Goal: Information Seeking & Learning: Check status

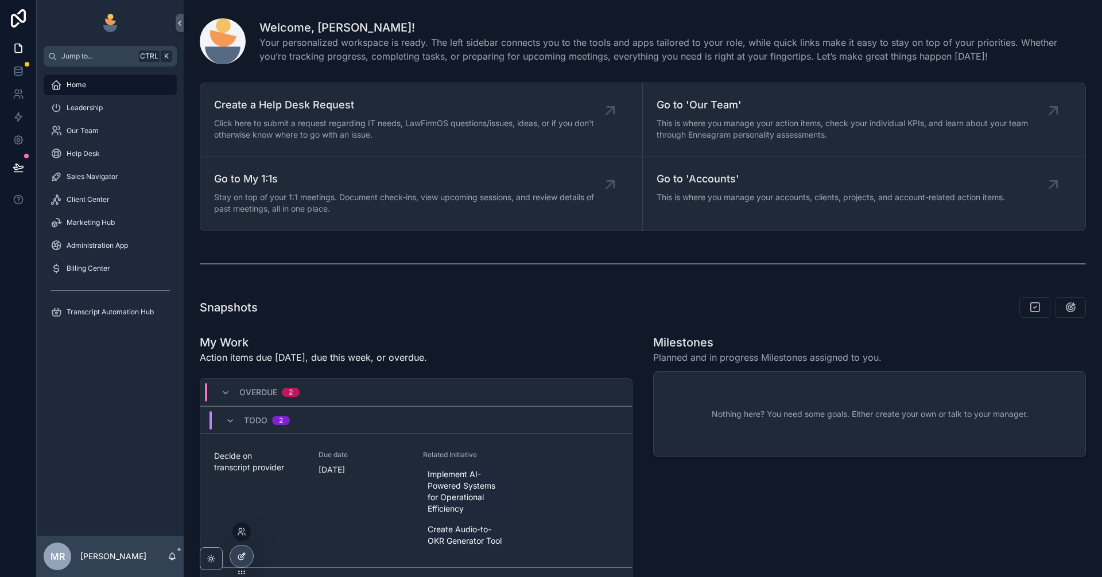
scroll to position [703, 0]
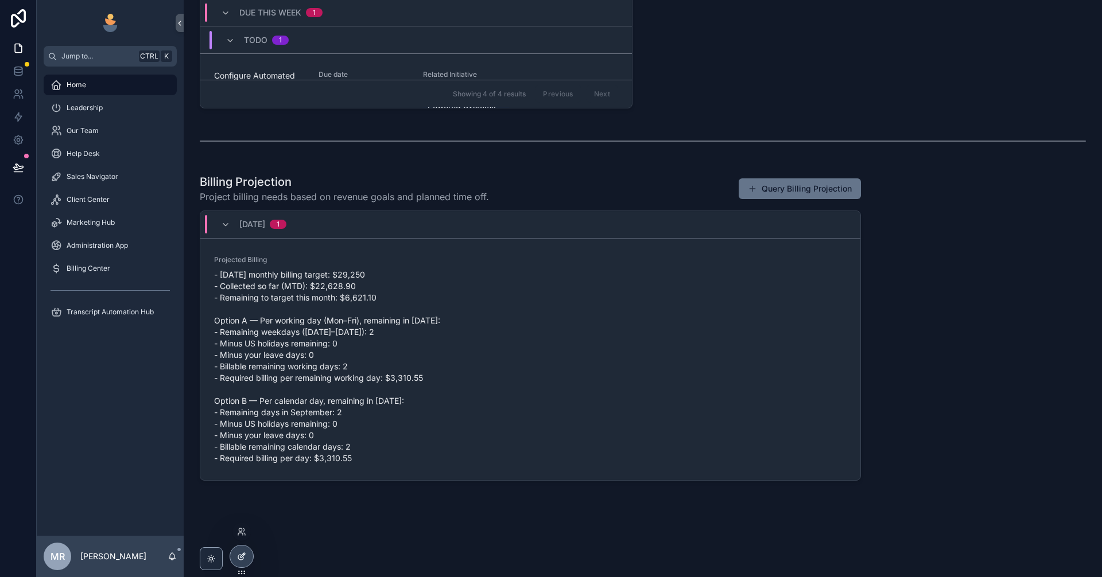
click at [235, 554] on div at bounding box center [241, 557] width 23 height 22
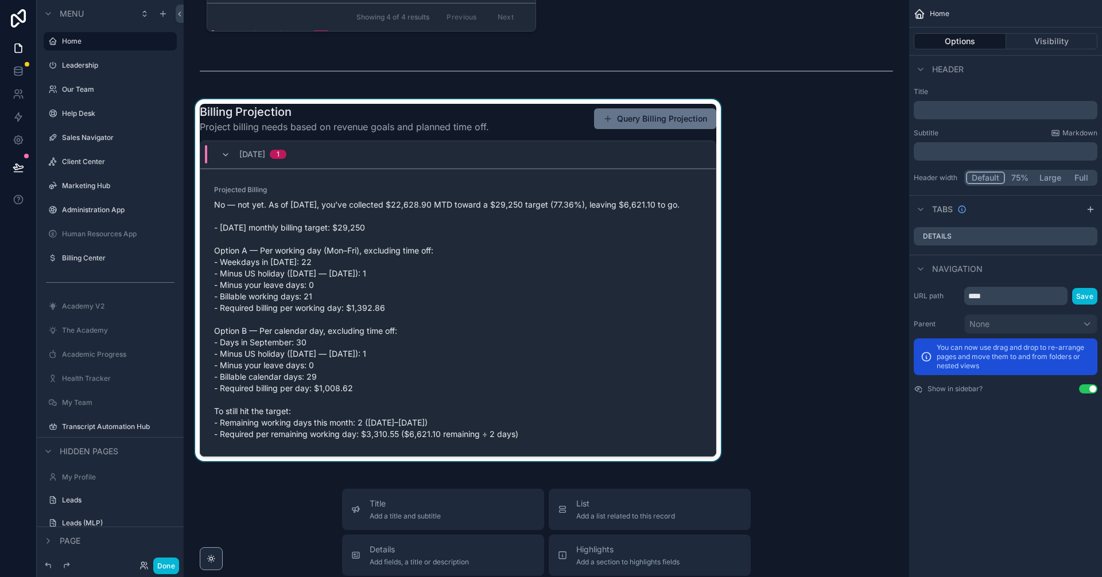
scroll to position [1702, 0]
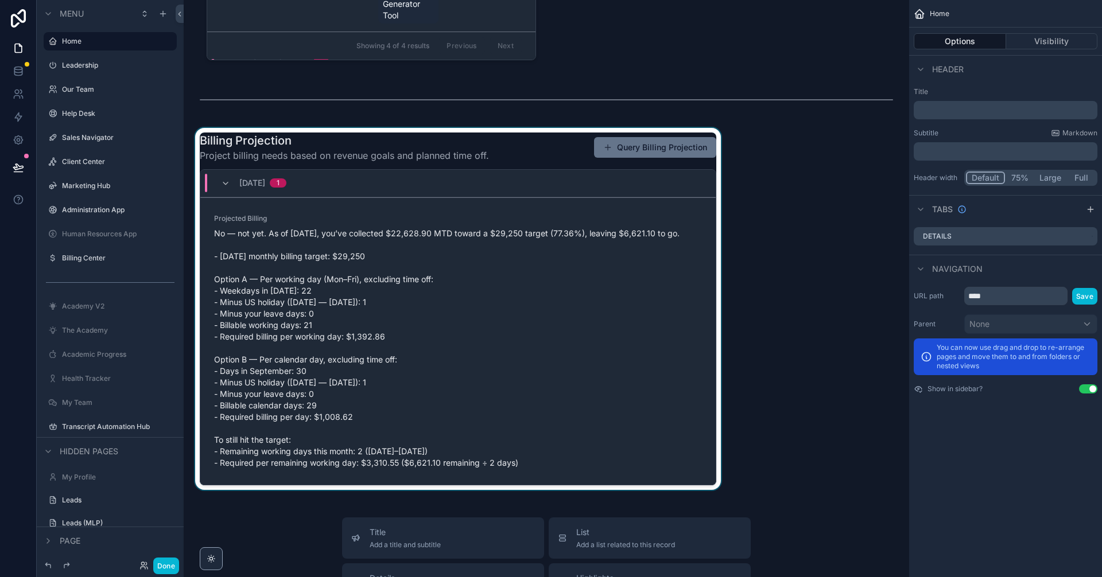
click at [663, 351] on div "scrollable content" at bounding box center [458, 309] width 530 height 362
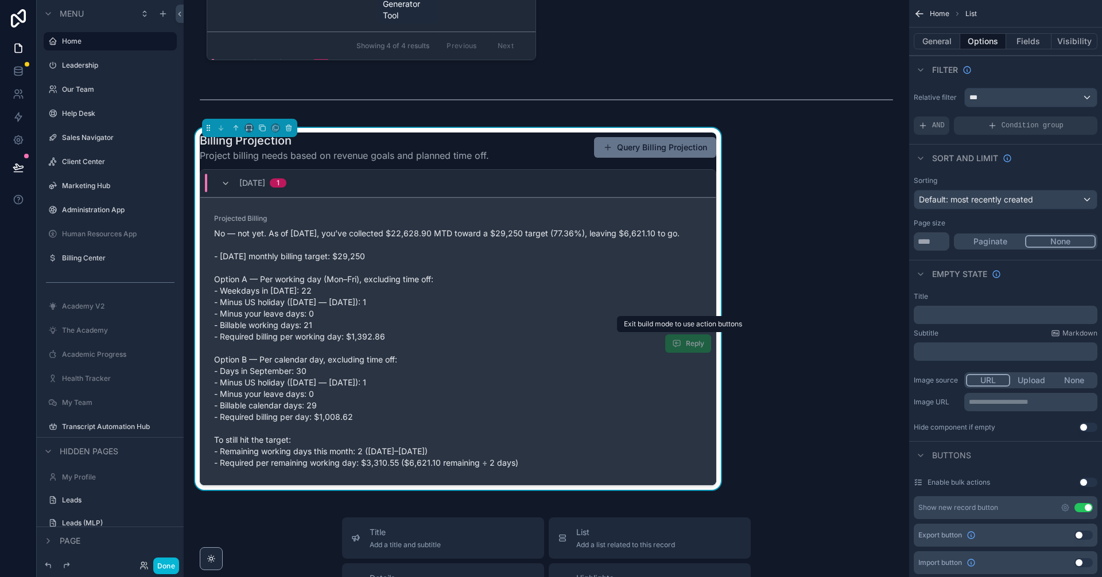
click at [688, 344] on span "Reply" at bounding box center [688, 344] width 46 height 18
click at [673, 342] on span "Reply" at bounding box center [688, 344] width 46 height 18
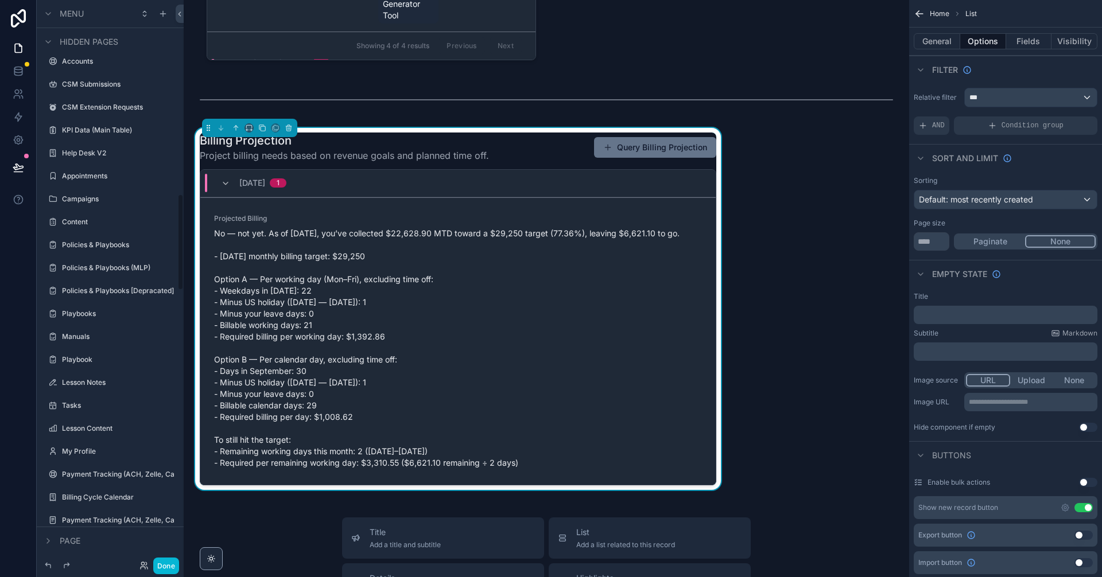
scroll to position [2725, 0]
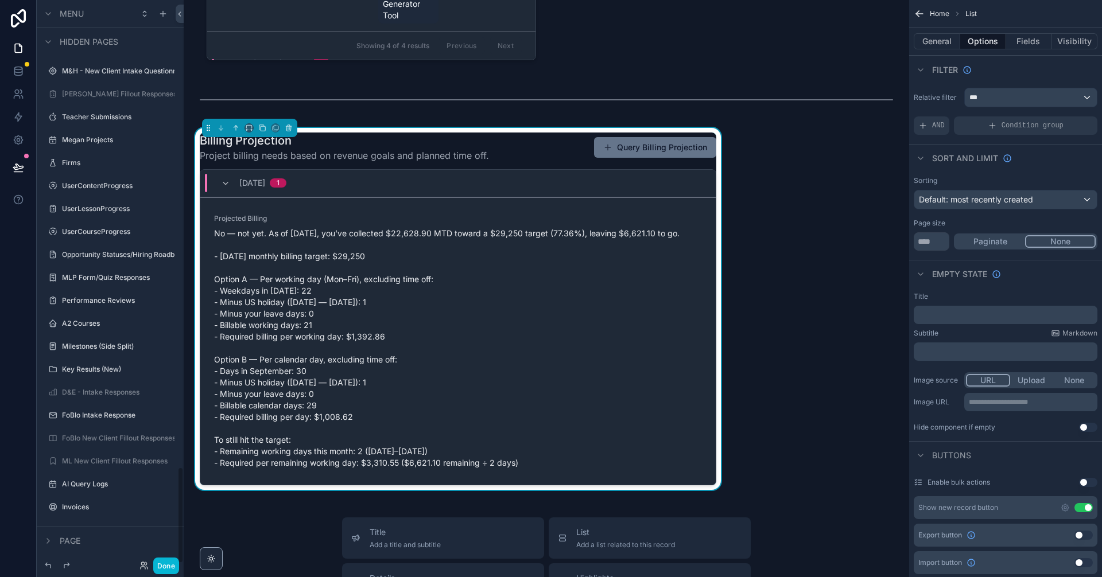
drag, startPoint x: 180, startPoint y: 269, endPoint x: 196, endPoint y: 573, distance: 304.0
click at [198, 576] on div "Menu Home Leadership Our Team Help Desk Sales Navigator Client Center Marketing…" at bounding box center [569, 288] width 1065 height 577
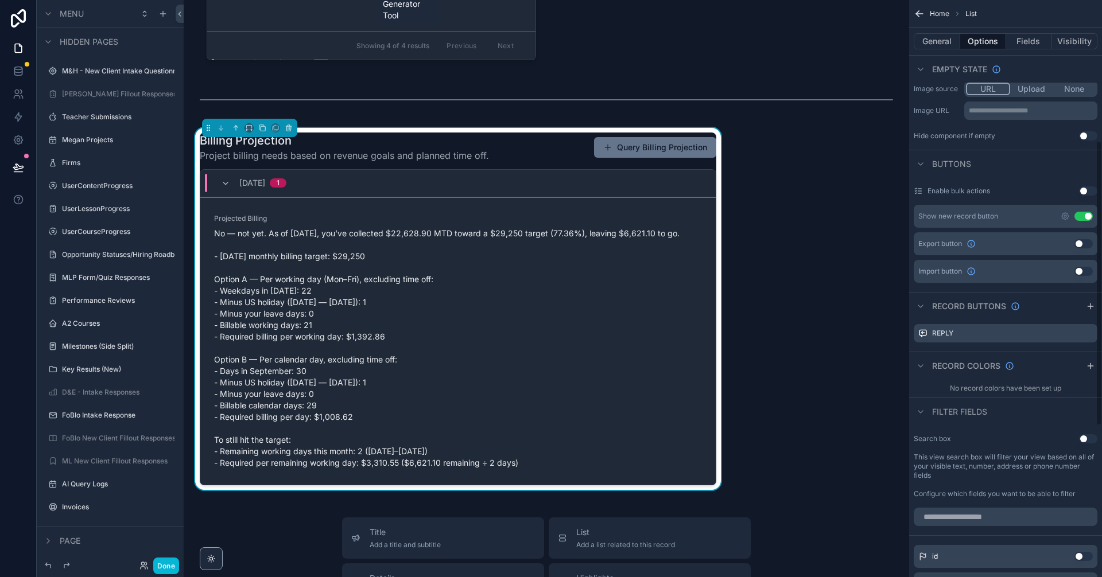
scroll to position [284, 0]
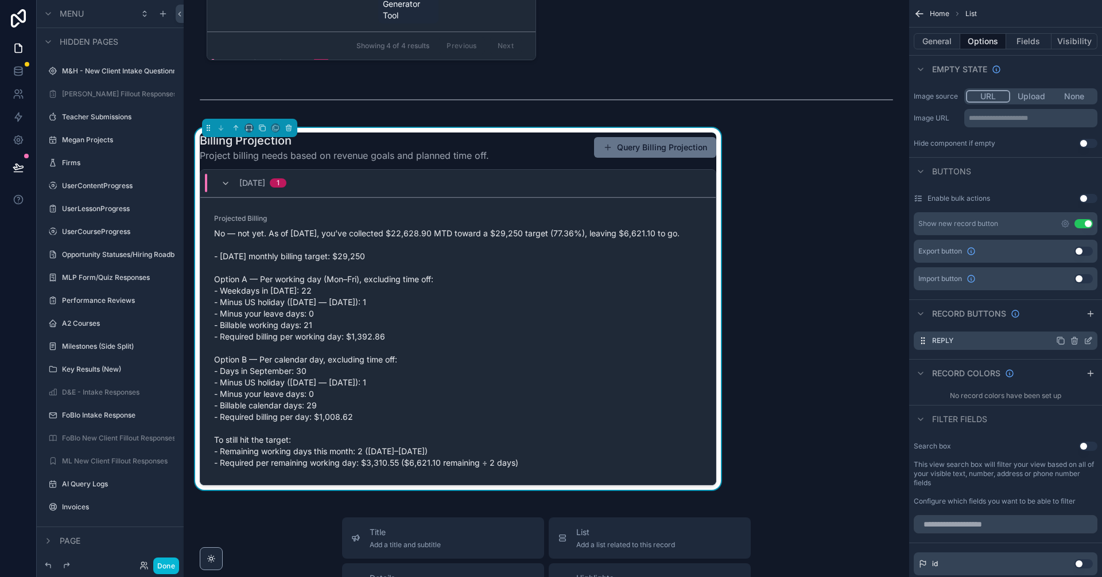
click at [1091, 345] on icon "scrollable content" at bounding box center [1088, 340] width 9 height 9
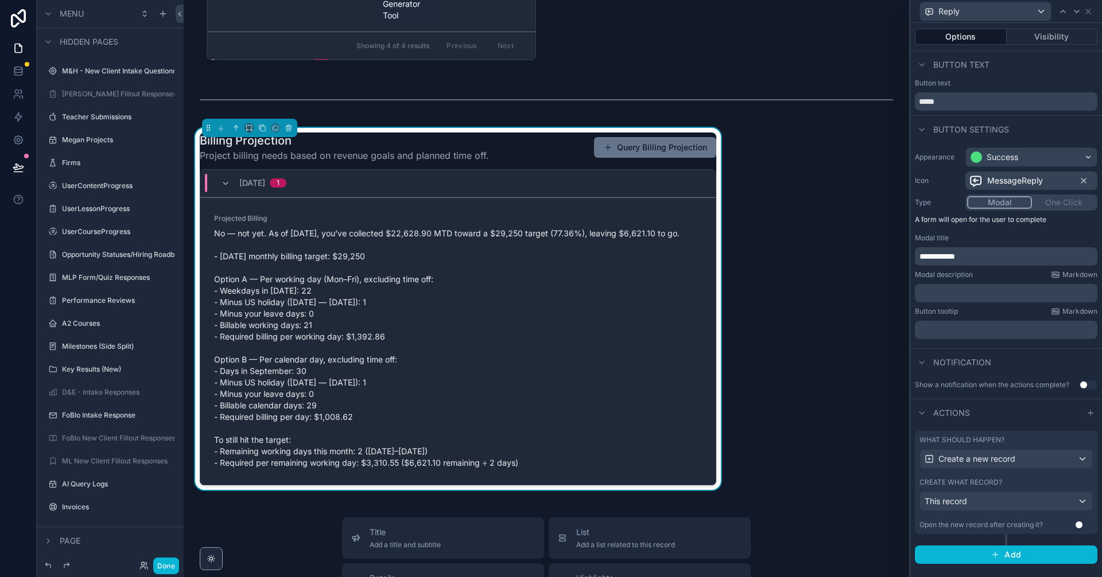
scroll to position [322, 0]
click at [1000, 504] on div "This record" at bounding box center [1006, 501] width 172 height 18
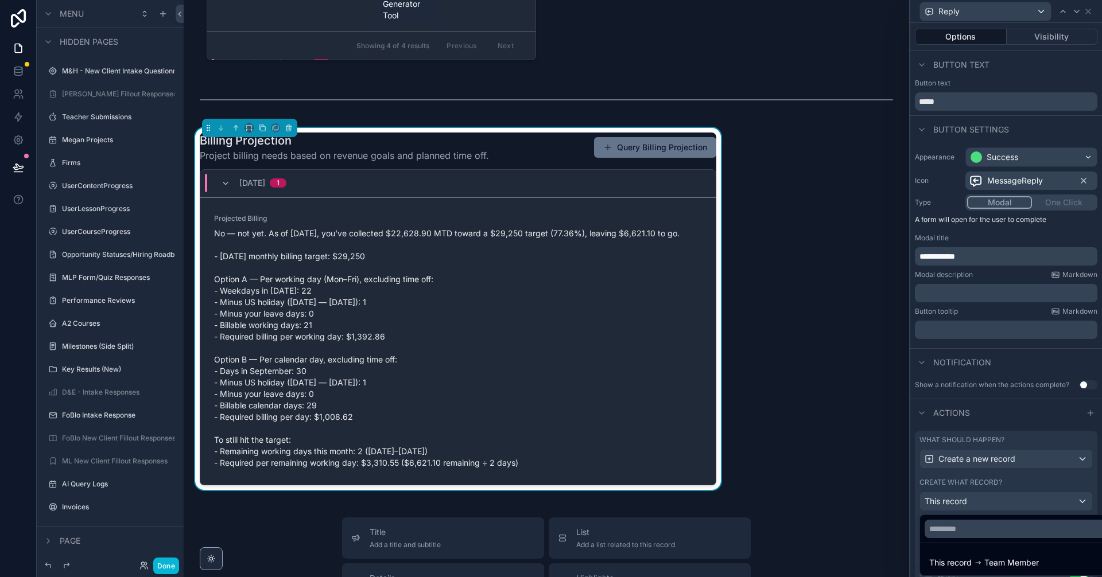
click at [1000, 504] on div at bounding box center [1006, 288] width 192 height 577
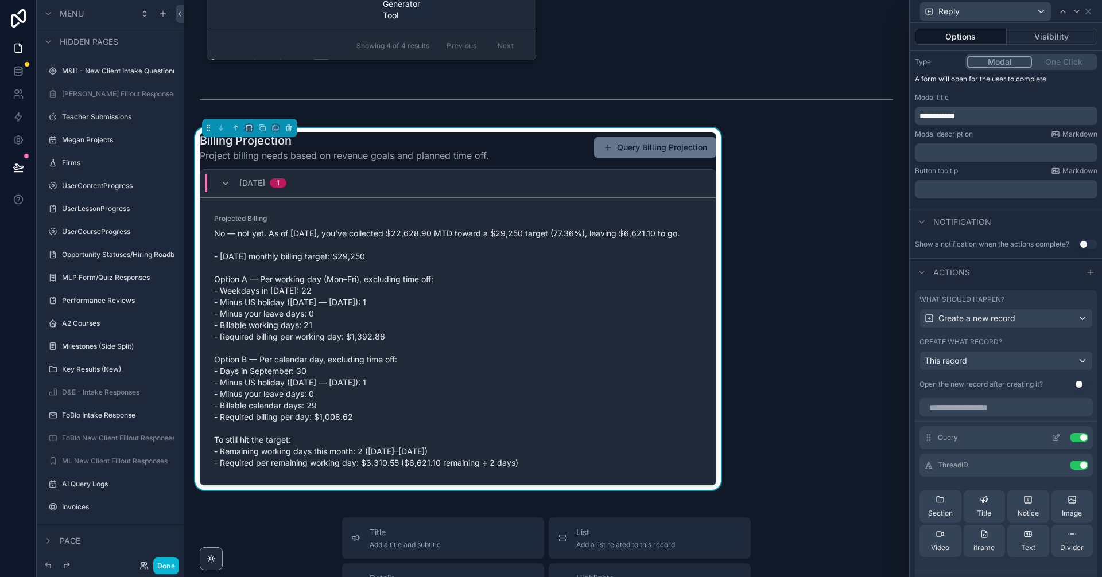
scroll to position [153, 0]
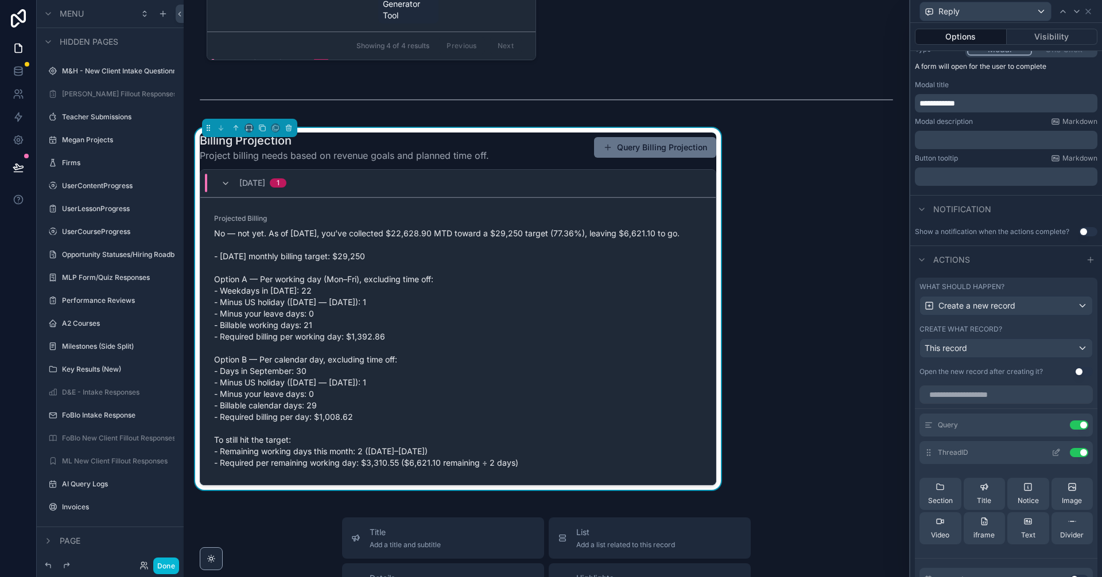
click at [1051, 454] on icon at bounding box center [1055, 452] width 9 height 9
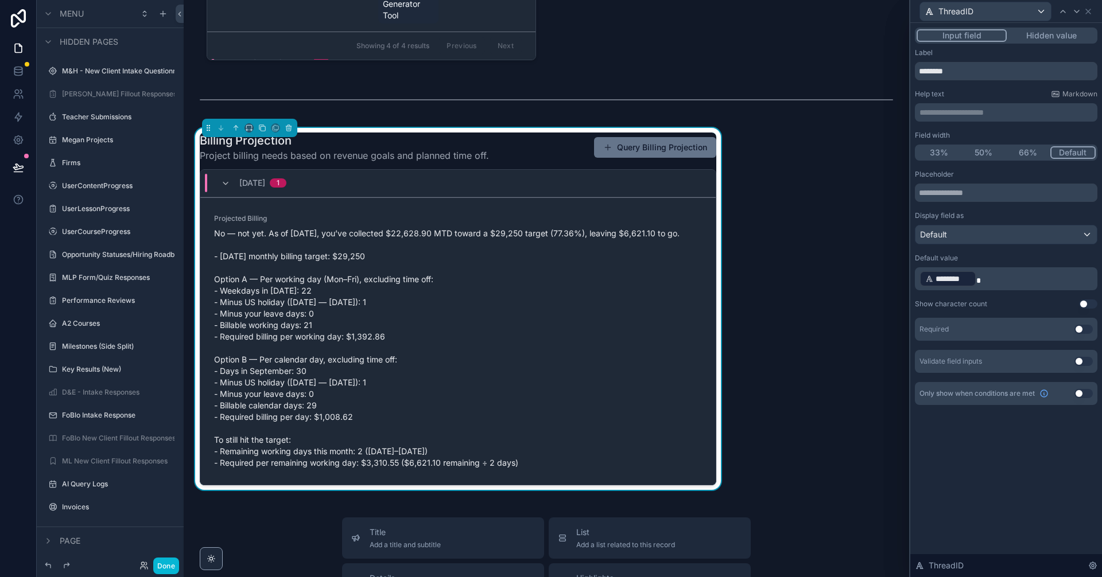
click at [1053, 41] on button "Hidden value" at bounding box center [1051, 35] width 89 height 13
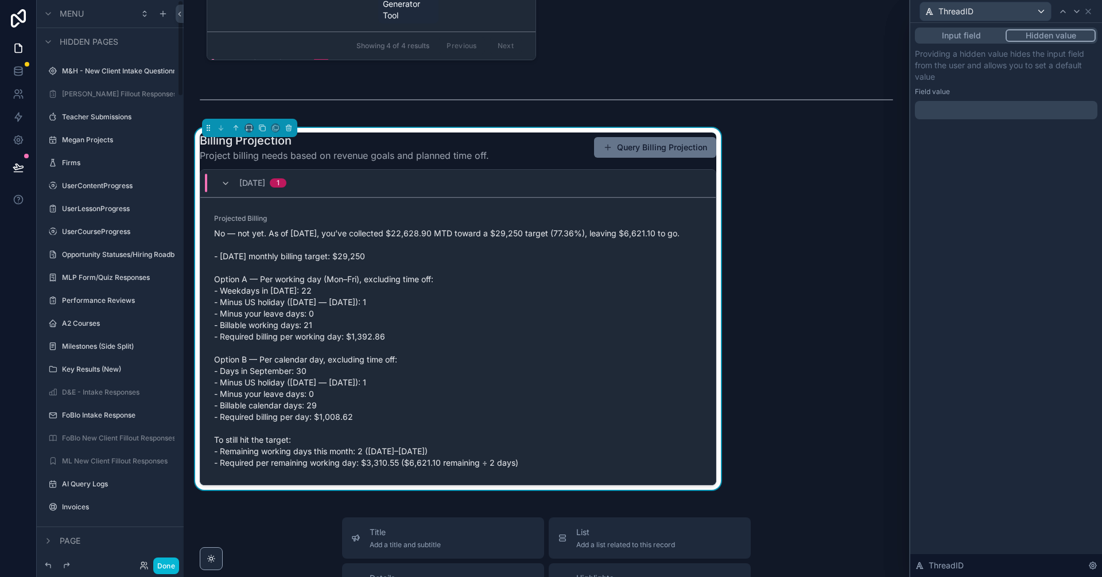
scroll to position [0, 0]
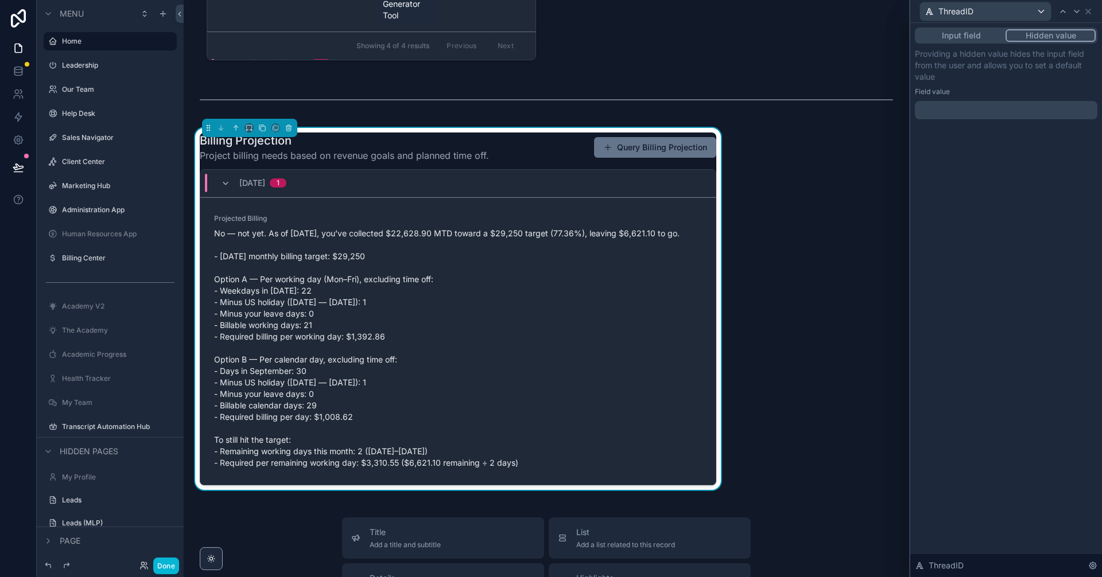
click at [971, 108] on p "﻿" at bounding box center [1007, 109] width 176 height 11
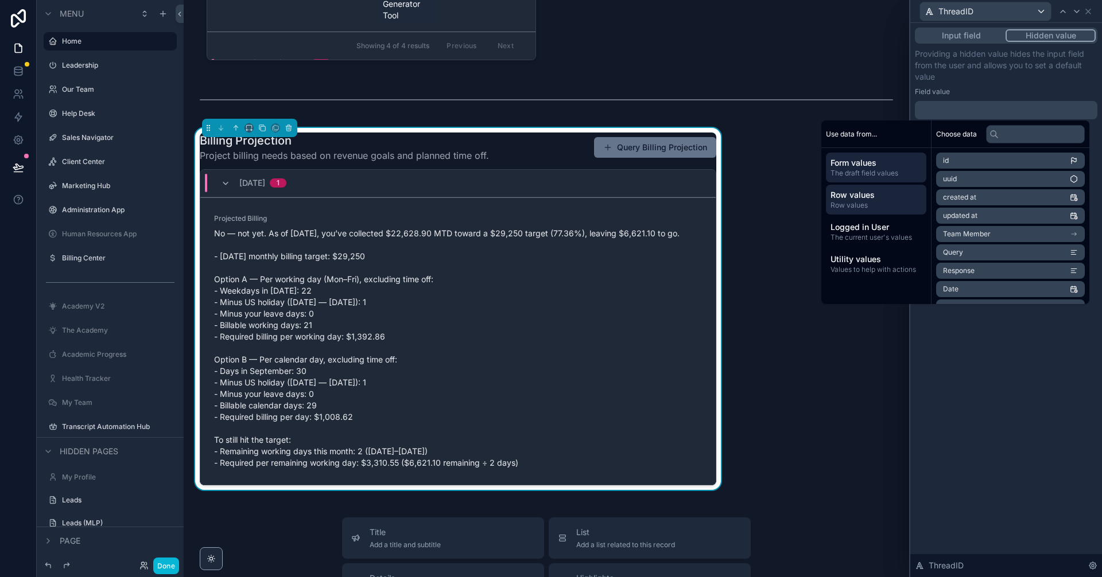
click at [871, 197] on span "Row values" at bounding box center [876, 194] width 91 height 11
click at [979, 271] on li "ThreadID" at bounding box center [1010, 271] width 149 height 16
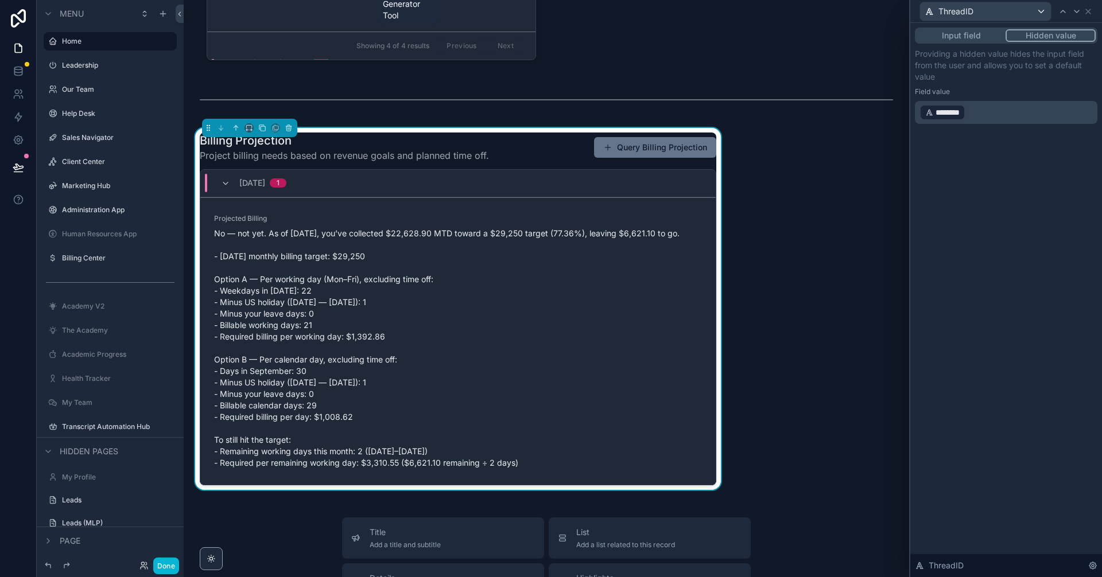
click at [1020, 372] on div "Input field Hidden value Providing a hidden value hides the input field from th…" at bounding box center [1006, 300] width 192 height 554
click at [1089, 14] on icon at bounding box center [1088, 11] width 9 height 9
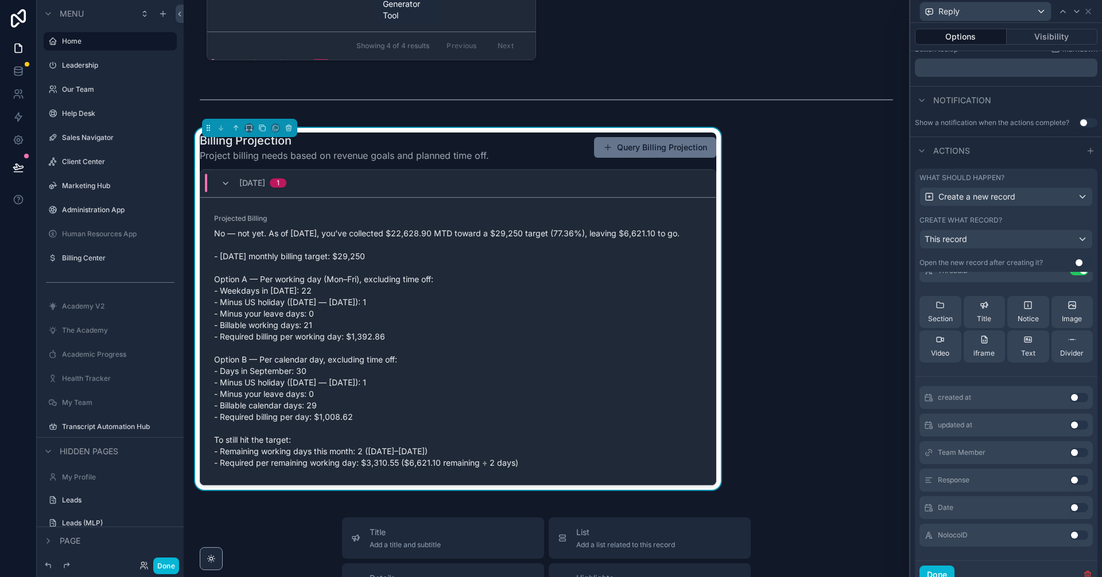
scroll to position [268, 0]
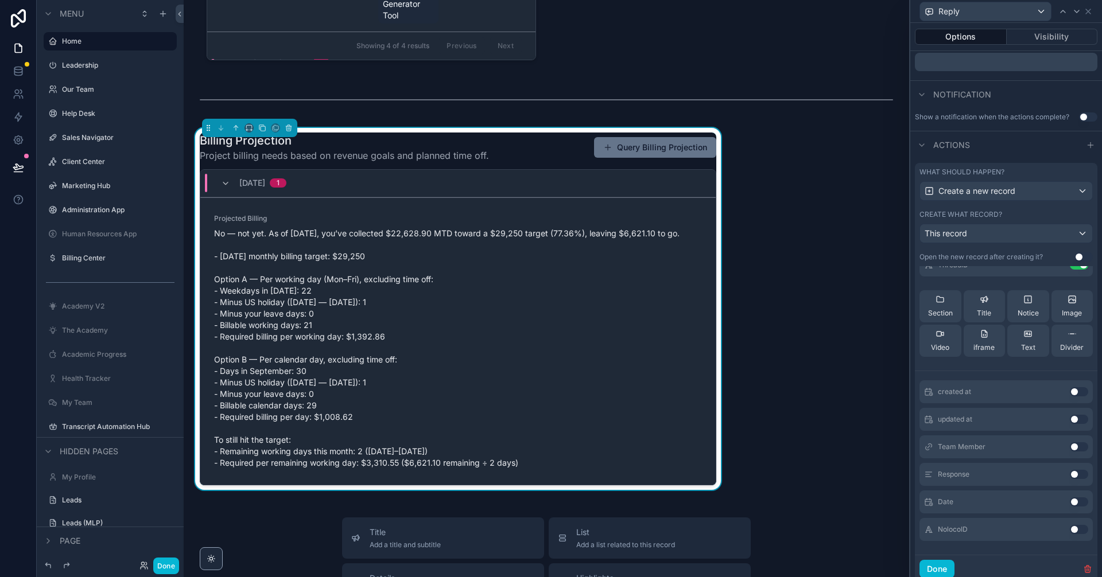
click at [1070, 447] on button "Use setting" at bounding box center [1079, 447] width 18 height 9
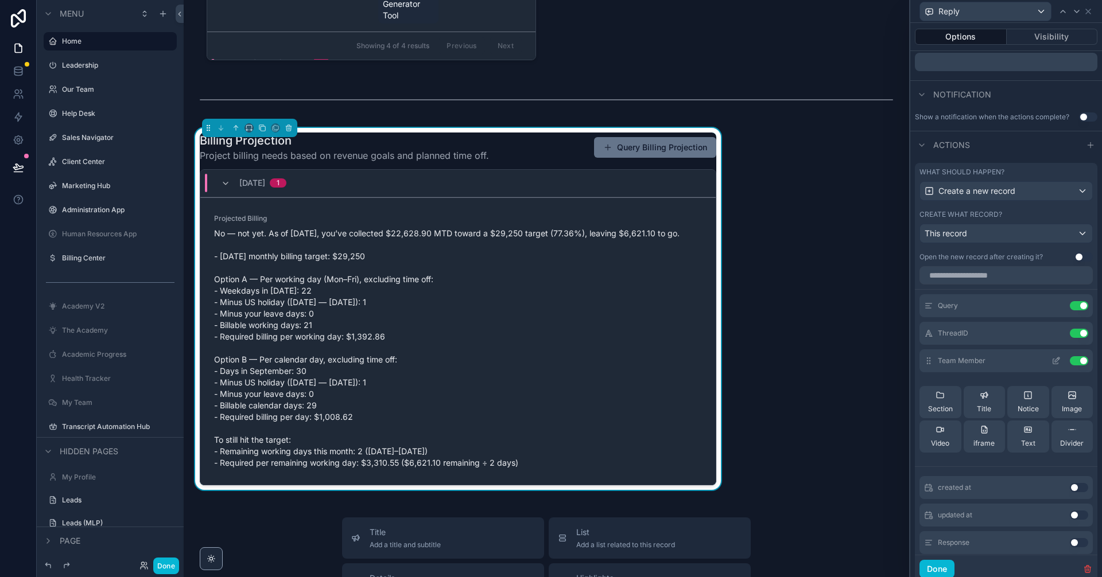
scroll to position [0, 0]
click at [1051, 369] on icon at bounding box center [1055, 365] width 9 height 9
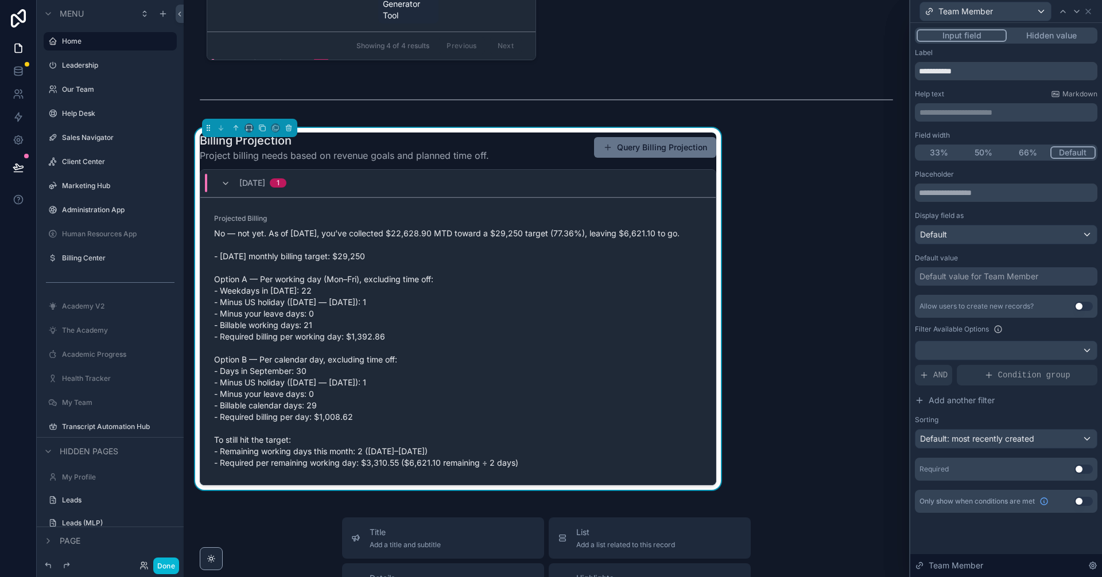
click at [1042, 40] on button "Hidden value" at bounding box center [1051, 35] width 89 height 13
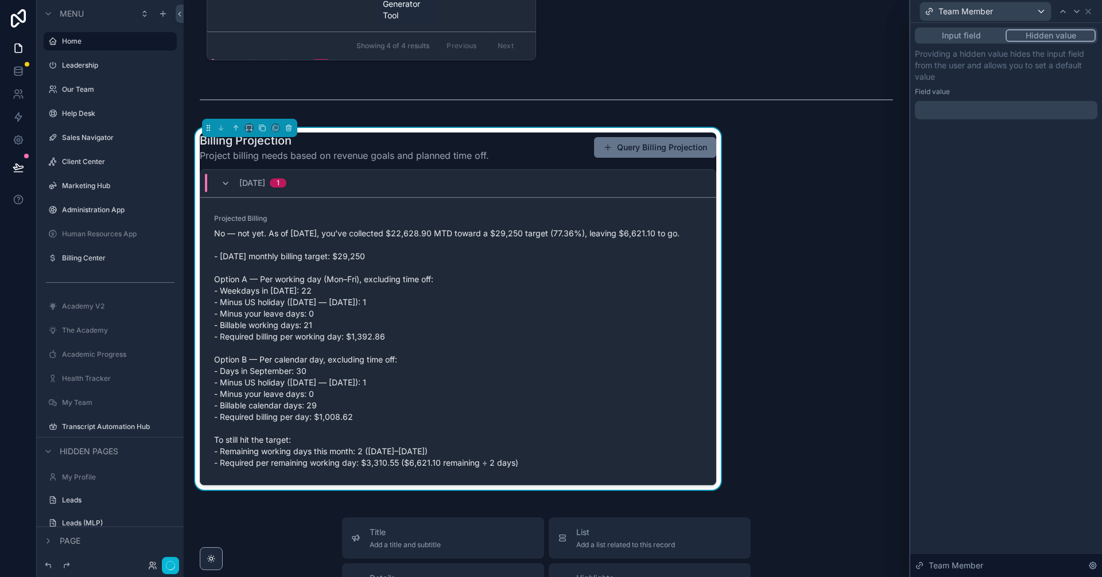
click at [959, 102] on div at bounding box center [1006, 110] width 183 height 18
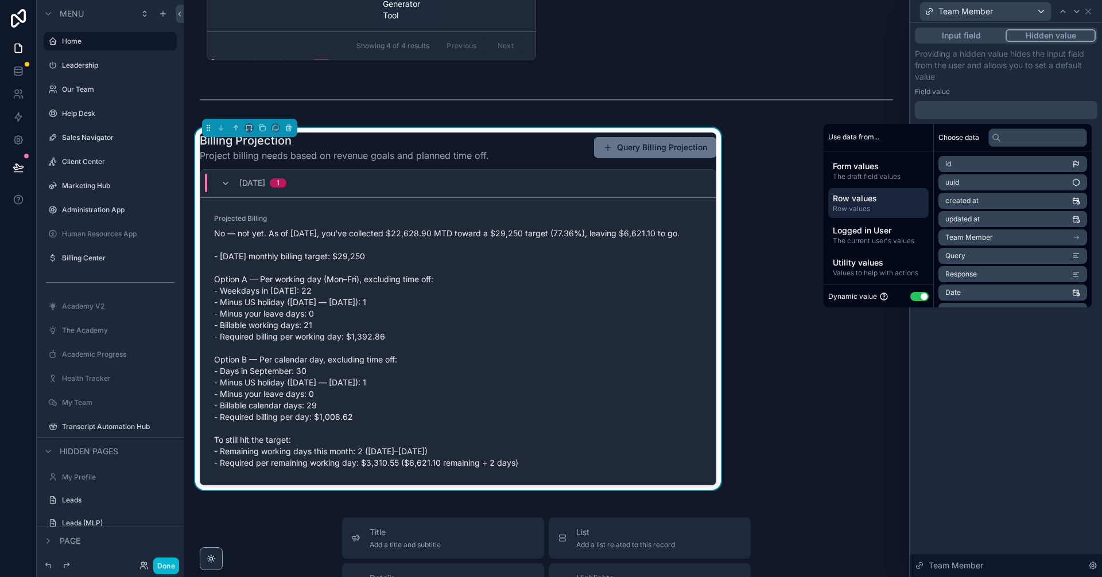
click at [880, 203] on span "Row values" at bounding box center [878, 198] width 91 height 11
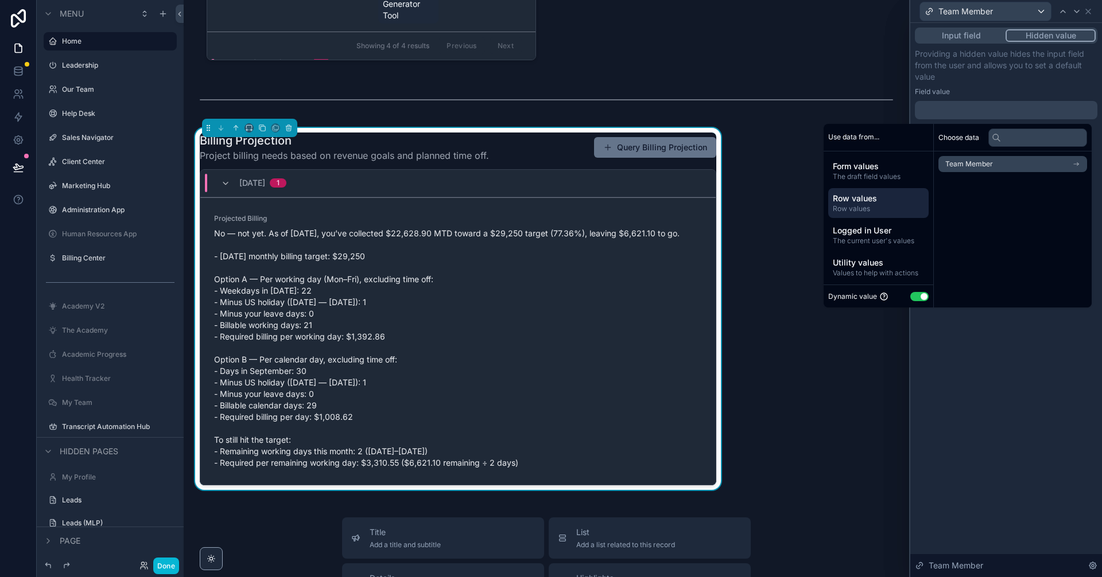
click at [1003, 168] on li "Team Member" at bounding box center [1012, 164] width 149 height 16
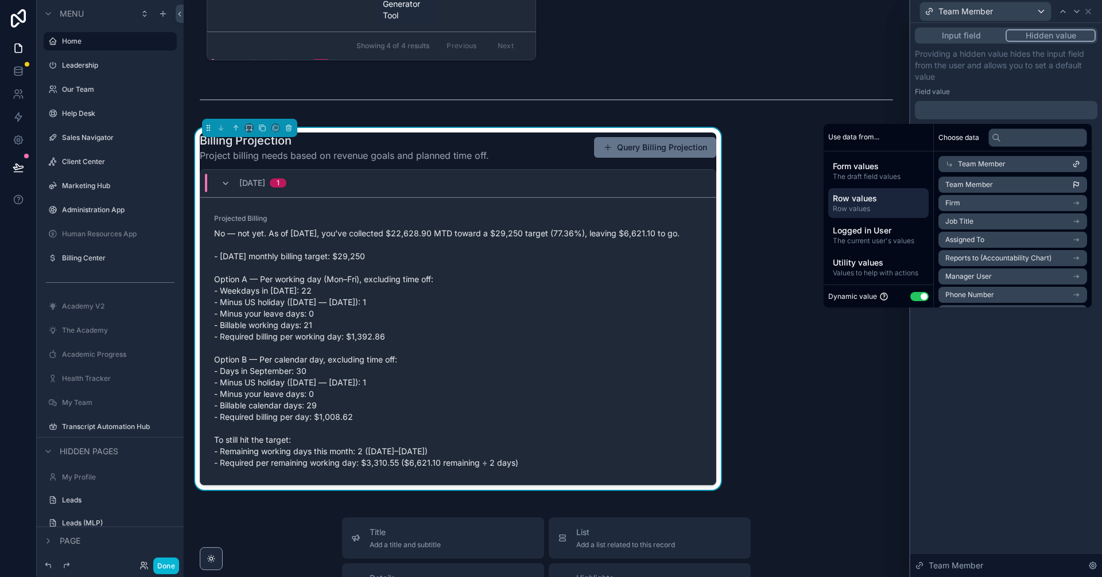
click at [1014, 167] on div "Team Member" at bounding box center [1012, 164] width 149 height 16
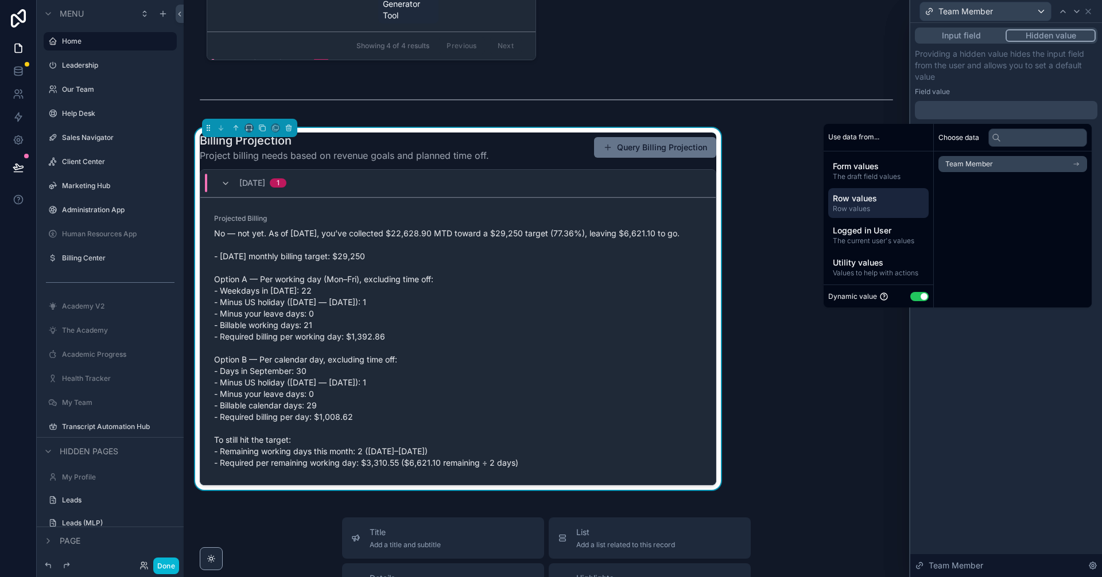
click at [1014, 167] on li "Team Member" at bounding box center [1012, 164] width 149 height 16
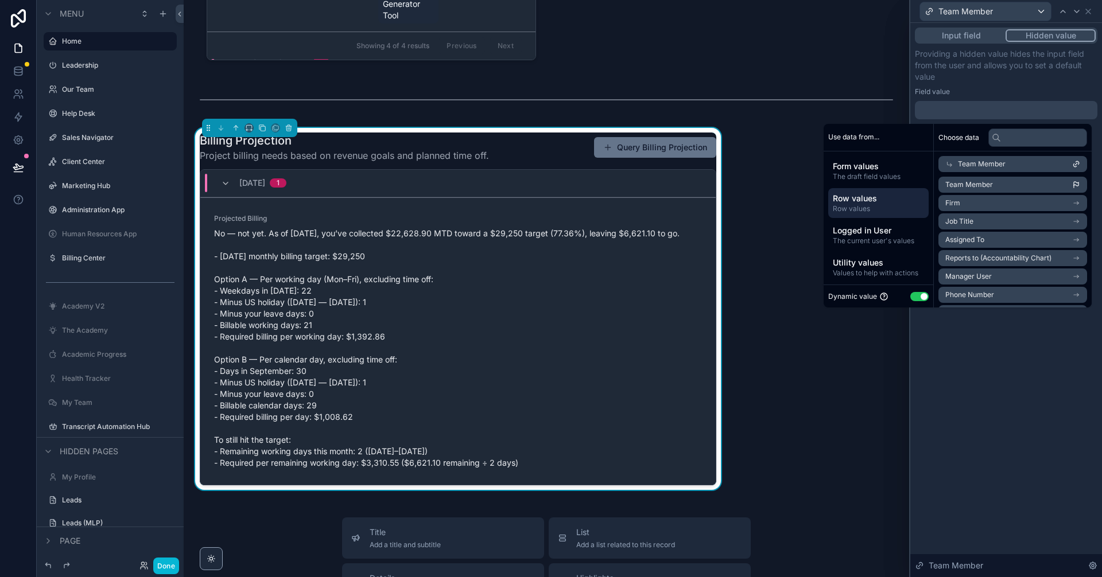
click at [993, 191] on li "Team Member" at bounding box center [1012, 185] width 149 height 16
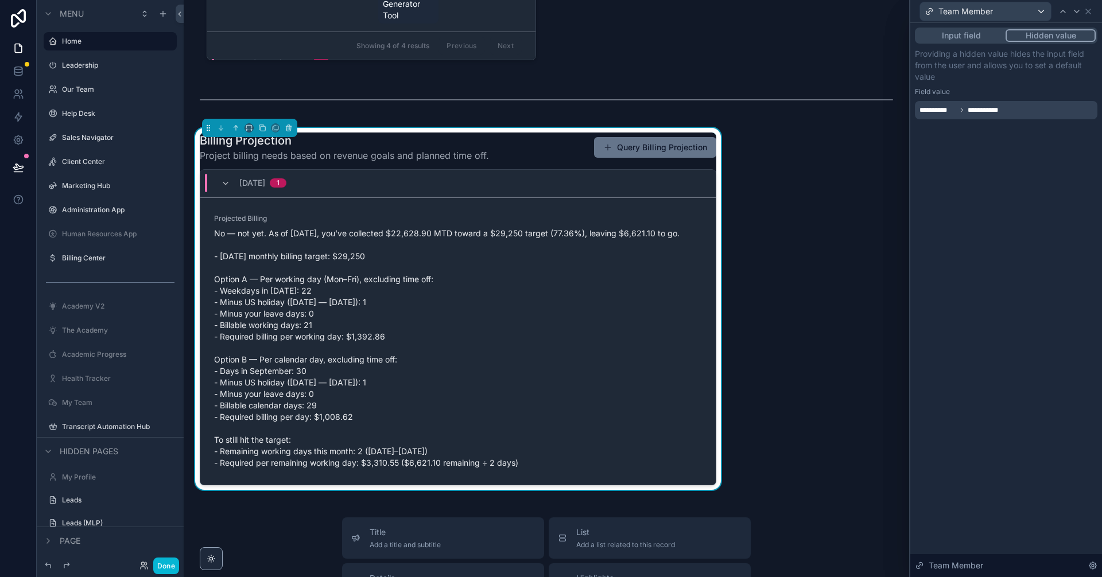
click at [1030, 397] on div "**********" at bounding box center [1006, 300] width 192 height 554
click at [165, 565] on button "Done" at bounding box center [166, 566] width 26 height 17
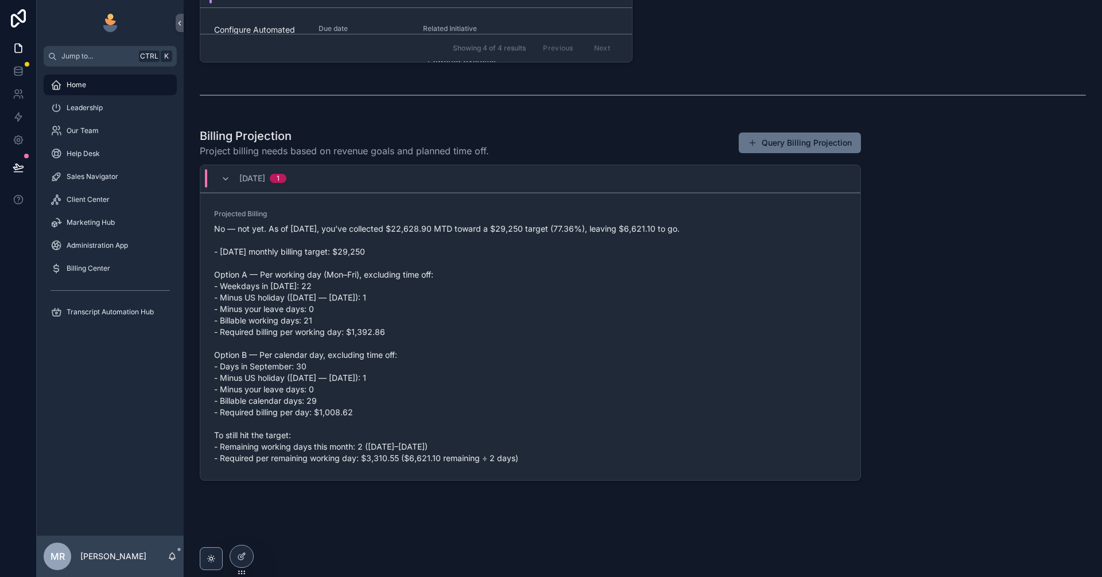
scroll to position [749, 0]
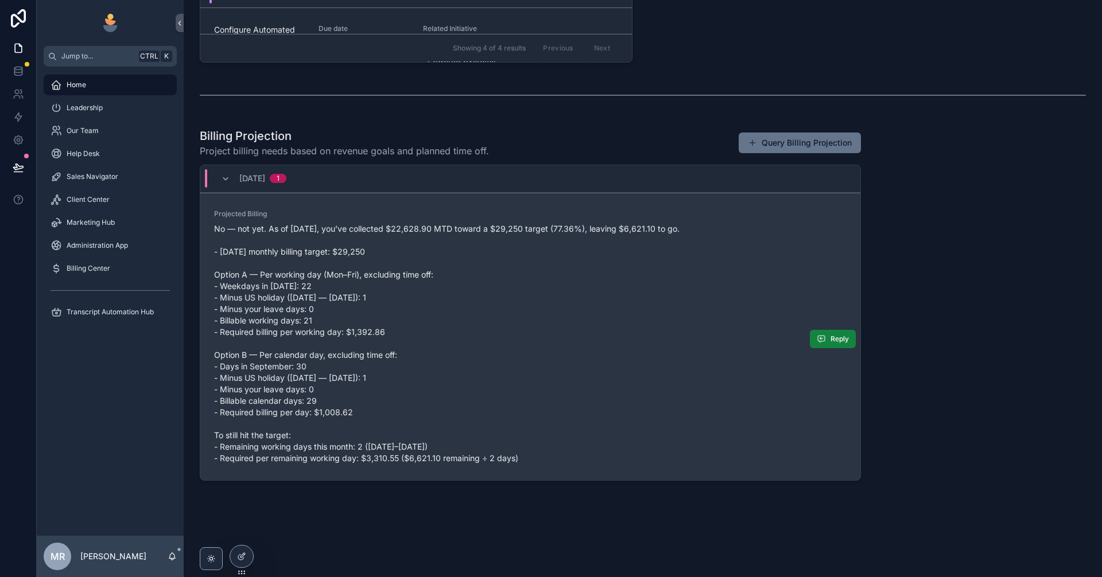
click at [831, 340] on span "Reply" at bounding box center [840, 339] width 18 height 9
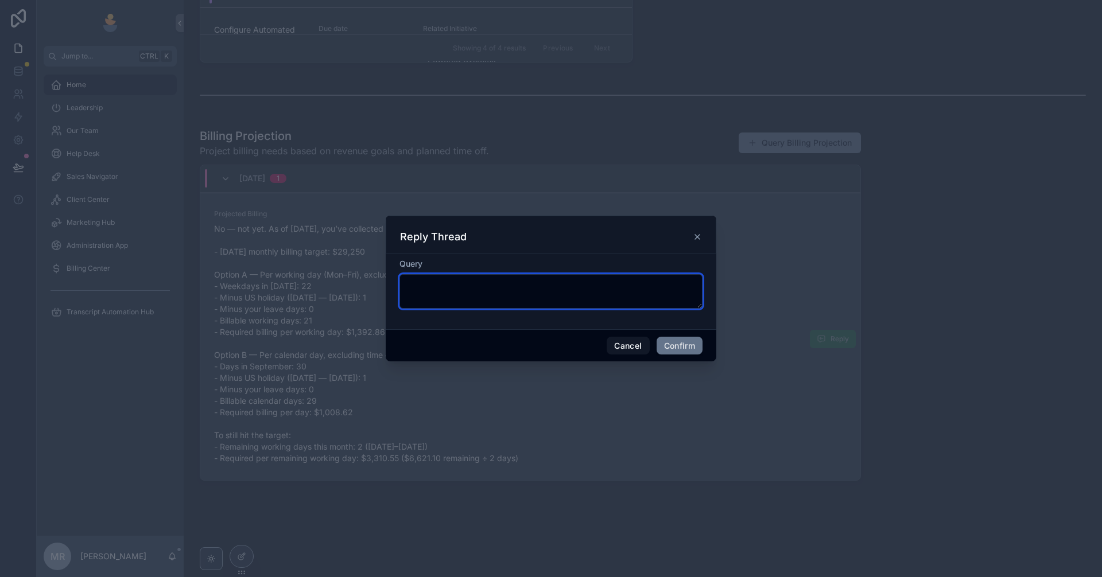
click at [523, 300] on textarea at bounding box center [550, 291] width 303 height 34
click at [695, 239] on icon at bounding box center [697, 237] width 5 height 5
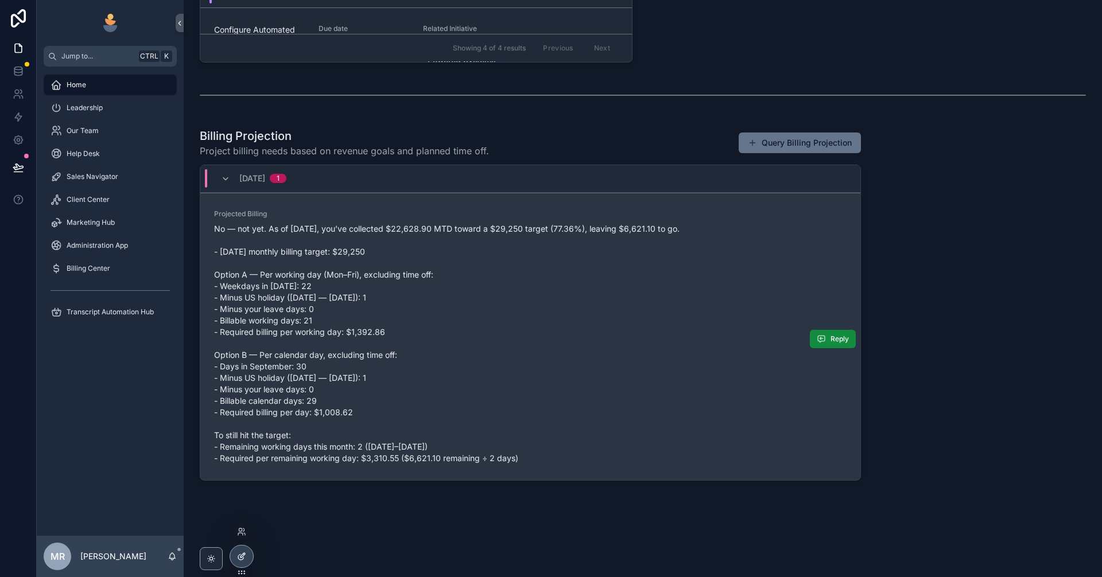
click at [246, 561] on icon at bounding box center [241, 556] width 9 height 9
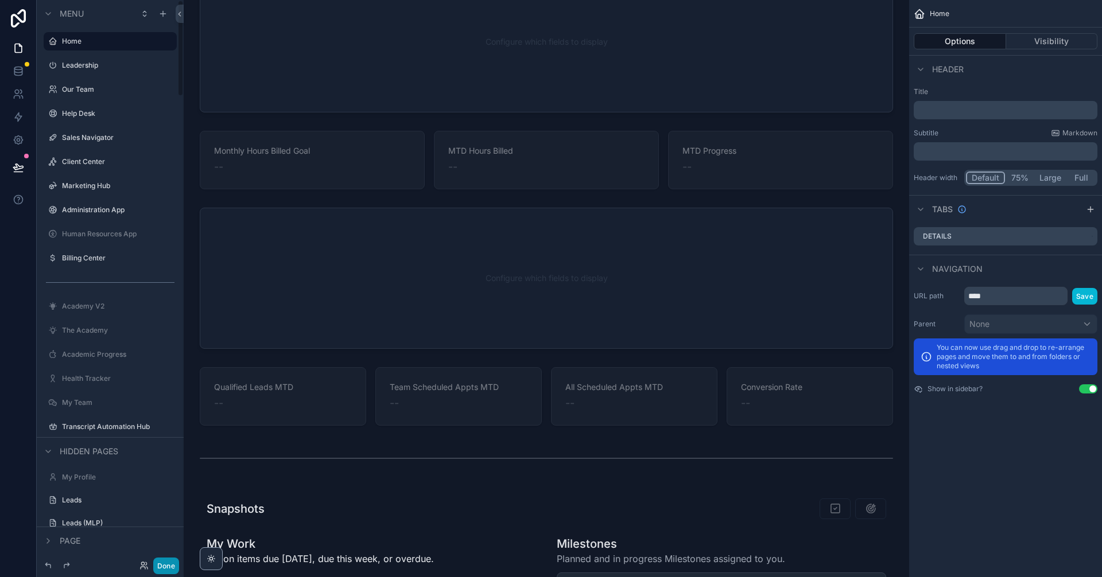
click at [167, 570] on button "Done" at bounding box center [166, 566] width 26 height 17
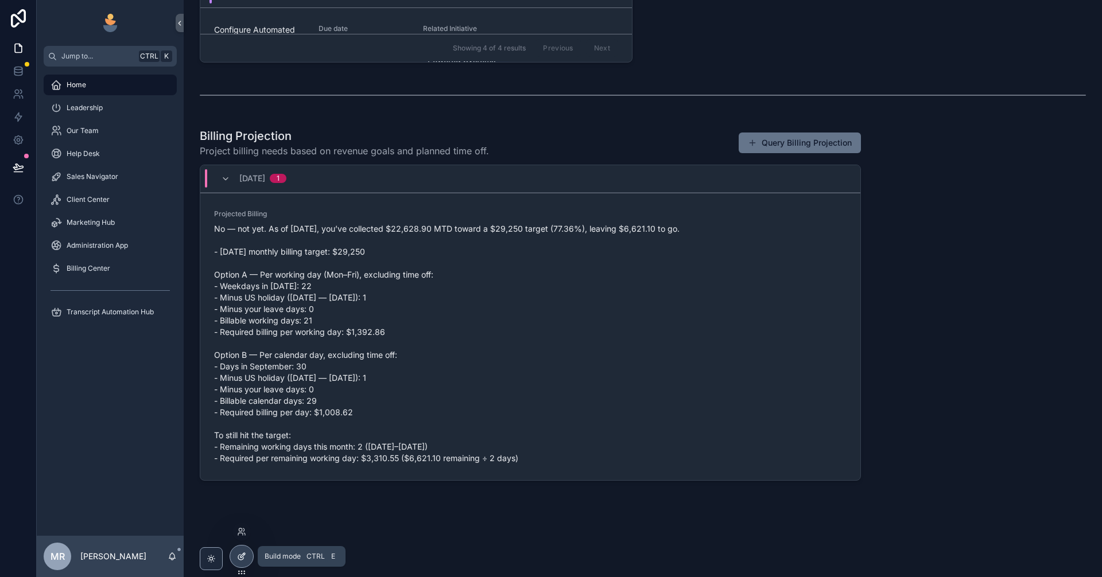
click at [247, 560] on div at bounding box center [241, 557] width 23 height 22
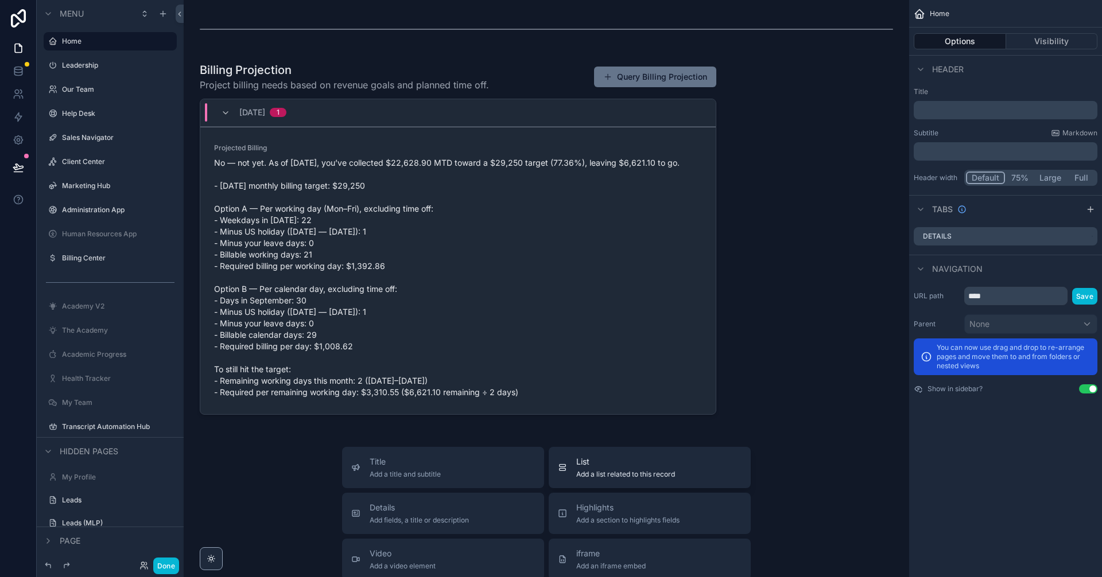
scroll to position [1858, 0]
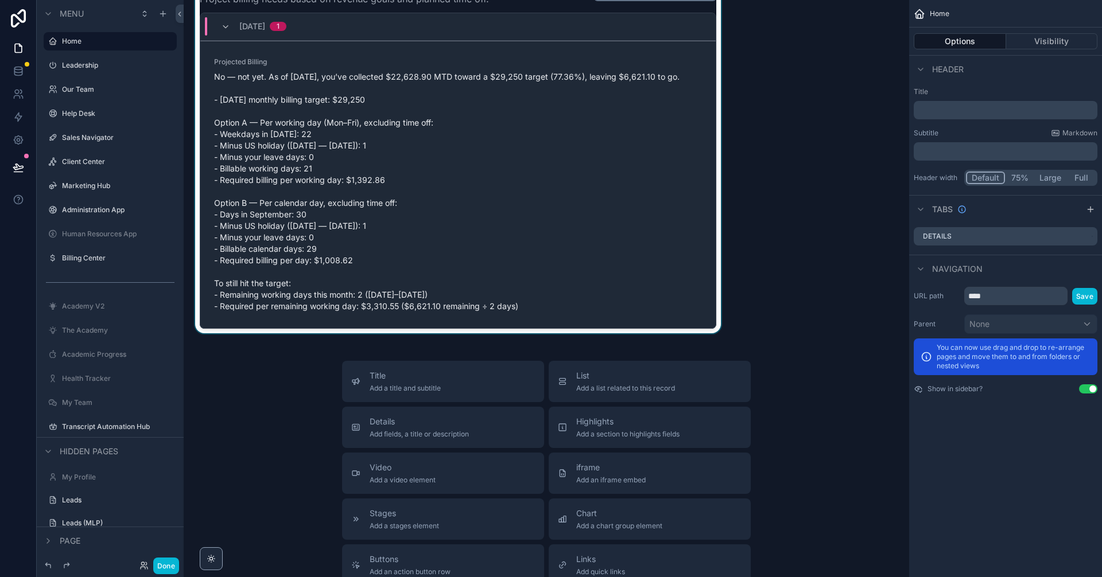
click at [612, 213] on div "scrollable content" at bounding box center [458, 152] width 530 height 362
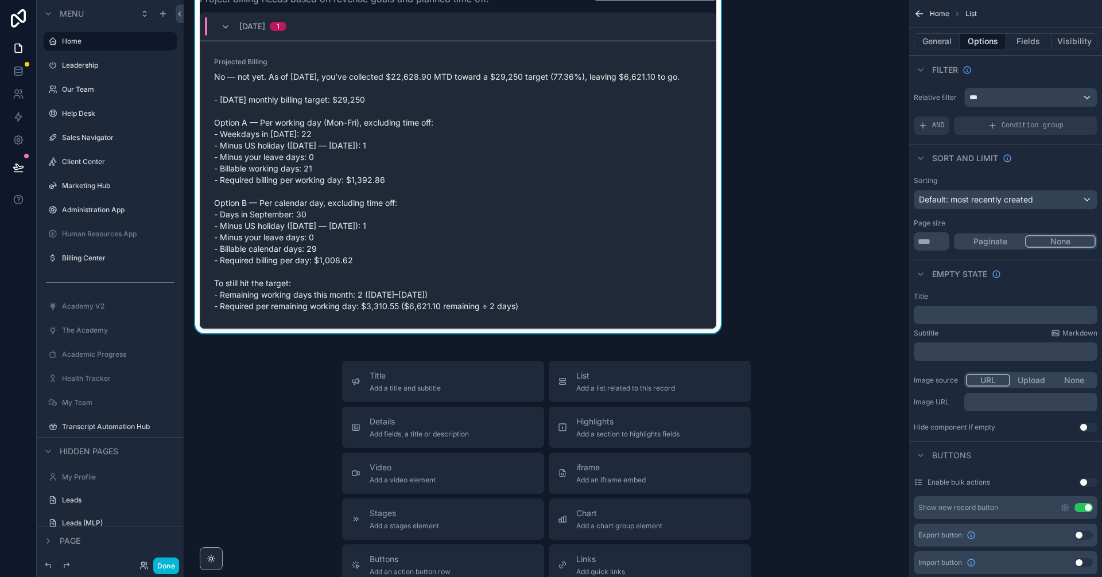
click at [652, 236] on span "No — not yet. As of Sep 29, you’ve collected $22,628.90 MTD toward a $29,250 ta…" at bounding box center [458, 191] width 488 height 241
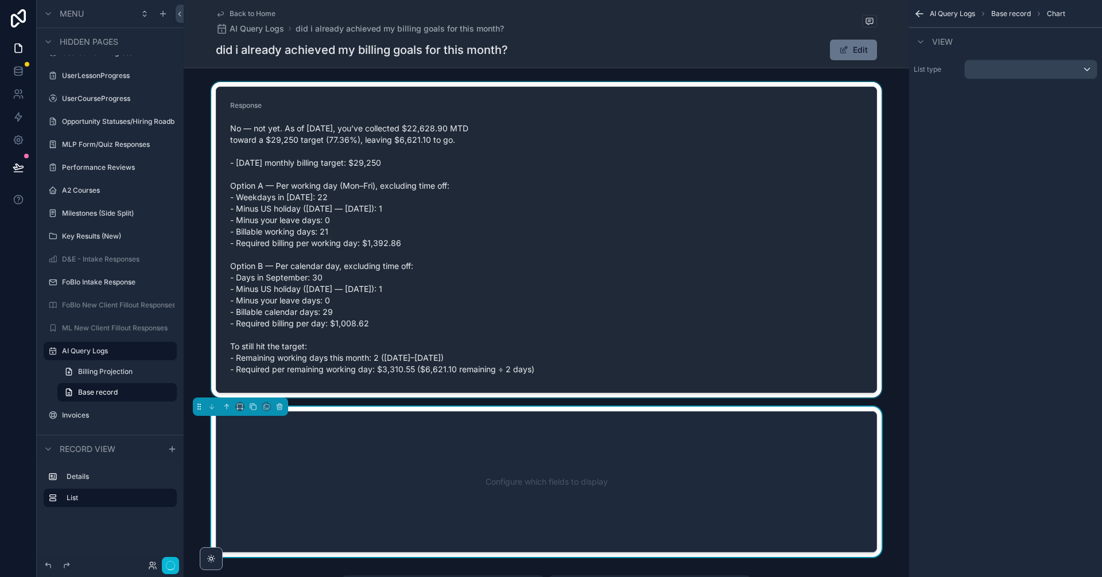
click at [753, 296] on div "scrollable content" at bounding box center [546, 240] width 725 height 316
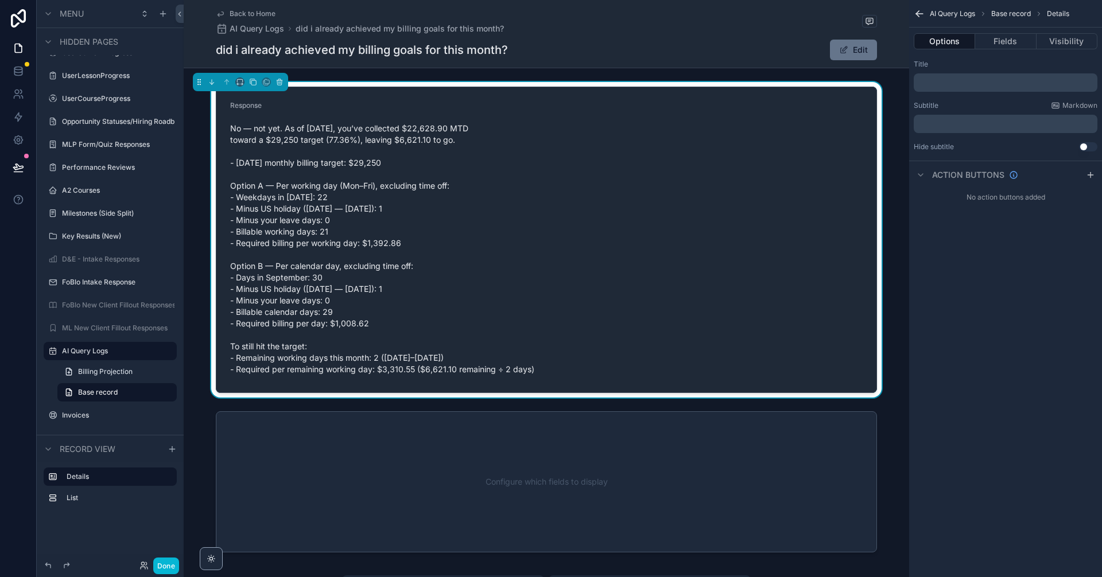
click at [713, 273] on form "Response No — not yet. As of Sep 29, you’ve collected $22,628.90 MTD toward a $…" at bounding box center [546, 239] width 660 height 305
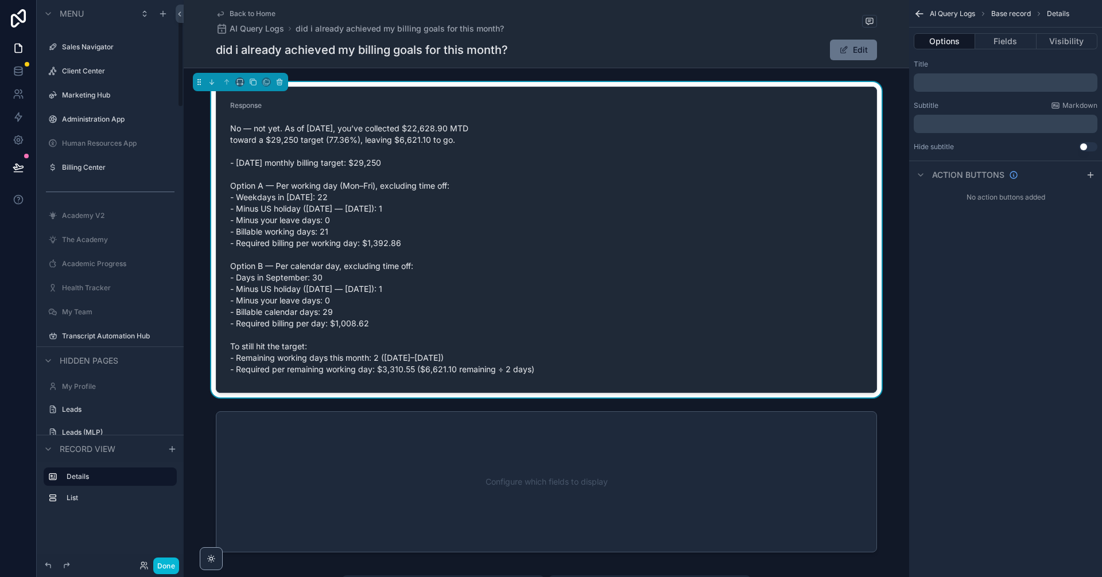
drag, startPoint x: 180, startPoint y: 412, endPoint x: 190, endPoint y: 37, distance: 374.4
click at [196, 37] on div "Menu Home Leadership Our Team Help Desk Sales Navigator Client Center Marketing…" at bounding box center [569, 288] width 1065 height 577
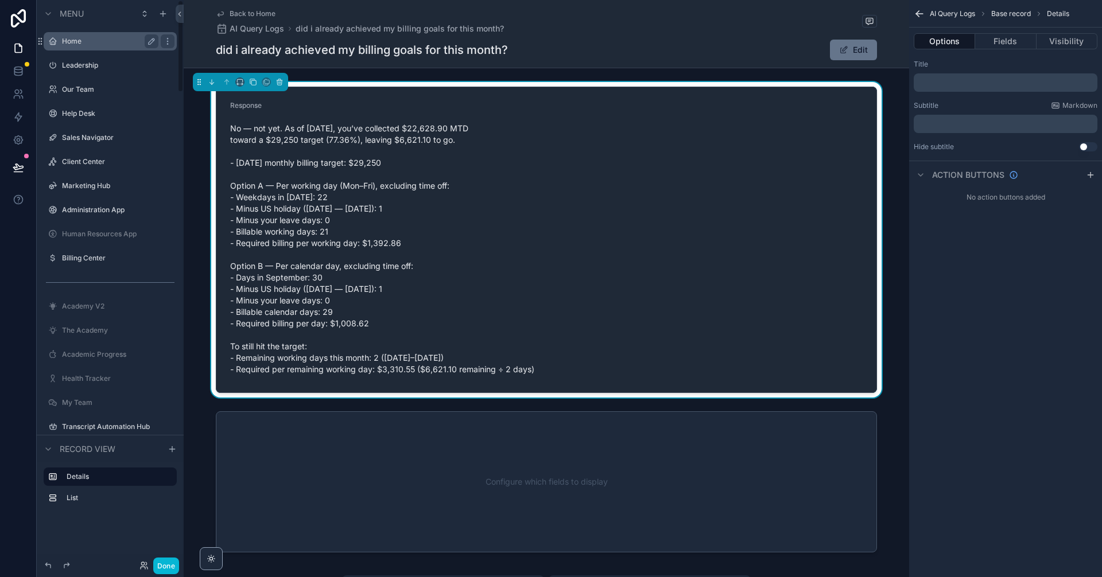
click at [105, 36] on div "Home" at bounding box center [110, 41] width 96 height 14
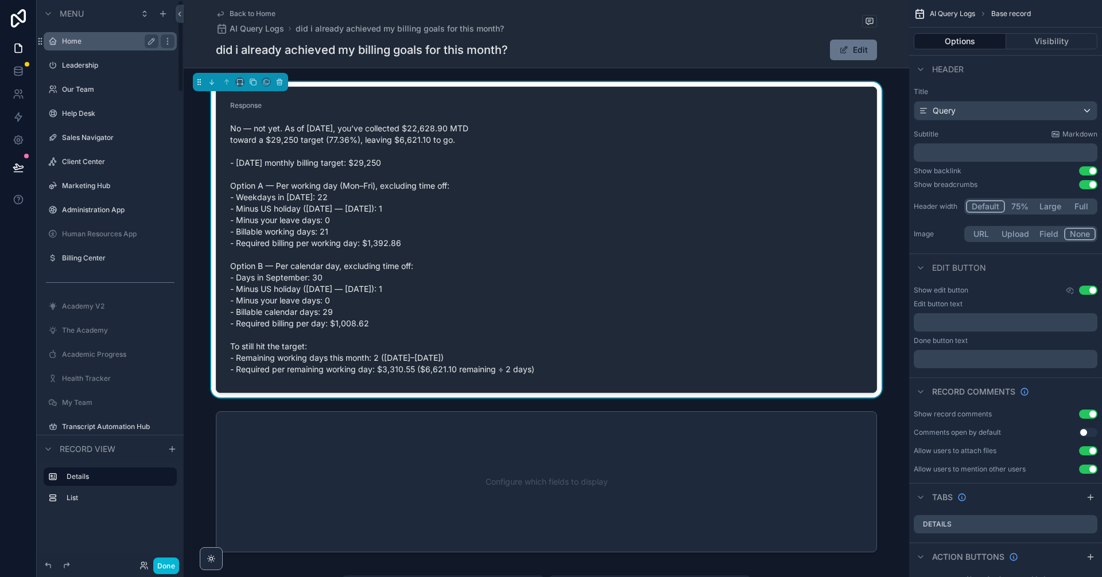
click at [88, 44] on label "Home" at bounding box center [108, 41] width 92 height 9
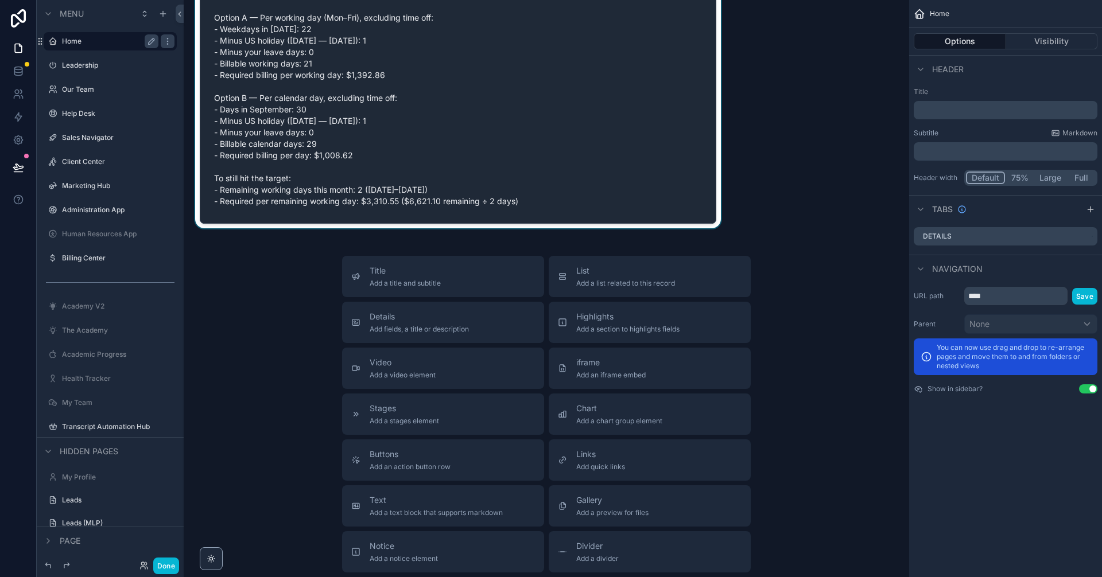
scroll to position [1855, 0]
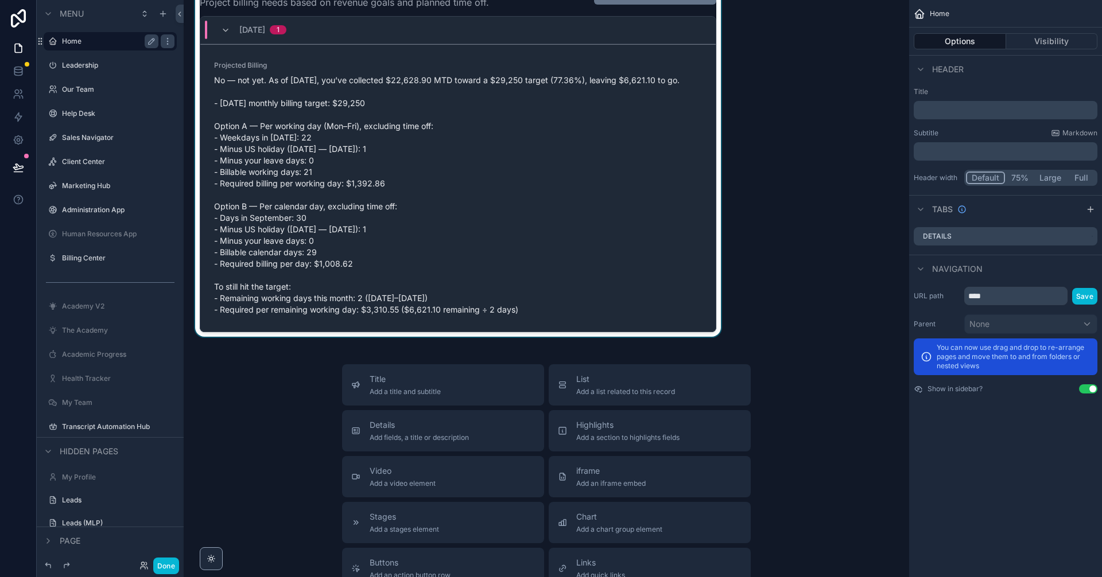
click at [564, 166] on div "scrollable content" at bounding box center [458, 156] width 530 height 362
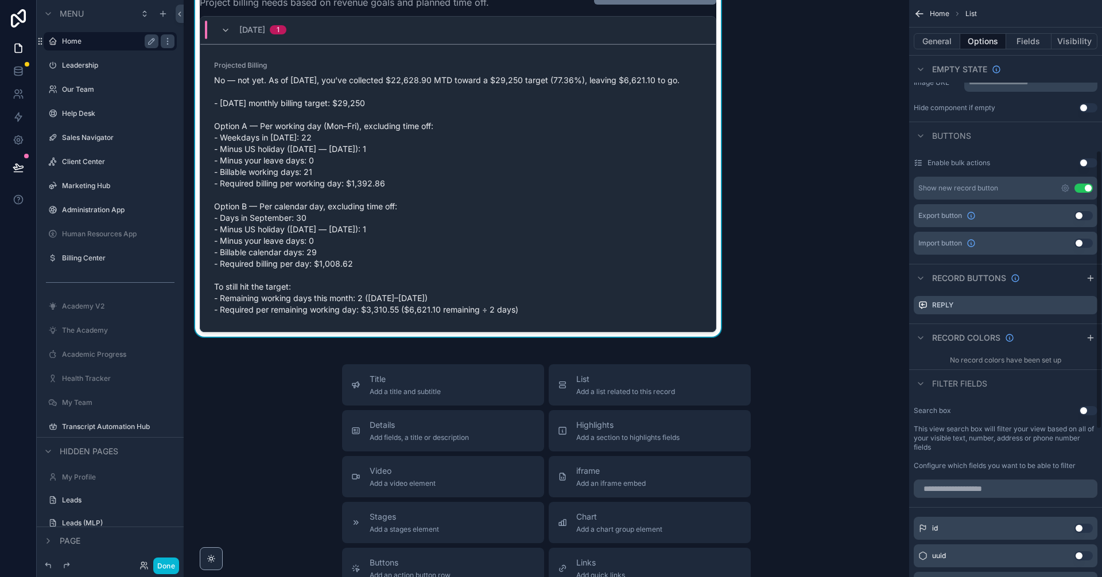
scroll to position [312, 0]
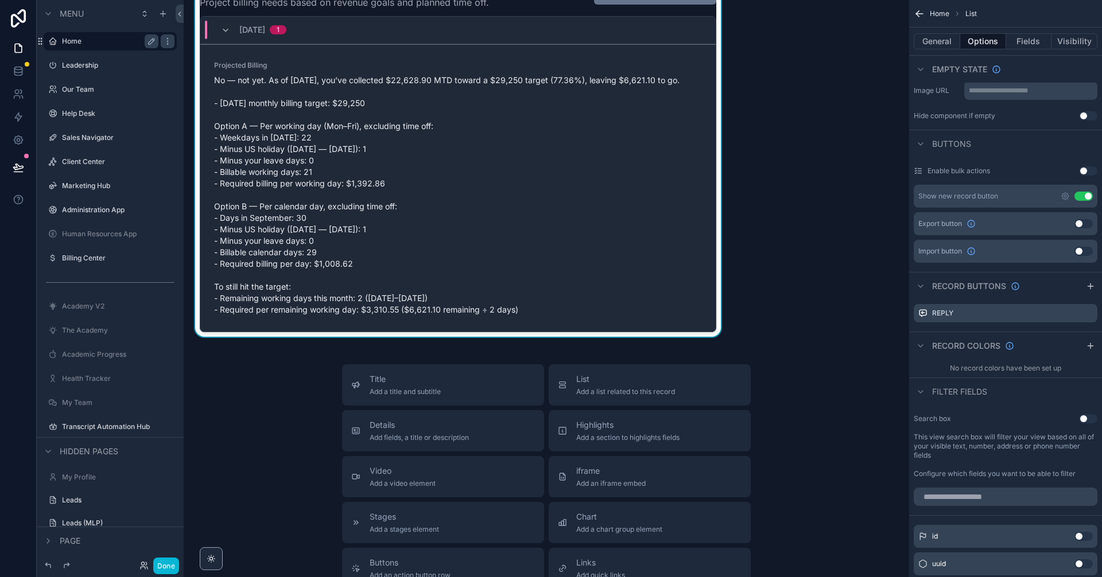
click at [1089, 416] on button "Use setting" at bounding box center [1088, 418] width 18 height 9
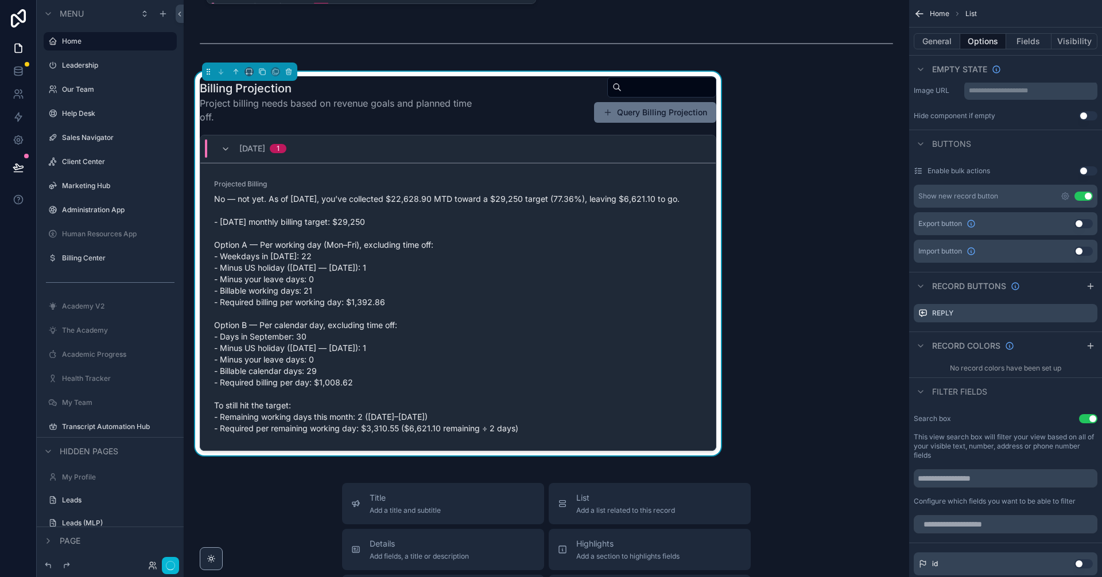
scroll to position [1740, 0]
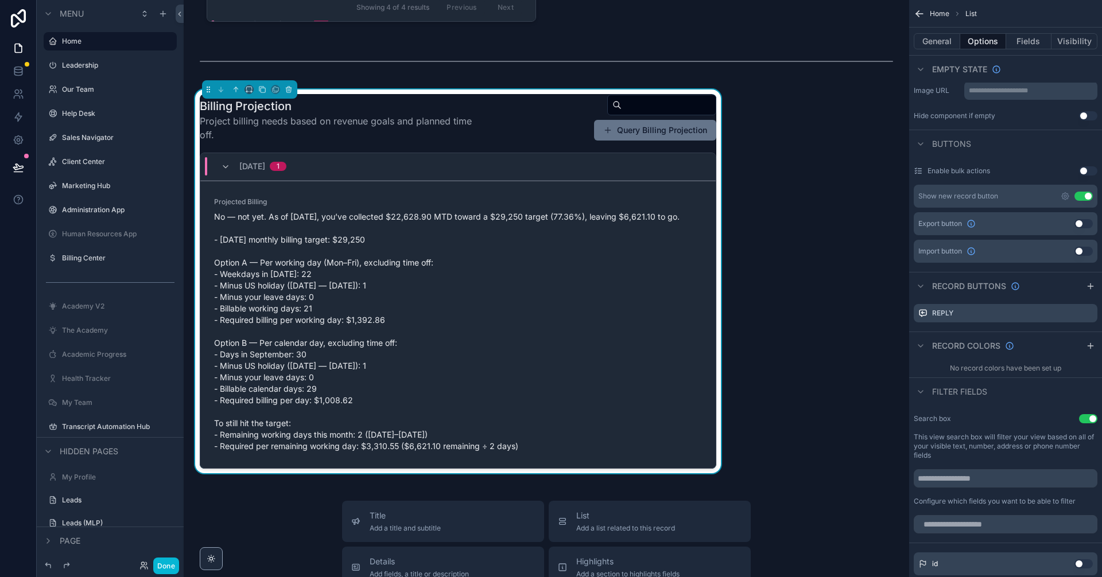
click at [1083, 420] on button "Use setting" at bounding box center [1088, 418] width 18 height 9
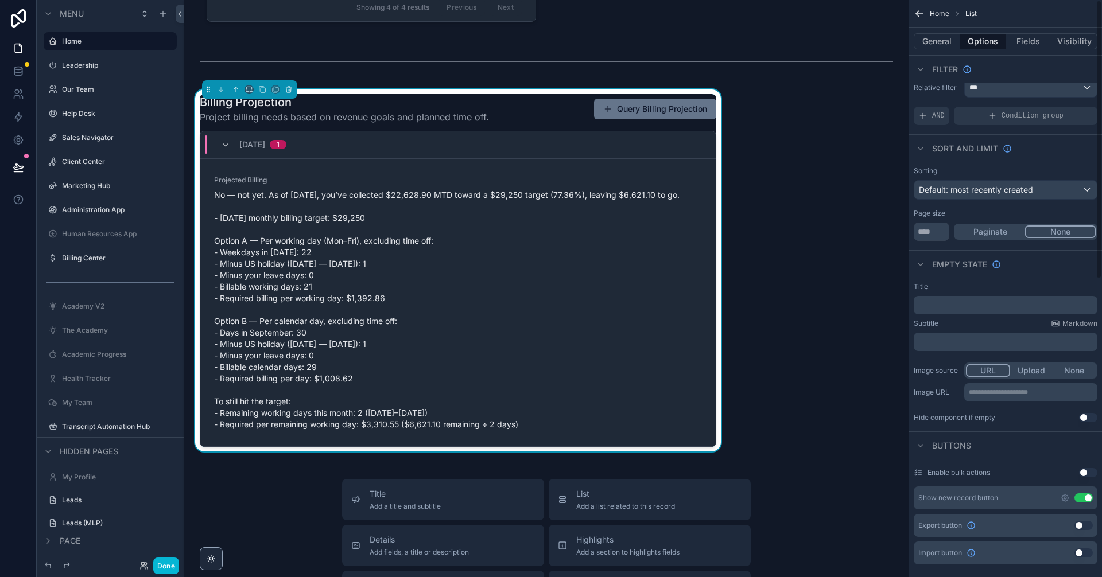
scroll to position [0, 0]
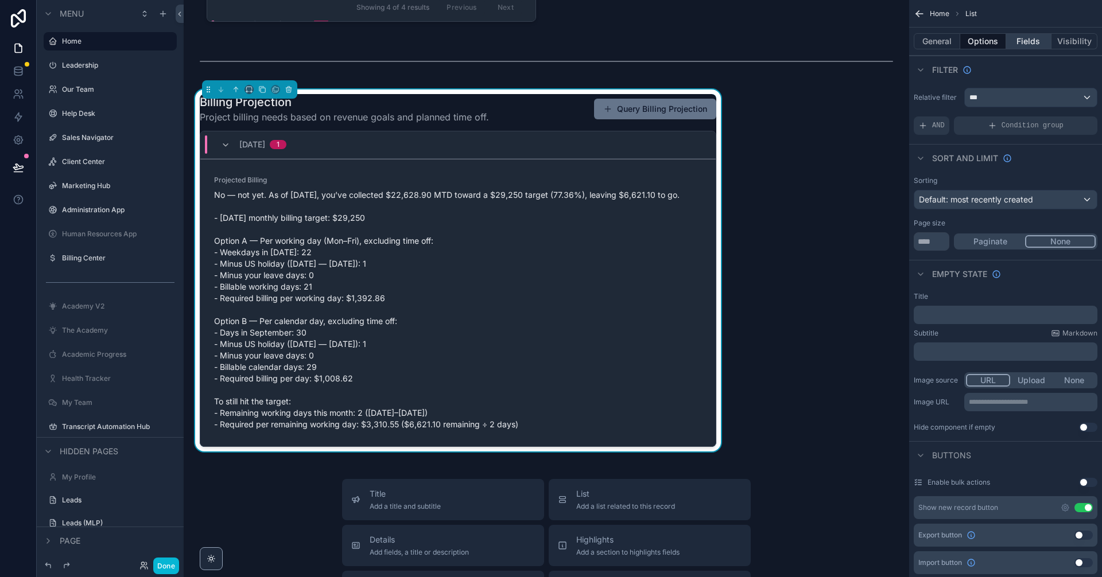
click at [1042, 43] on button "Fields" at bounding box center [1029, 41] width 46 height 16
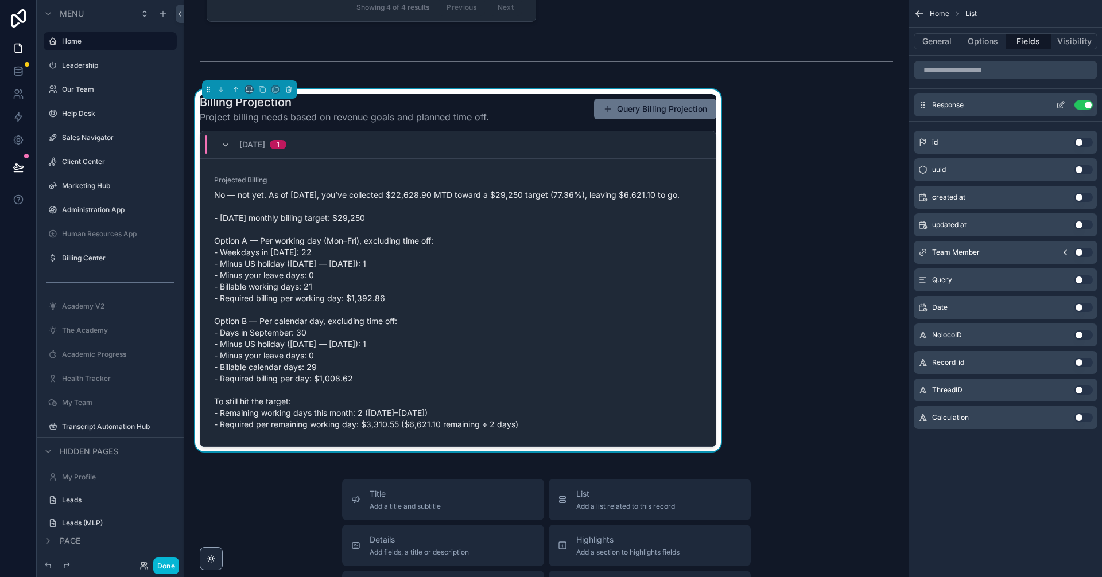
click at [1084, 106] on button "Use setting" at bounding box center [1083, 104] width 18 height 9
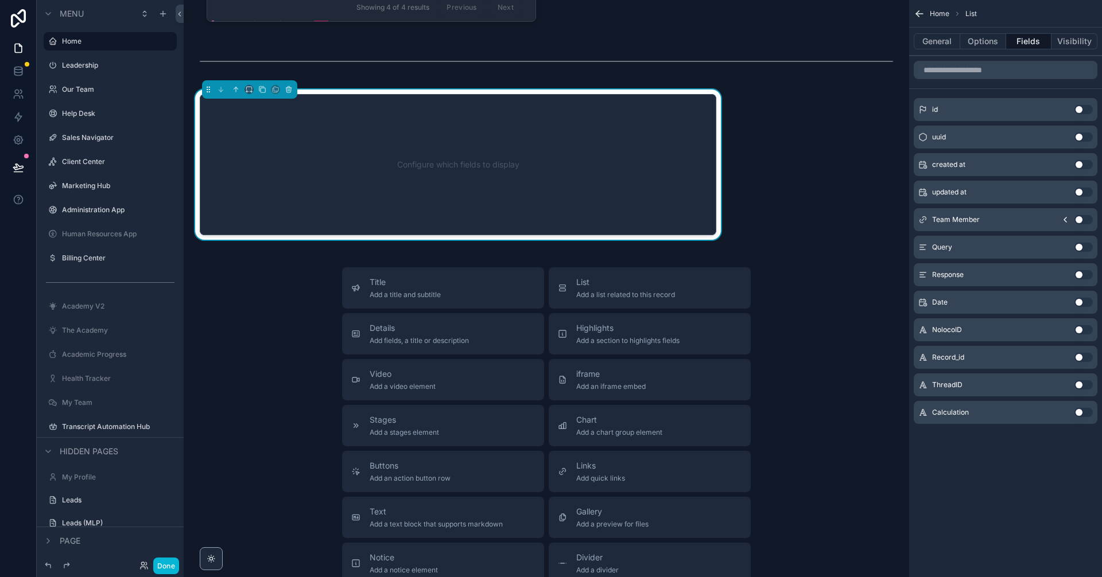
click at [1082, 414] on button "Use setting" at bounding box center [1083, 412] width 18 height 9
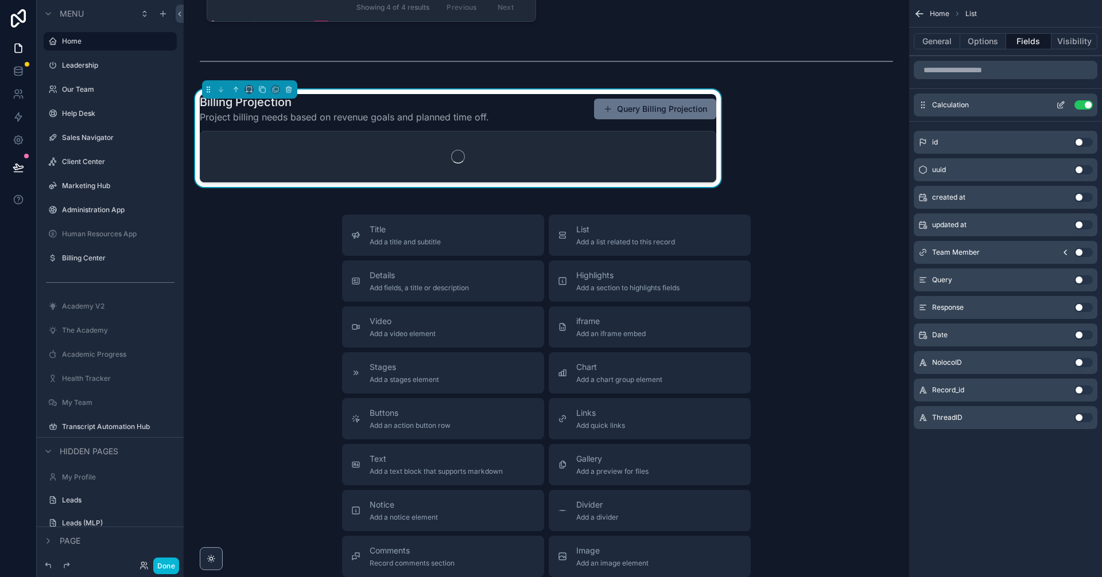
click at [1078, 107] on button "Use setting" at bounding box center [1083, 104] width 18 height 9
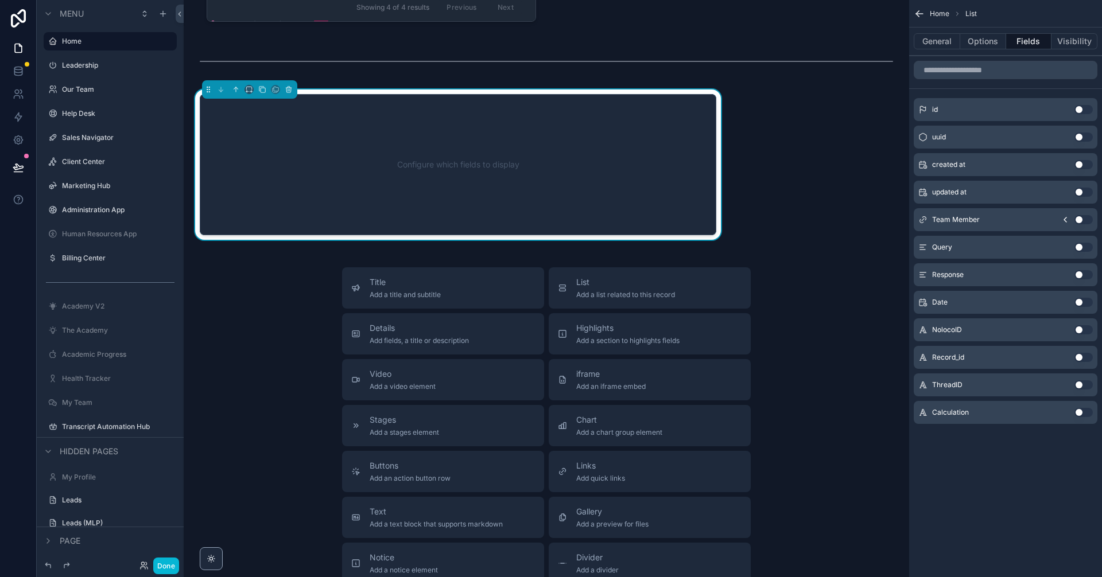
click at [1085, 417] on button "Use setting" at bounding box center [1083, 412] width 18 height 9
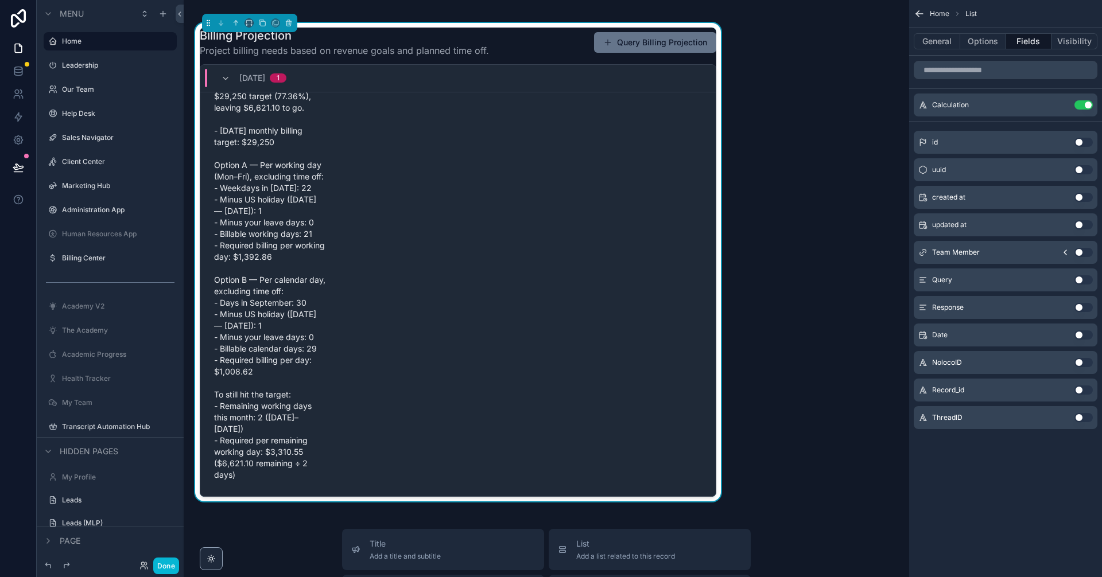
scroll to position [1855, 0]
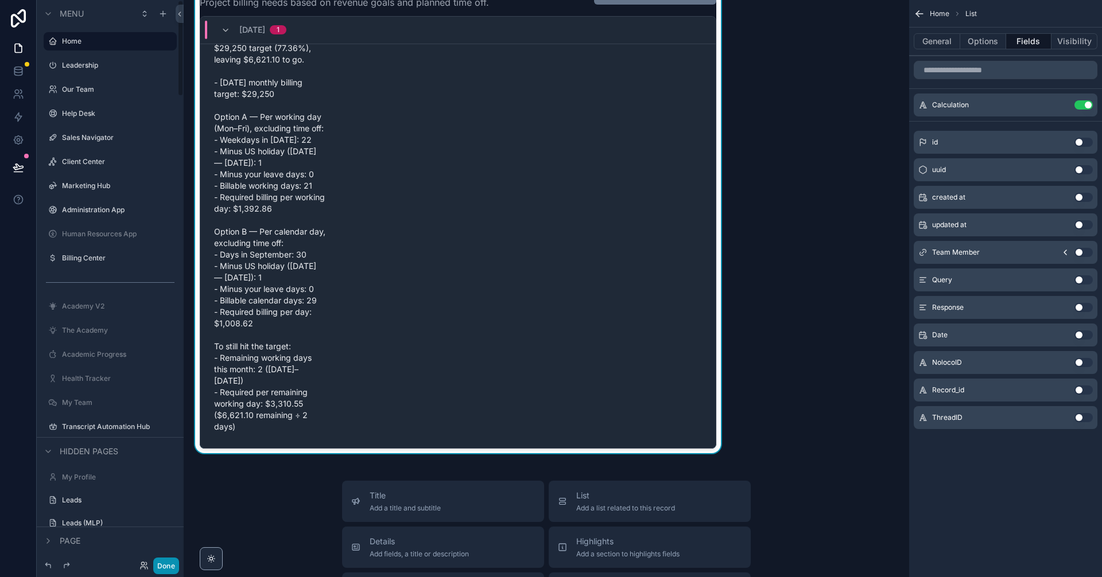
click at [169, 572] on button "Done" at bounding box center [166, 566] width 26 height 17
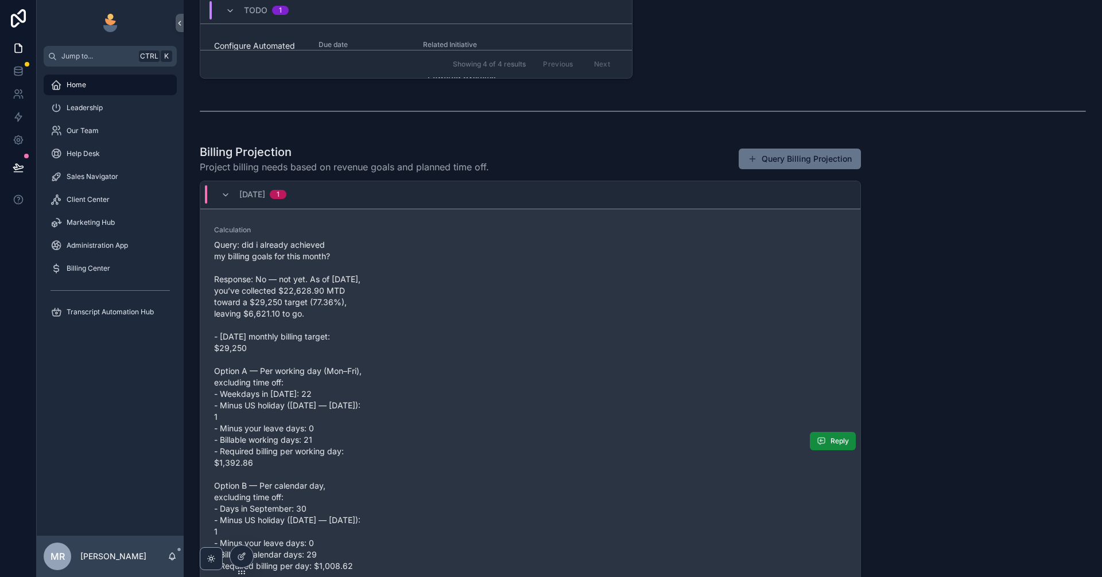
scroll to position [827, 0]
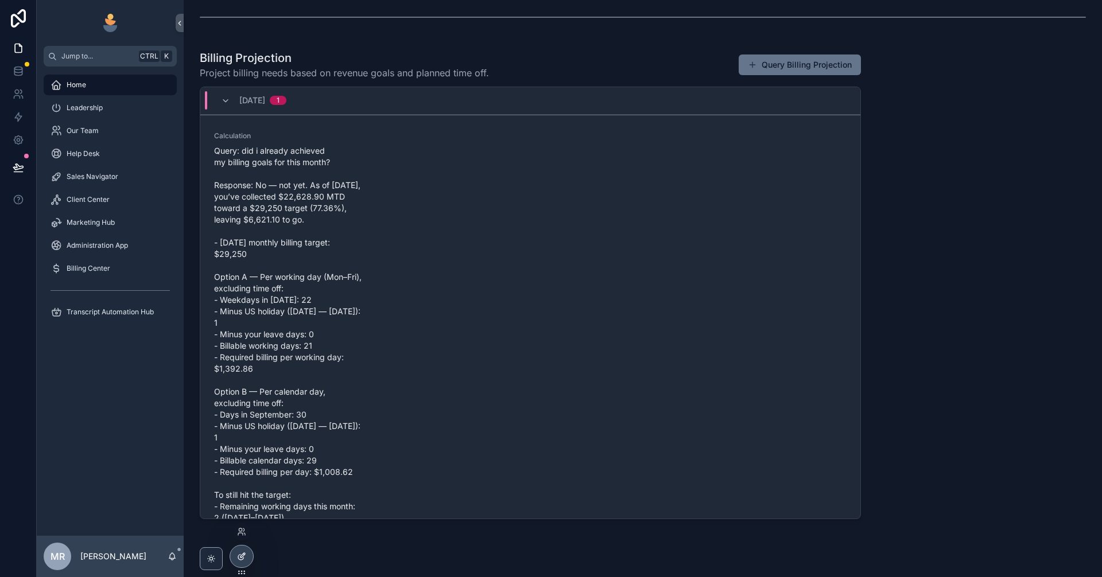
click at [246, 565] on div at bounding box center [241, 557] width 23 height 22
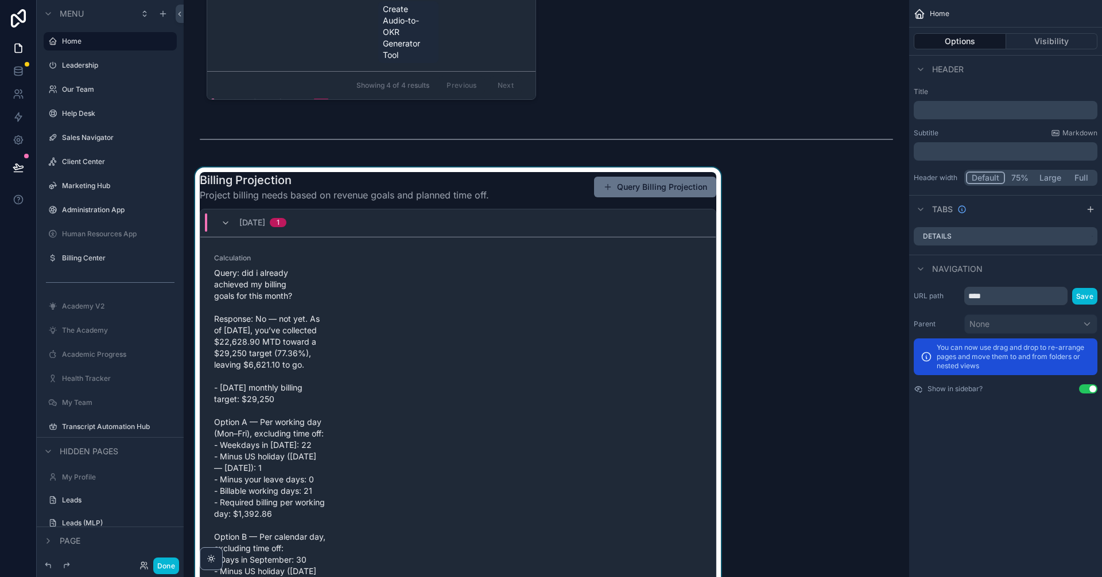
scroll to position [1822, 0]
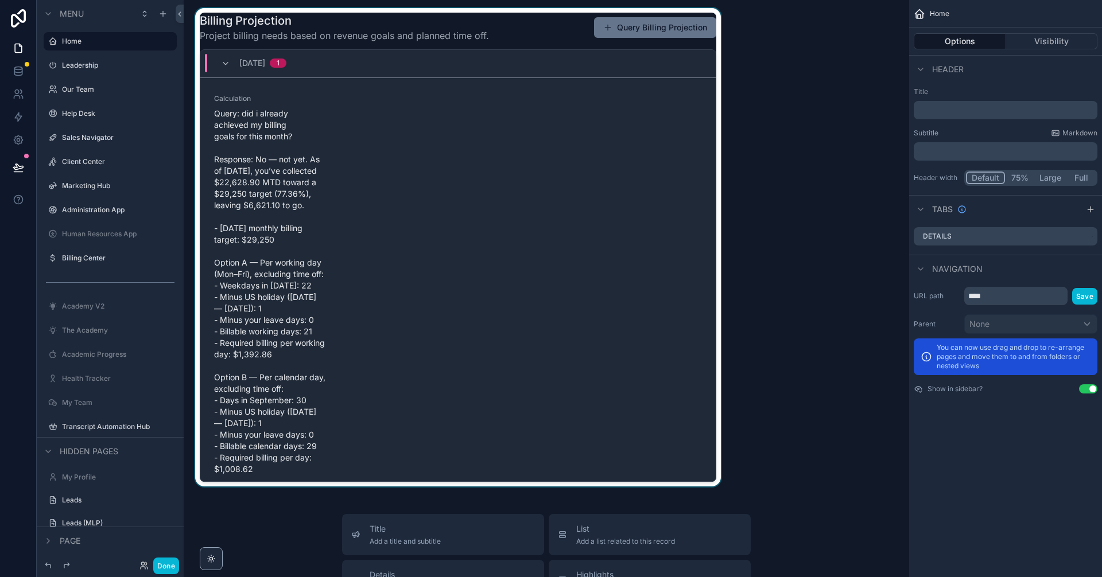
click at [621, 348] on div "scrollable content" at bounding box center [458, 247] width 530 height 479
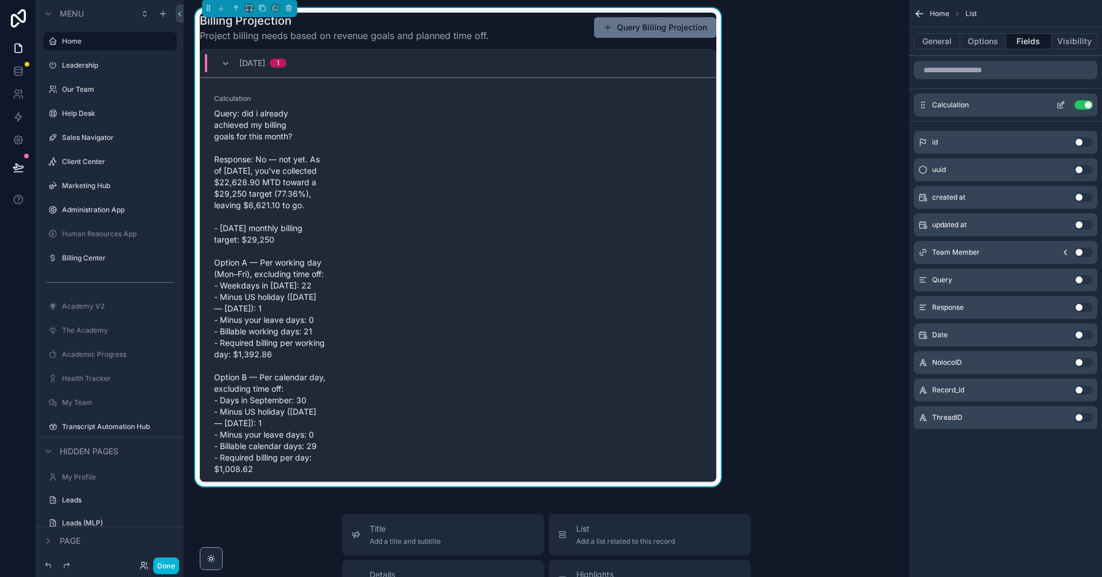
click at [1061, 102] on icon "scrollable content" at bounding box center [1060, 104] width 9 height 9
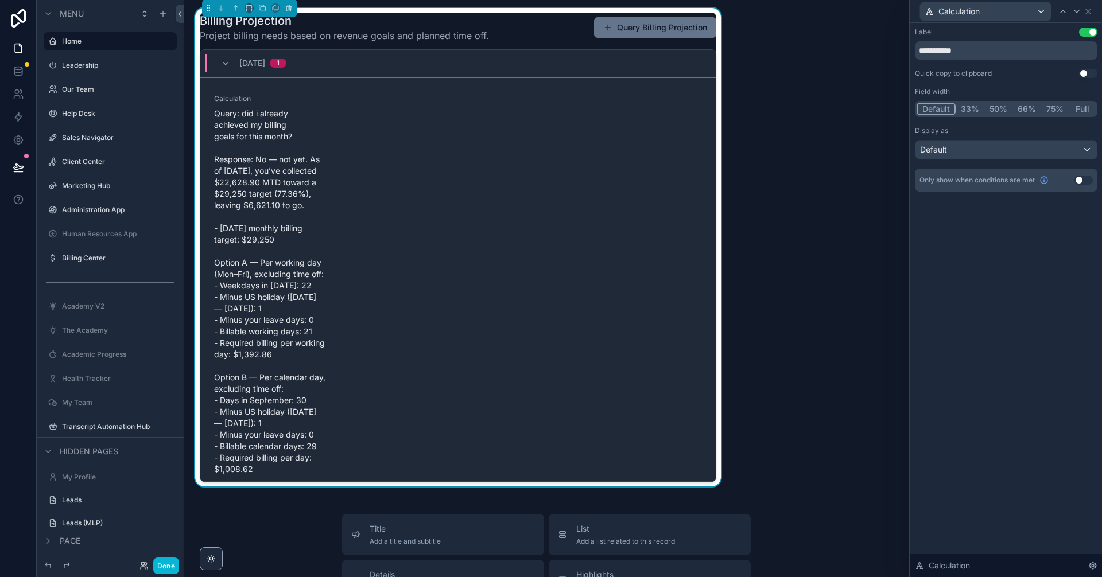
click at [1086, 108] on button "Full" at bounding box center [1082, 109] width 27 height 13
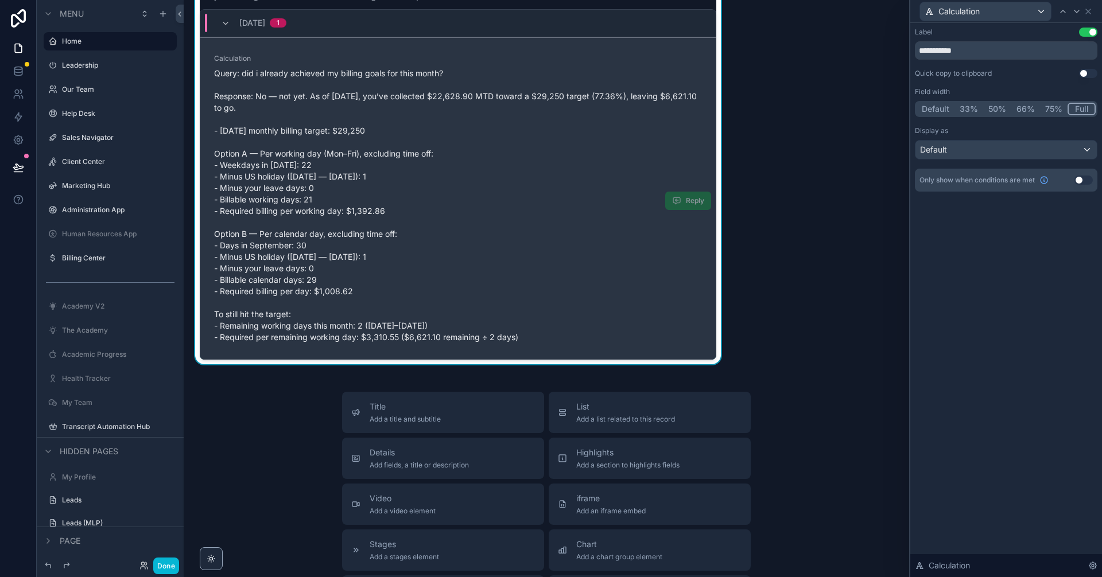
scroll to position [1860, 0]
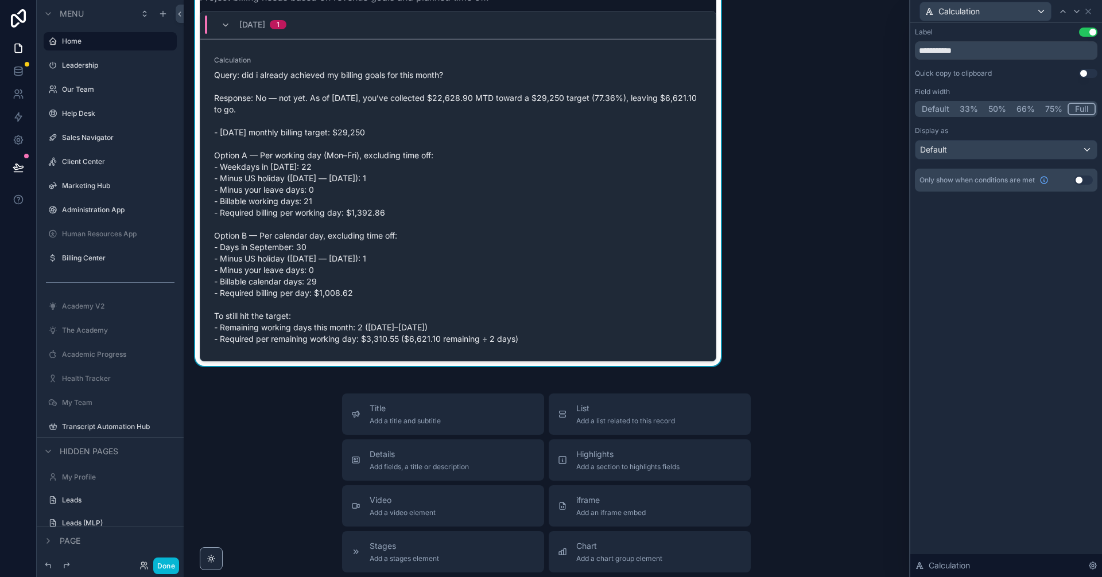
click at [1058, 111] on button "75%" at bounding box center [1054, 109] width 28 height 13
click at [1081, 109] on button "Full" at bounding box center [1082, 109] width 27 height 13
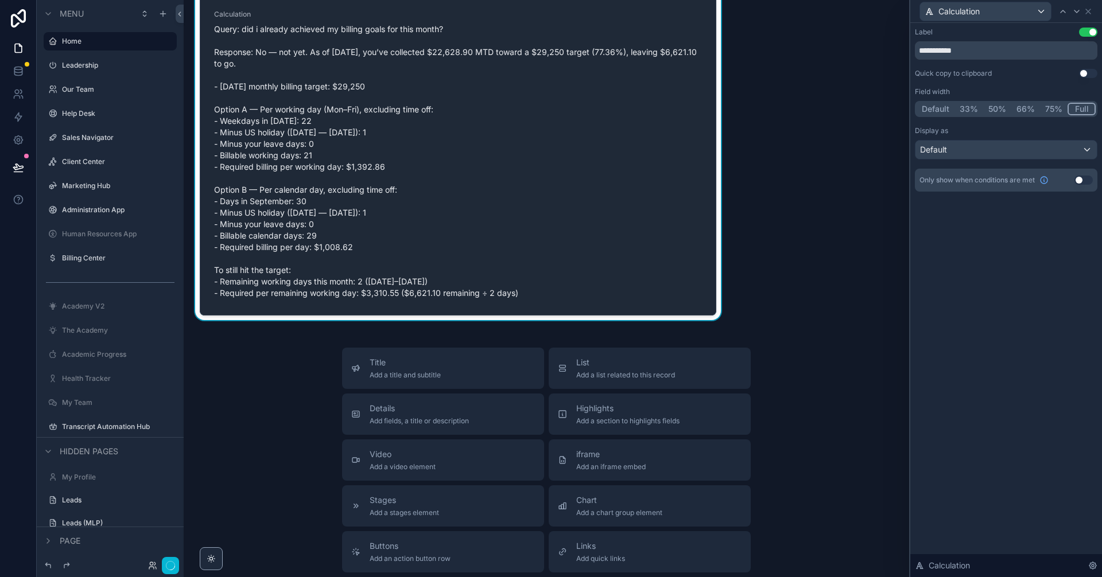
scroll to position [1899, 0]
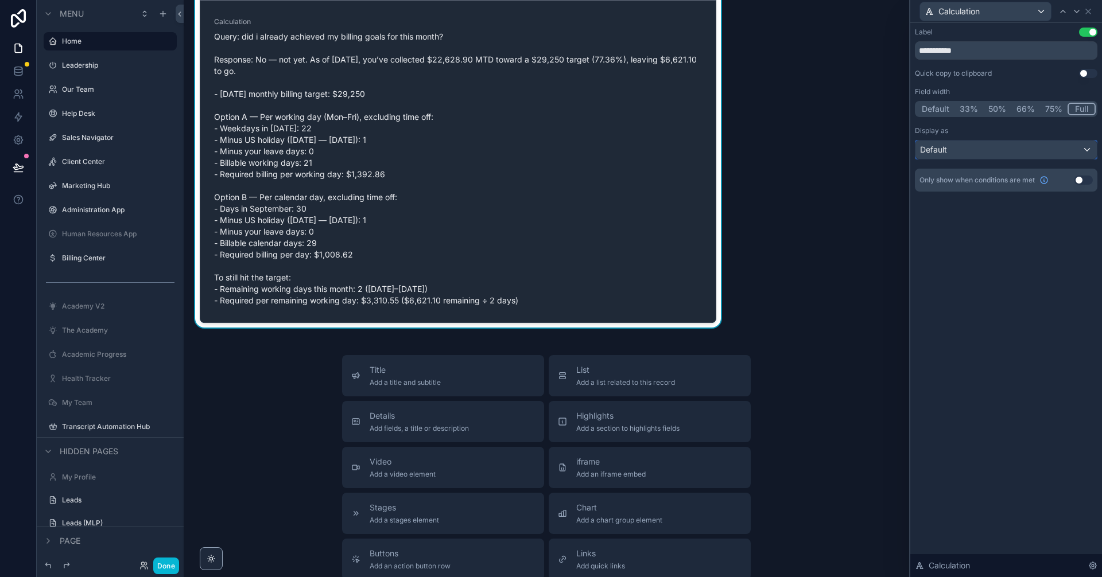
click at [1076, 150] on div "Default" at bounding box center [1005, 150] width 181 height 18
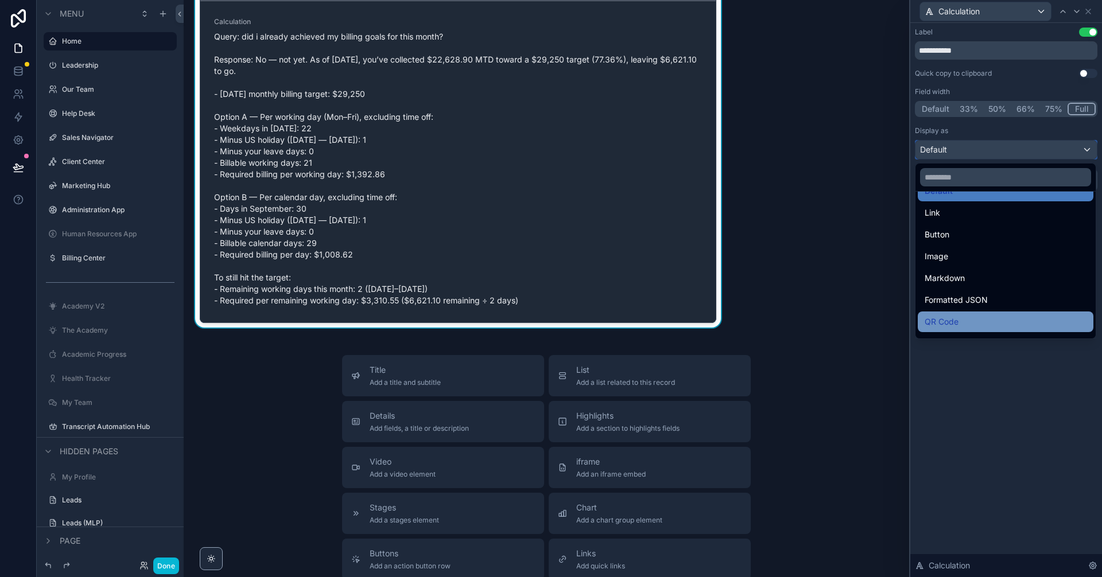
scroll to position [10, 0]
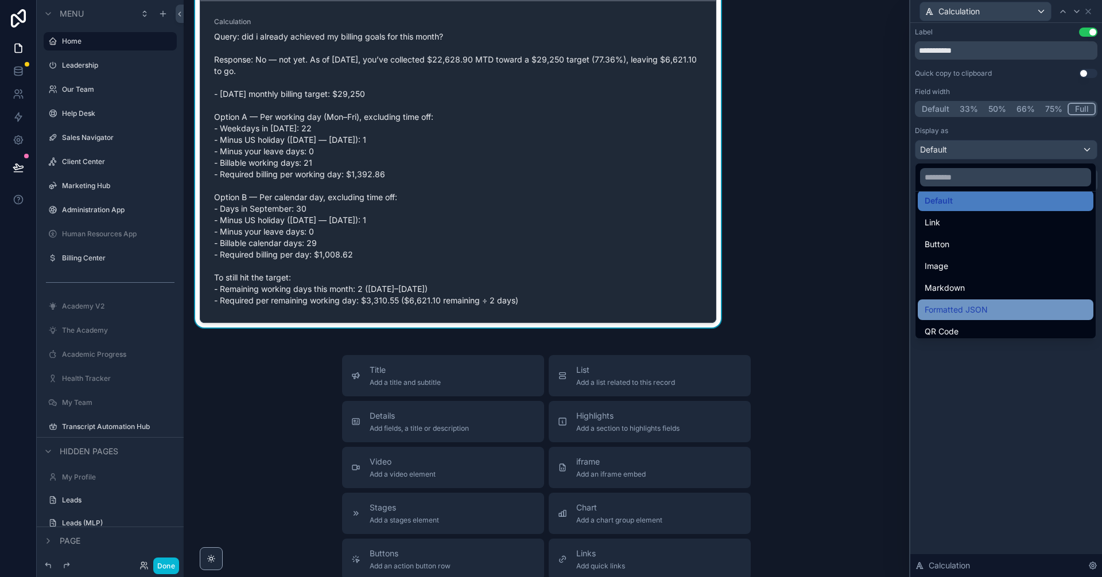
click at [1002, 305] on div "Formatted JSON" at bounding box center [1006, 310] width 162 height 14
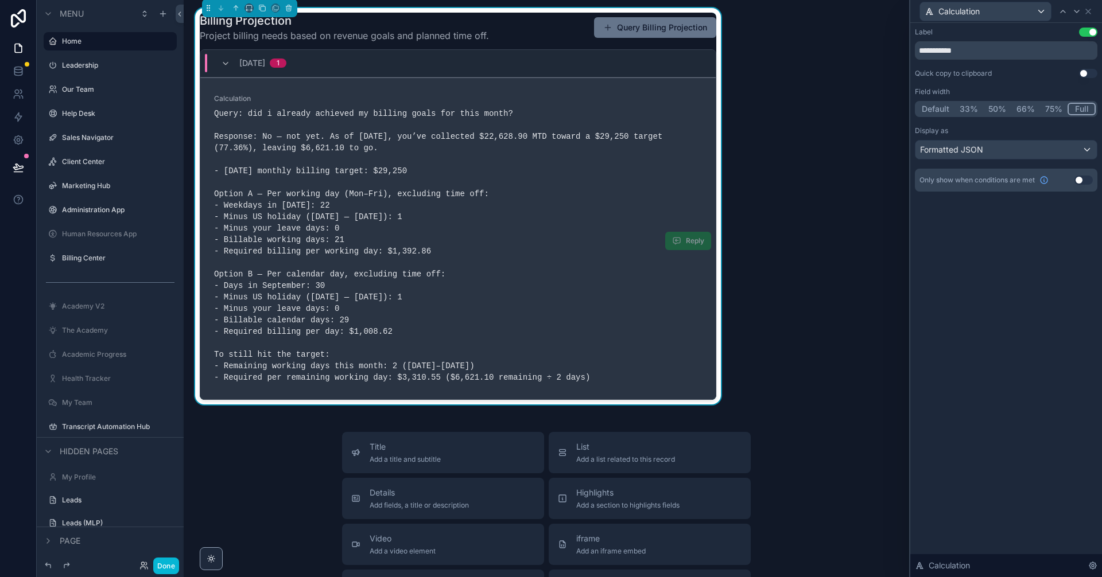
scroll to position [1860, 0]
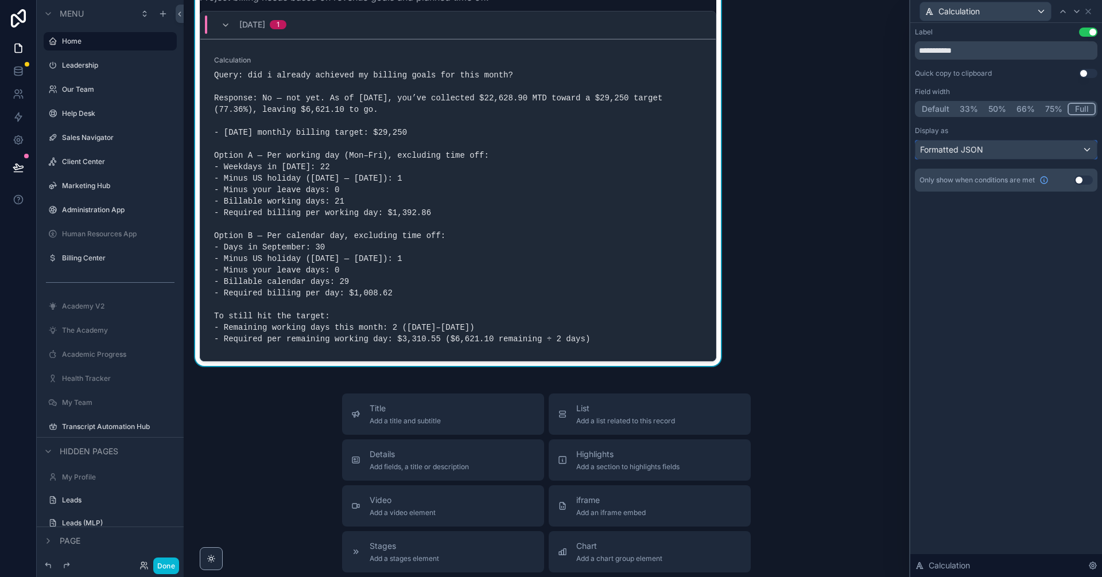
click at [1015, 145] on div "Formatted JSON" at bounding box center [1005, 150] width 181 height 18
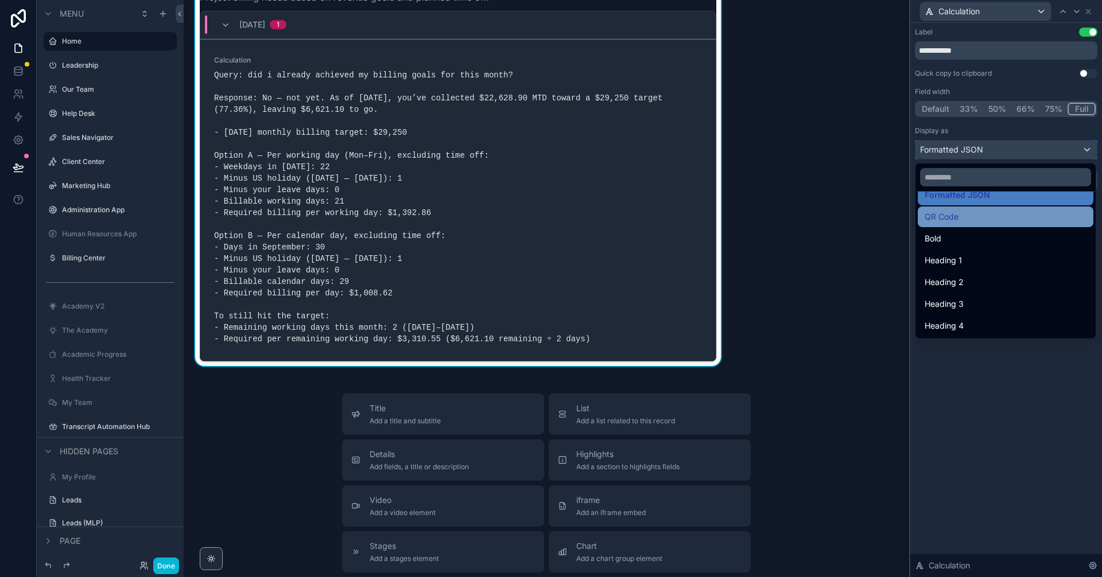
scroll to position [49, 0]
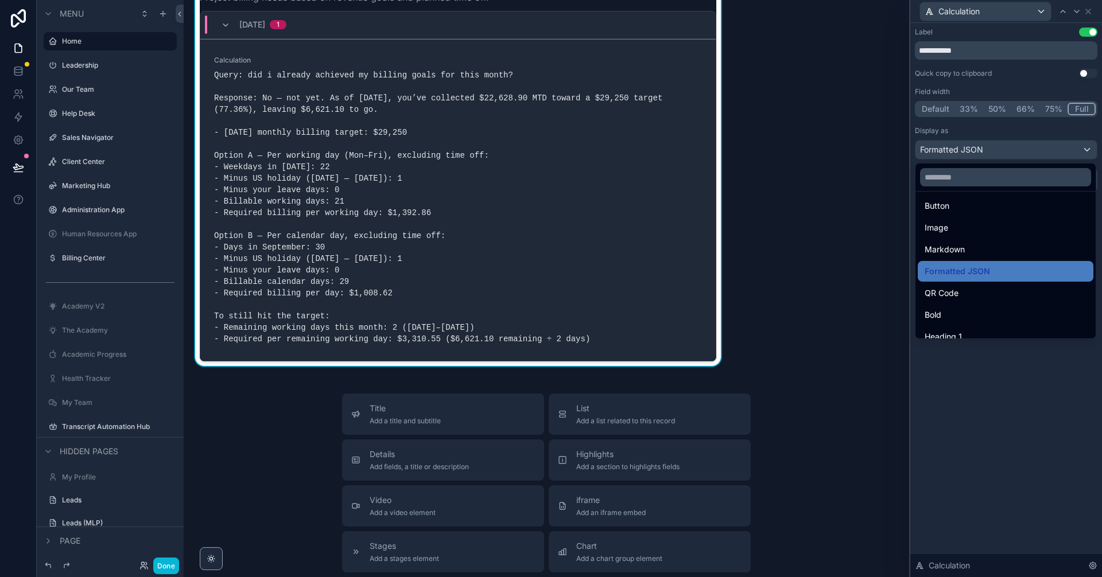
click at [985, 287] on div "QR Code" at bounding box center [1006, 293] width 162 height 14
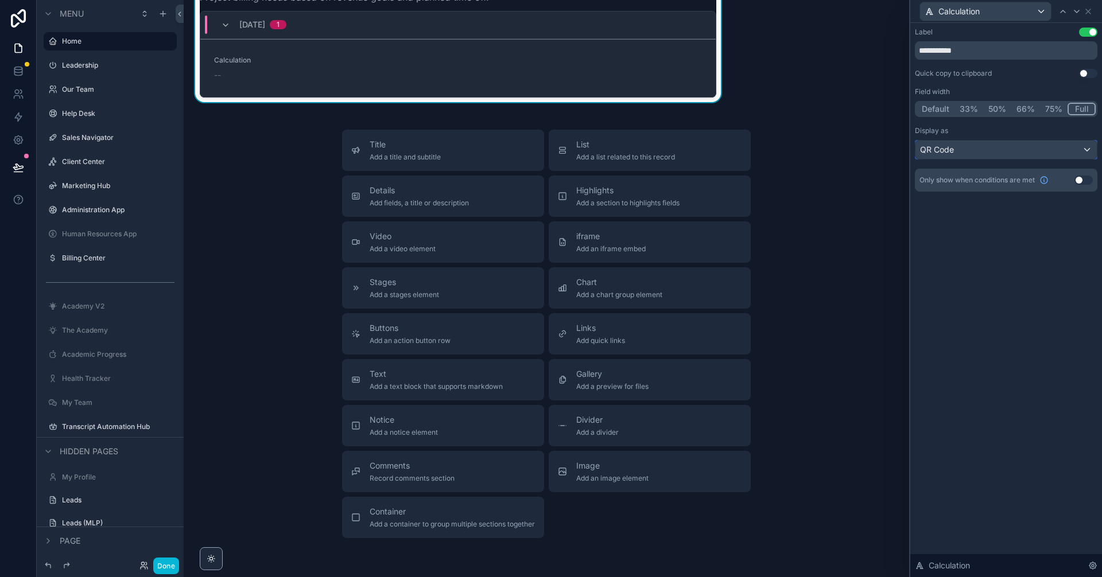
click at [1008, 156] on div "QR Code" at bounding box center [1005, 150] width 181 height 18
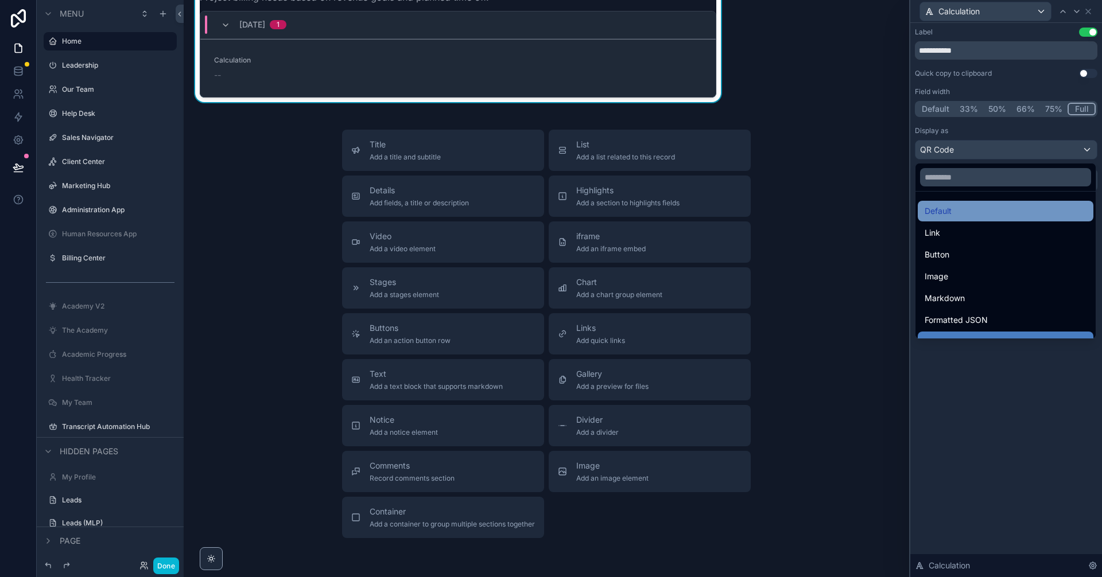
click at [976, 208] on div "Default" at bounding box center [1006, 211] width 162 height 14
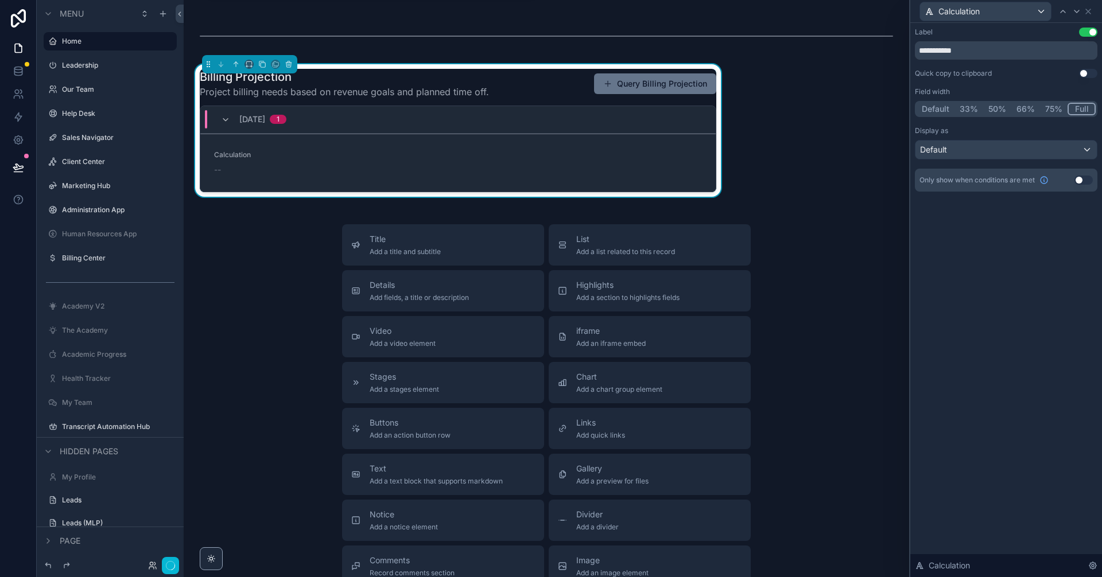
scroll to position [1745, 0]
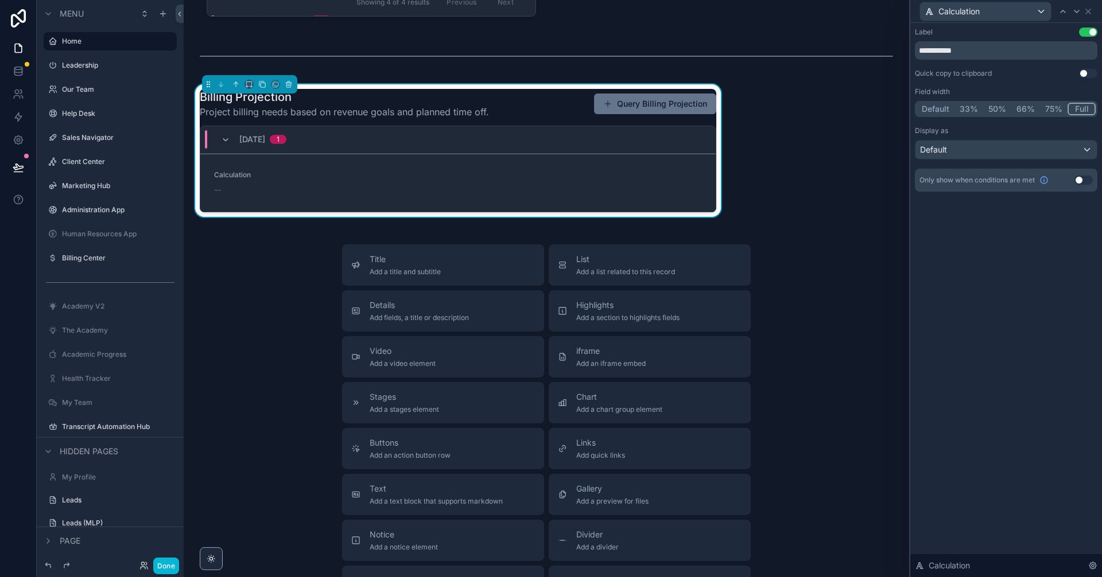
click at [1003, 319] on div "**********" at bounding box center [1006, 300] width 192 height 554
click at [165, 561] on button "Done" at bounding box center [166, 566] width 26 height 17
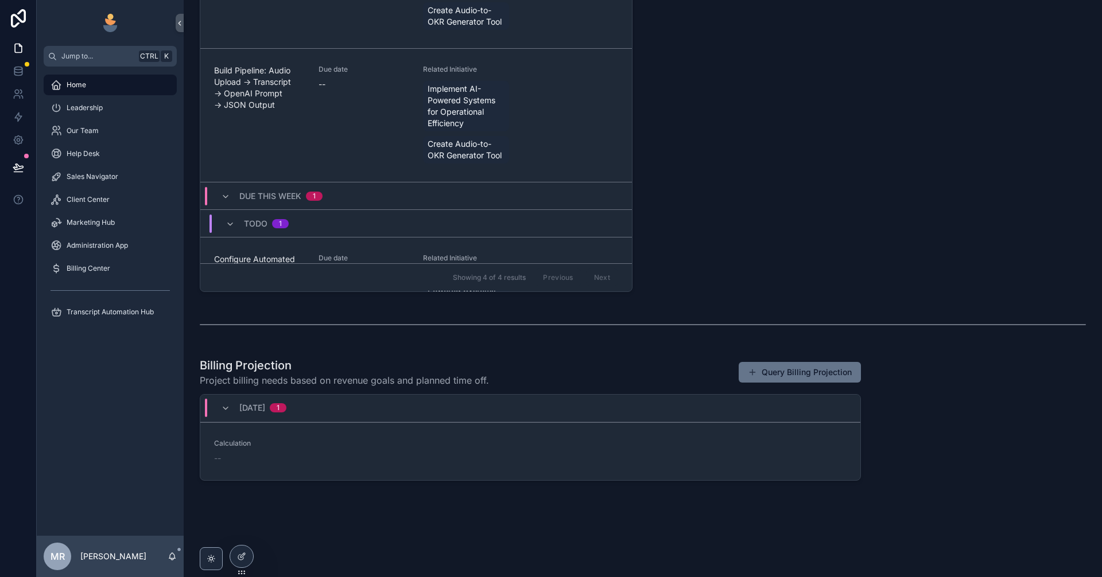
scroll to position [519, 0]
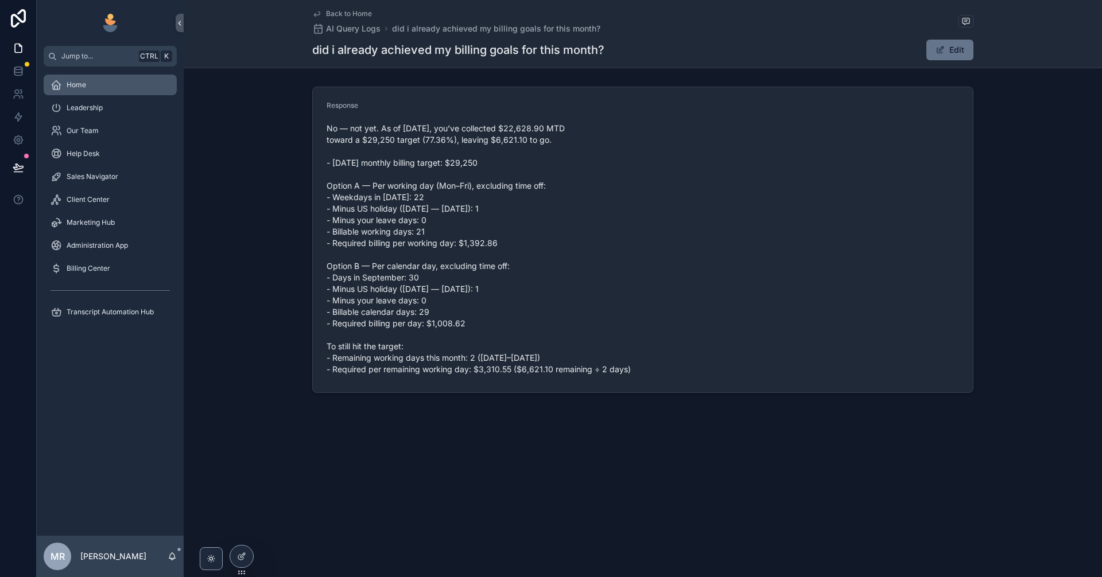
click at [103, 91] on div "Home" at bounding box center [110, 85] width 119 height 18
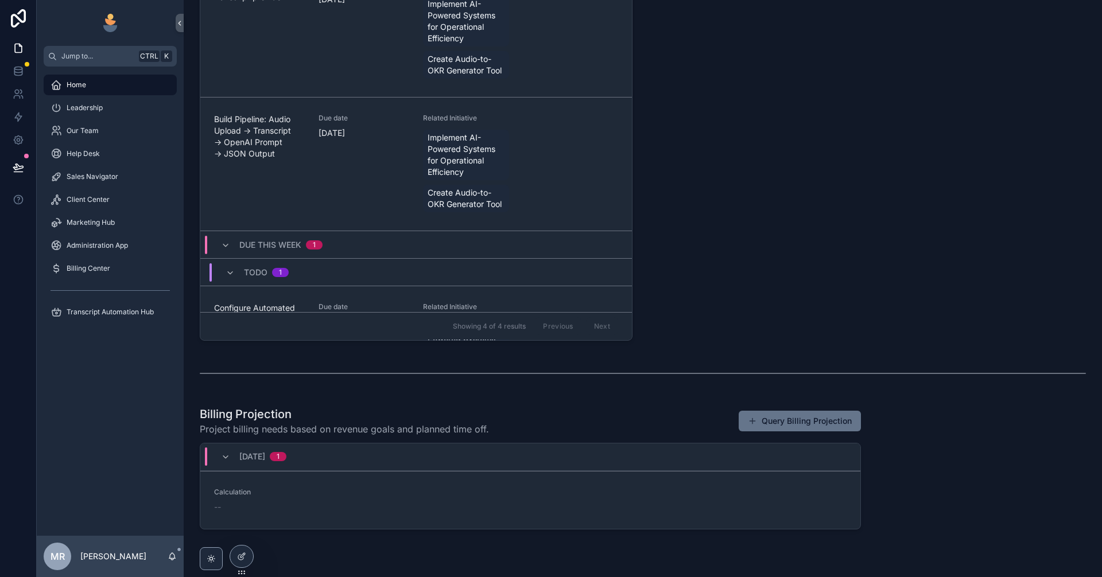
scroll to position [519, 0]
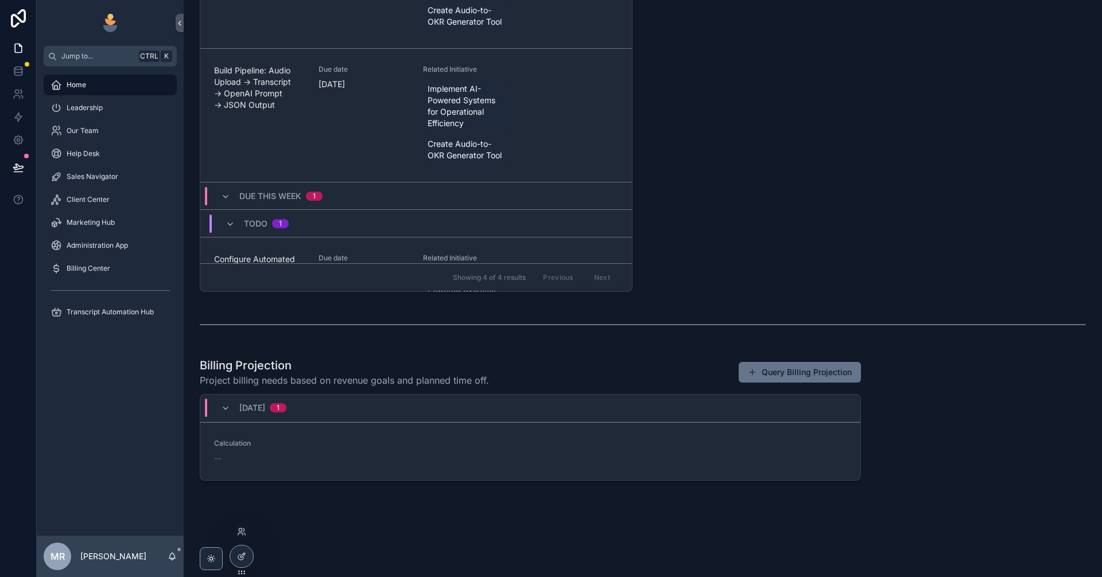
click at [246, 568] on div at bounding box center [242, 561] width 24 height 32
click at [242, 562] on div at bounding box center [241, 557] width 23 height 22
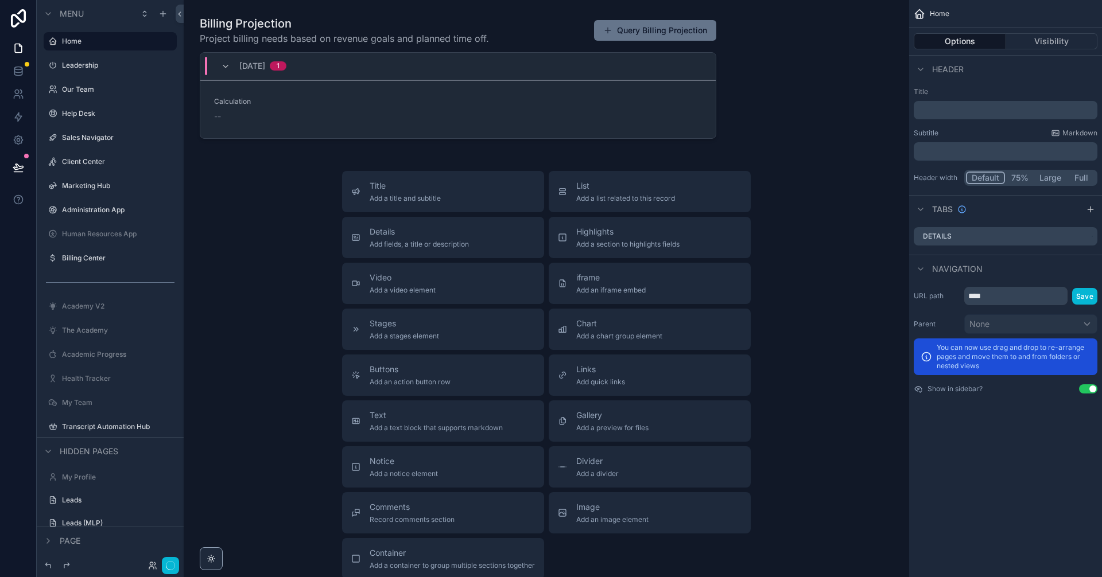
scroll to position [1464, 0]
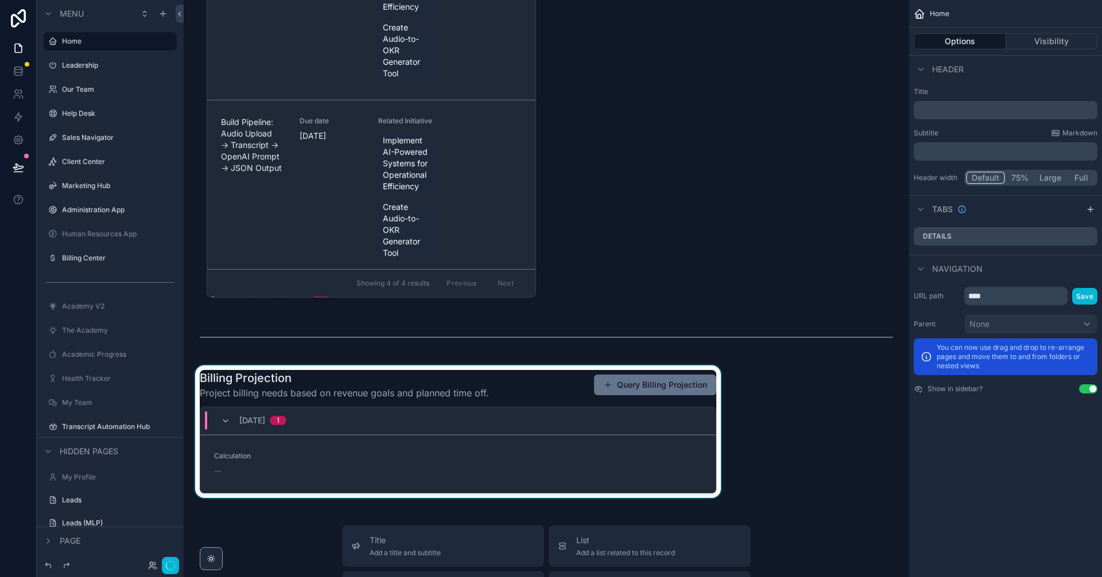
click at [559, 445] on div "scrollable content" at bounding box center [458, 432] width 530 height 133
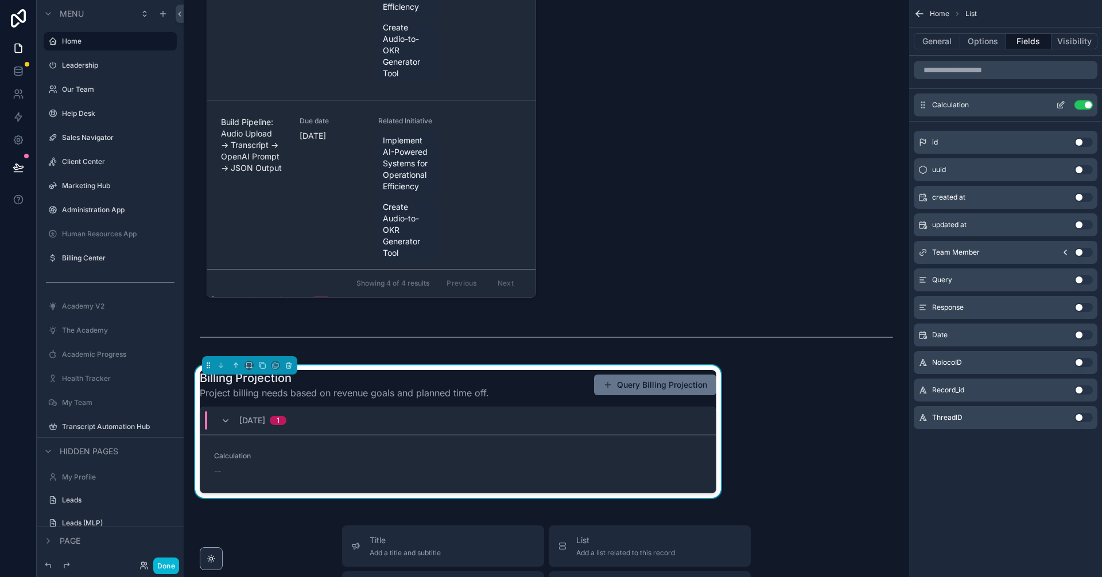
click at [1060, 104] on icon "scrollable content" at bounding box center [1060, 104] width 9 height 9
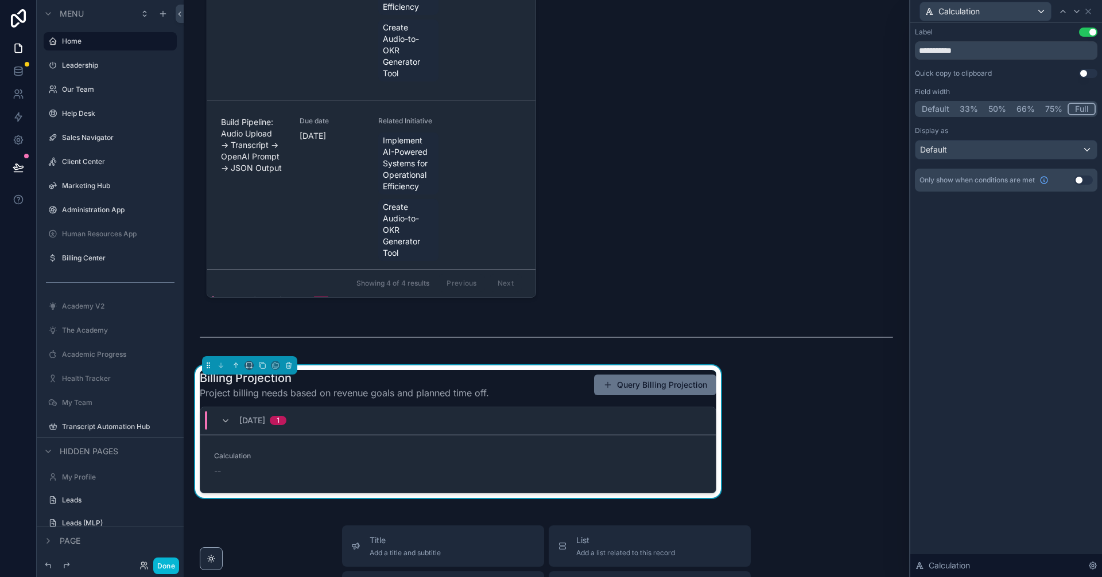
click at [1040, 110] on button "75%" at bounding box center [1054, 109] width 28 height 13
click at [1012, 113] on button "66%" at bounding box center [1025, 109] width 29 height 13
click at [1020, 109] on button "66%" at bounding box center [1025, 109] width 29 height 13
click at [939, 112] on button "Default" at bounding box center [936, 109] width 39 height 13
click at [969, 110] on button "33%" at bounding box center [970, 109] width 29 height 13
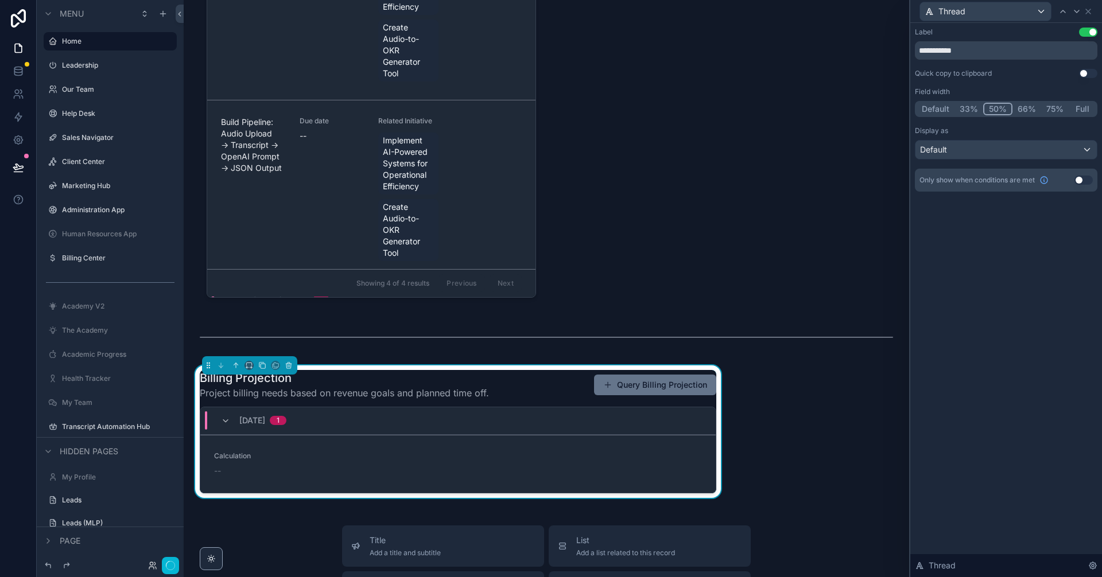
click at [996, 110] on button "50%" at bounding box center [997, 109] width 29 height 13
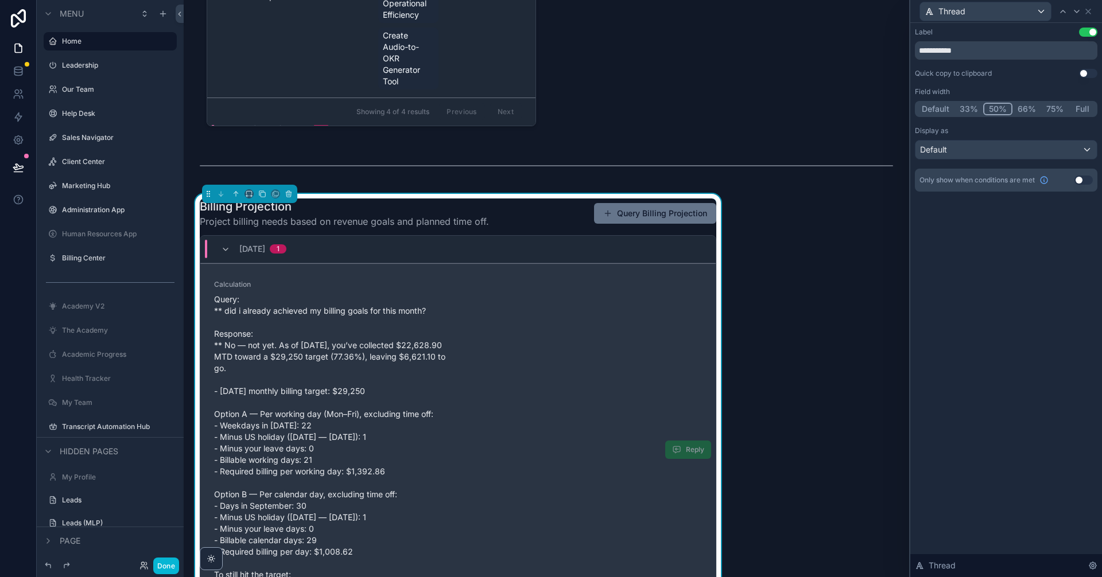
scroll to position [1655, 0]
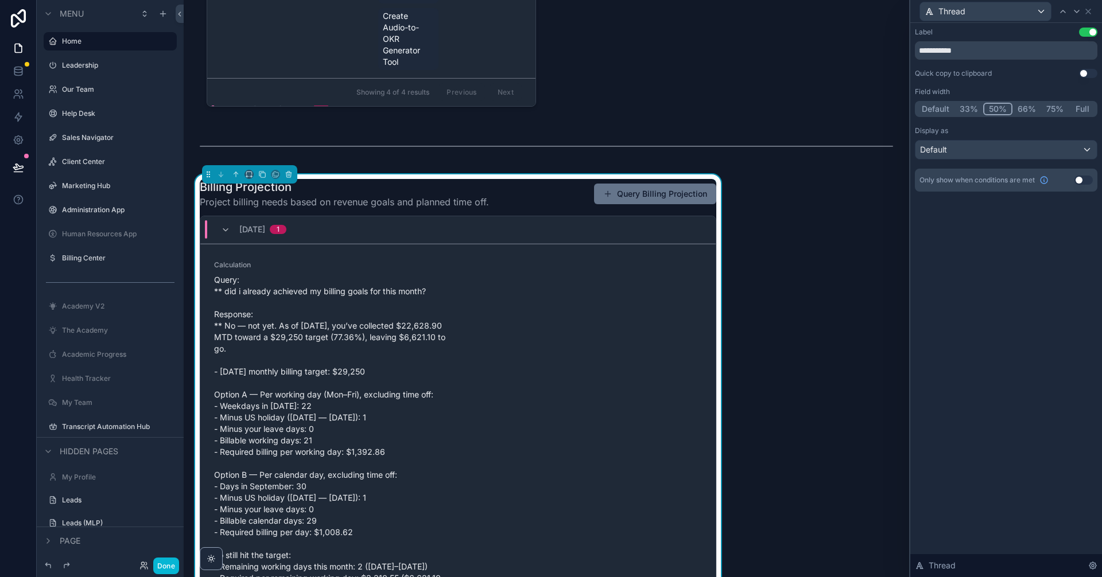
click at [1084, 112] on button "Full" at bounding box center [1082, 109] width 27 height 13
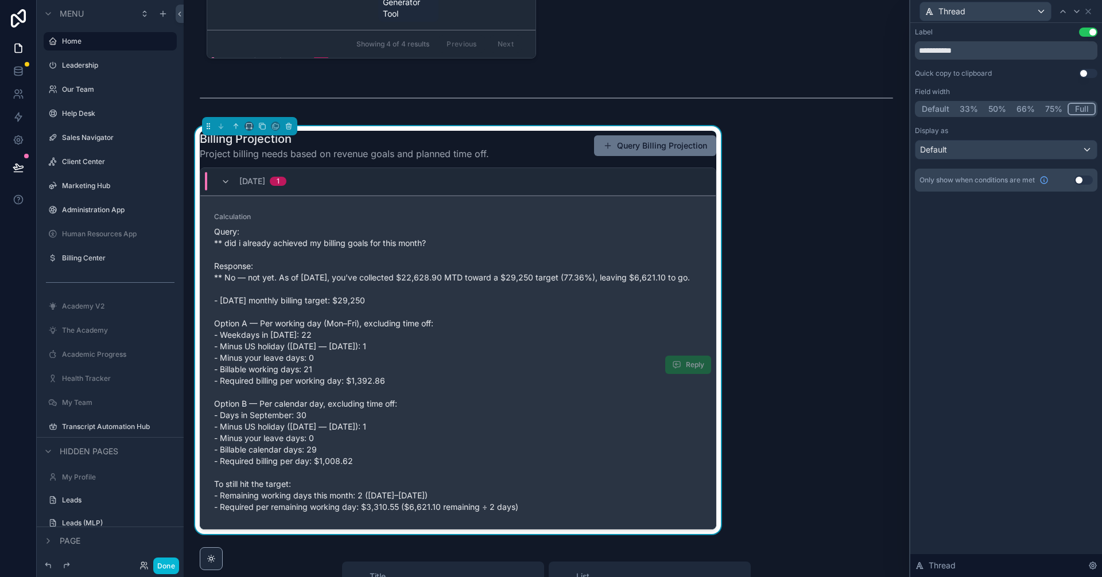
scroll to position [1770, 0]
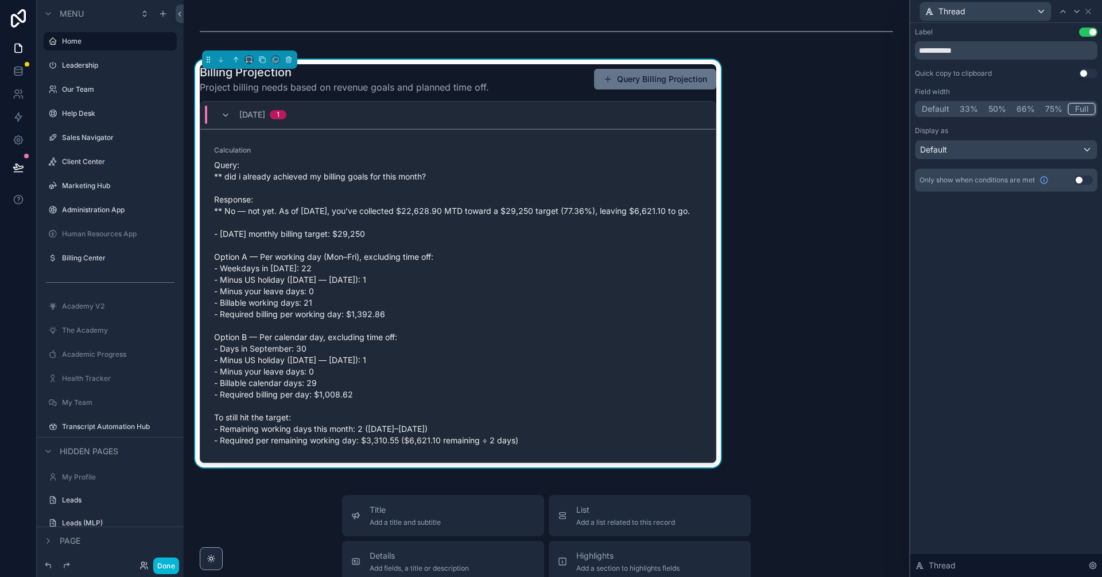
click at [1049, 112] on button "75%" at bounding box center [1054, 109] width 28 height 13
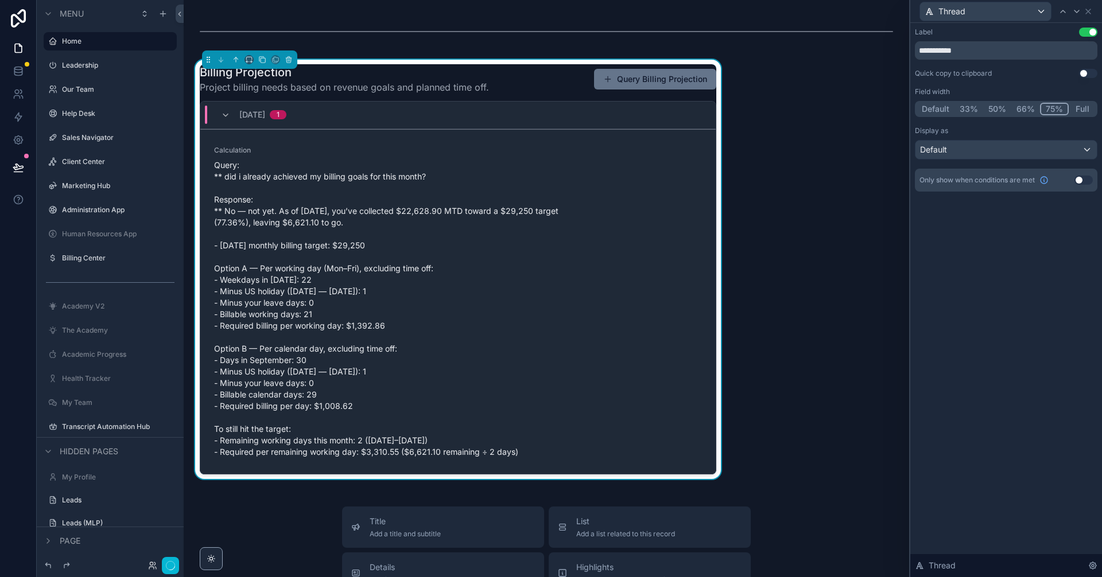
click at [1078, 112] on button "Full" at bounding box center [1082, 109] width 27 height 13
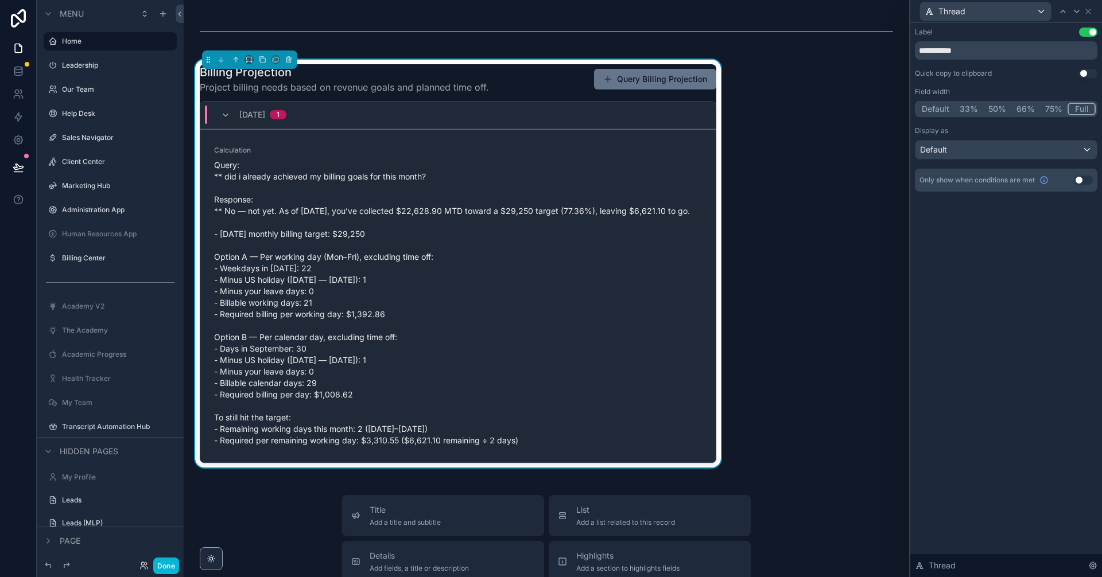
drag, startPoint x: 888, startPoint y: 561, endPoint x: 888, endPoint y: 575, distance: 13.8
click at [165, 568] on button "Done" at bounding box center [166, 566] width 26 height 17
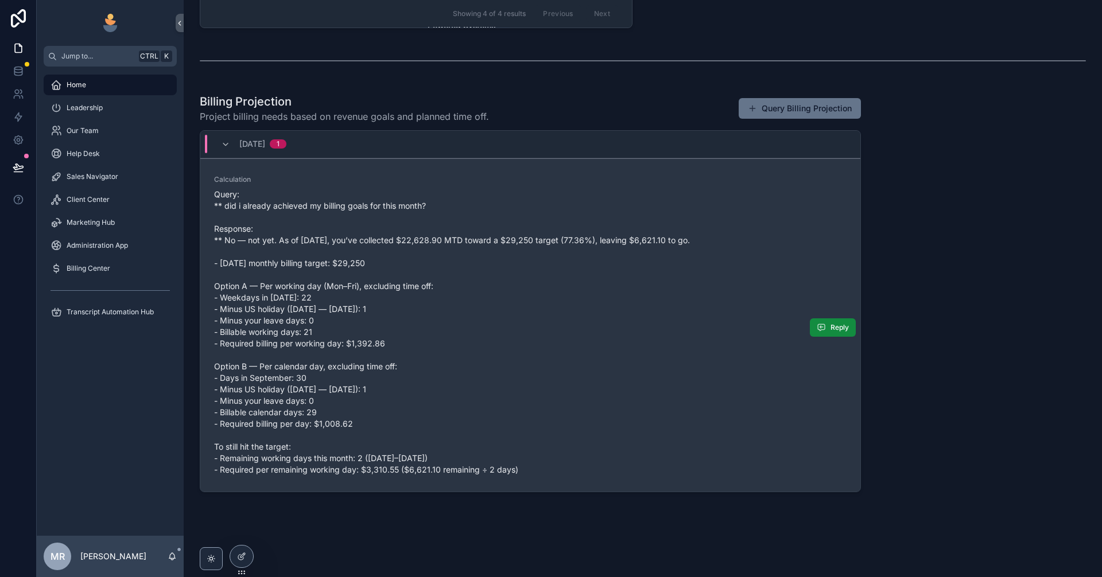
scroll to position [768, 0]
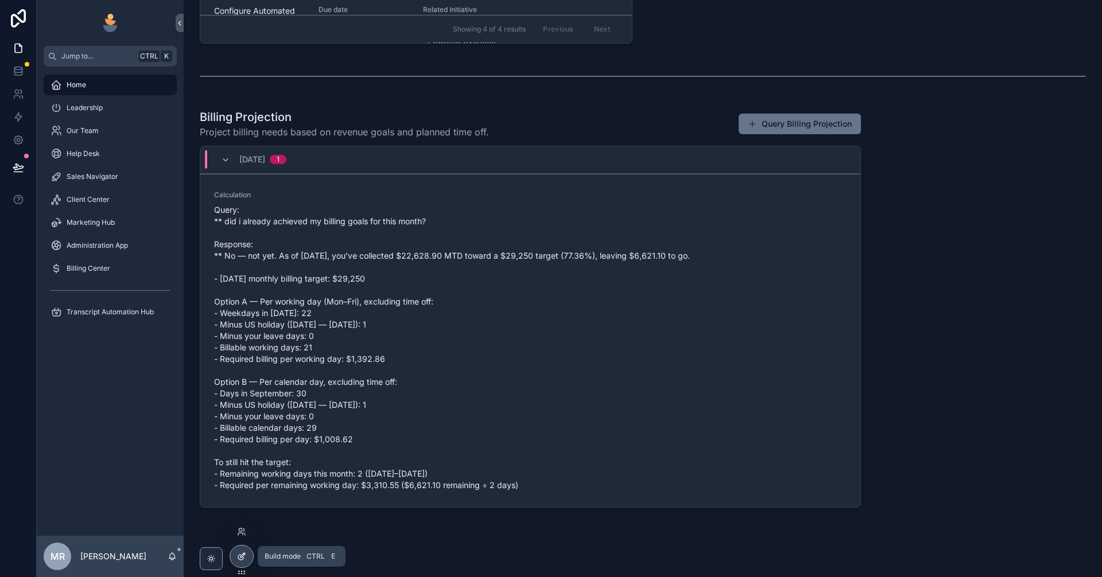
click at [243, 566] on div at bounding box center [241, 557] width 23 height 22
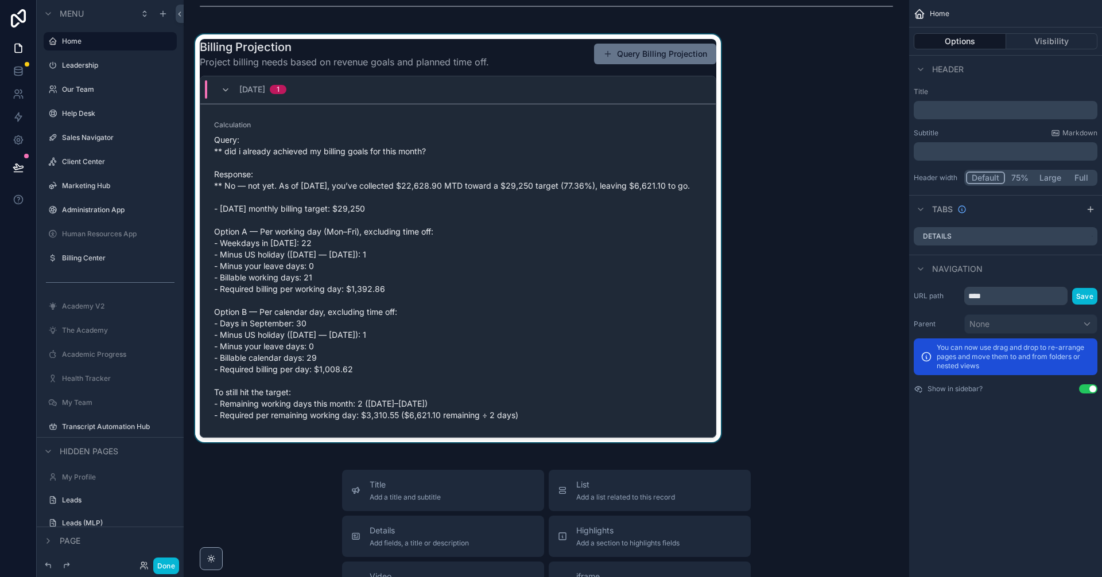
scroll to position [1801, 0]
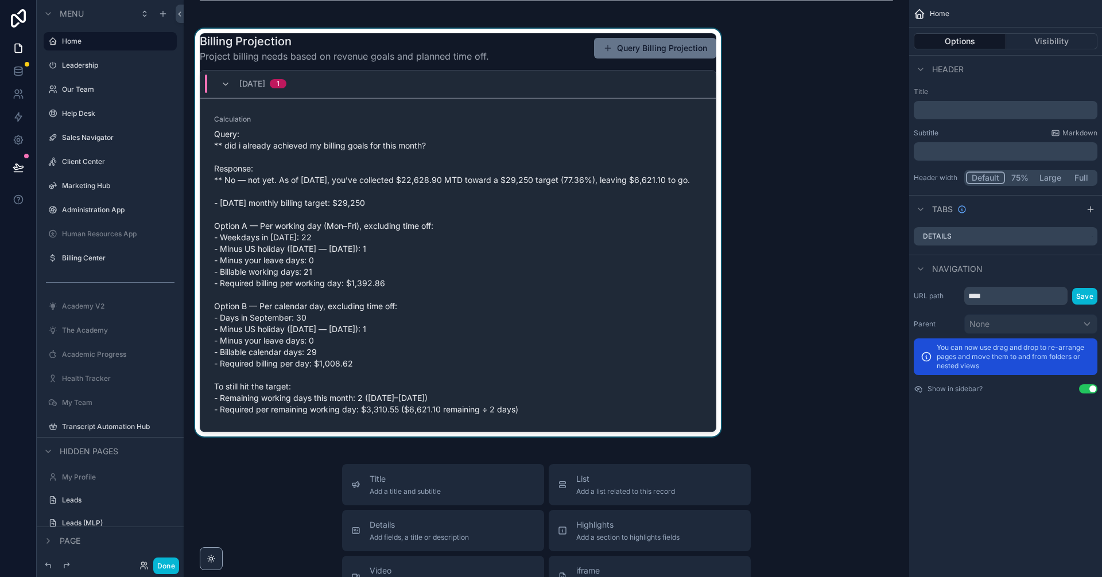
click at [571, 275] on div "scrollable content" at bounding box center [458, 233] width 530 height 408
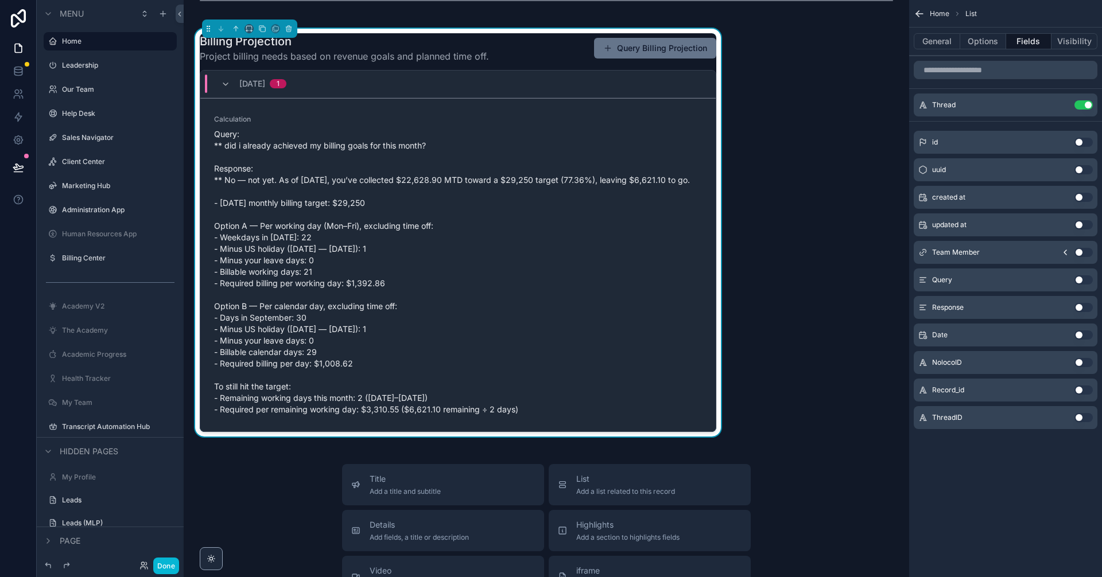
click at [571, 275] on span "Query: ** did i already achieved my billing goals for this month? Response: ** …" at bounding box center [458, 272] width 488 height 287
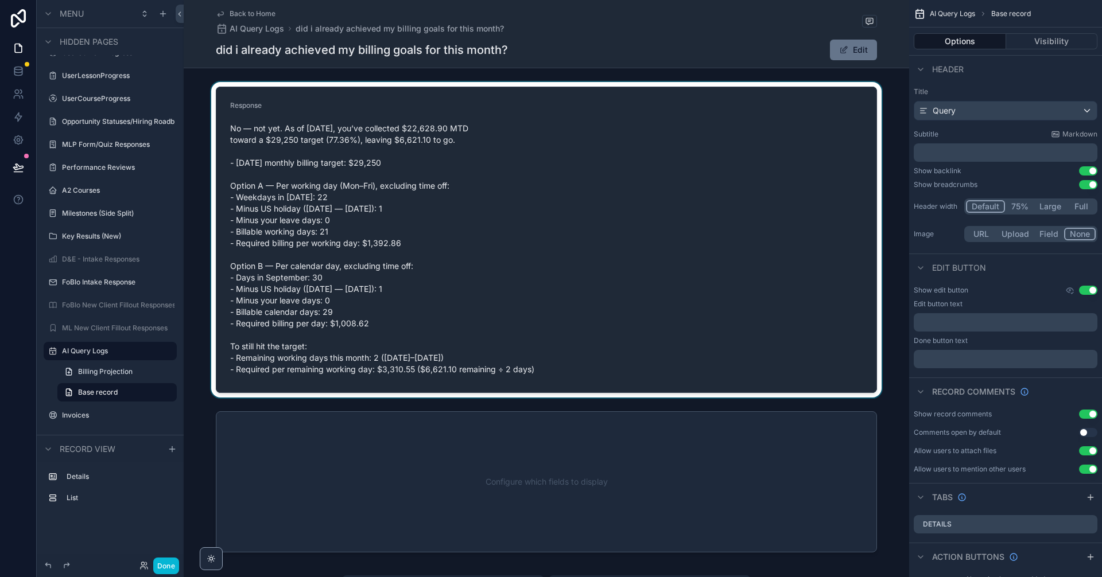
click at [695, 209] on div "scrollable content" at bounding box center [546, 240] width 725 height 316
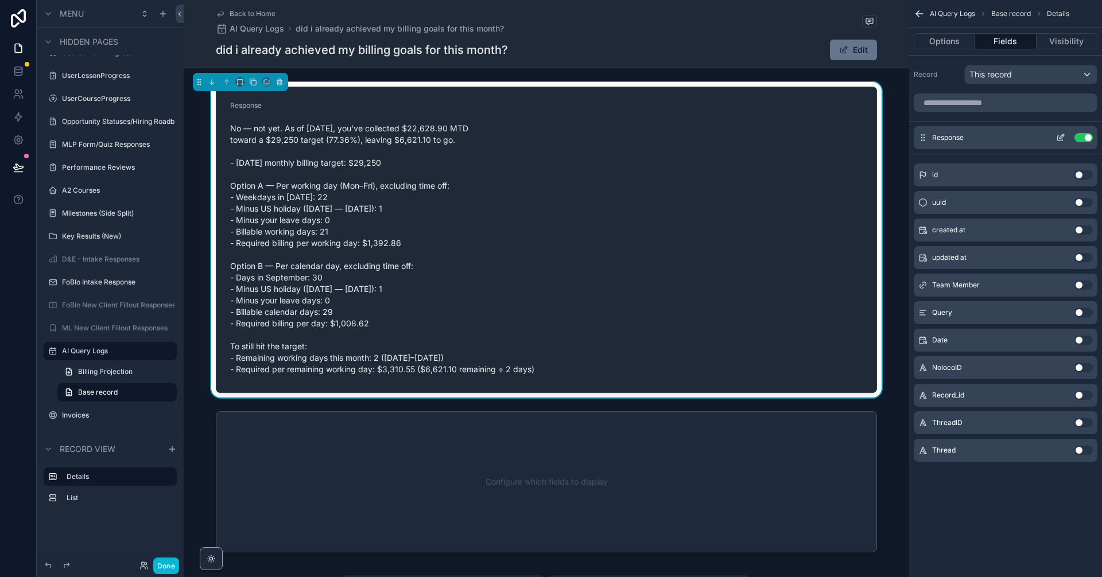
click at [1088, 135] on button "Use setting" at bounding box center [1083, 137] width 18 height 9
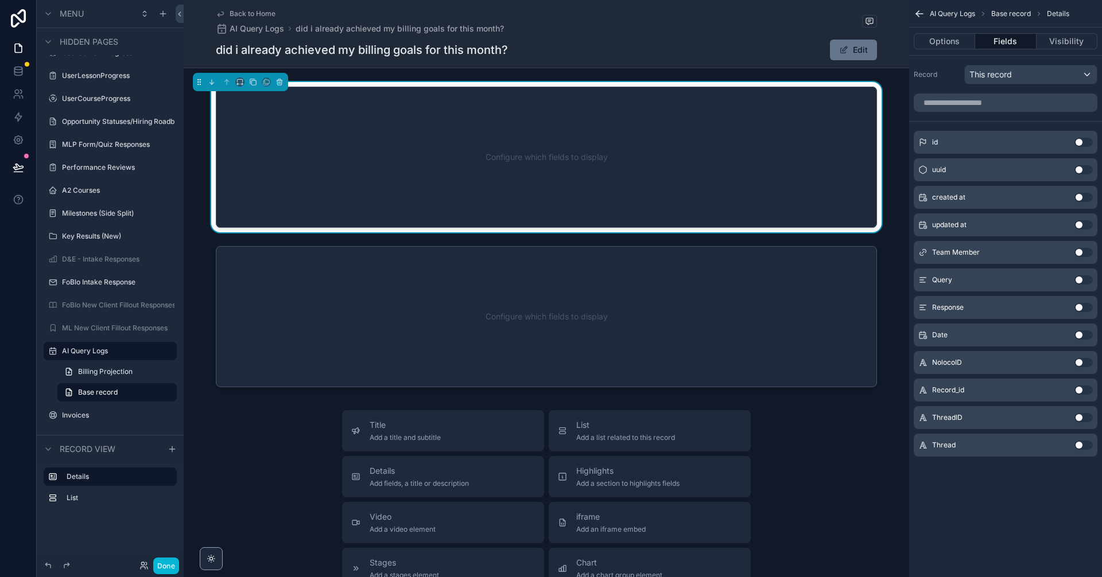
click at [1086, 444] on button "Use setting" at bounding box center [1083, 445] width 18 height 9
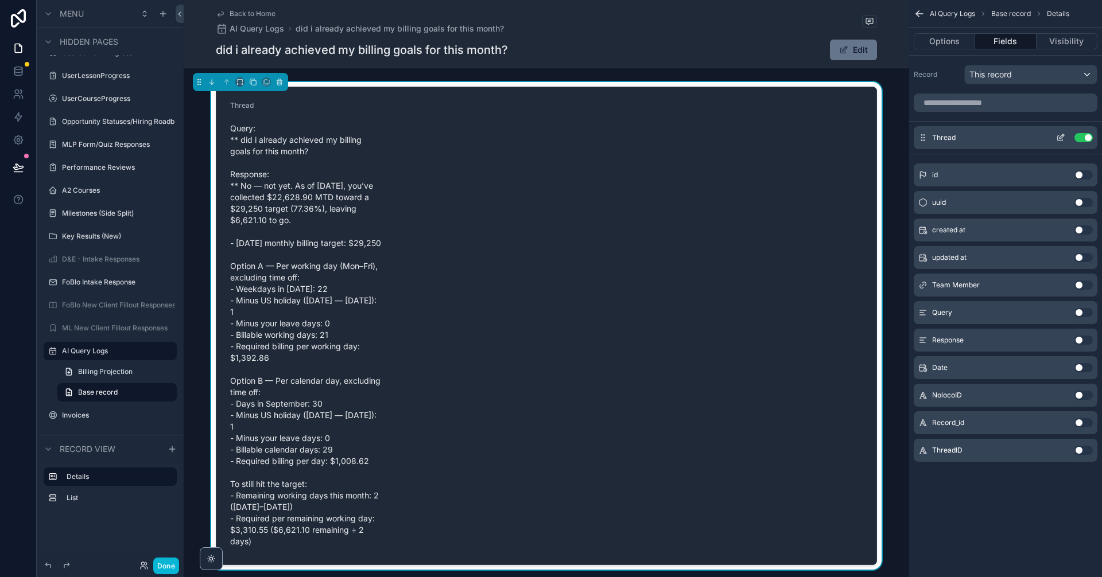
click at [1061, 135] on icon "scrollable content" at bounding box center [1060, 137] width 9 height 9
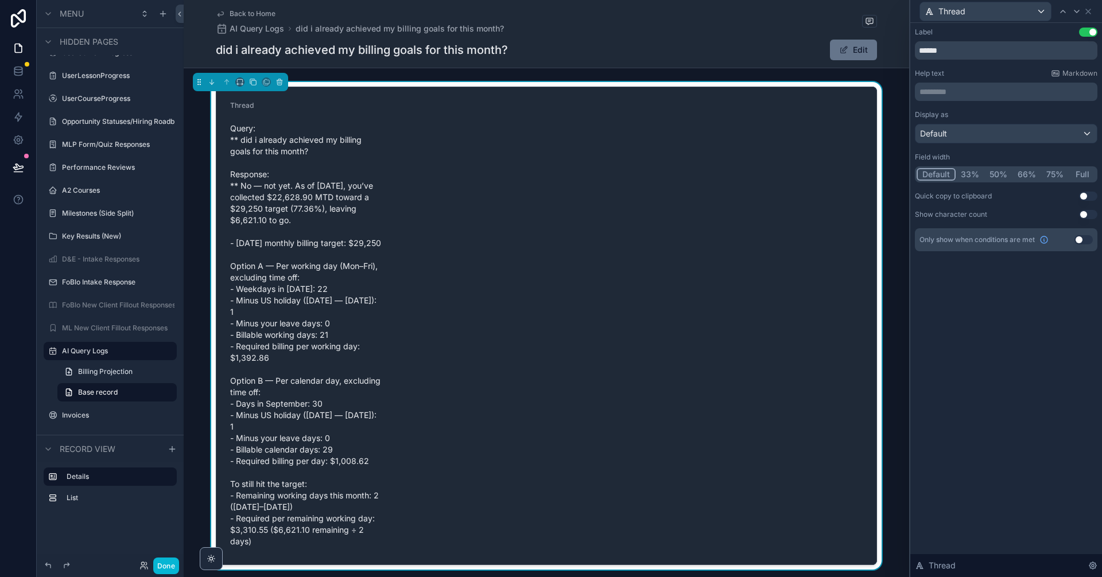
click at [1084, 175] on button "Full" at bounding box center [1082, 174] width 27 height 13
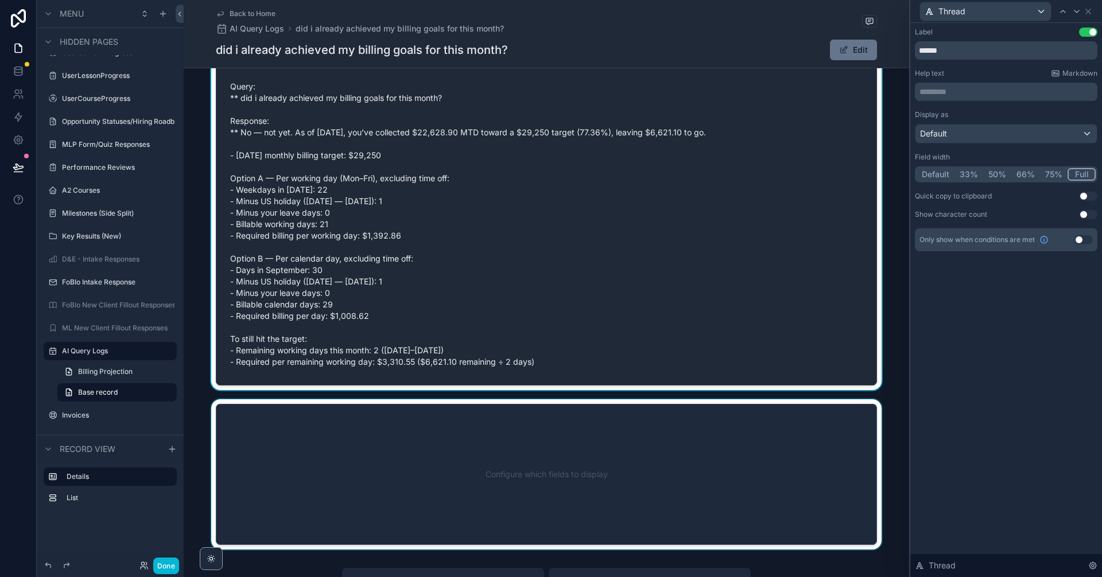
scroll to position [115, 0]
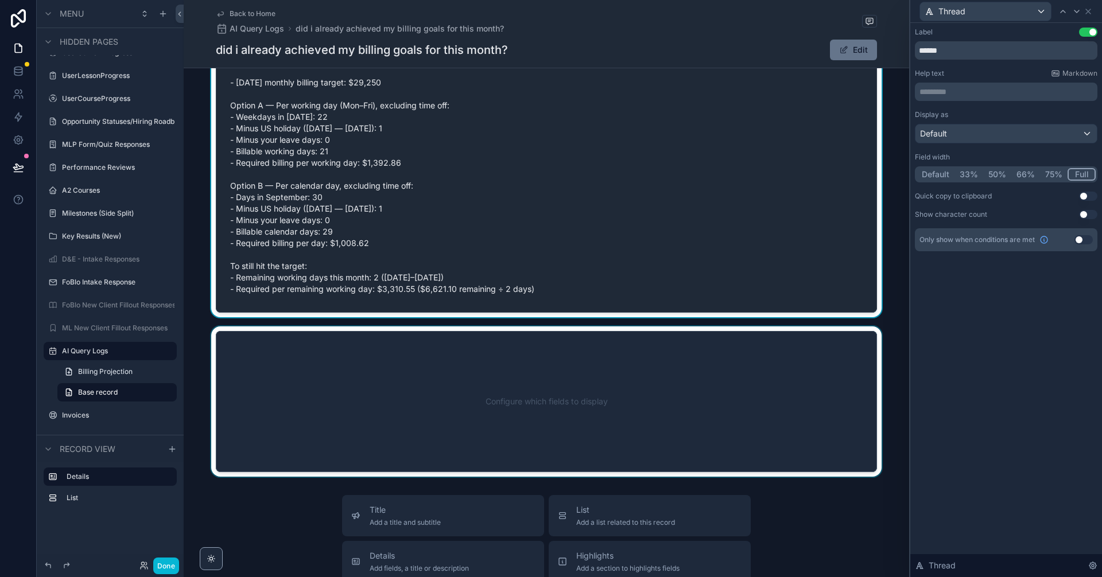
click at [647, 443] on div "scrollable content" at bounding box center [546, 402] width 725 height 150
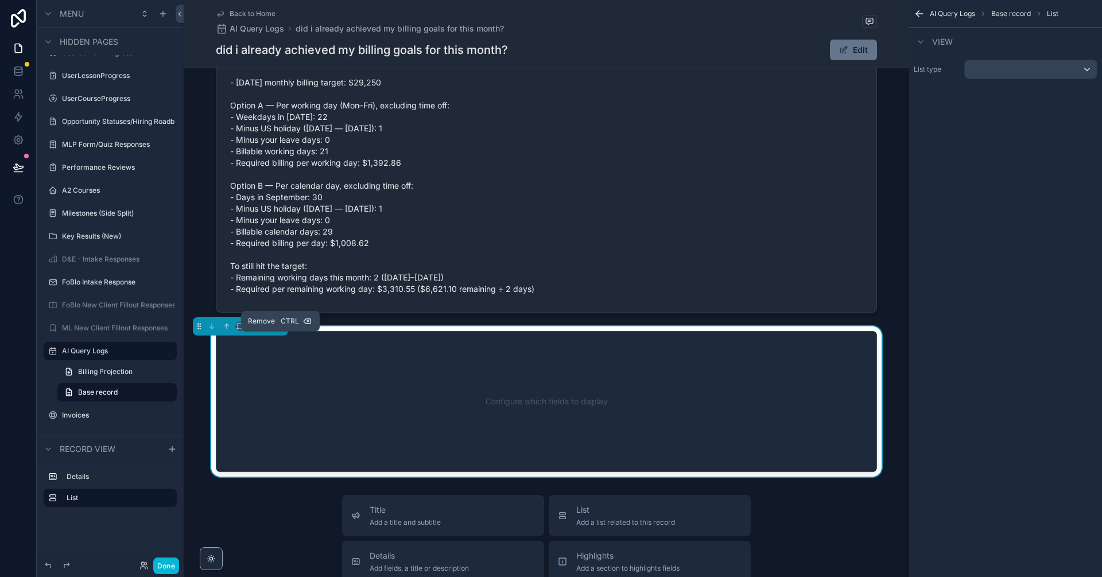
click at [285, 333] on button "scrollable content" at bounding box center [279, 326] width 13 height 13
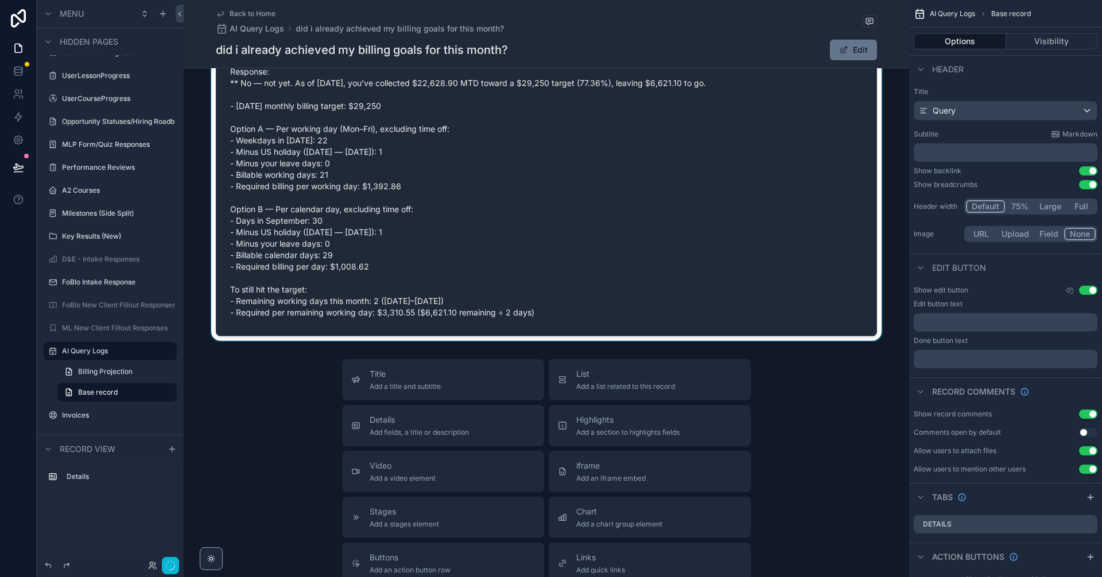
scroll to position [0, 0]
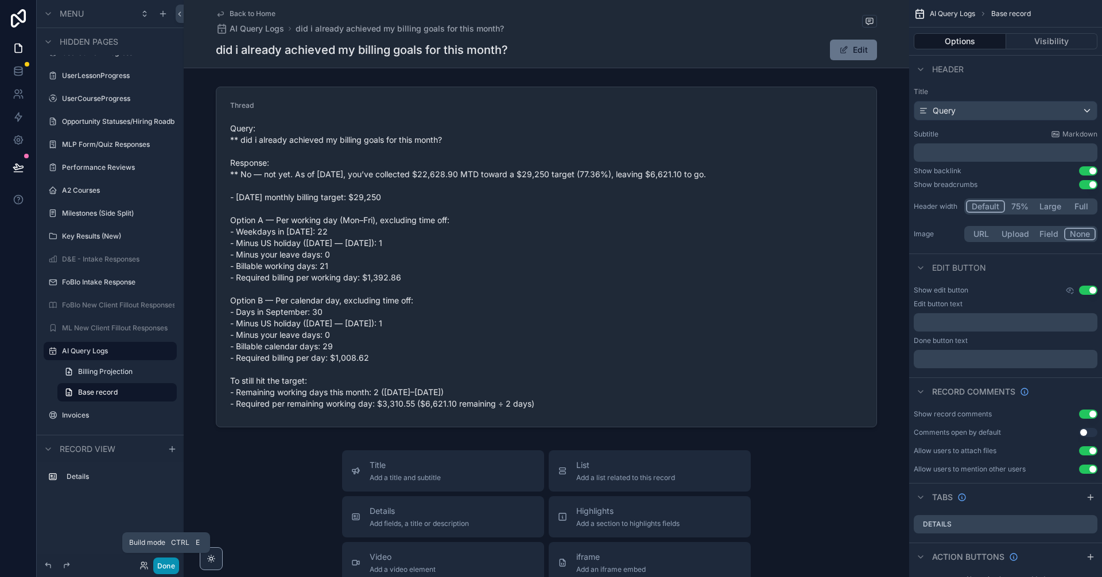
click at [172, 568] on button "Done" at bounding box center [166, 566] width 26 height 17
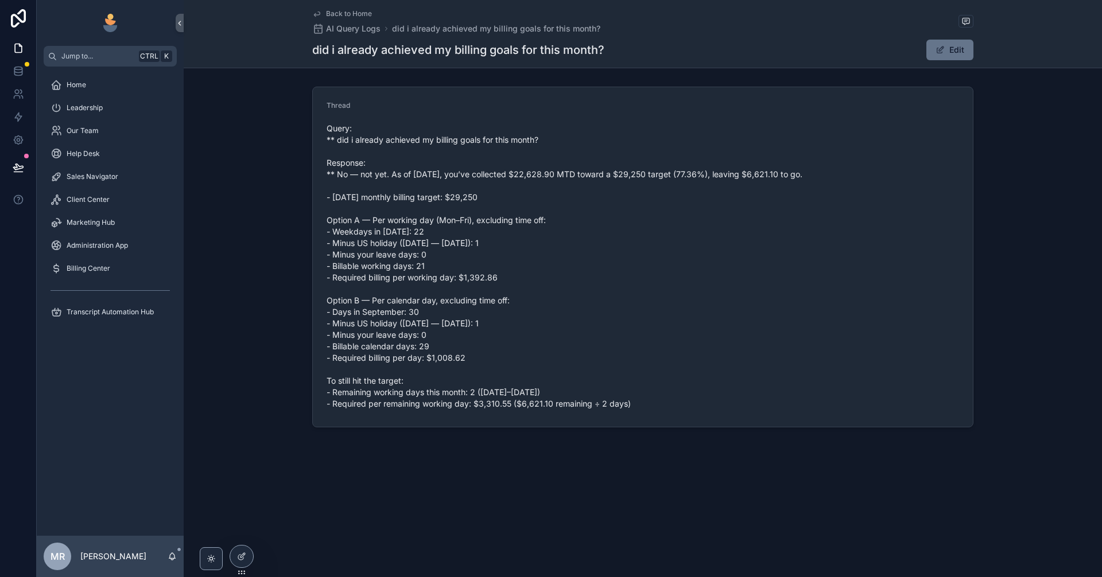
click at [506, 236] on span "Query: ** did i already achieved my billing goals for this month? Response: ** …" at bounding box center [643, 266] width 633 height 287
click at [75, 80] on div "Home" at bounding box center [110, 85] width 119 height 18
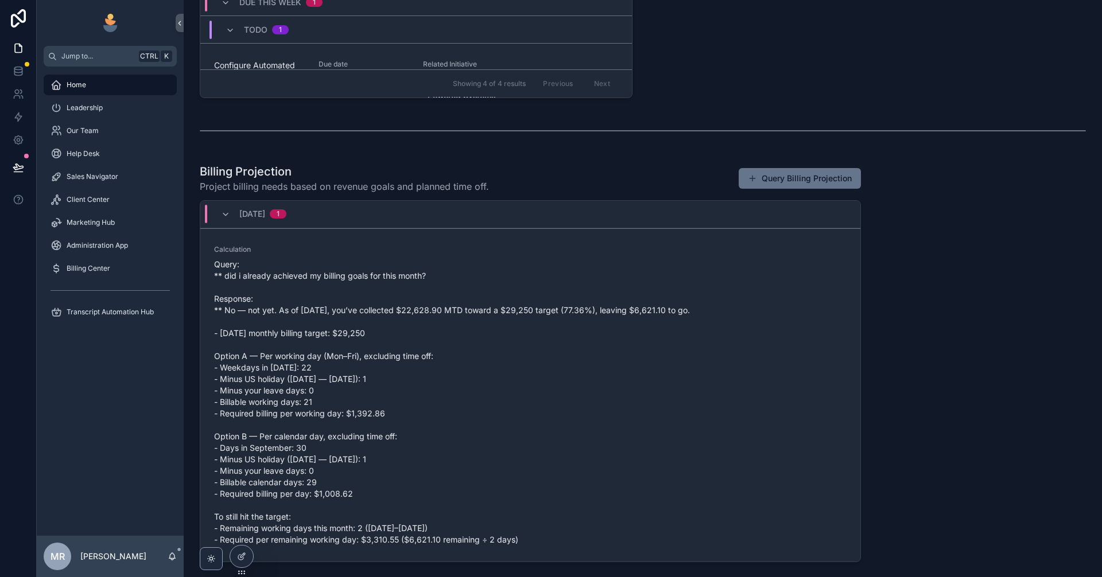
scroll to position [806, 0]
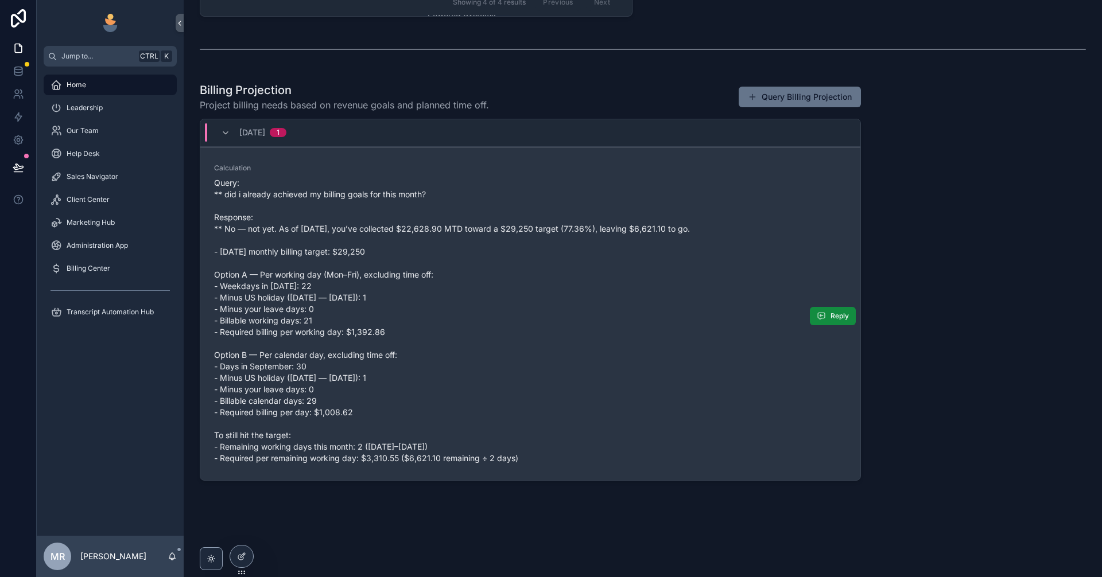
click at [505, 381] on span "Query: ** did i already achieved my billing goals for this month? Response: ** …" at bounding box center [530, 320] width 633 height 287
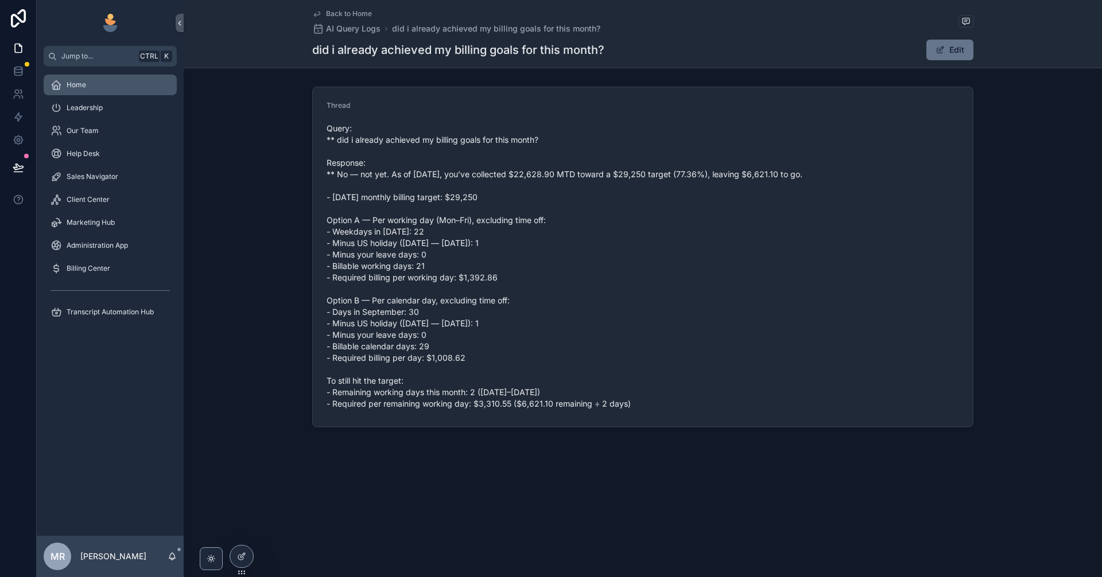
click at [98, 79] on div "Home" at bounding box center [110, 85] width 119 height 18
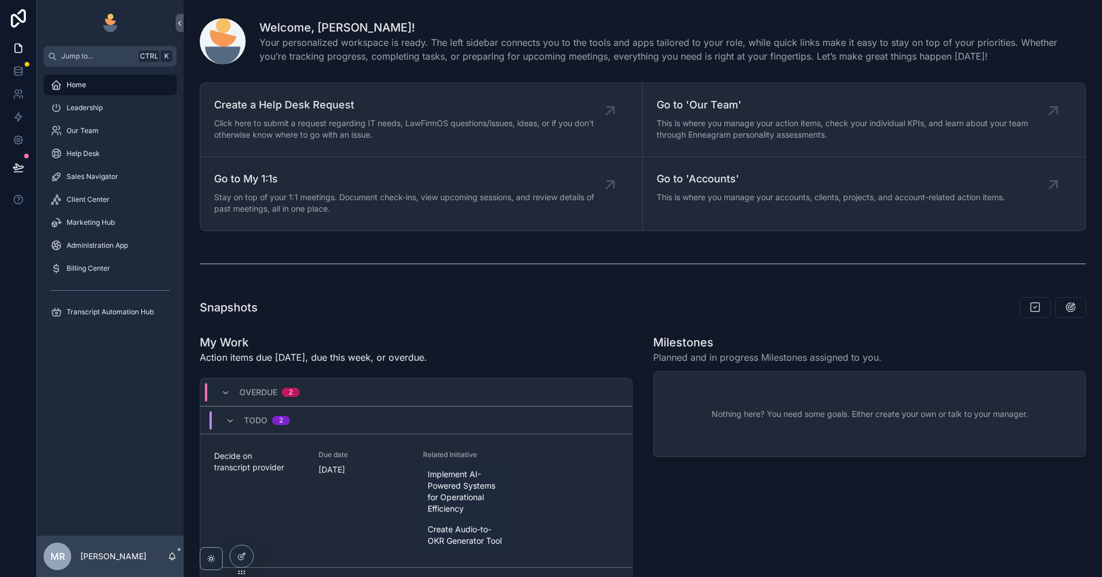
scroll to position [806, 0]
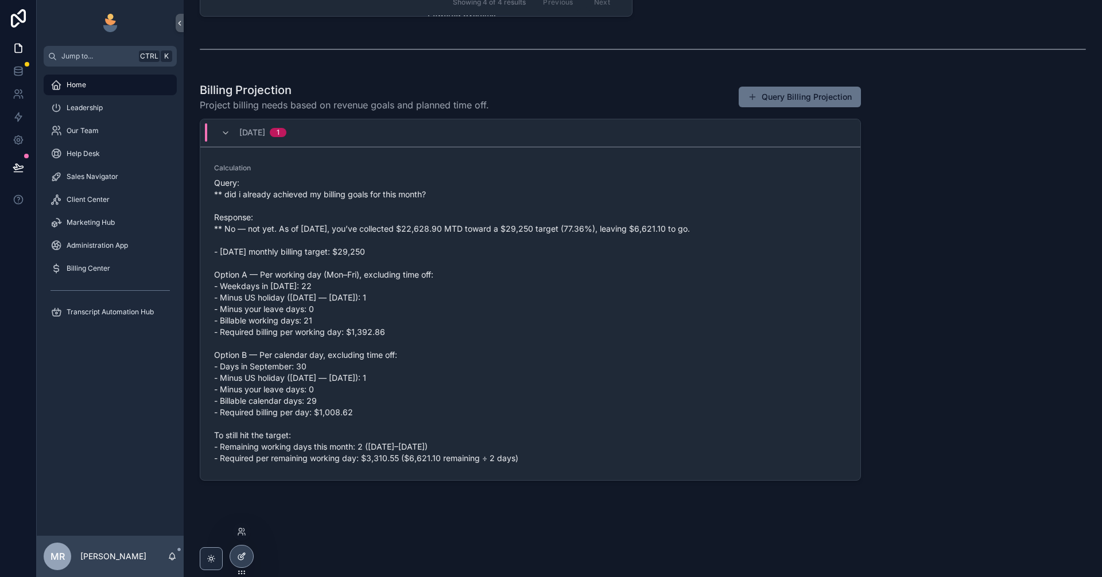
click at [239, 564] on div at bounding box center [241, 557] width 23 height 22
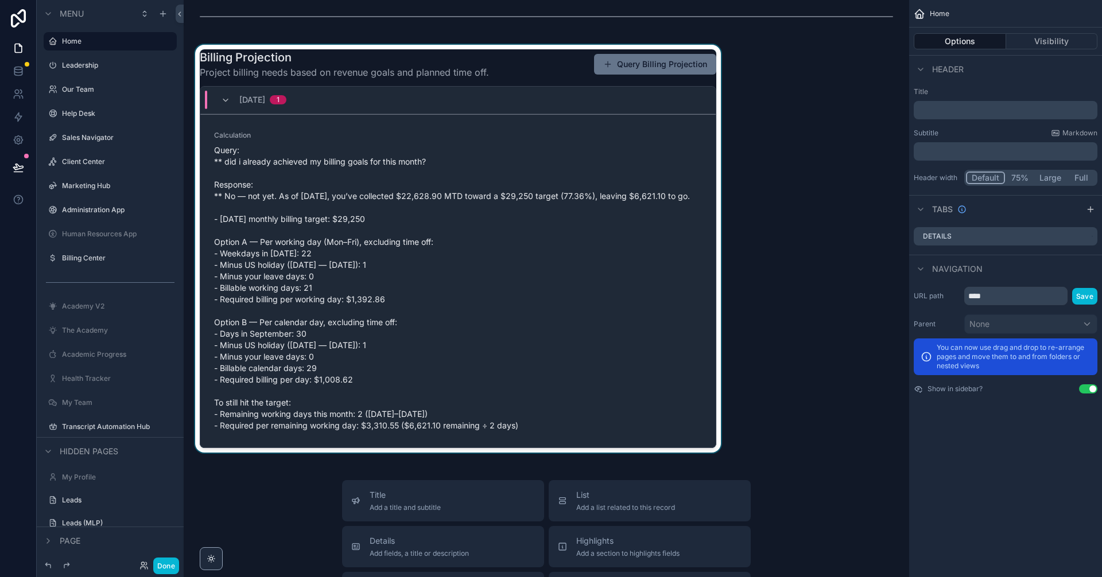
scroll to position [1801, 0]
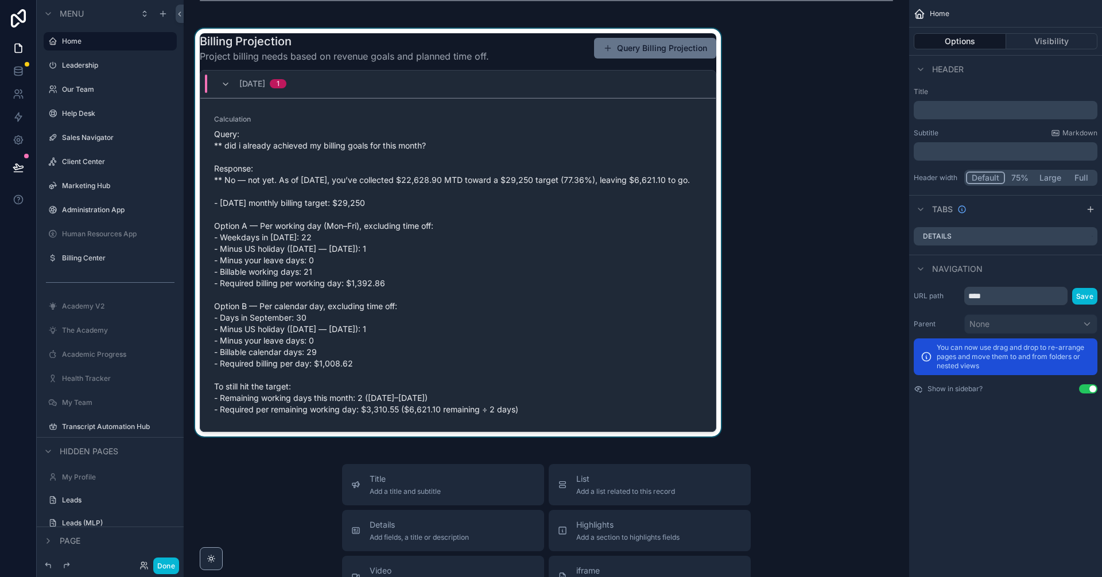
click at [615, 296] on div "scrollable content" at bounding box center [458, 233] width 530 height 408
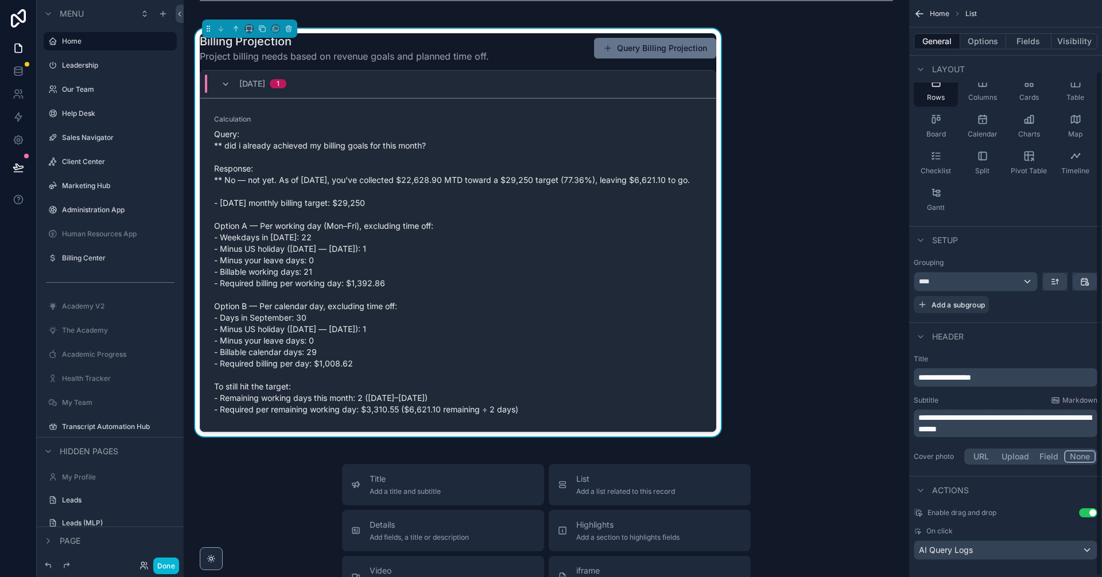
scroll to position [0, 0]
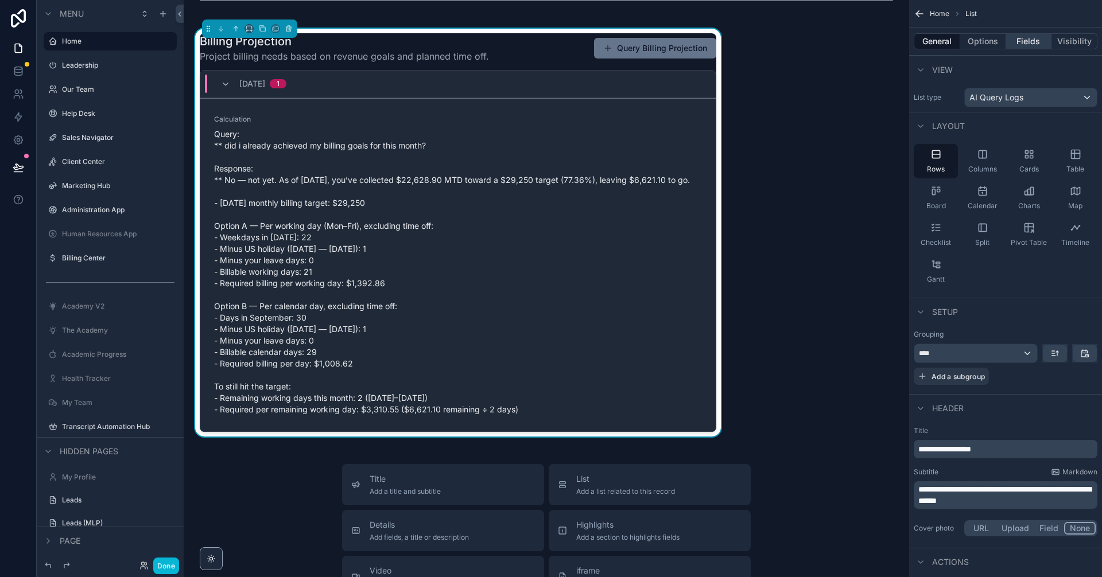
click at [1029, 44] on button "Fields" at bounding box center [1029, 41] width 46 height 16
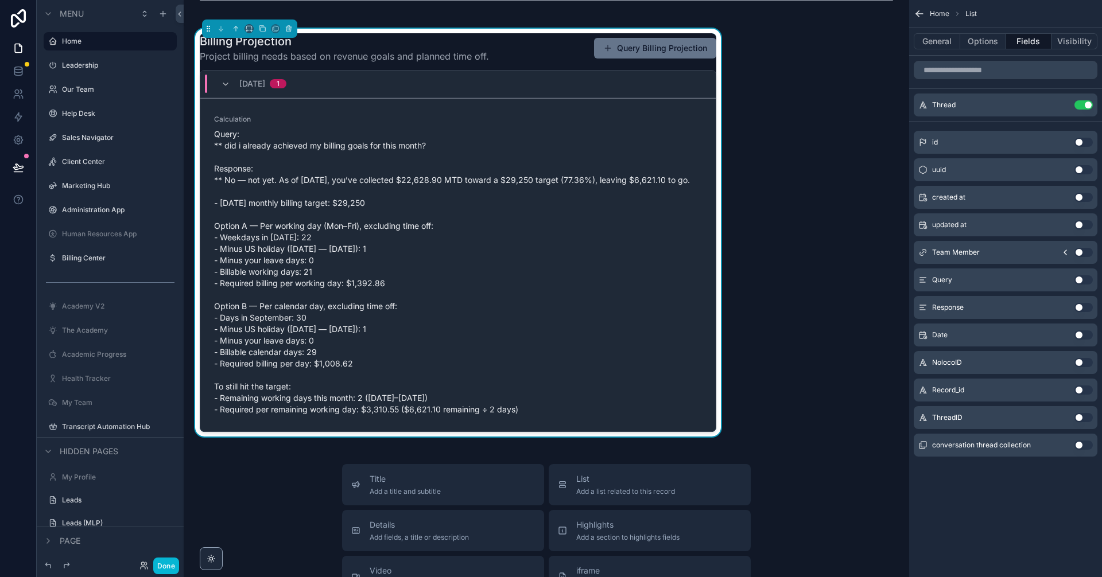
click at [1082, 446] on button "Use setting" at bounding box center [1083, 445] width 18 height 9
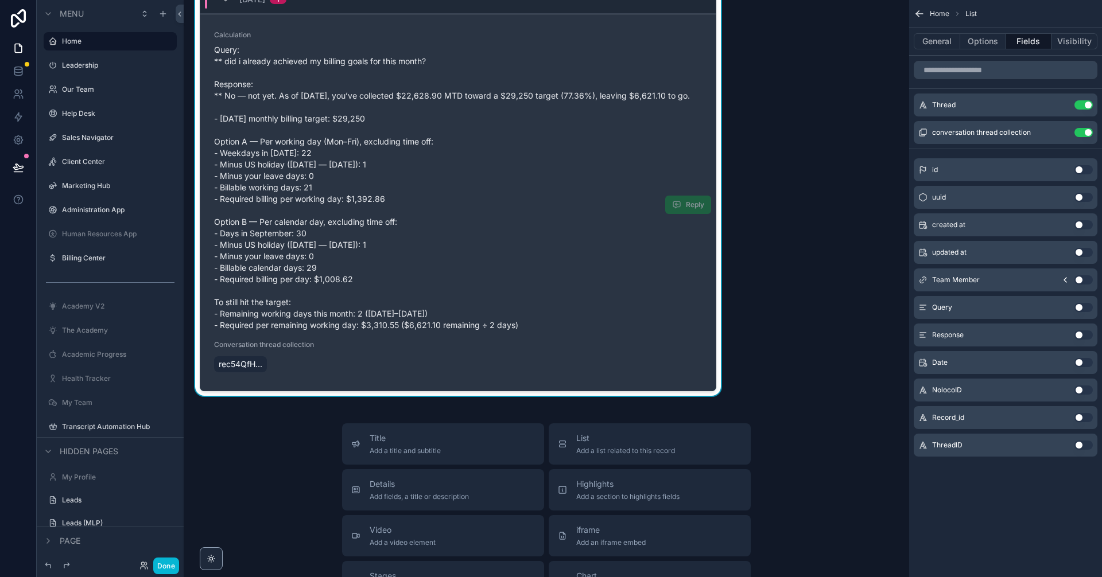
scroll to position [1878, 0]
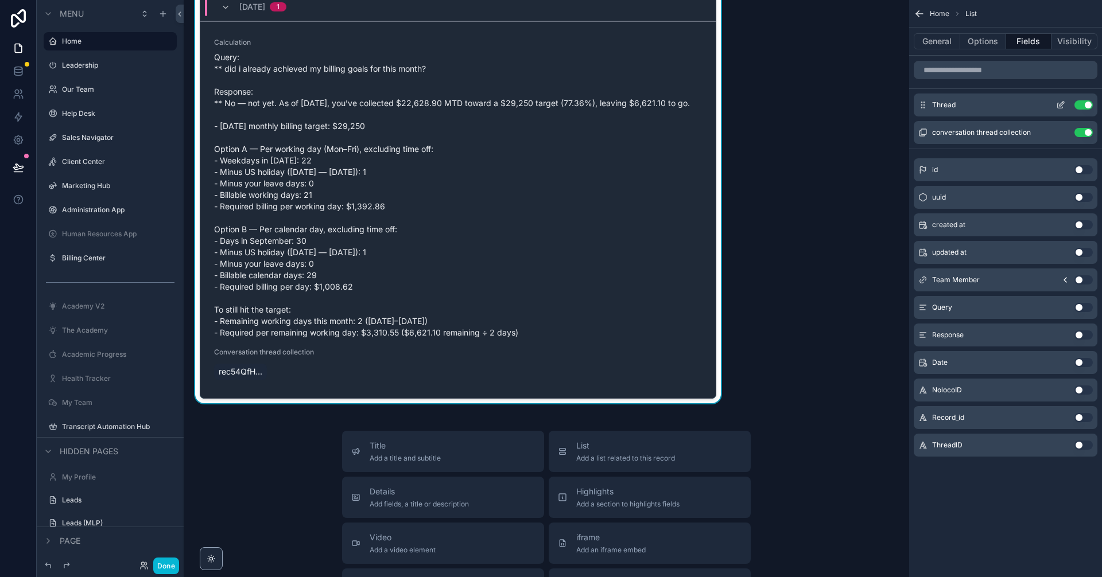
click at [1086, 106] on button "Use setting" at bounding box center [1083, 104] width 18 height 9
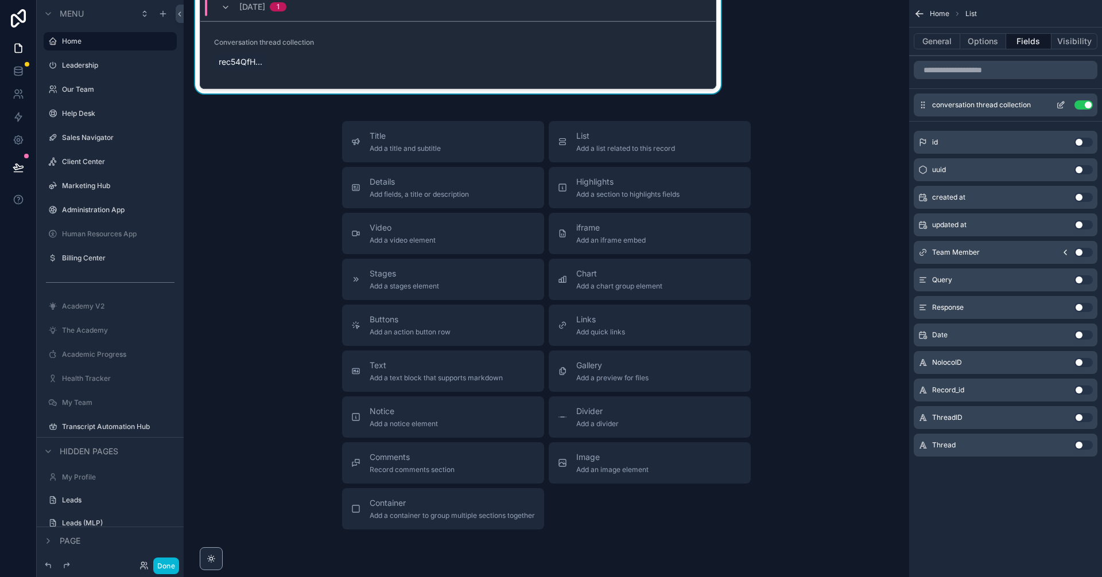
click at [1060, 99] on div "conversation thread collection Use setting" at bounding box center [1006, 105] width 184 height 23
click at [1060, 103] on icon "scrollable content" at bounding box center [1060, 104] width 9 height 9
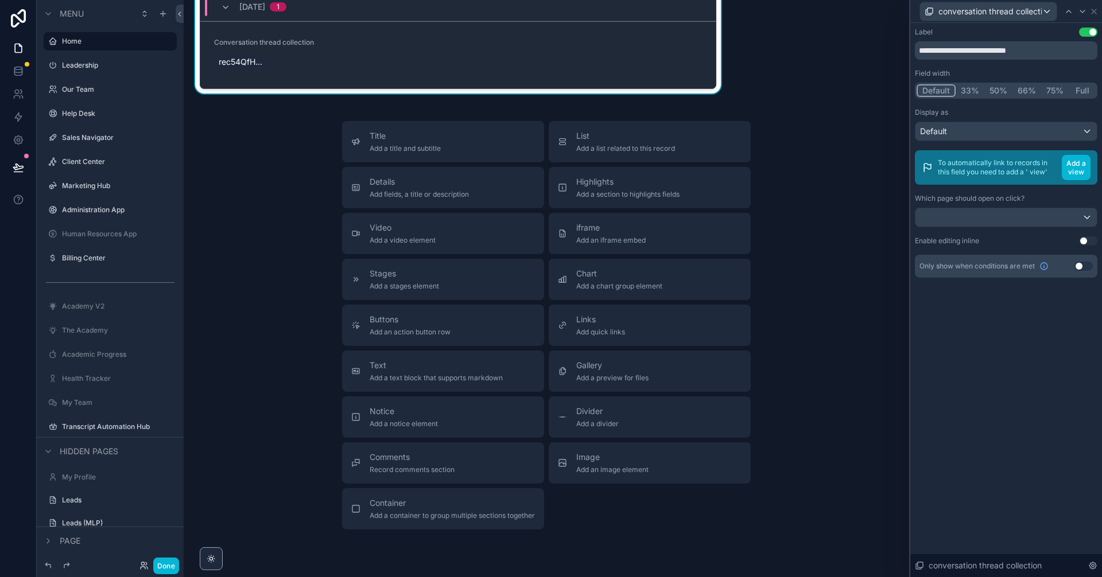
click at [1089, 88] on button "Full" at bounding box center [1082, 90] width 27 height 13
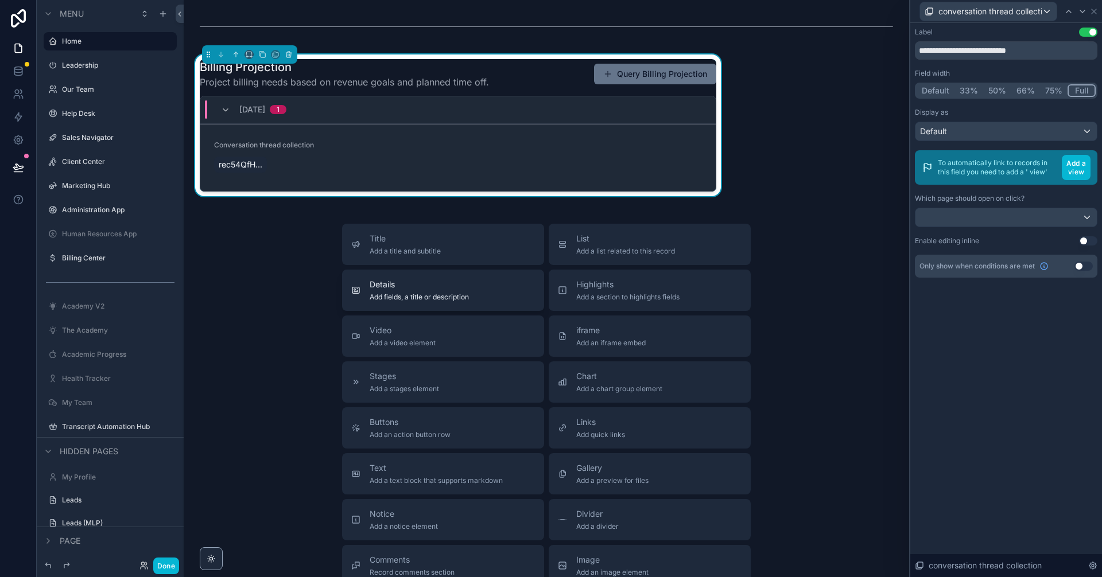
scroll to position [1763, 0]
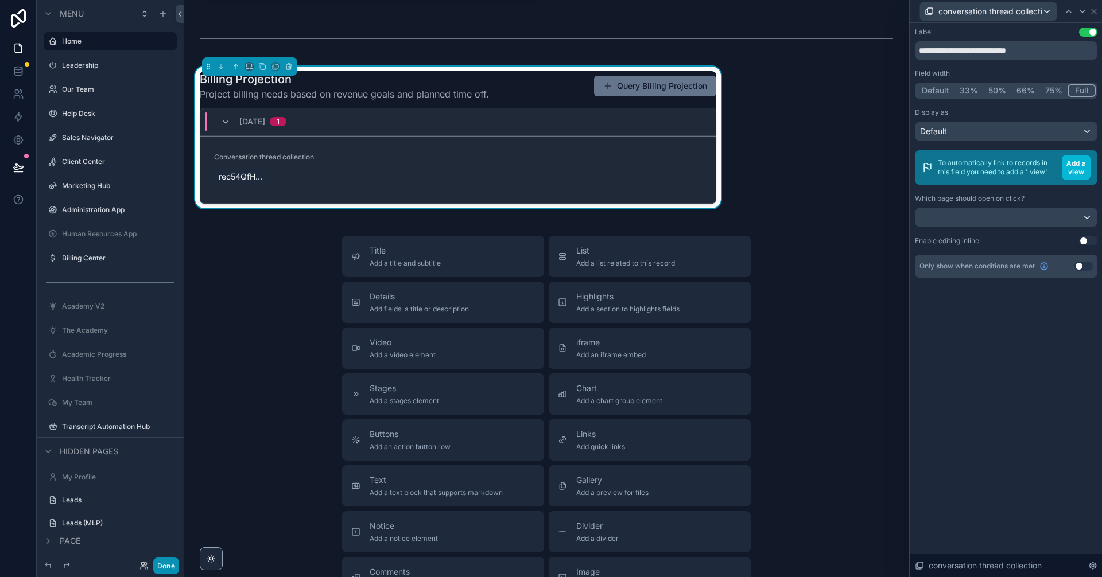
click at [164, 562] on button "Done" at bounding box center [166, 566] width 26 height 17
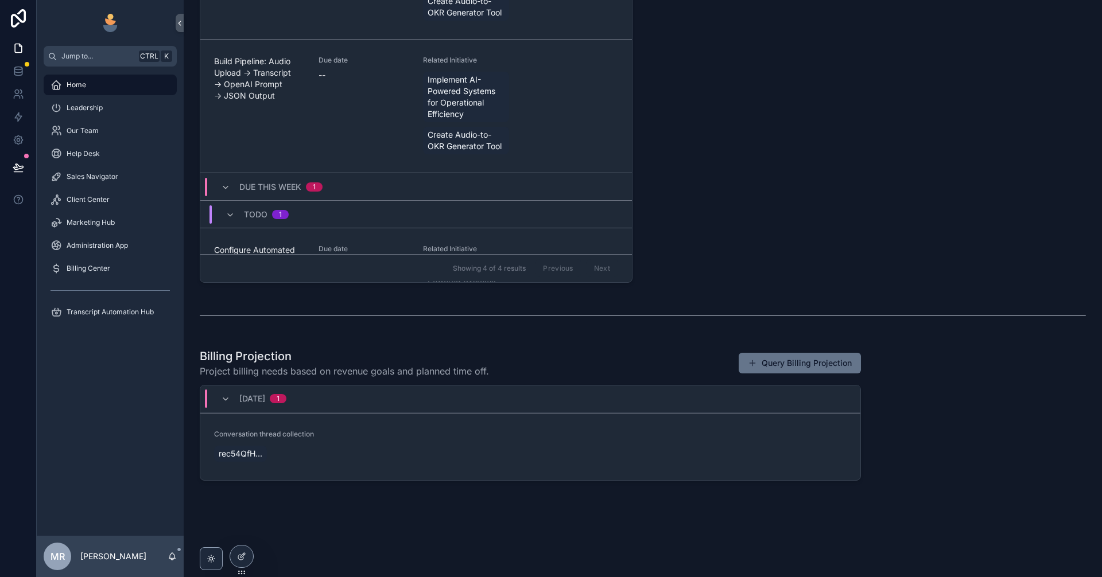
scroll to position [529, 0]
click at [240, 554] on icon at bounding box center [241, 556] width 9 height 9
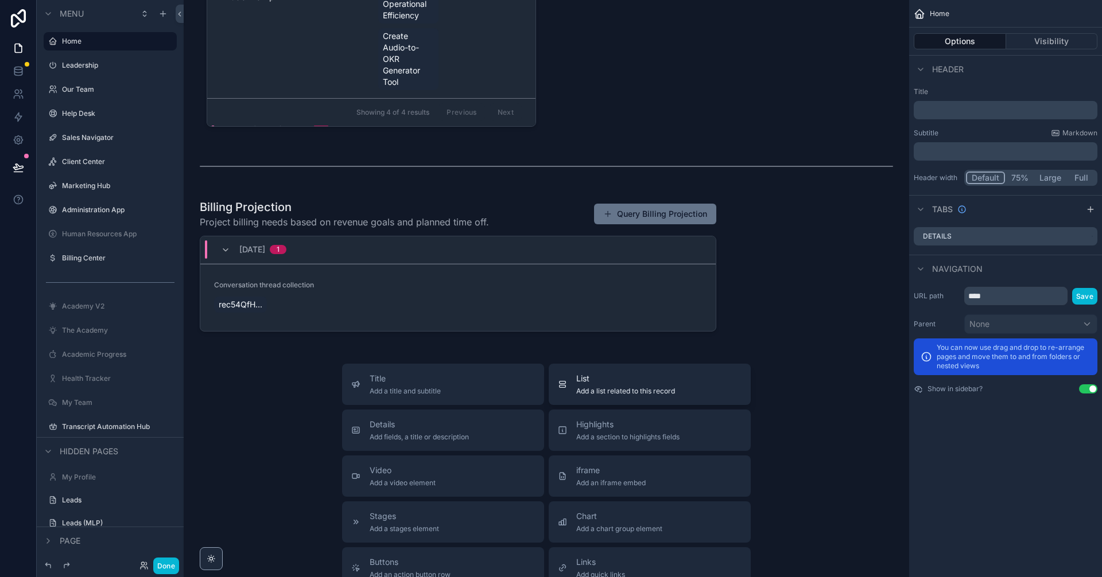
scroll to position [1635, 0]
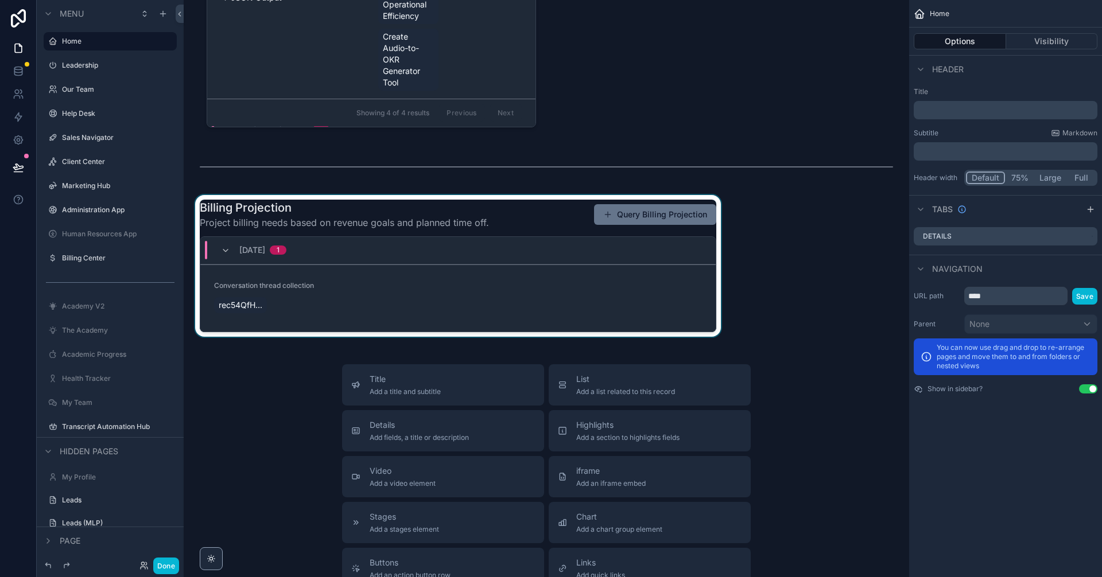
click at [479, 302] on div "scrollable content" at bounding box center [458, 266] width 530 height 142
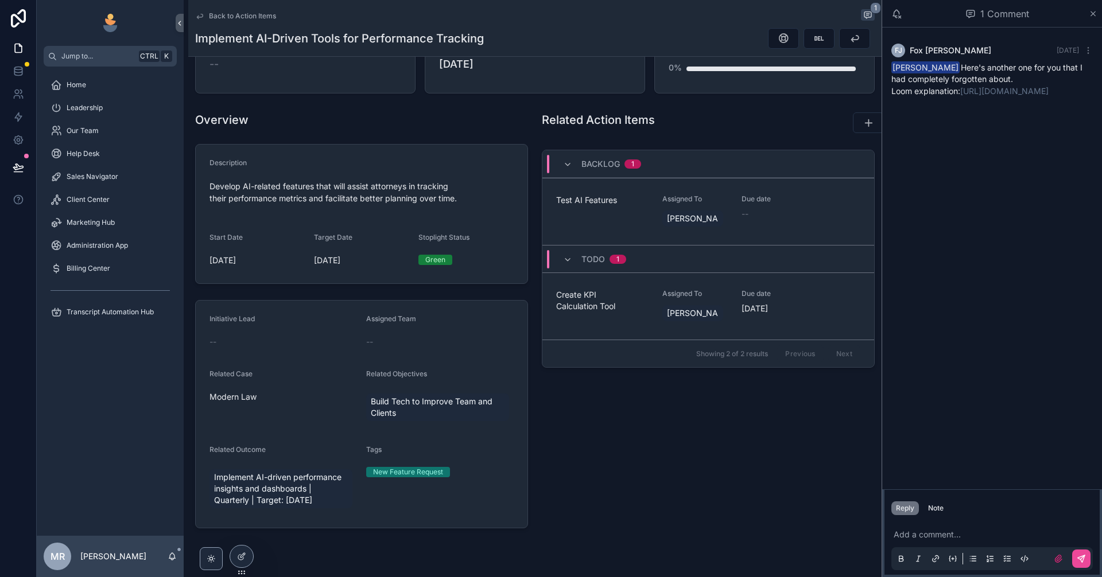
scroll to position [153, 0]
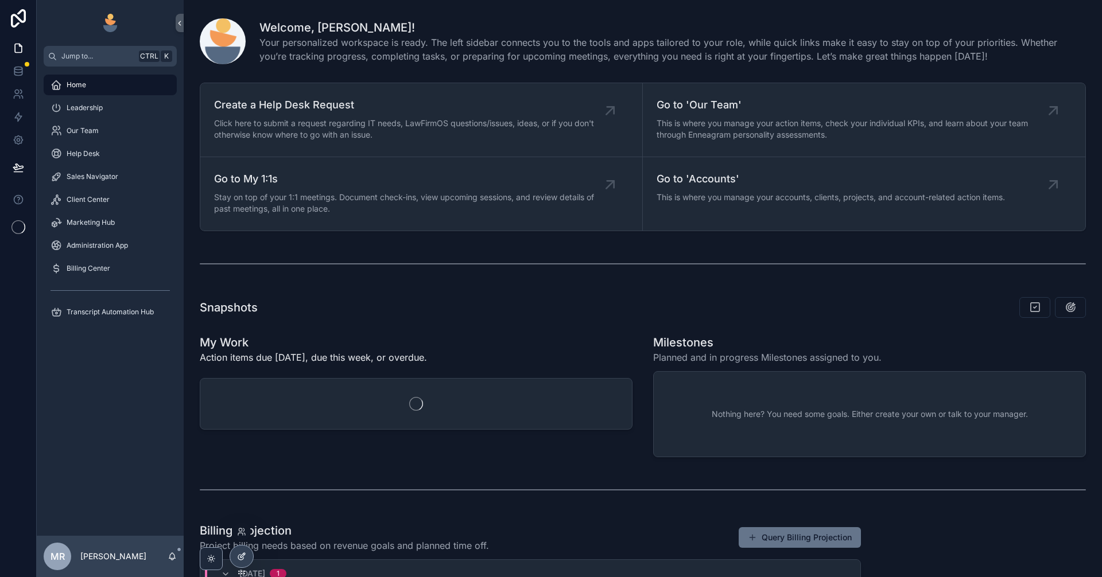
click at [238, 561] on icon at bounding box center [241, 556] width 9 height 9
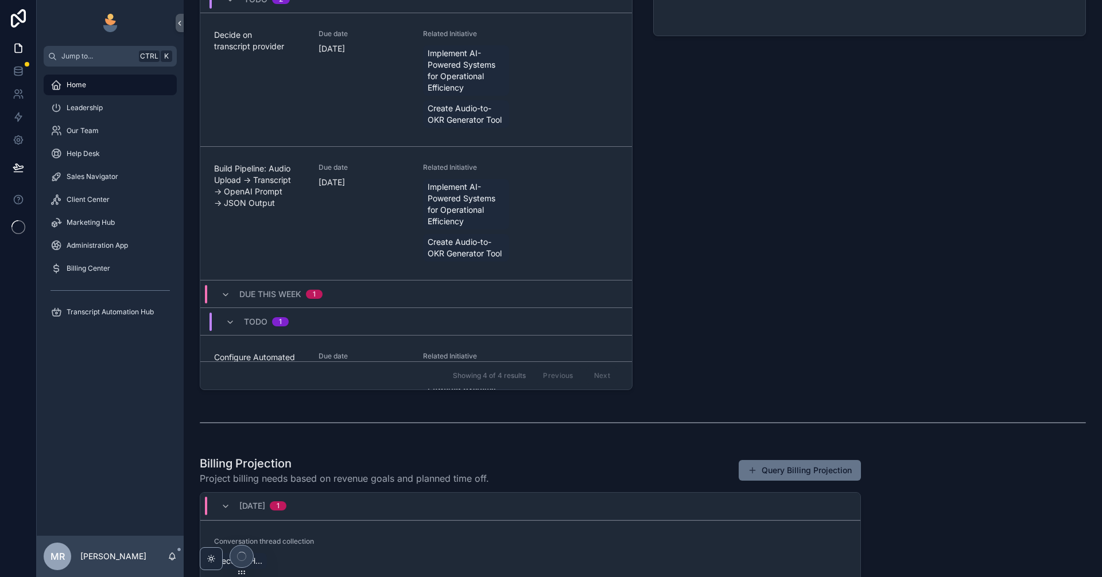
scroll to position [529, 0]
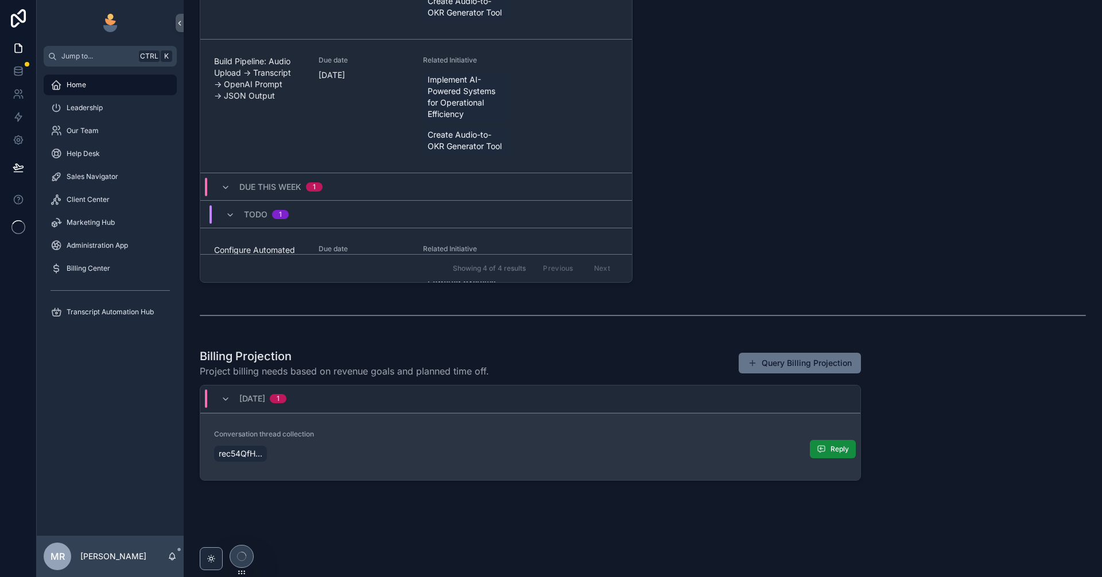
click at [539, 445] on div "rec54QfH..." at bounding box center [530, 454] width 633 height 21
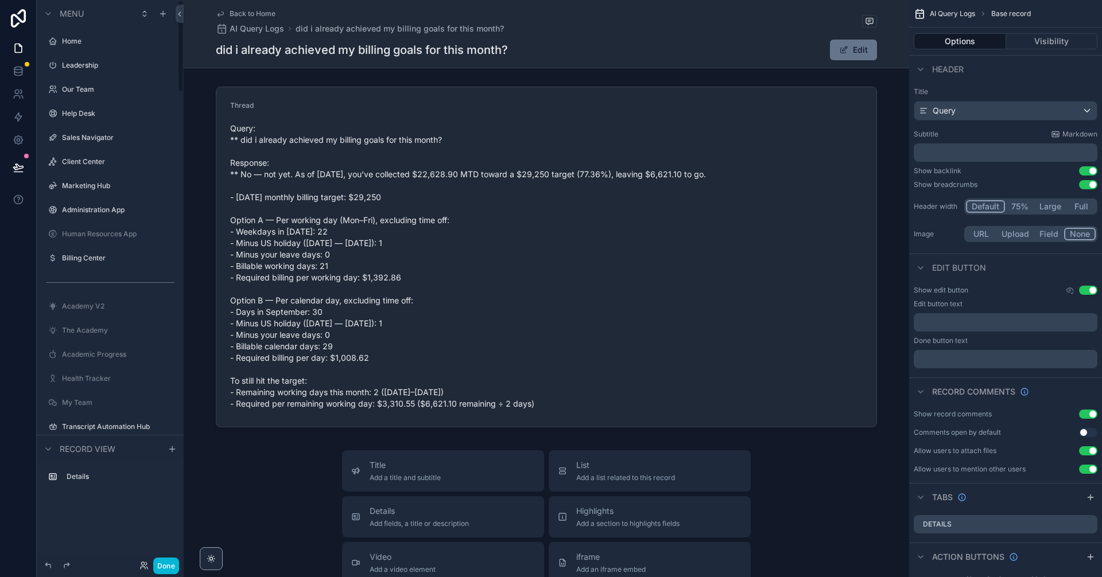
drag, startPoint x: 179, startPoint y: 270, endPoint x: 142, endPoint y: 51, distance: 223.0
click at [174, 51] on div "Menu Home Leadership Our Team Help Desk Sales Navigator Client Center Marketing…" at bounding box center [110, 282] width 147 height 564
click at [102, 44] on label "Home" at bounding box center [108, 41] width 92 height 9
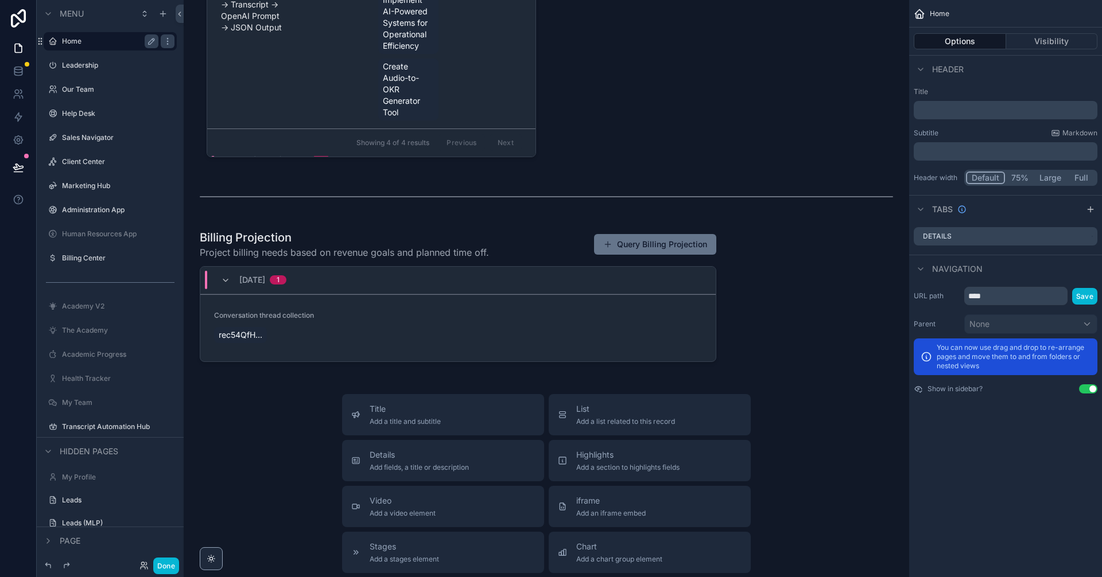
scroll to position [1594, 0]
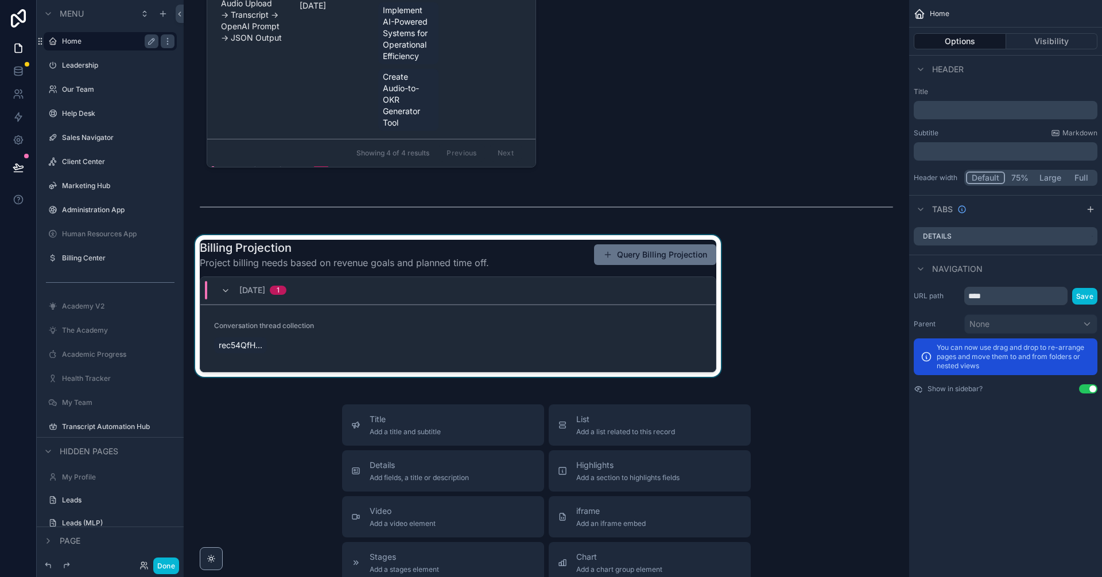
click at [460, 352] on div "scrollable content" at bounding box center [458, 306] width 530 height 142
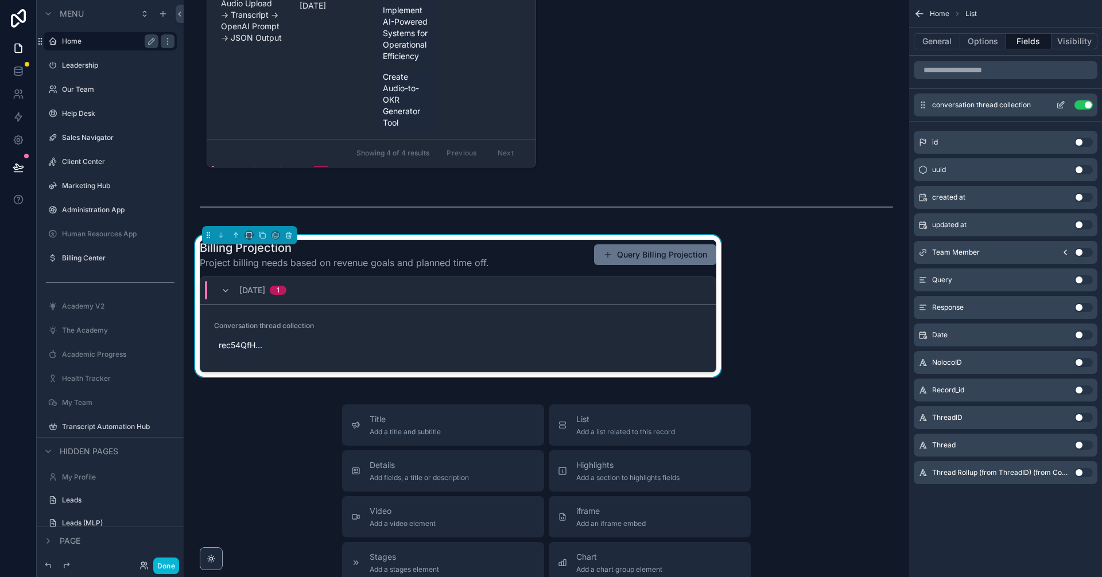
click at [1078, 104] on button "Use setting" at bounding box center [1083, 104] width 18 height 9
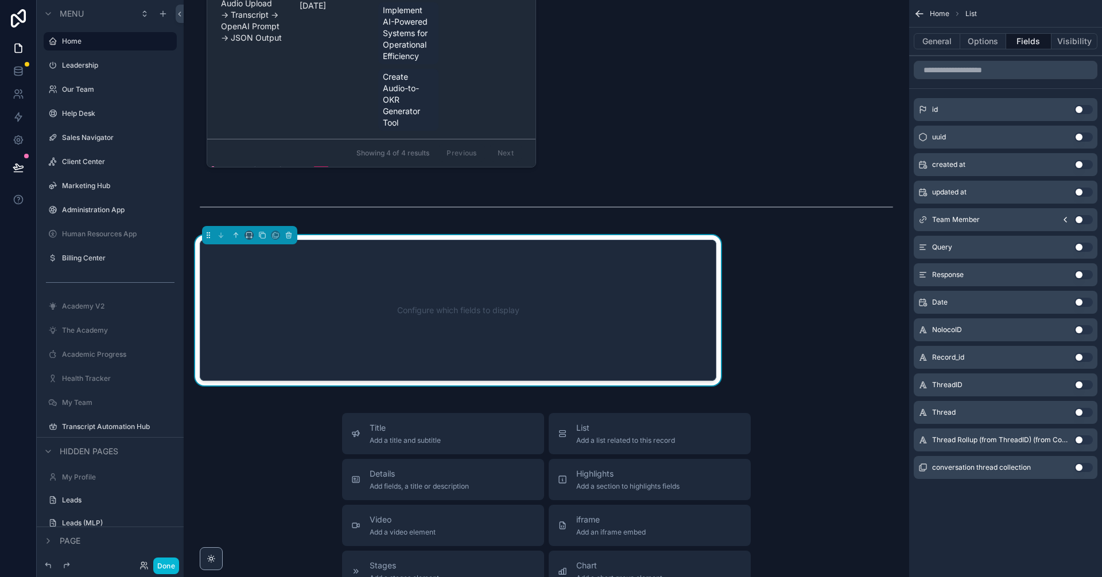
click at [1082, 465] on button "Use setting" at bounding box center [1083, 467] width 18 height 9
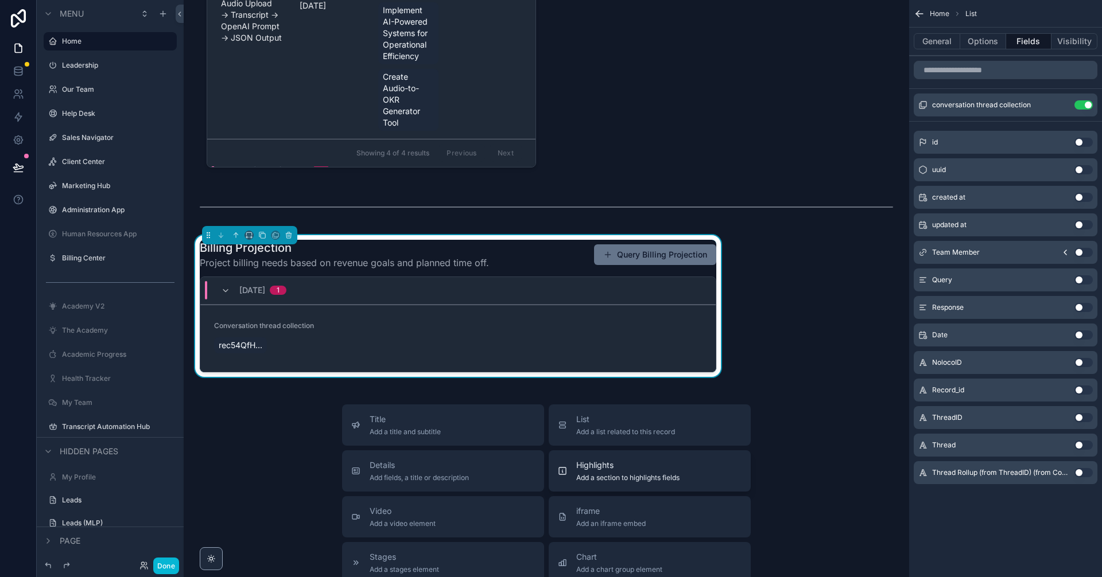
scroll to position [1633, 0]
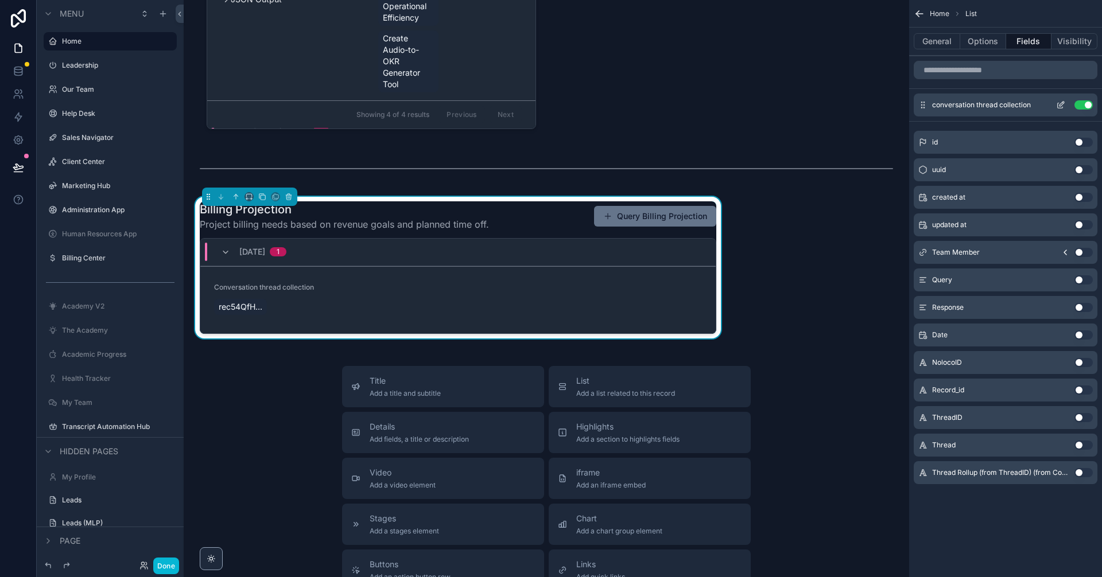
click at [1088, 104] on button "Use setting" at bounding box center [1083, 104] width 18 height 9
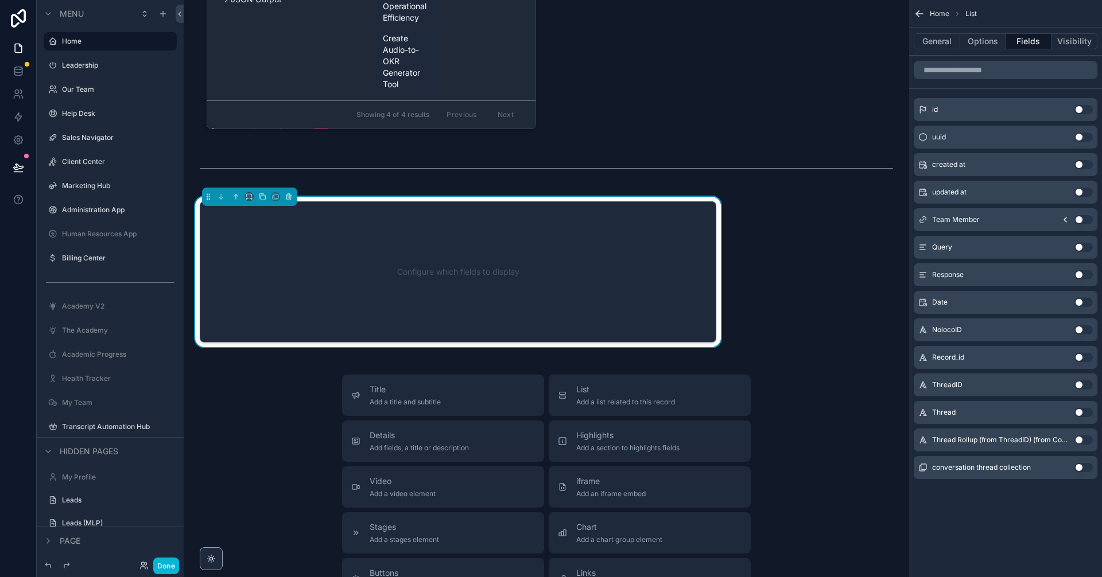
click at [1082, 440] on button "Use setting" at bounding box center [1083, 440] width 18 height 9
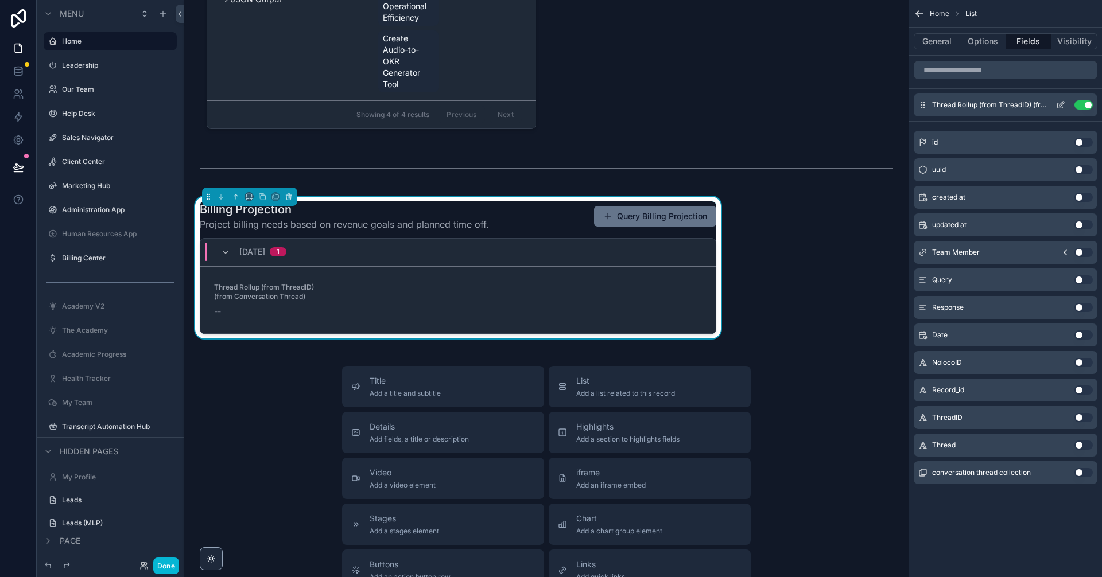
click at [1058, 103] on icon "scrollable content" at bounding box center [1060, 105] width 5 height 5
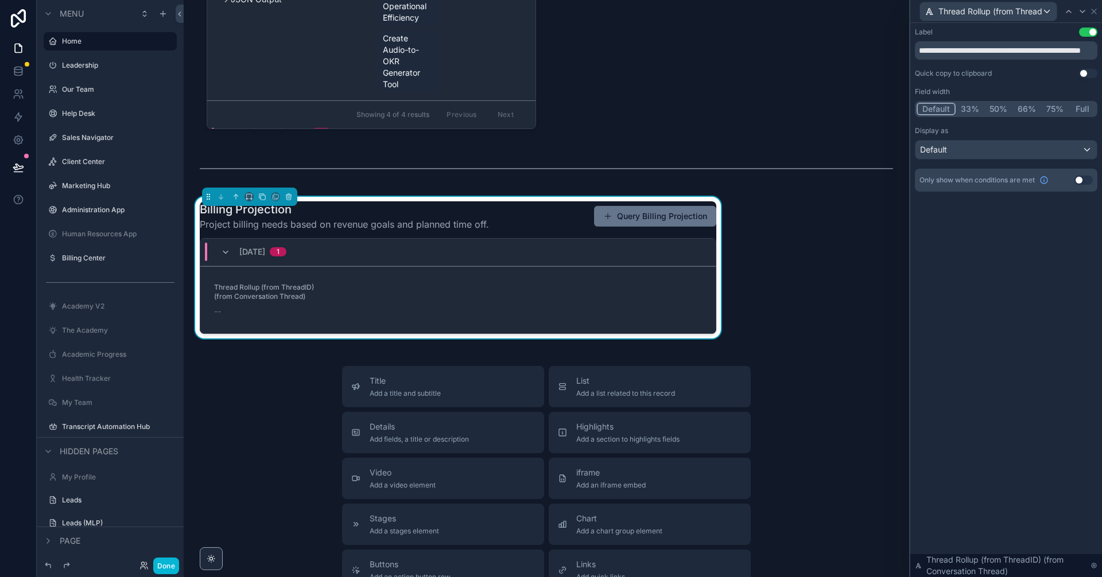
click at [1083, 106] on button "Full" at bounding box center [1082, 109] width 27 height 13
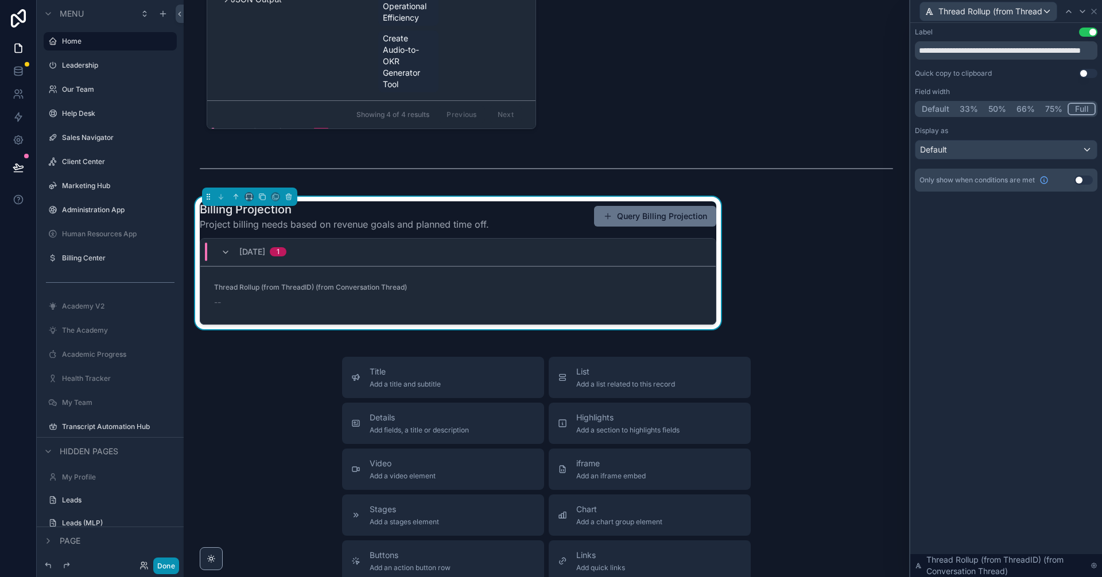
click at [172, 562] on button "Done" at bounding box center [166, 566] width 26 height 17
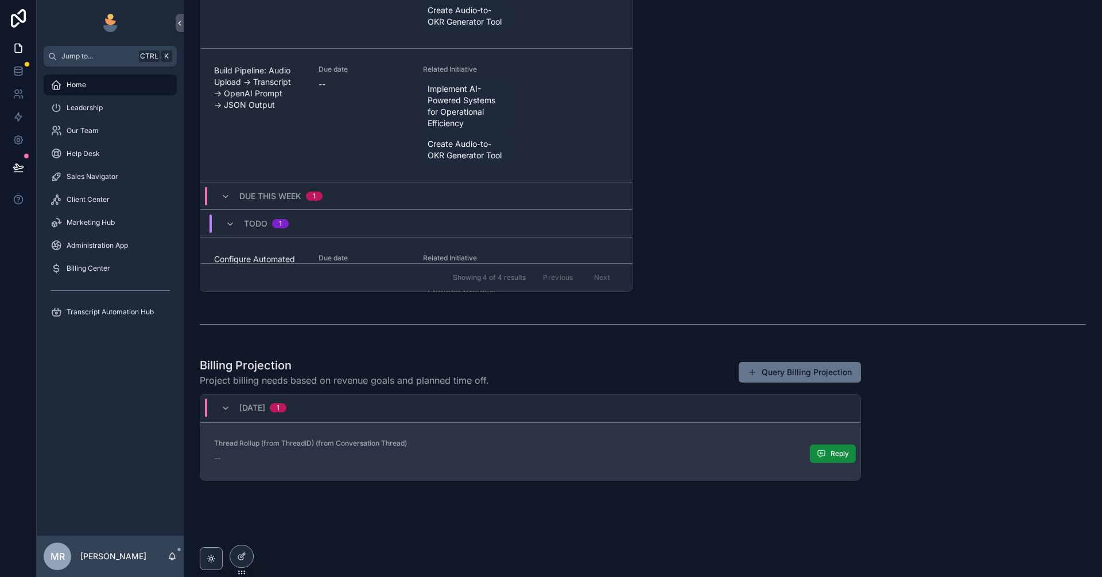
scroll to position [519, 0]
click at [506, 460] on div "--" at bounding box center [530, 458] width 633 height 11
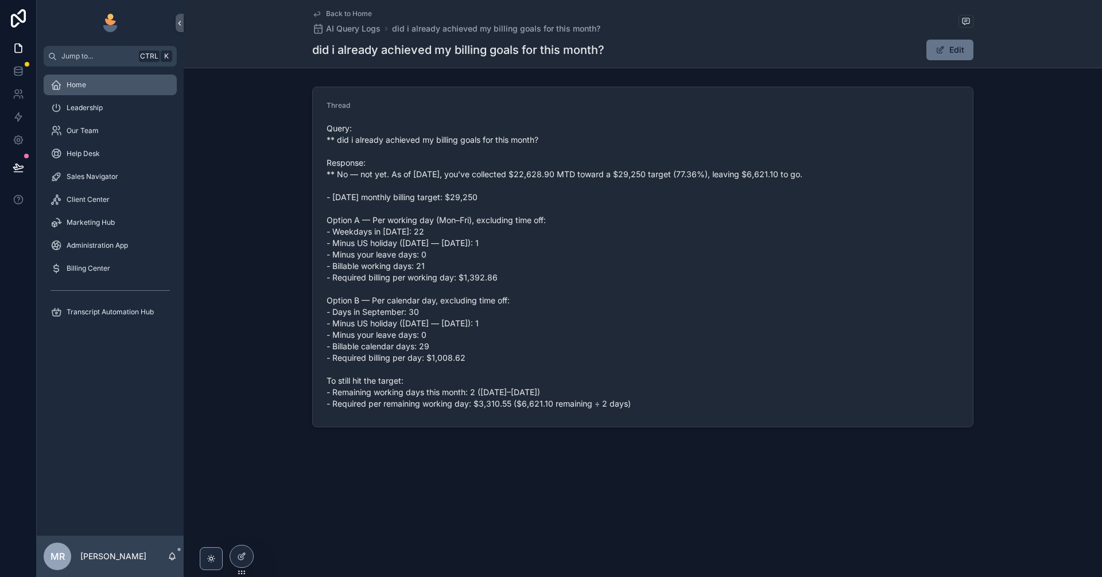
click at [100, 79] on div "Home" at bounding box center [110, 85] width 119 height 18
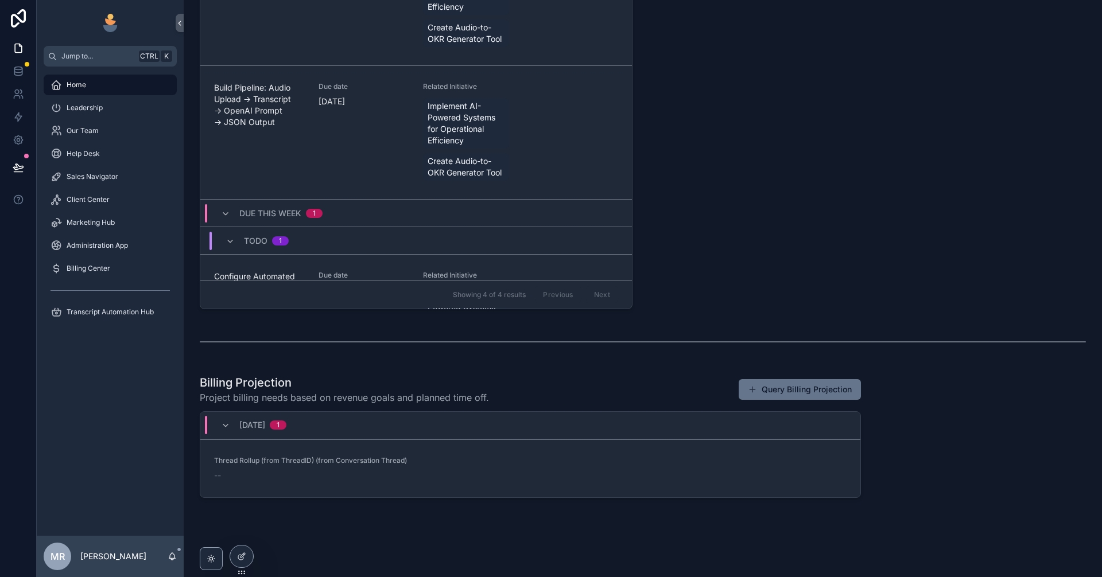
scroll to position [519, 0]
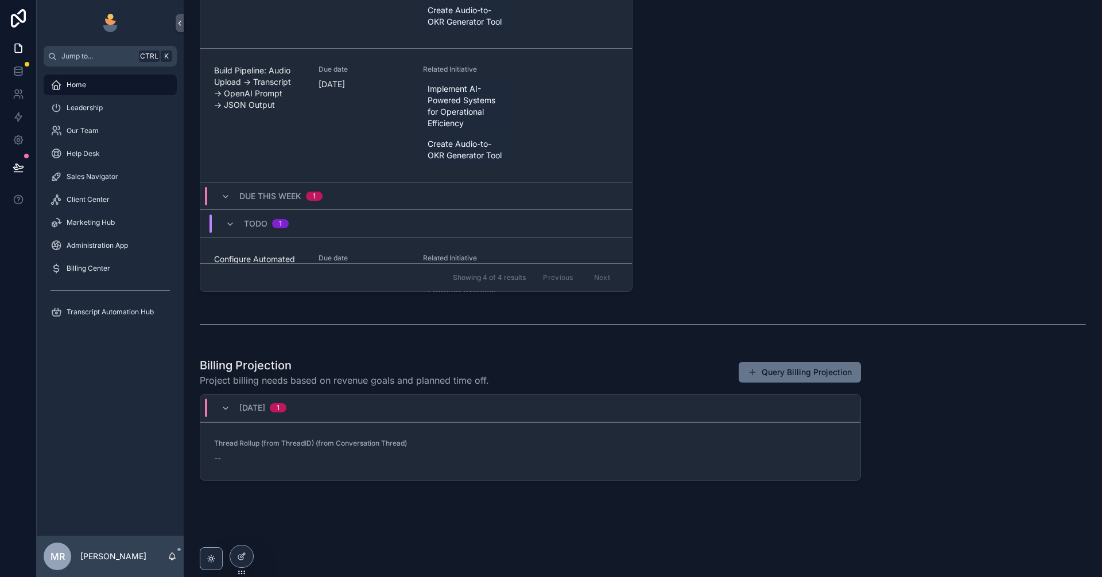
scroll to position [519, 0]
click at [248, 563] on div at bounding box center [241, 557] width 23 height 22
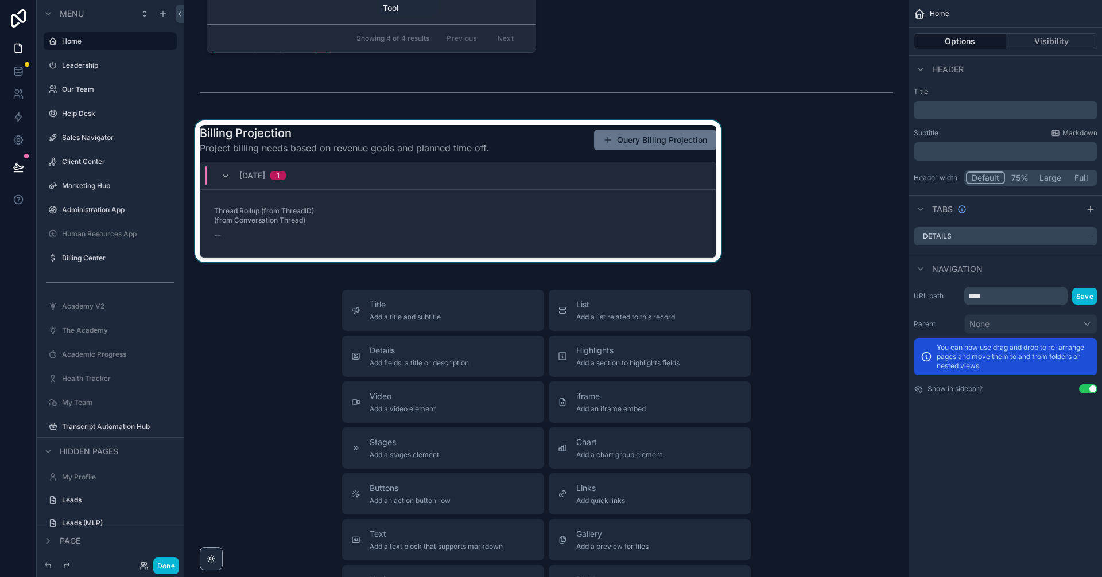
scroll to position [1596, 0]
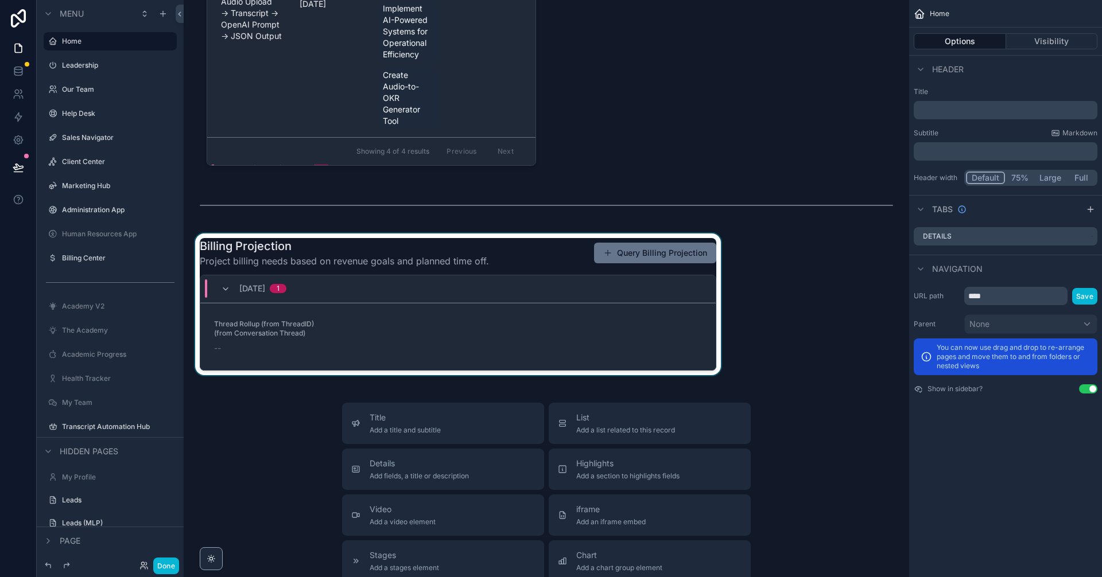
click at [540, 321] on div "scrollable content" at bounding box center [458, 305] width 530 height 142
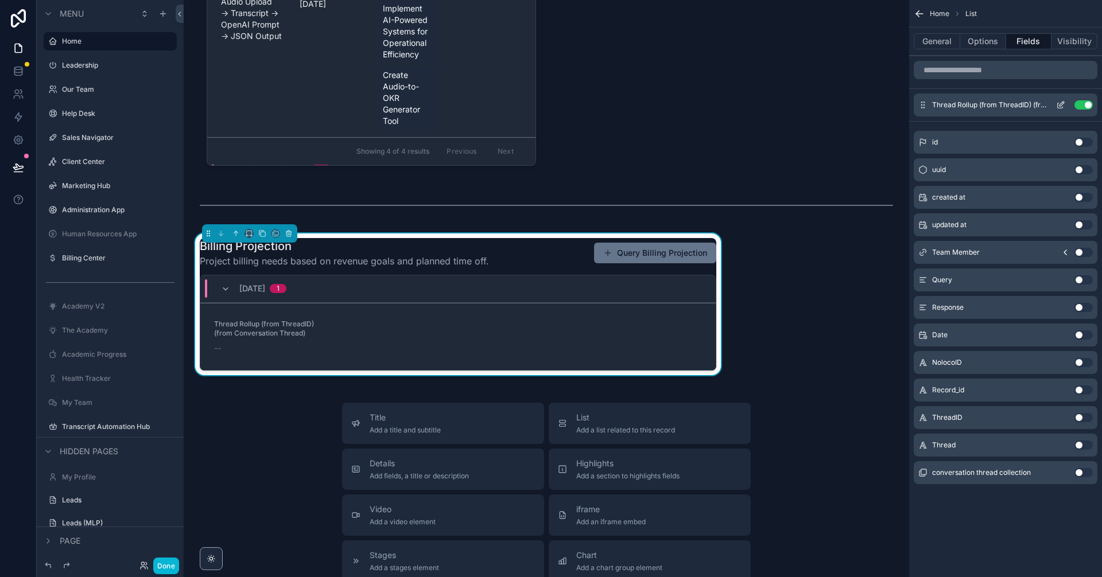
click at [1060, 106] on icon "scrollable content" at bounding box center [1062, 104] width 5 height 5
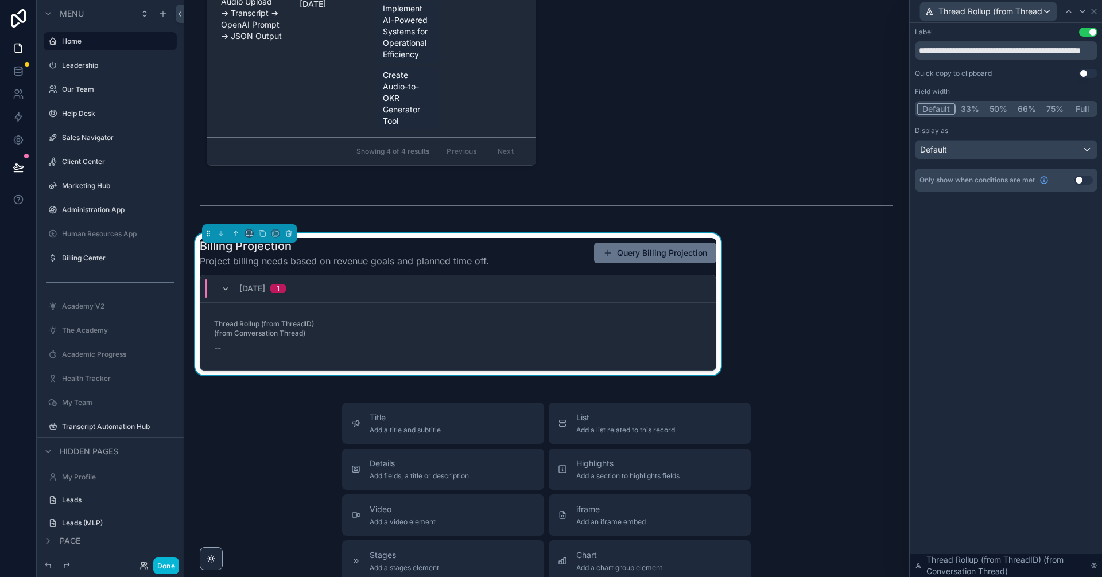
click at [1078, 108] on button "Full" at bounding box center [1082, 109] width 27 height 13
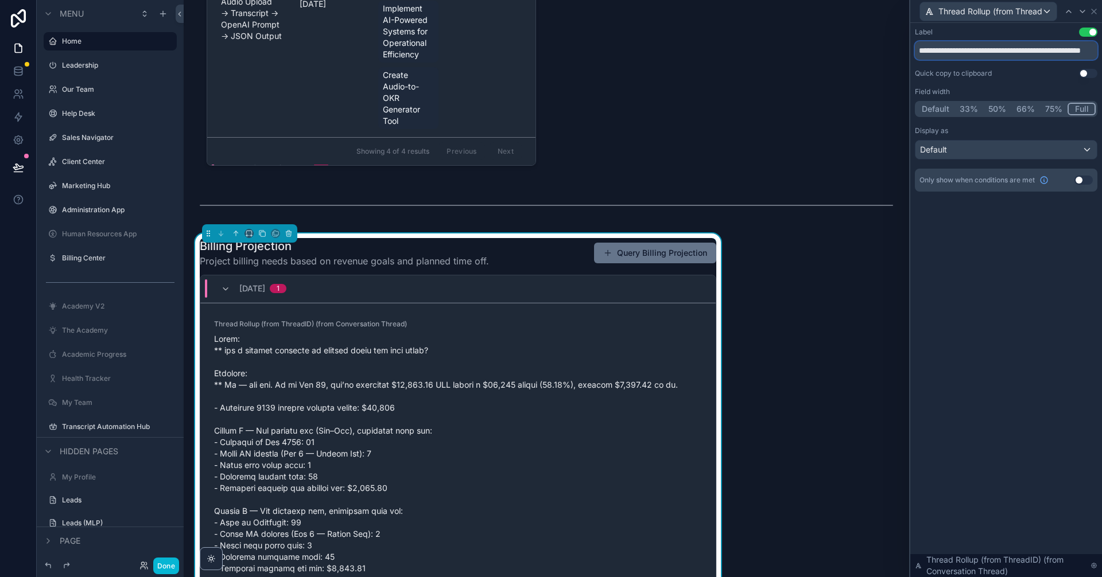
click at [1046, 57] on input "**********" at bounding box center [1006, 50] width 183 height 18
click at [1045, 57] on input "**********" at bounding box center [1006, 50] width 183 height 18
click at [987, 288] on div "Label Use setting Quick copy to clipboard Use setting Field width Default 33% 5…" at bounding box center [1006, 300] width 192 height 554
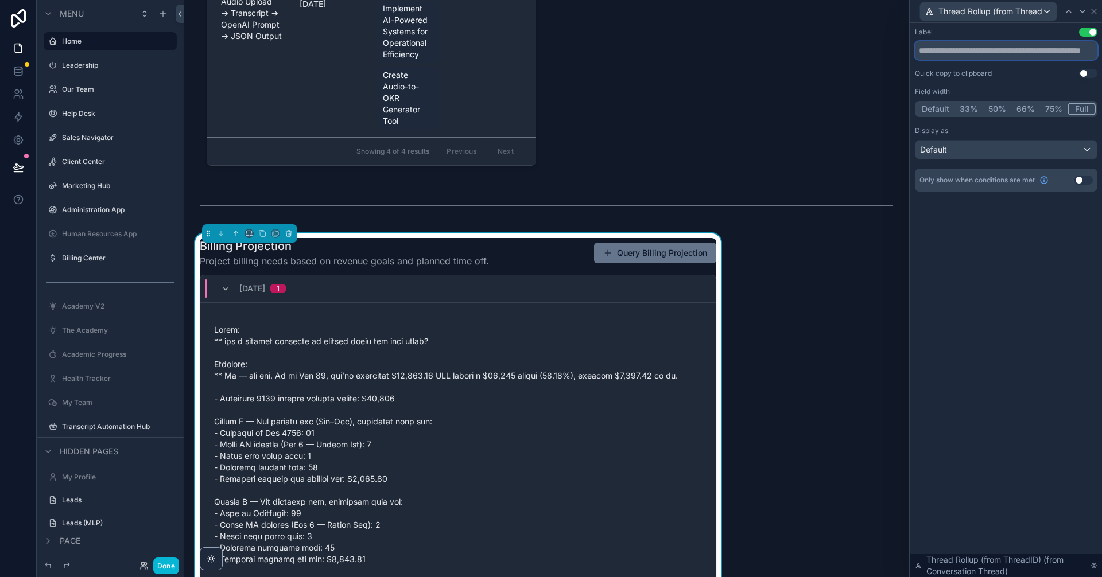
click at [975, 51] on input "text" at bounding box center [1006, 50] width 183 height 18
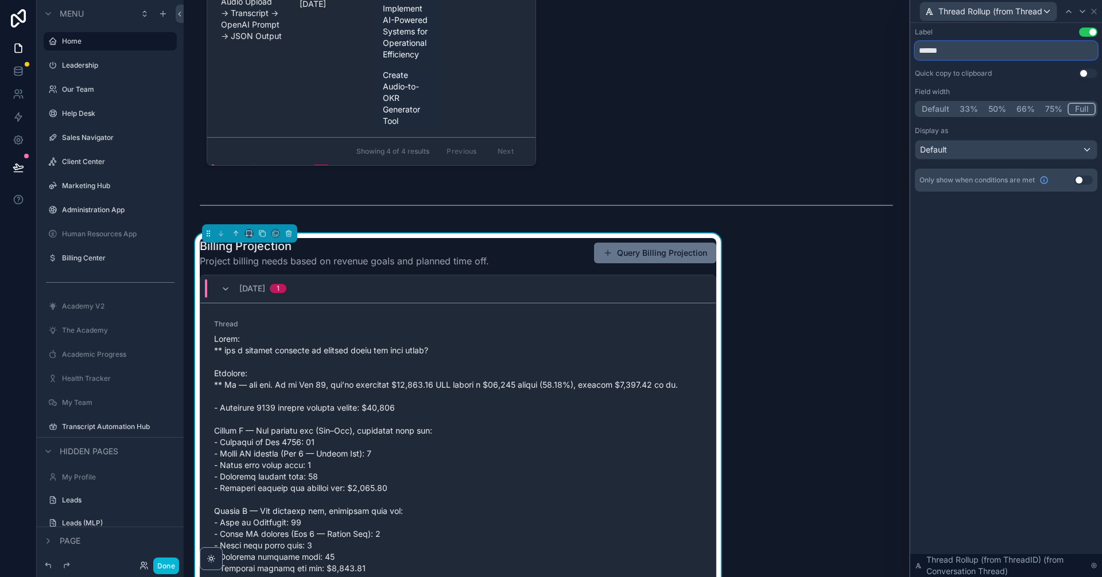
click at [921, 52] on input "******" at bounding box center [1006, 50] width 183 height 18
type input "**********"
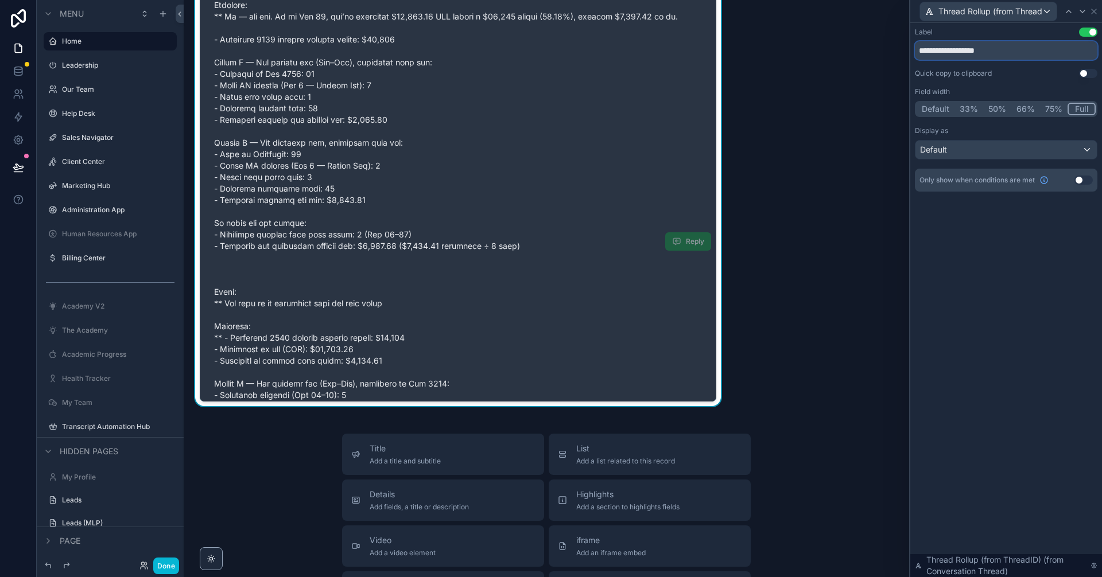
scroll to position [0, 0]
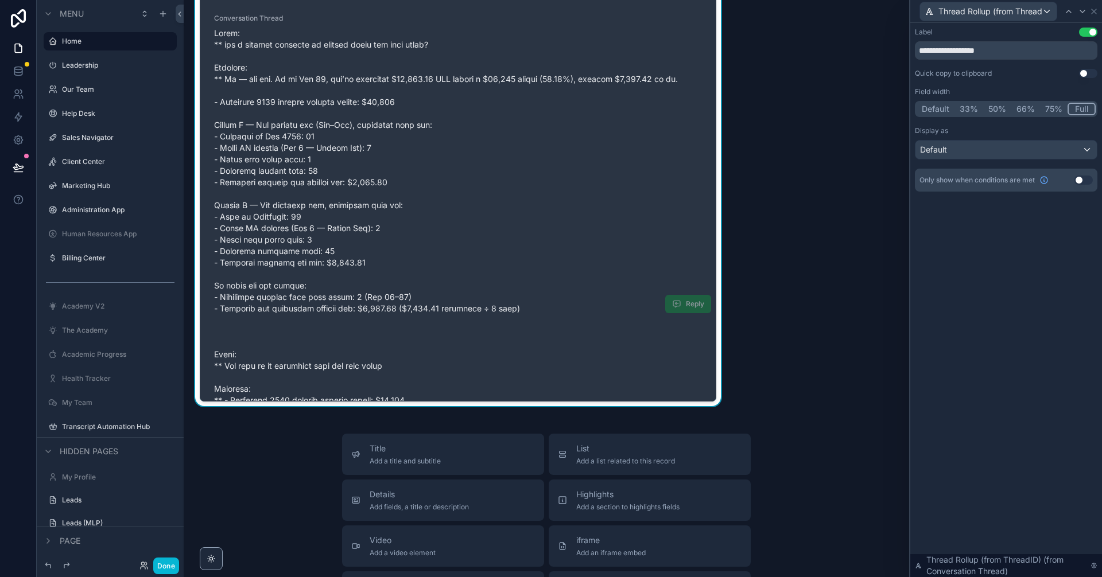
click at [535, 204] on span "scrollable content" at bounding box center [458, 309] width 488 height 562
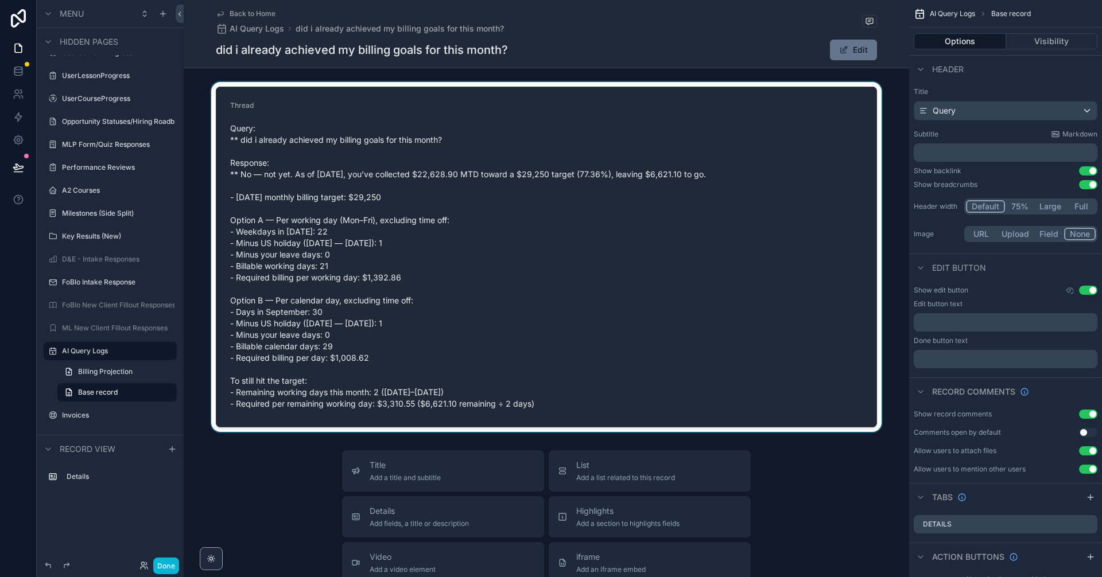
click at [778, 214] on div "scrollable content" at bounding box center [546, 257] width 725 height 350
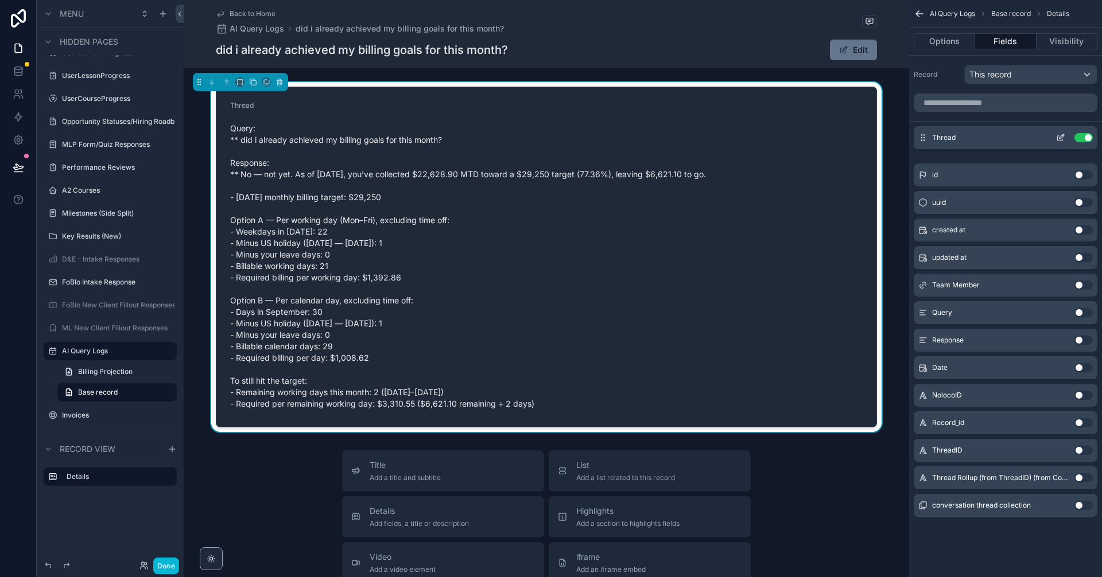
click at [1087, 136] on button "Use setting" at bounding box center [1083, 137] width 18 height 9
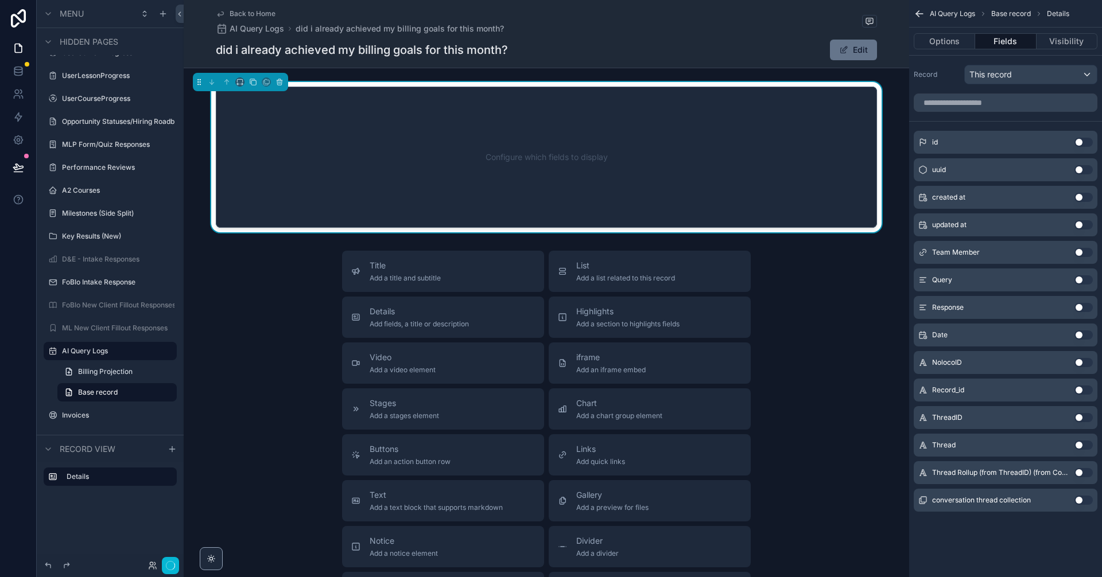
click at [1086, 474] on button "Use setting" at bounding box center [1083, 472] width 18 height 9
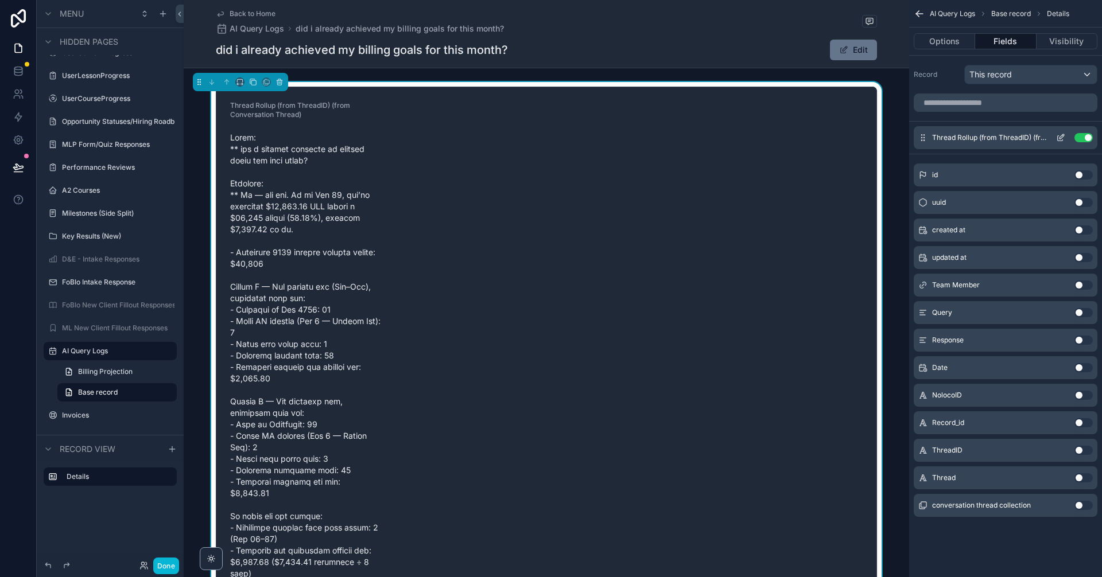
click at [1058, 136] on icon "scrollable content" at bounding box center [1060, 138] width 5 height 5
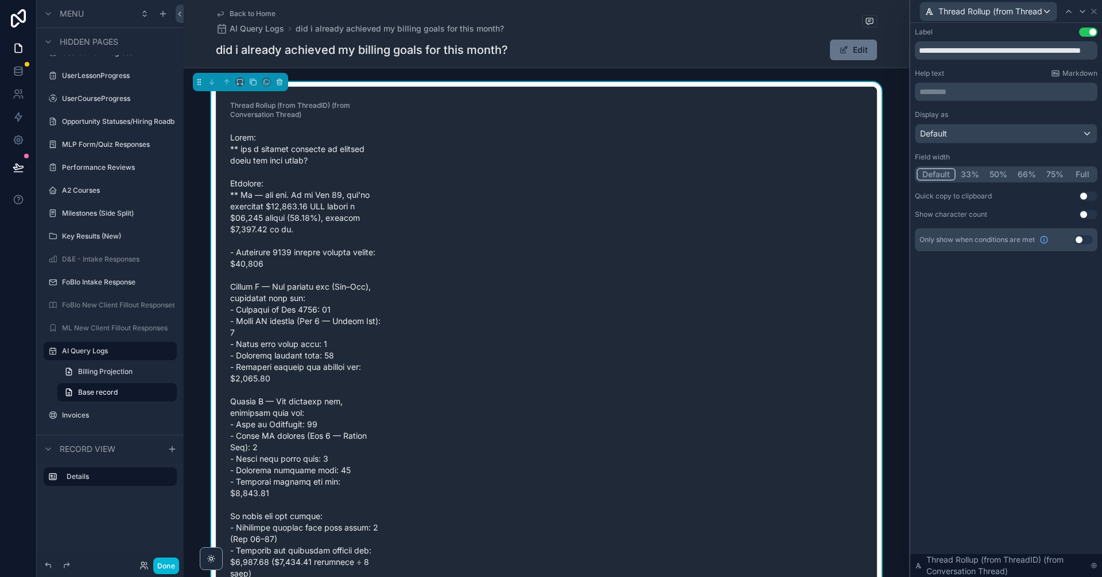
click at [1081, 176] on button "Full" at bounding box center [1082, 174] width 27 height 13
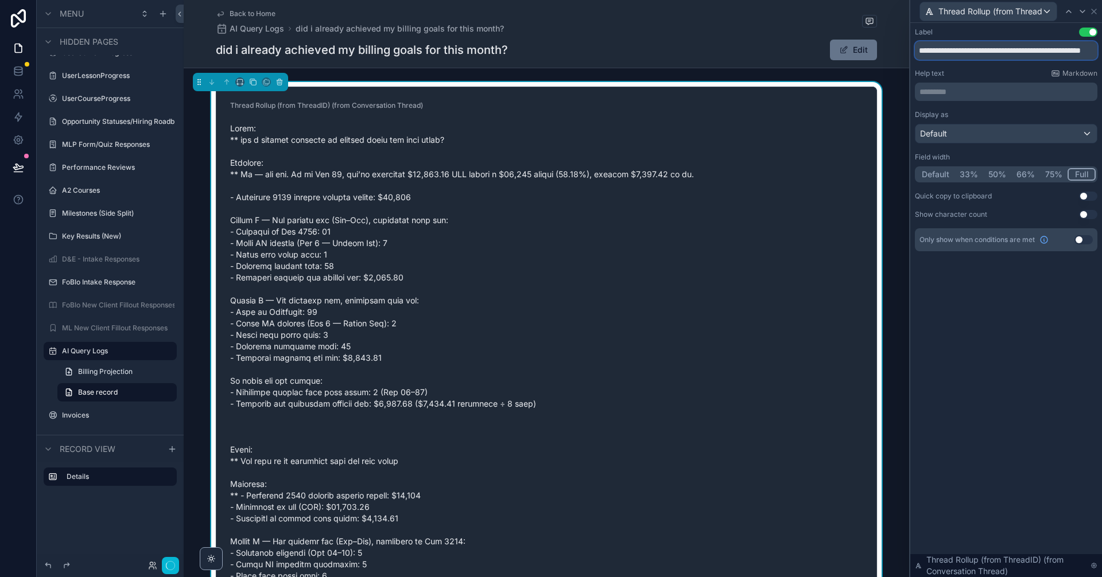
click at [985, 53] on input "**********" at bounding box center [1006, 50] width 183 height 18
paste input "text"
type input "**********"
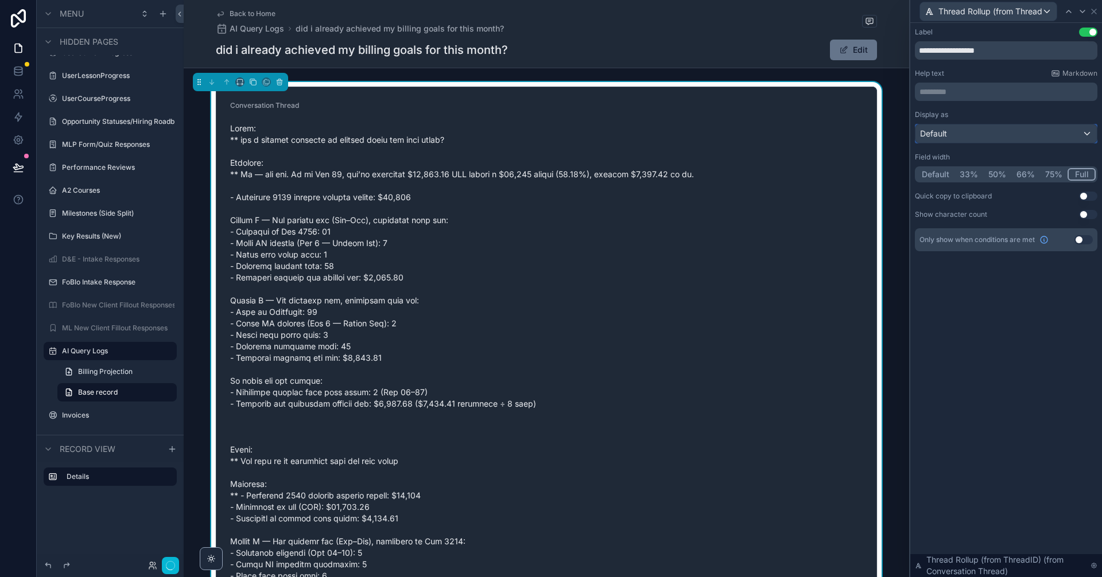
click at [968, 131] on div "Default" at bounding box center [1005, 134] width 181 height 18
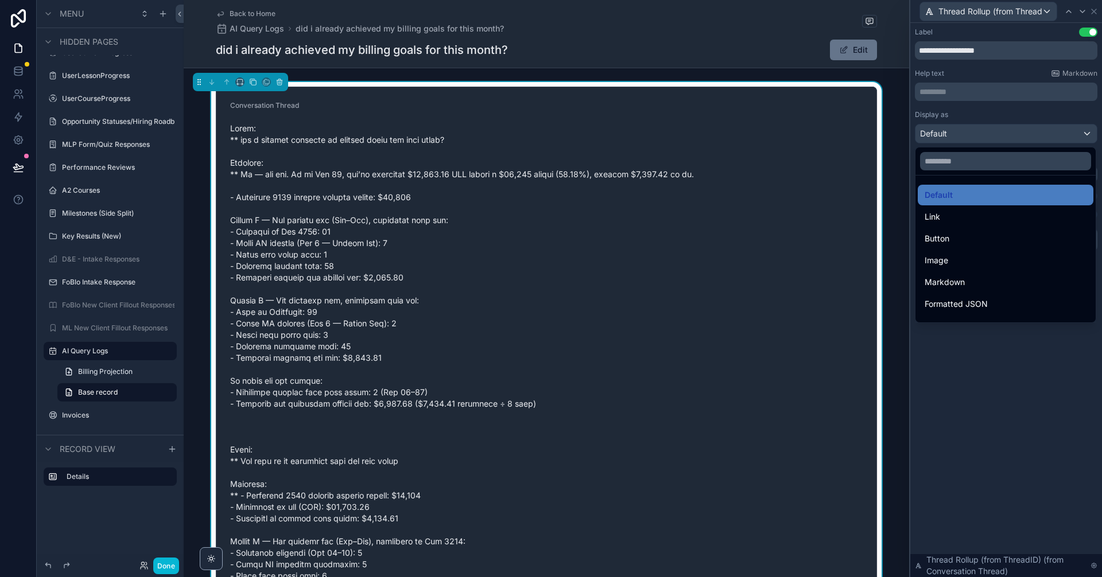
click at [968, 131] on div at bounding box center [1006, 288] width 192 height 577
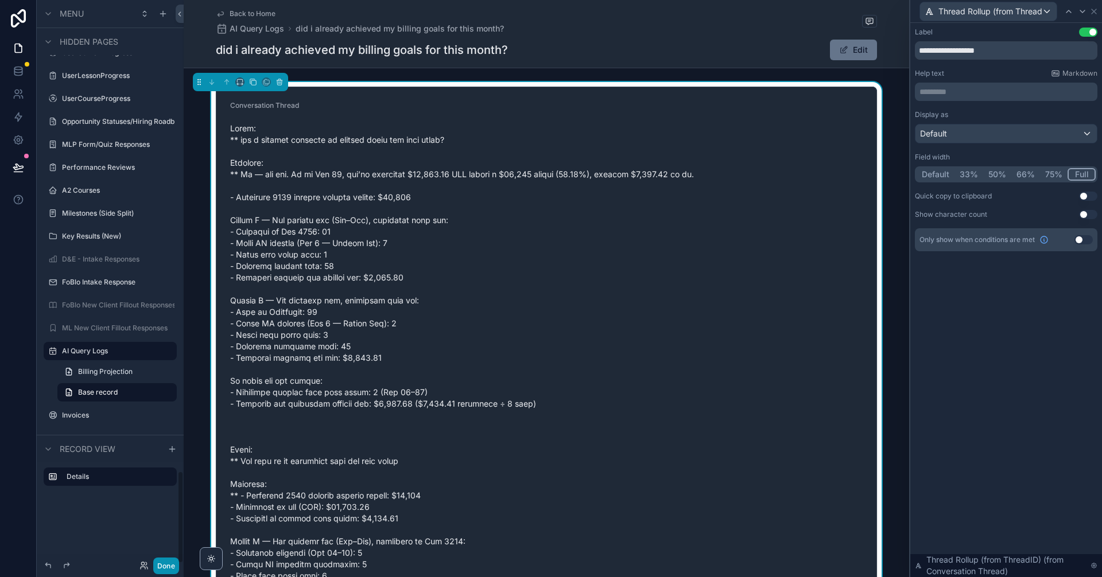
click at [163, 570] on button "Done" at bounding box center [166, 566] width 26 height 17
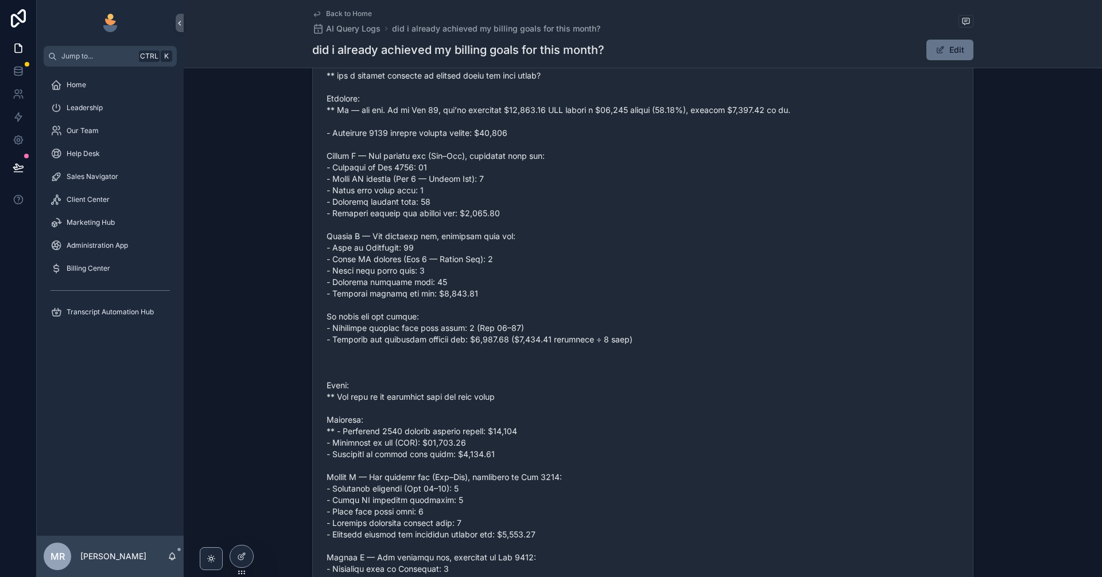
scroll to position [191, 0]
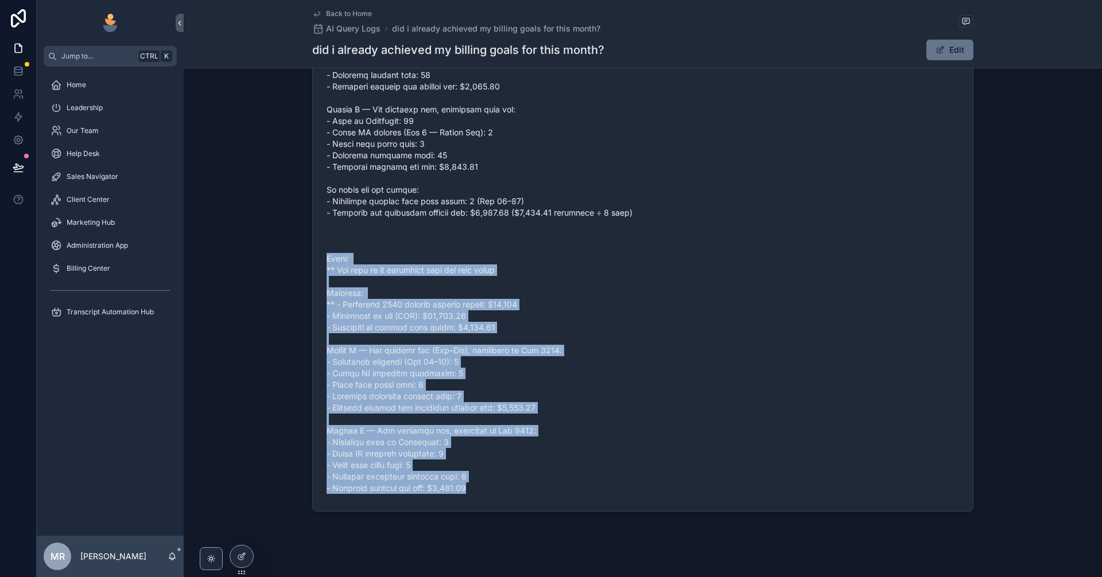
drag, startPoint x: 324, startPoint y: 260, endPoint x: 482, endPoint y: 487, distance: 276.4
click at [482, 487] on span "scrollable content" at bounding box center [643, 213] width 633 height 562
copy span "Query: ** How much is my remaining bill for this month Response: ** - September…"
click at [762, 361] on span "scrollable content" at bounding box center [643, 213] width 633 height 562
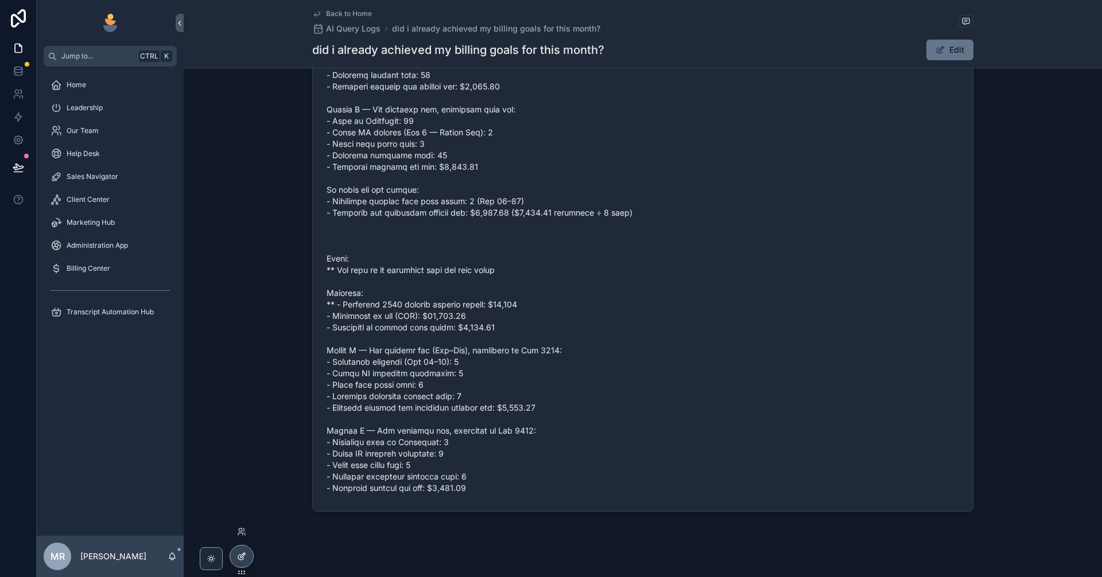
click at [249, 557] on div at bounding box center [241, 557] width 23 height 22
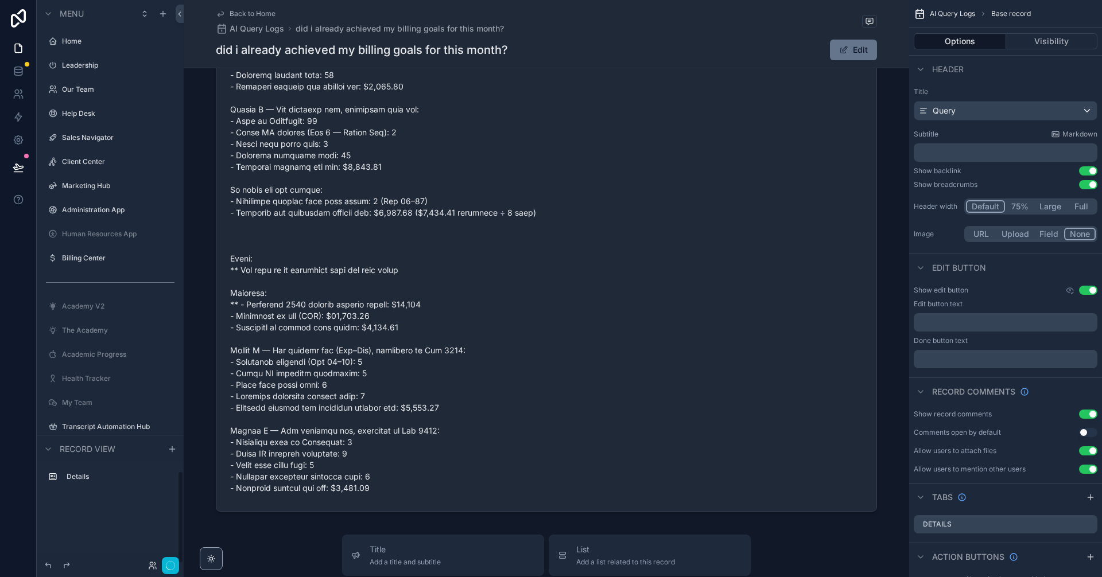
scroll to position [2858, 0]
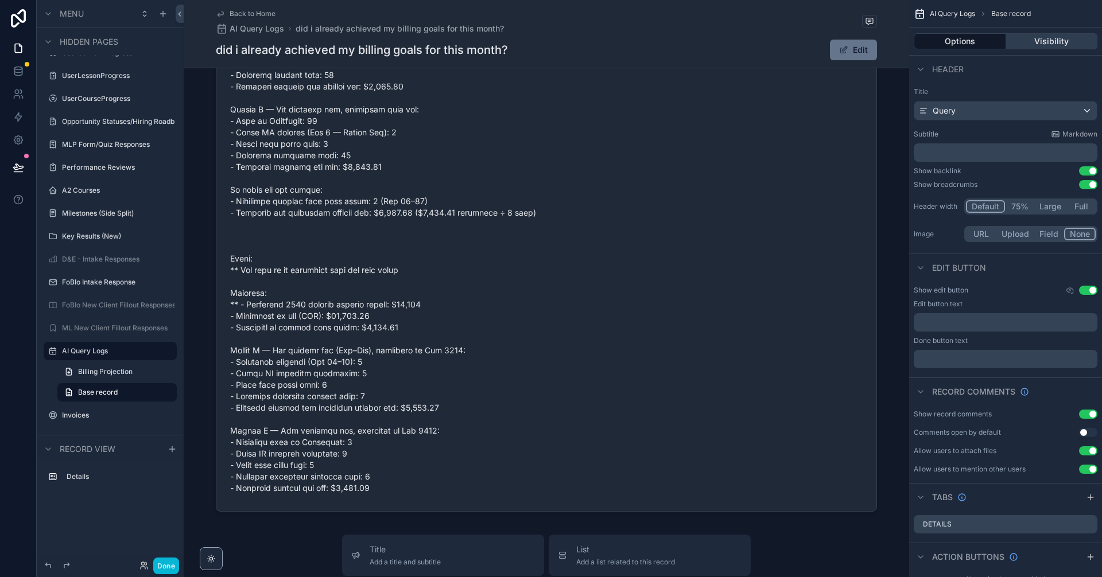
click at [1044, 46] on button "Visibility" at bounding box center [1052, 41] width 92 height 16
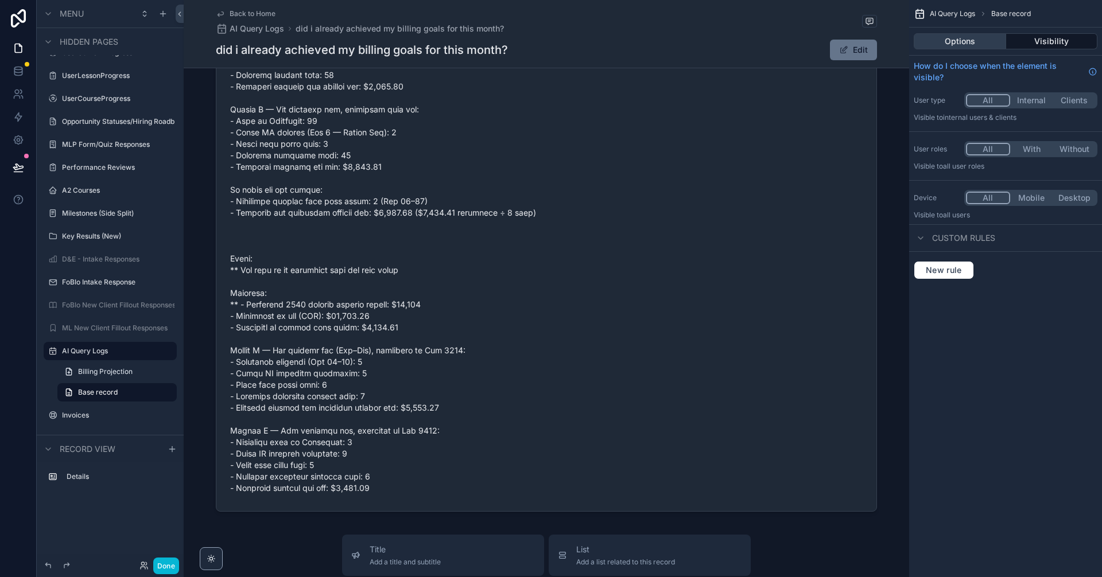
click at [988, 41] on button "Options" at bounding box center [960, 41] width 92 height 16
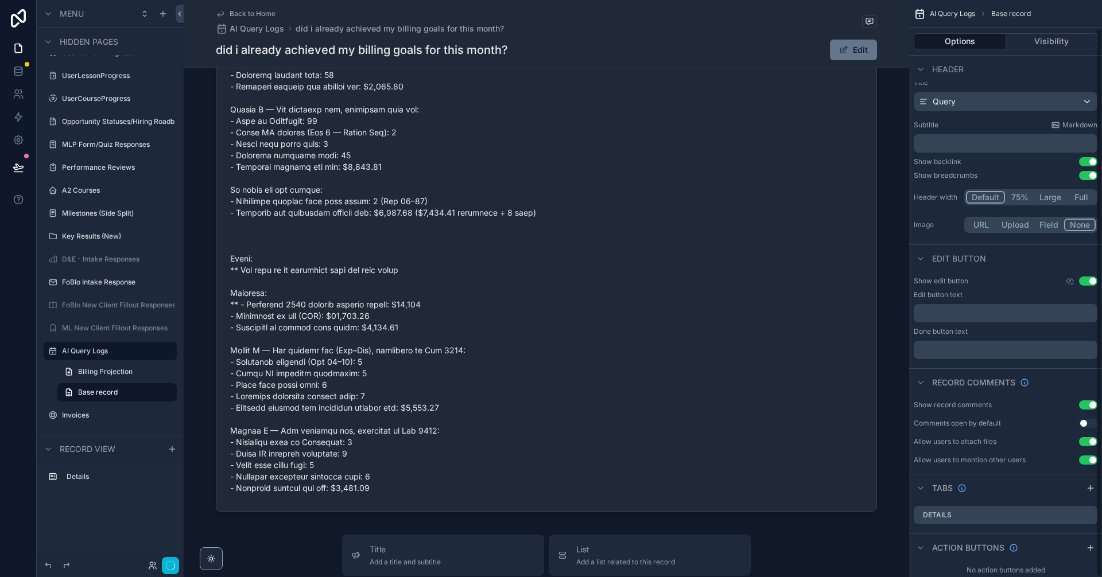
scroll to position [0, 0]
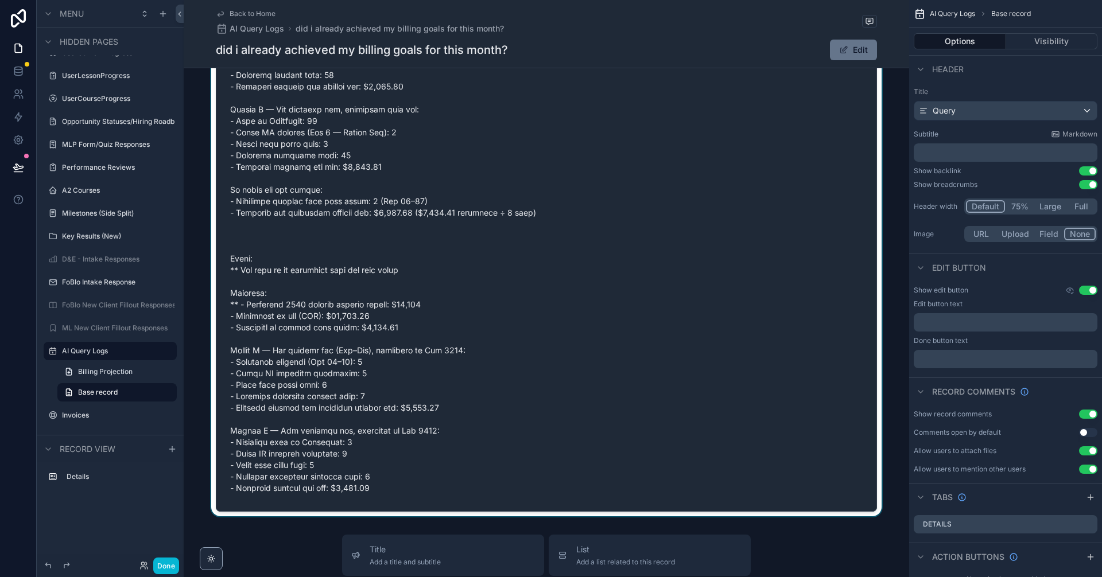
click at [620, 218] on div "scrollable content" at bounding box center [546, 204] width 725 height 626
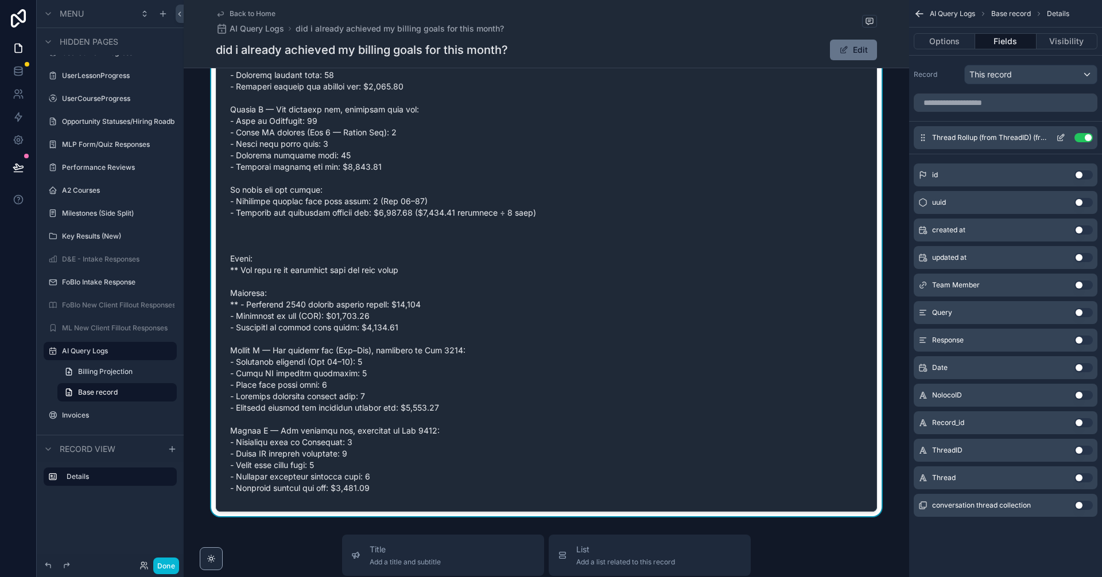
click at [1060, 139] on icon "scrollable content" at bounding box center [1062, 136] width 5 height 5
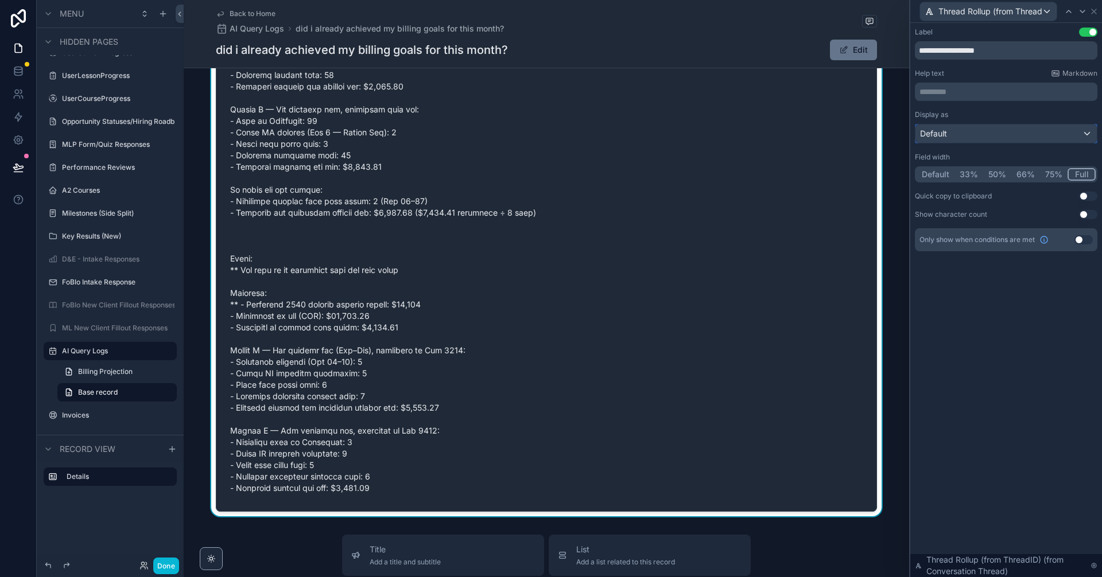
click at [1035, 137] on div "Default" at bounding box center [1005, 134] width 181 height 18
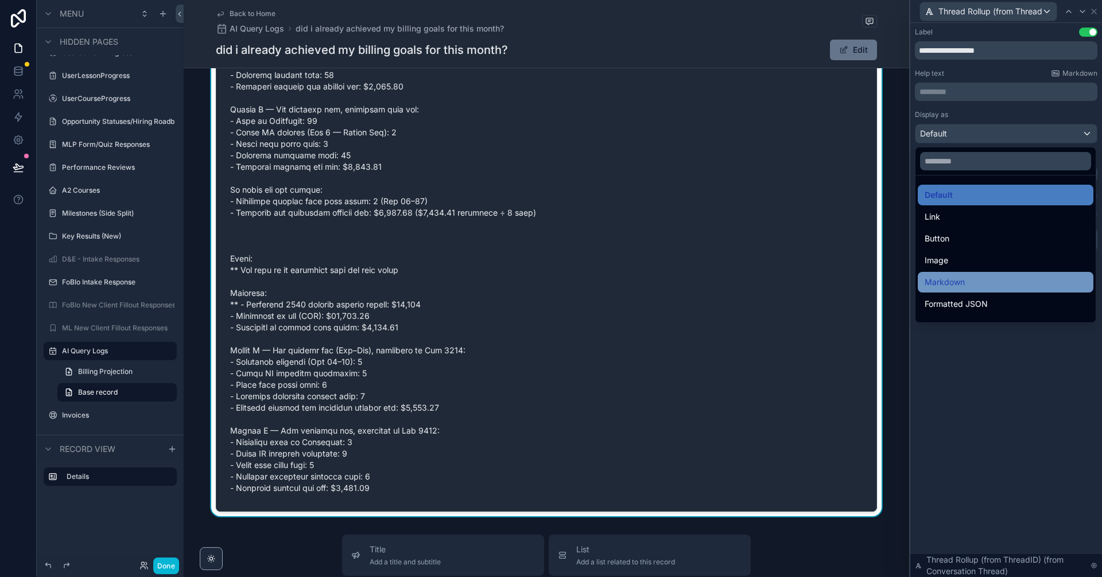
click at [987, 284] on div "Markdown" at bounding box center [1006, 283] width 162 height 14
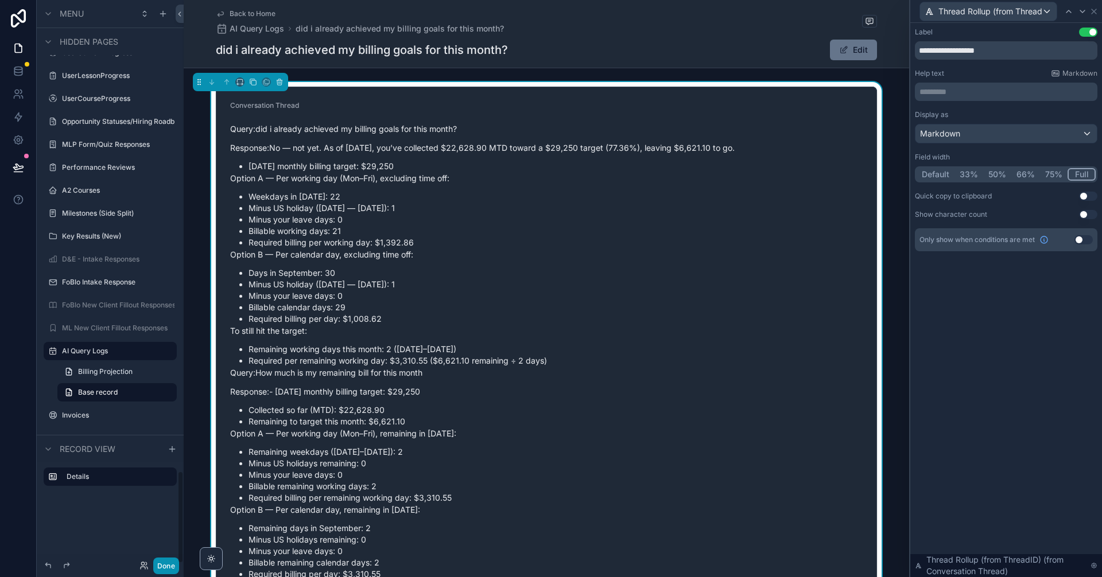
click at [168, 565] on button "Done" at bounding box center [166, 566] width 26 height 17
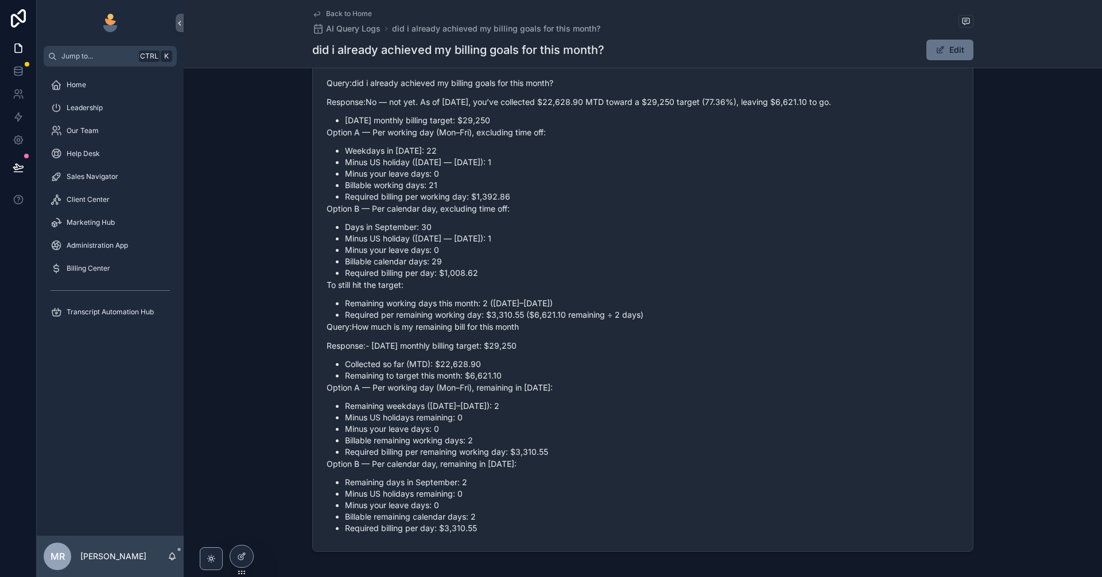
scroll to position [147, 0]
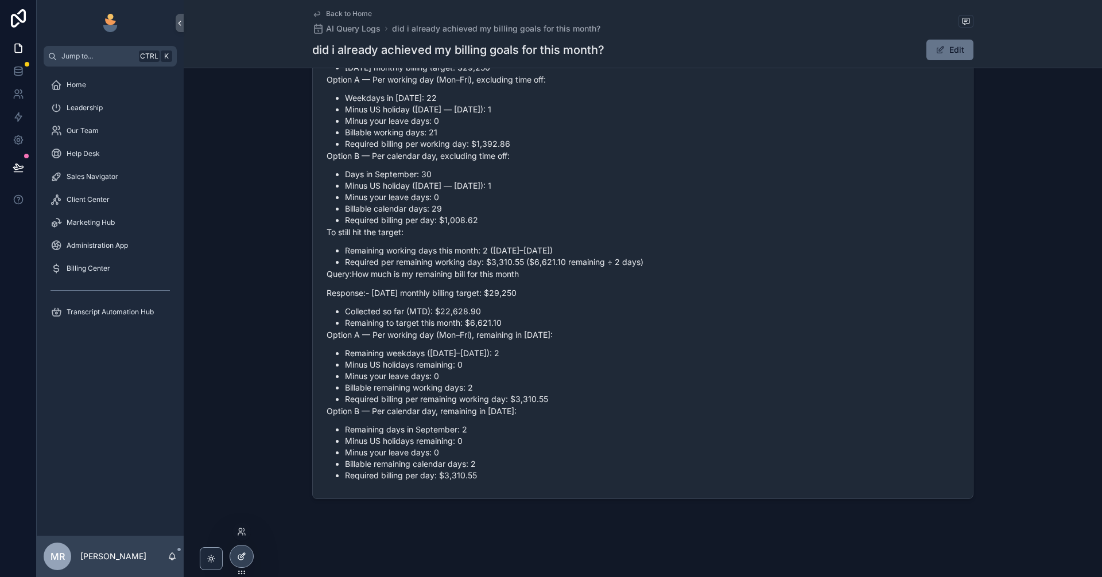
click at [247, 554] on div at bounding box center [241, 557] width 23 height 22
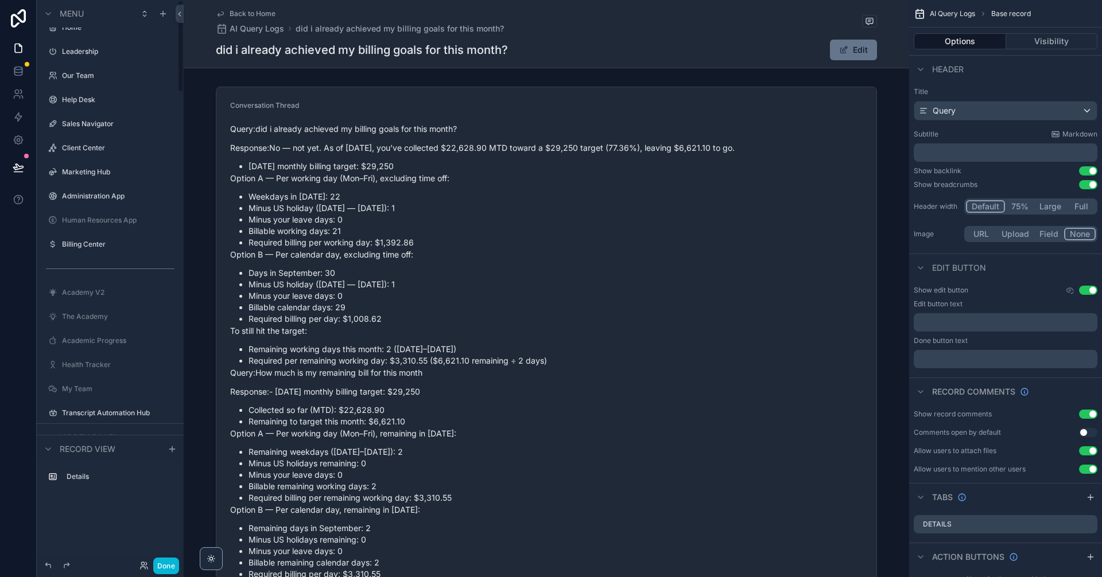
scroll to position [0, 0]
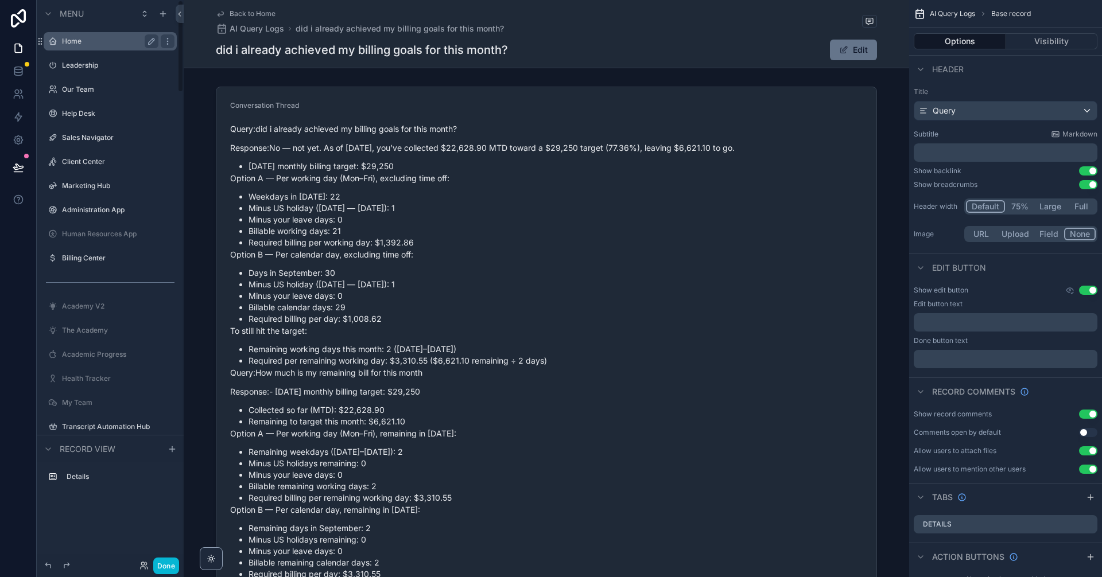
drag, startPoint x: 182, startPoint y: 365, endPoint x: 131, endPoint y: 44, distance: 325.4
click at [181, 45] on div "Menu Home Leadership Our Team Help Desk Sales Navigator Client Center Marketing…" at bounding box center [110, 282] width 147 height 564
click at [118, 42] on label "Home" at bounding box center [108, 41] width 92 height 9
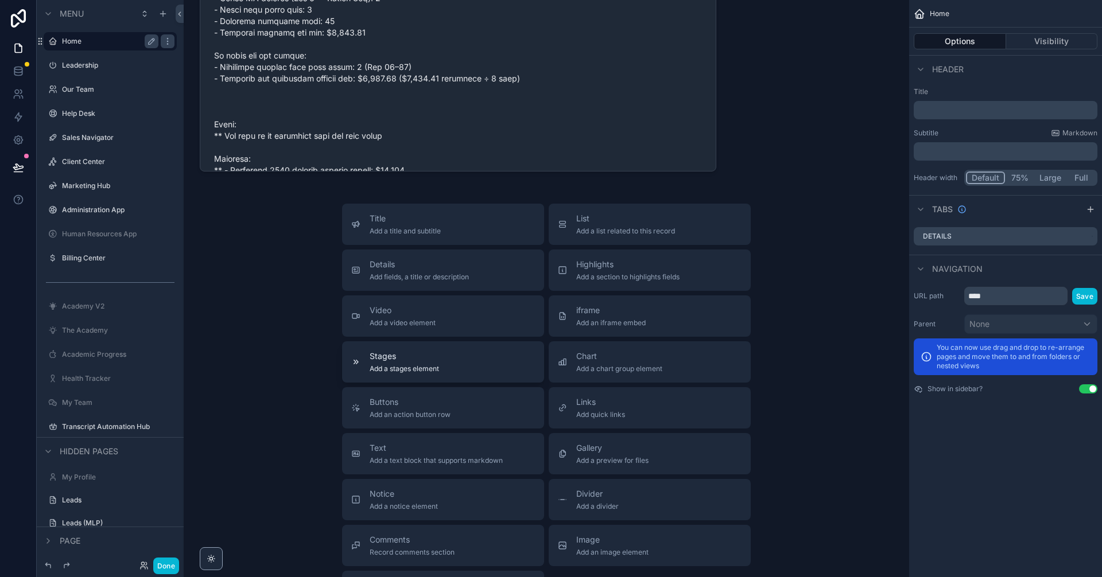
scroll to position [2124, 0]
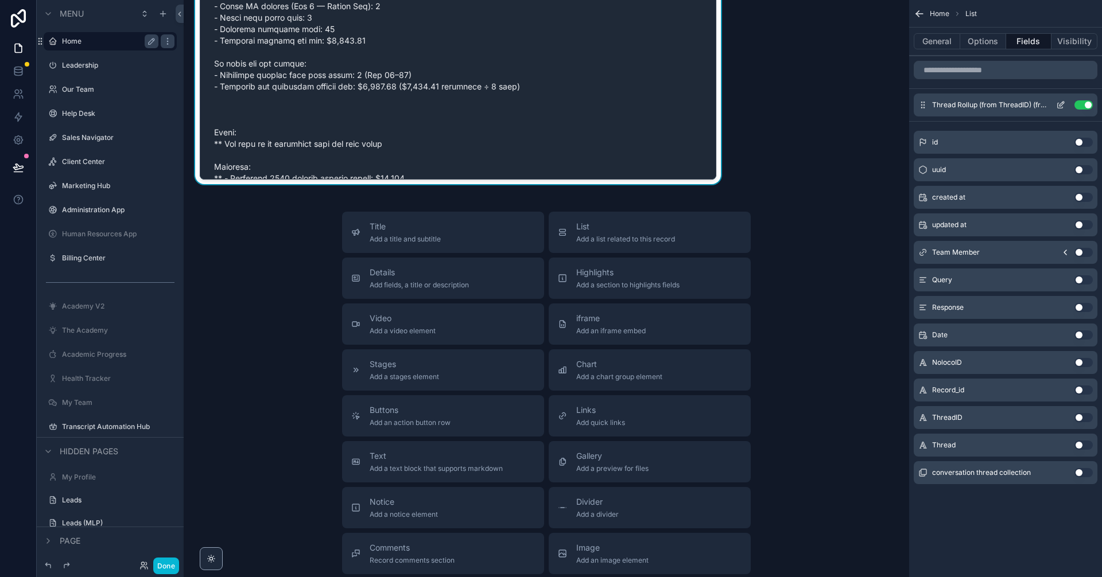
click at [1063, 106] on icon "scrollable content" at bounding box center [1060, 104] width 9 height 9
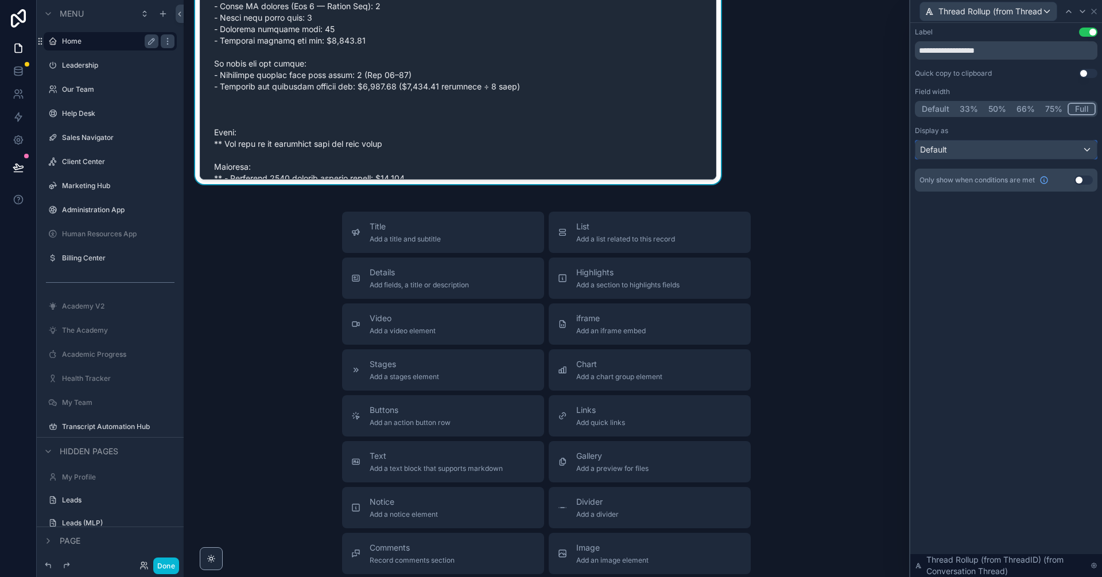
click at [1019, 158] on div "Default" at bounding box center [1005, 150] width 181 height 18
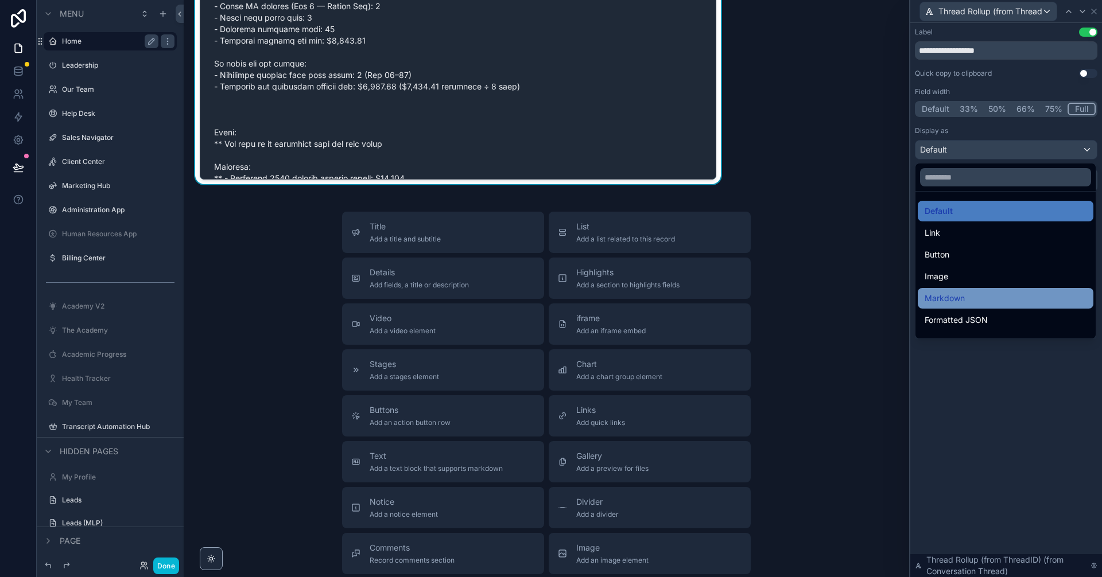
click at [985, 296] on div "Markdown" at bounding box center [1006, 299] width 162 height 14
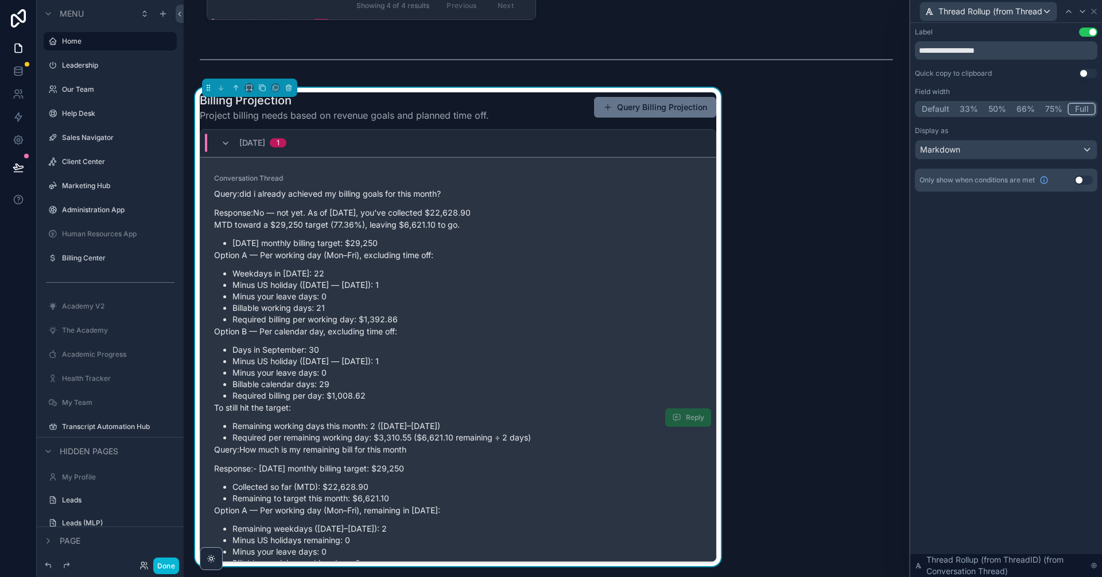
scroll to position [38, 0]
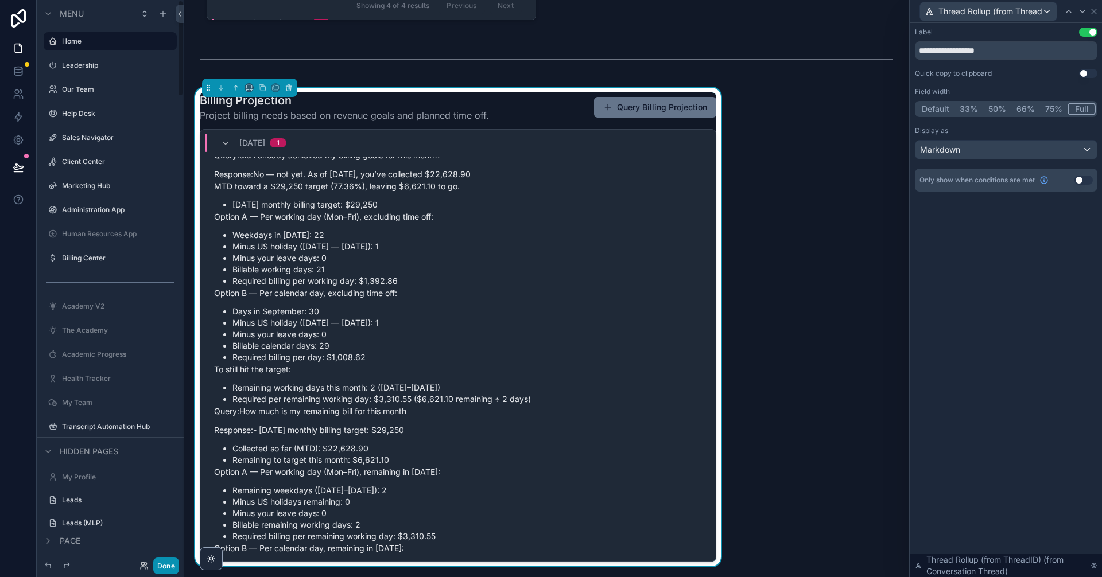
click at [174, 564] on button "Done" at bounding box center [166, 566] width 26 height 17
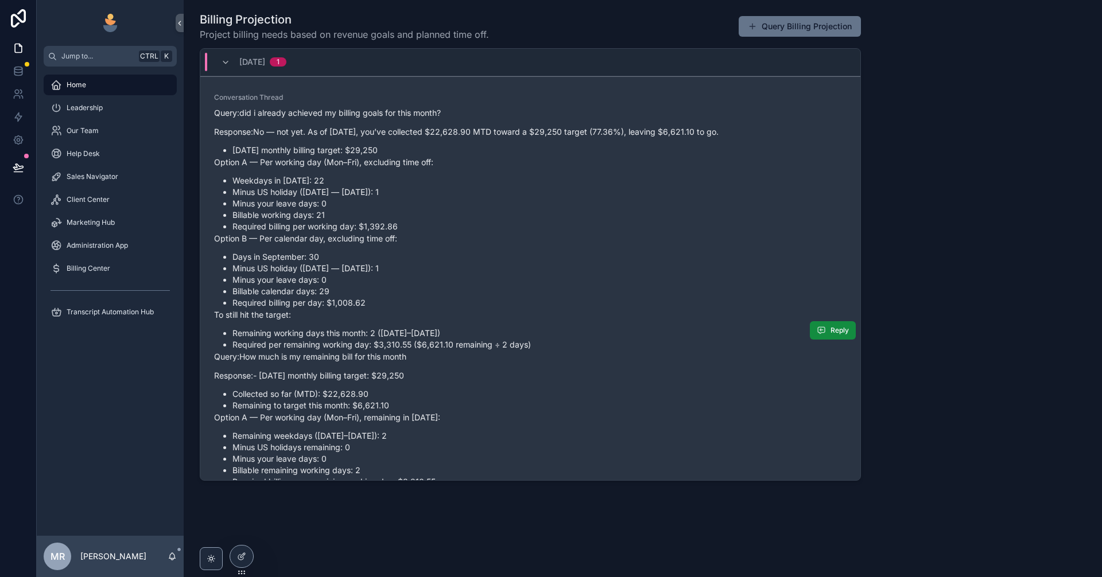
click at [605, 346] on div "Query: did i already achieved my billing goals for this month? Response: No — n…" at bounding box center [530, 335] width 633 height 457
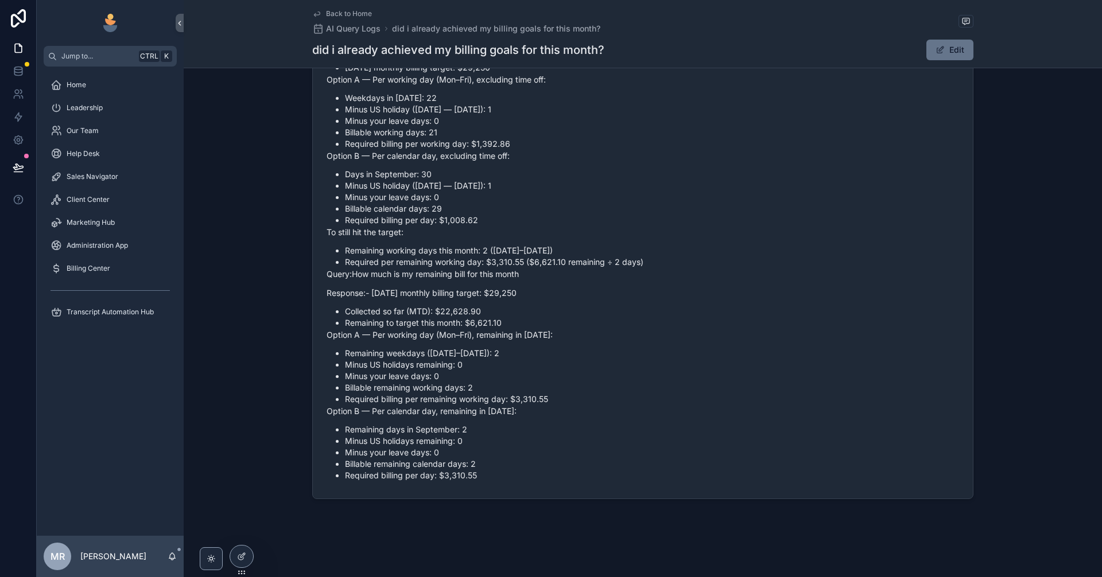
scroll to position [115, 0]
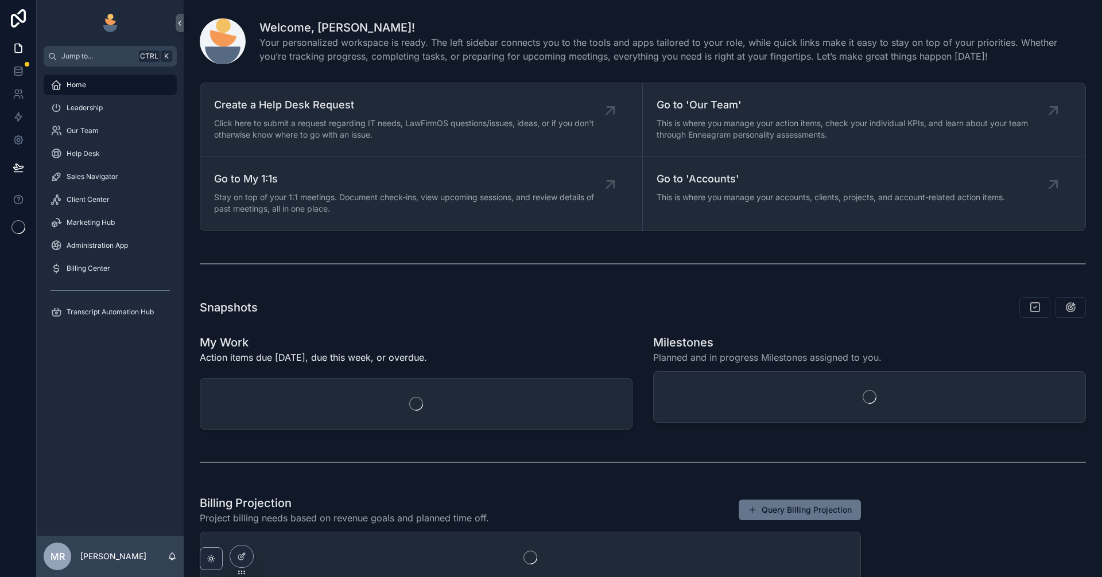
click at [97, 92] on div "Home" at bounding box center [110, 85] width 119 height 18
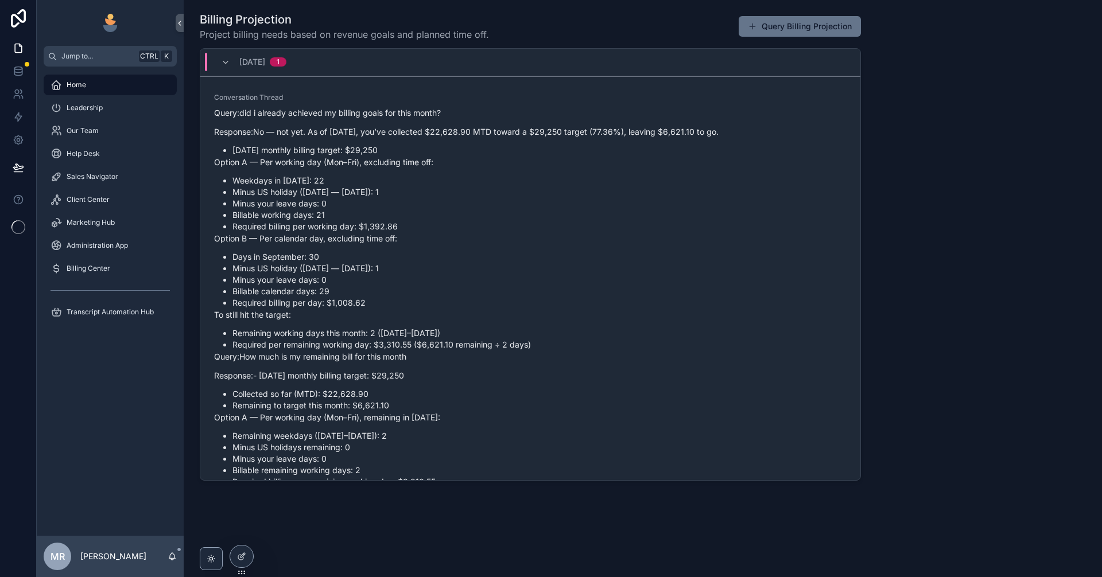
scroll to position [805, 0]
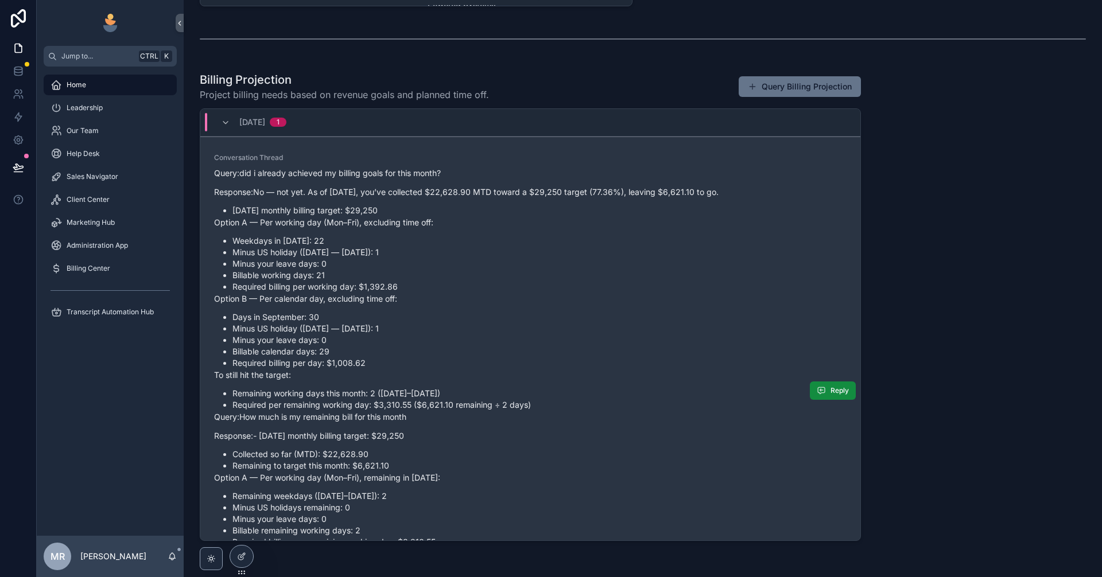
click at [521, 270] on li "Minus your leave days: 0" at bounding box center [539, 263] width 614 height 11
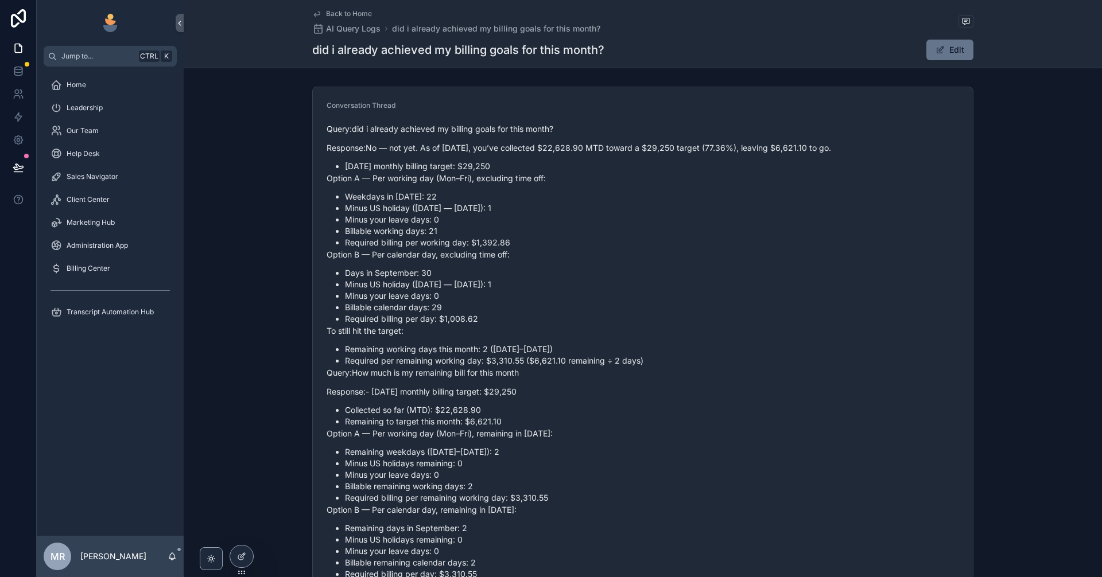
click at [504, 127] on p "Query: did i already achieved my billing goals for this month?" at bounding box center [643, 129] width 633 height 12
click at [584, 290] on li "Minus US holiday ([DATE] — [DATE]): 1" at bounding box center [652, 284] width 614 height 11
click at [949, 45] on button "Edit" at bounding box center [949, 50] width 47 height 21
click at [802, 154] on p "Response: No — not yet. As of [DATE], you’ve collected $22,628.90 MTD toward a …" at bounding box center [643, 148] width 633 height 12
click at [789, 180] on div "Query: did i already achieved my billing goals for this month? Response: No — n…" at bounding box center [643, 351] width 633 height 457
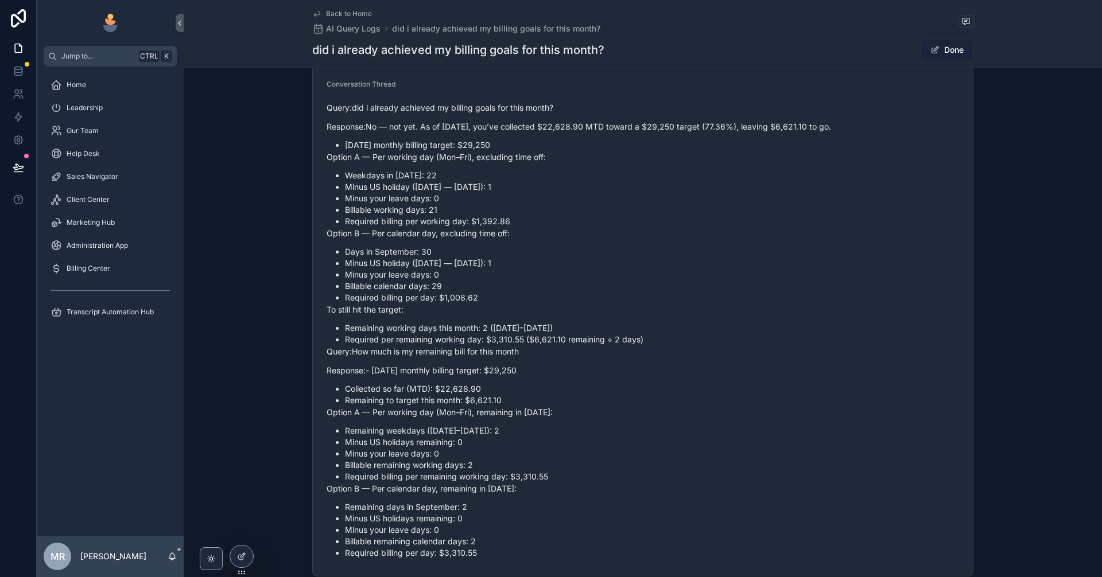
click at [954, 49] on button "Done" at bounding box center [947, 50] width 53 height 21
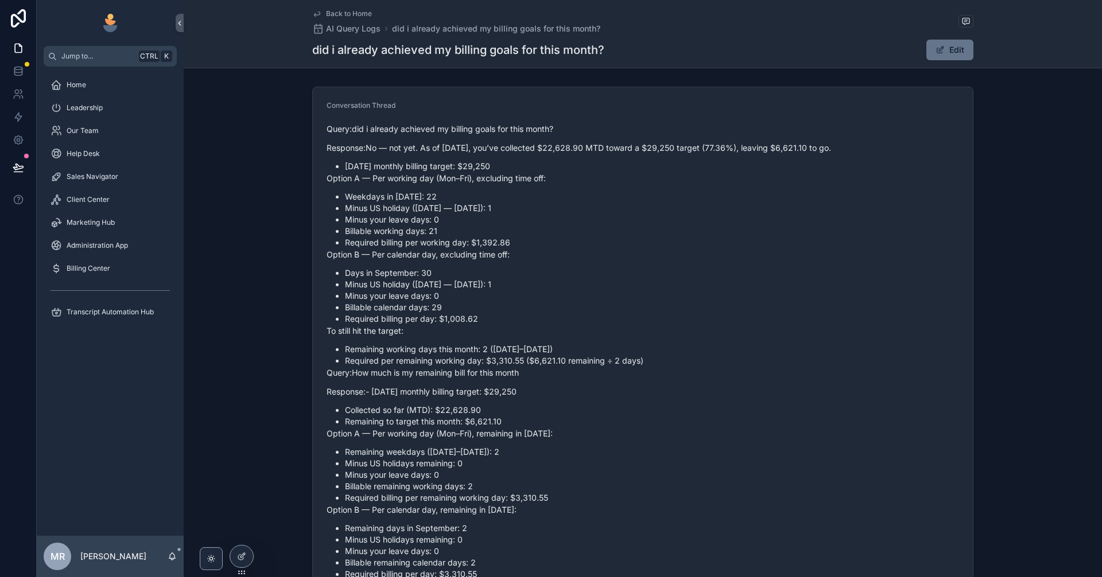
click at [514, 172] on li "[DATE] monthly billing target: $29,250" at bounding box center [652, 166] width 614 height 11
click at [371, 129] on p "Query: did i already achieved my billing goals for this month?" at bounding box center [643, 129] width 633 height 12
click at [573, 133] on p "Query: did i already achieved my billing goals for this month?" at bounding box center [643, 129] width 633 height 12
click at [767, 122] on div "Query: did i already achieved my billing goals for this month? Response: No — n…" at bounding box center [643, 351] width 633 height 464
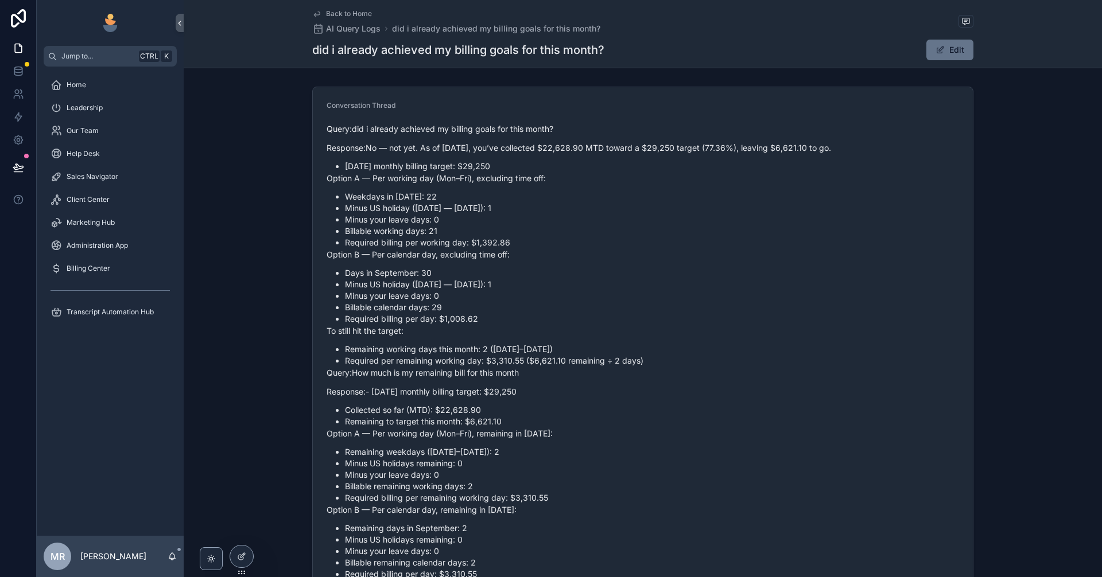
drag, startPoint x: 748, startPoint y: 154, endPoint x: 723, endPoint y: 247, distance: 96.9
click at [728, 230] on div "Query: did i already achieved my billing goals for this month? Response: No — n…" at bounding box center [643, 351] width 633 height 457
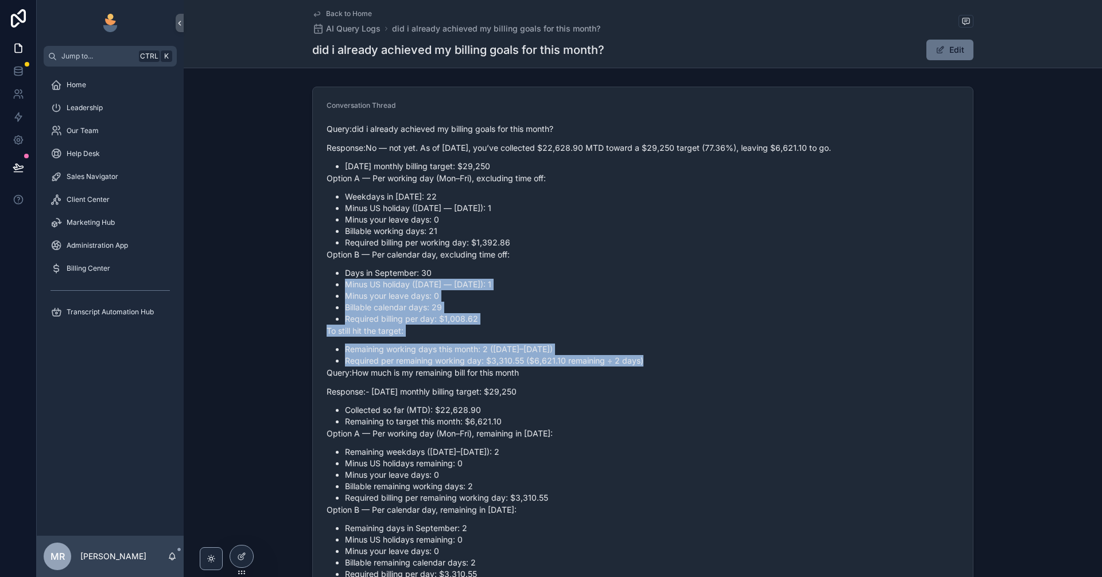
drag, startPoint x: 715, startPoint y: 403, endPoint x: 709, endPoint y: 417, distance: 14.9
click at [709, 413] on div "Query: did i already achieved my billing goals for this month? Response: No — n…" at bounding box center [643, 351] width 633 height 457
drag, startPoint x: 557, startPoint y: 364, endPoint x: 555, endPoint y: 212, distance: 152.1
click at [556, 362] on div "Query: did i already achieved my billing goals for this month? Response: No — n…" at bounding box center [643, 351] width 633 height 457
drag, startPoint x: 674, startPoint y: 193, endPoint x: 754, endPoint y: 245, distance: 95.0
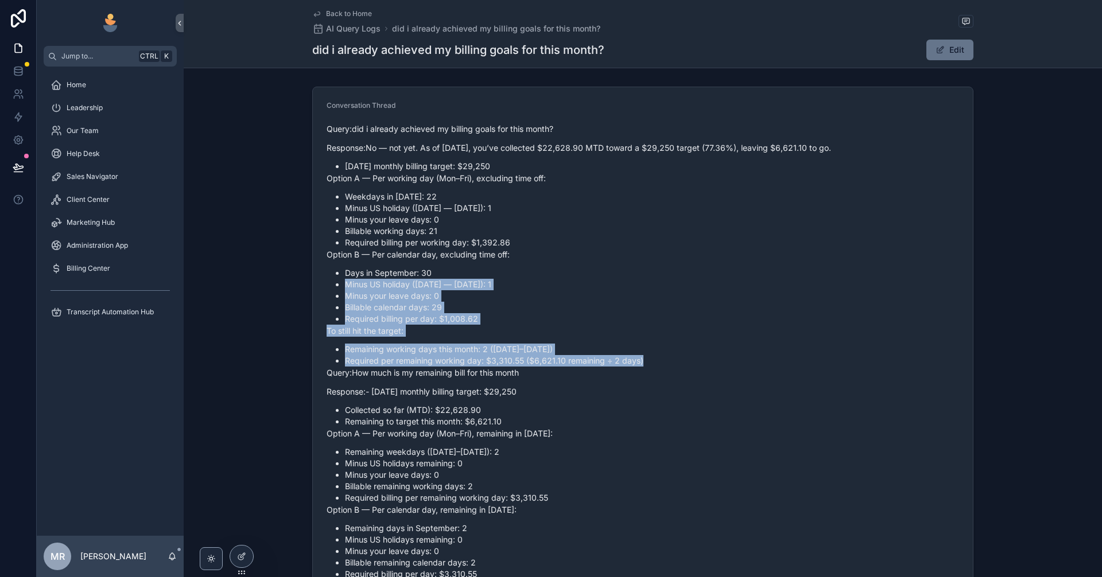
click at [740, 195] on div "Query: did i already achieved my billing goals for this month? Response: No — n…" at bounding box center [643, 351] width 633 height 457
drag, startPoint x: 754, startPoint y: 245, endPoint x: 618, endPoint y: 336, distance: 163.8
click at [745, 346] on div "Query: did i already achieved my billing goals for this month? Response: No — n…" at bounding box center [643, 351] width 633 height 457
drag, startPoint x: 743, startPoint y: 438, endPoint x: 616, endPoint y: 403, distance: 131.6
click at [743, 440] on div "Query: did i already achieved my billing goals for this month? Response: No — n…" at bounding box center [643, 351] width 633 height 457
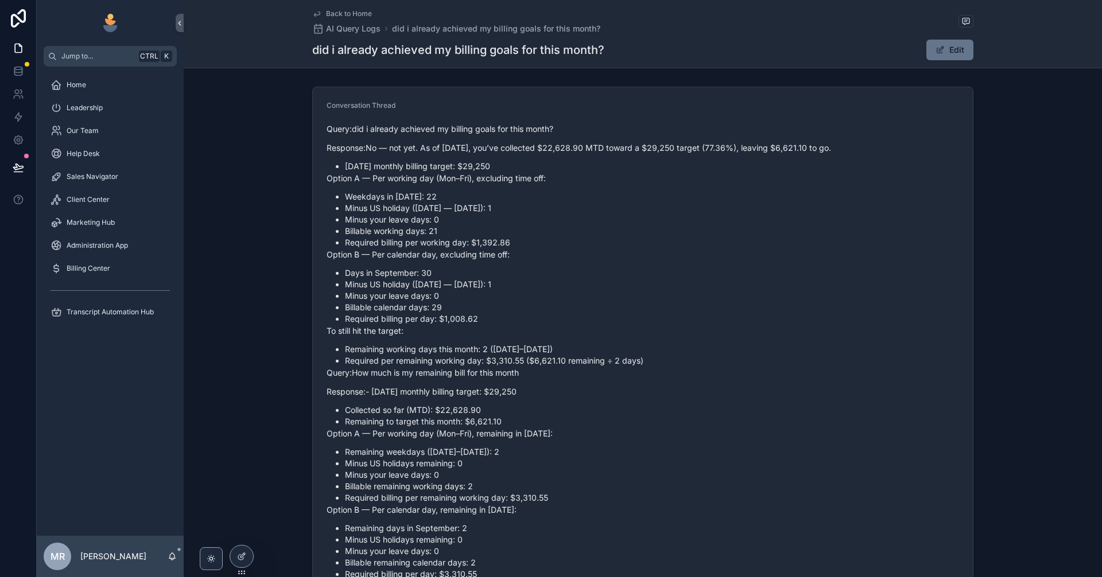
drag, startPoint x: 590, startPoint y: 255, endPoint x: 593, endPoint y: 198, distance: 57.5
click at [591, 237] on li "Billable working days: 21" at bounding box center [652, 231] width 614 height 11
drag, startPoint x: 593, startPoint y: 198, endPoint x: 593, endPoint y: 183, distance: 15.5
click at [593, 193] on div "Query: did i already achieved my billing goals for this month? Response: No — n…" at bounding box center [643, 351] width 633 height 457
drag, startPoint x: 593, startPoint y: 183, endPoint x: 597, endPoint y: 222, distance: 39.8
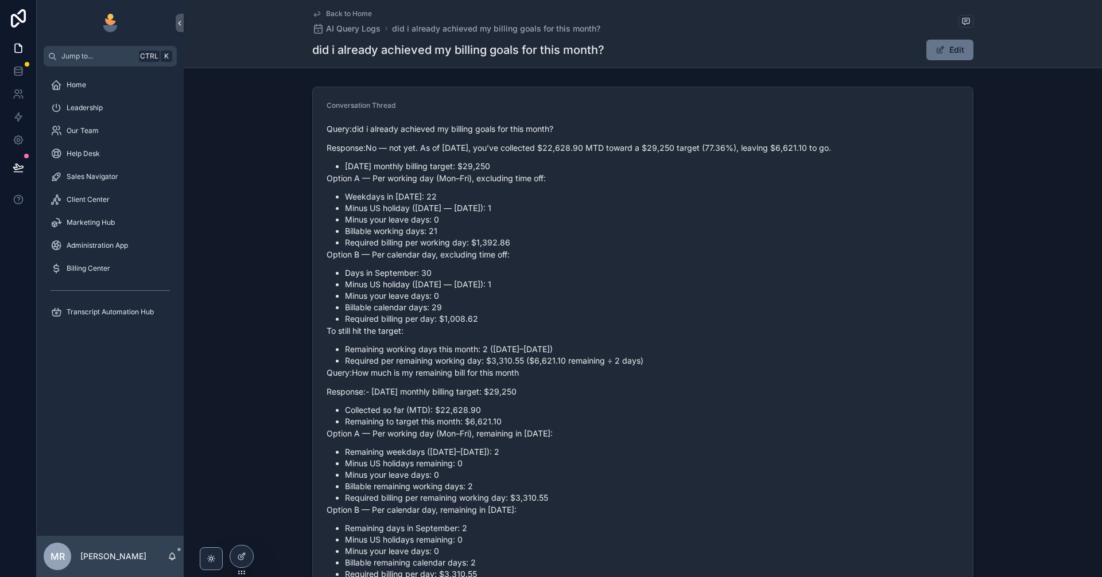
click at [593, 183] on div "Query: did i already achieved my billing goals for this month? Response: No — n…" at bounding box center [643, 351] width 633 height 457
click at [73, 88] on span "Home" at bounding box center [77, 84] width 20 height 9
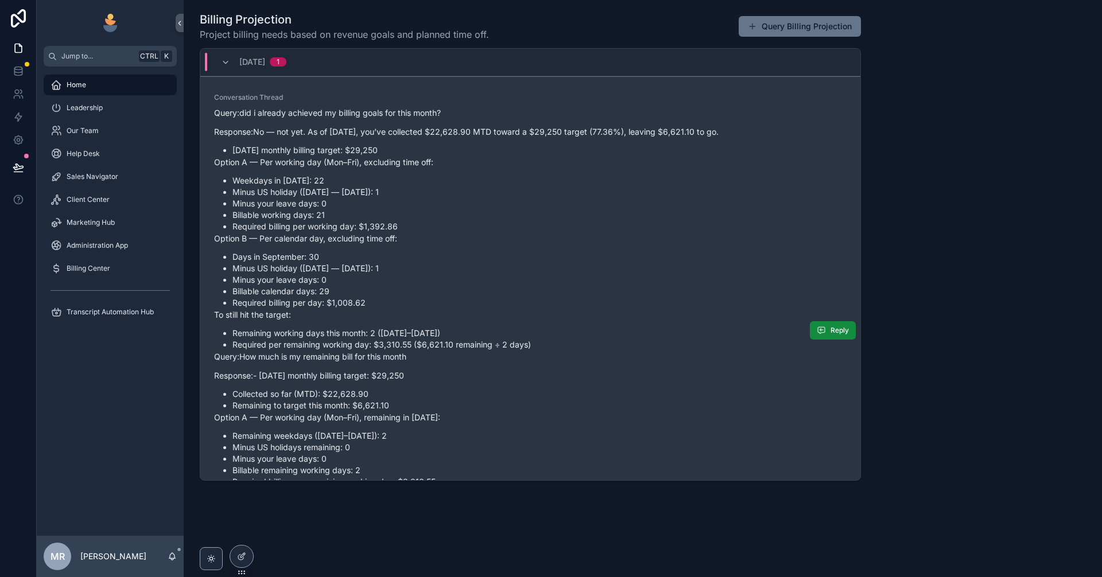
click at [675, 382] on p "Response: - September 2025 monthly billing target: $29,250" at bounding box center [530, 376] width 633 height 12
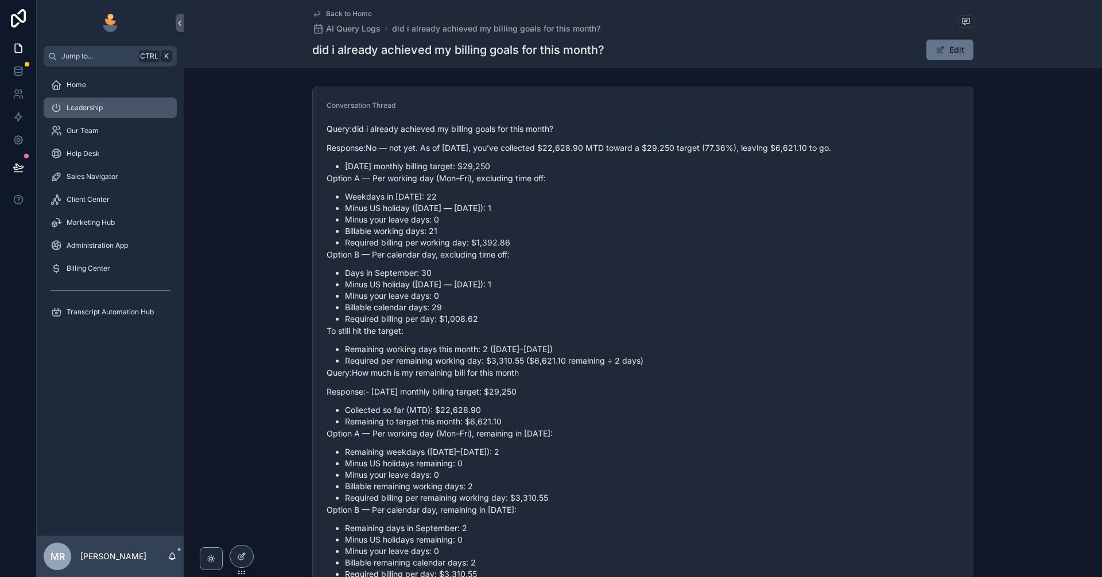
click at [102, 98] on link "Leadership" at bounding box center [110, 108] width 133 height 21
click at [105, 87] on div "Home" at bounding box center [110, 85] width 119 height 18
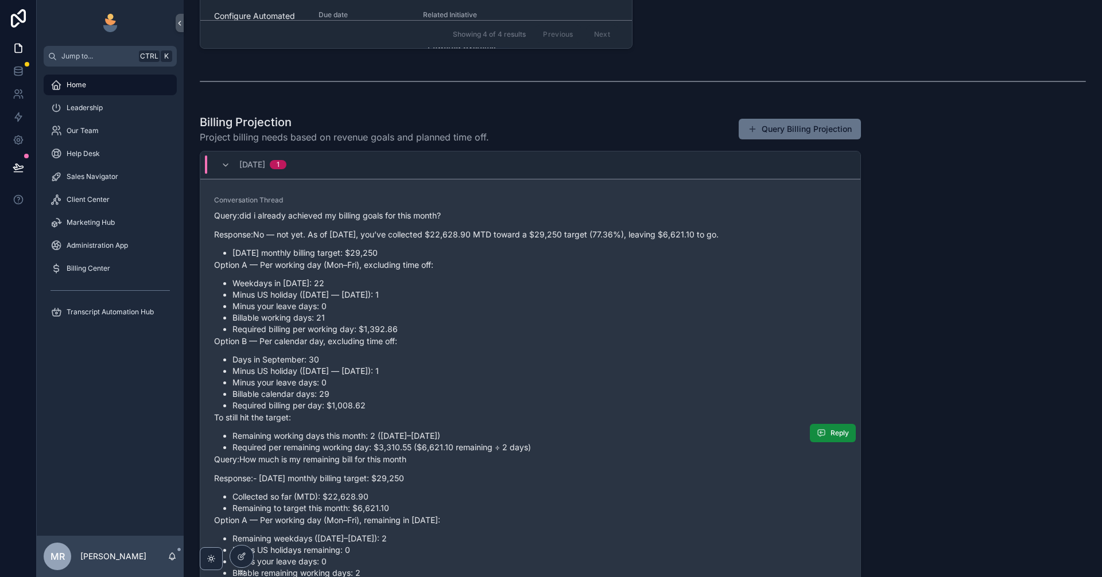
scroll to position [751, 0]
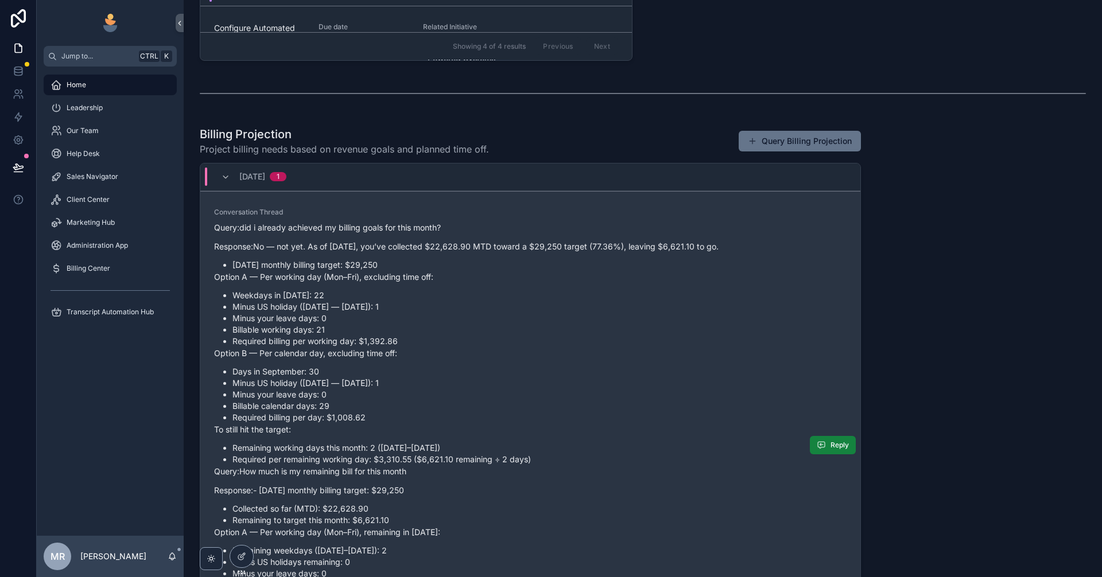
click at [810, 455] on button "Reply" at bounding box center [833, 445] width 46 height 18
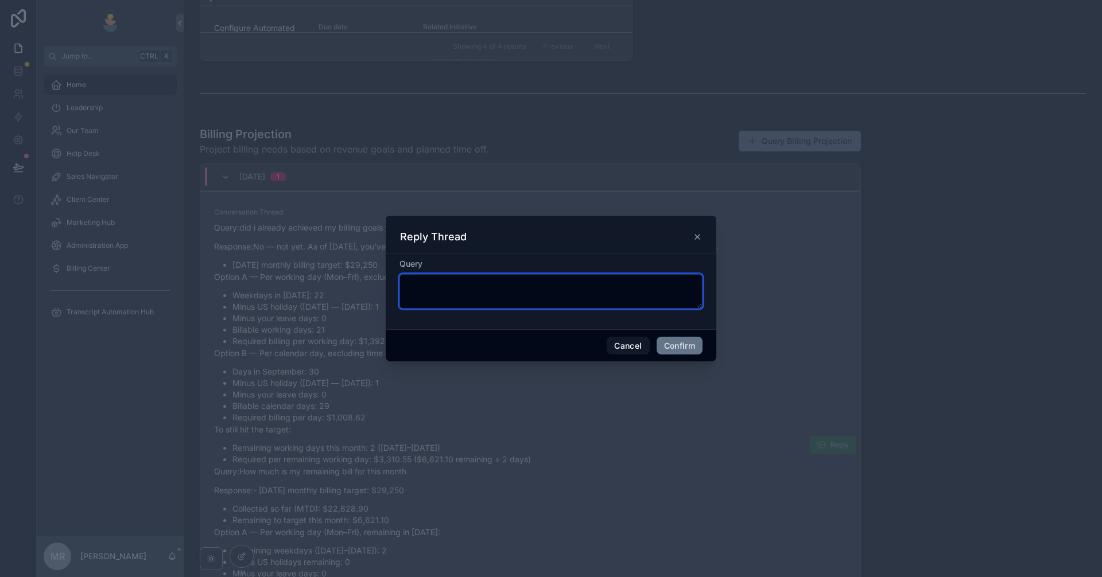
click at [589, 284] on textarea at bounding box center [550, 291] width 303 height 34
type textarea "**********"
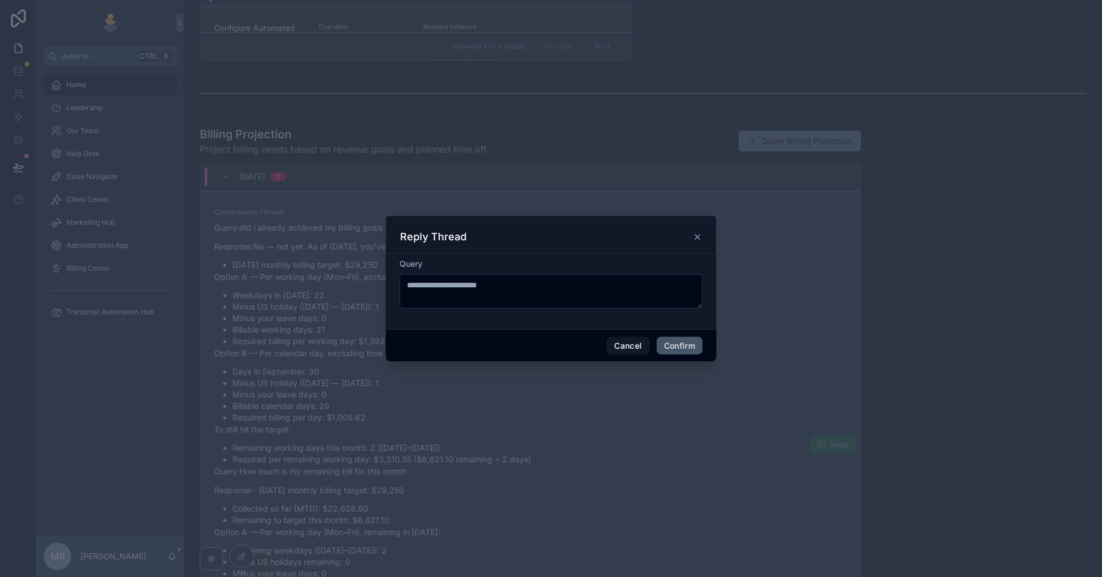
click at [681, 345] on button "Confirm" at bounding box center [680, 346] width 46 height 18
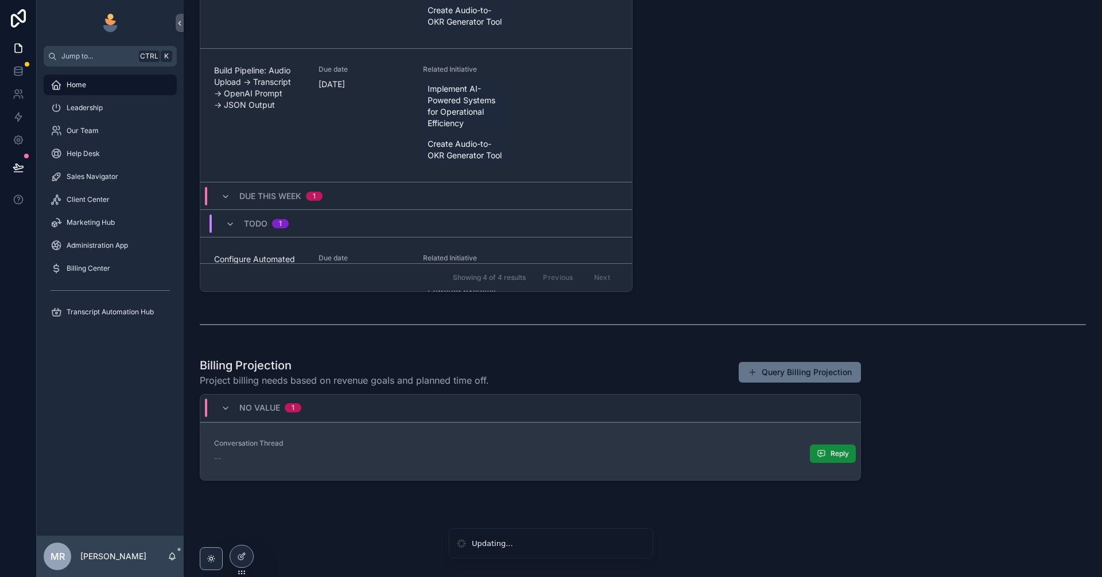
scroll to position [519, 0]
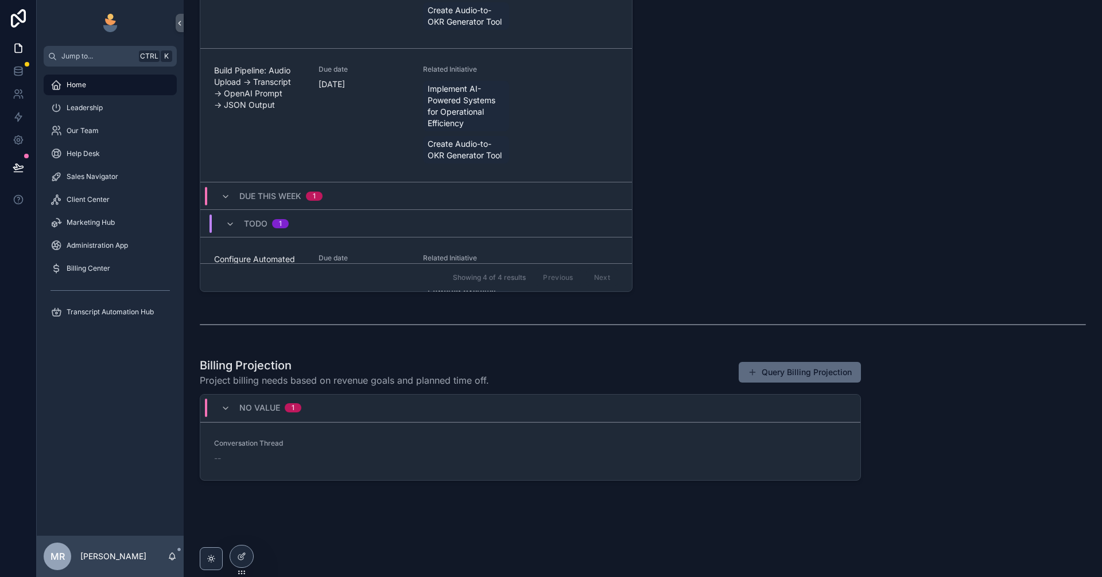
click at [824, 374] on button "Query Billing Projection" at bounding box center [800, 372] width 122 height 21
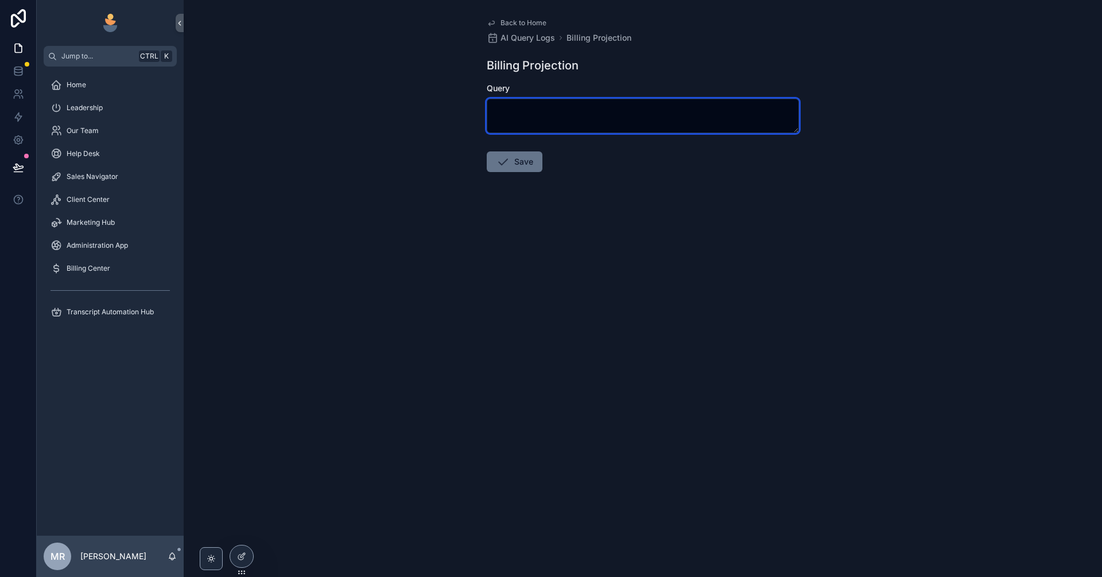
click at [610, 123] on textarea "scrollable content" at bounding box center [643, 116] width 312 height 34
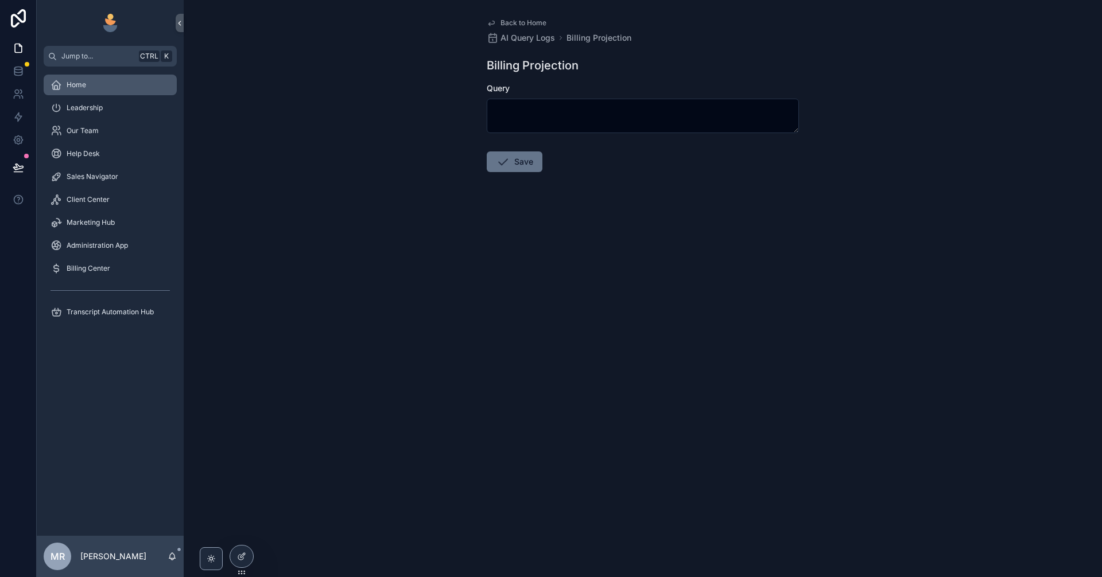
click at [104, 92] on div "Home" at bounding box center [110, 85] width 119 height 18
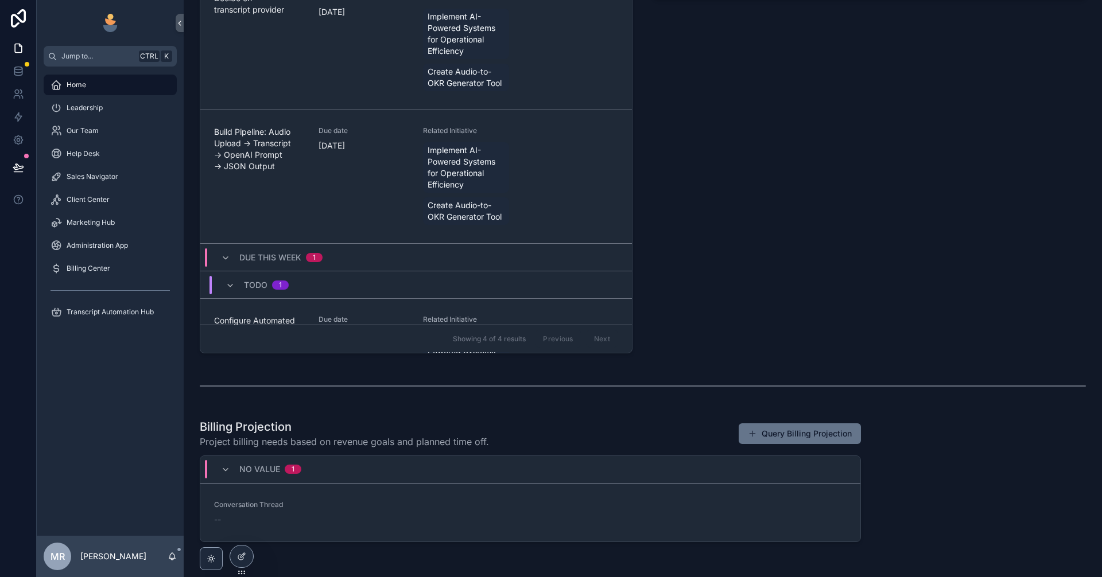
scroll to position [519, 0]
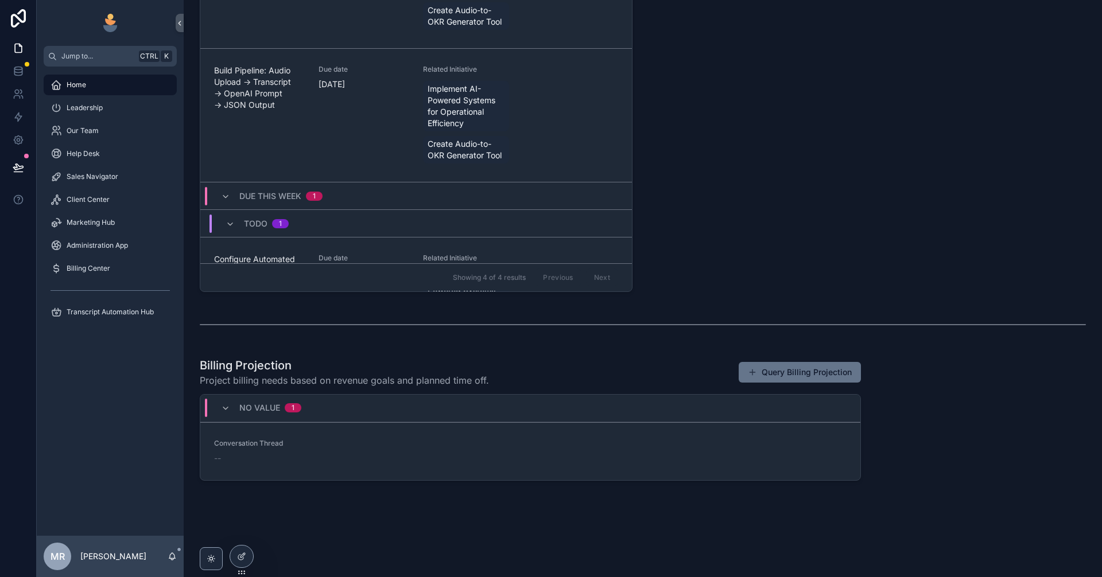
click at [622, 358] on div "Billing Projection Project billing needs based on revenue goals and planned tim…" at bounding box center [530, 373] width 661 height 30
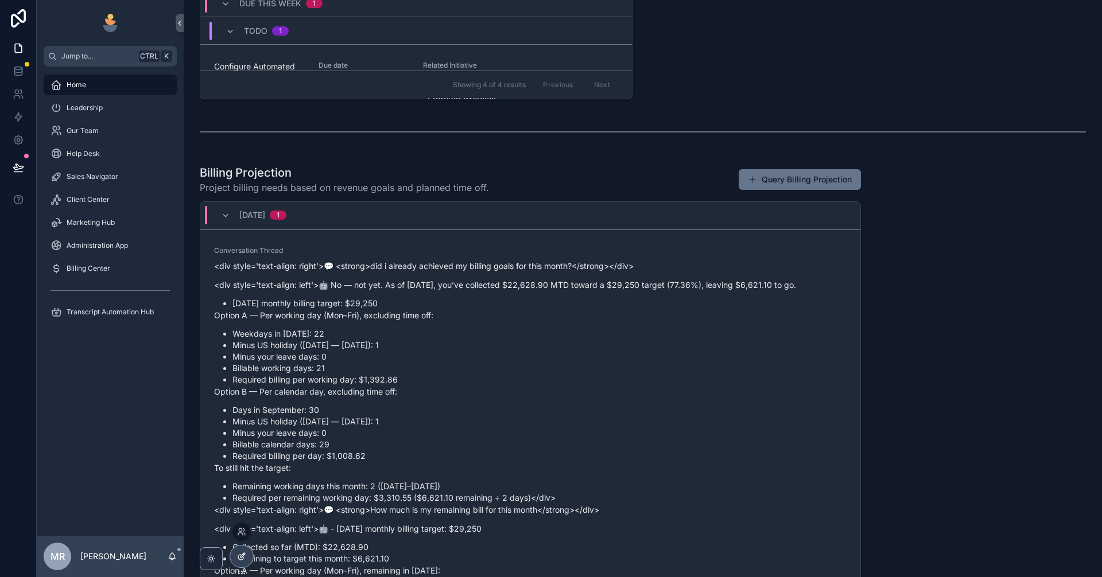
click at [242, 558] on icon at bounding box center [242, 555] width 5 height 5
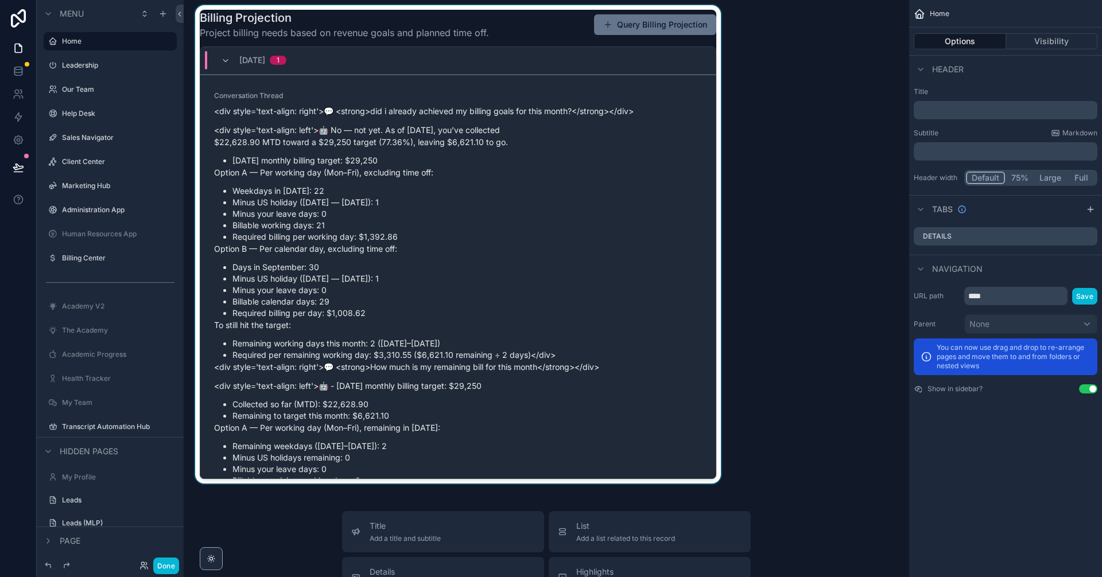
scroll to position [1745, 0]
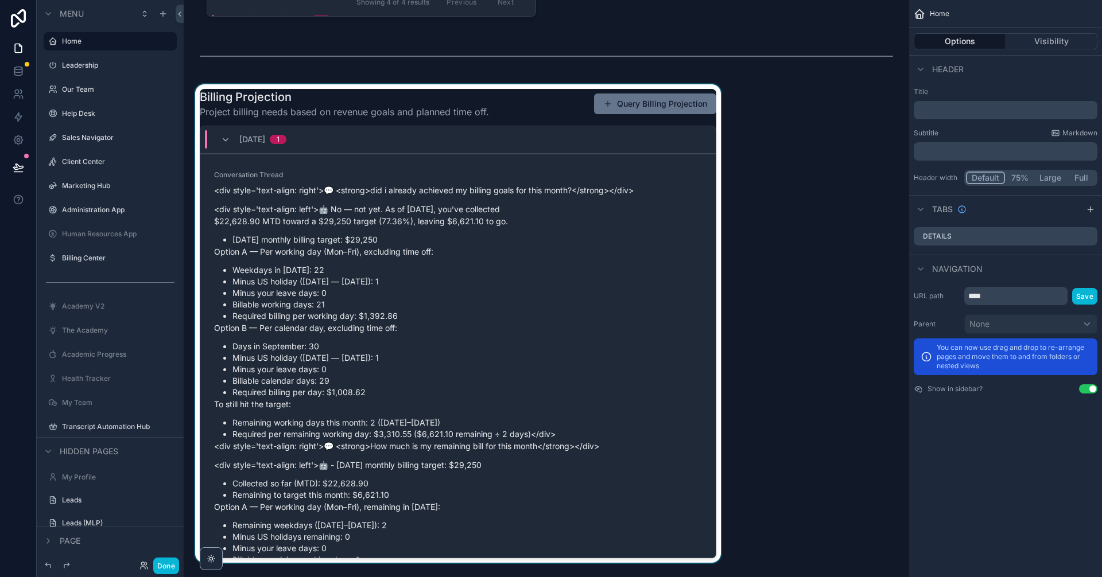
click at [615, 343] on div "scrollable content" at bounding box center [458, 323] width 530 height 479
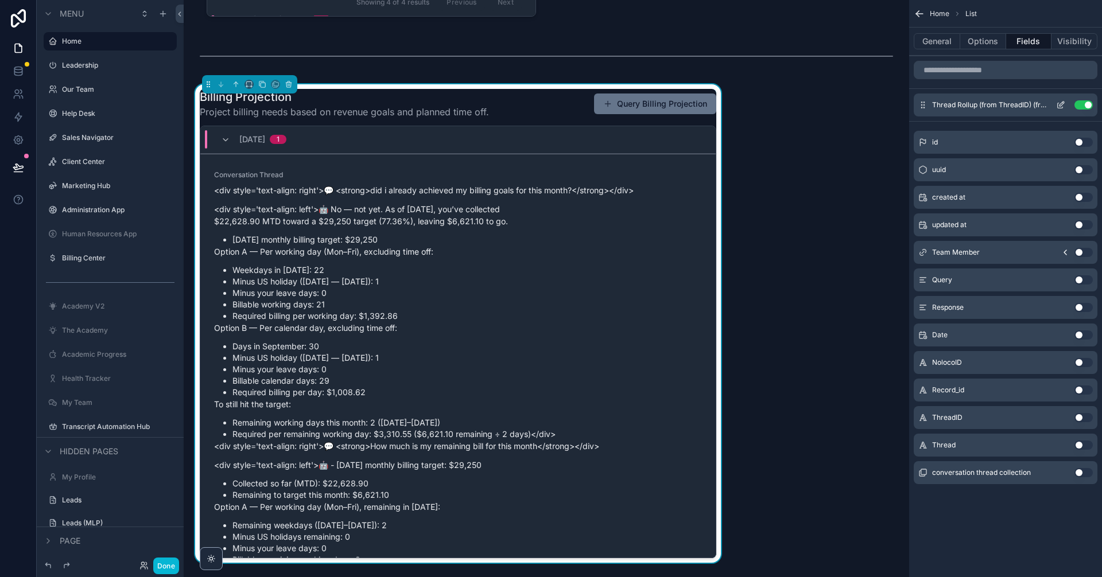
click at [1060, 103] on icon "scrollable content" at bounding box center [1060, 104] width 9 height 9
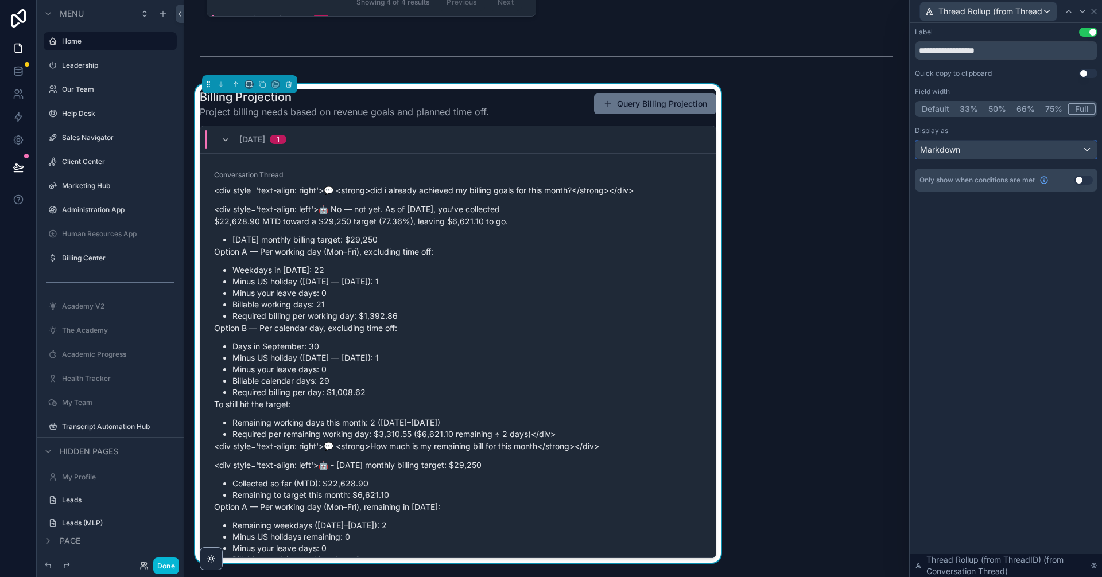
click at [1016, 152] on div "Markdown" at bounding box center [1005, 150] width 181 height 18
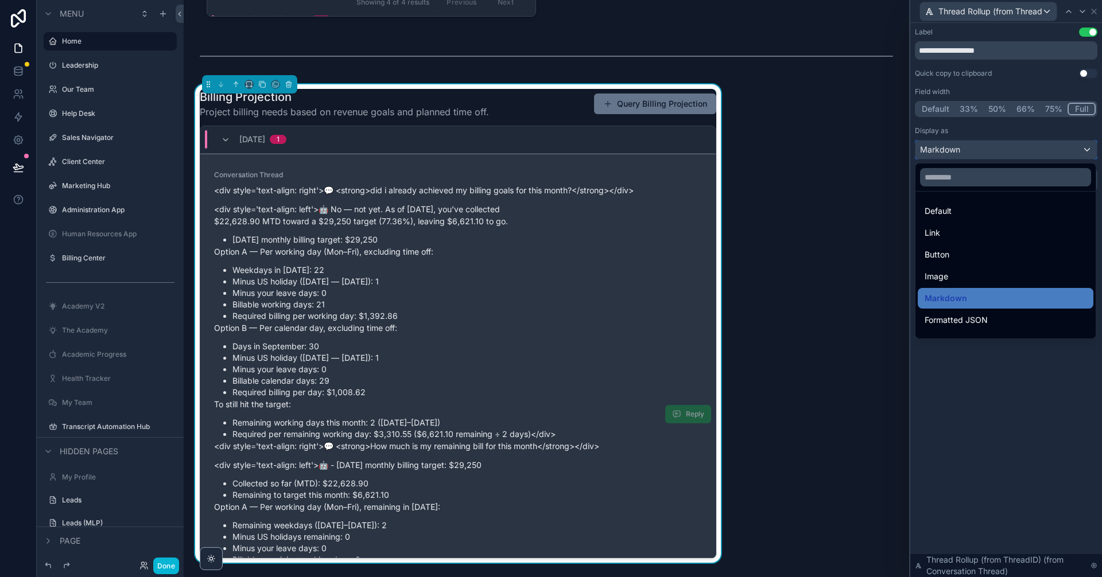
scroll to position [1708, 0]
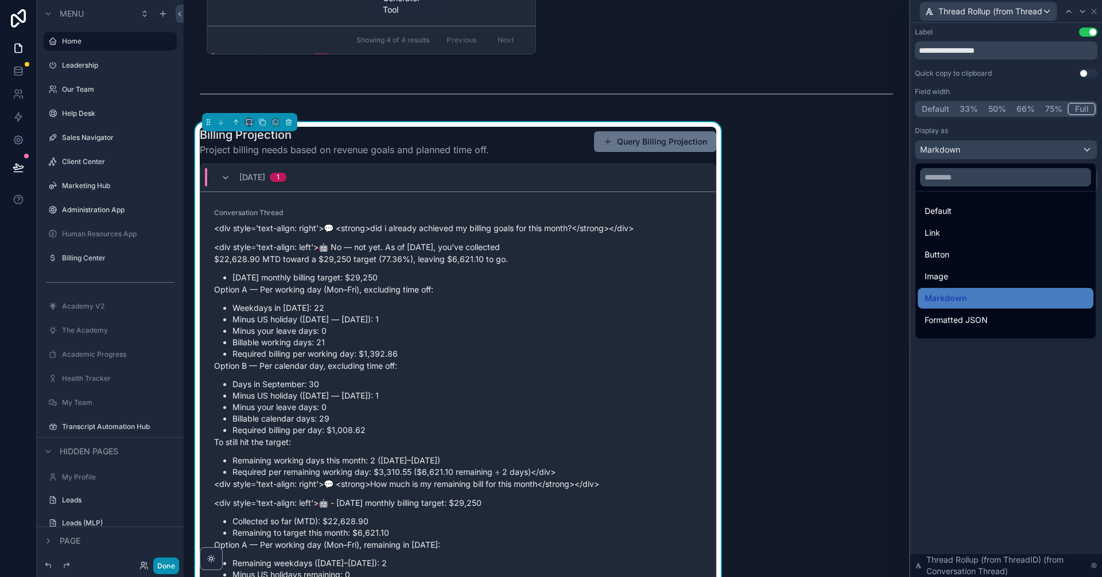
click at [173, 568] on button "Done" at bounding box center [166, 566] width 26 height 17
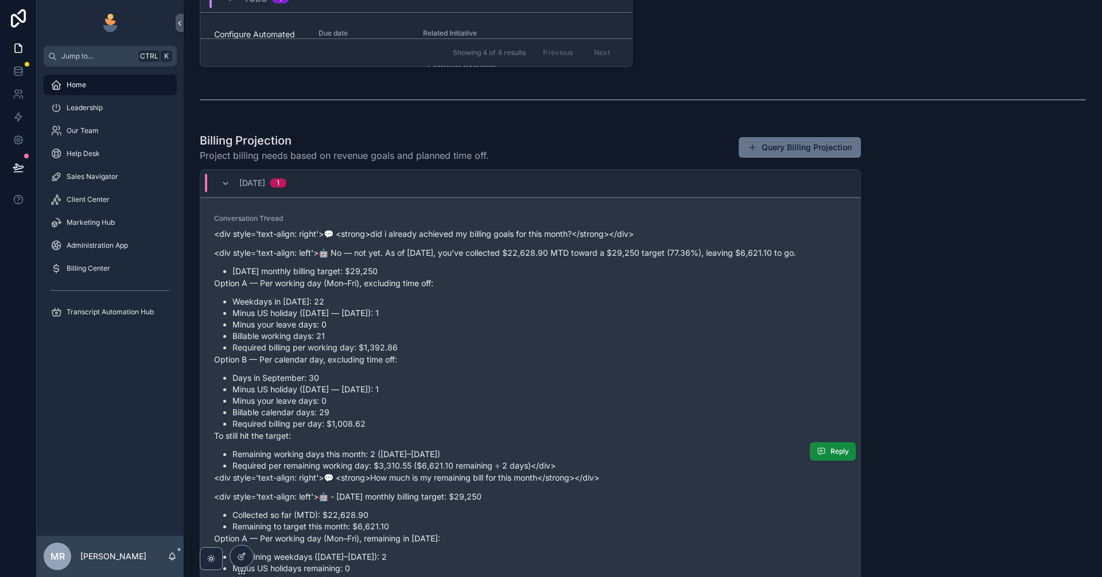
scroll to position [712, 0]
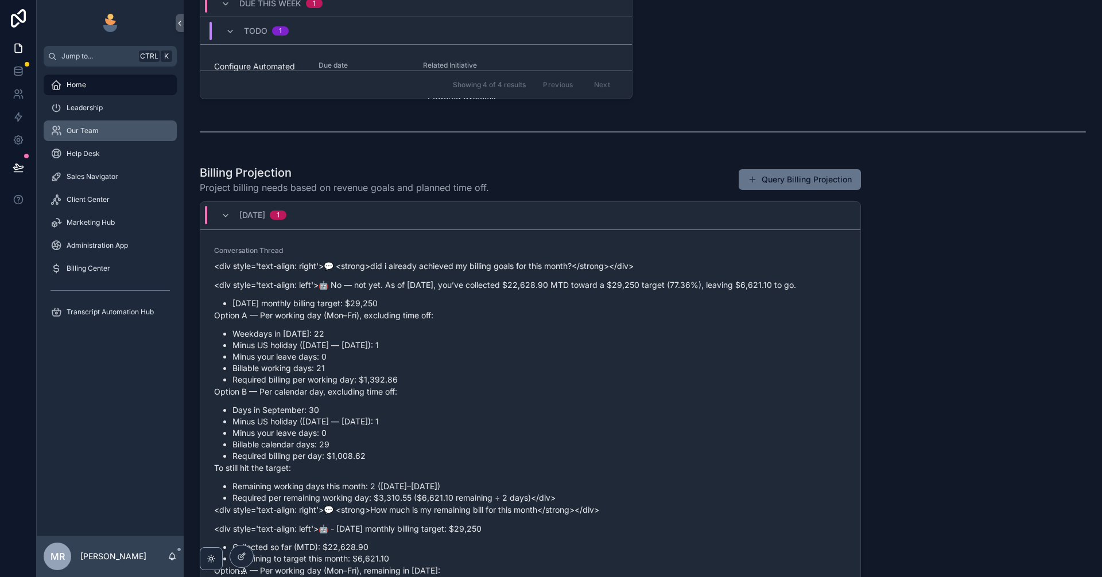
click at [97, 139] on div "Our Team" at bounding box center [110, 131] width 119 height 18
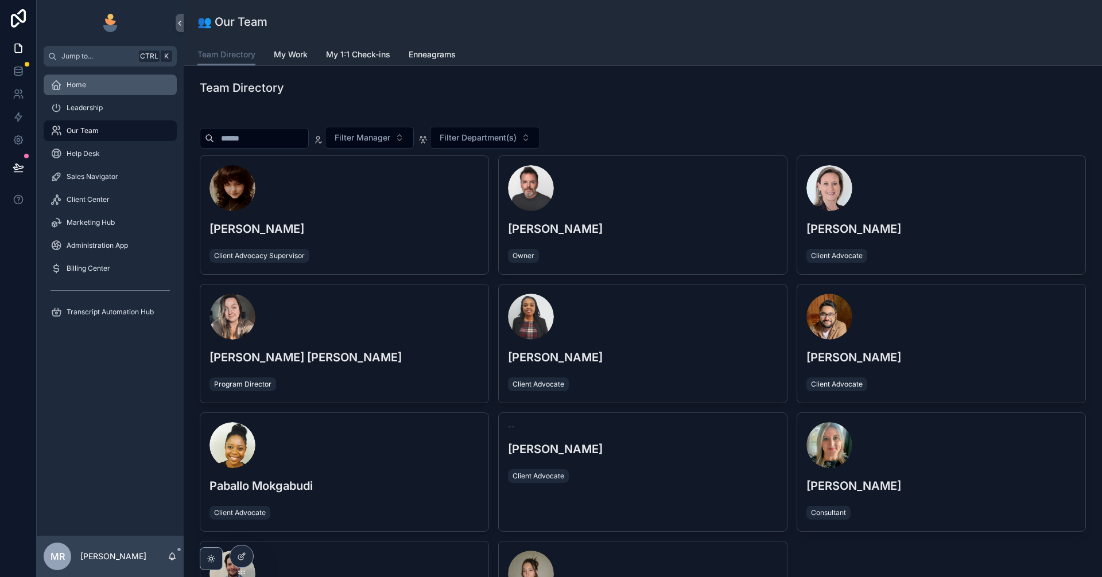
click at [106, 85] on div "Home" at bounding box center [110, 85] width 119 height 18
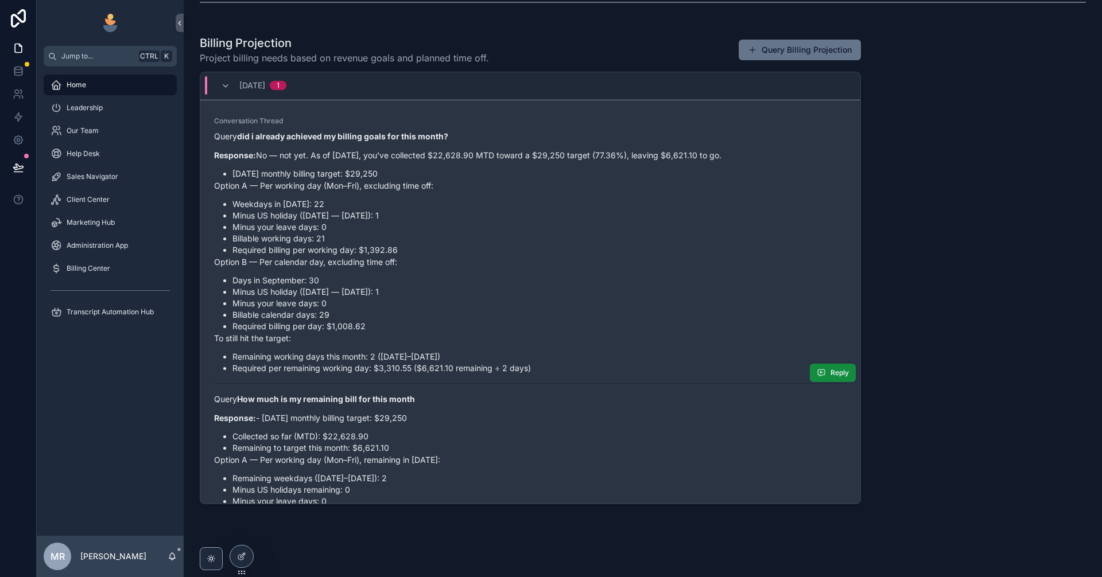
scroll to position [804, 0]
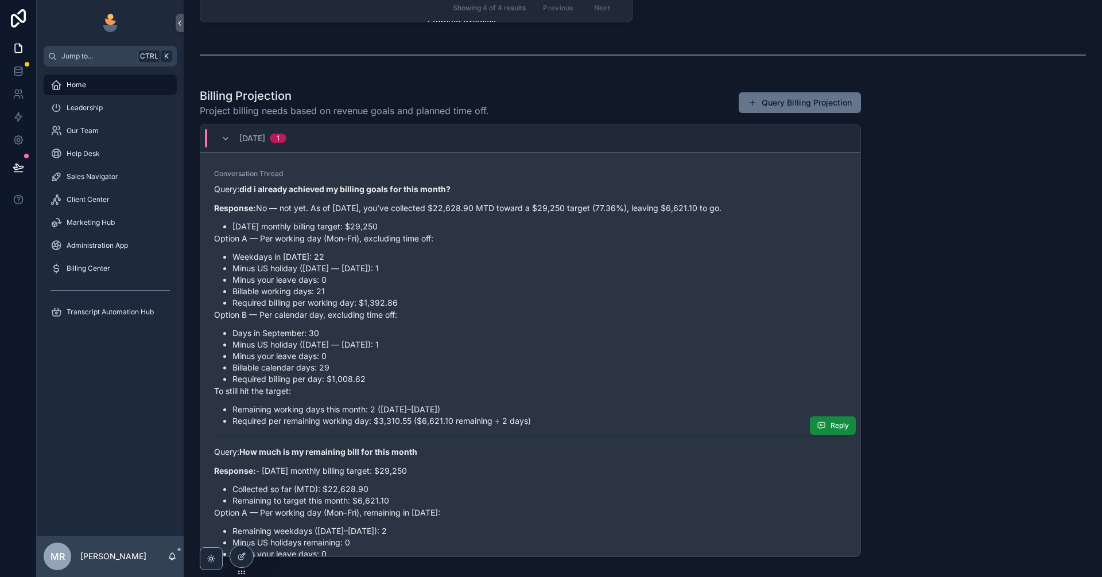
click at [533, 351] on li "Minus your leave days: 0" at bounding box center [539, 356] width 614 height 11
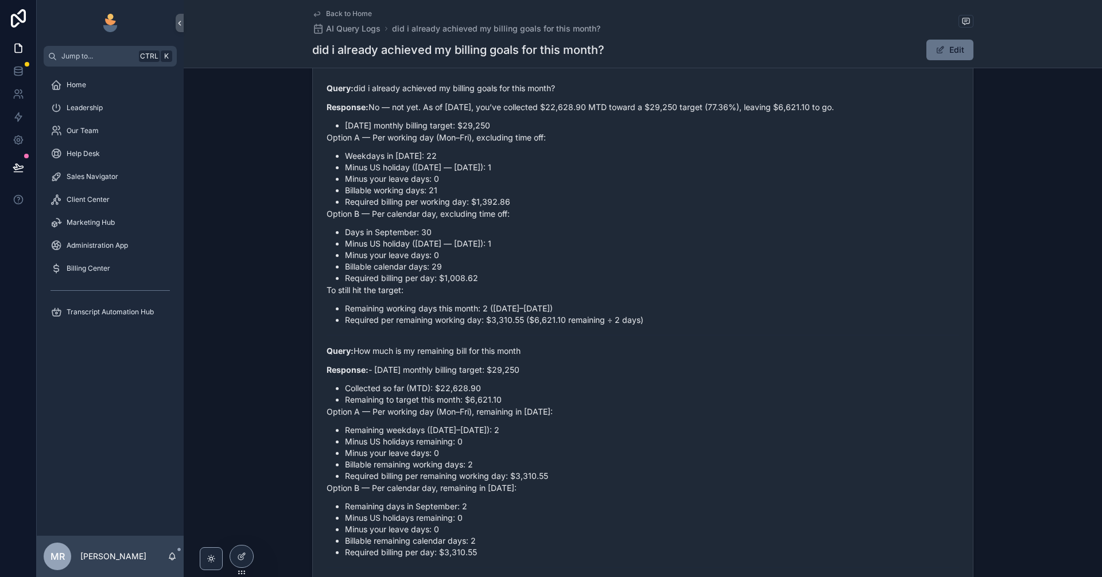
scroll to position [22, 0]
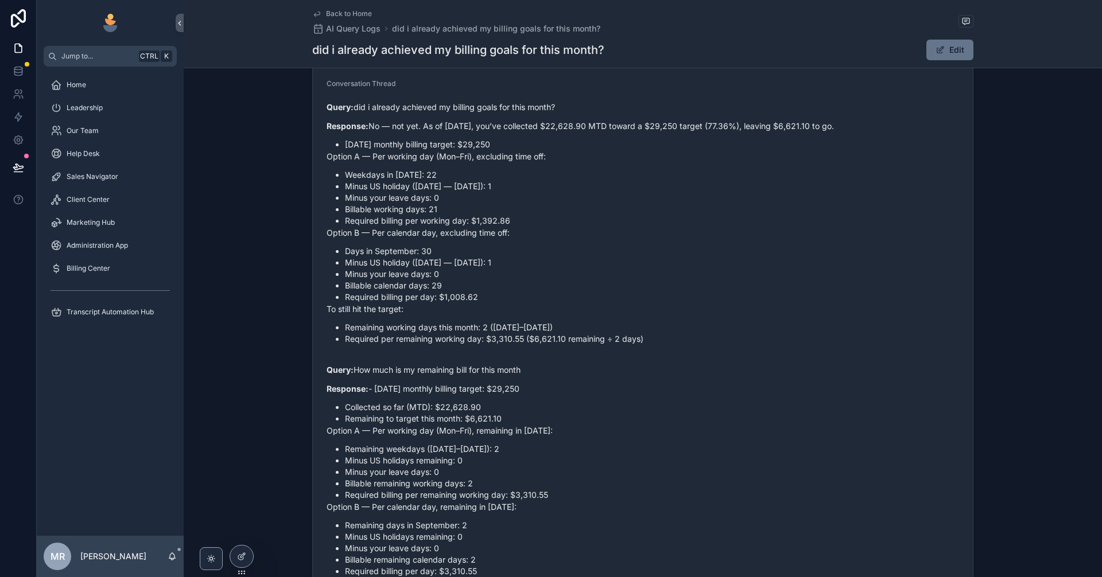
click at [402, 369] on p "Query: How much is my remaining bill for this month" at bounding box center [643, 370] width 633 height 12
click at [464, 386] on p "Response: - [DATE] monthly billing target: $29,250" at bounding box center [643, 389] width 633 height 12
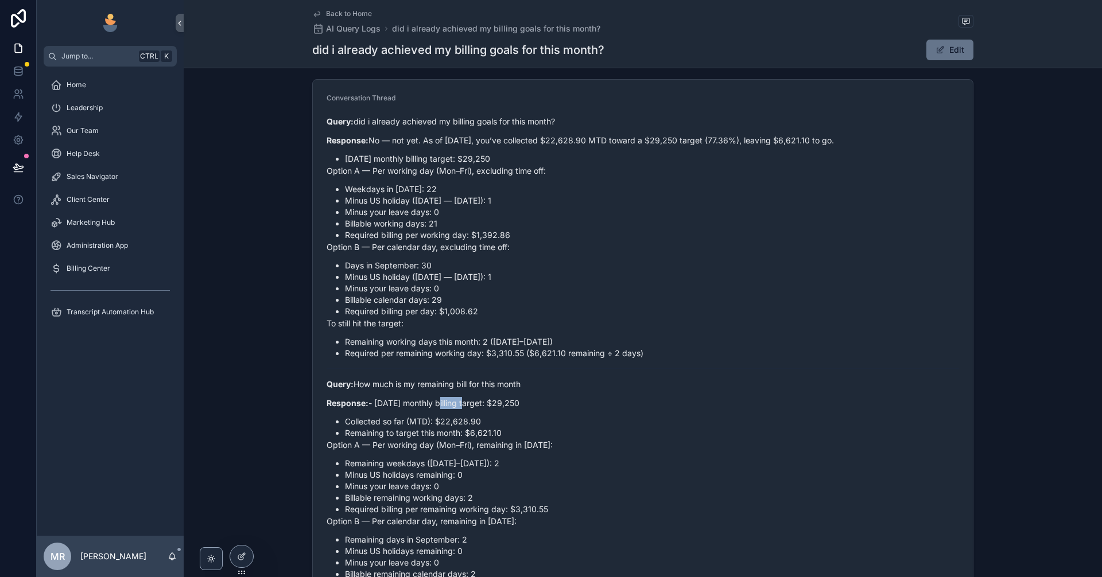
scroll to position [0, 0]
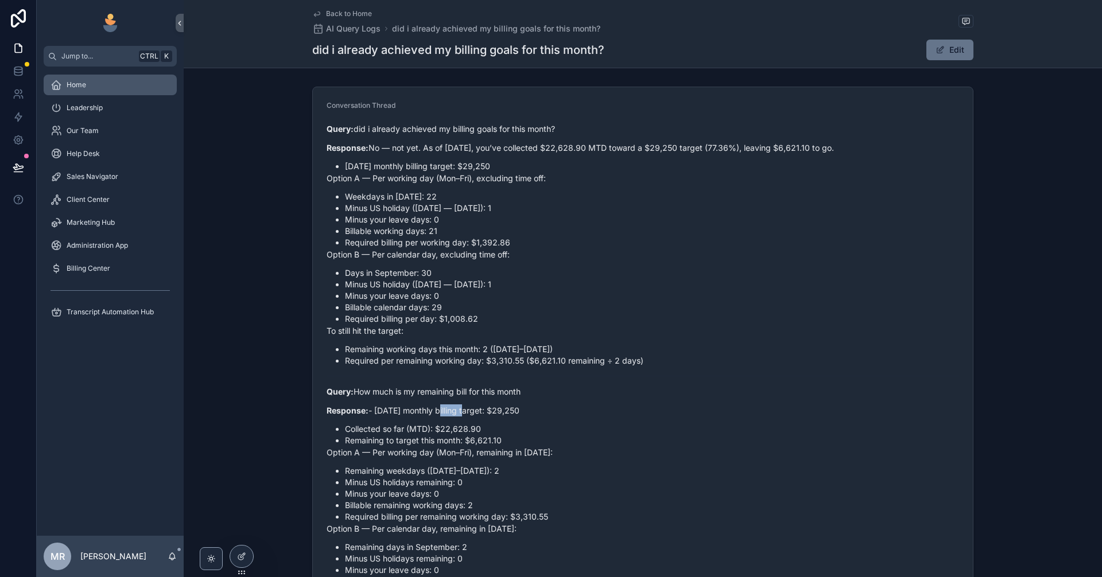
click at [100, 91] on div "Home" at bounding box center [110, 85] width 119 height 18
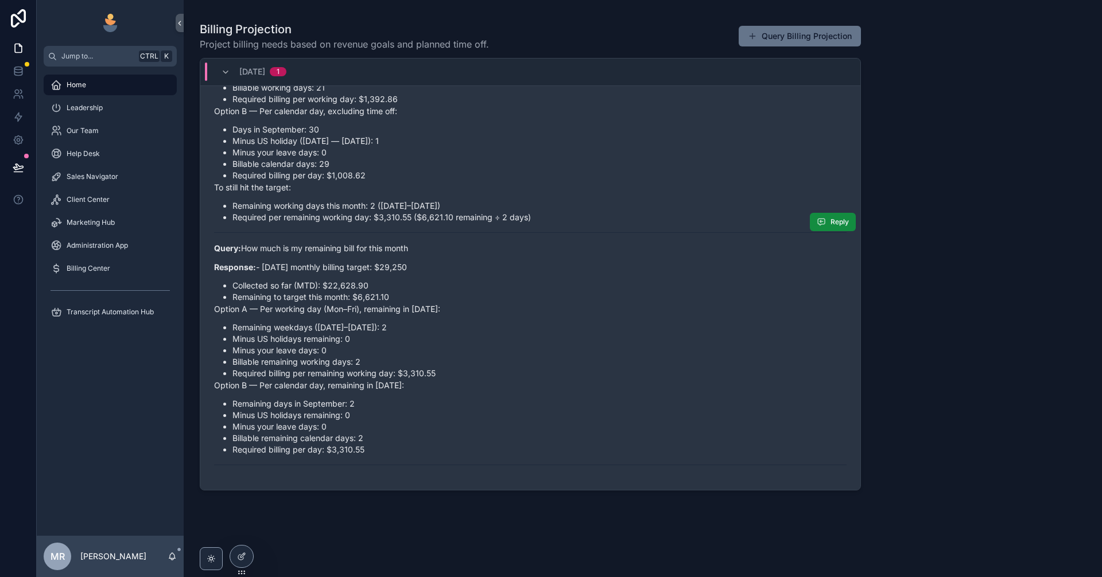
scroll to position [866, 0]
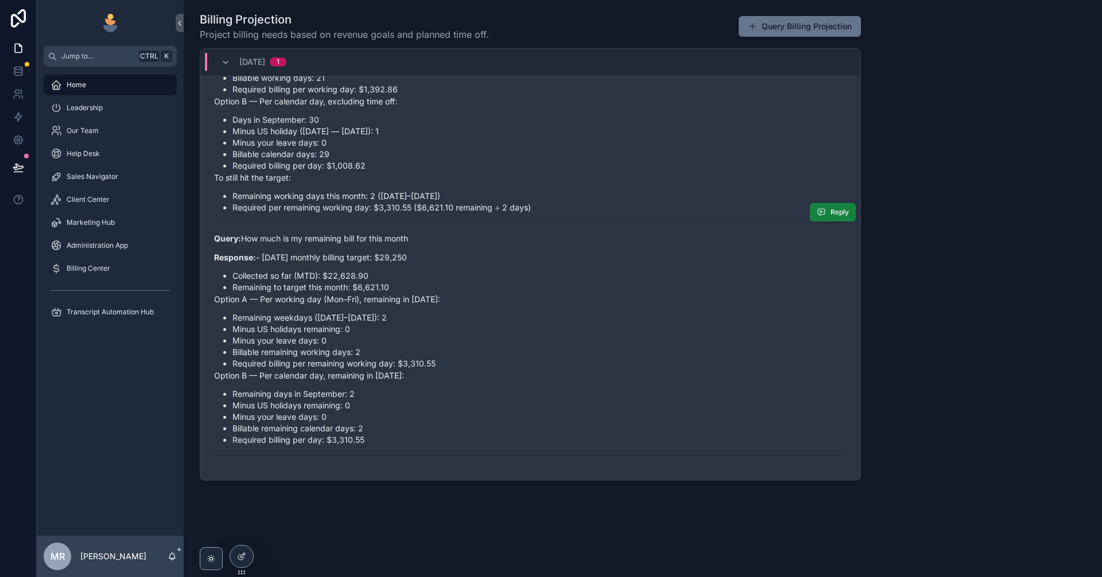
click at [533, 207] on button "Reply" at bounding box center [833, 212] width 46 height 18
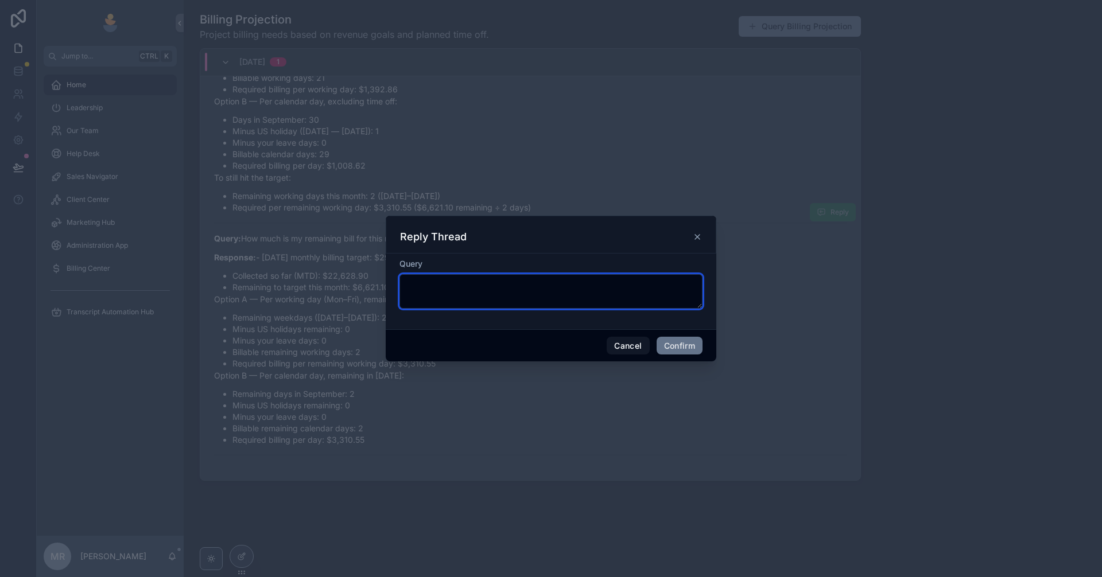
click at [510, 297] on textarea at bounding box center [550, 291] width 303 height 34
type textarea "**********"
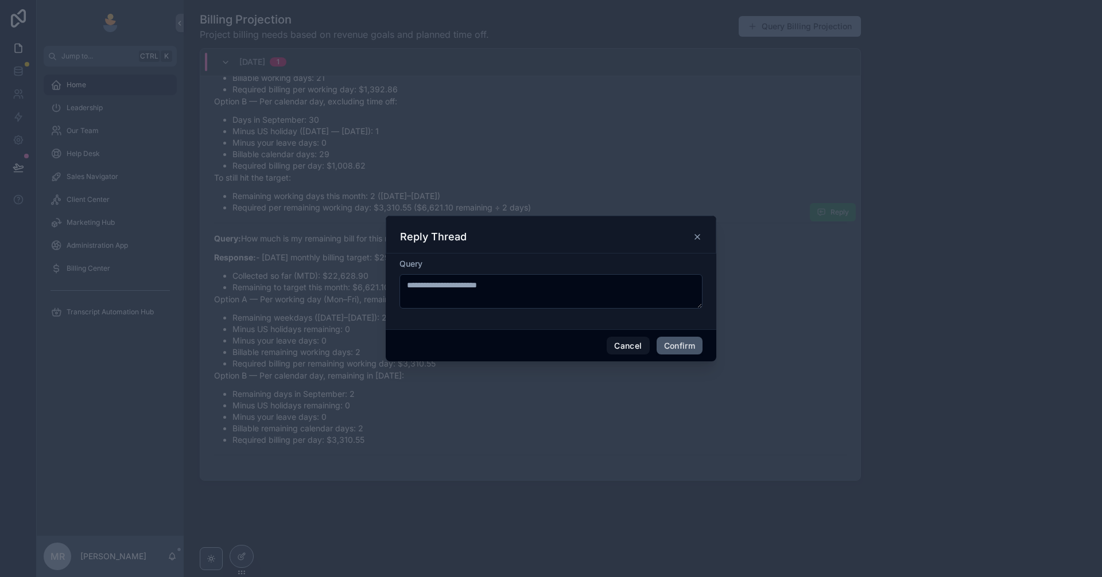
click at [533, 343] on button "Confirm" at bounding box center [680, 346] width 46 height 18
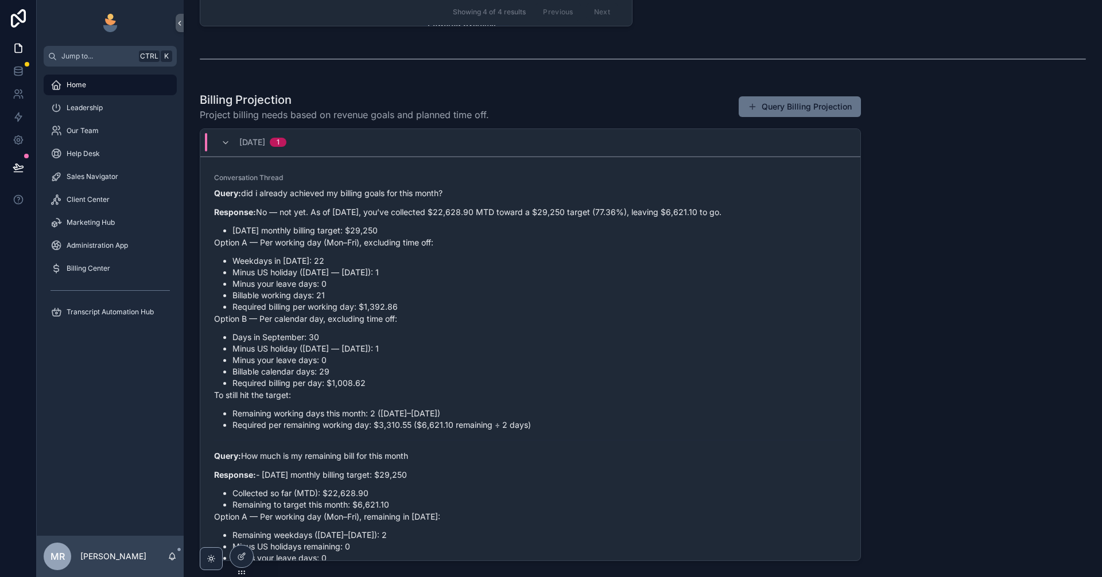
scroll to position [519, 0]
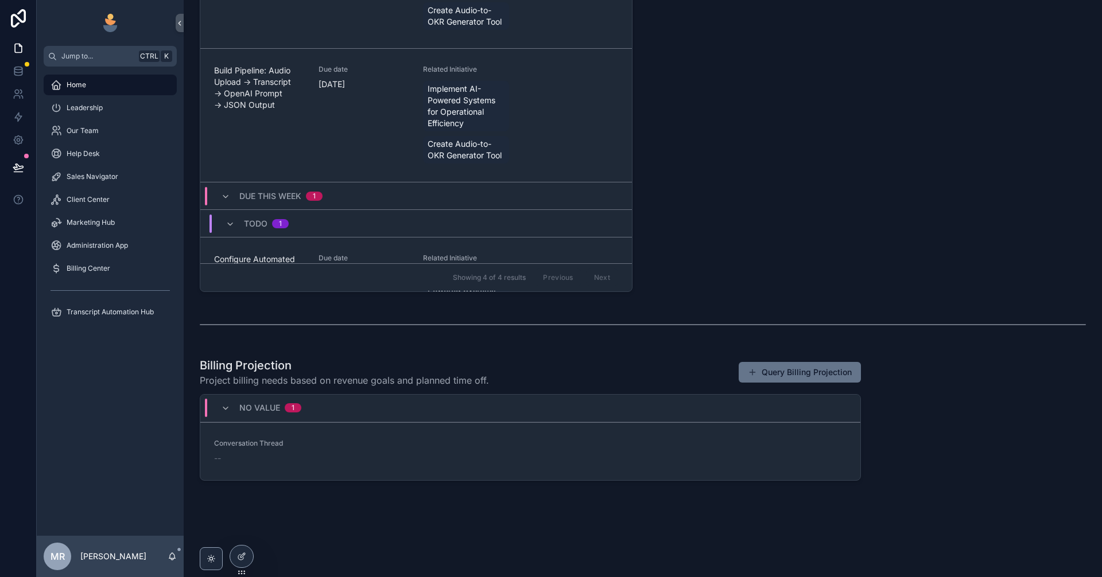
click at [533, 488] on div "Welcome, [PERSON_NAME]! Your personalized workspace is ready. The left sidebar …" at bounding box center [643, 20] width 918 height 1078
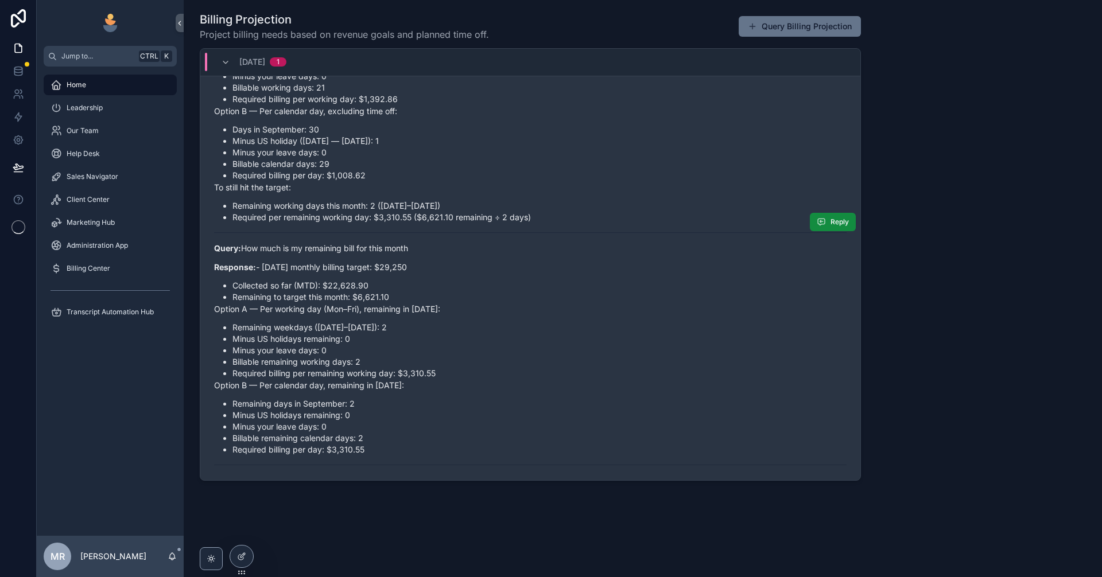
scroll to position [137, 0]
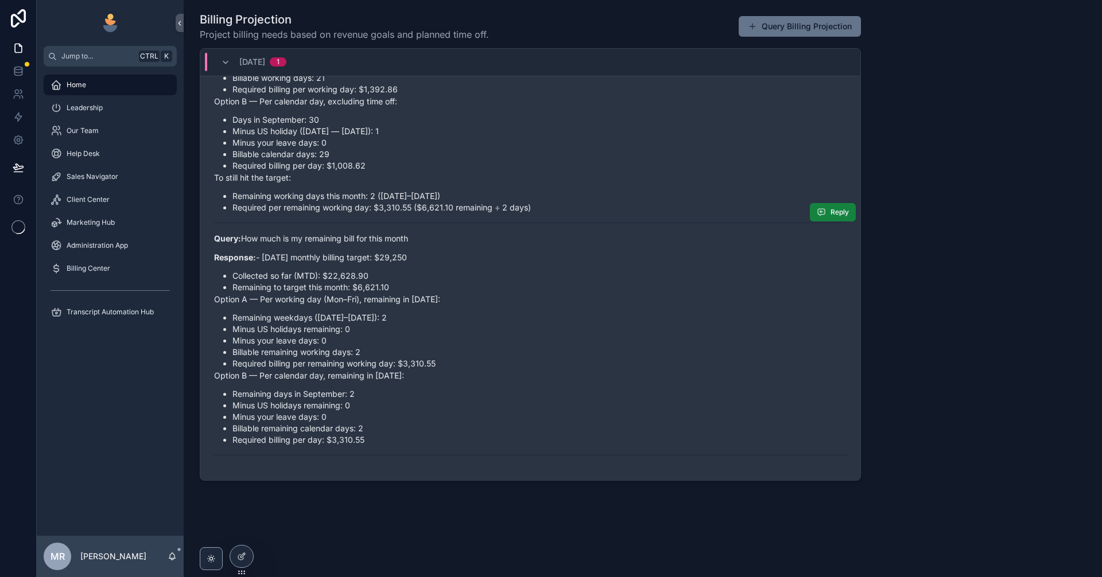
click at [817, 210] on icon "scrollable content" at bounding box center [821, 212] width 9 height 9
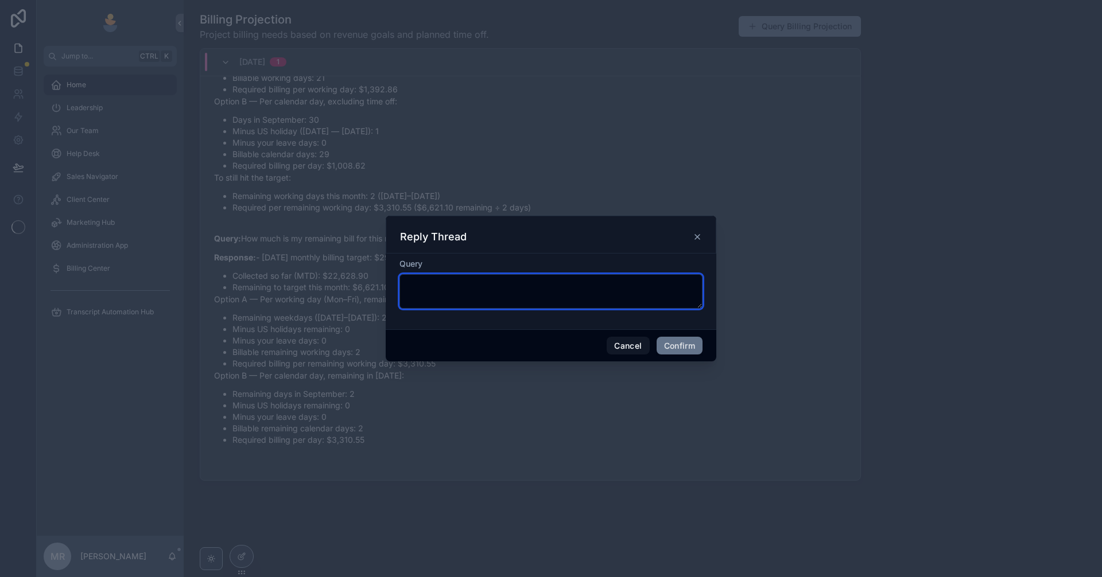
click at [539, 282] on textarea at bounding box center [550, 291] width 303 height 34
type textarea "**********"
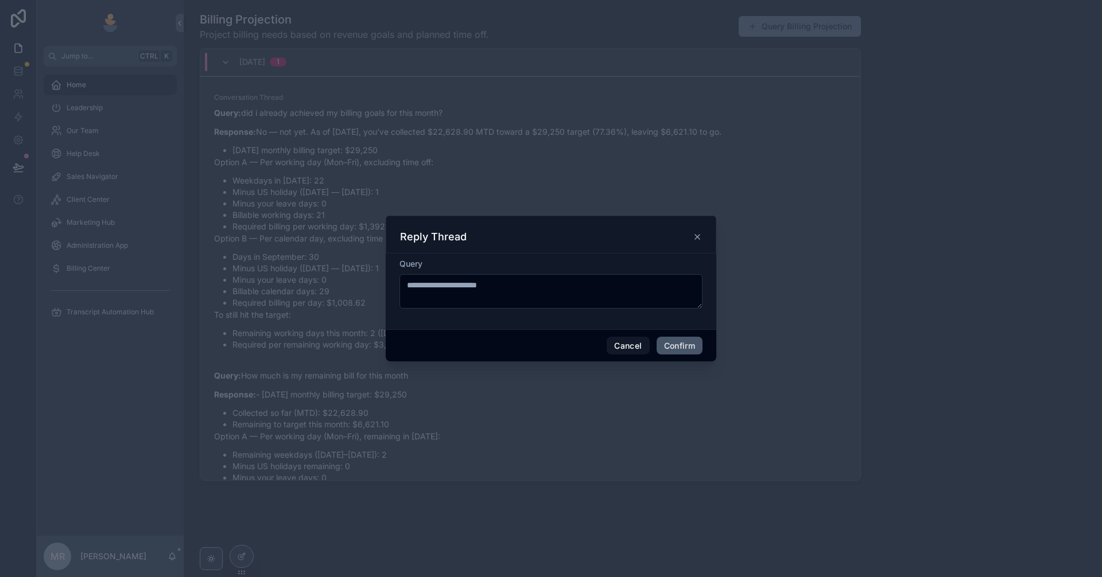
click at [675, 344] on button "Confirm" at bounding box center [680, 346] width 46 height 18
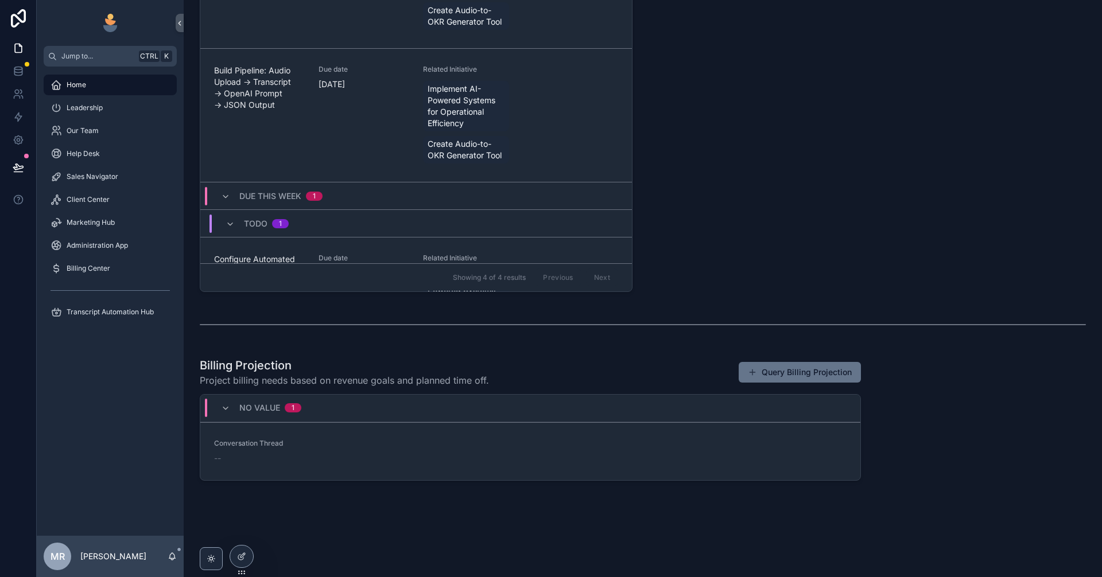
scroll to position [519, 0]
click at [812, 261] on div "Milestones Planned and in progress Milestones assigned to you. Nothing here? Yo…" at bounding box center [869, 54] width 447 height 486
click at [968, 460] on div "Welcome, [PERSON_NAME]! Your personalized workspace is ready. The left sidebar …" at bounding box center [643, 20] width 918 height 1078
click at [95, 121] on link "Our Team" at bounding box center [110, 131] width 133 height 21
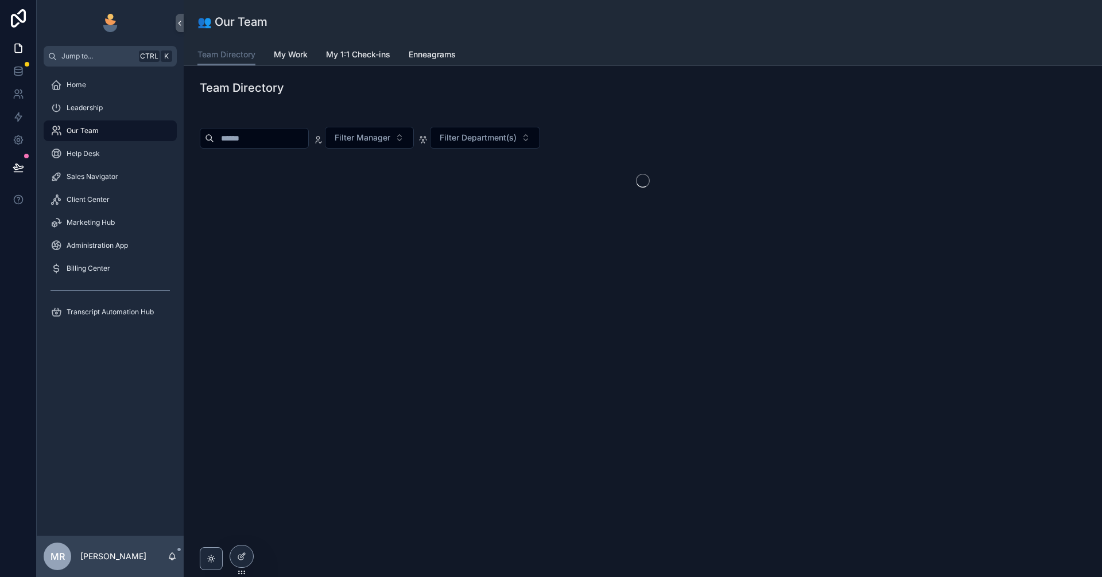
click at [111, 73] on div "Home" at bounding box center [110, 84] width 147 height 23
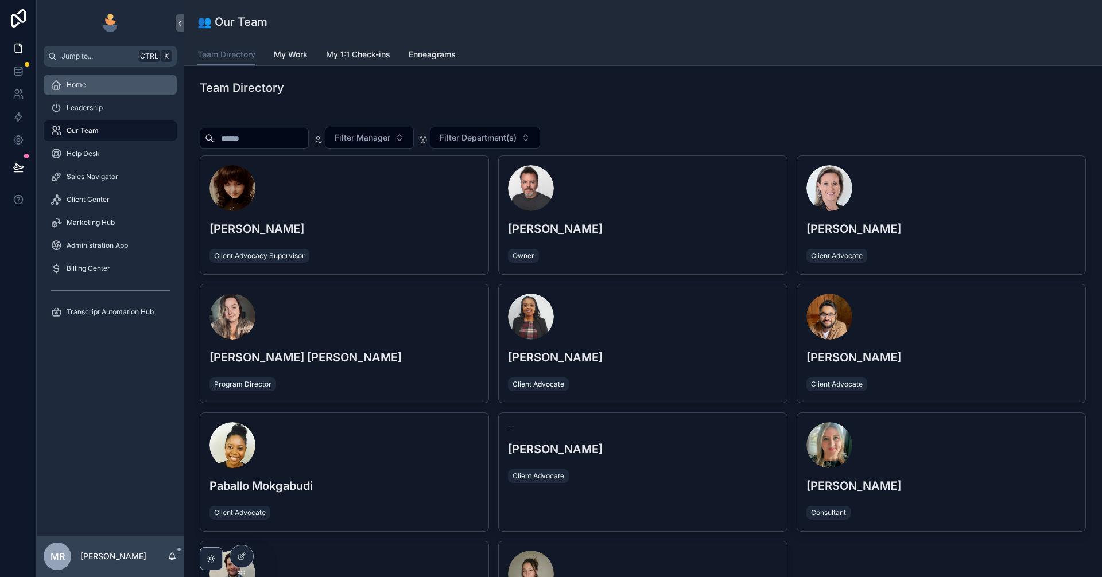
click at [107, 81] on div "Home" at bounding box center [110, 85] width 119 height 18
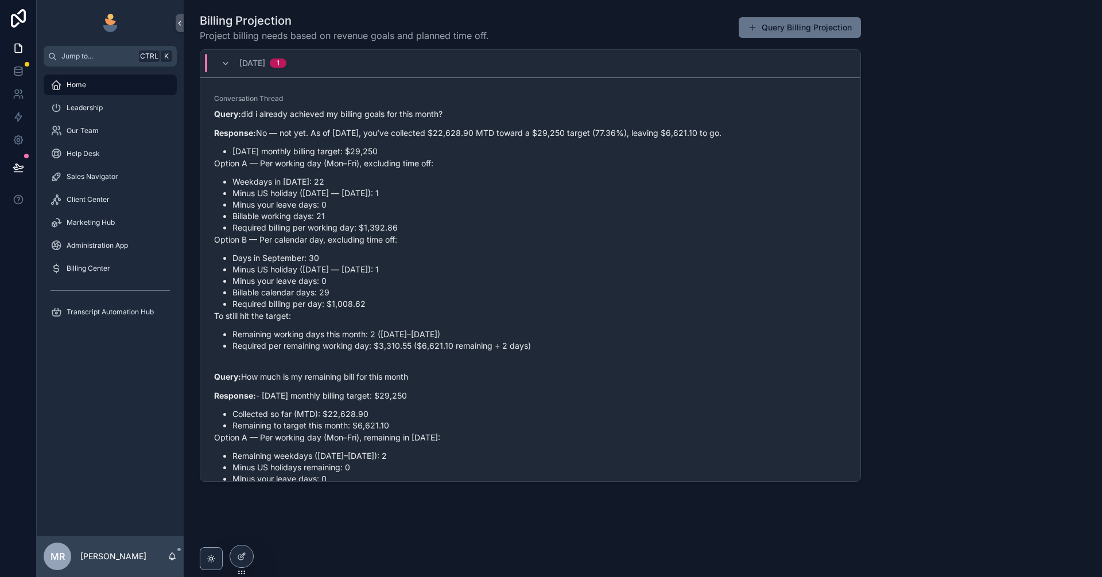
scroll to position [866, 0]
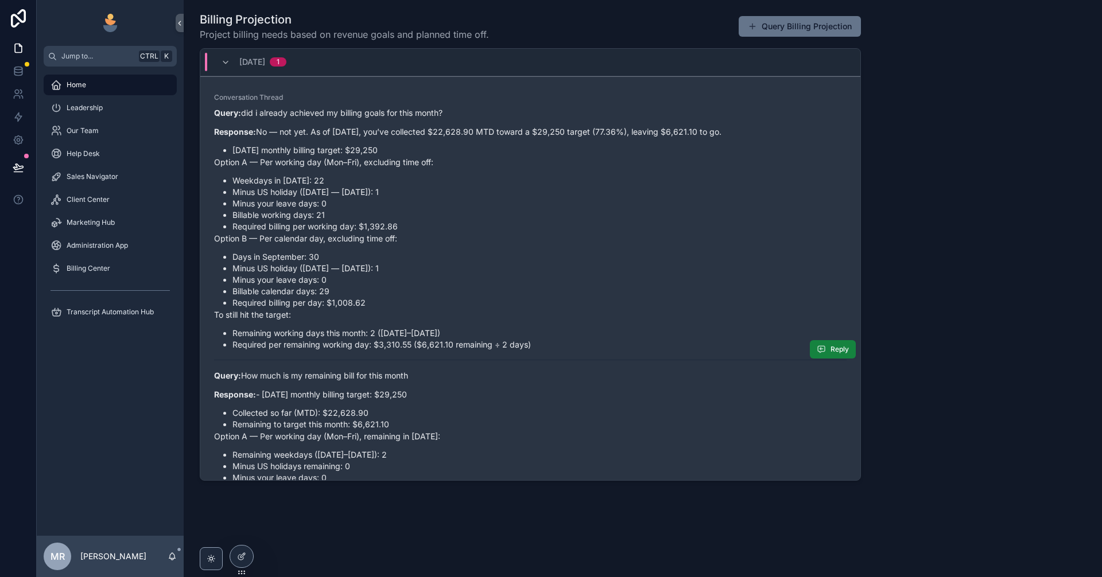
click at [817, 346] on icon "scrollable content" at bounding box center [821, 349] width 9 height 9
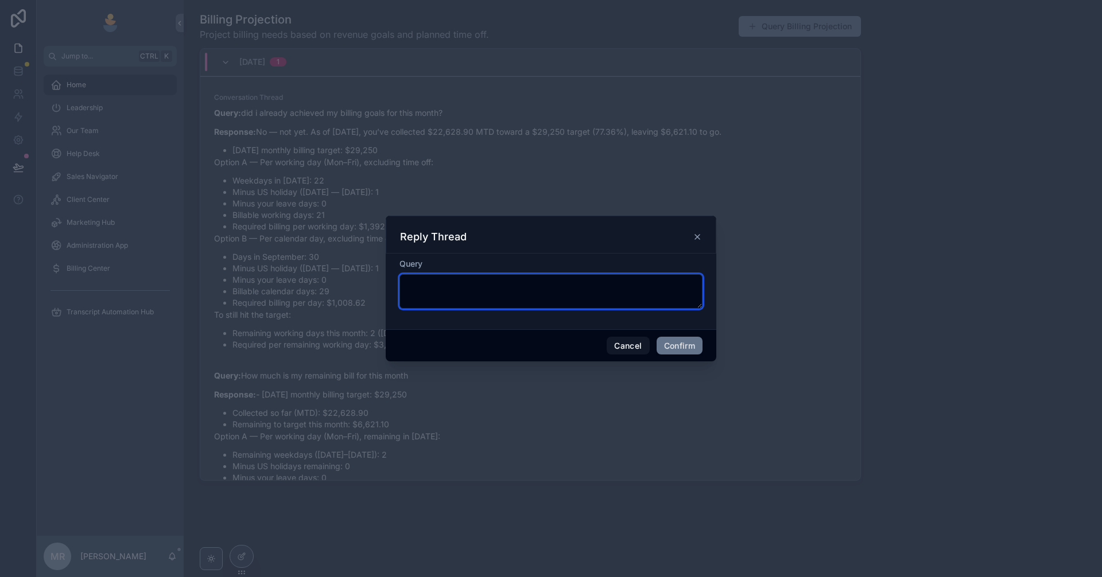
click at [526, 297] on textarea at bounding box center [550, 291] width 303 height 34
type textarea "**********"
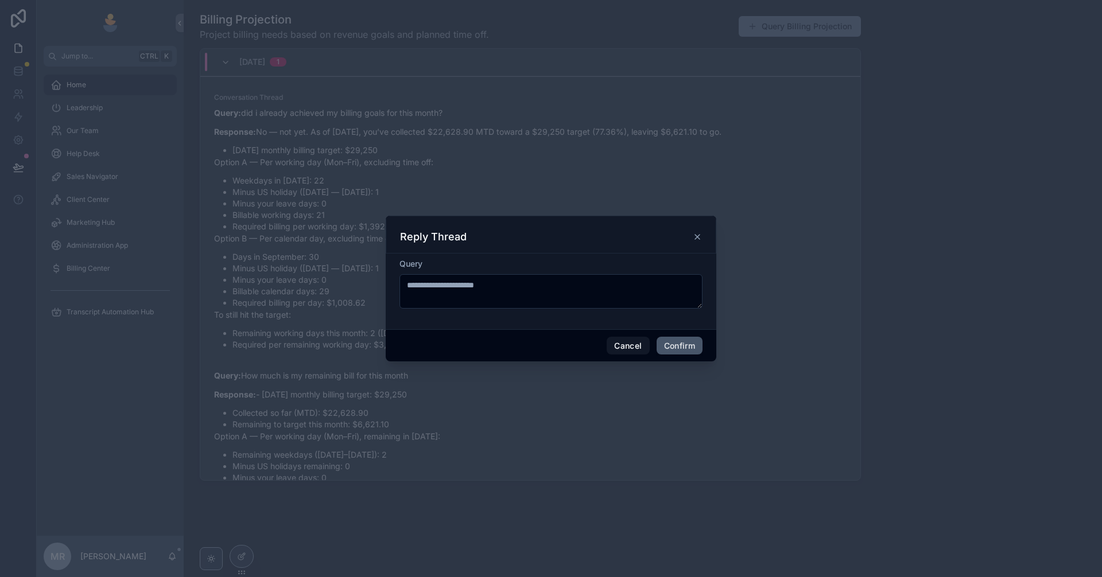
click at [680, 343] on button "Confirm" at bounding box center [680, 346] width 46 height 18
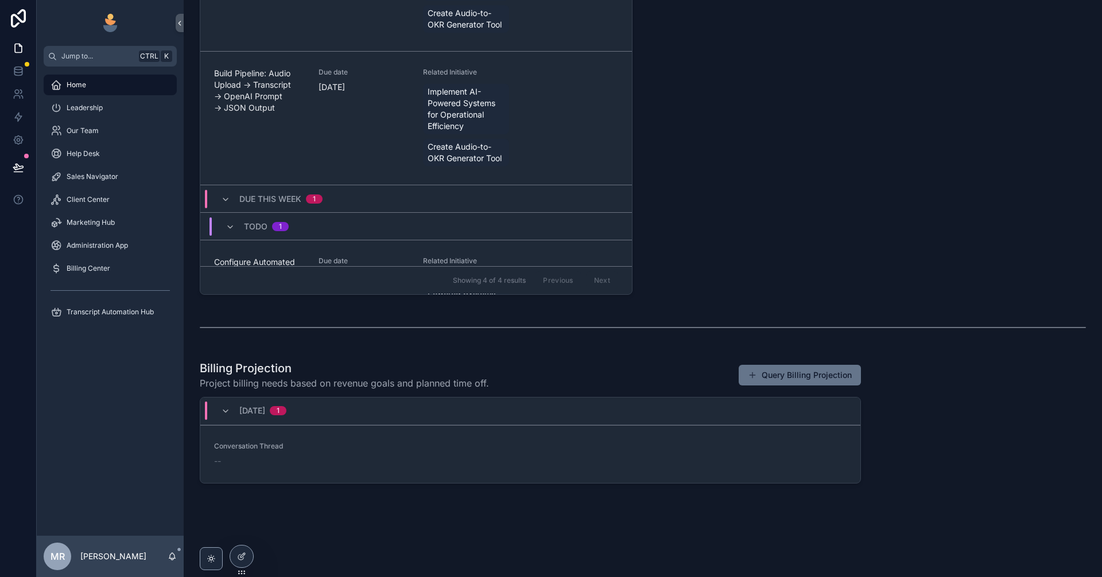
scroll to position [519, 0]
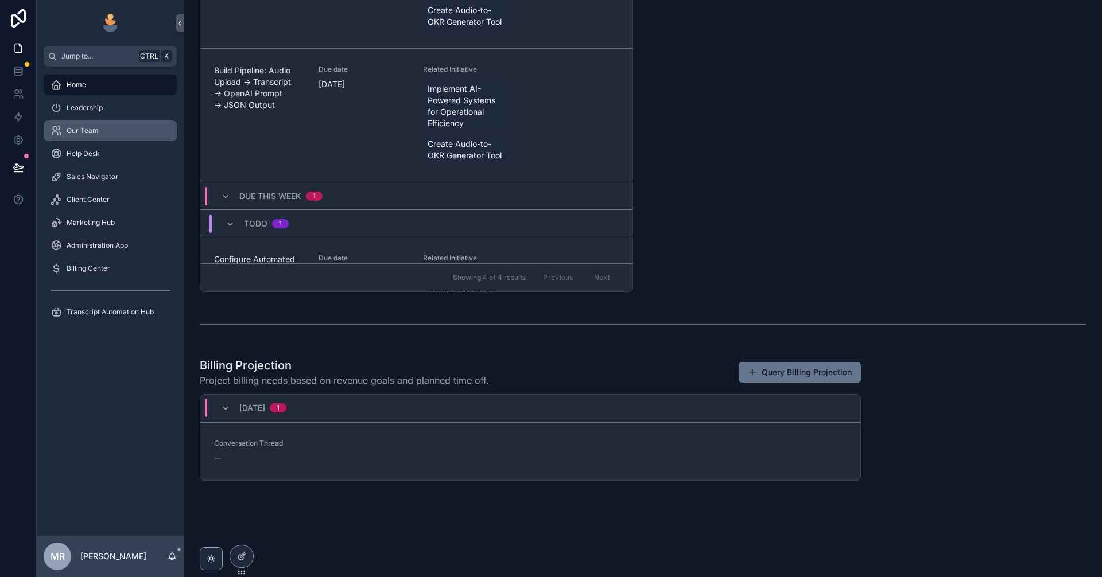
click at [123, 122] on div "Our Team" at bounding box center [110, 131] width 119 height 18
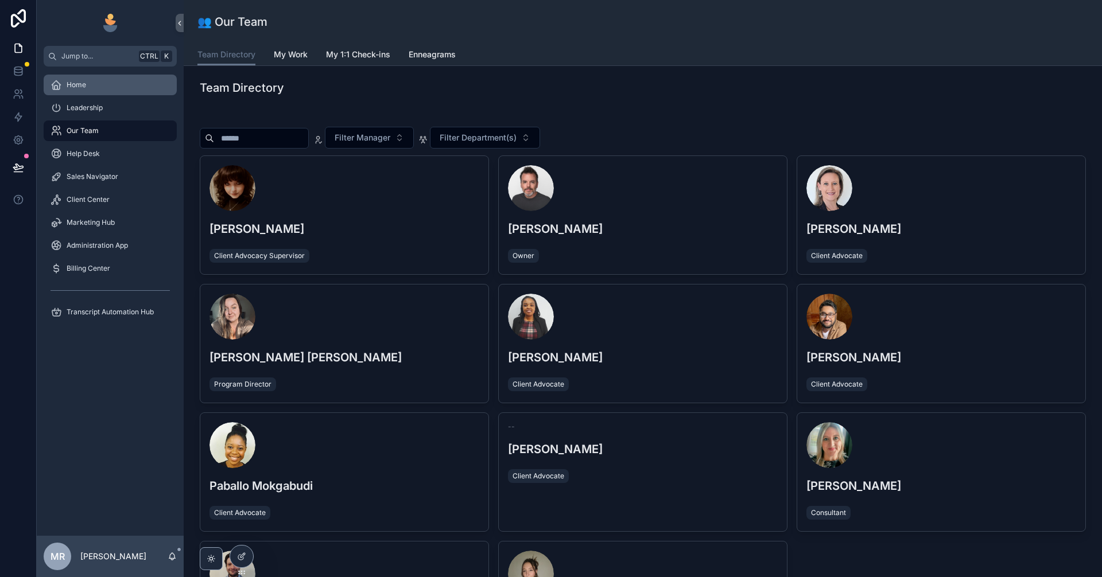
click at [118, 90] on div "Home" at bounding box center [110, 85] width 119 height 18
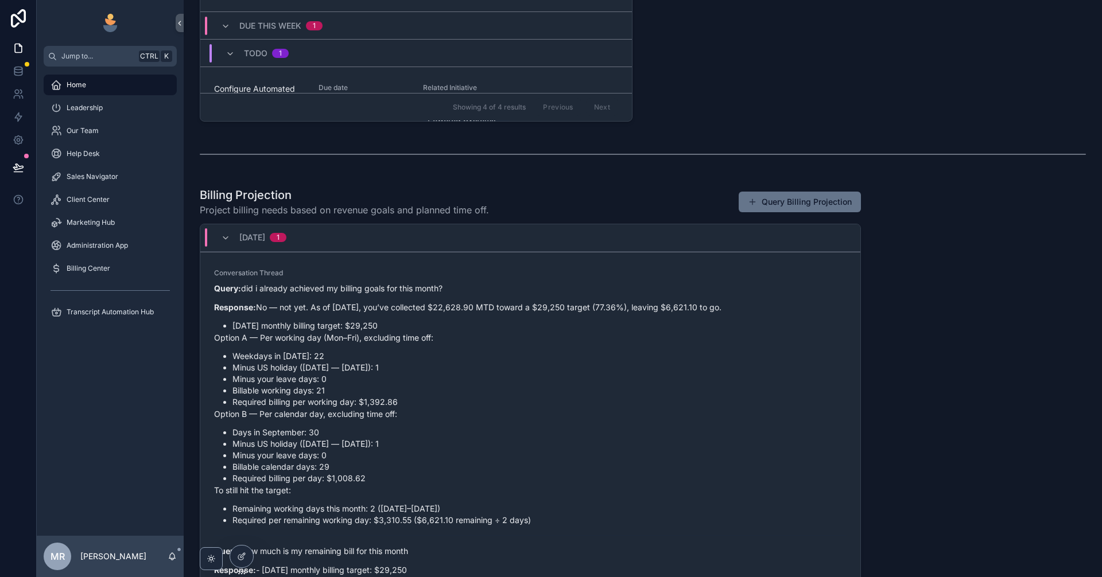
scroll to position [765, 0]
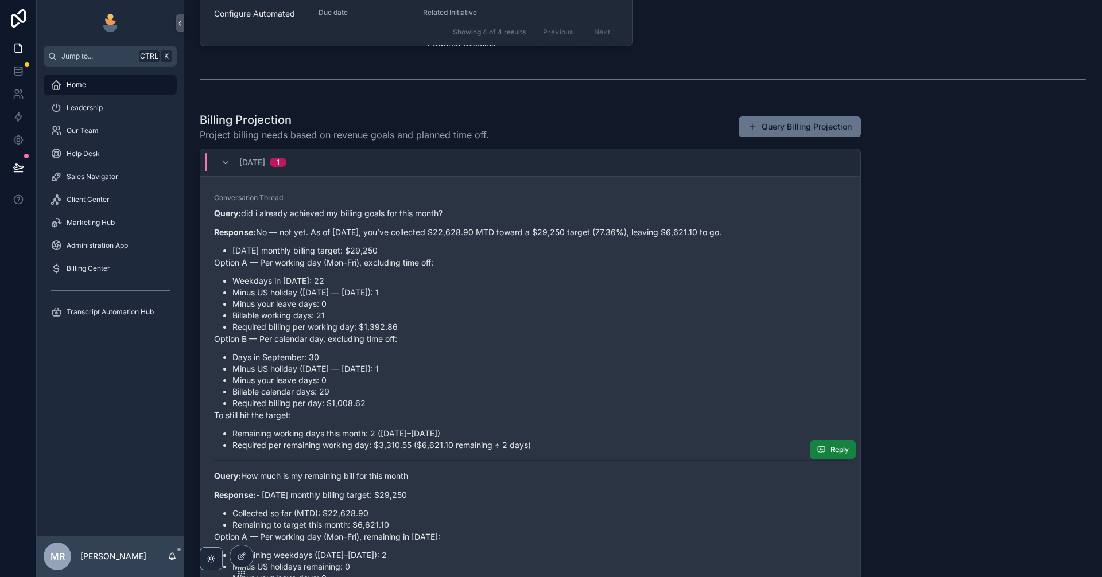
click at [816, 446] on button "Reply" at bounding box center [833, 450] width 46 height 18
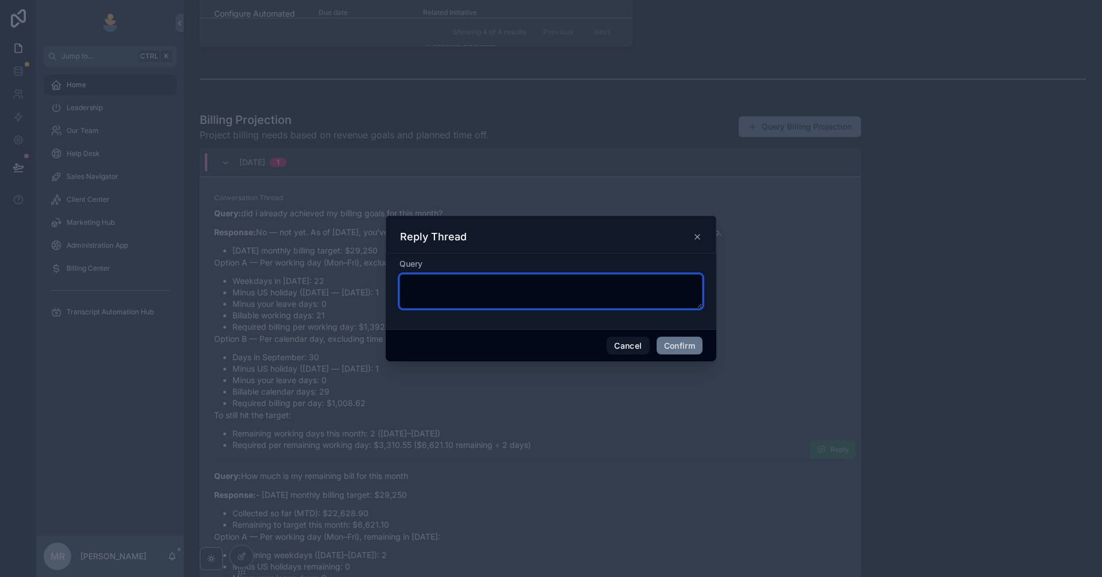
click at [536, 294] on textarea at bounding box center [550, 291] width 303 height 34
type textarea "**********"
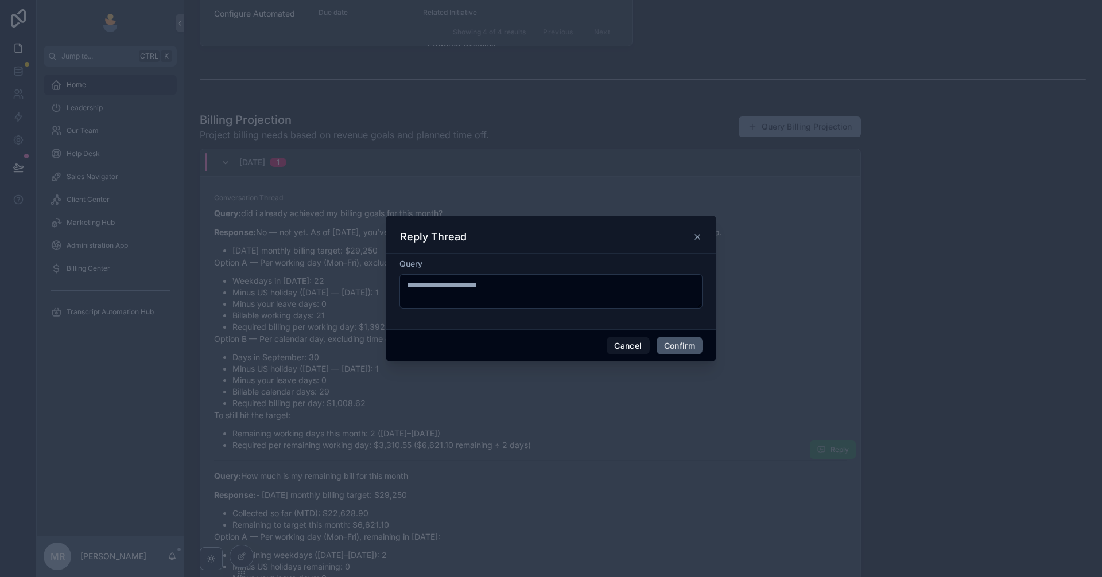
click at [685, 354] on button "Confirm" at bounding box center [680, 346] width 46 height 18
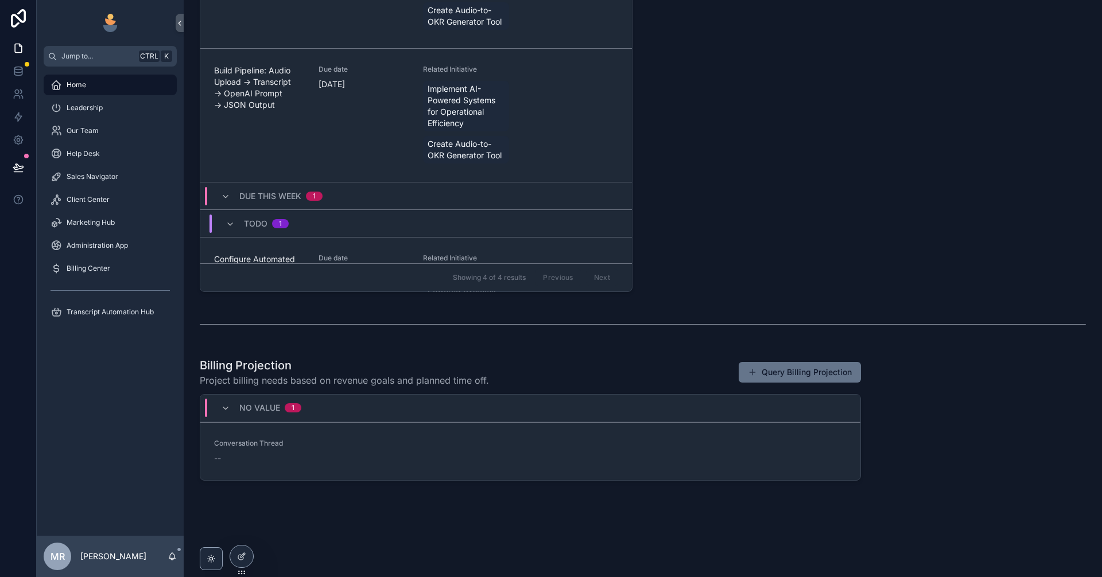
scroll to position [519, 0]
click at [72, 144] on link "Help Desk" at bounding box center [110, 153] width 133 height 21
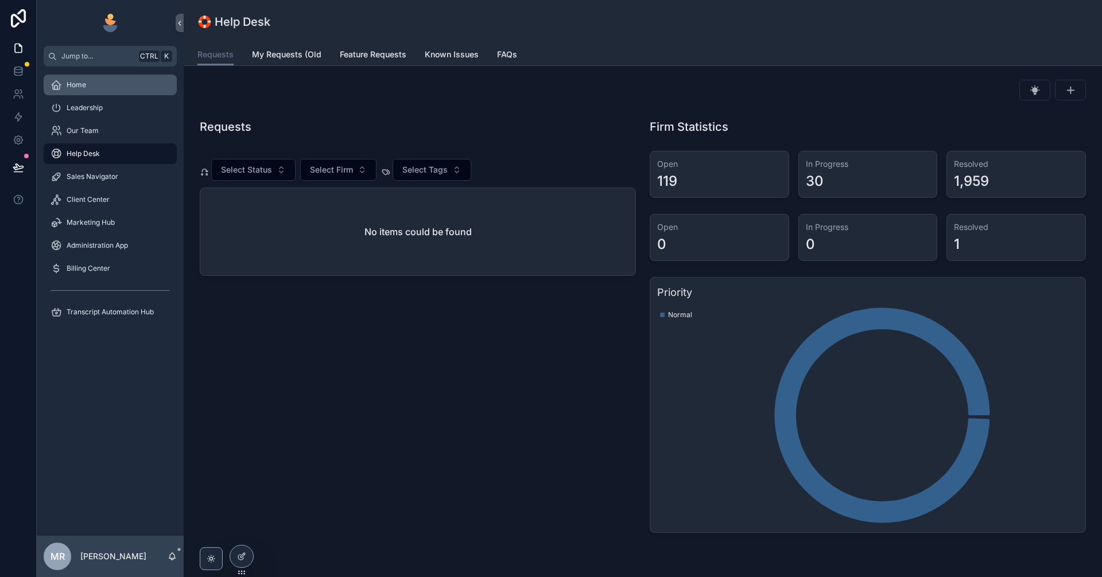
click at [112, 86] on div "Home" at bounding box center [110, 85] width 119 height 18
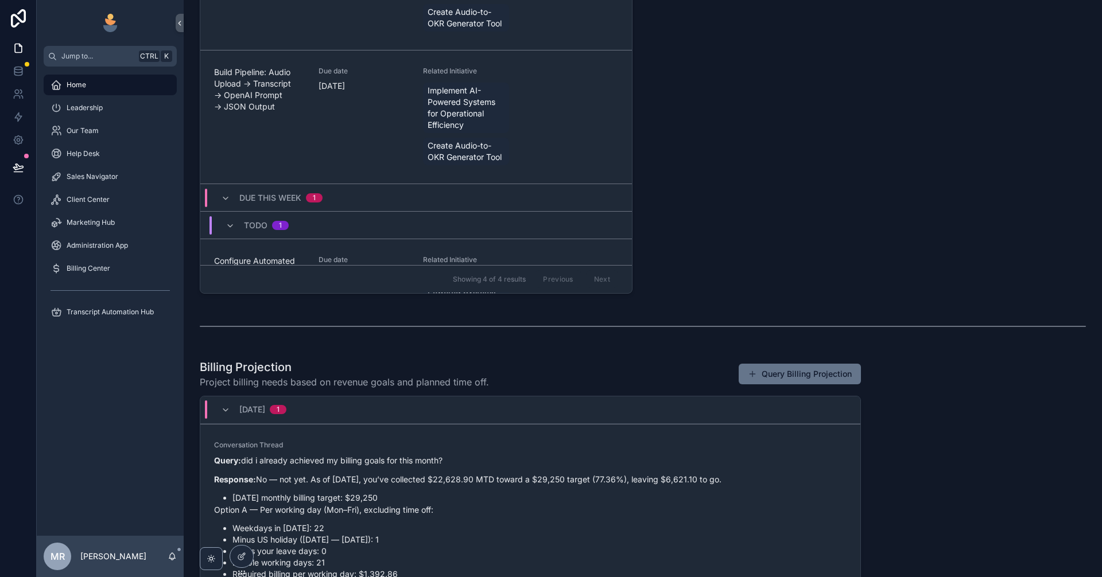
scroll to position [866, 0]
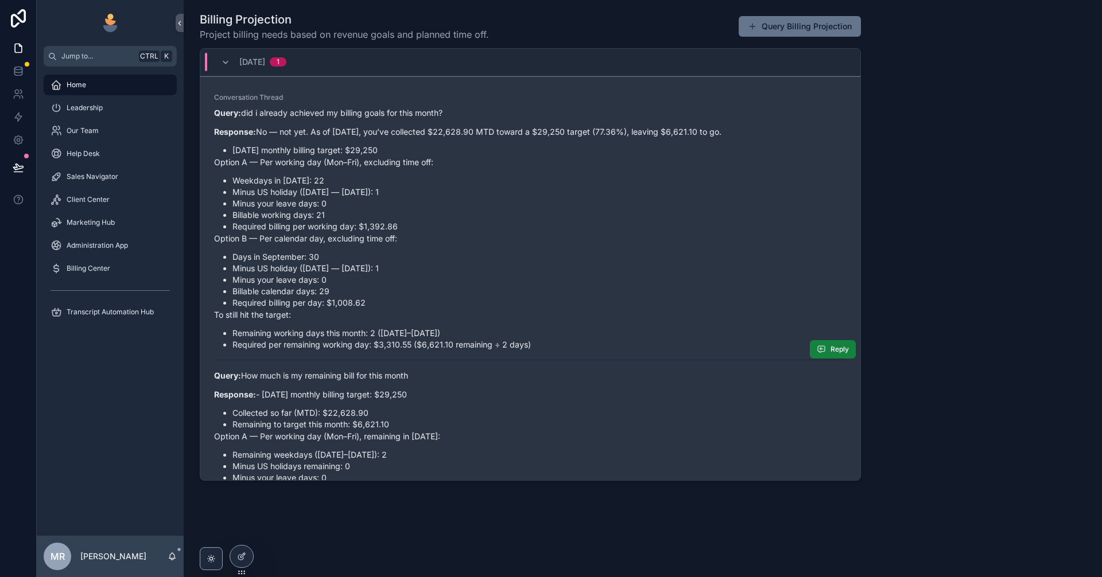
click at [816, 348] on button "Reply" at bounding box center [833, 349] width 46 height 18
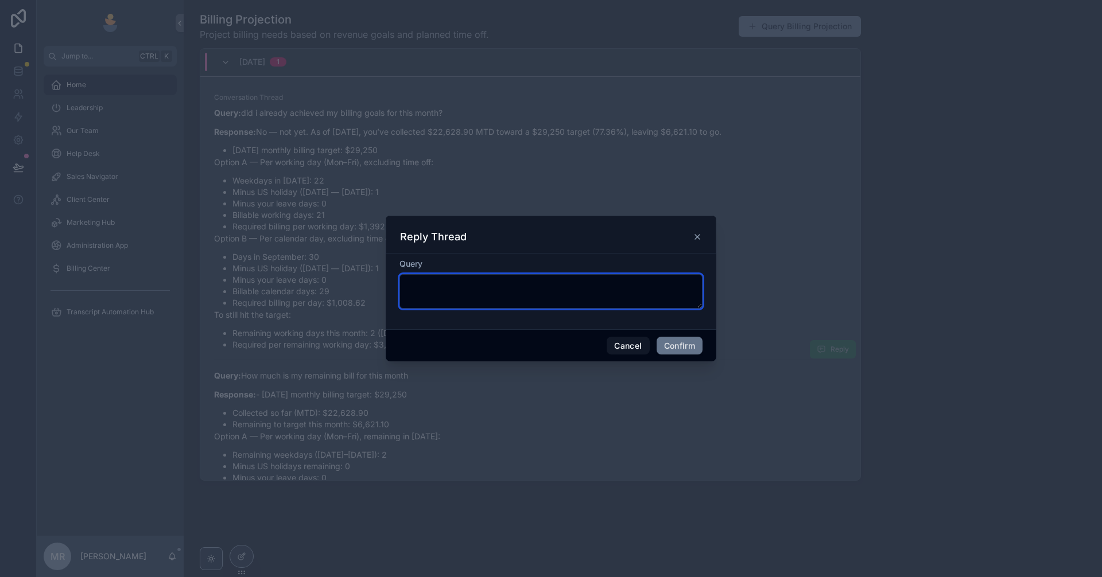
drag, startPoint x: 556, startPoint y: 303, endPoint x: 591, endPoint y: 325, distance: 41.2
click at [554, 303] on textarea at bounding box center [550, 291] width 303 height 34
type textarea "**********"
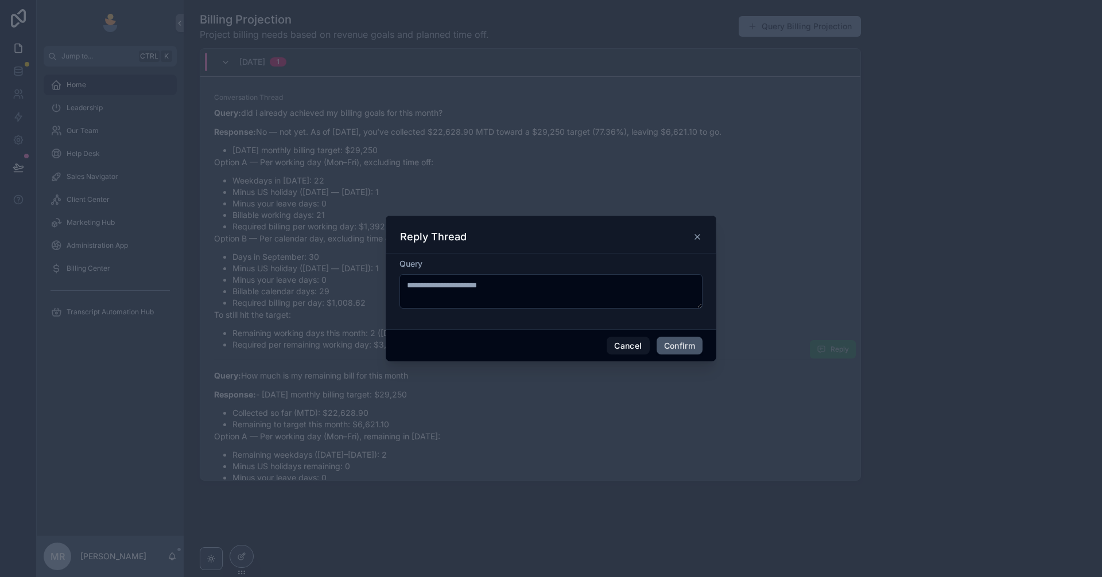
click at [685, 339] on button "Confirm" at bounding box center [680, 346] width 46 height 18
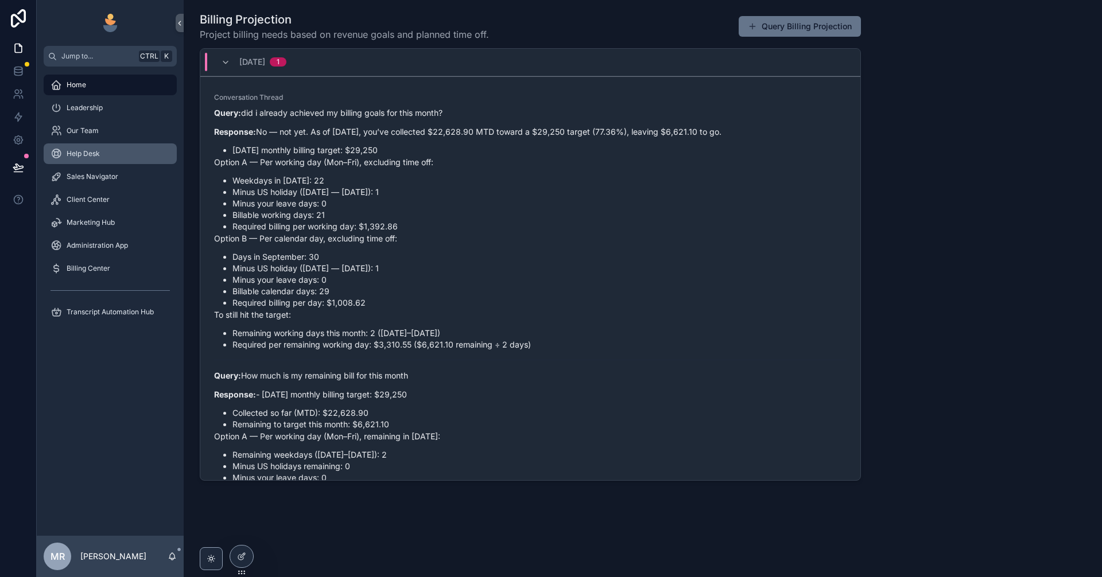
click at [79, 157] on span "Help Desk" at bounding box center [83, 153] width 33 height 9
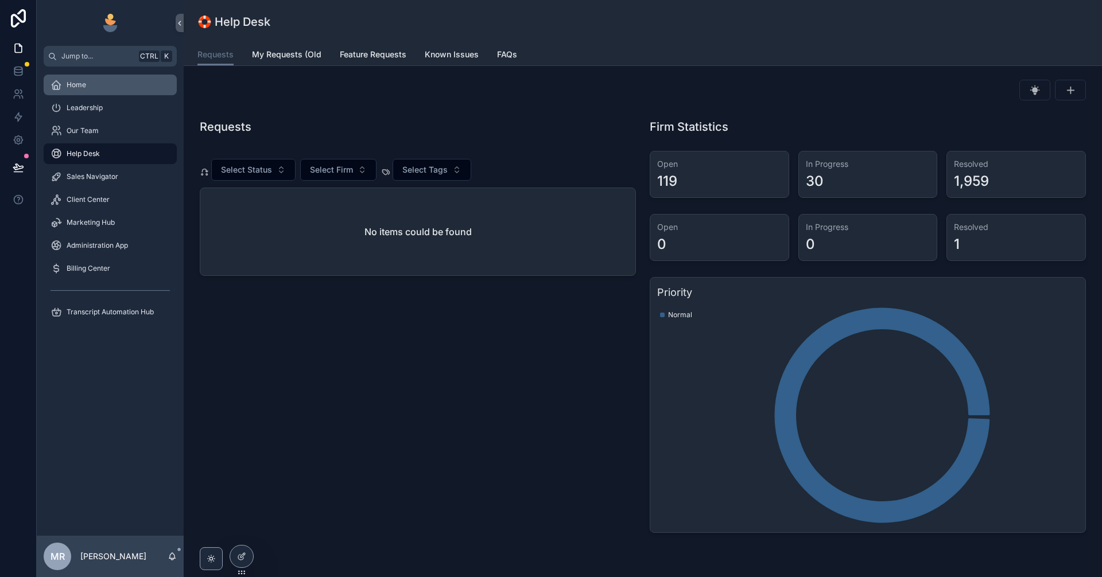
click at [92, 77] on div "Home" at bounding box center [110, 85] width 119 height 18
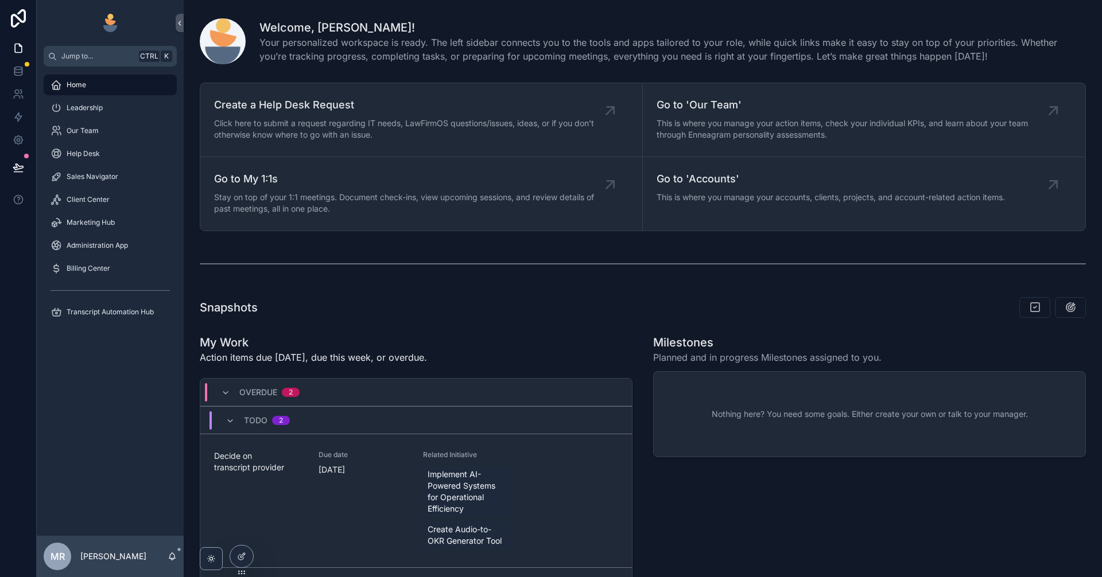
scroll to position [866, 0]
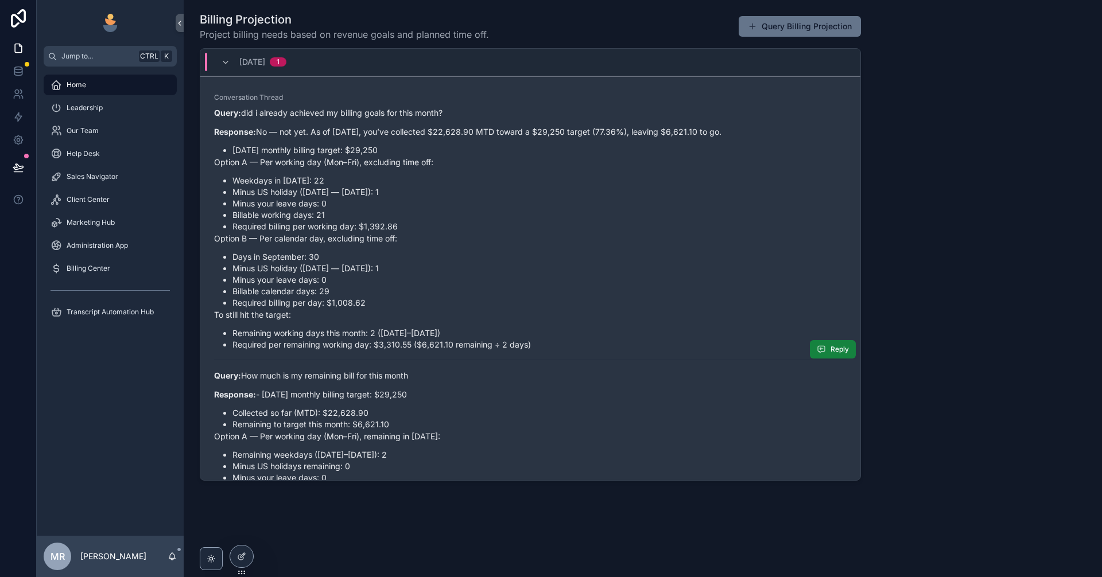
click at [831, 348] on span "Reply" at bounding box center [840, 349] width 18 height 9
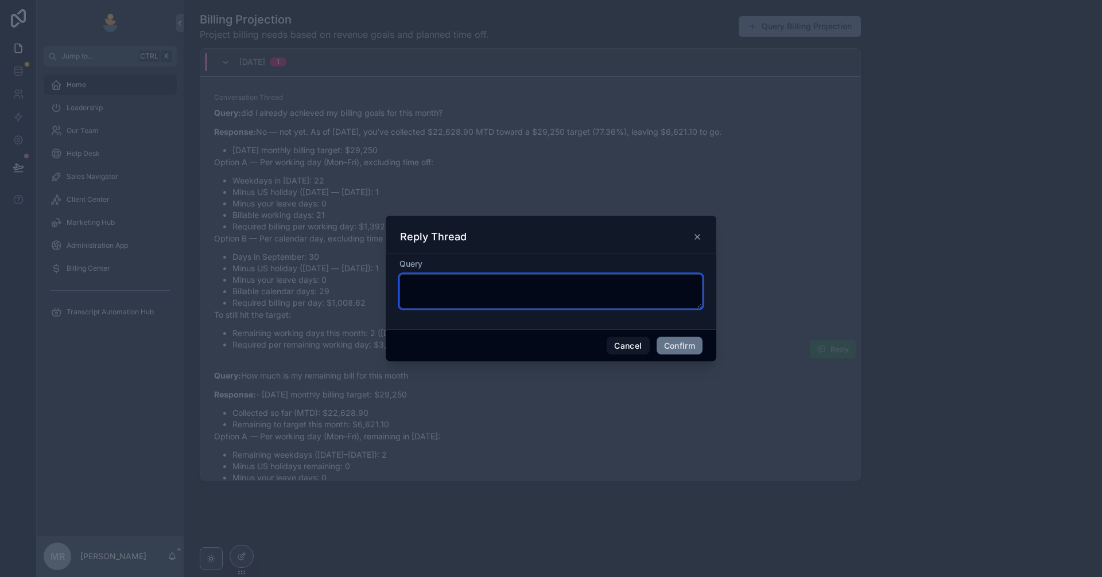
click at [533, 292] on textarea at bounding box center [550, 291] width 303 height 34
type textarea "**********"
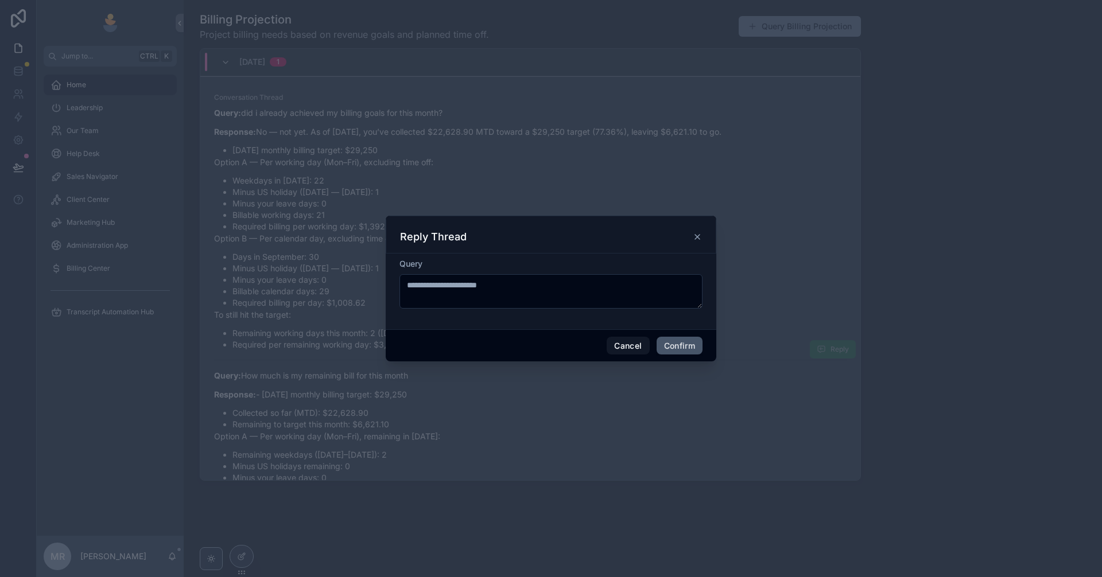
click at [682, 348] on button "Confirm" at bounding box center [680, 346] width 46 height 18
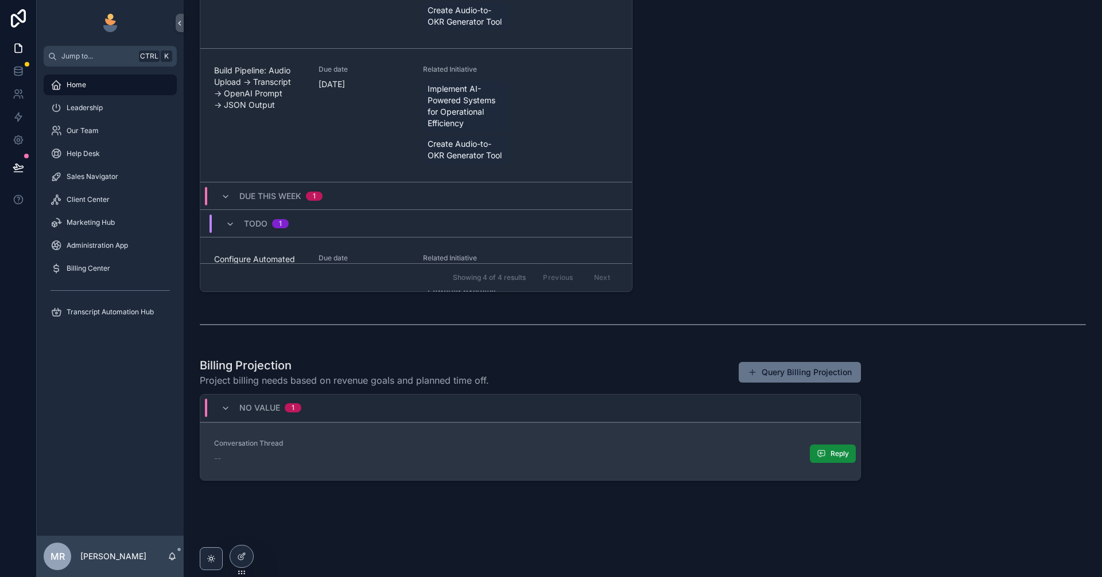
scroll to position [519, 0]
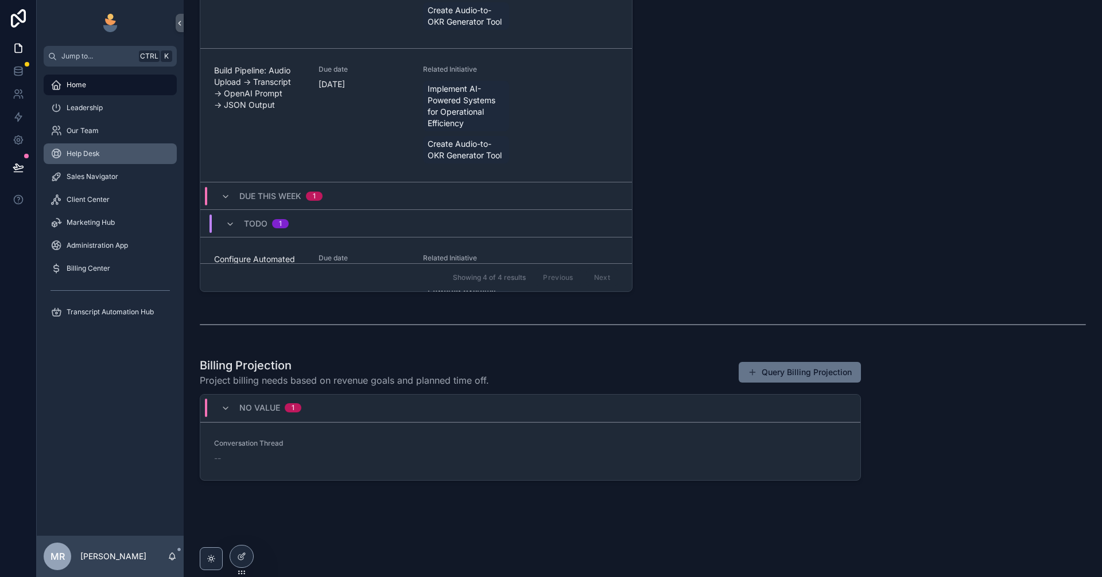
click at [119, 163] on link "Help Desk" at bounding box center [110, 153] width 133 height 21
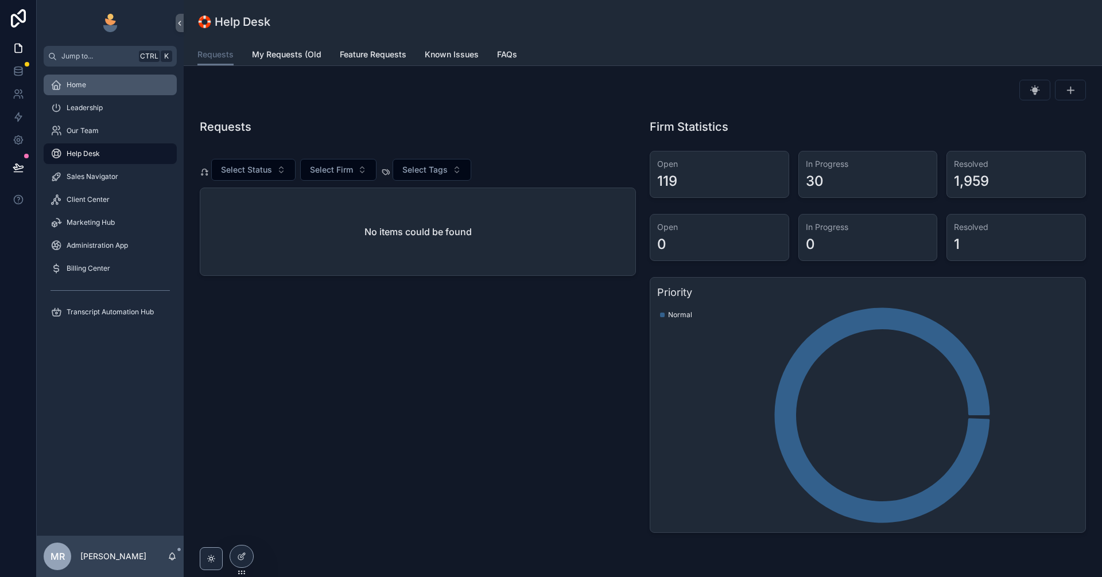
click at [105, 87] on div "Home" at bounding box center [110, 85] width 119 height 18
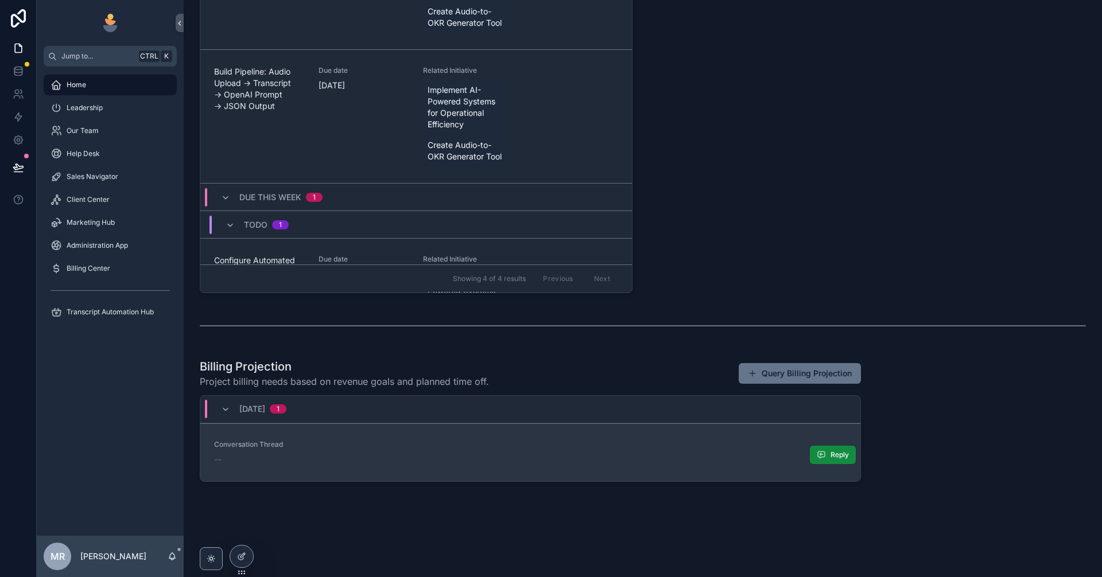
scroll to position [519, 0]
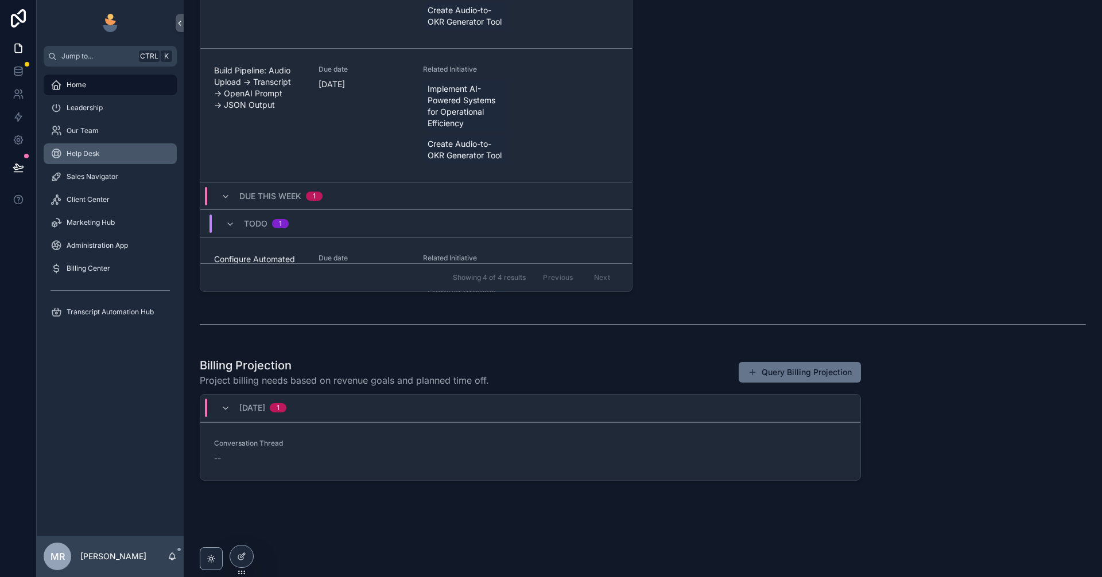
click at [83, 150] on span "Help Desk" at bounding box center [83, 153] width 33 height 9
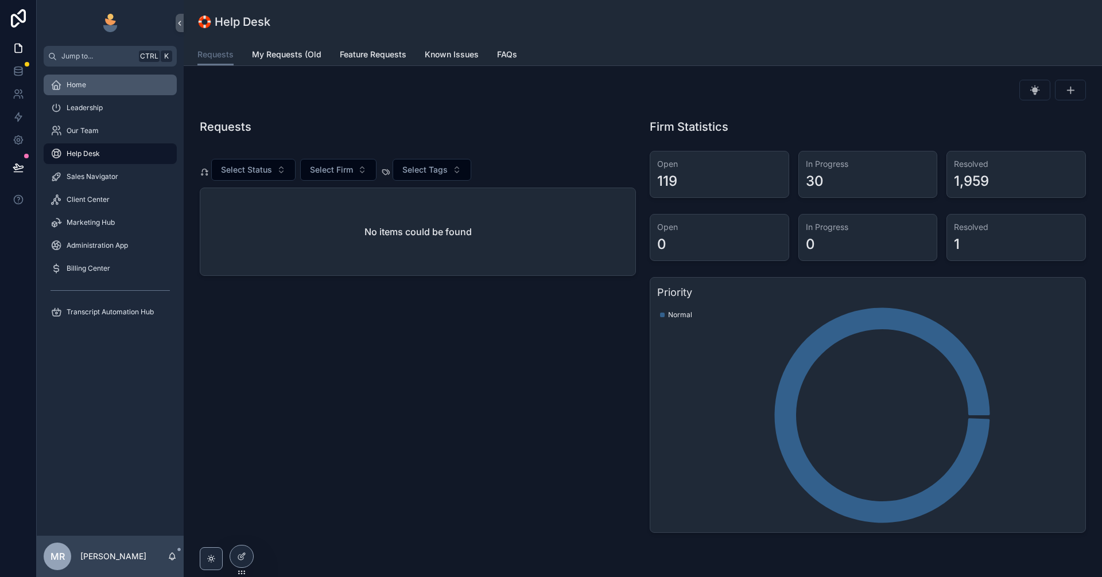
click at [106, 85] on div "Home" at bounding box center [110, 85] width 119 height 18
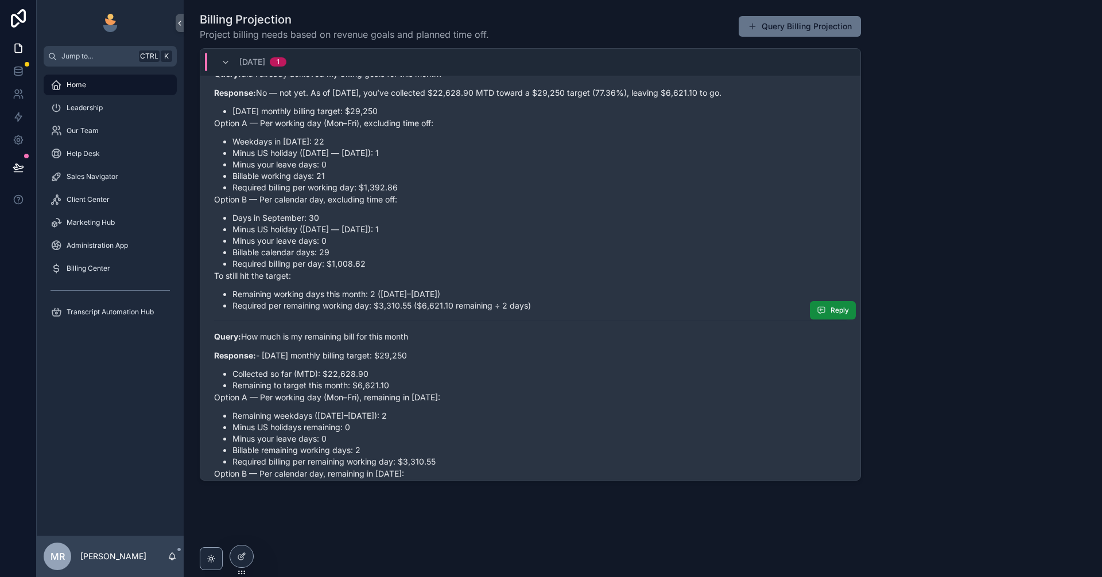
scroll to position [115, 0]
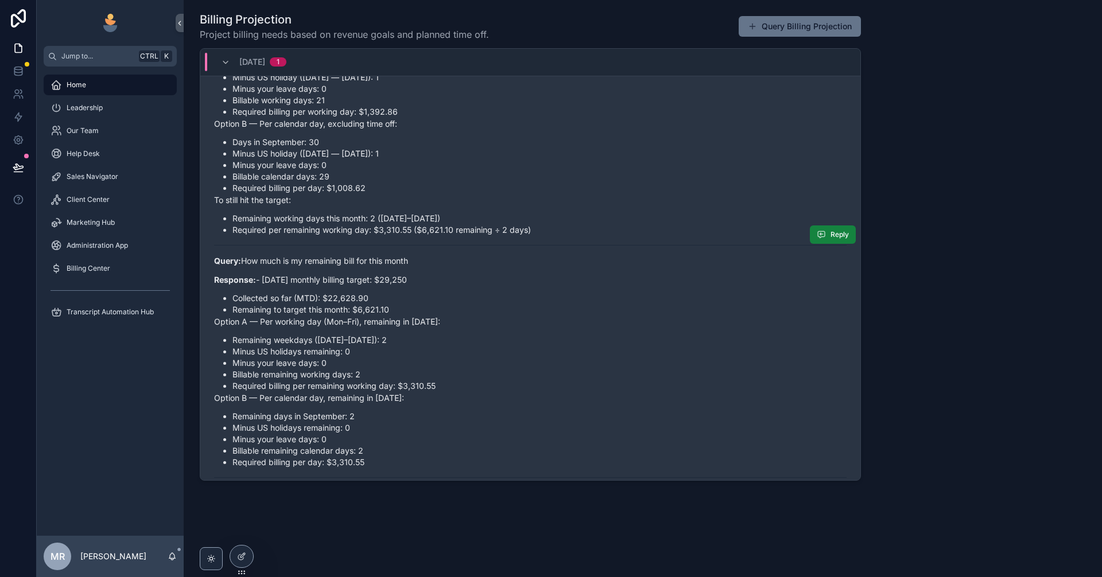
click at [817, 235] on icon "scrollable content" at bounding box center [821, 234] width 9 height 9
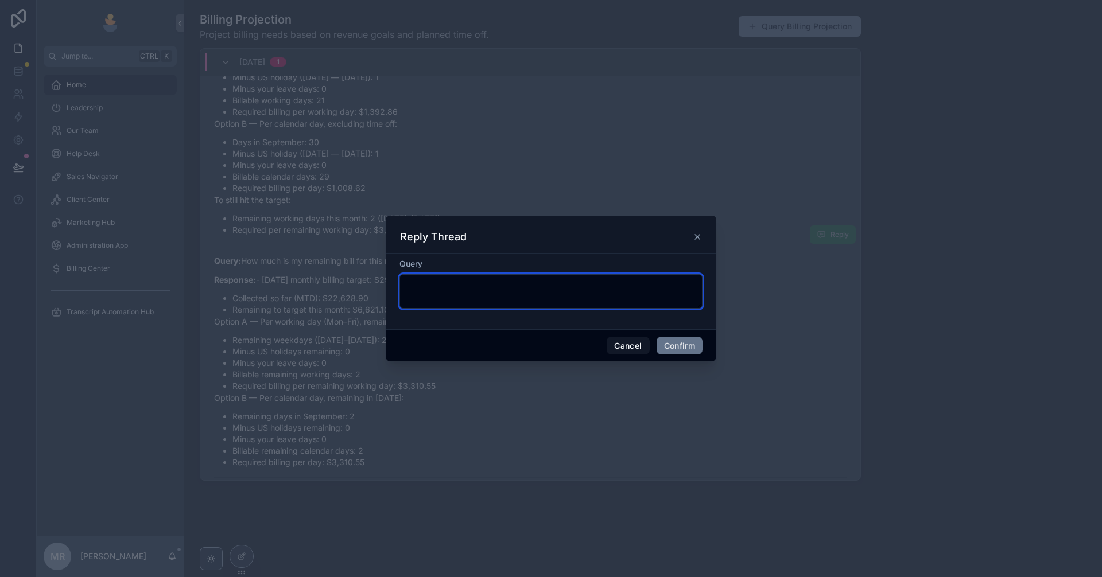
click at [566, 294] on textarea at bounding box center [550, 291] width 303 height 34
type textarea "**********"
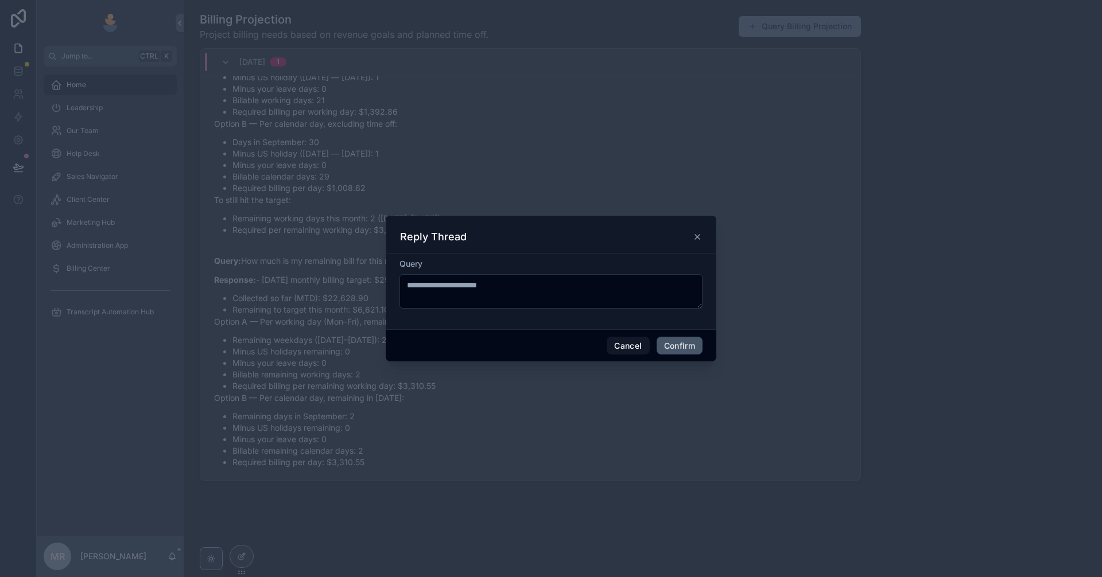
click at [666, 339] on button "Confirm" at bounding box center [680, 346] width 46 height 18
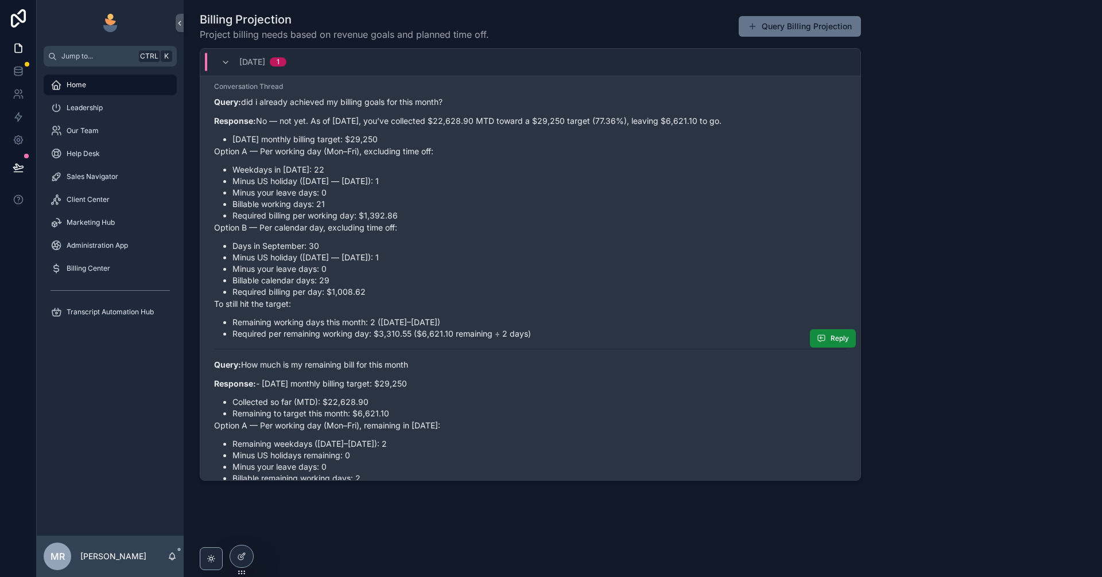
scroll to position [0, 0]
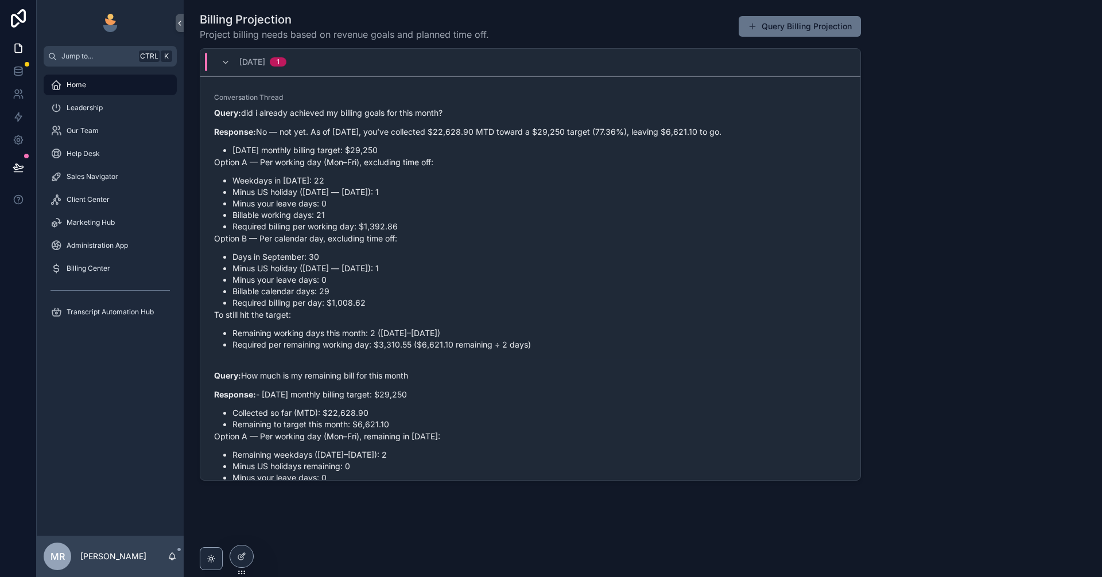
click at [135, 142] on div "Help Desk" at bounding box center [110, 153] width 147 height 23
click at [123, 137] on div "Our Team" at bounding box center [110, 131] width 119 height 18
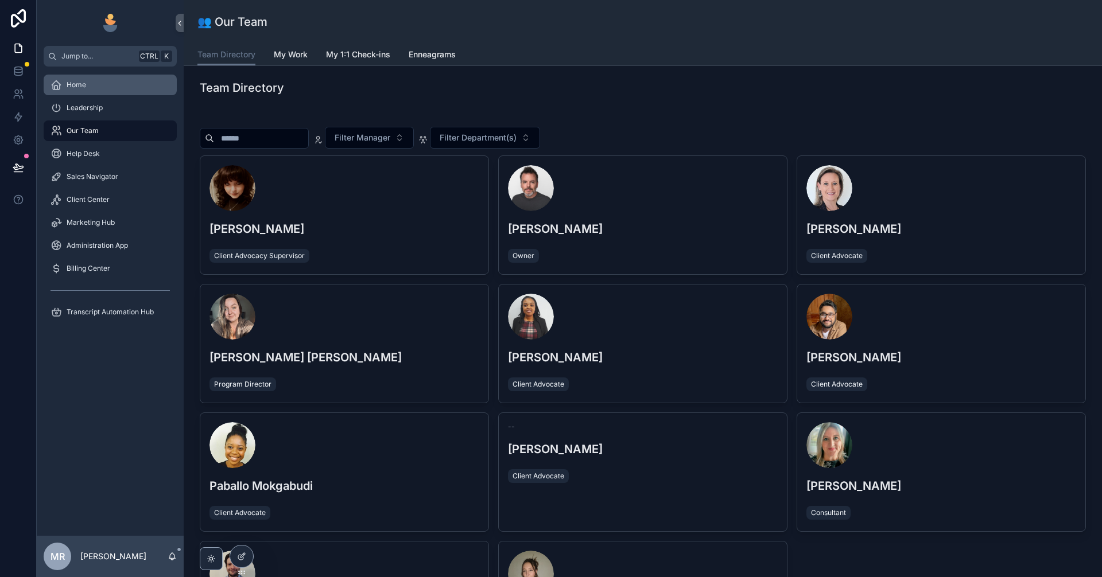
click at [105, 81] on div "Home" at bounding box center [110, 85] width 119 height 18
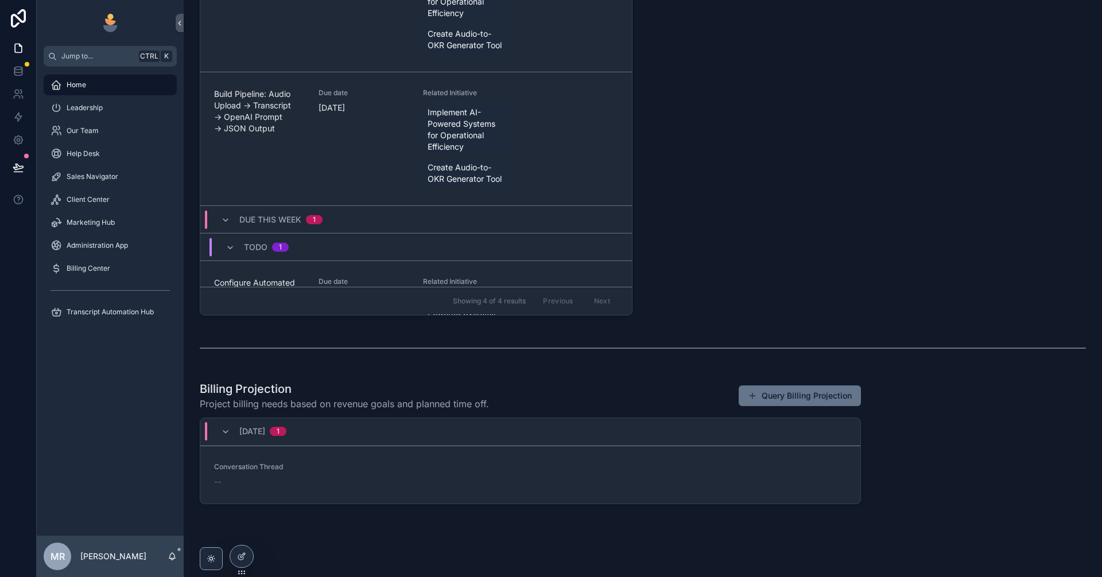
scroll to position [519, 0]
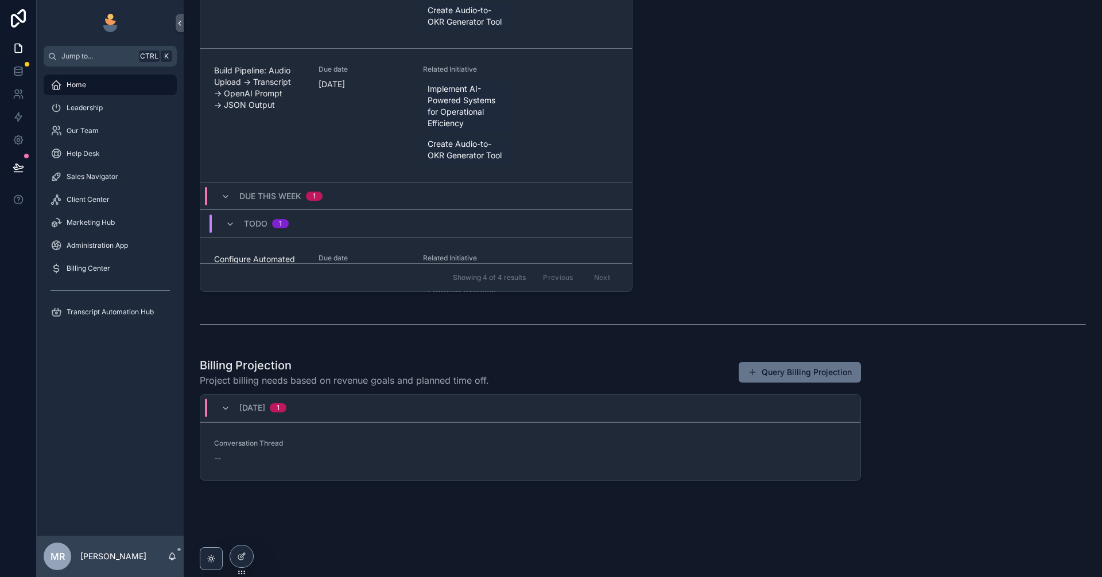
click at [95, 164] on div "Help Desk" at bounding box center [110, 153] width 147 height 23
click at [94, 186] on link "Sales Navigator" at bounding box center [110, 176] width 133 height 21
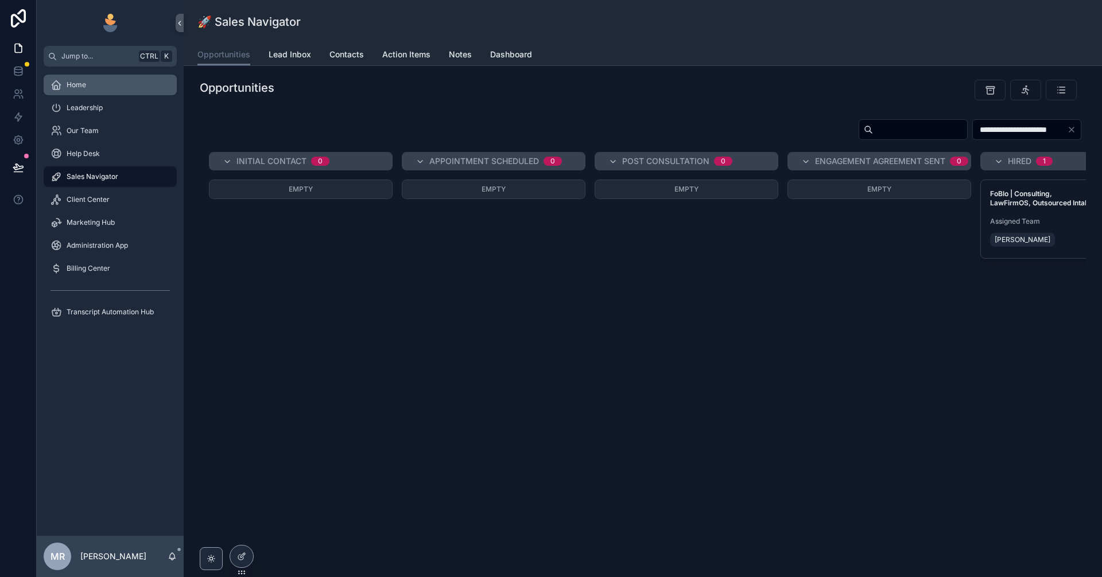
click at [71, 88] on span "Home" at bounding box center [77, 84] width 20 height 9
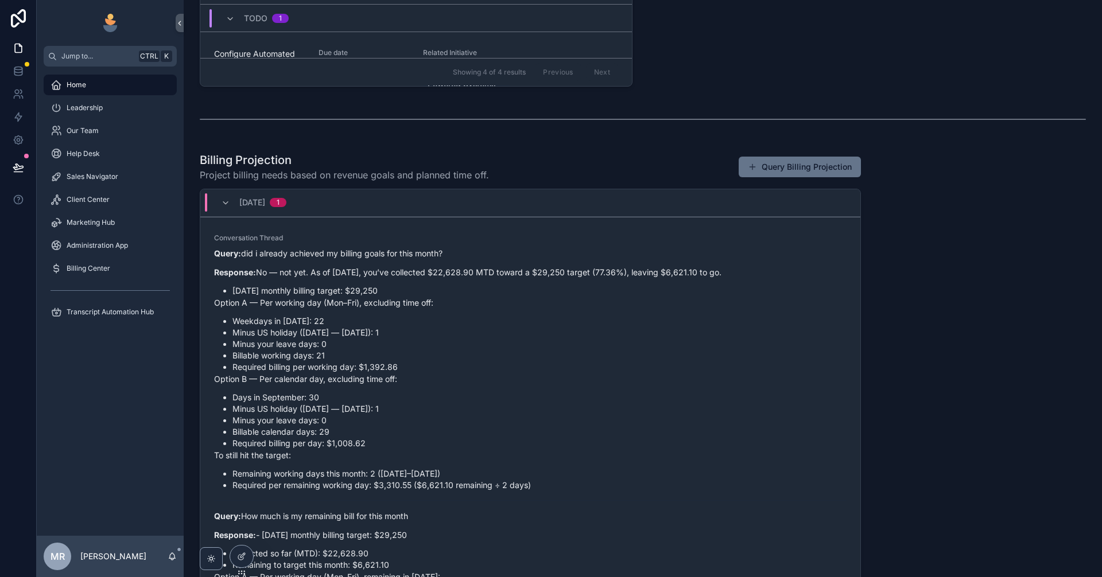
scroll to position [734, 0]
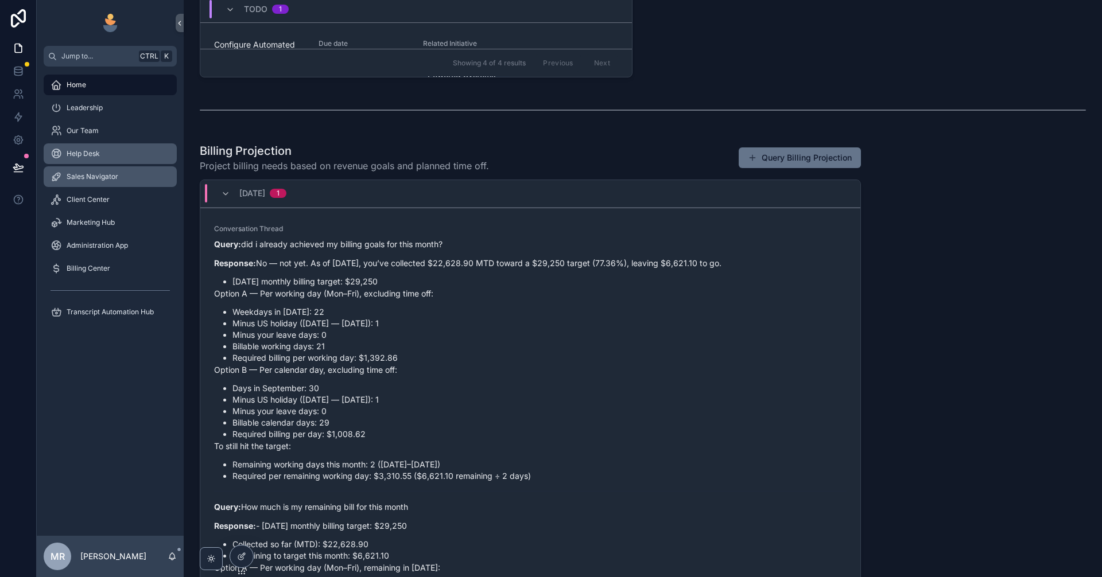
click at [90, 169] on div "Sales Navigator" at bounding box center [110, 177] width 119 height 18
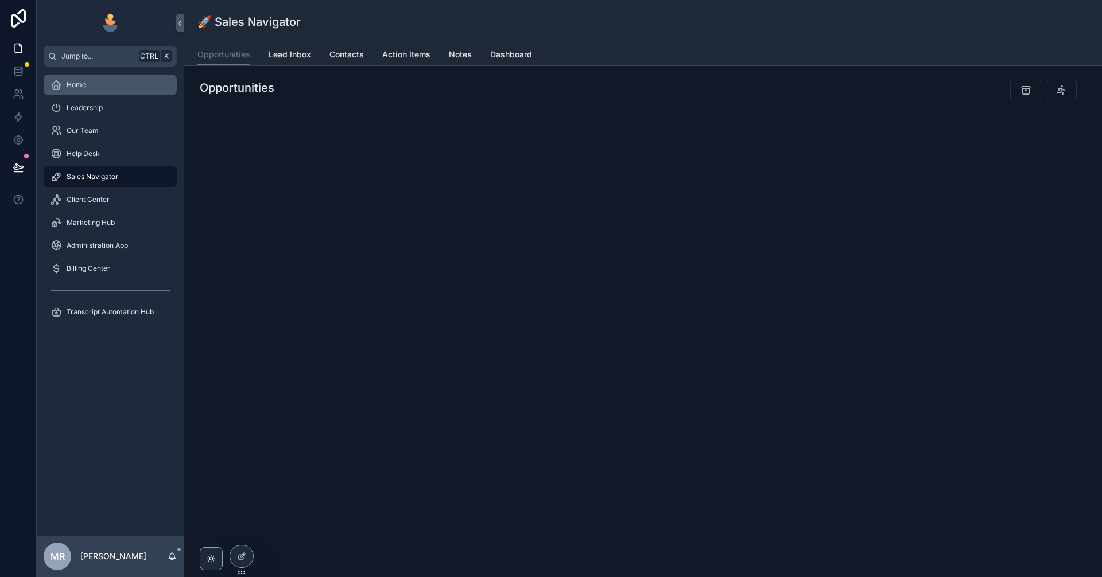
click at [103, 89] on div "Home" at bounding box center [110, 85] width 119 height 18
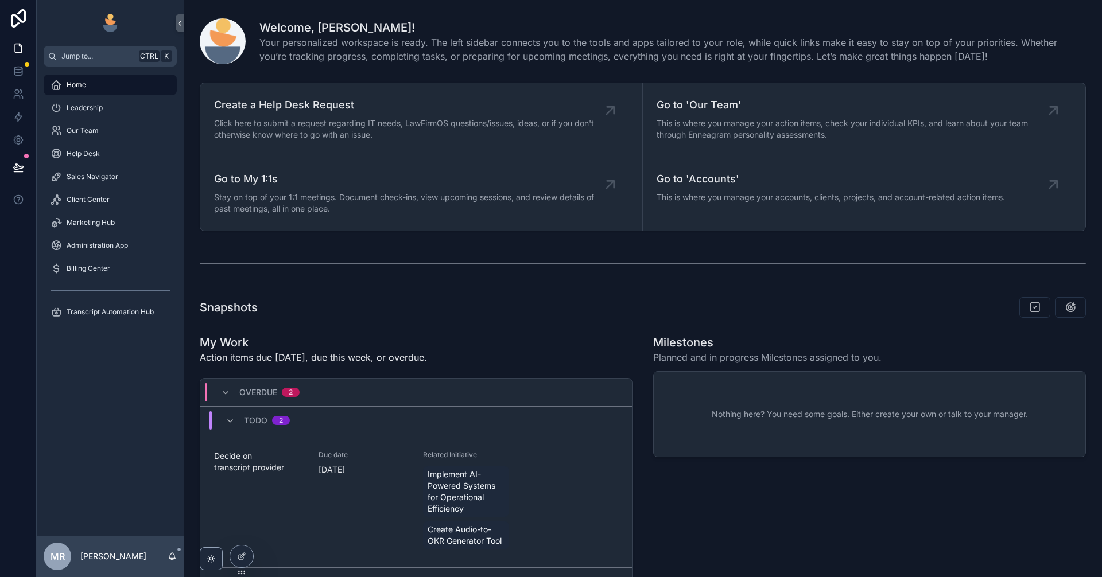
scroll to position [866, 0]
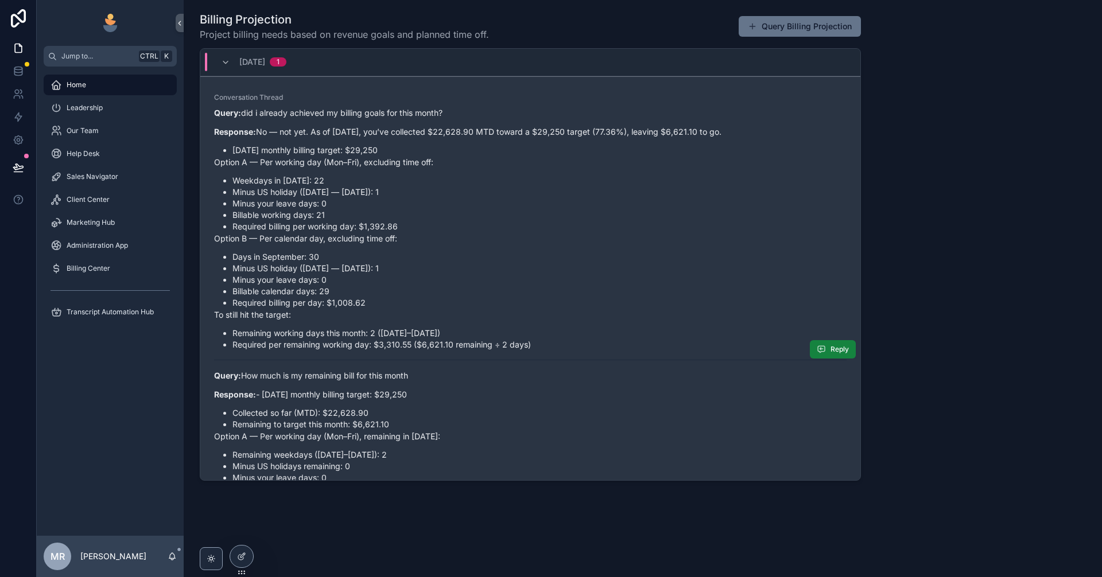
click at [820, 346] on button "Reply" at bounding box center [833, 349] width 46 height 18
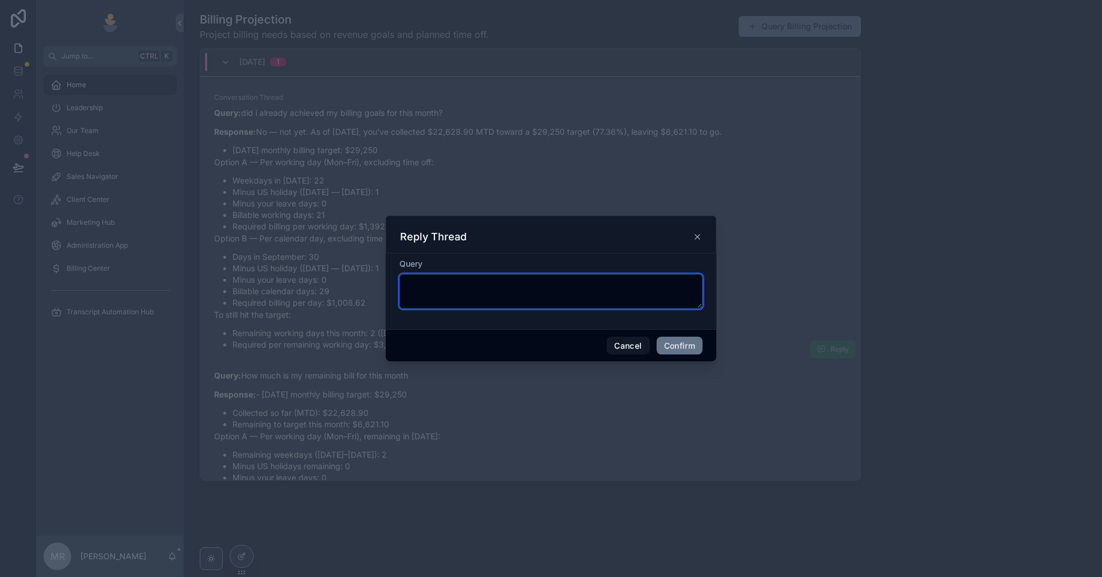
click at [530, 288] on textarea at bounding box center [550, 291] width 303 height 34
type textarea "**********"
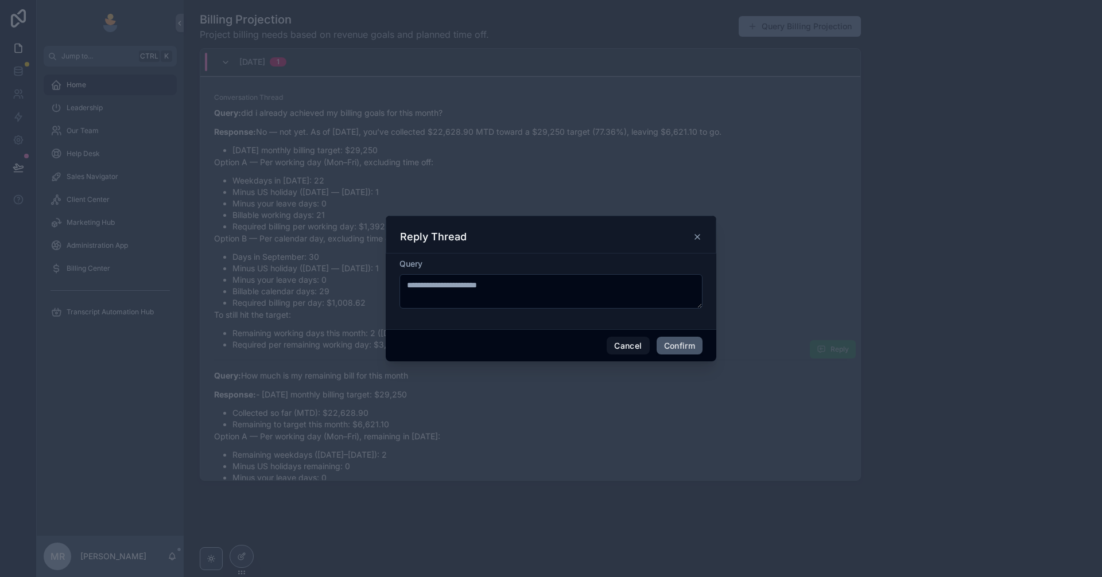
click at [676, 352] on button "Confirm" at bounding box center [680, 346] width 46 height 18
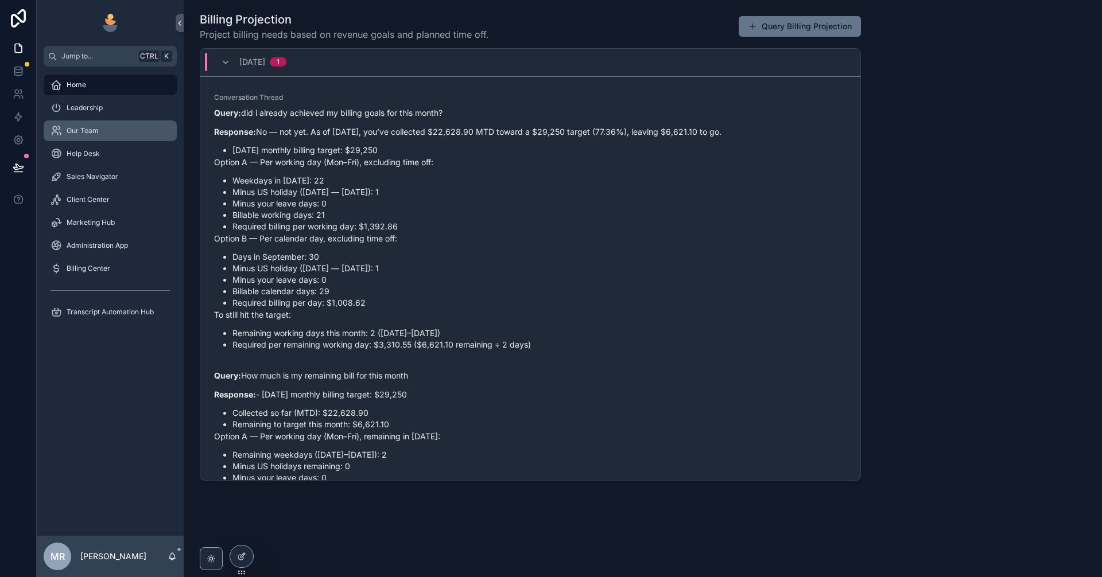
click at [99, 122] on div "Our Team" at bounding box center [110, 131] width 119 height 18
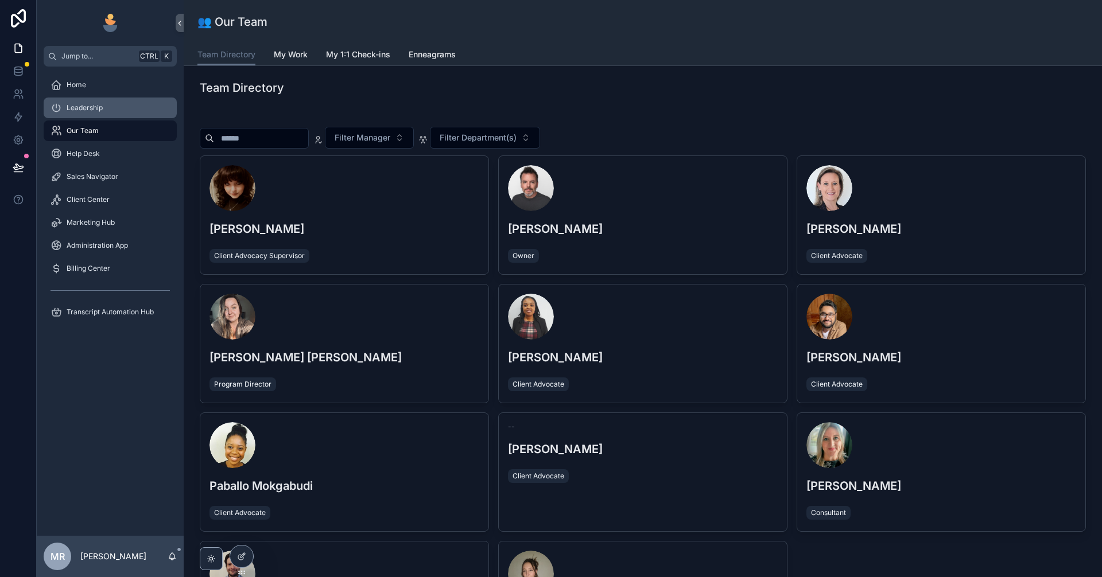
click at [102, 106] on span "Leadership" at bounding box center [85, 107] width 36 height 9
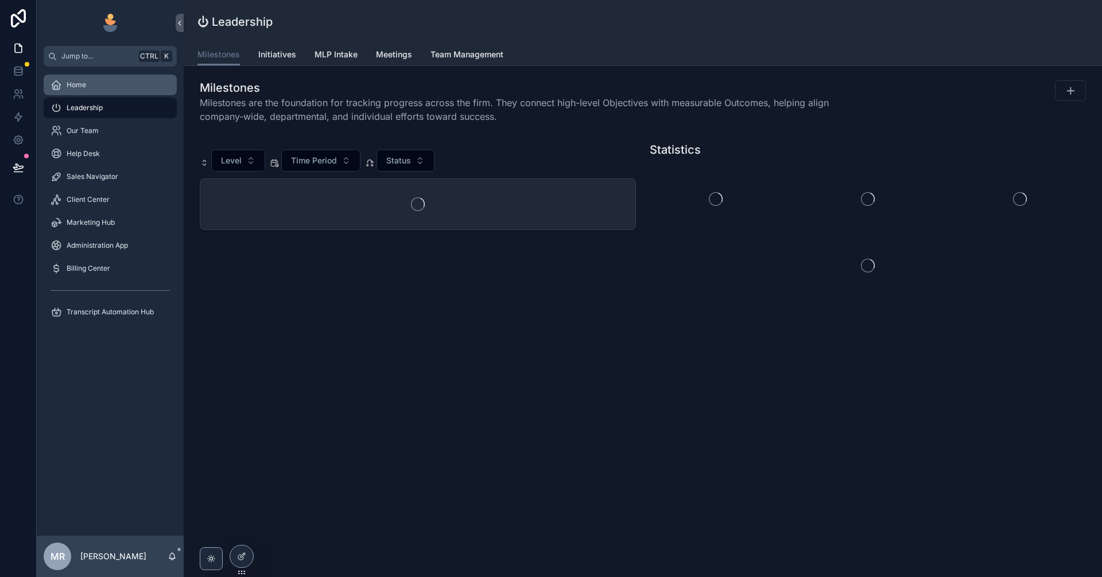
click at [117, 83] on div "Home" at bounding box center [110, 85] width 119 height 18
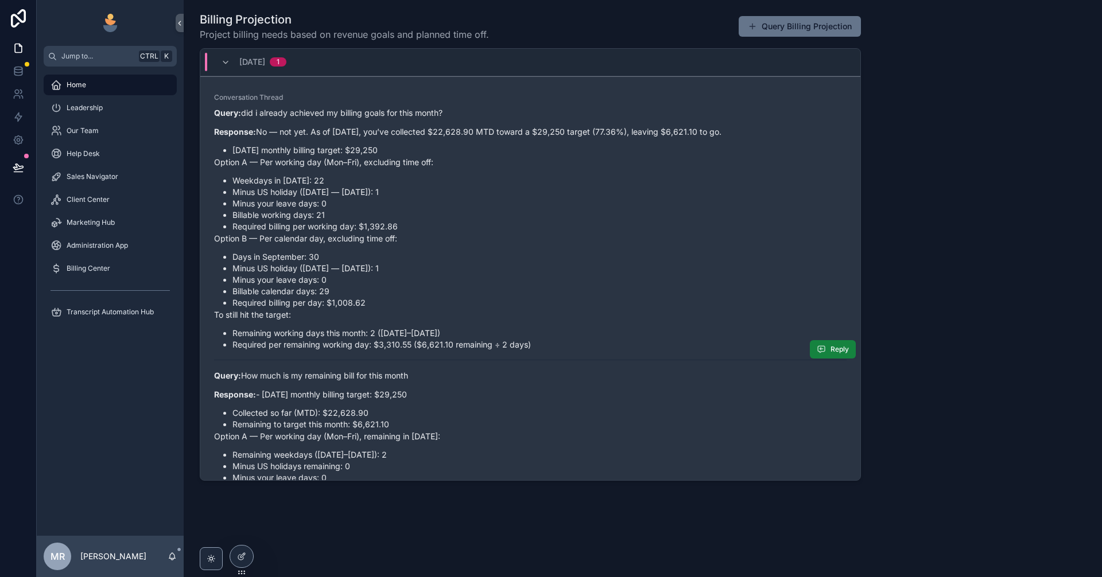
click at [831, 347] on span "Reply" at bounding box center [840, 349] width 18 height 9
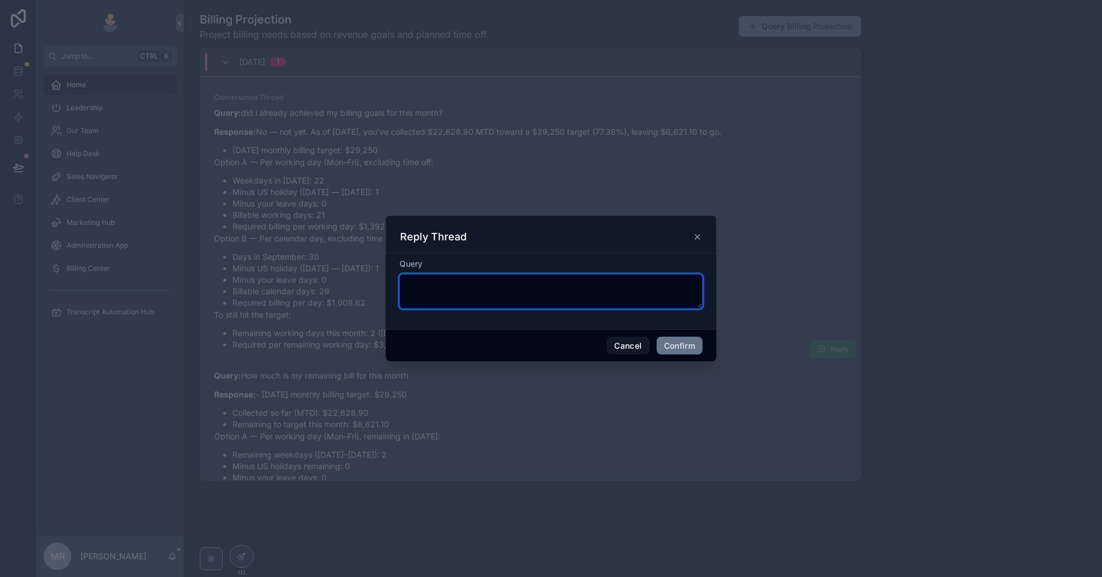
click at [575, 285] on textarea at bounding box center [550, 291] width 303 height 34
type textarea "**********"
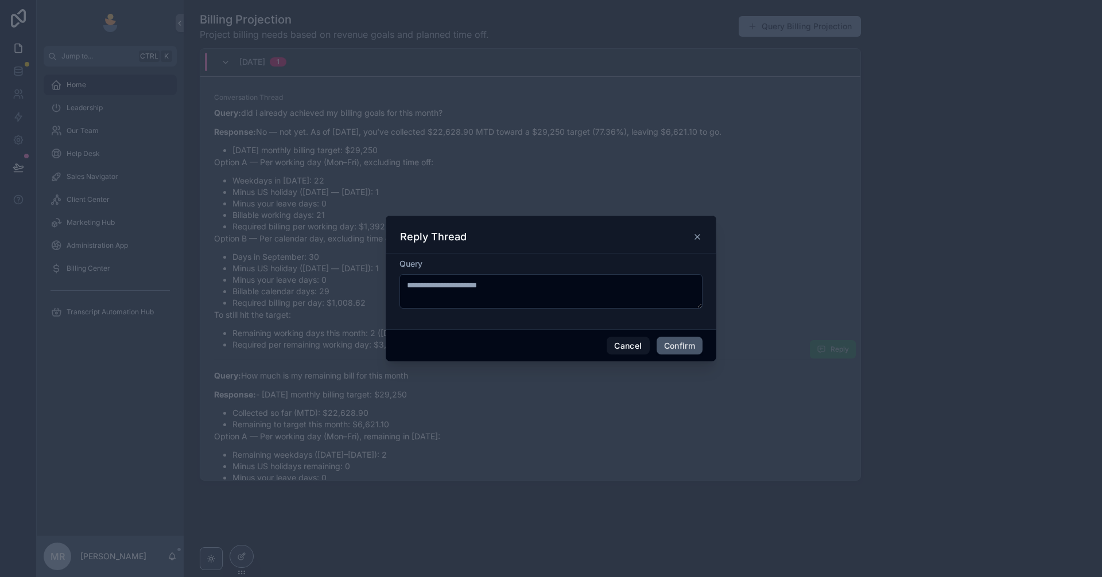
click at [679, 337] on button "Confirm" at bounding box center [680, 346] width 46 height 18
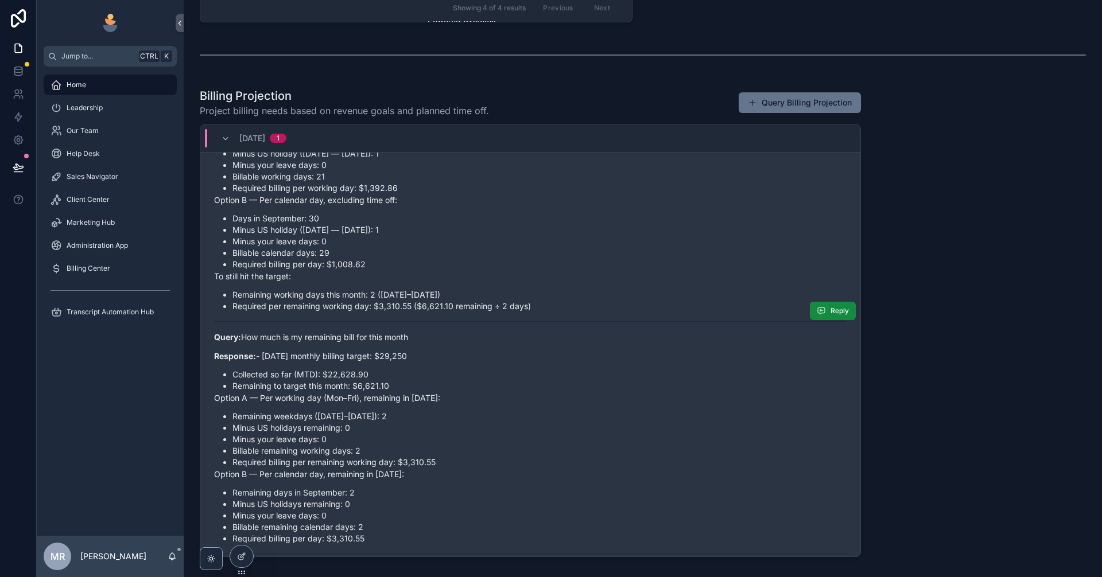
scroll to position [76, 0]
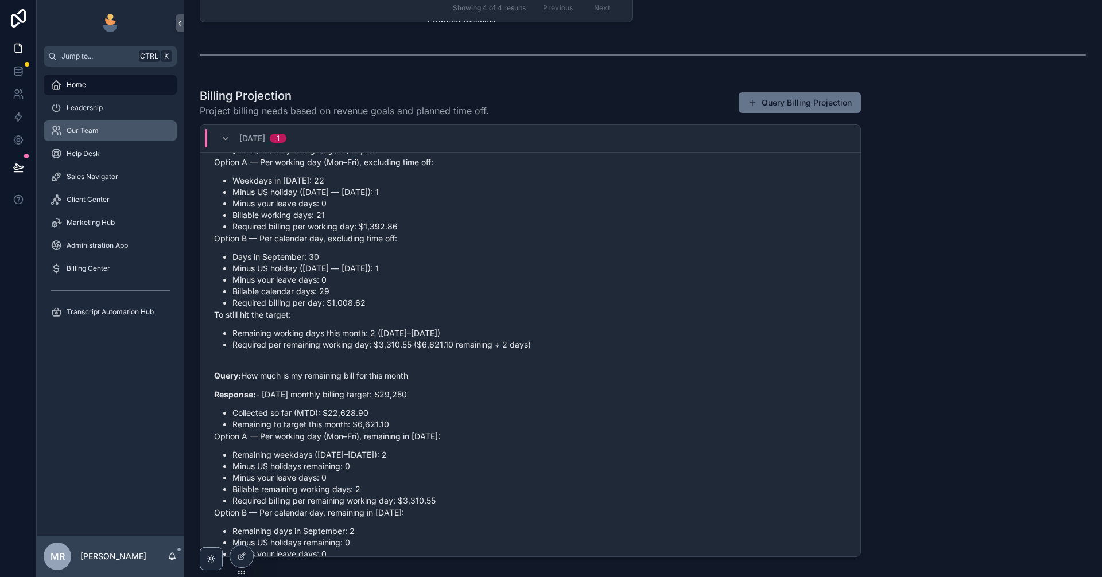
click at [130, 125] on div "Our Team" at bounding box center [110, 131] width 119 height 18
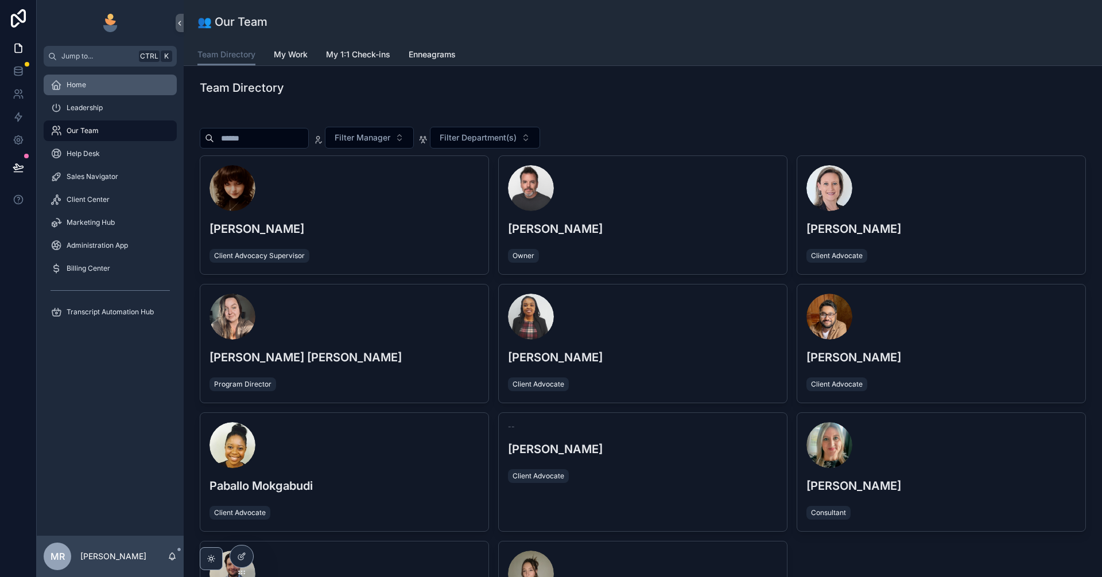
click at [124, 94] on div "Home" at bounding box center [110, 85] width 119 height 18
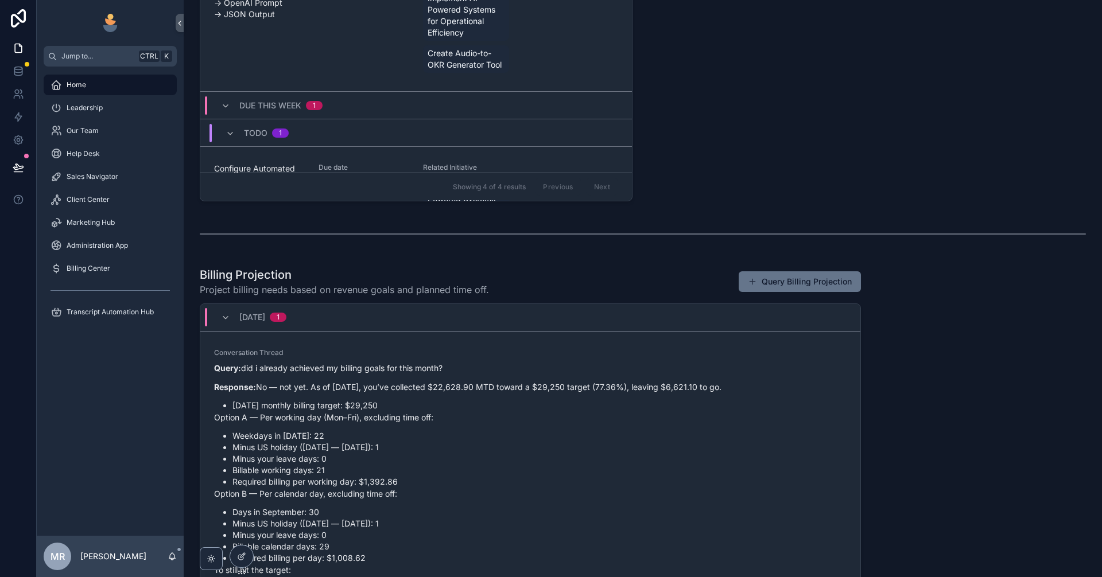
scroll to position [866, 0]
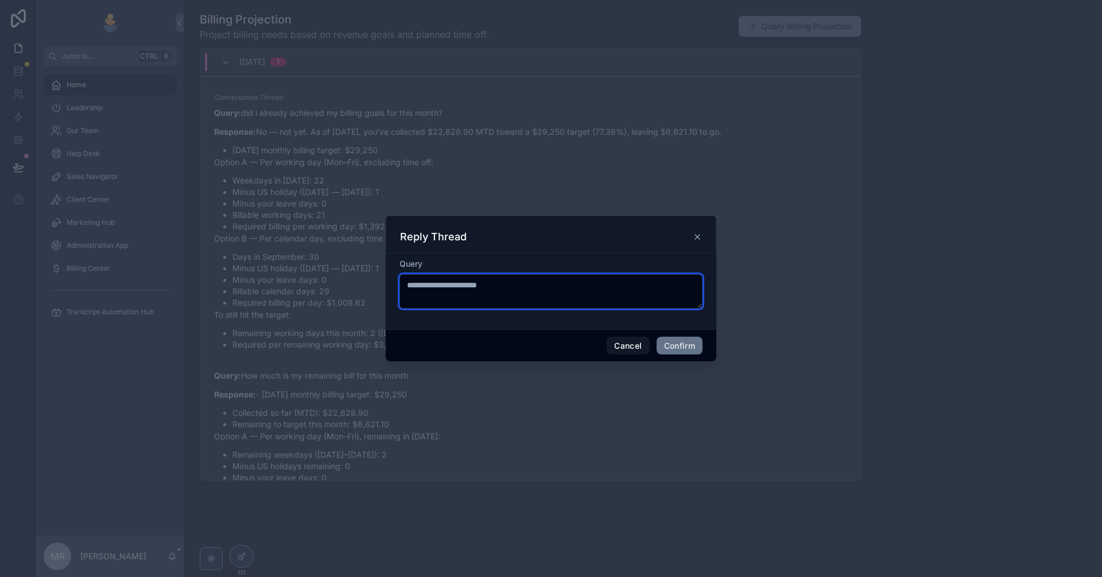
drag, startPoint x: 533, startPoint y: 293, endPoint x: 579, endPoint y: 309, distance: 48.5
click at [533, 294] on textarea "**********" at bounding box center [550, 291] width 303 height 34
type textarea "**********"
click at [679, 344] on button "Confirm" at bounding box center [680, 346] width 46 height 18
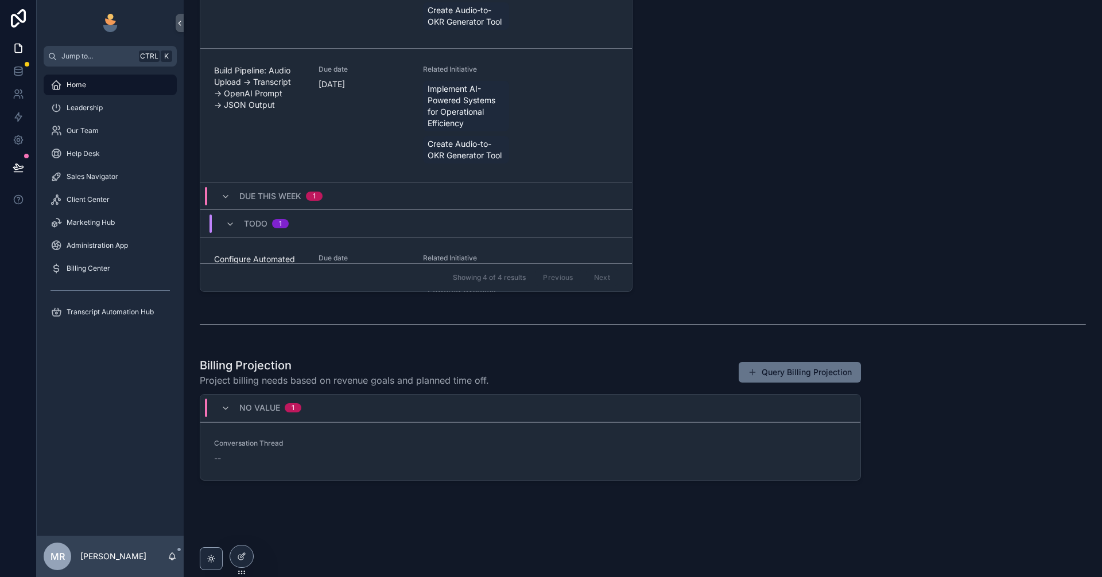
scroll to position [519, 0]
click at [119, 172] on div "Sales Navigator" at bounding box center [110, 177] width 119 height 18
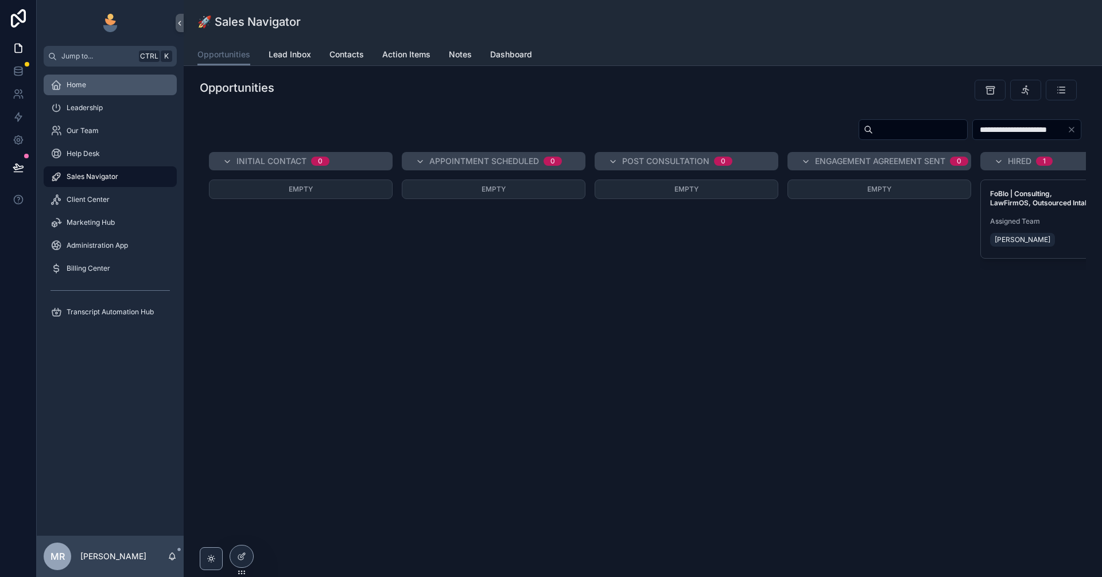
click at [113, 83] on div "Home" at bounding box center [110, 85] width 119 height 18
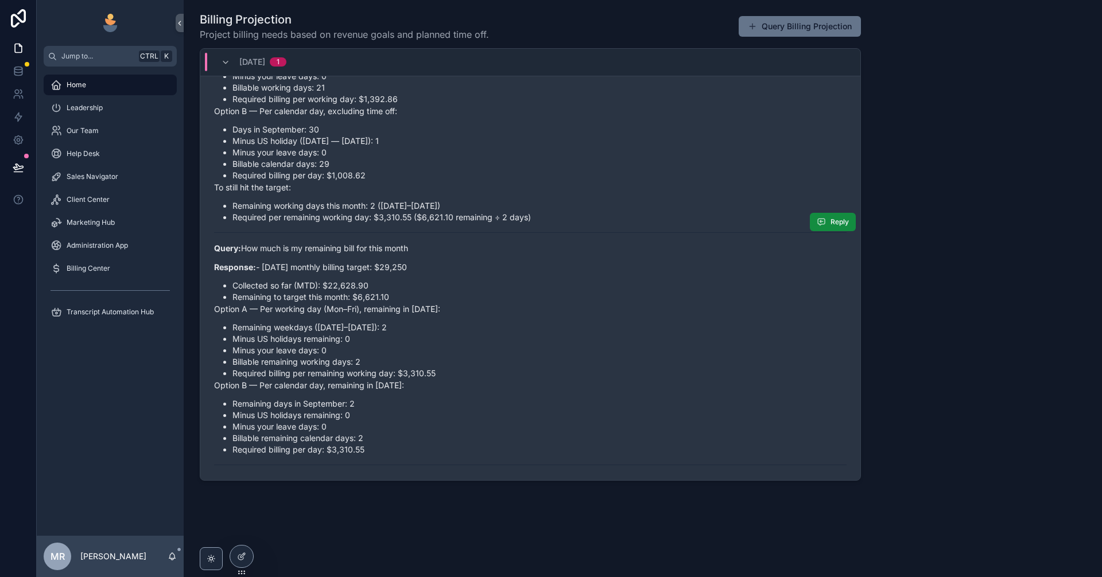
scroll to position [137, 0]
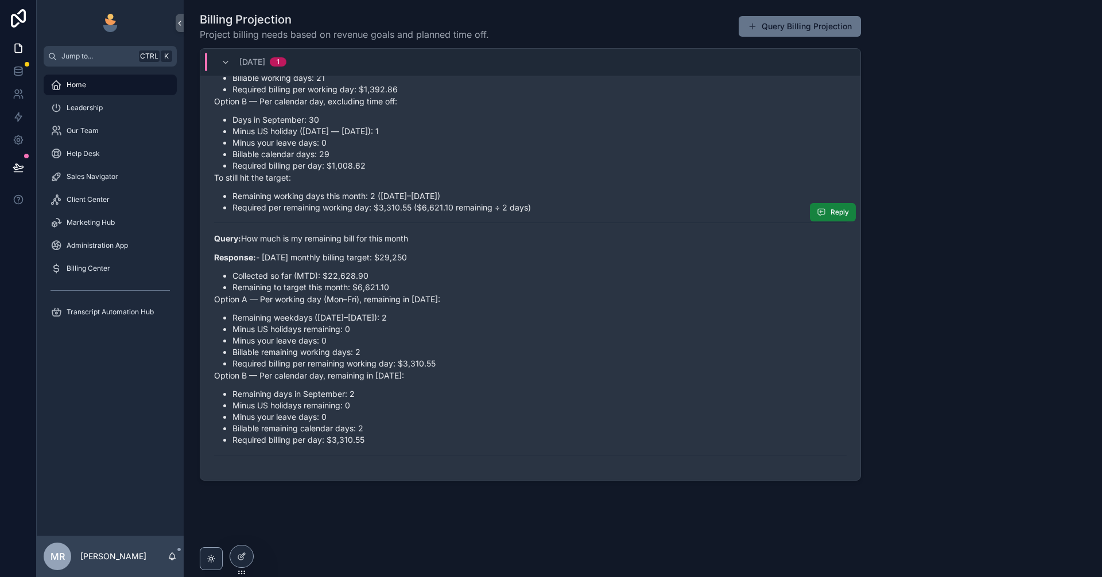
click at [831, 214] on span "Reply" at bounding box center [840, 212] width 18 height 9
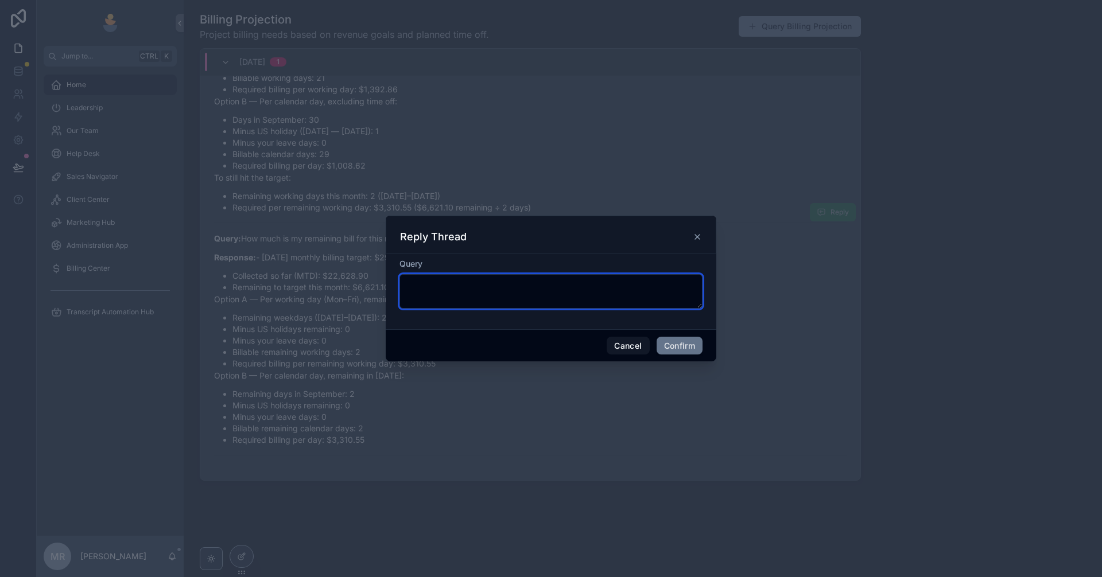
click at [571, 302] on textarea at bounding box center [550, 291] width 303 height 34
type textarea "*"
click at [614, 294] on textarea at bounding box center [550, 291] width 303 height 34
type textarea "*"
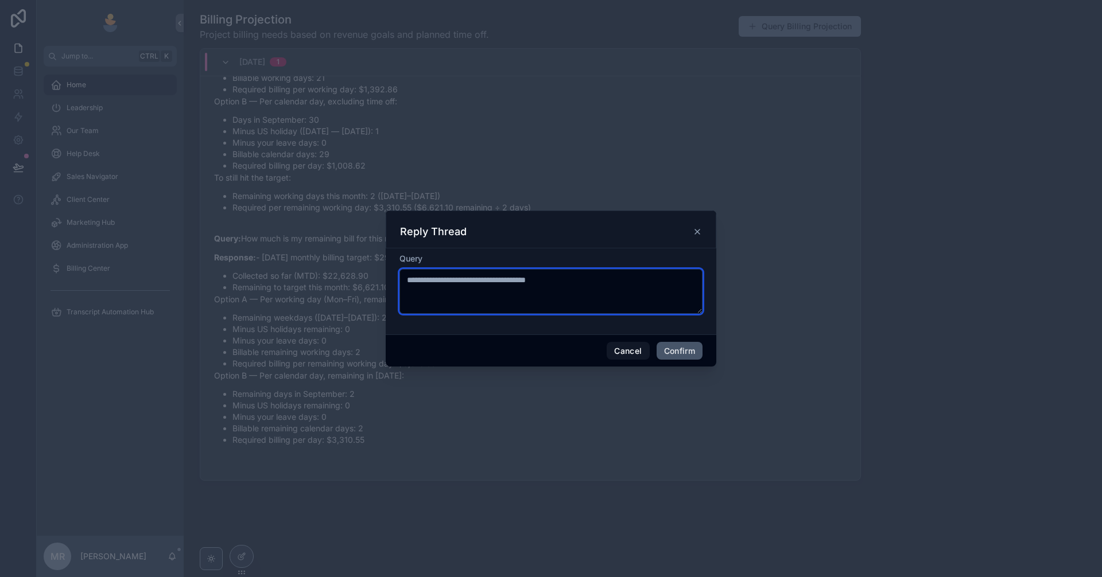
type textarea "**********"
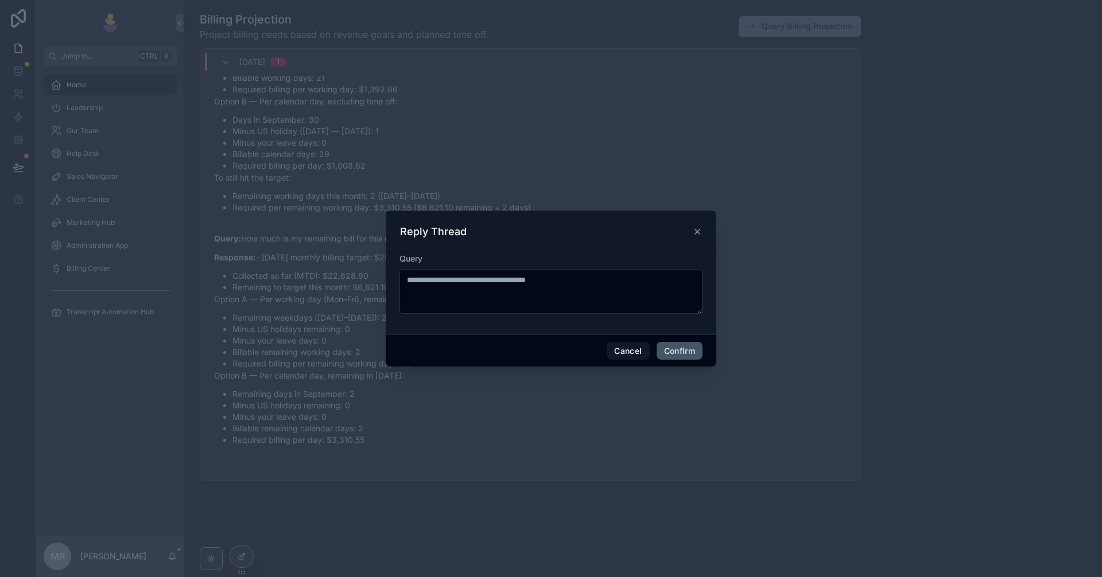
click at [692, 350] on button "Confirm" at bounding box center [680, 351] width 46 height 18
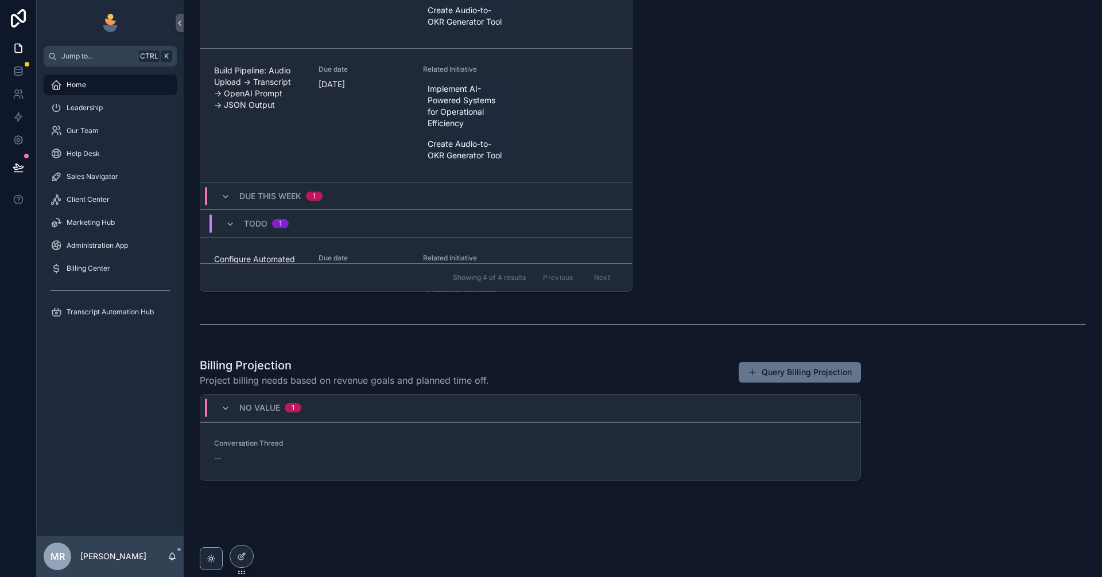
scroll to position [519, 0]
click at [107, 134] on div "Our Team" at bounding box center [110, 131] width 119 height 18
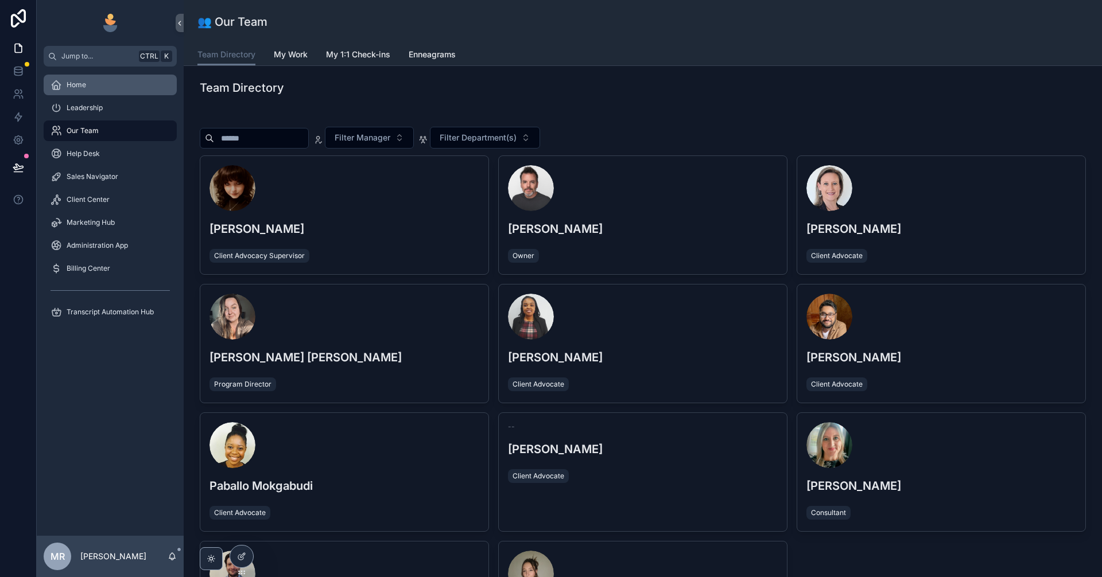
click at [107, 87] on div "Home" at bounding box center [110, 85] width 119 height 18
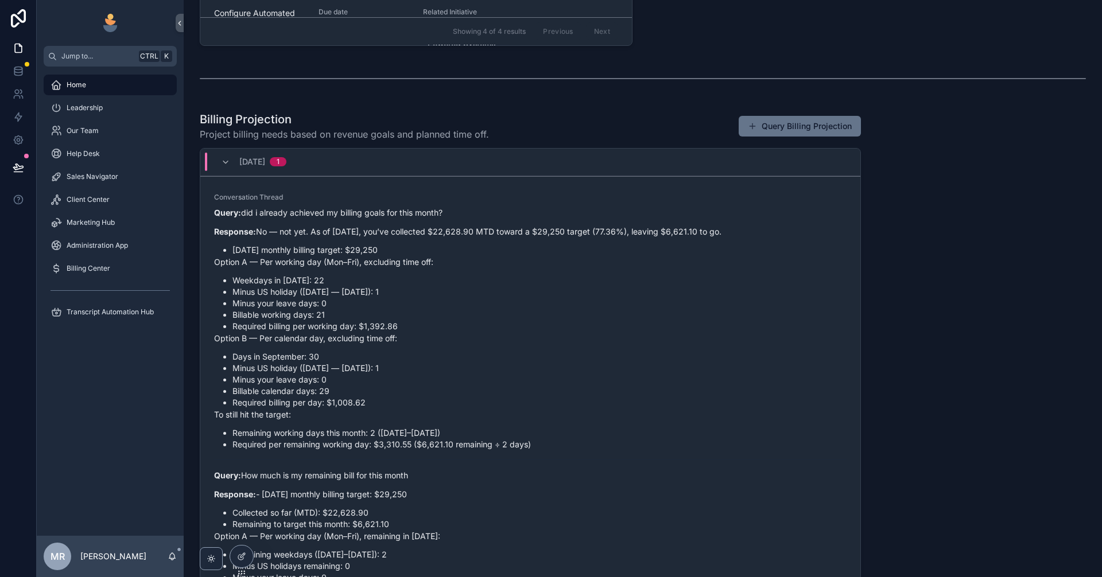
scroll to position [866, 0]
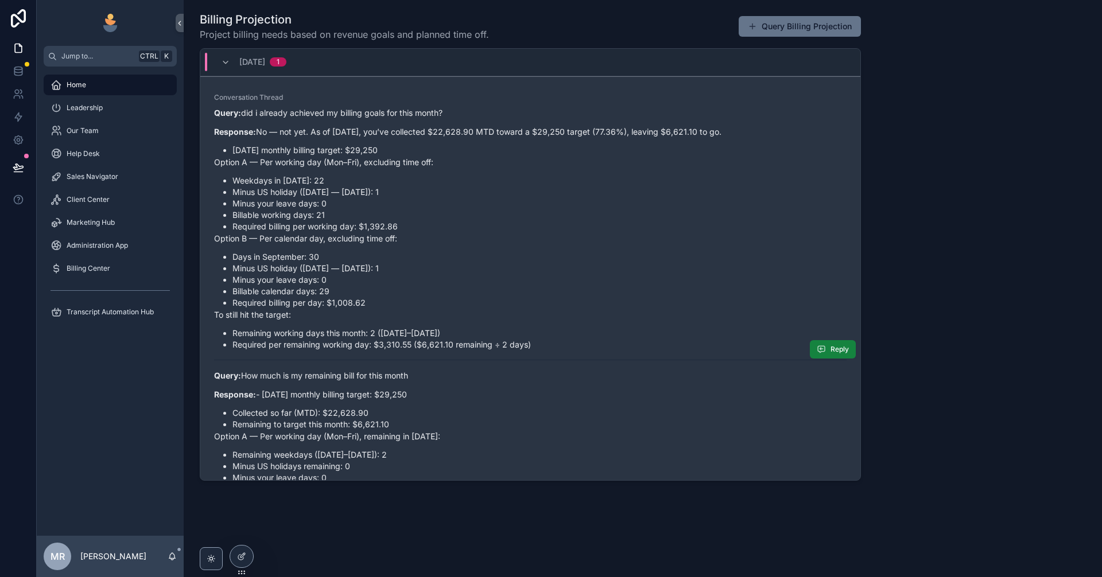
click at [831, 351] on span "Reply" at bounding box center [840, 349] width 18 height 9
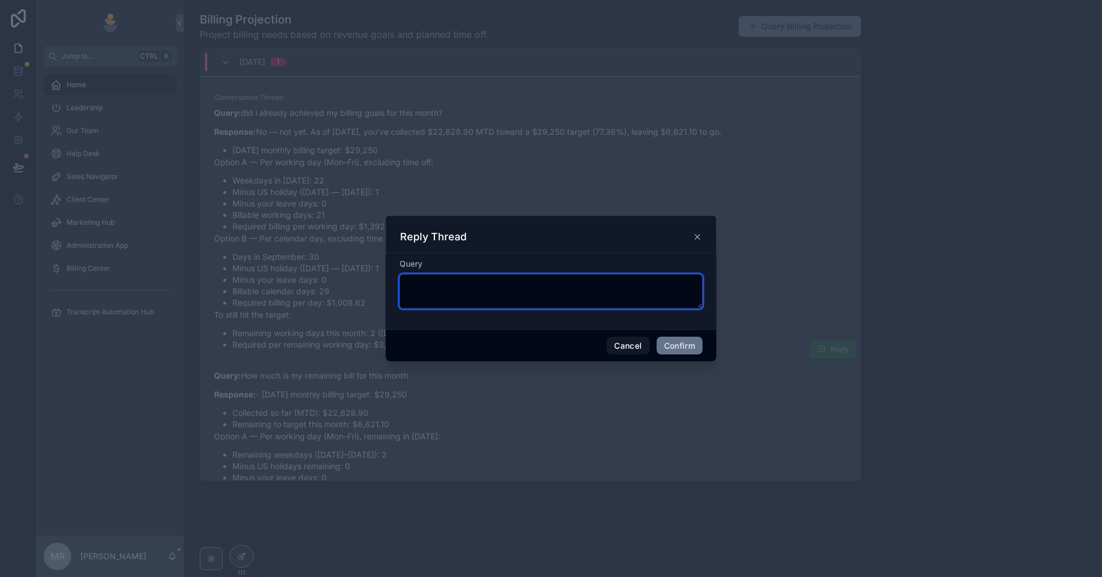
click at [533, 294] on textarea at bounding box center [550, 291] width 303 height 34
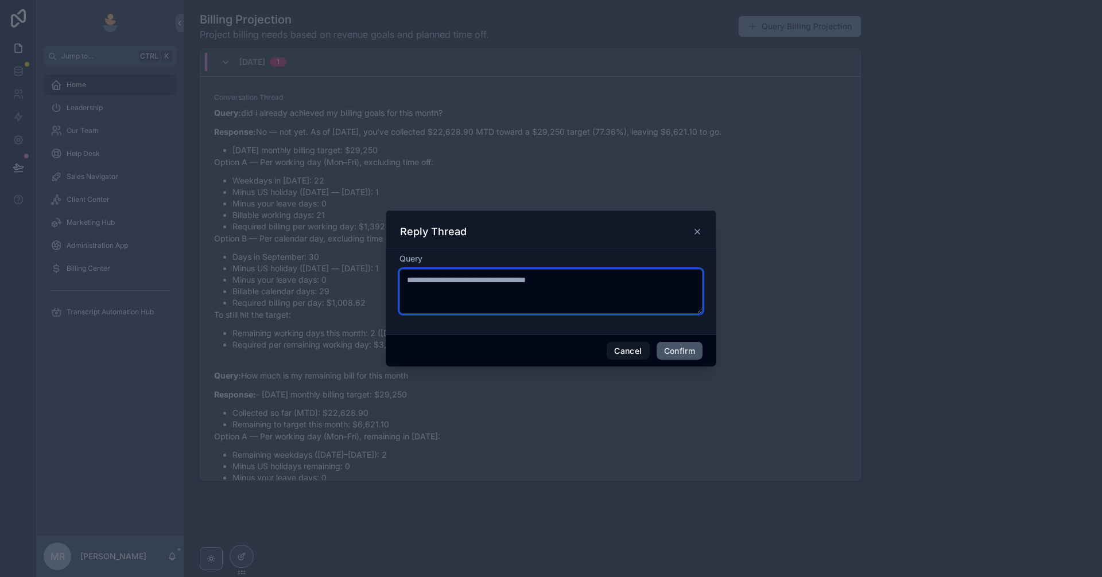
type textarea "**********"
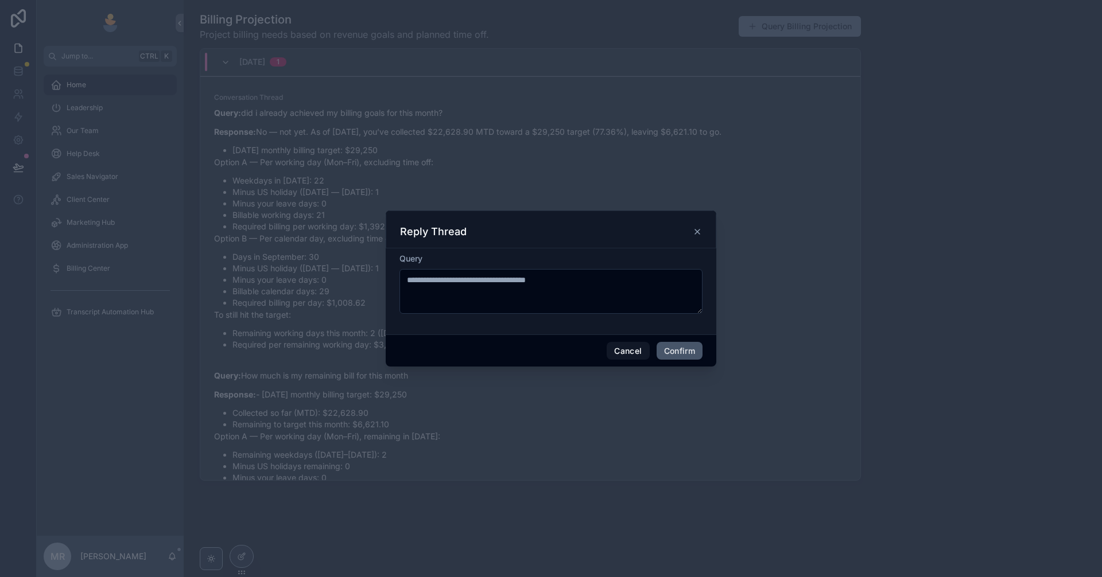
click at [681, 344] on button "Confirm" at bounding box center [680, 351] width 46 height 18
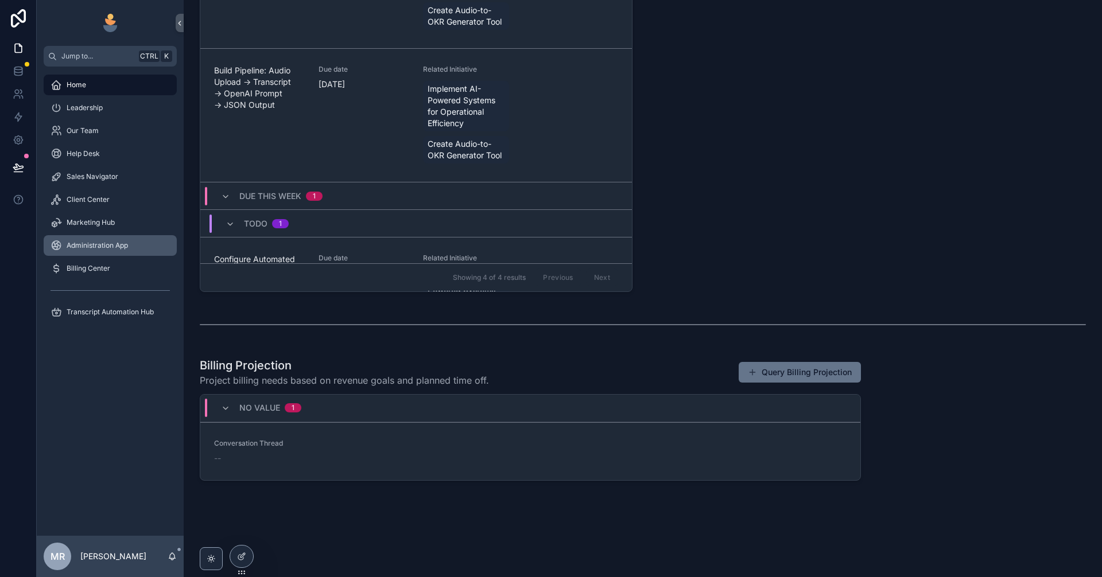
scroll to position [519, 0]
click at [133, 220] on div "Marketing Hub" at bounding box center [110, 223] width 119 height 18
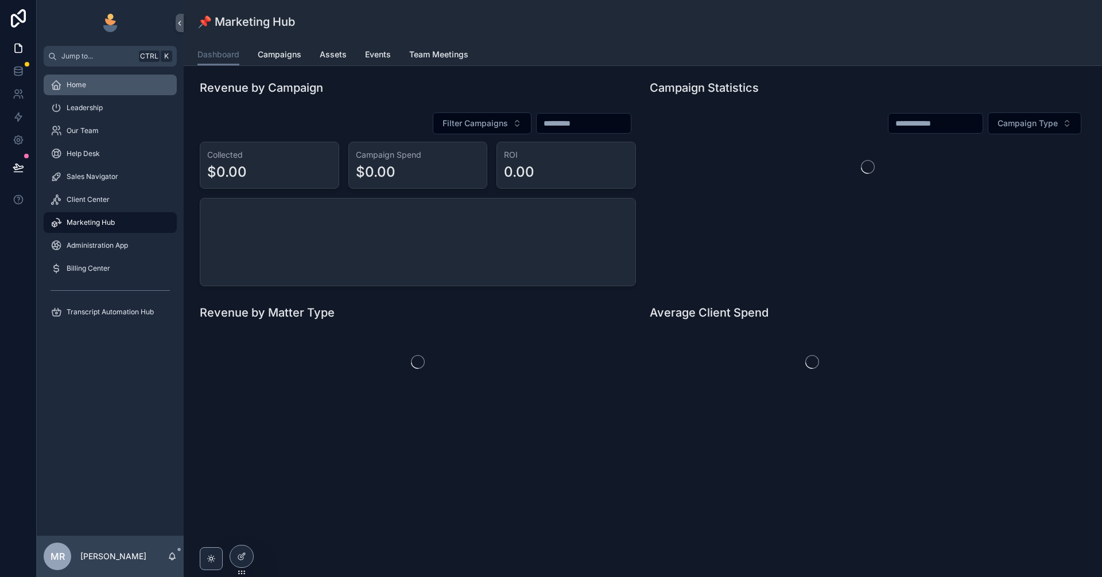
click at [111, 84] on div "Home" at bounding box center [110, 85] width 119 height 18
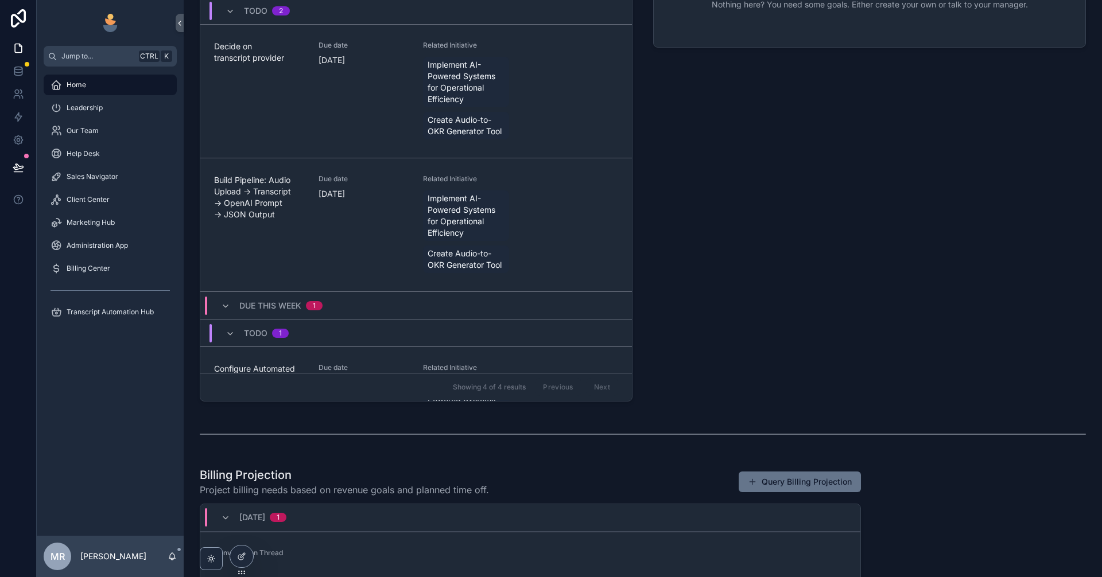
scroll to position [519, 0]
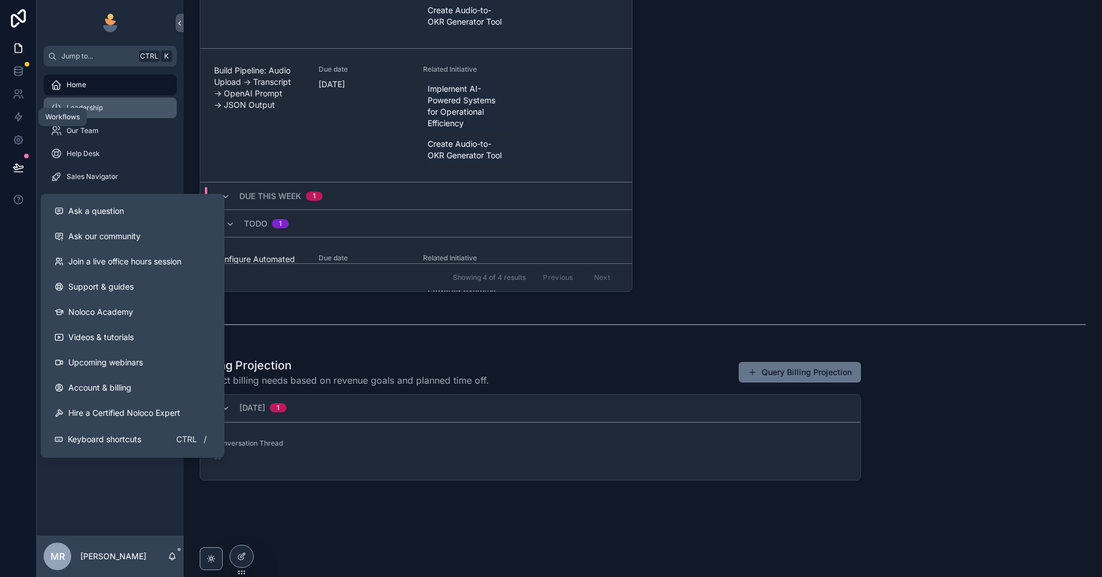
click at [103, 107] on div "Leadership" at bounding box center [110, 108] width 119 height 18
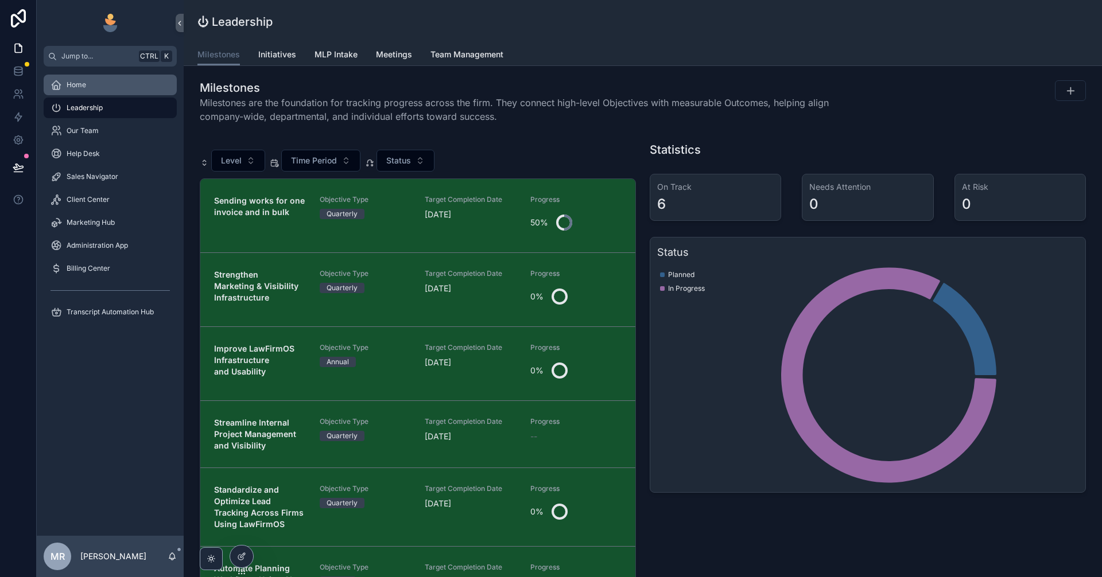
click at [110, 79] on div "Home" at bounding box center [110, 85] width 119 height 18
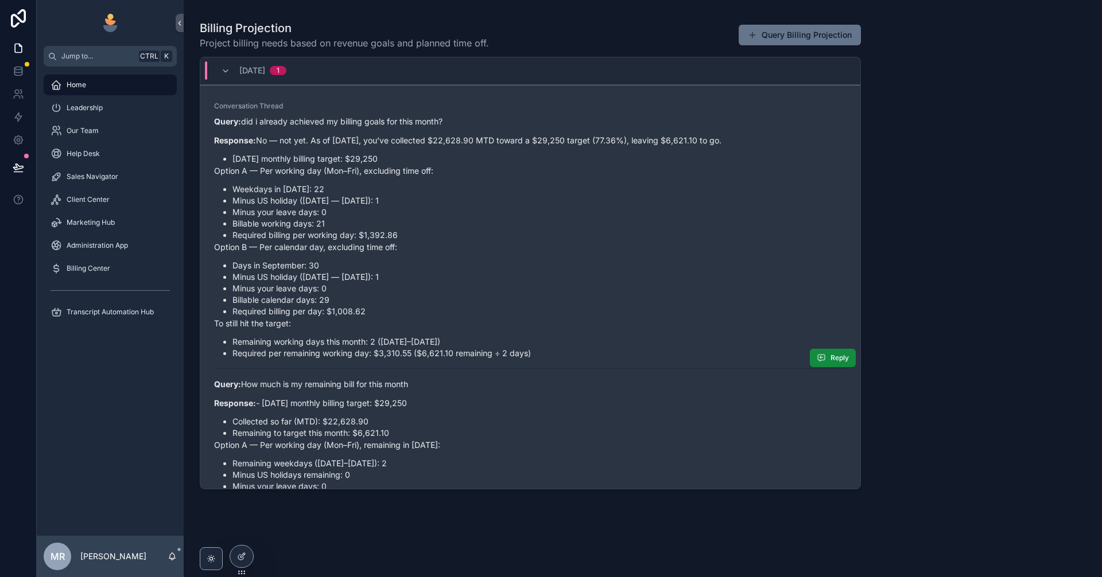
scroll to position [864, 0]
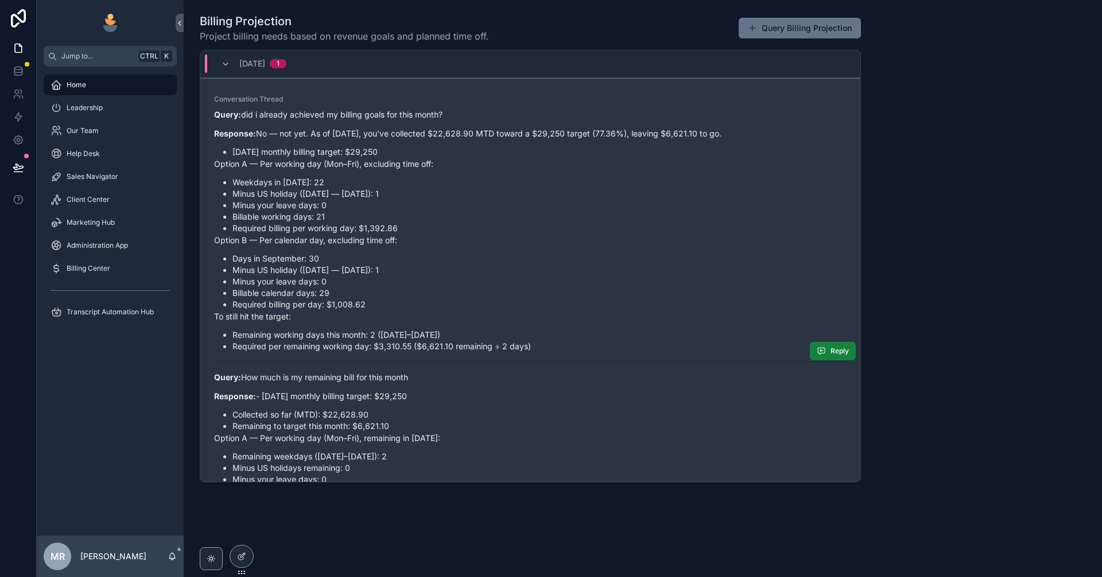
click at [833, 347] on span "Reply" at bounding box center [840, 351] width 18 height 9
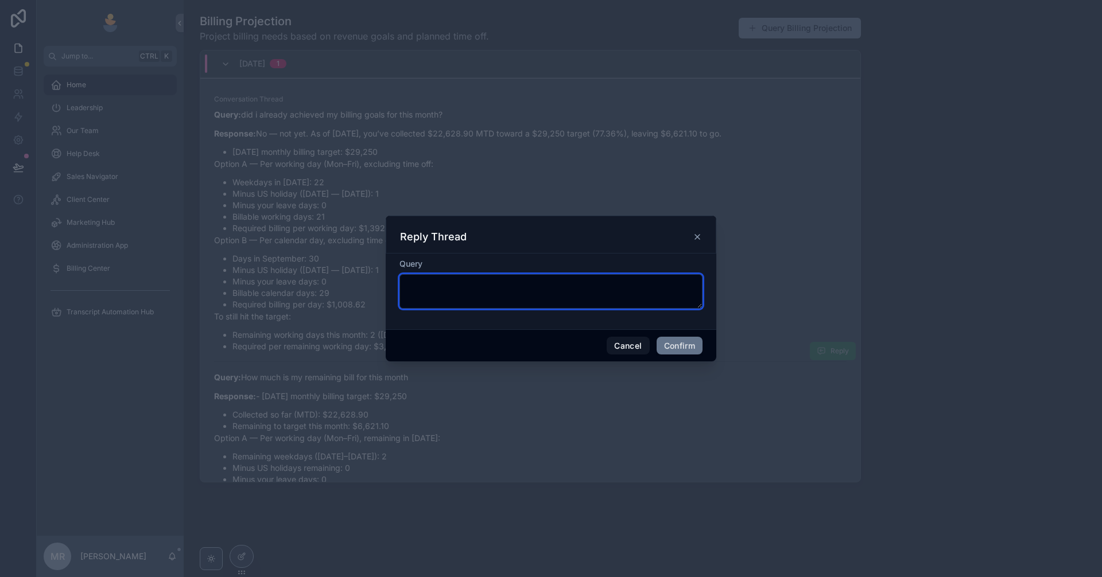
click at [550, 293] on textarea at bounding box center [550, 291] width 303 height 34
paste textarea "**********"
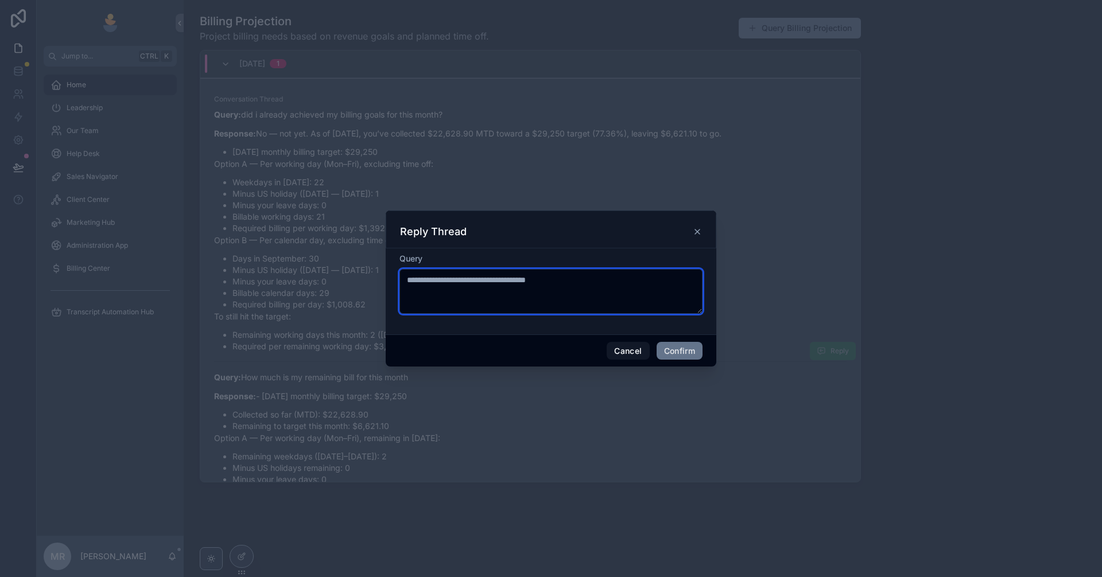
type textarea "**********"
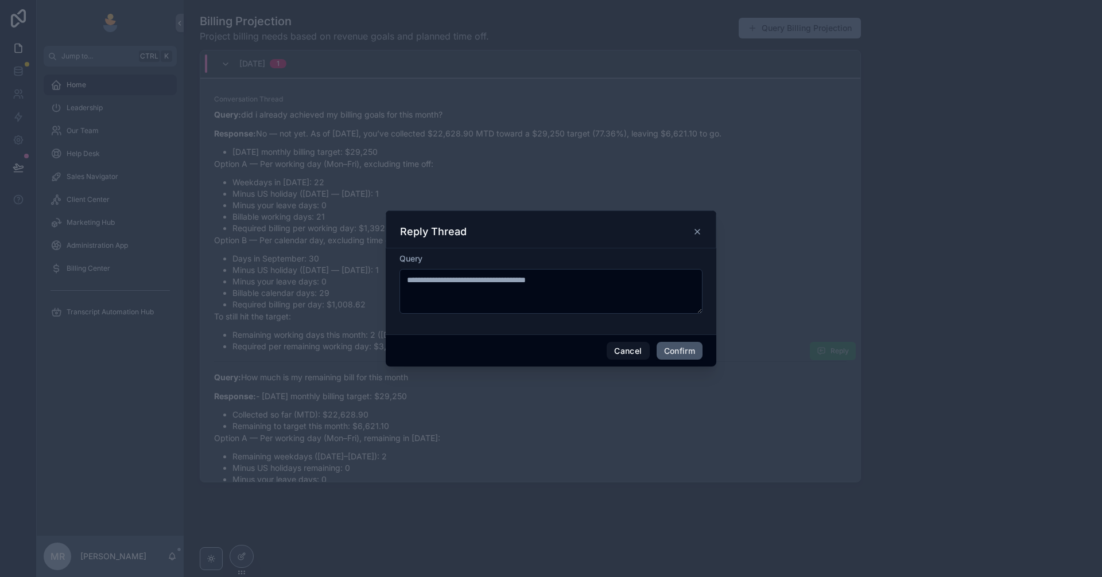
click at [680, 353] on button "Confirm" at bounding box center [680, 351] width 46 height 18
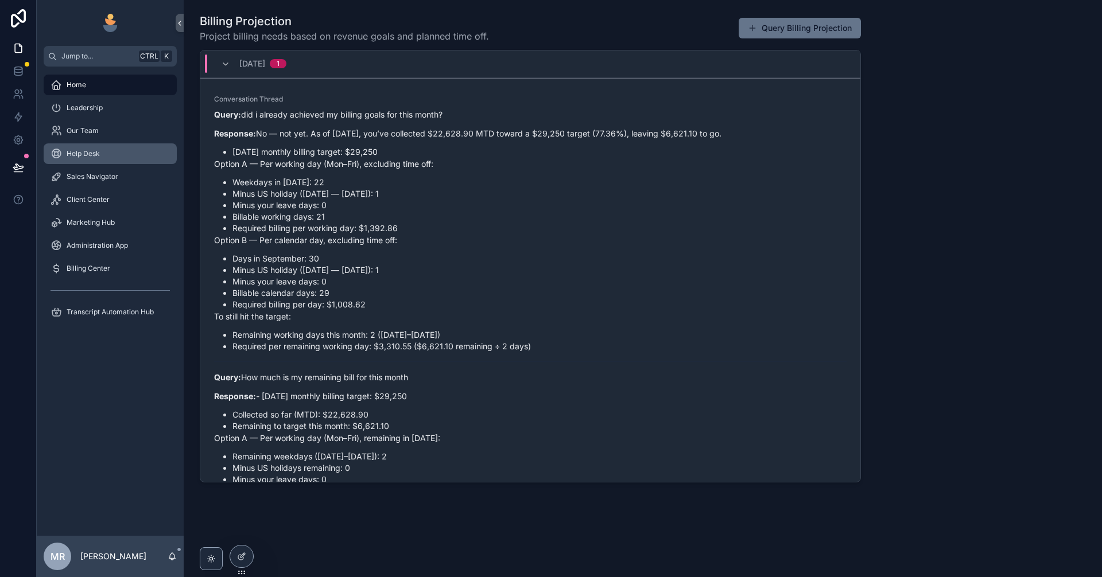
click at [155, 162] on div "Help Desk" at bounding box center [110, 154] width 119 height 18
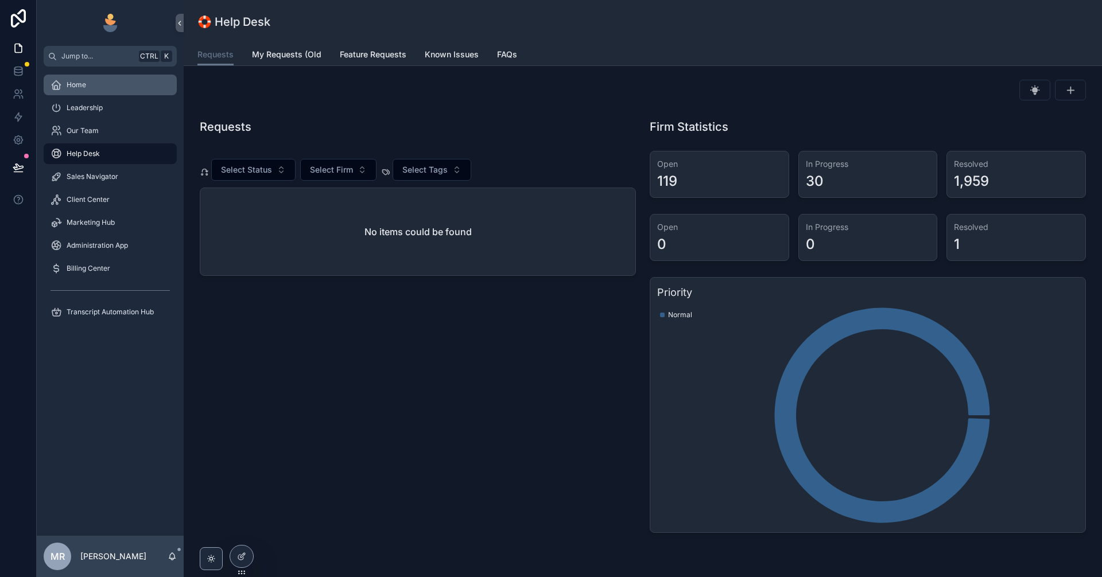
click at [110, 82] on div "Home" at bounding box center [110, 85] width 119 height 18
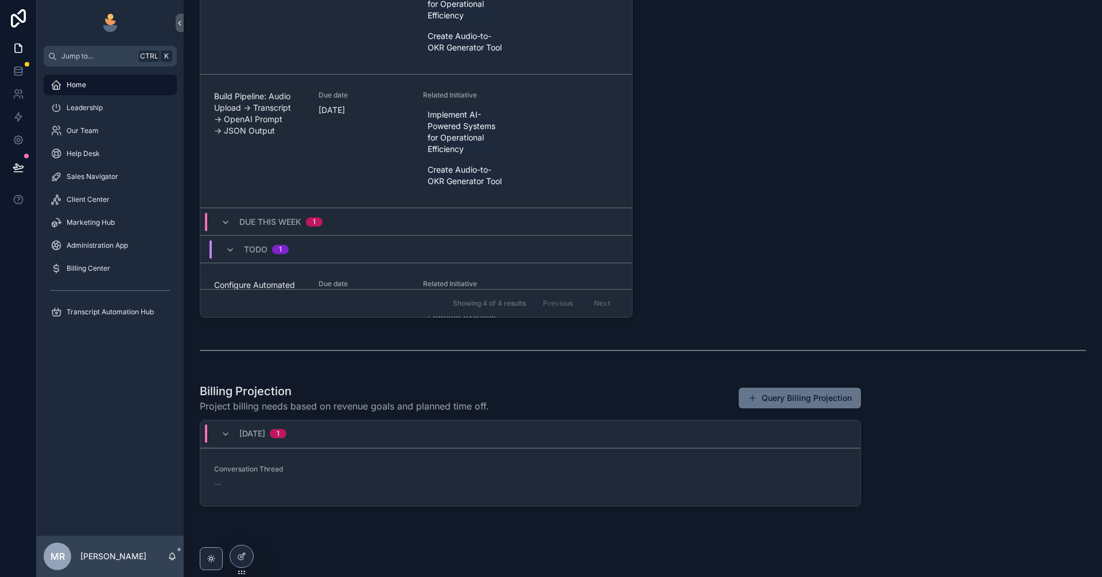
scroll to position [443, 0]
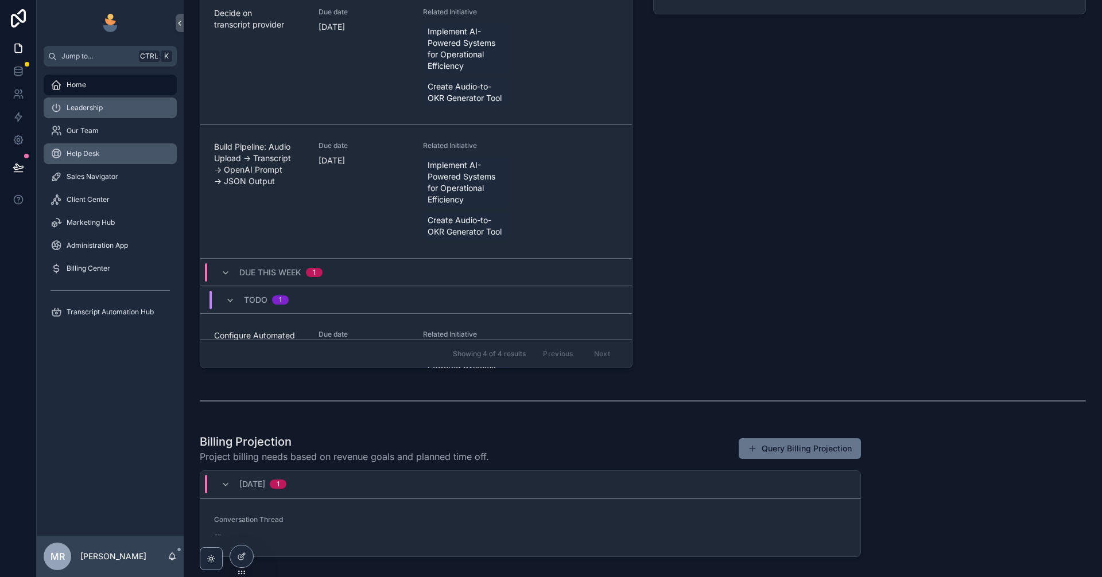
drag, startPoint x: 129, startPoint y: 116, endPoint x: 114, endPoint y: 157, distance: 43.7
click at [127, 116] on div "Leadership" at bounding box center [110, 108] width 119 height 18
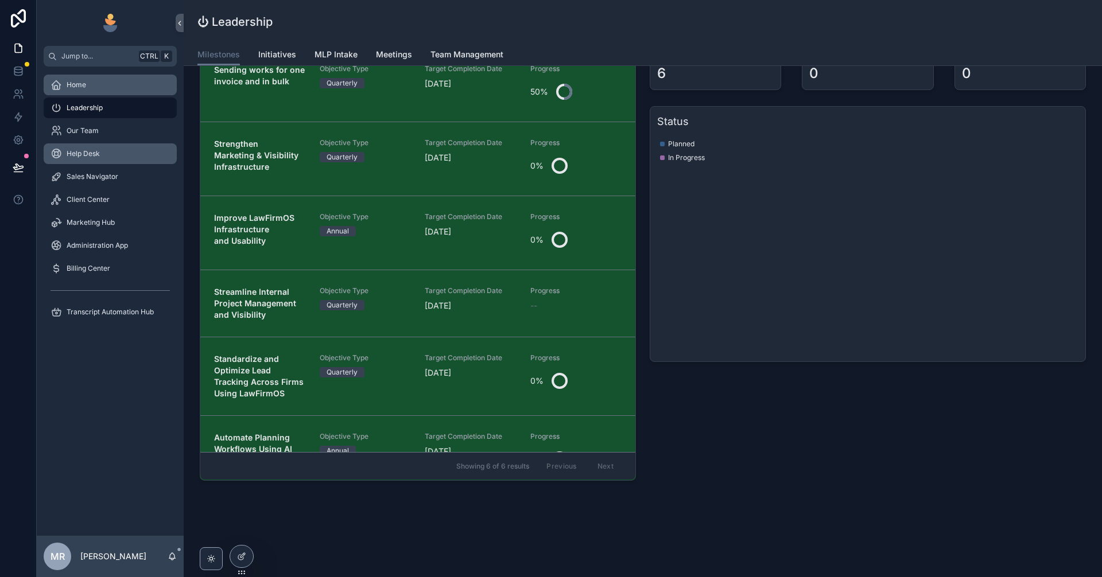
drag, startPoint x: 113, startPoint y: 162, endPoint x: 93, endPoint y: 87, distance: 77.8
click at [113, 162] on div "Help Desk" at bounding box center [110, 154] width 119 height 18
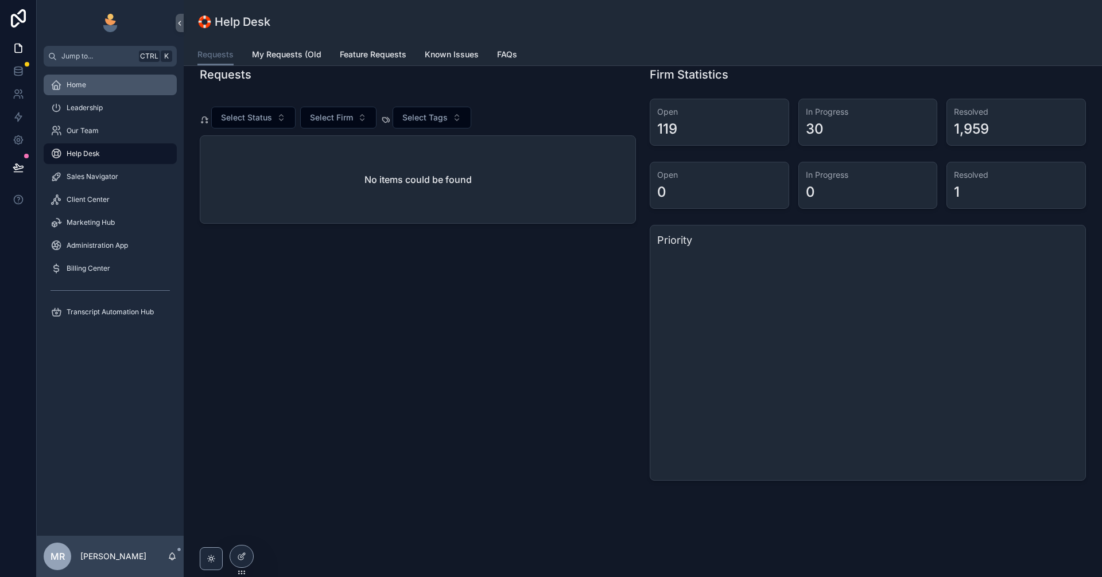
click at [92, 81] on div "Home" at bounding box center [110, 85] width 119 height 18
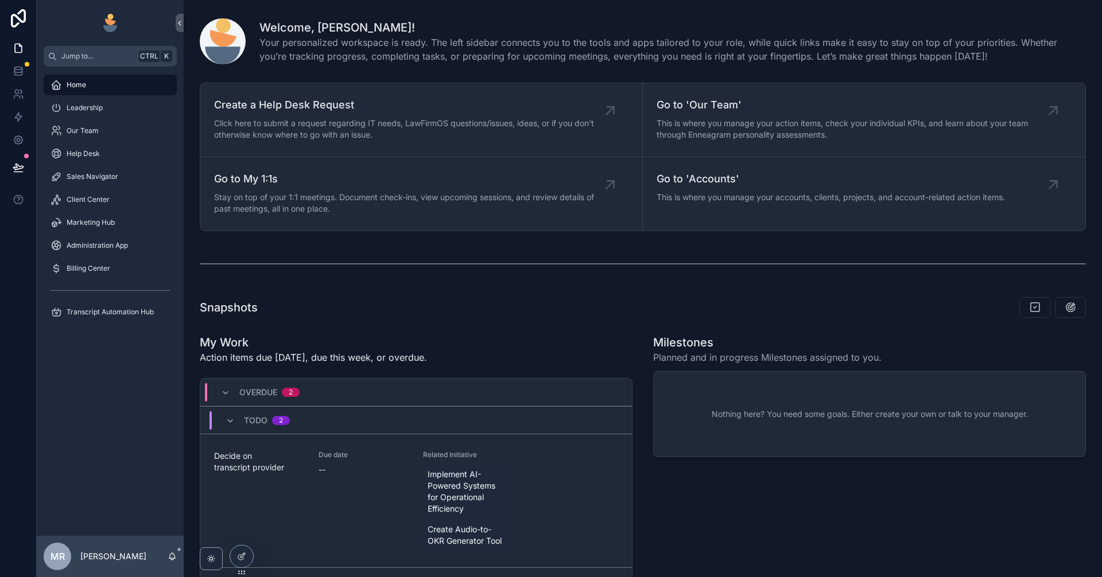
scroll to position [519, 0]
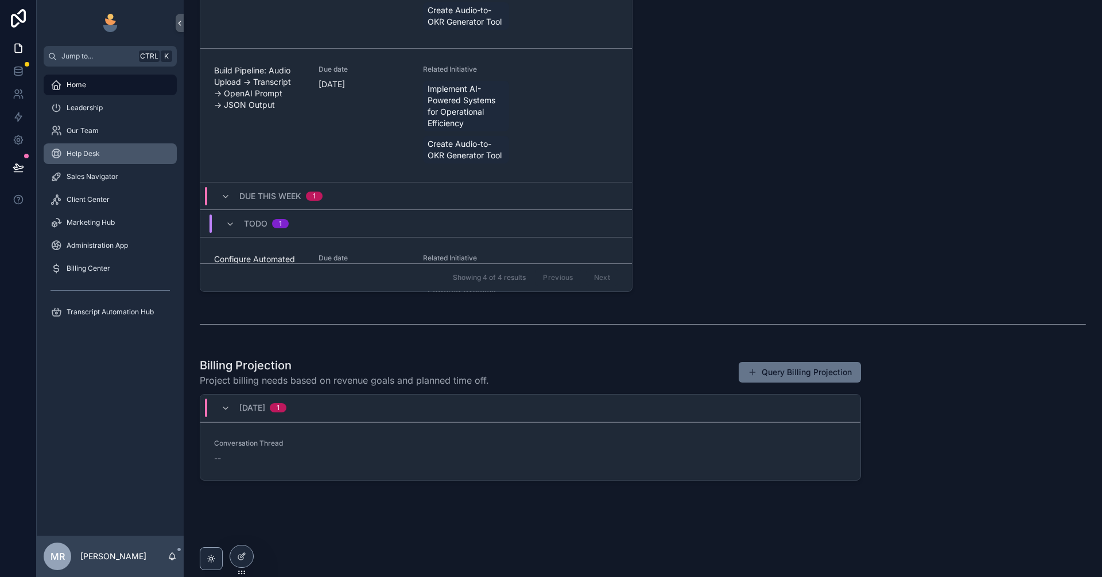
click at [73, 152] on span "Help Desk" at bounding box center [83, 153] width 33 height 9
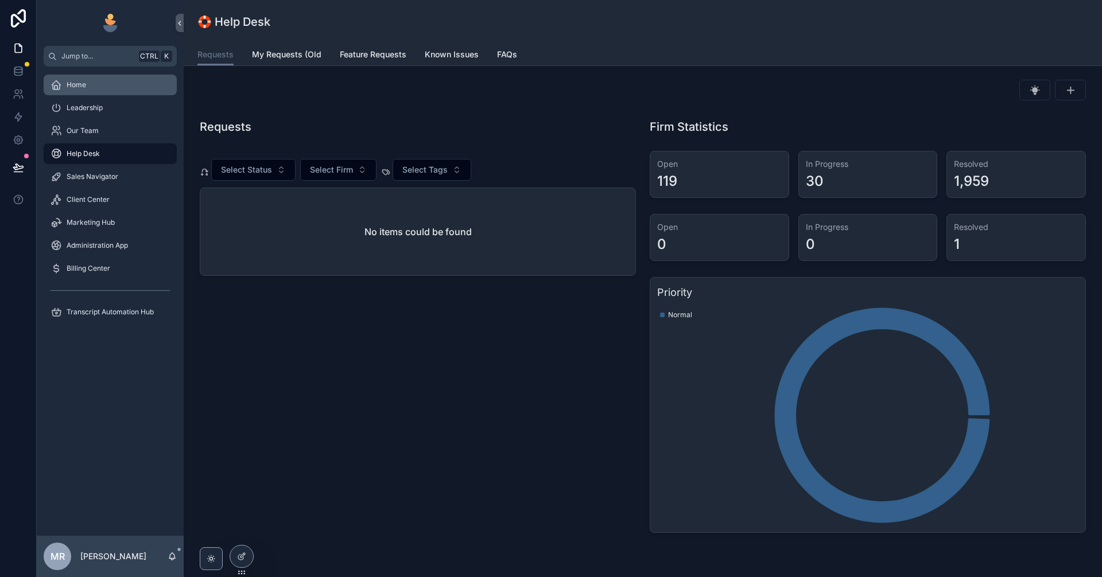
click at [98, 84] on div "Home" at bounding box center [110, 85] width 119 height 18
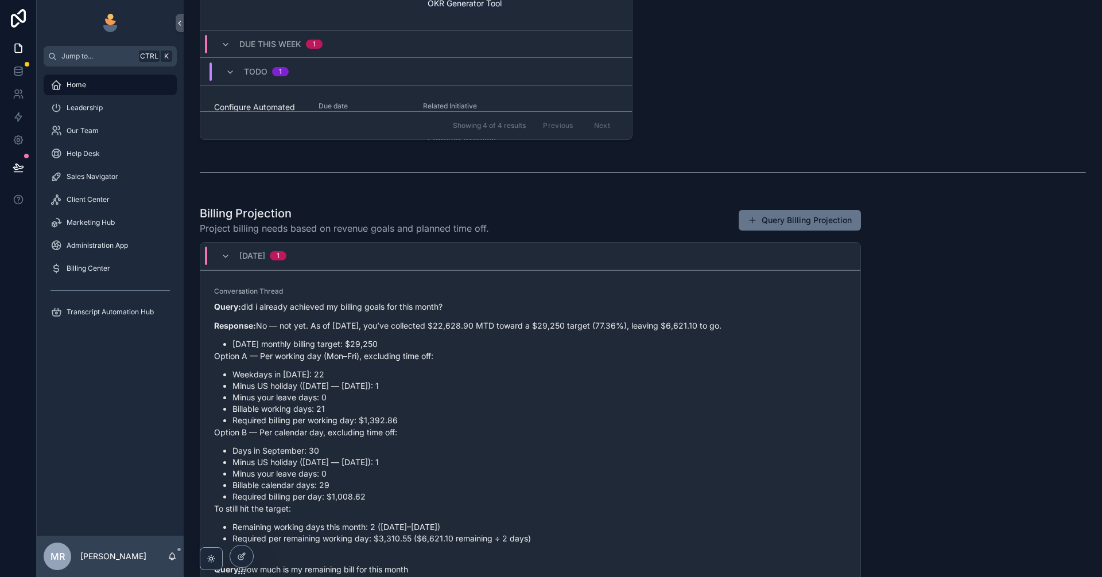
scroll to position [866, 0]
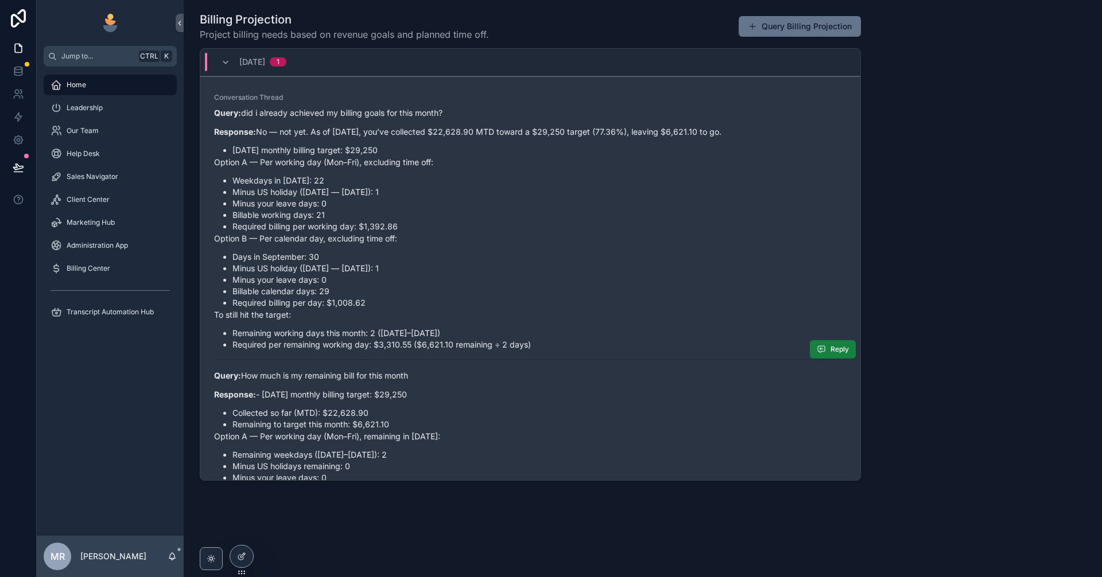
click at [817, 350] on button "Reply" at bounding box center [833, 349] width 46 height 18
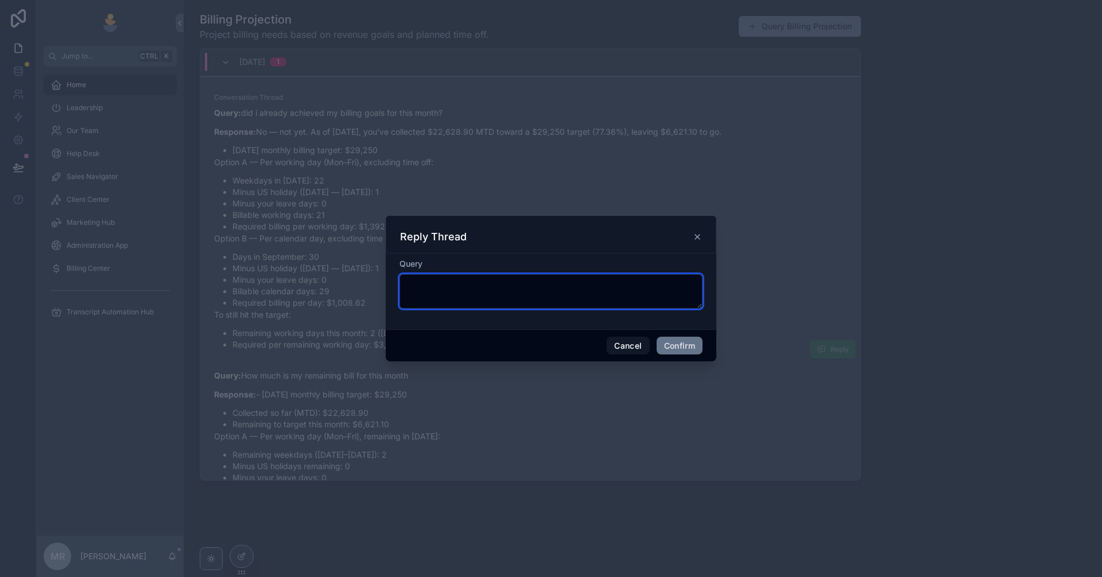
click at [576, 299] on textarea at bounding box center [550, 291] width 303 height 34
paste textarea "**********"
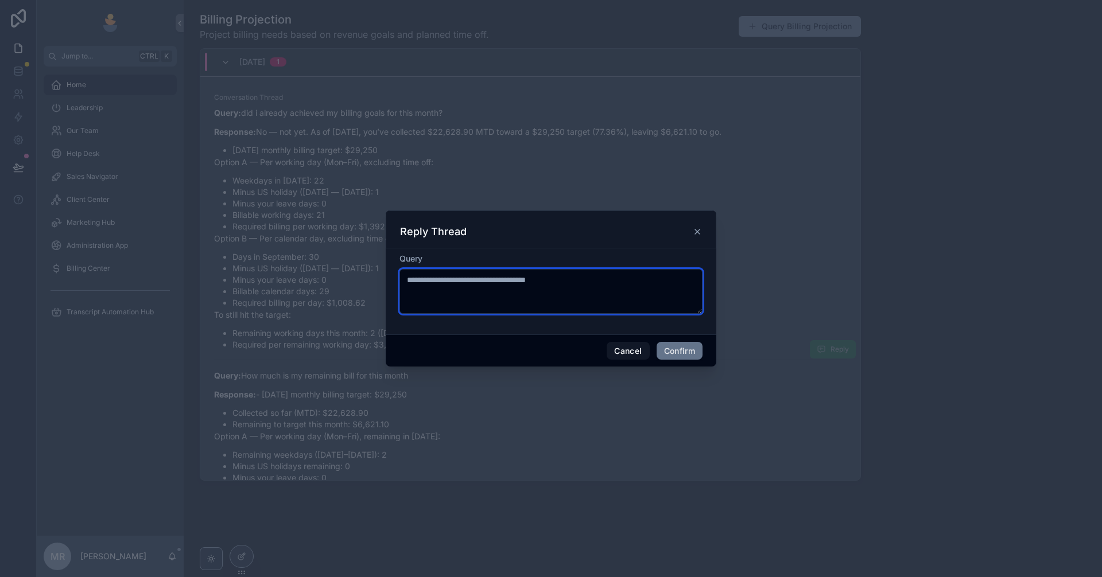
type textarea "**********"
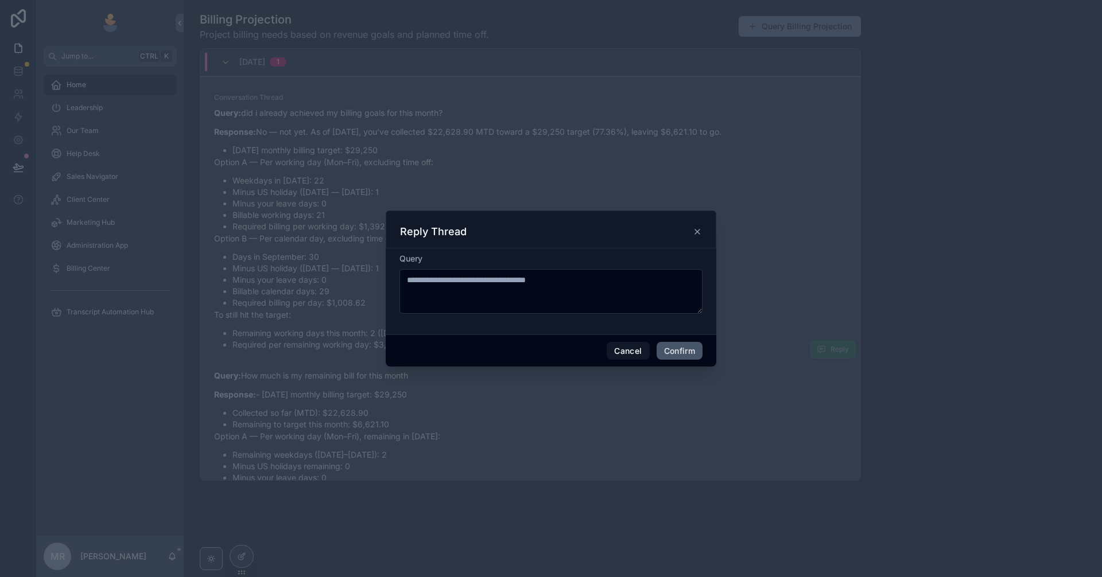
click at [680, 349] on button "Confirm" at bounding box center [680, 351] width 46 height 18
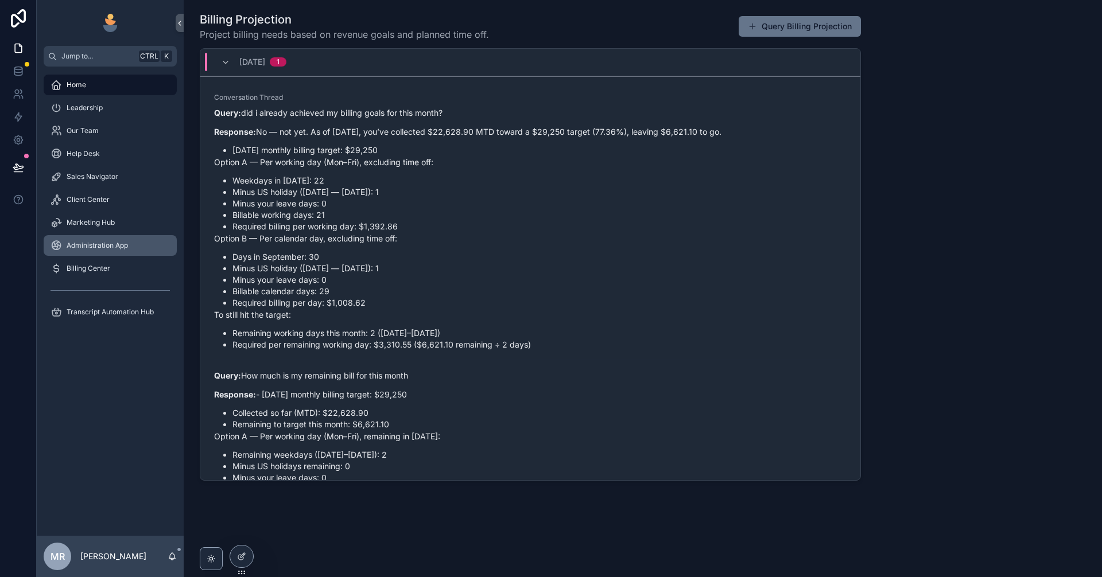
click at [124, 245] on span "Administration App" at bounding box center [97, 245] width 61 height 9
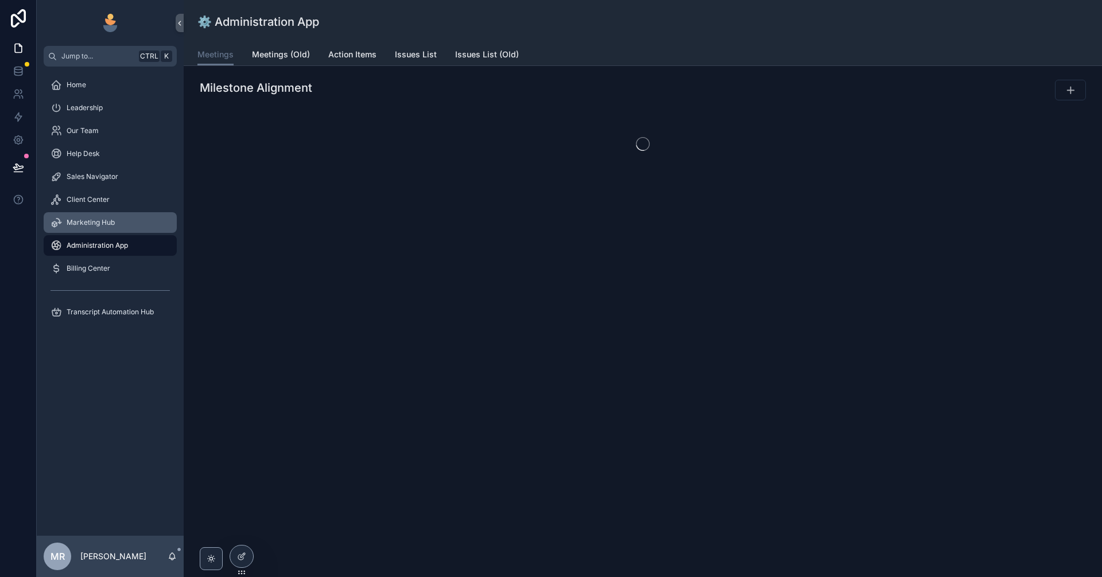
click at [93, 214] on div "Marketing Hub" at bounding box center [110, 223] width 119 height 18
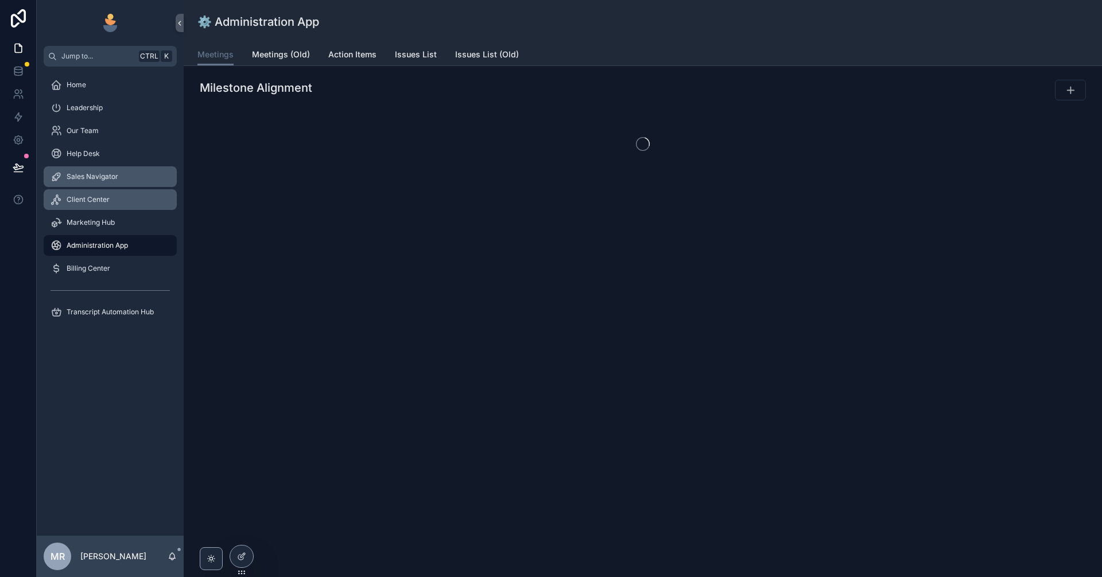
click at [85, 194] on div "Client Center" at bounding box center [110, 200] width 119 height 18
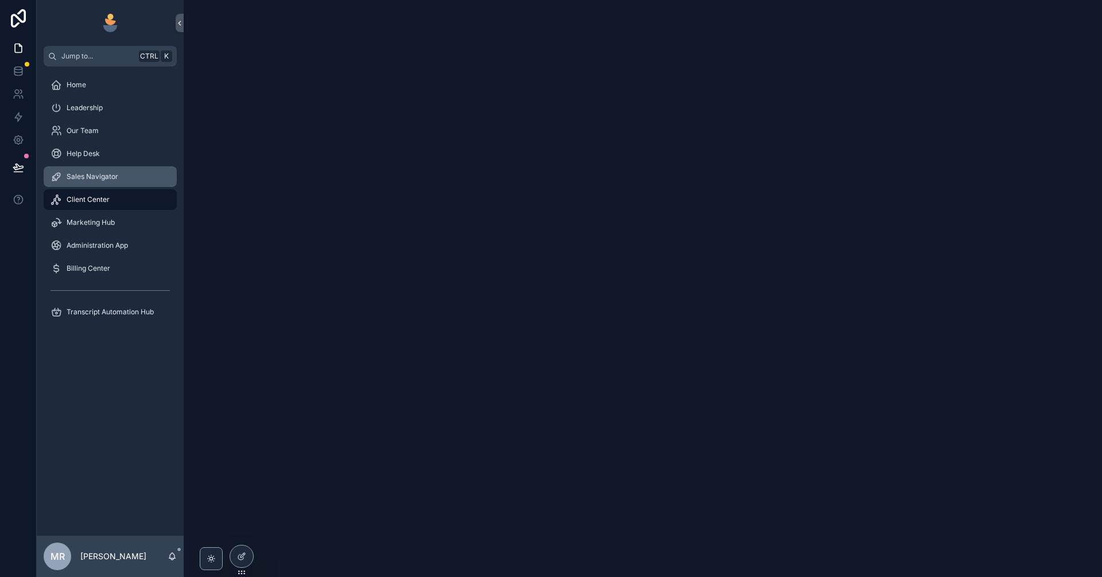
drag, startPoint x: 80, startPoint y: 168, endPoint x: 75, endPoint y: 265, distance: 97.7
click at [80, 168] on div "Sales Navigator" at bounding box center [110, 177] width 119 height 18
click at [87, 228] on div "Marketing Hub" at bounding box center [110, 223] width 119 height 18
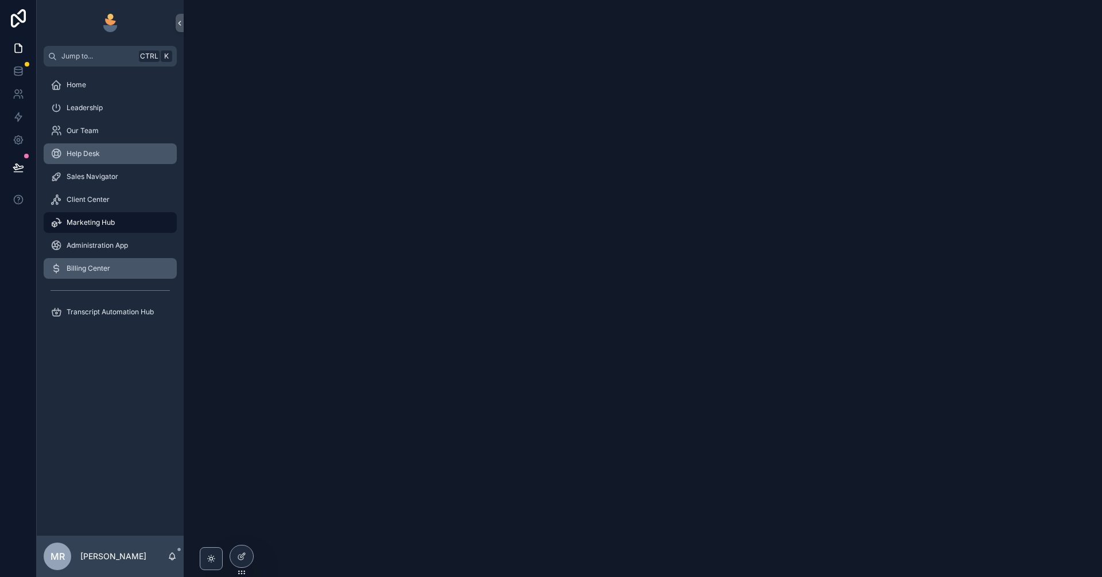
click at [77, 267] on span "Billing Center" at bounding box center [89, 268] width 44 height 9
click at [77, 156] on span "Help Desk" at bounding box center [83, 153] width 33 height 9
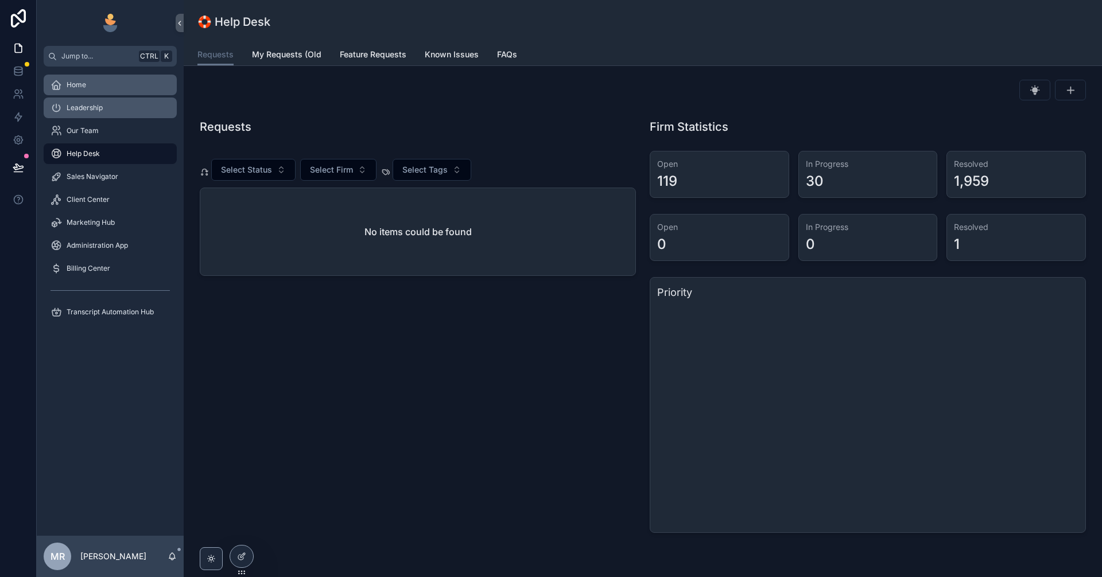
click at [86, 114] on div "Leadership" at bounding box center [110, 108] width 119 height 18
click at [86, 84] on span "Home" at bounding box center [77, 84] width 20 height 9
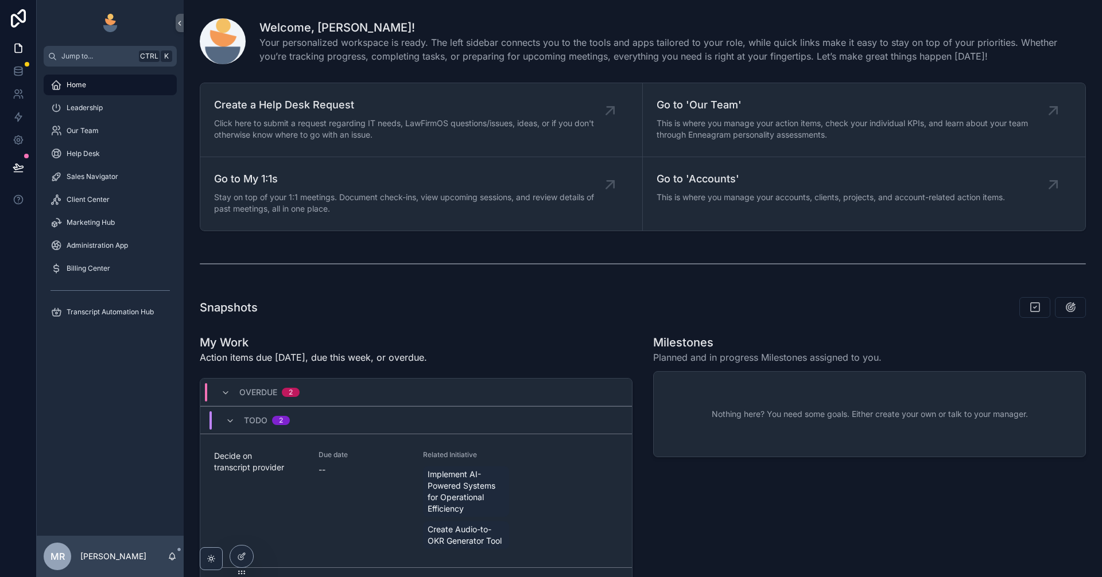
scroll to position [866, 0]
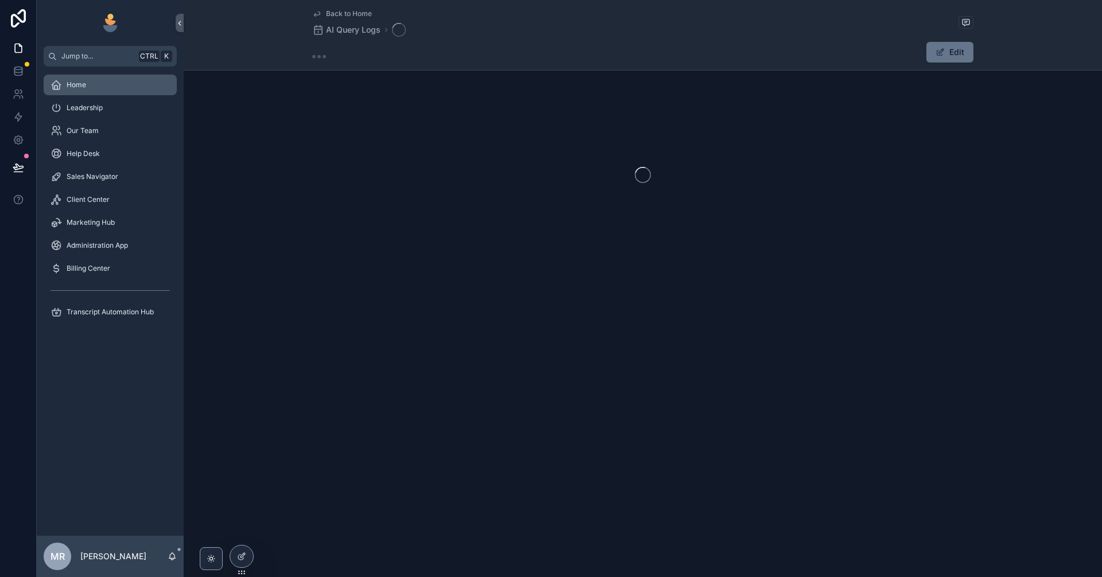
click at [96, 83] on div "Home" at bounding box center [110, 85] width 119 height 18
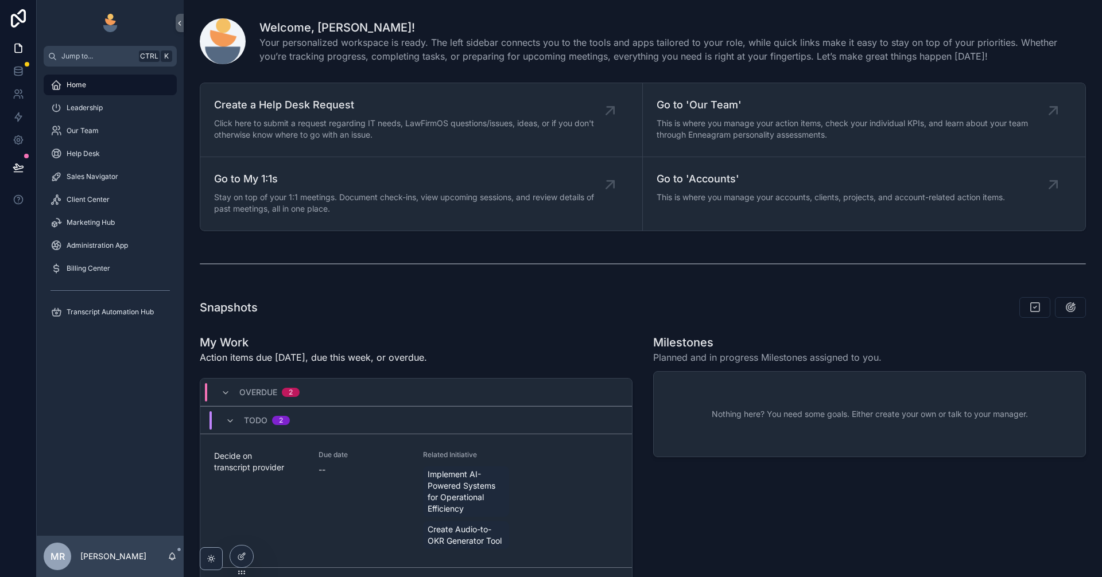
scroll to position [866, 0]
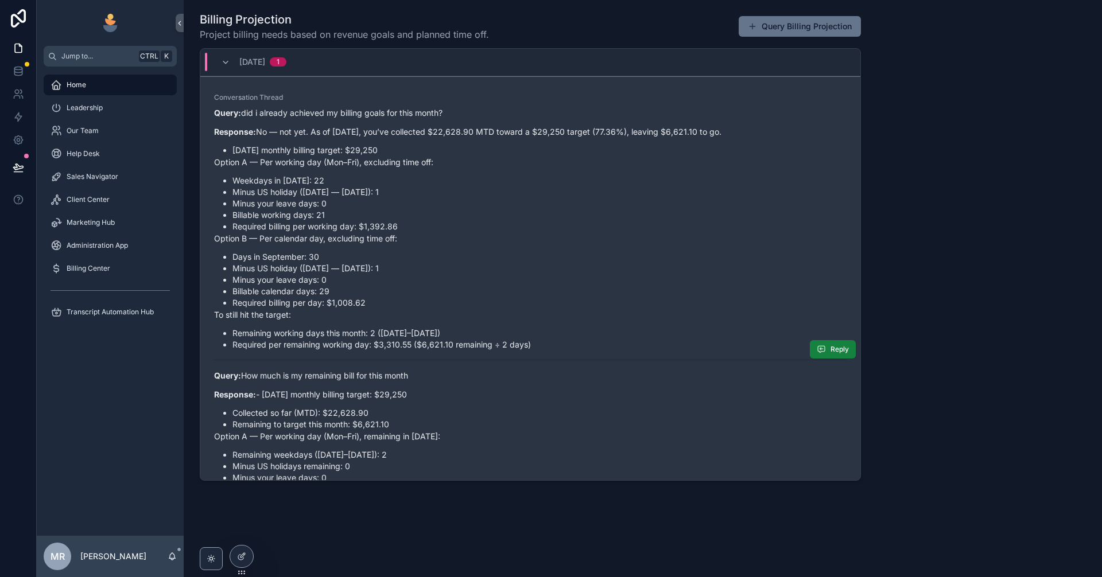
click at [818, 349] on button "Reply" at bounding box center [833, 349] width 46 height 18
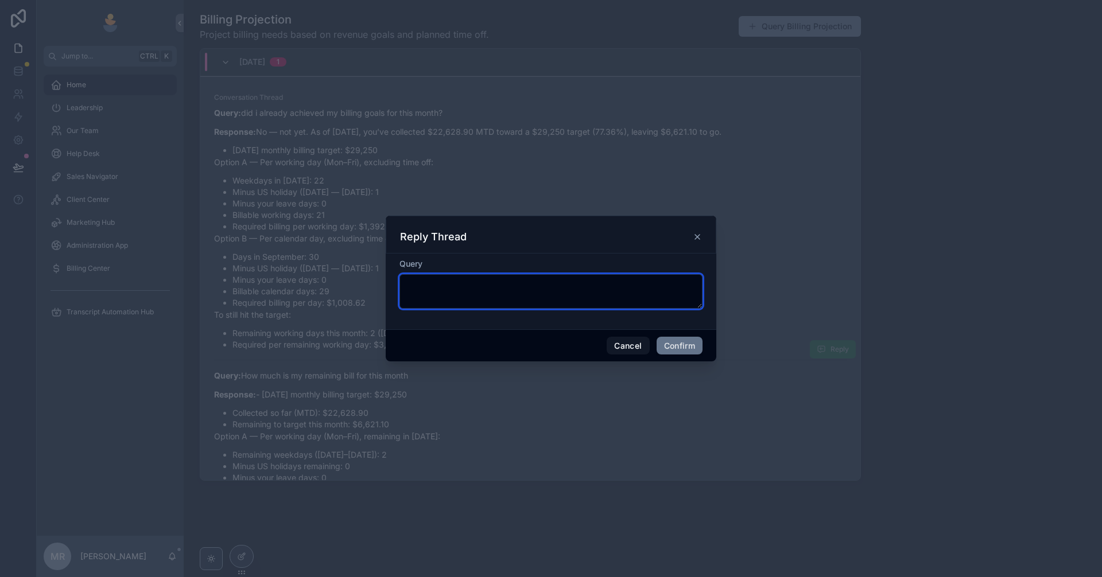
click at [577, 294] on textarea at bounding box center [550, 291] width 303 height 34
paste textarea "**********"
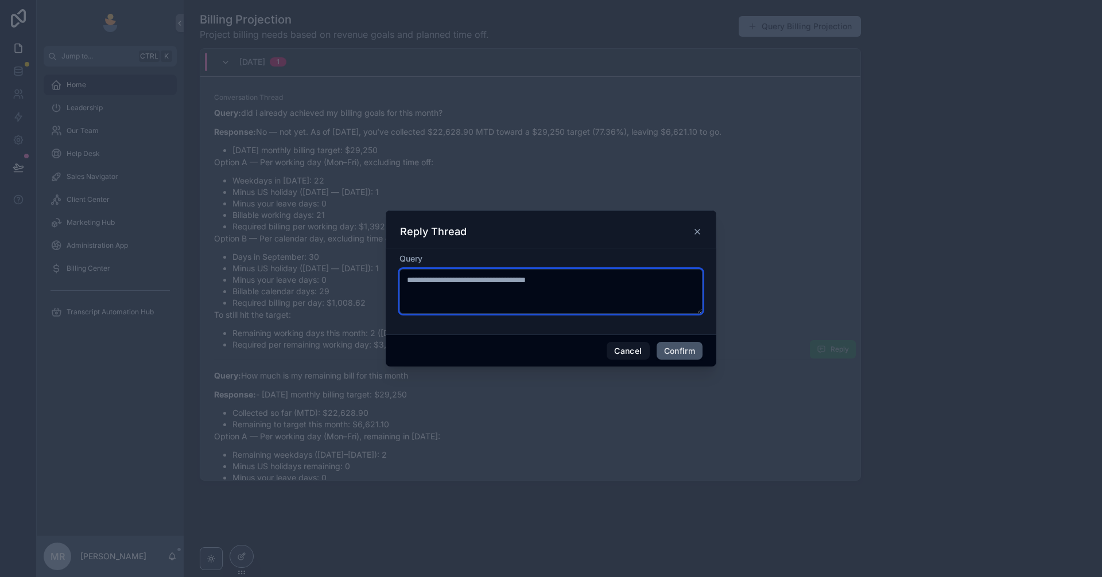
type textarea "**********"
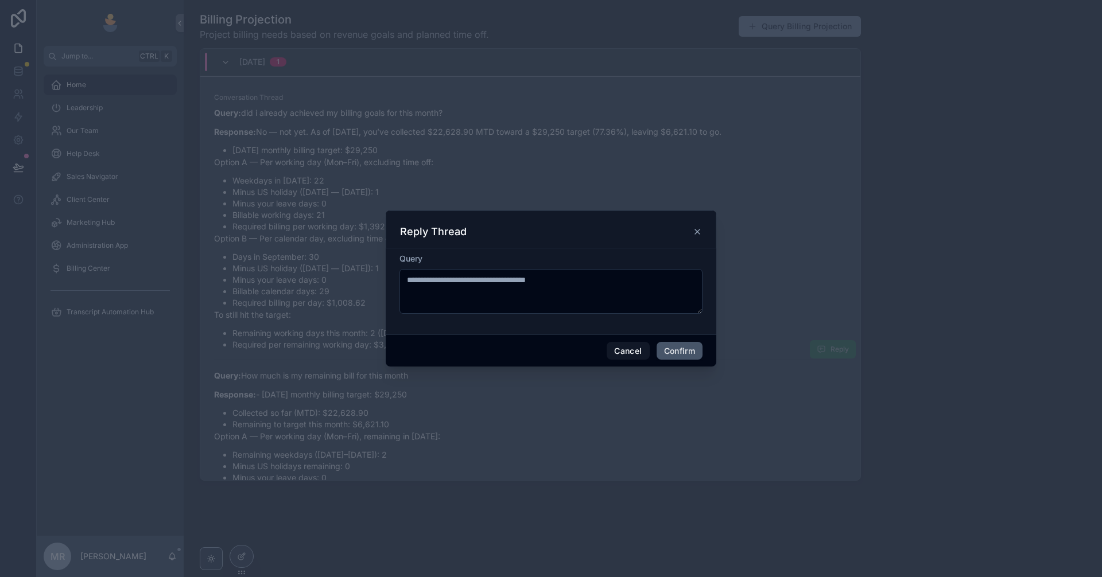
click at [684, 346] on button "Confirm" at bounding box center [680, 351] width 46 height 18
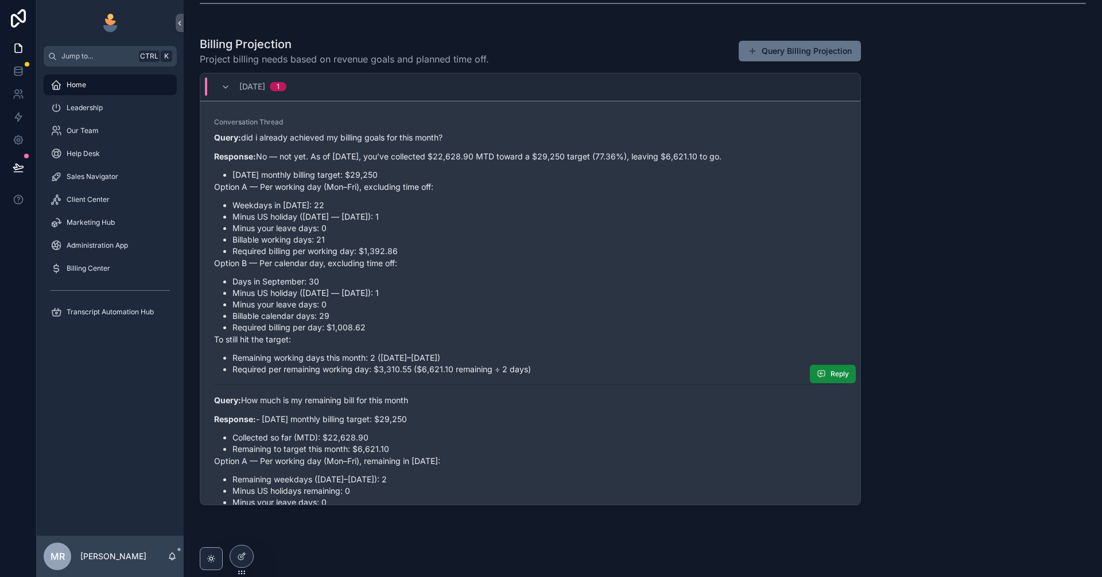
scroll to position [789, 0]
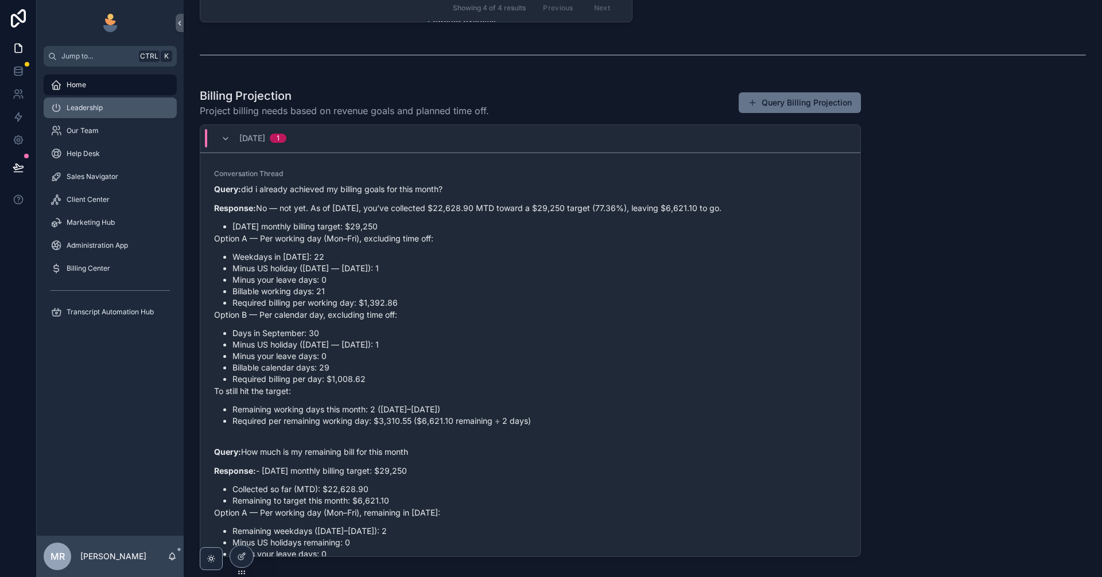
click at [119, 110] on div "Leadership" at bounding box center [110, 108] width 119 height 18
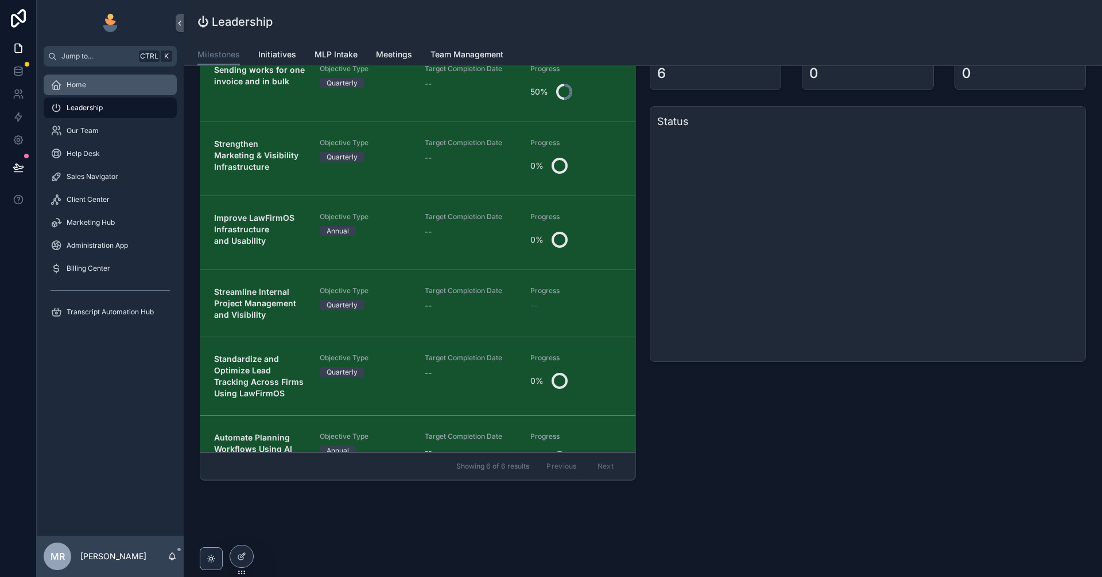
click at [102, 91] on div "Home" at bounding box center [110, 85] width 119 height 18
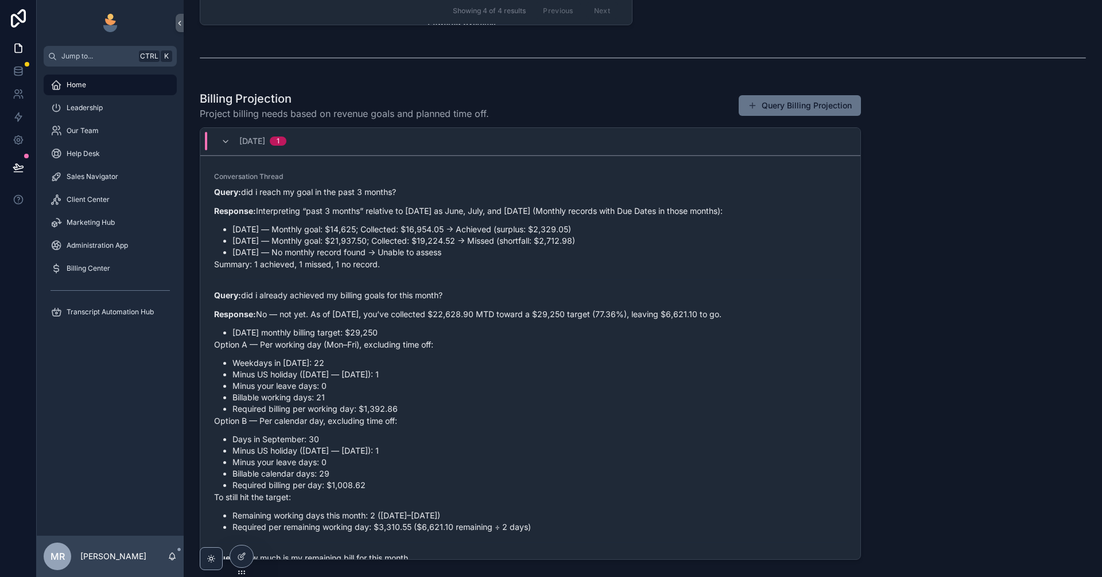
scroll to position [751, 0]
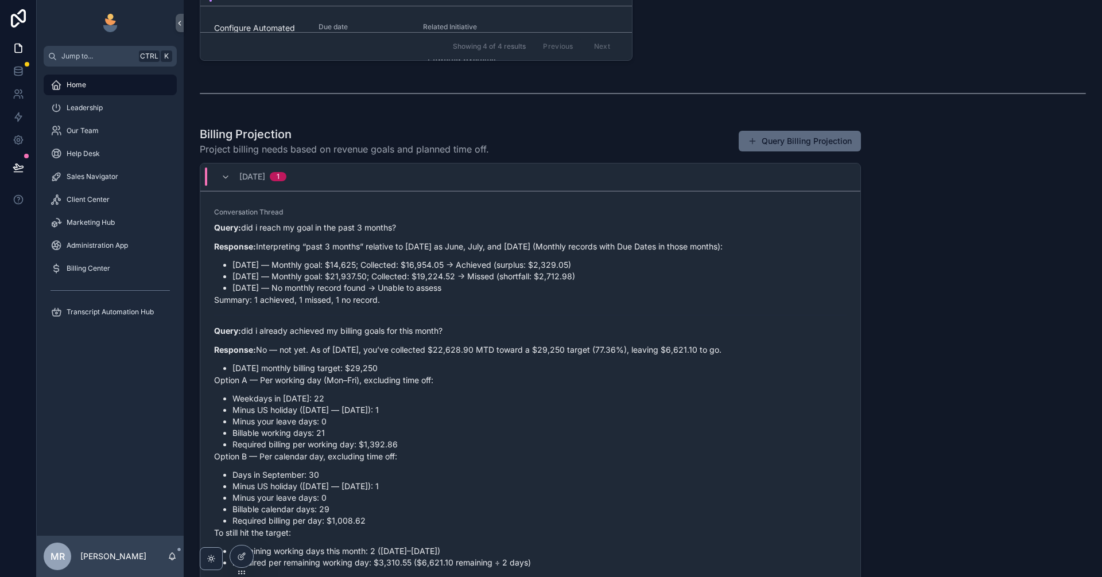
click at [790, 142] on button "Query Billing Projection" at bounding box center [800, 141] width 122 height 21
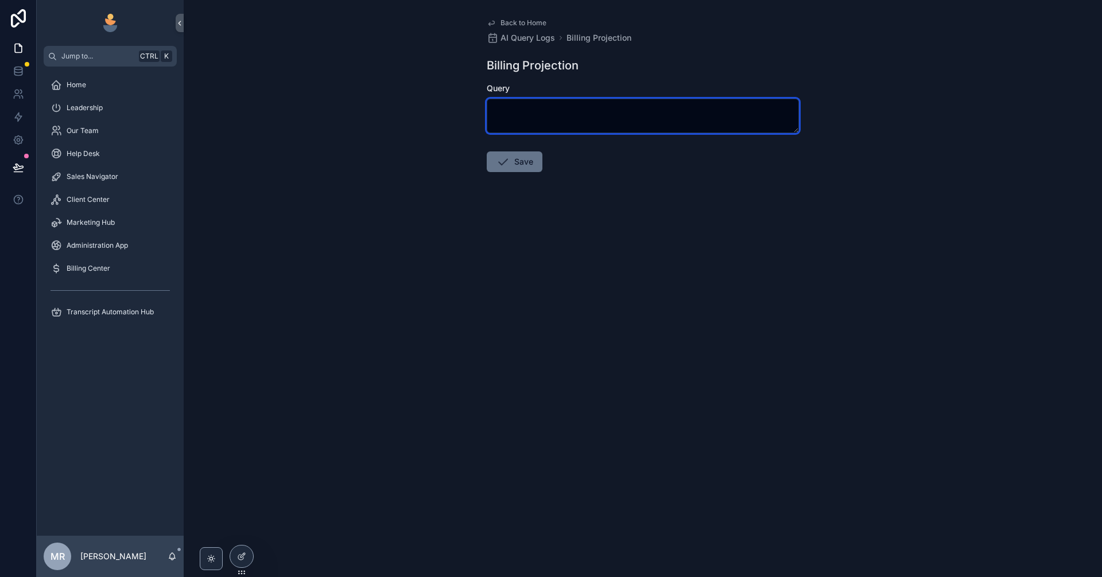
click at [631, 117] on textarea "scrollable content" at bounding box center [643, 116] width 312 height 34
click at [589, 109] on textarea "**********" at bounding box center [643, 116] width 312 height 34
type textarea "**********"
click at [646, 114] on textarea "**********" at bounding box center [643, 116] width 312 height 34
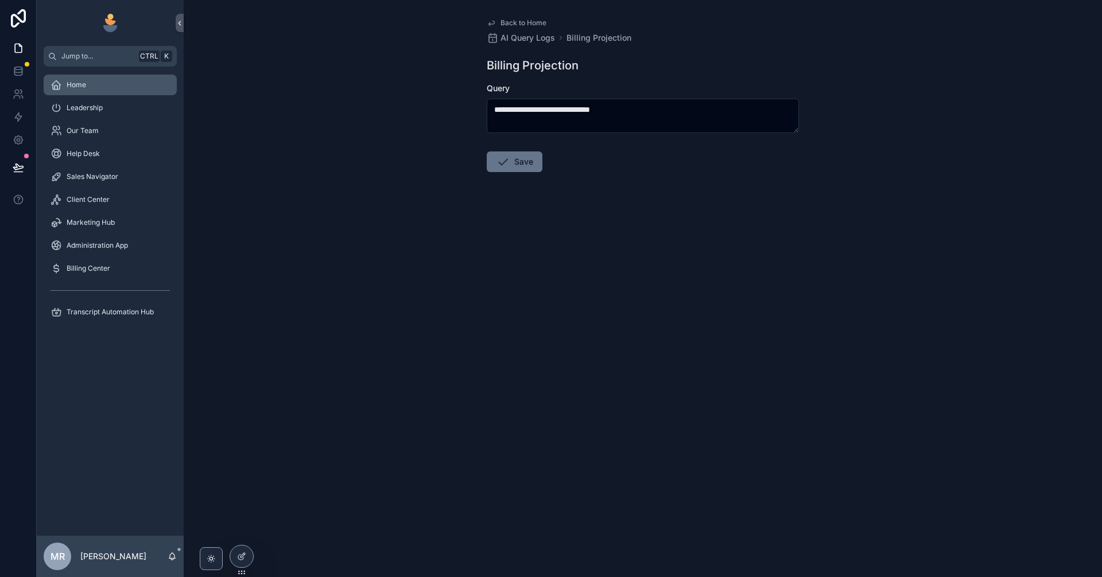
click at [96, 80] on div "Home" at bounding box center [110, 85] width 119 height 18
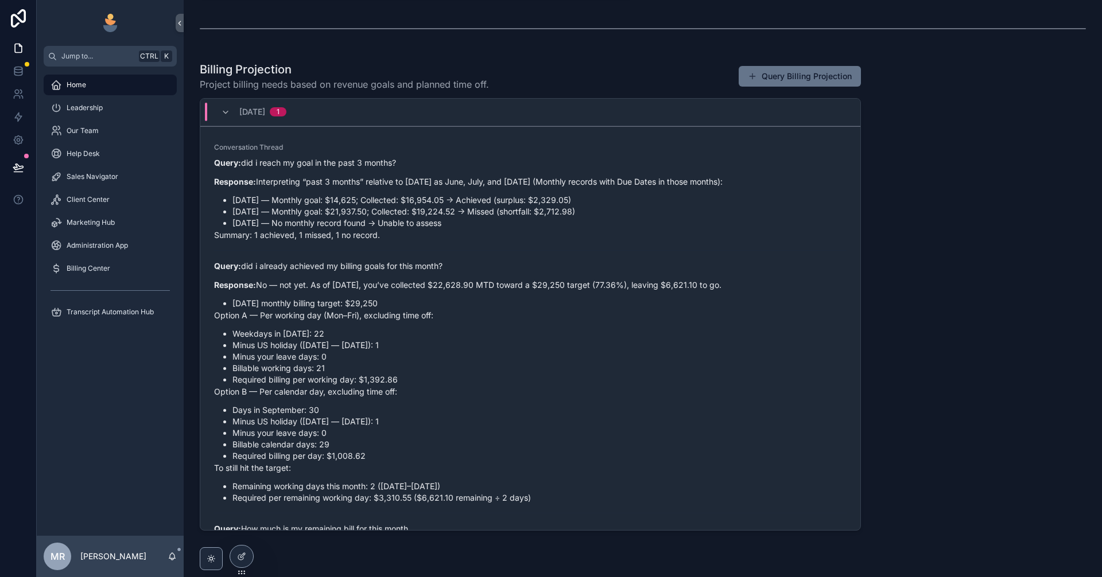
scroll to position [831, 0]
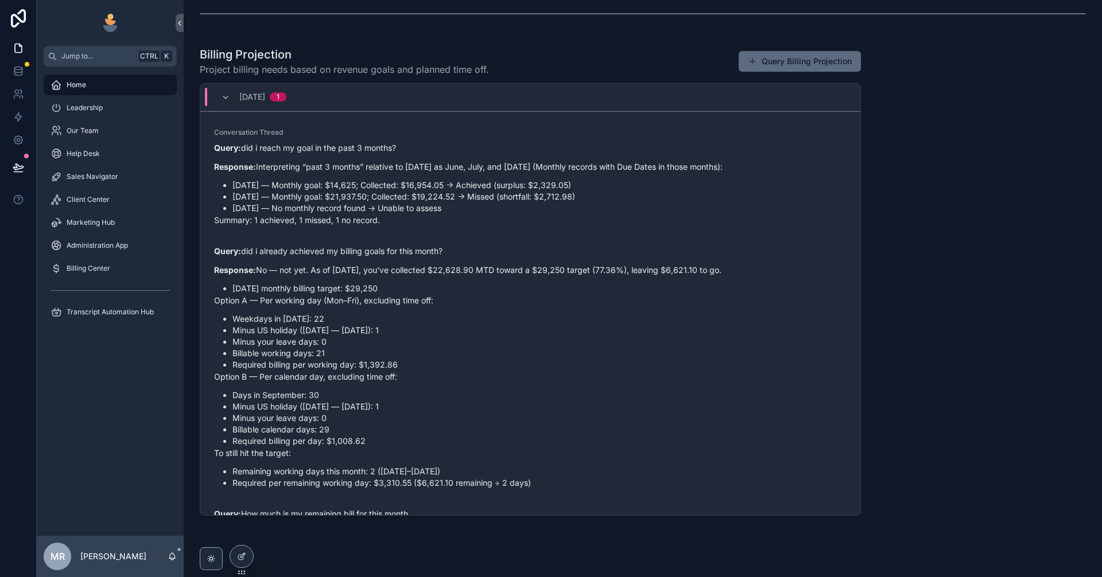
click at [793, 60] on button "Query Billing Projection" at bounding box center [800, 61] width 122 height 21
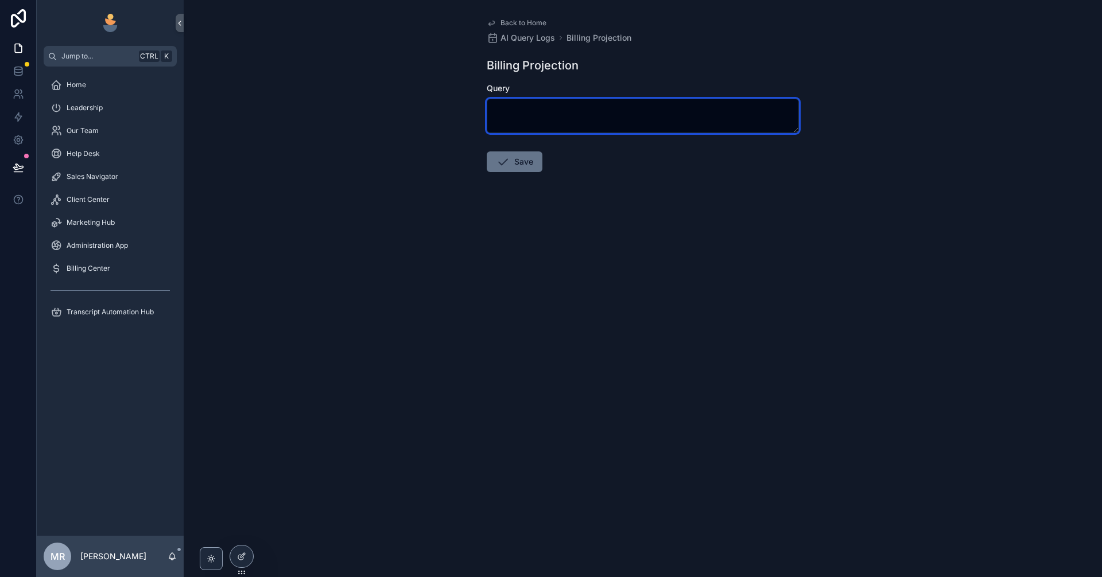
click at [522, 125] on textarea "scrollable content" at bounding box center [643, 116] width 312 height 34
paste textarea "**********"
type textarea "**********"
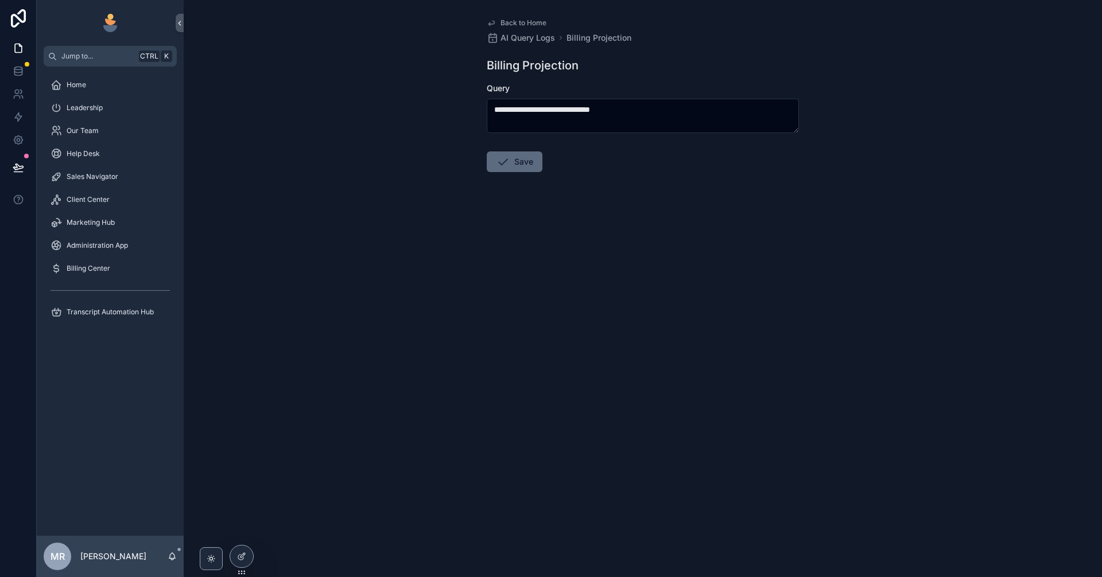
click at [518, 165] on button "Save" at bounding box center [515, 162] width 56 height 21
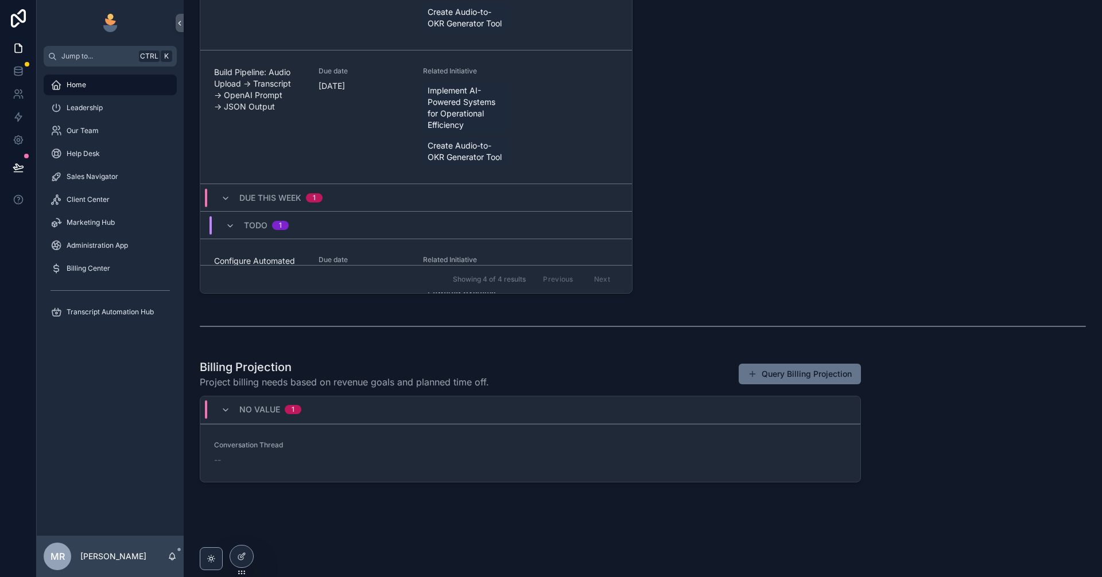
scroll to position [519, 0]
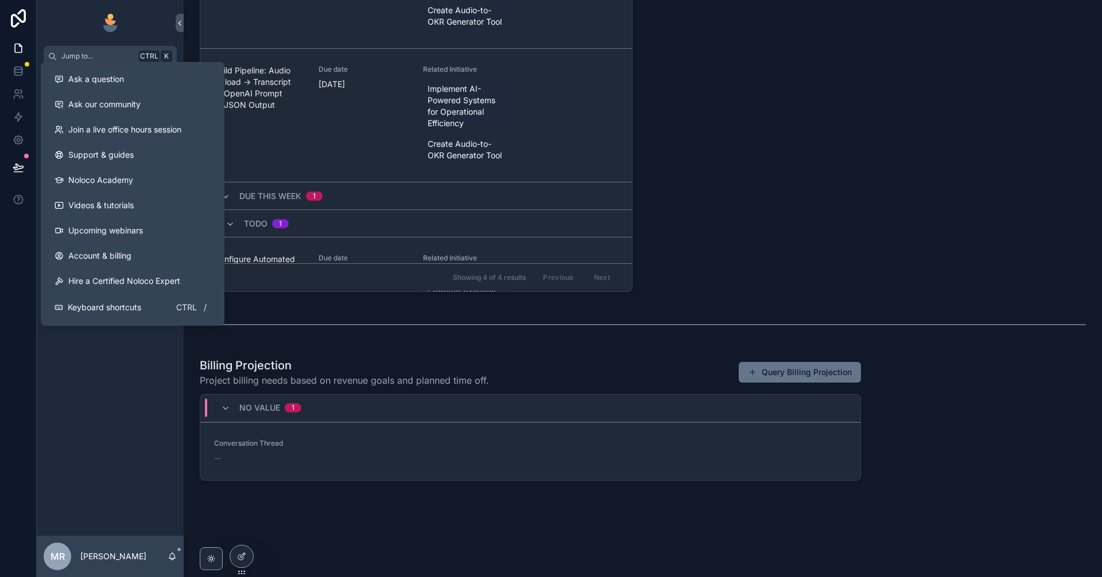
drag, startPoint x: 109, startPoint y: 396, endPoint x: 112, endPoint y: 378, distance: 18.1
click at [109, 403] on div "Home Leadership Our Team Help Desk Sales Navigator Client Center Marketing Hub …" at bounding box center [110, 301] width 147 height 469
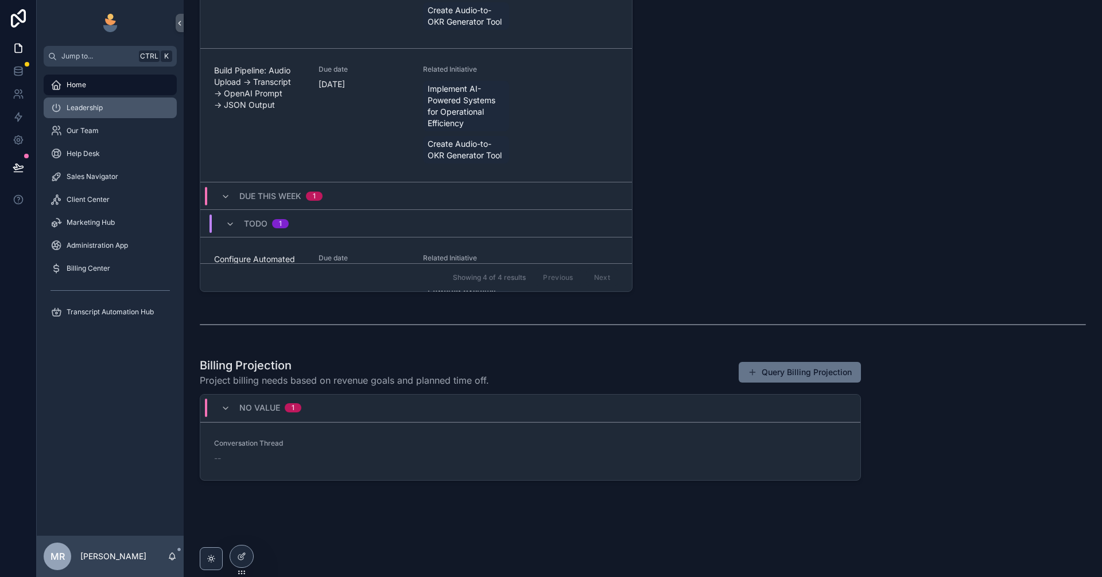
click at [102, 110] on span "Leadership" at bounding box center [85, 107] width 36 height 9
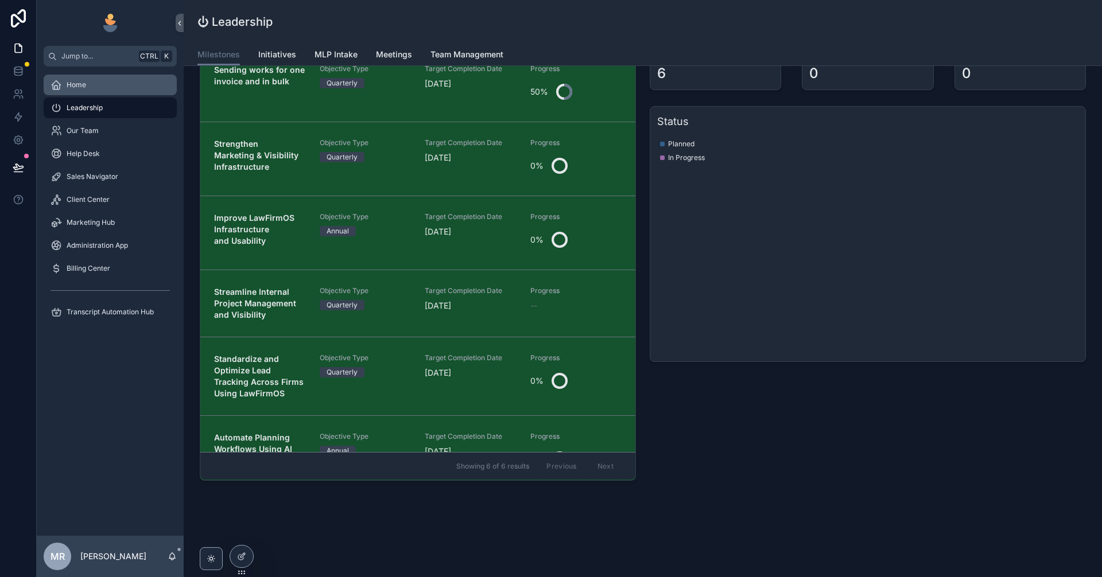
click at [111, 90] on div "Home" at bounding box center [110, 85] width 119 height 18
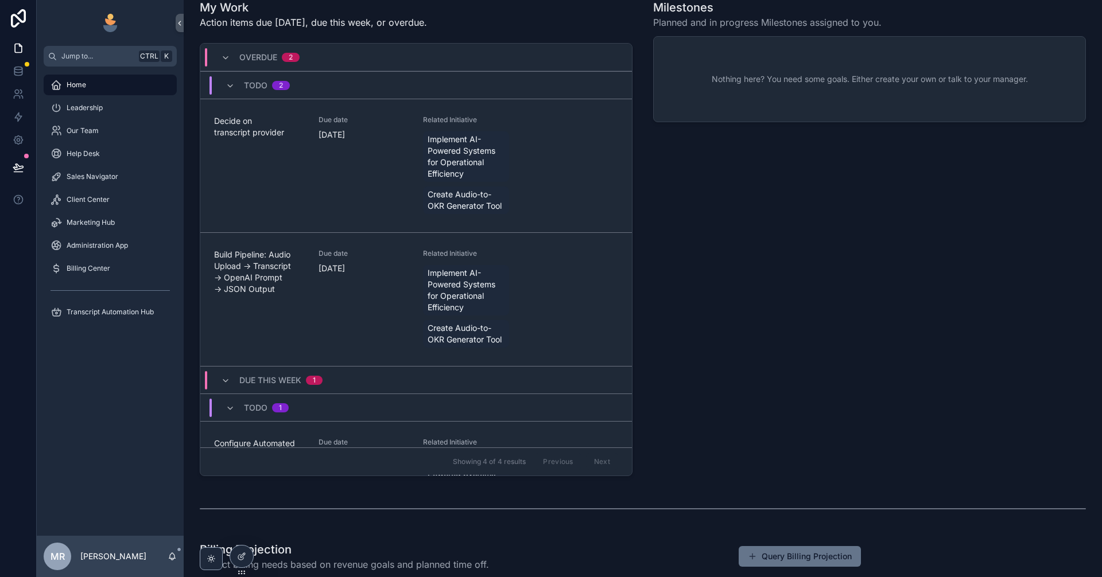
scroll to position [519, 0]
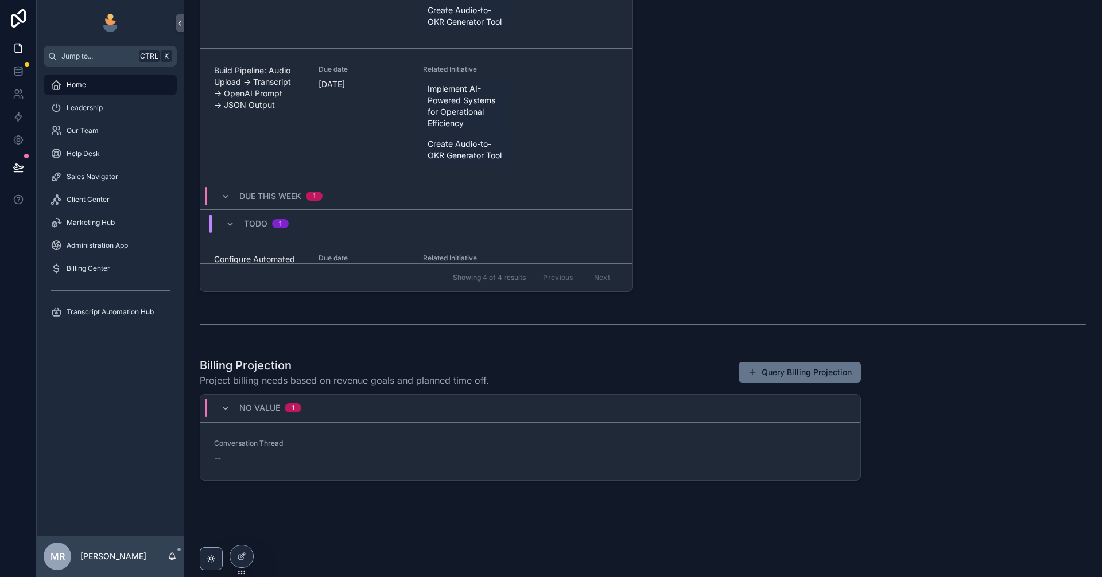
click at [103, 118] on div "Leadership" at bounding box center [110, 107] width 147 height 23
click at [102, 114] on div "Leadership" at bounding box center [110, 108] width 119 height 18
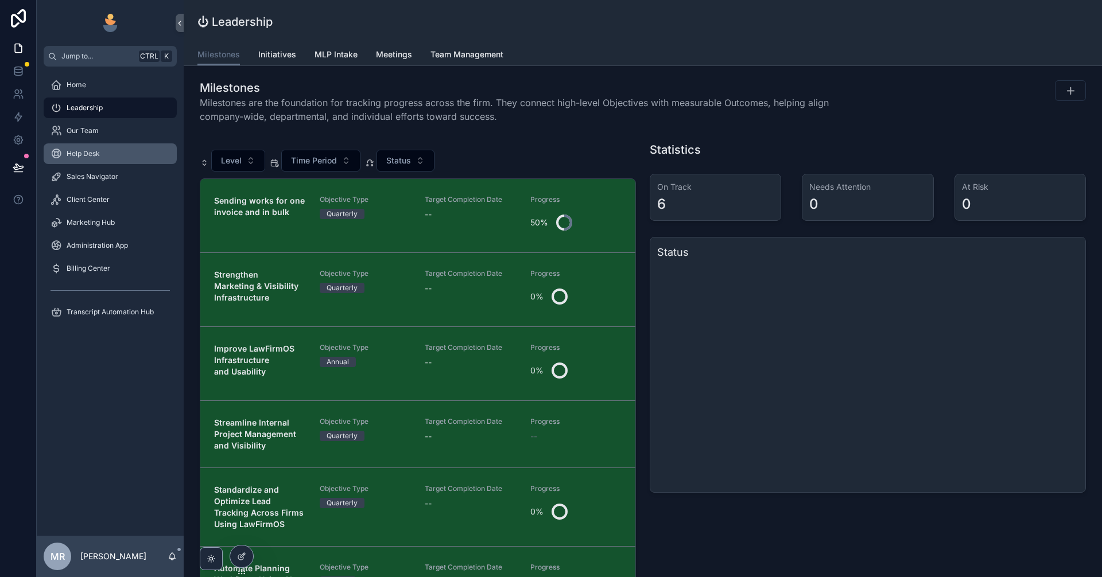
click at [102, 164] on link "Help Desk" at bounding box center [110, 153] width 133 height 21
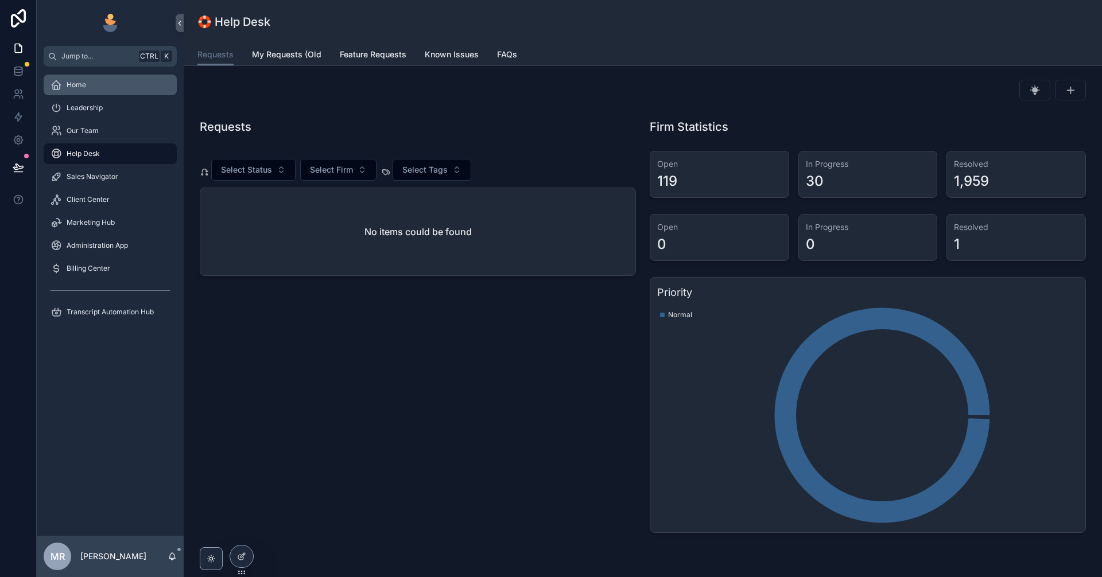
click at [95, 88] on div "Home" at bounding box center [110, 85] width 119 height 18
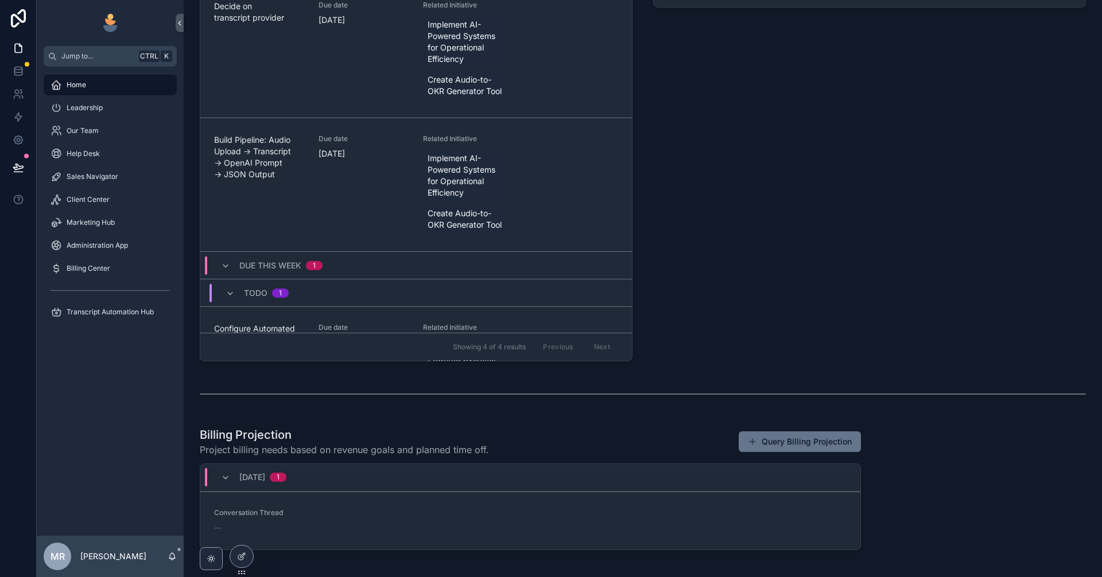
scroll to position [519, 0]
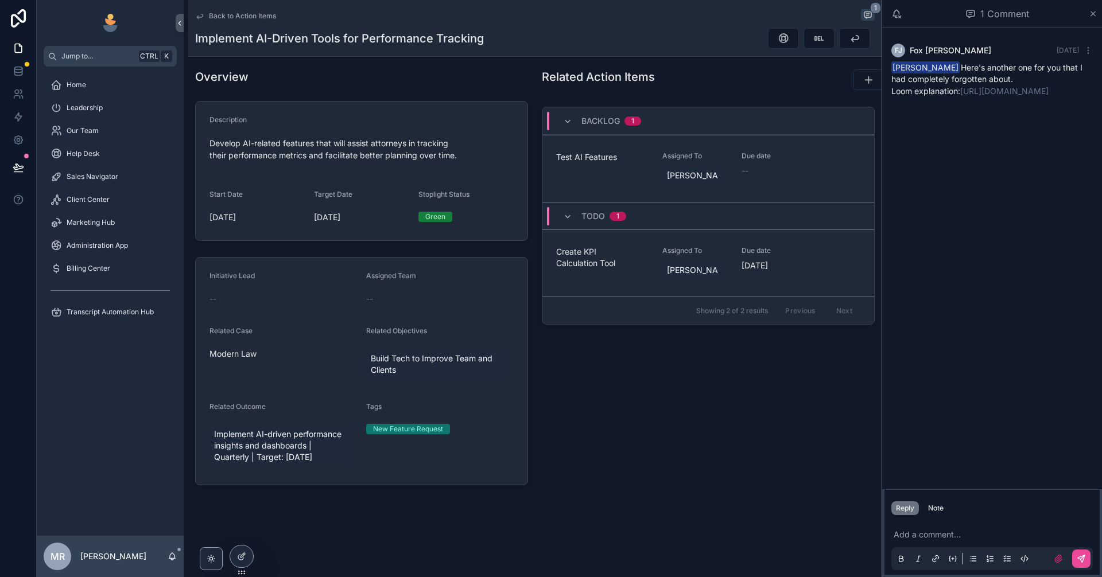
scroll to position [191, 0]
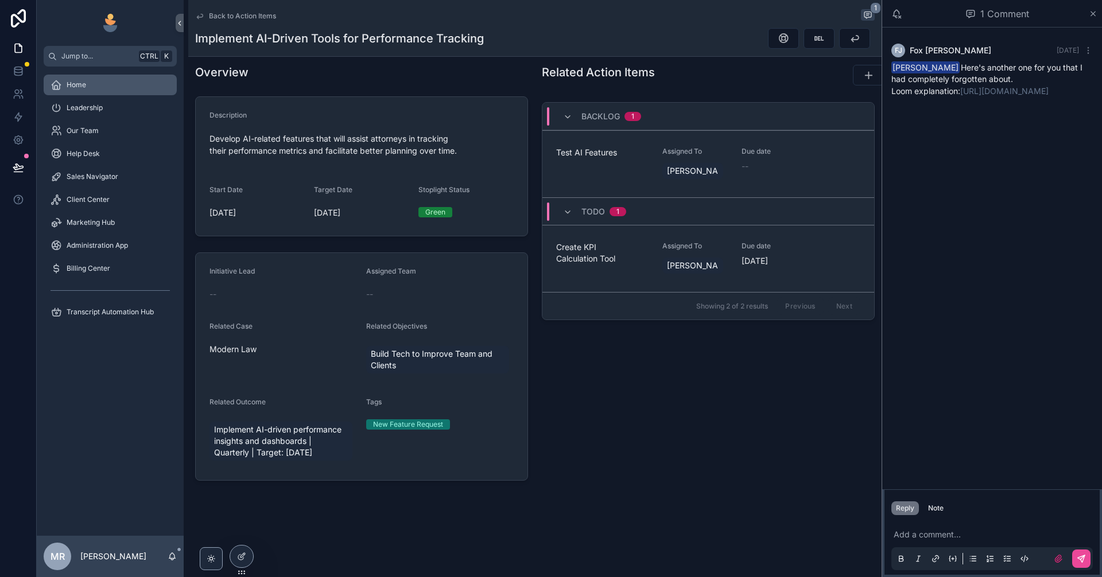
click at [105, 90] on div "Home" at bounding box center [110, 85] width 119 height 18
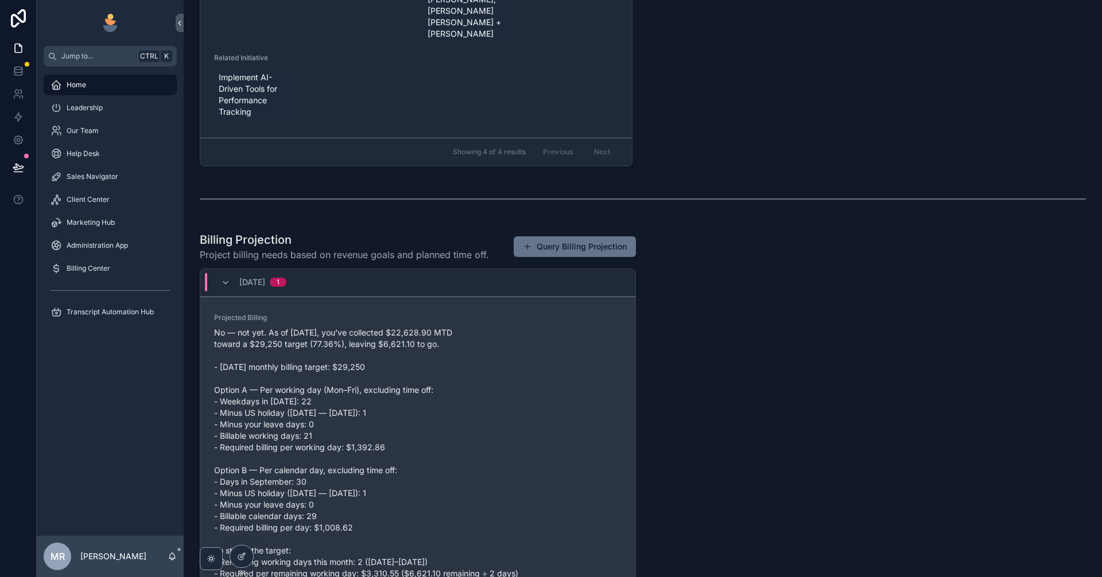
scroll to position [760, 0]
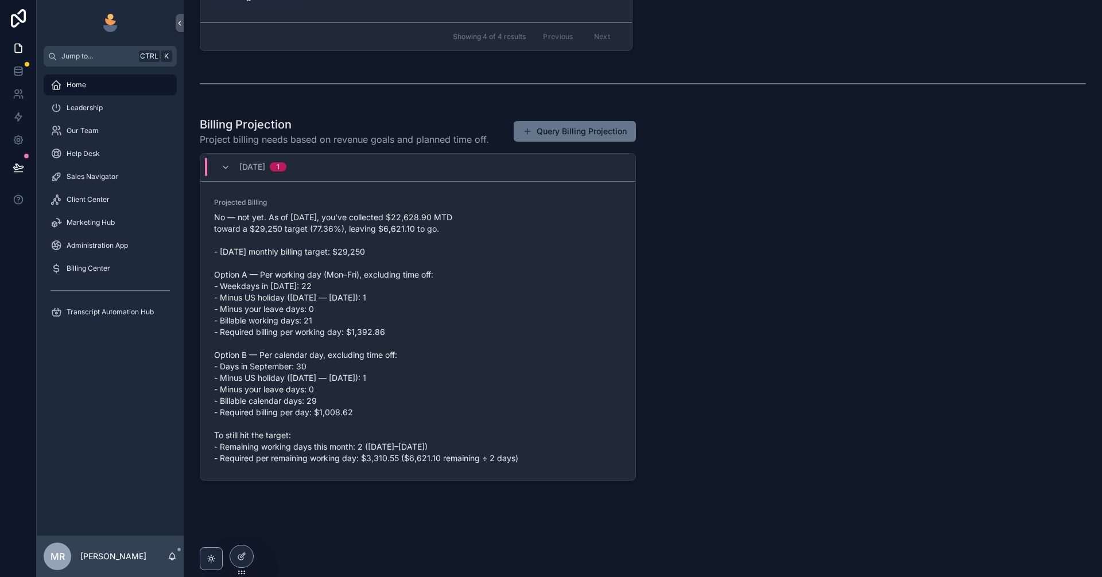
click at [126, 87] on div "Home" at bounding box center [110, 85] width 119 height 18
click at [125, 87] on div "Home" at bounding box center [110, 85] width 119 height 18
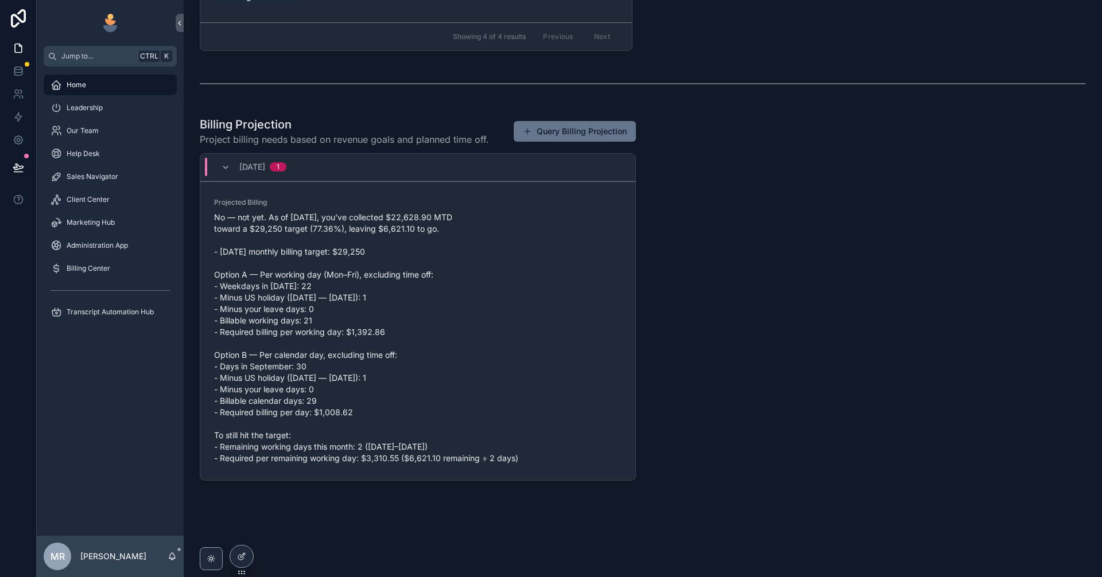
click at [125, 87] on div "Home" at bounding box center [110, 85] width 119 height 18
click at [429, 402] on span "No — not yet. As of Sep 29, you’ve collected $22,628.90 MTD toward a $29,250 ta…" at bounding box center [418, 338] width 408 height 253
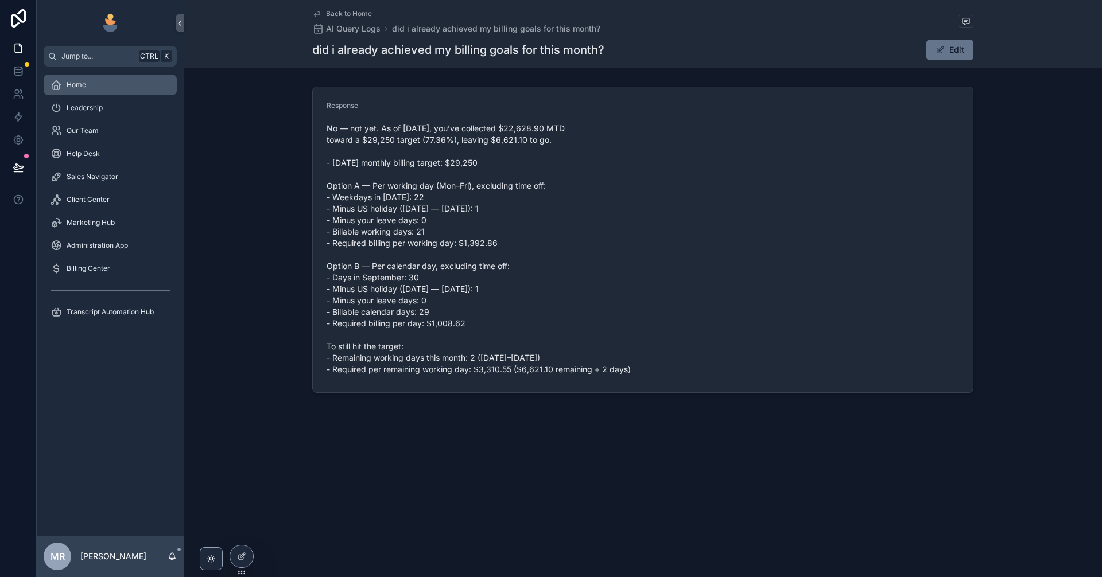
click at [111, 85] on div "Home" at bounding box center [110, 85] width 119 height 18
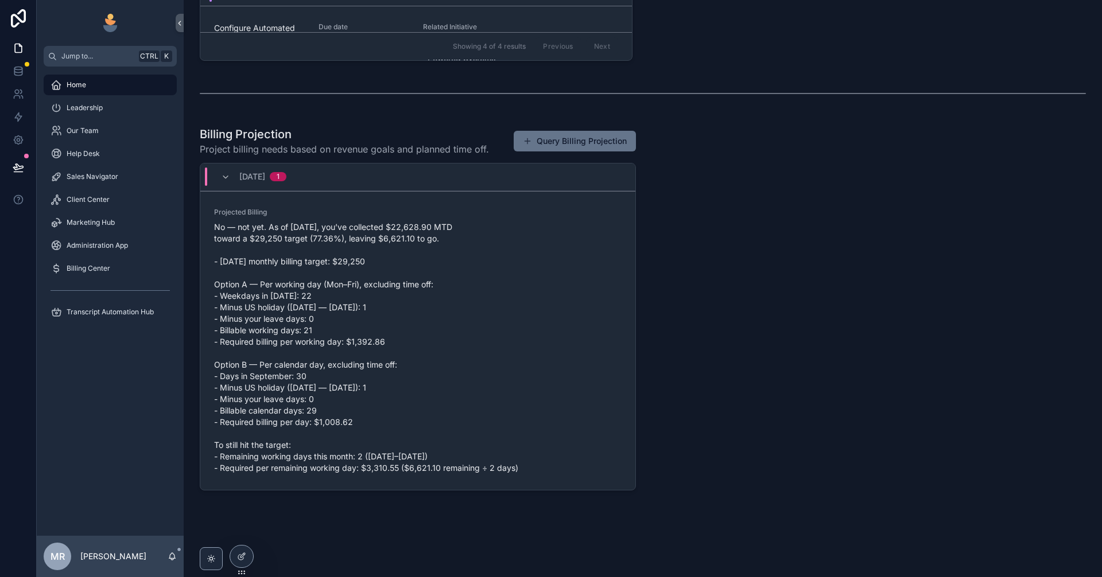
scroll to position [760, 0]
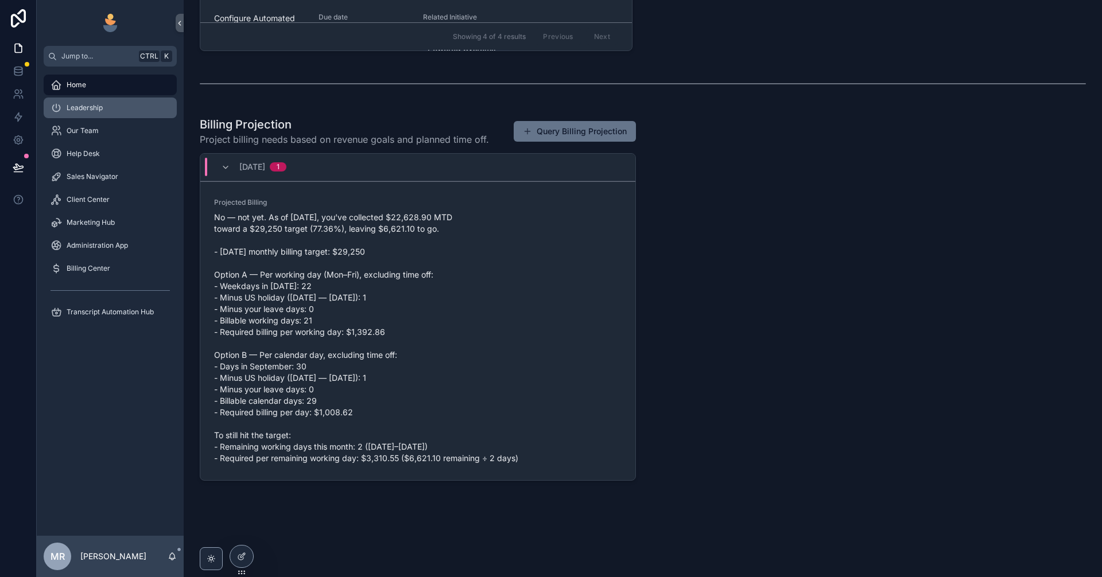
click at [108, 117] on link "Leadership" at bounding box center [110, 108] width 133 height 21
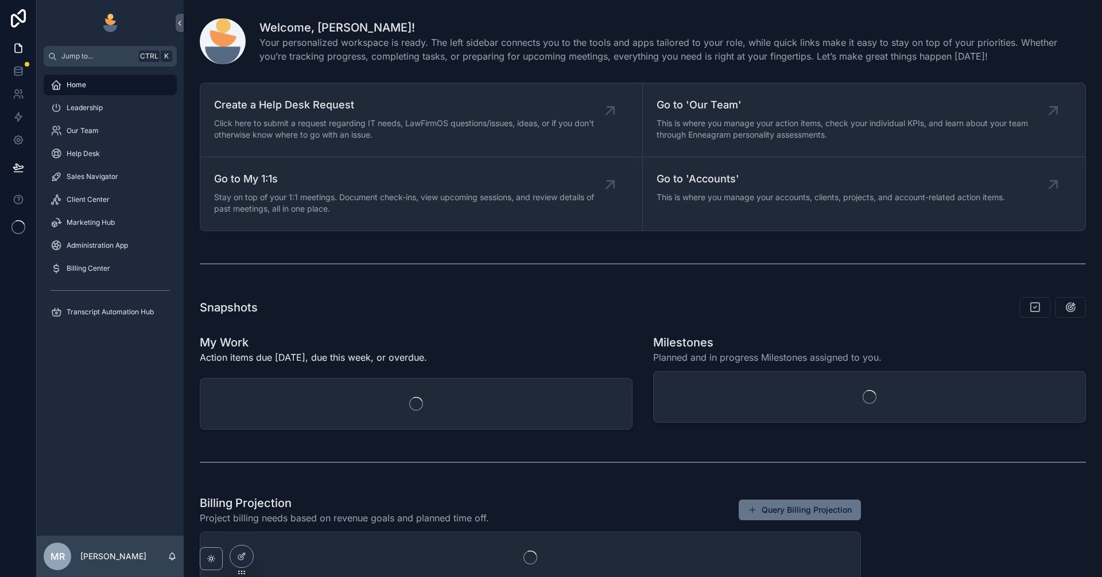
click at [72, 87] on span "Home" at bounding box center [77, 84] width 20 height 9
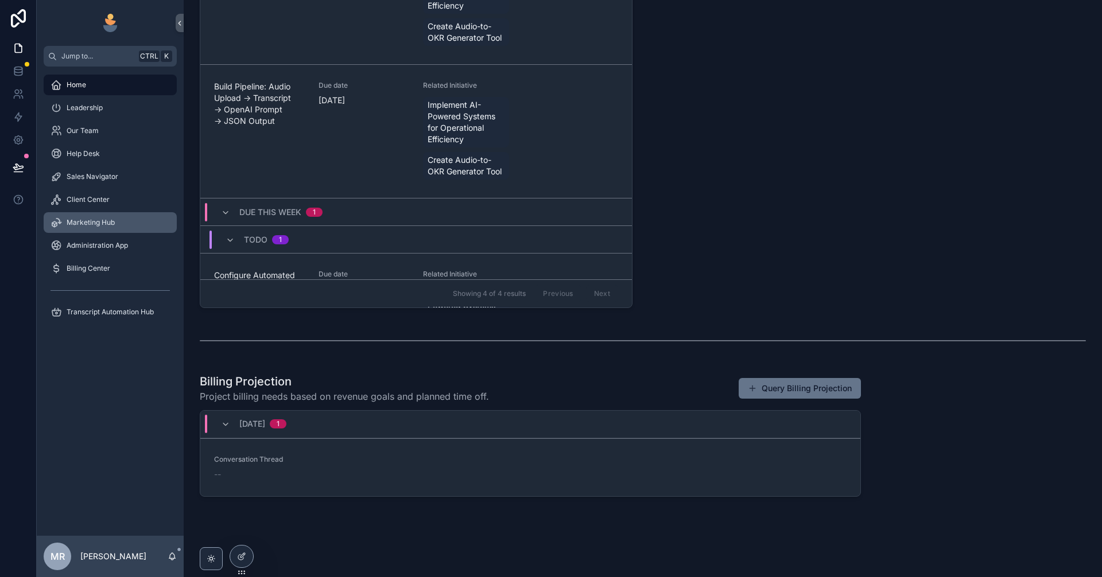
scroll to position [519, 0]
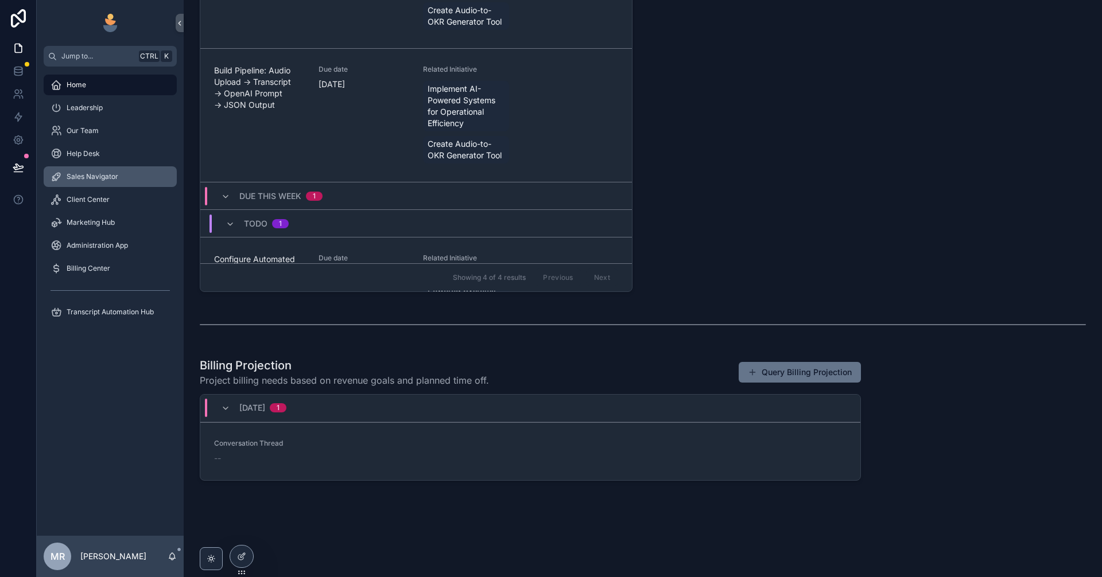
click at [106, 187] on link "Sales Navigator" at bounding box center [110, 176] width 133 height 21
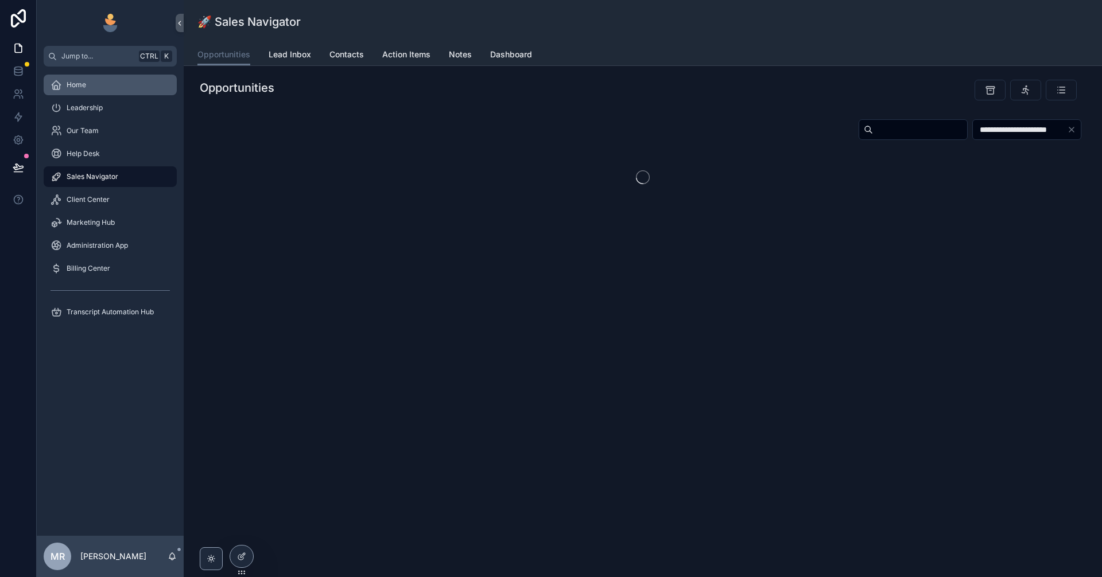
click at [100, 85] on div "Home" at bounding box center [110, 85] width 119 height 18
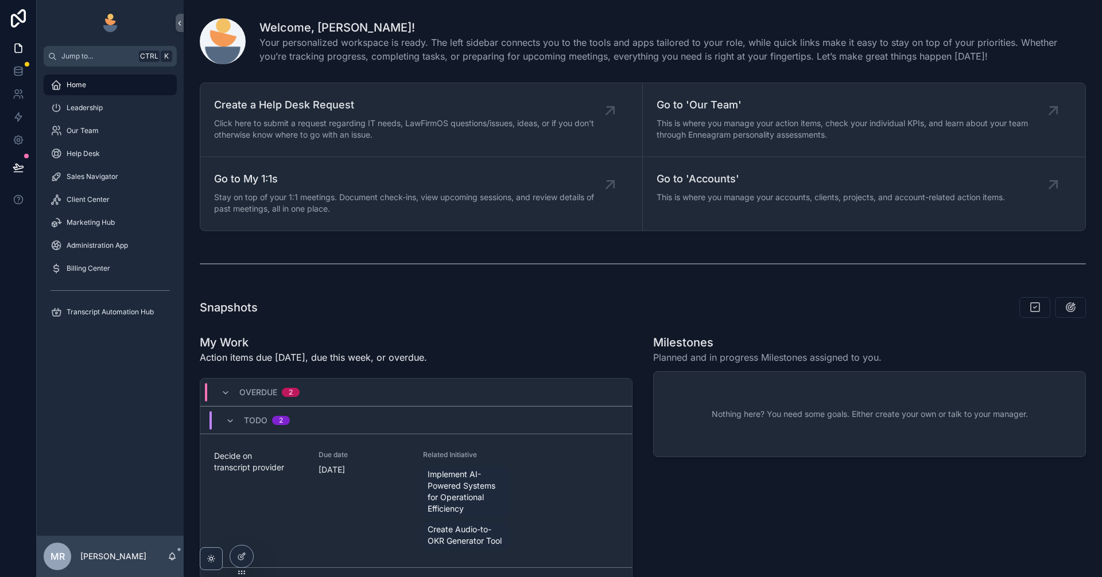
scroll to position [519, 0]
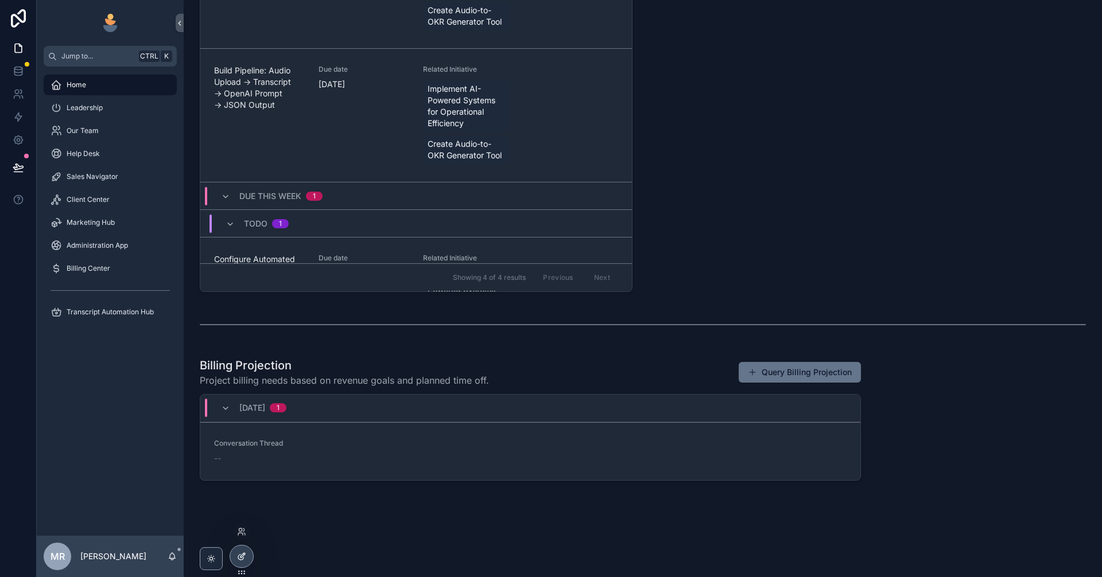
click at [246, 563] on div at bounding box center [241, 557] width 23 height 22
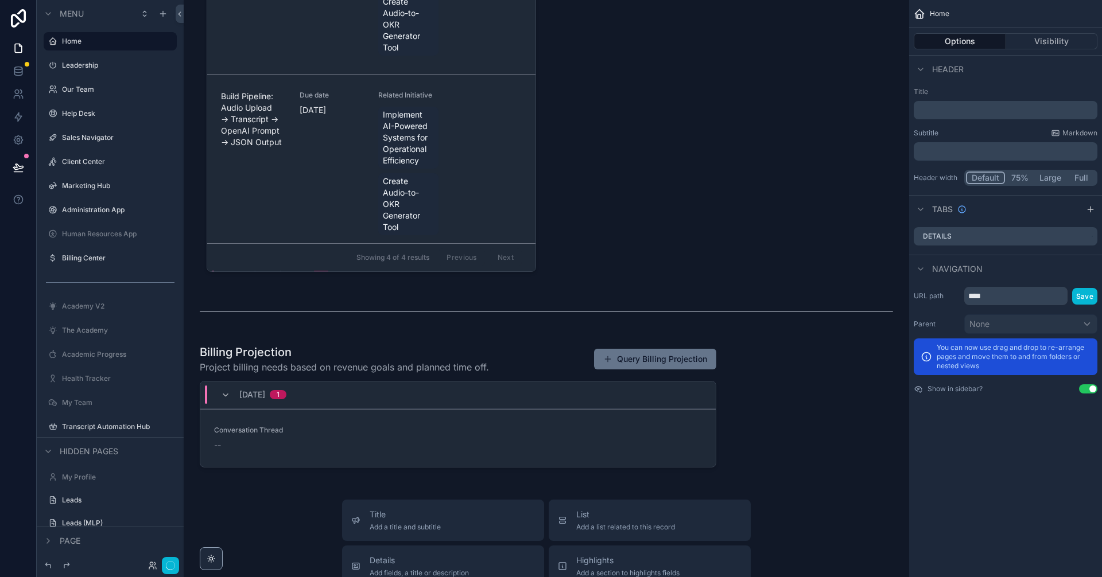
scroll to position [1629, 0]
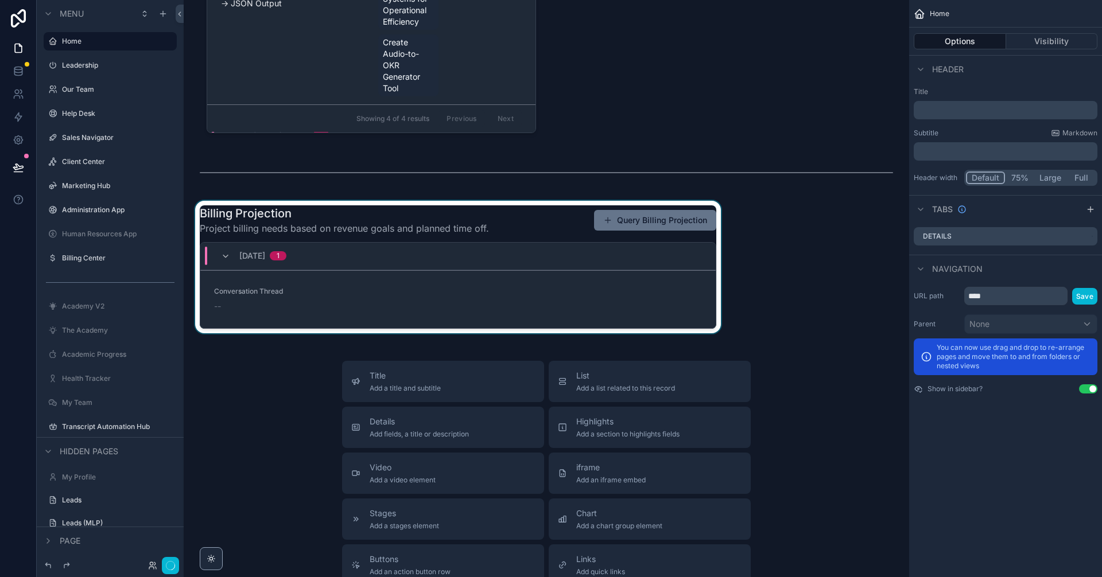
click at [639, 308] on div "scrollable content" at bounding box center [458, 267] width 530 height 133
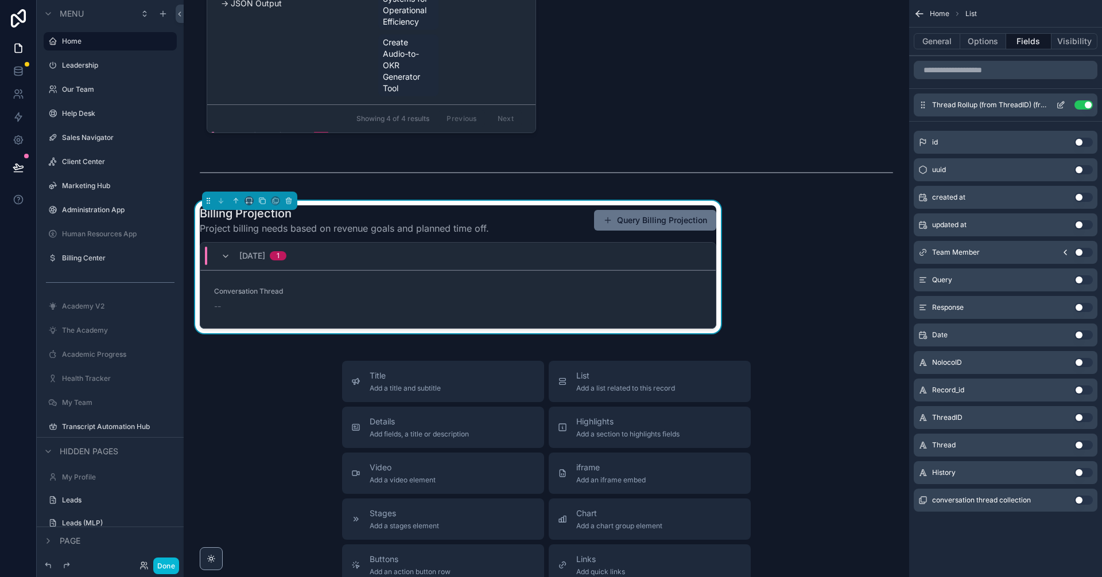
click at [1060, 106] on icon "scrollable content" at bounding box center [1060, 104] width 9 height 9
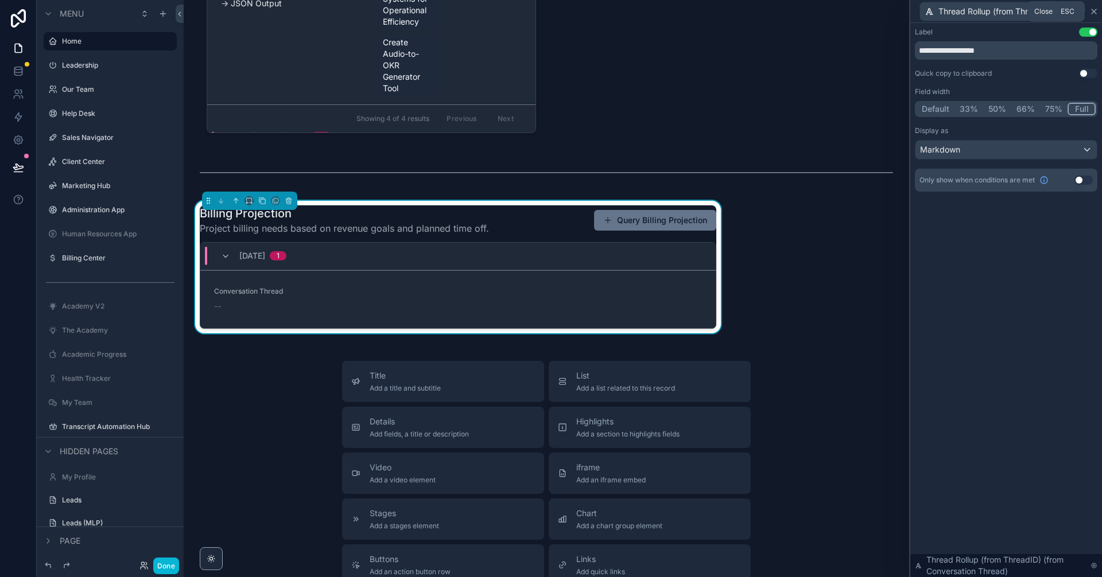
click at [1095, 11] on icon at bounding box center [1094, 11] width 5 height 5
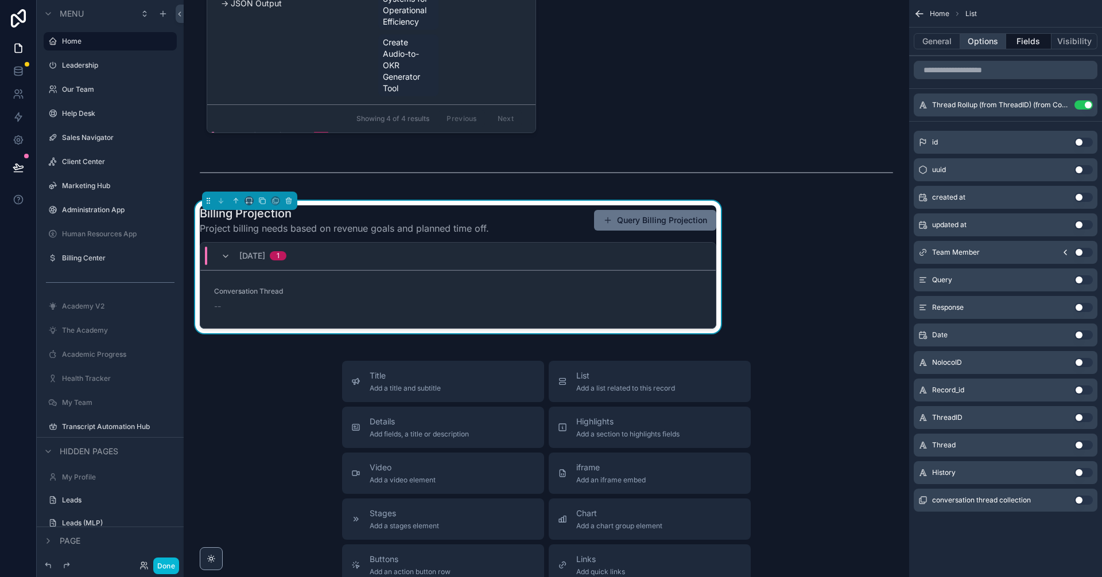
click at [977, 46] on button "Options" at bounding box center [983, 41] width 46 height 16
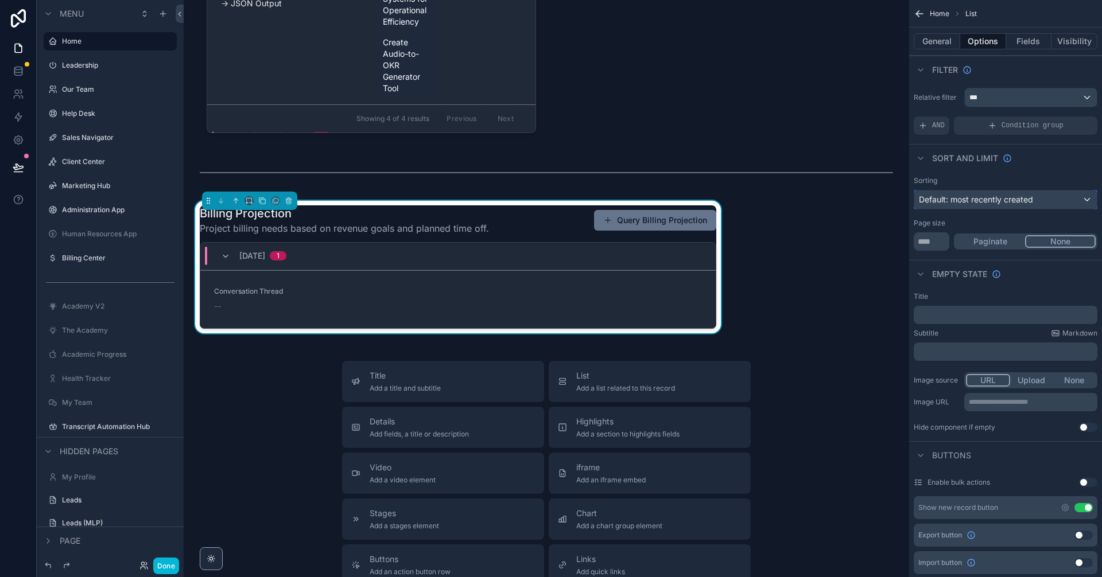
click at [1007, 201] on span "Default: most recently created" at bounding box center [976, 200] width 114 height 10
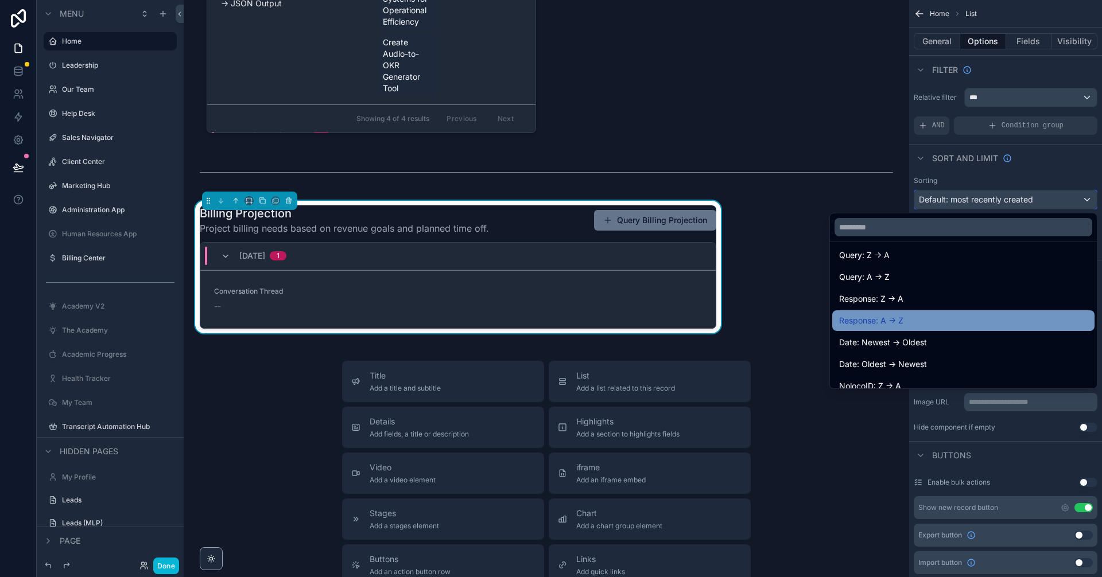
scroll to position [76, 0]
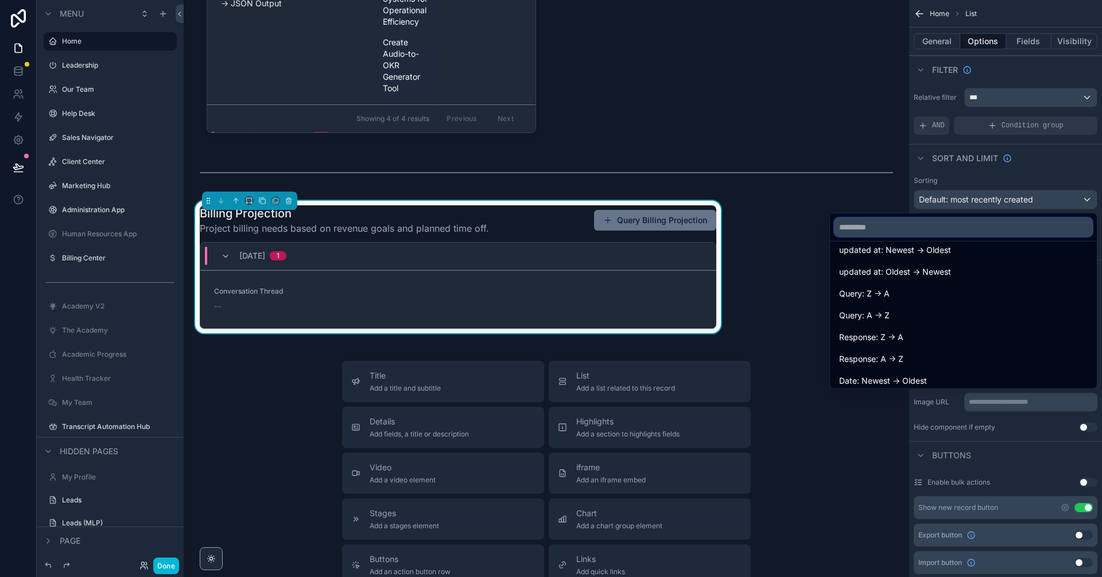
click at [948, 226] on input "text" at bounding box center [964, 227] width 258 height 18
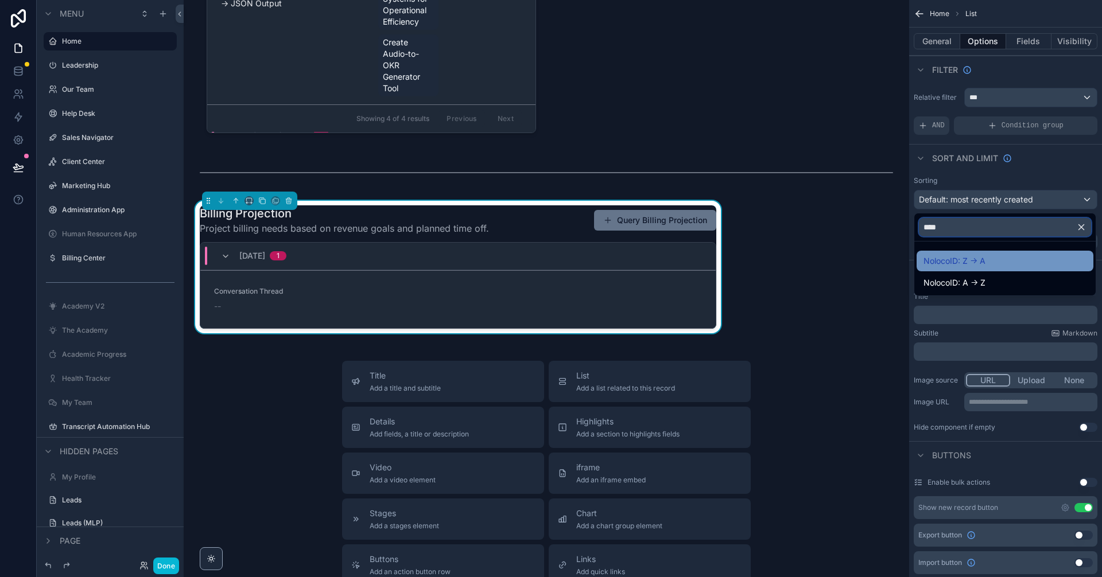
type input "****"
click at [975, 254] on div "NolocoID: Z -> A" at bounding box center [1005, 261] width 177 height 21
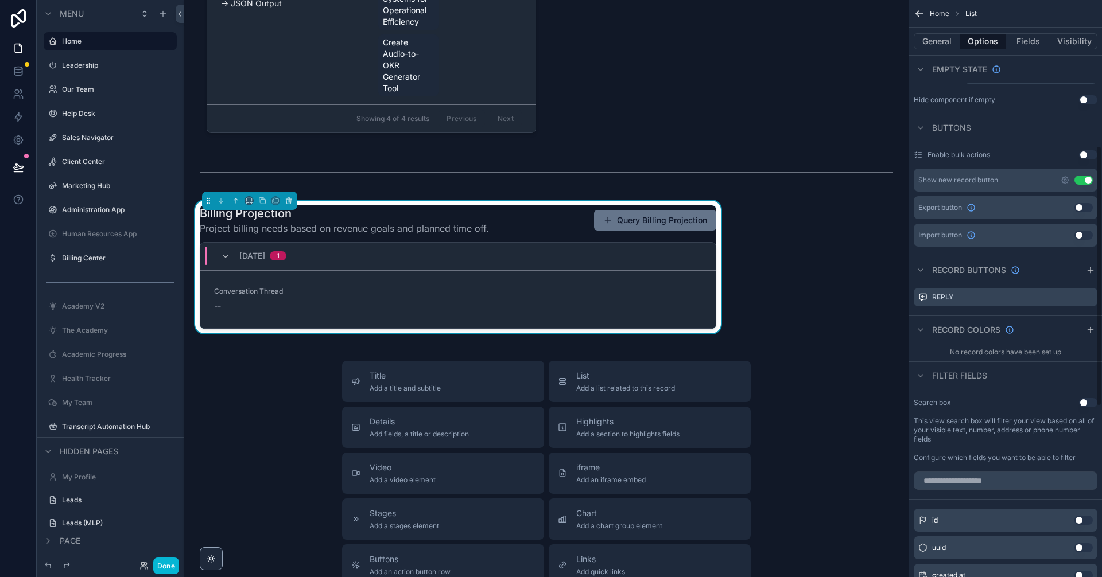
scroll to position [383, 0]
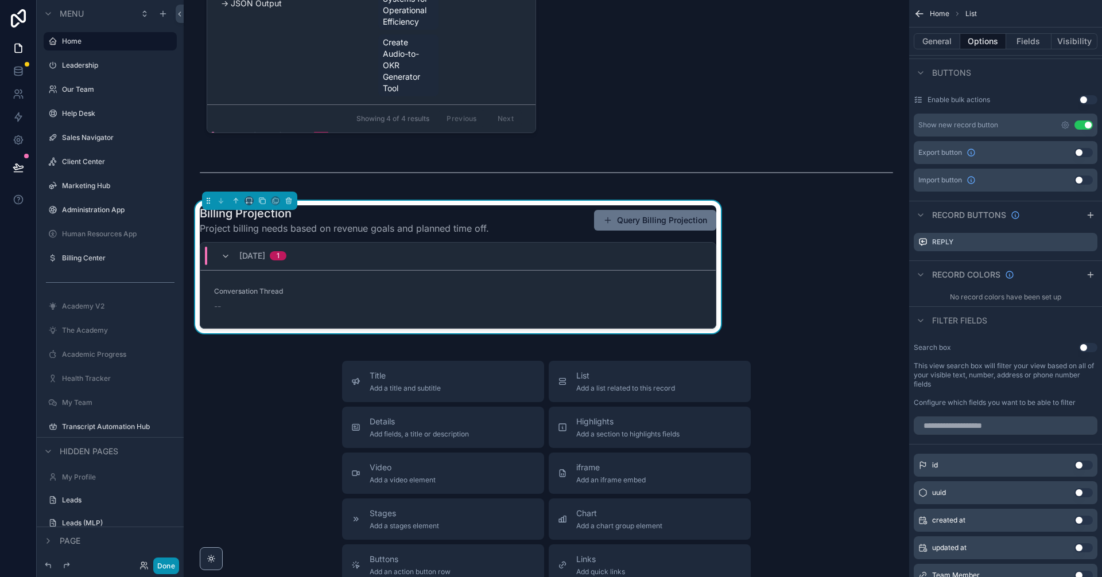
click at [163, 564] on button "Done" at bounding box center [166, 566] width 26 height 17
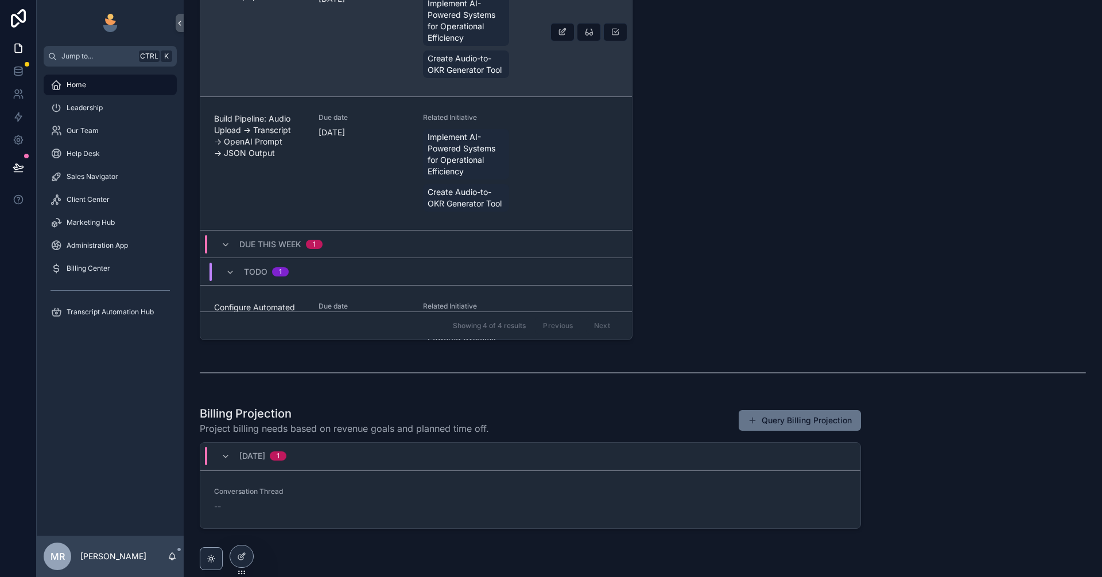
scroll to position [366, 0]
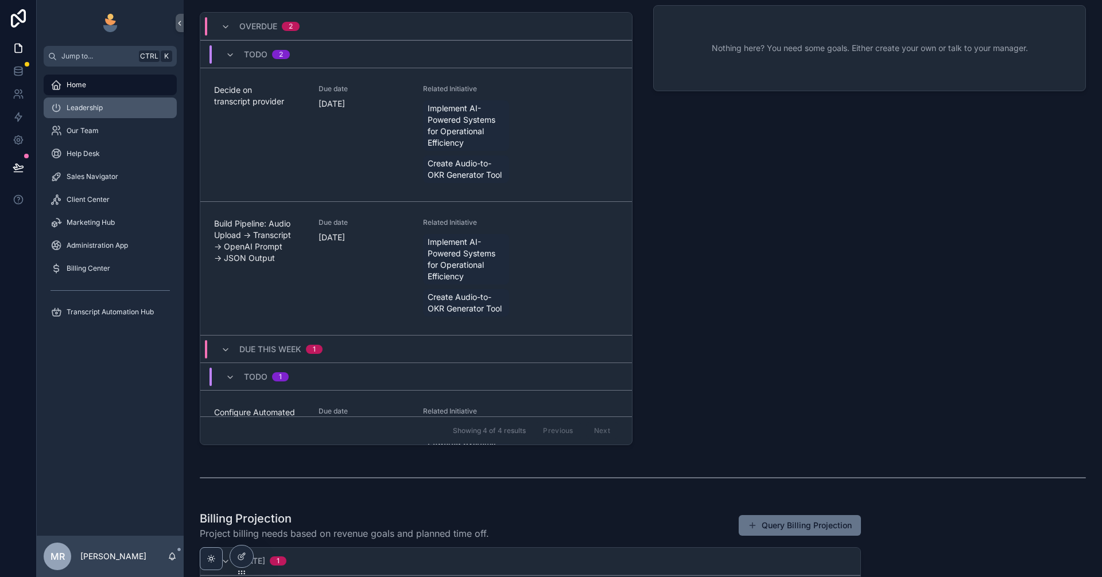
click at [113, 106] on div "Leadership" at bounding box center [110, 108] width 119 height 18
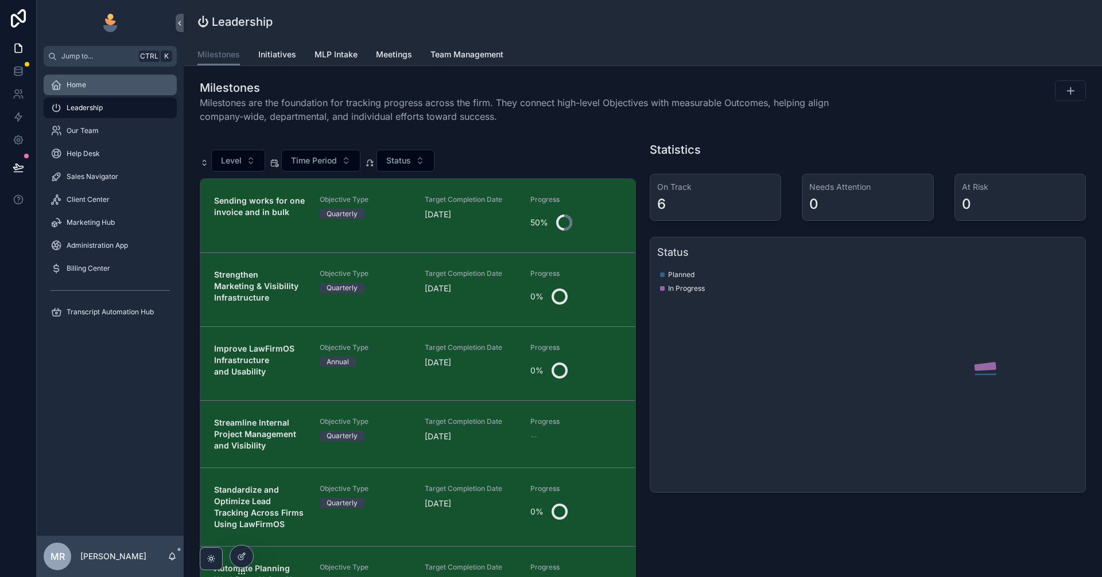
click at [107, 85] on div "Home" at bounding box center [110, 85] width 119 height 18
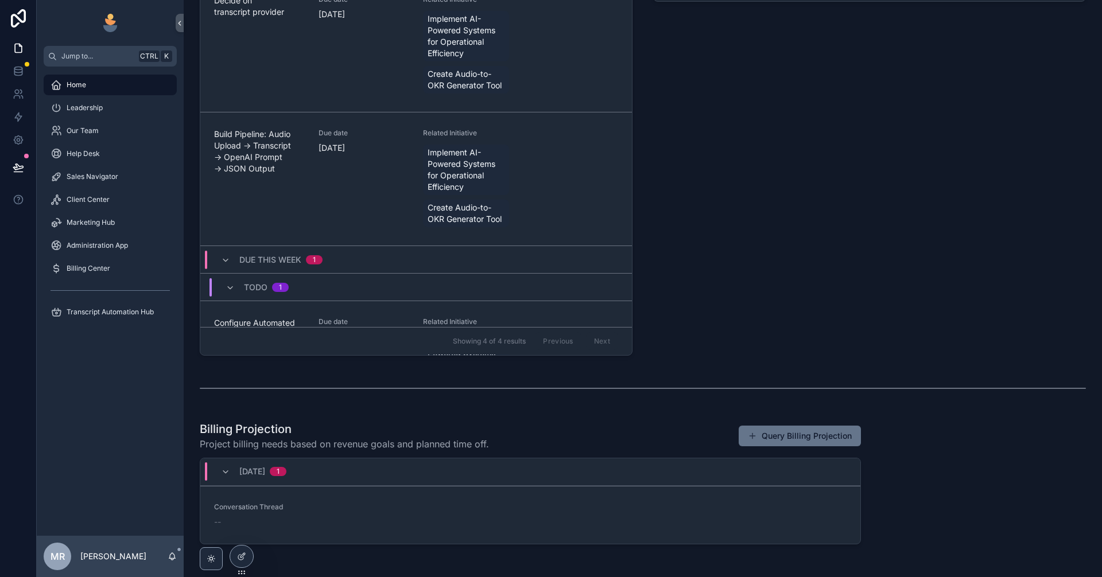
scroll to position [519, 0]
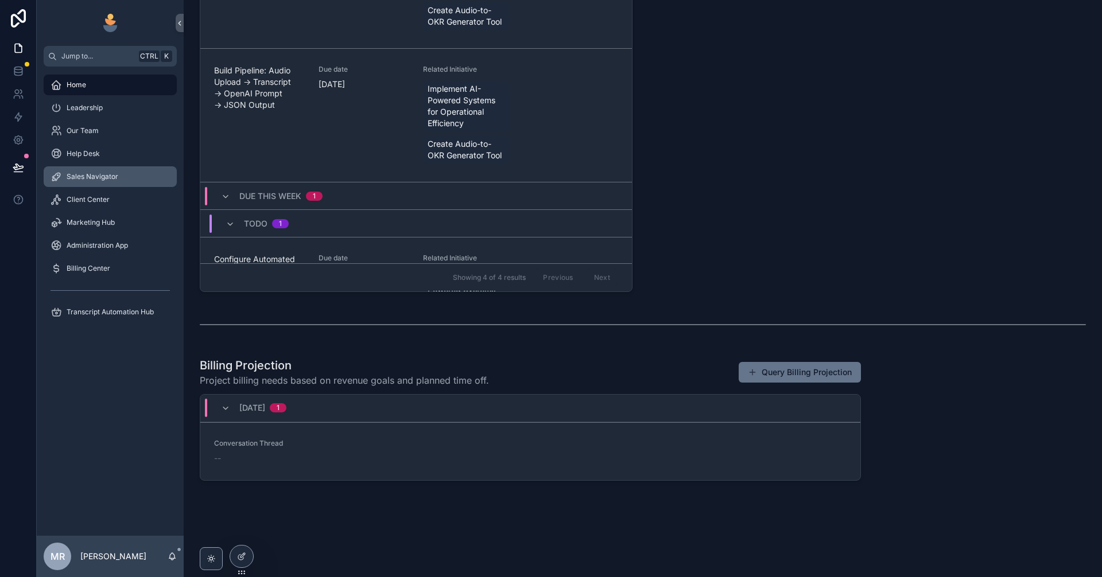
click at [110, 183] on div "Sales Navigator" at bounding box center [110, 177] width 119 height 18
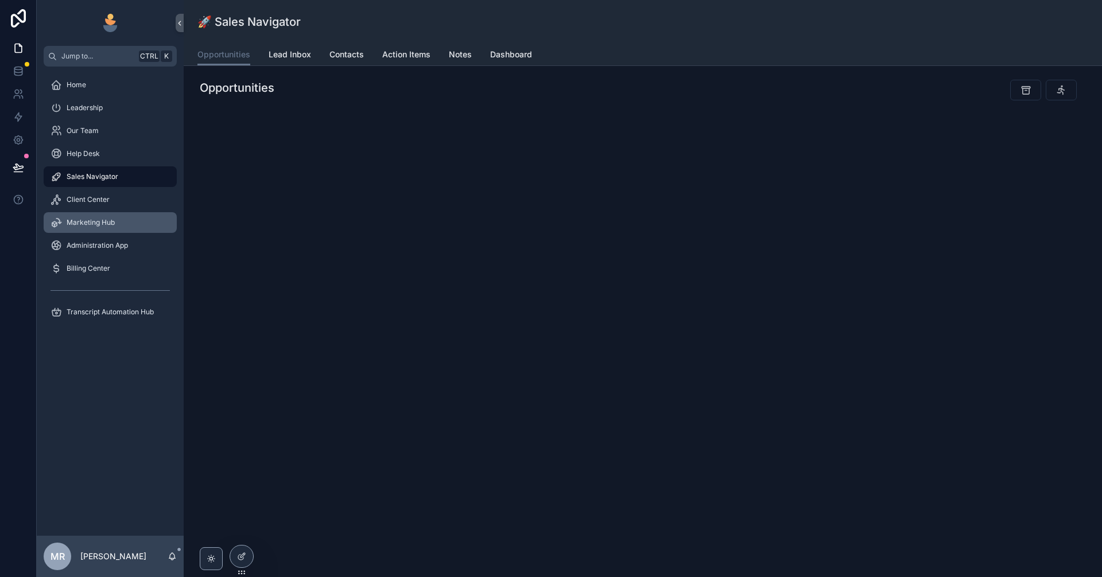
click at [105, 228] on div "Marketing Hub" at bounding box center [110, 223] width 119 height 18
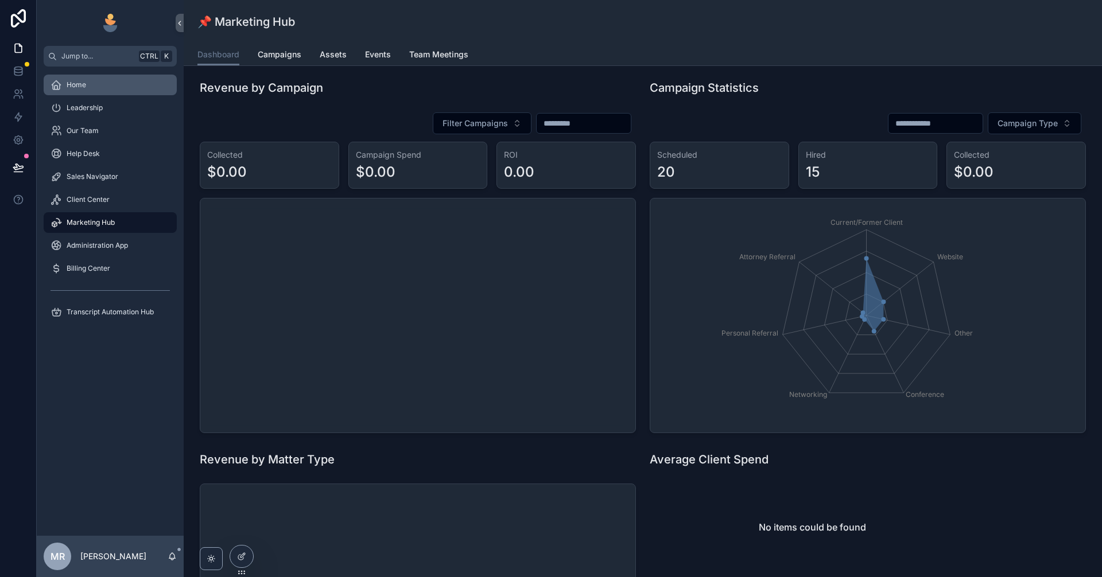
click at [96, 83] on div "Home" at bounding box center [110, 85] width 119 height 18
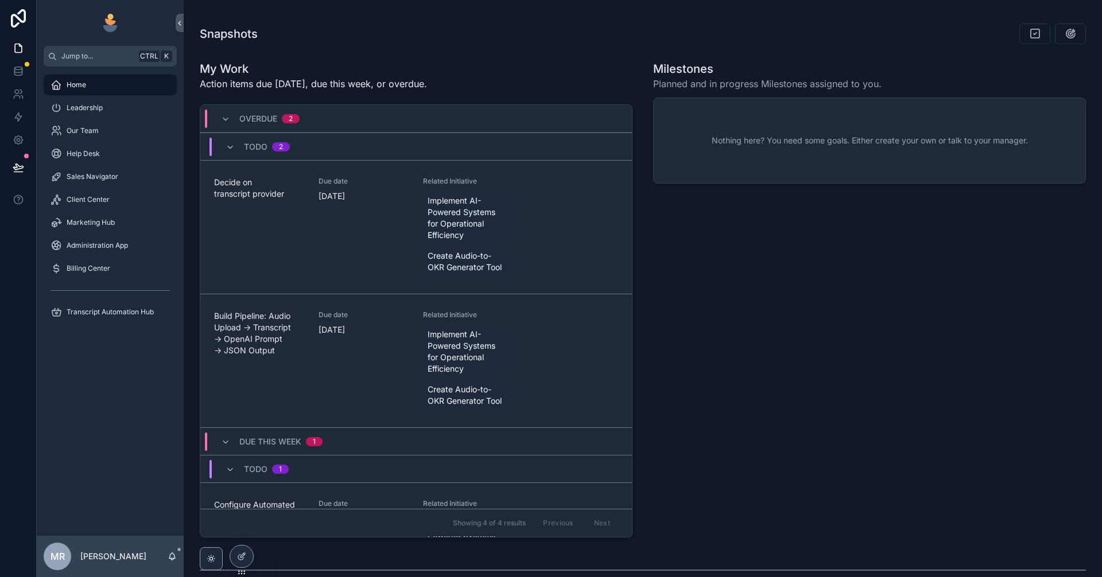
scroll to position [519, 0]
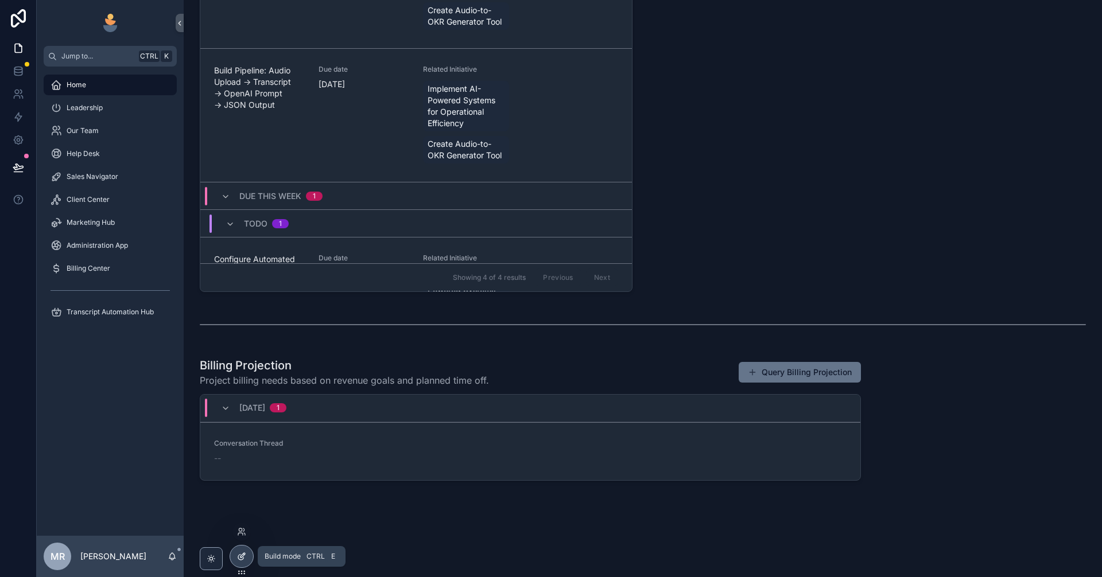
click at [247, 557] on div at bounding box center [241, 557] width 23 height 22
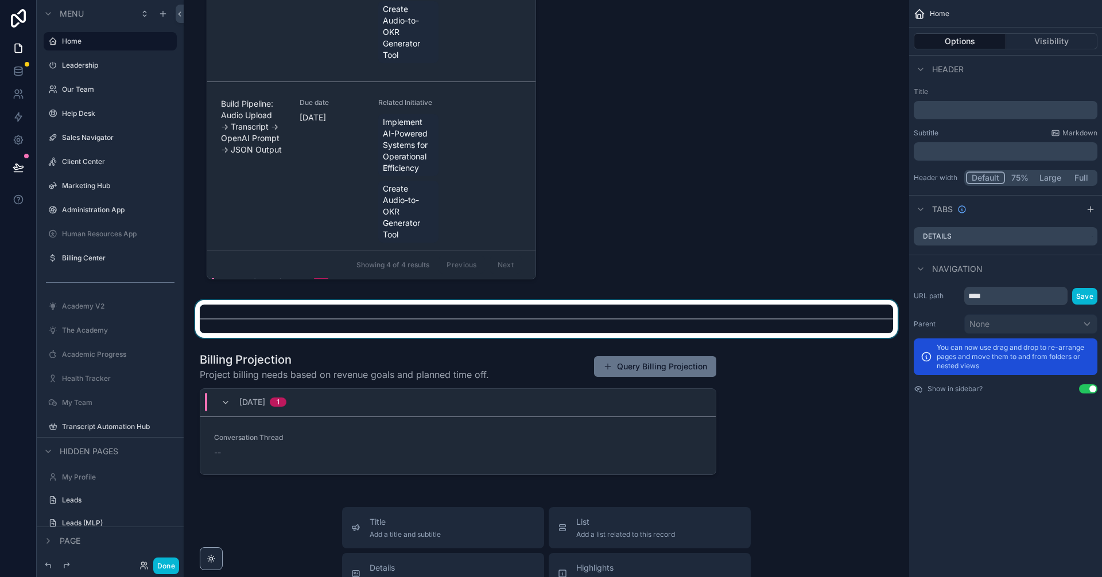
scroll to position [1591, 0]
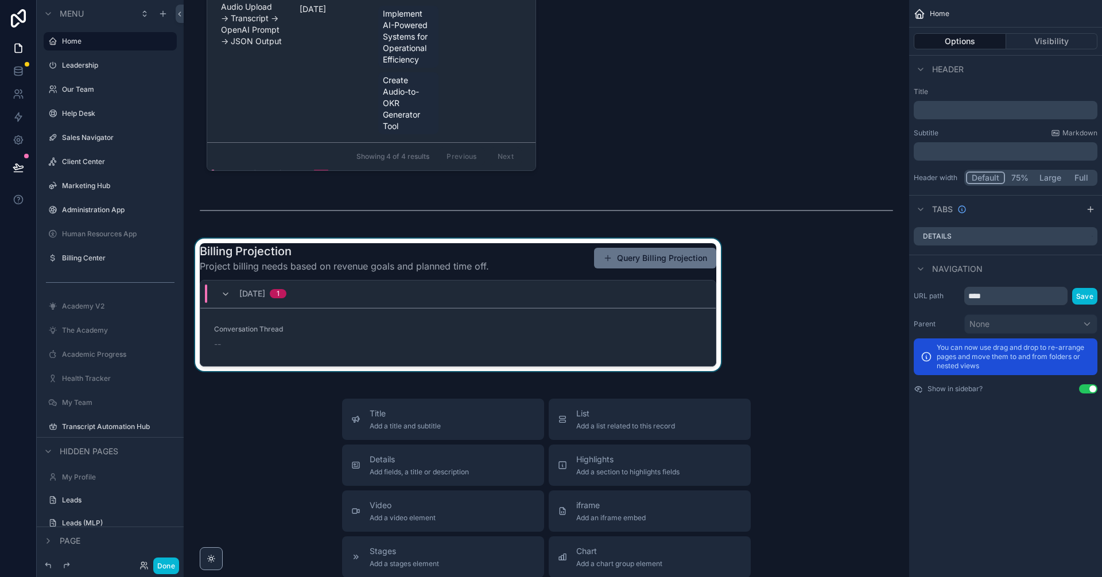
click at [651, 361] on div "scrollable content" at bounding box center [458, 305] width 530 height 133
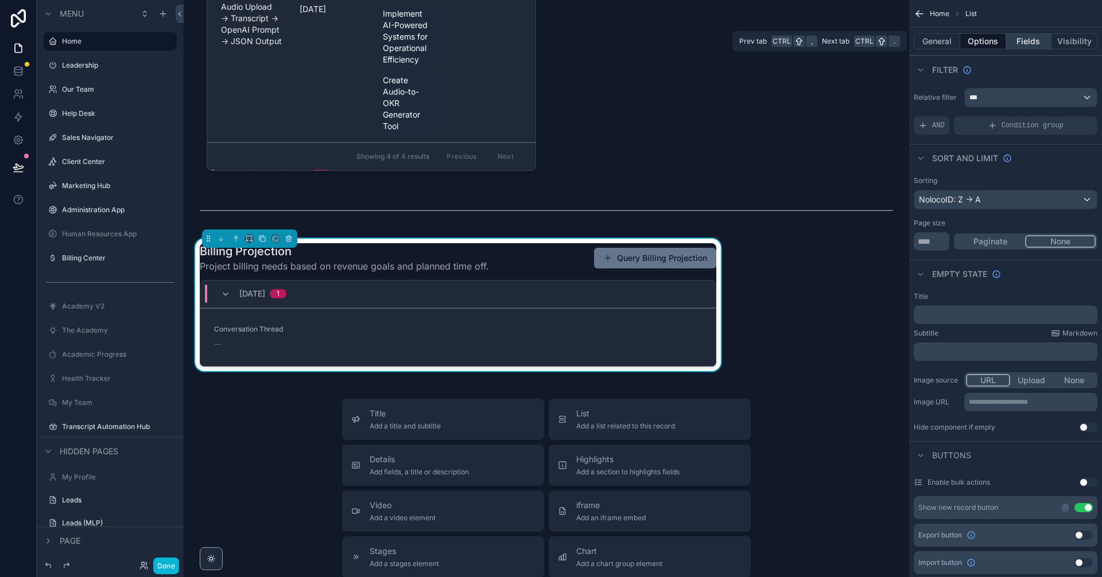
click at [1031, 46] on button "Fields" at bounding box center [1029, 41] width 46 height 16
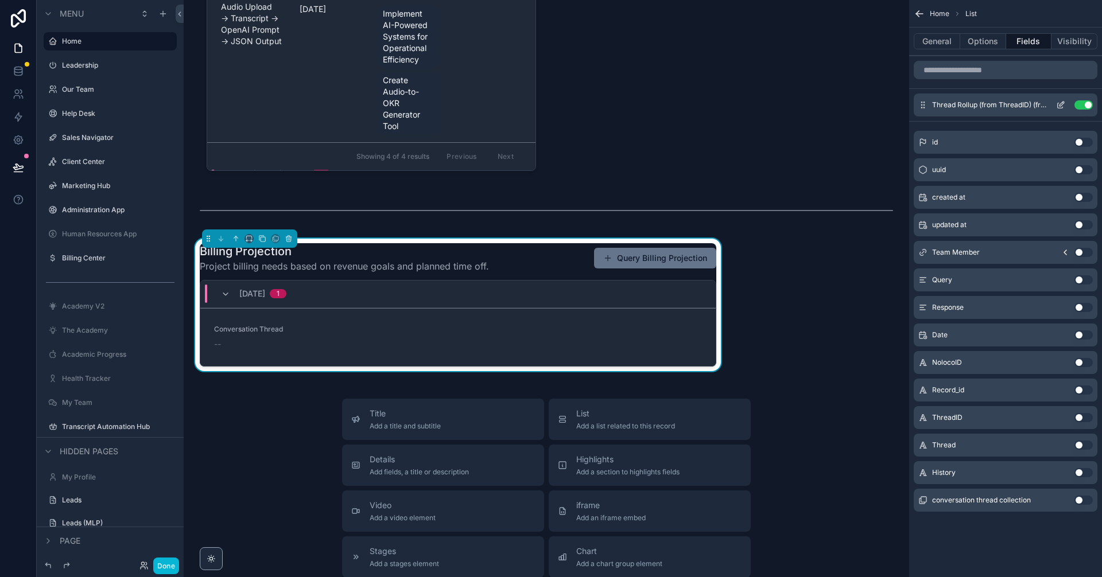
click at [1058, 106] on icon "scrollable content" at bounding box center [1060, 104] width 9 height 9
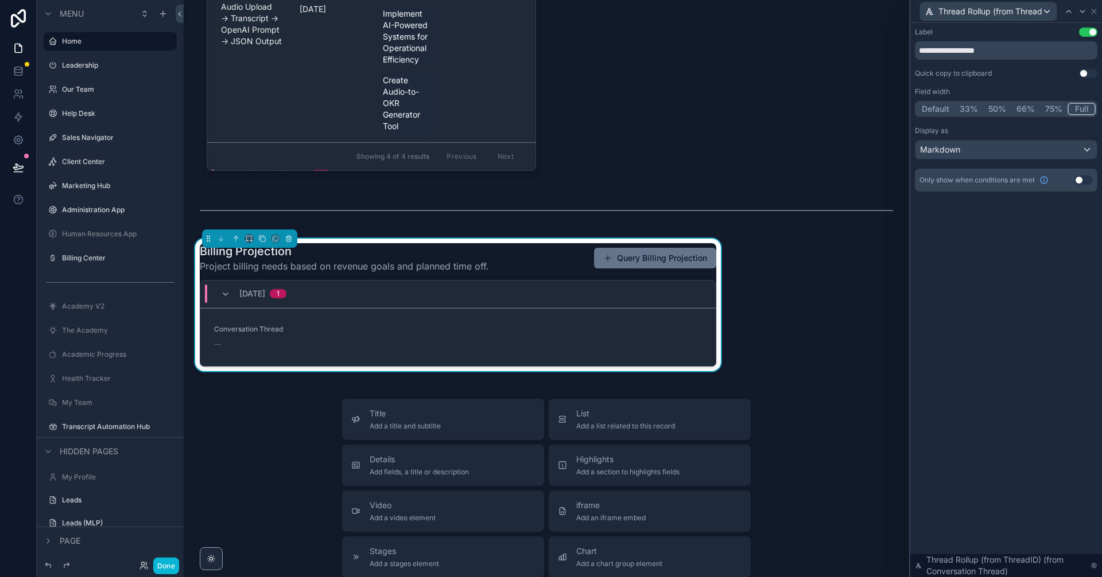
click at [961, 106] on button "33%" at bounding box center [968, 109] width 29 height 13
click at [1085, 108] on button "Full" at bounding box center [1082, 109] width 27 height 13
click at [1093, 15] on icon at bounding box center [1093, 11] width 9 height 9
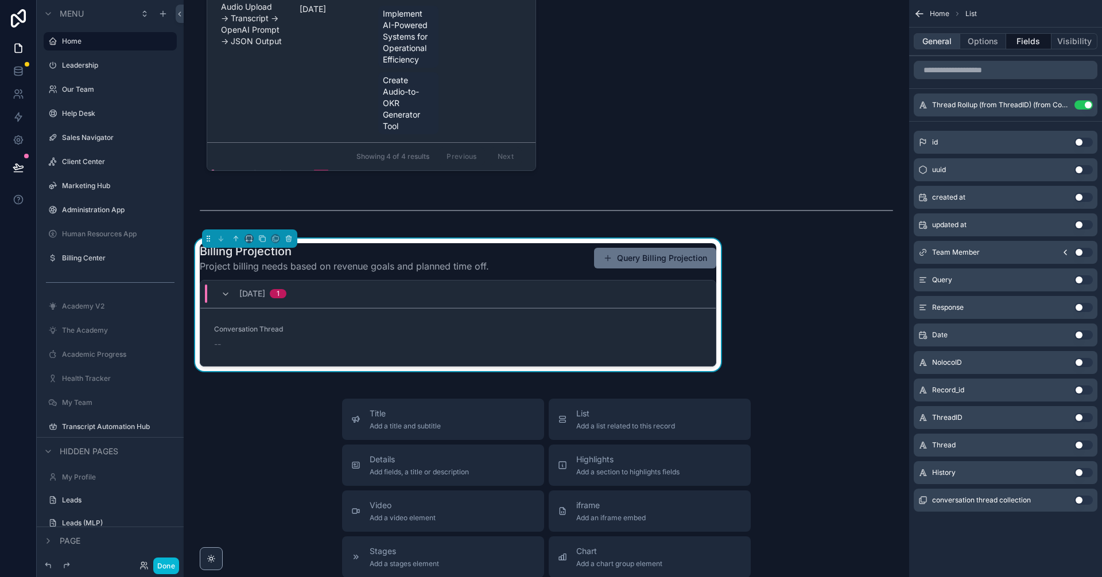
click at [936, 44] on button "General" at bounding box center [937, 41] width 46 height 16
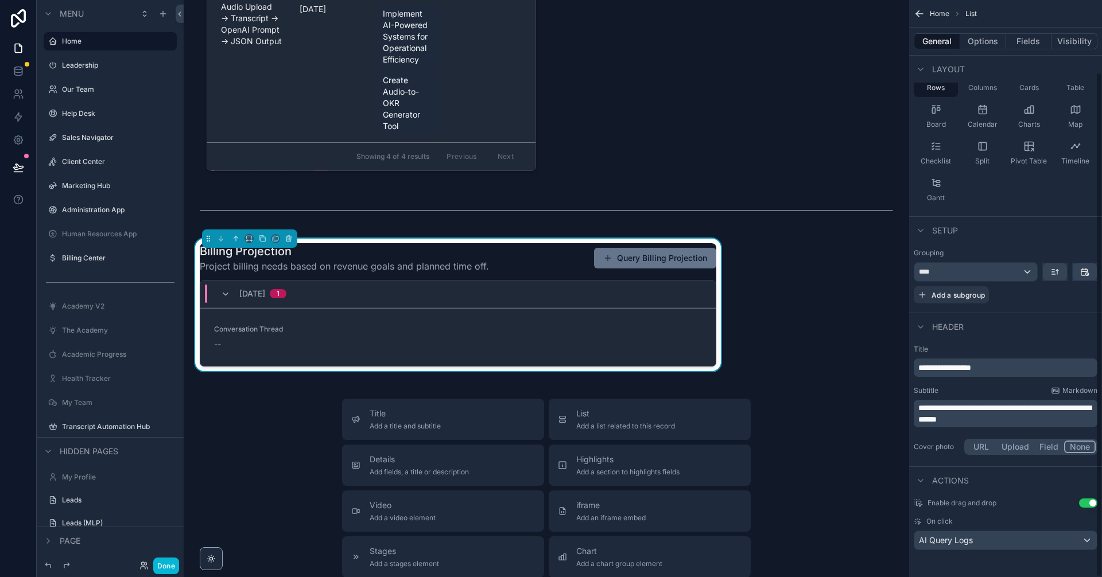
scroll to position [82, 0]
click at [1054, 538] on div "AI Query Logs" at bounding box center [1005, 540] width 183 height 18
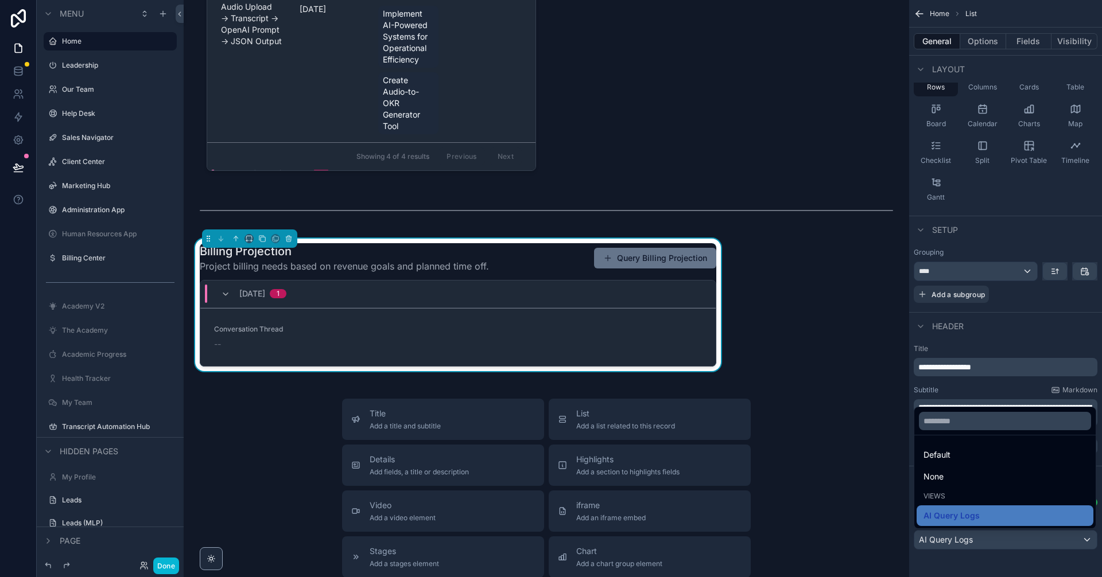
drag, startPoint x: 1052, startPoint y: 538, endPoint x: 1044, endPoint y: 535, distance: 8.5
click at [1047, 537] on div "scrollable content" at bounding box center [551, 288] width 1102 height 577
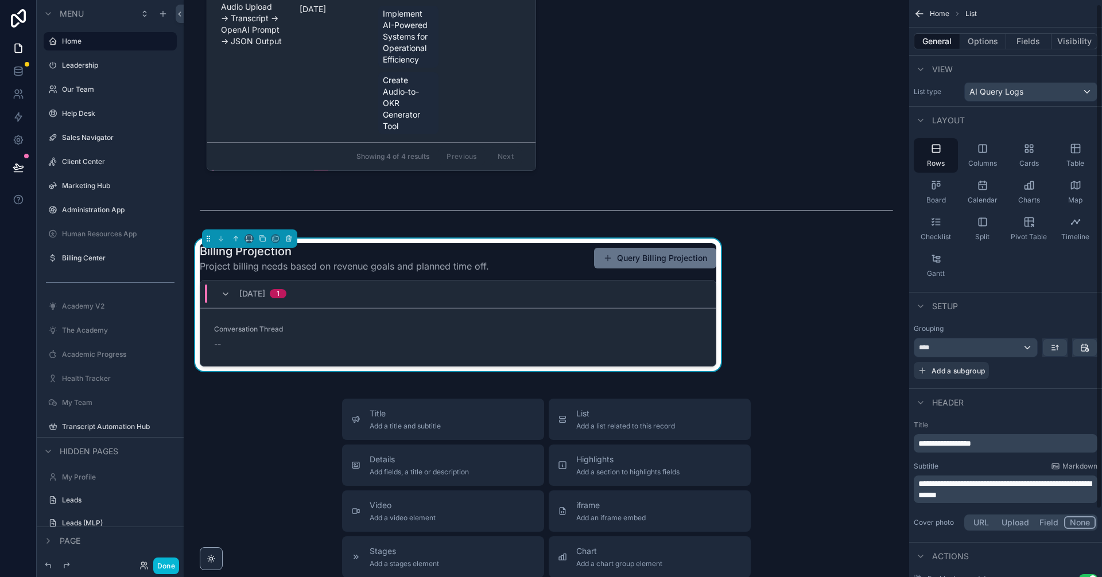
scroll to position [0, 0]
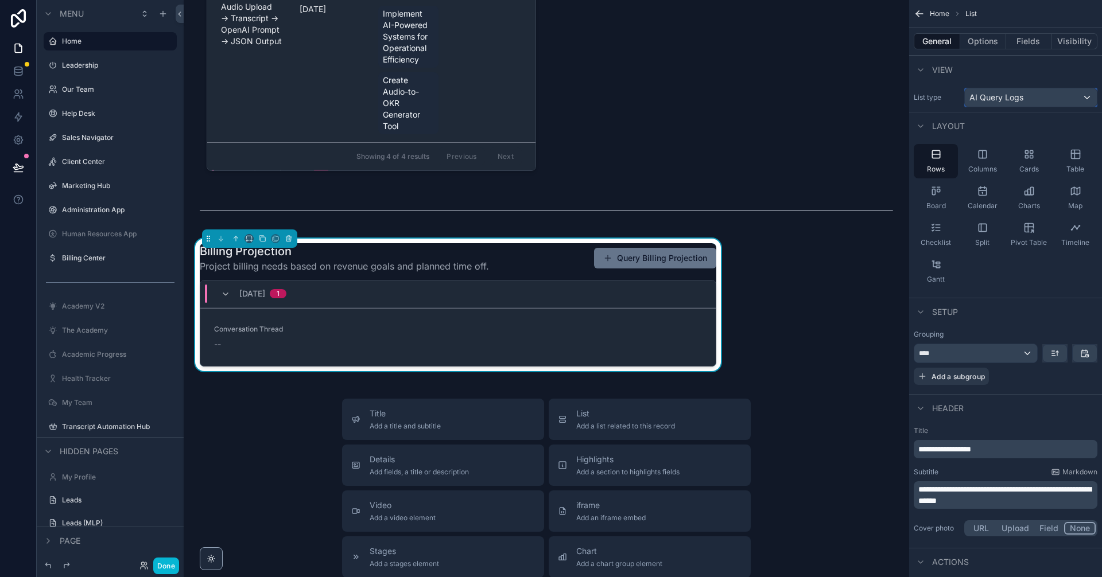
click at [1007, 95] on span "AI Query Logs" at bounding box center [996, 97] width 54 height 11
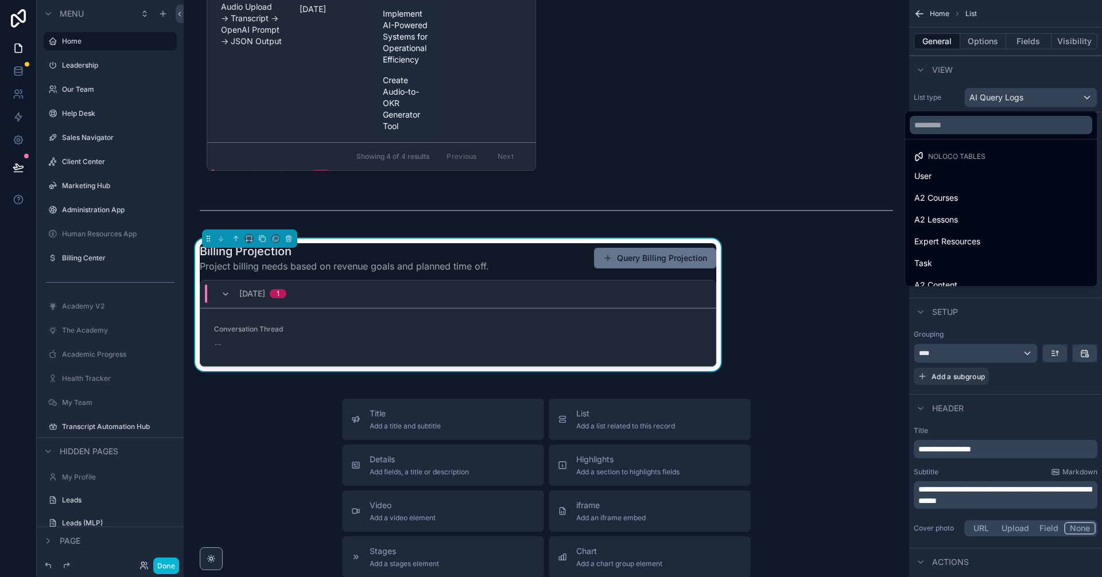
click at [1007, 95] on div "scrollable content" at bounding box center [551, 288] width 1102 height 577
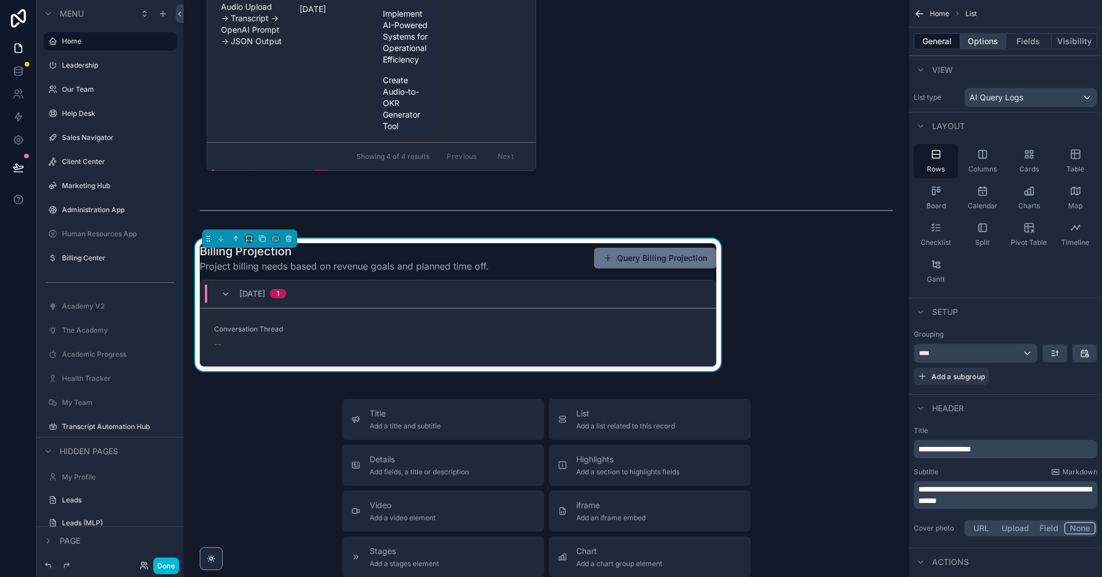
click at [972, 46] on button "Options" at bounding box center [983, 41] width 46 height 16
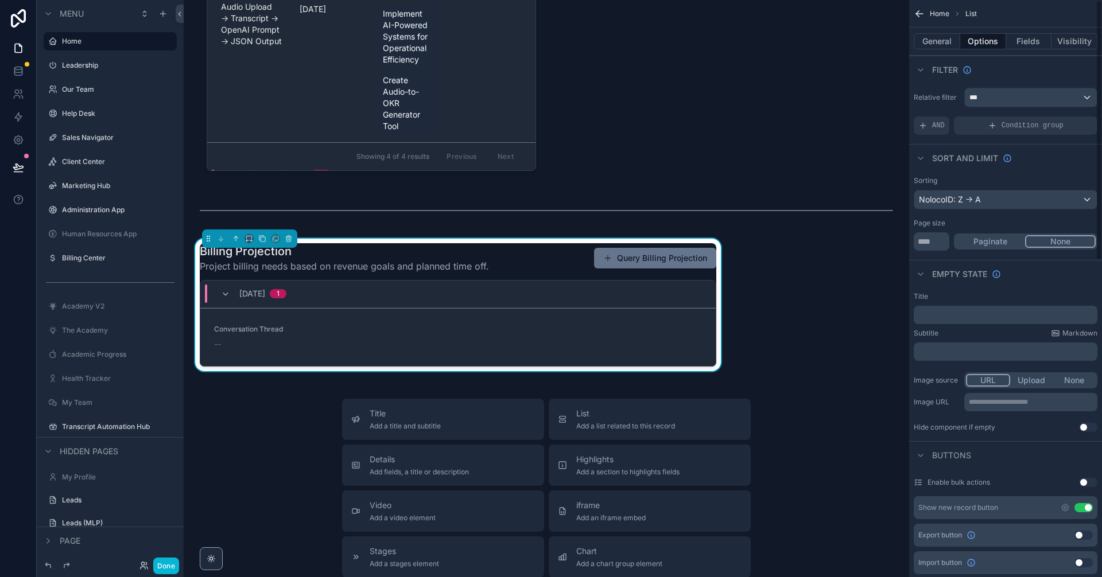
scroll to position [38, 0]
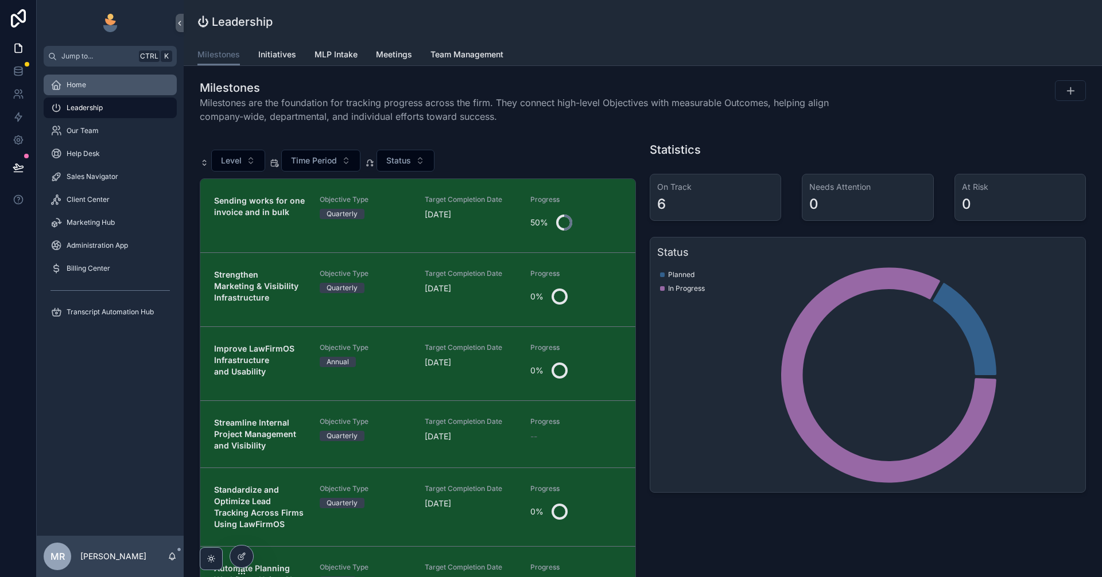
click at [94, 84] on div "Home" at bounding box center [110, 85] width 119 height 18
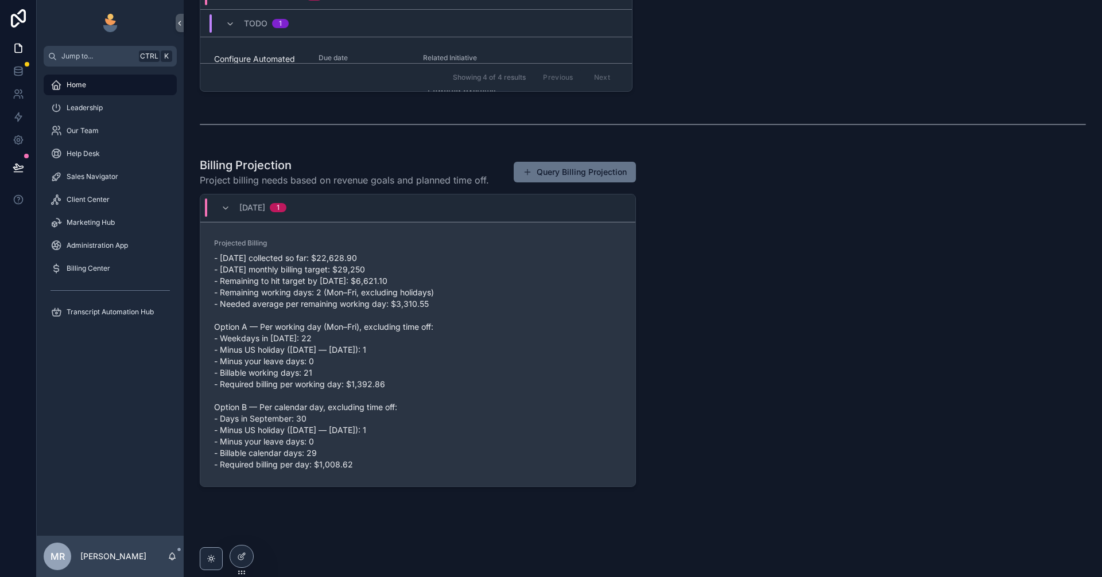
scroll to position [726, 0]
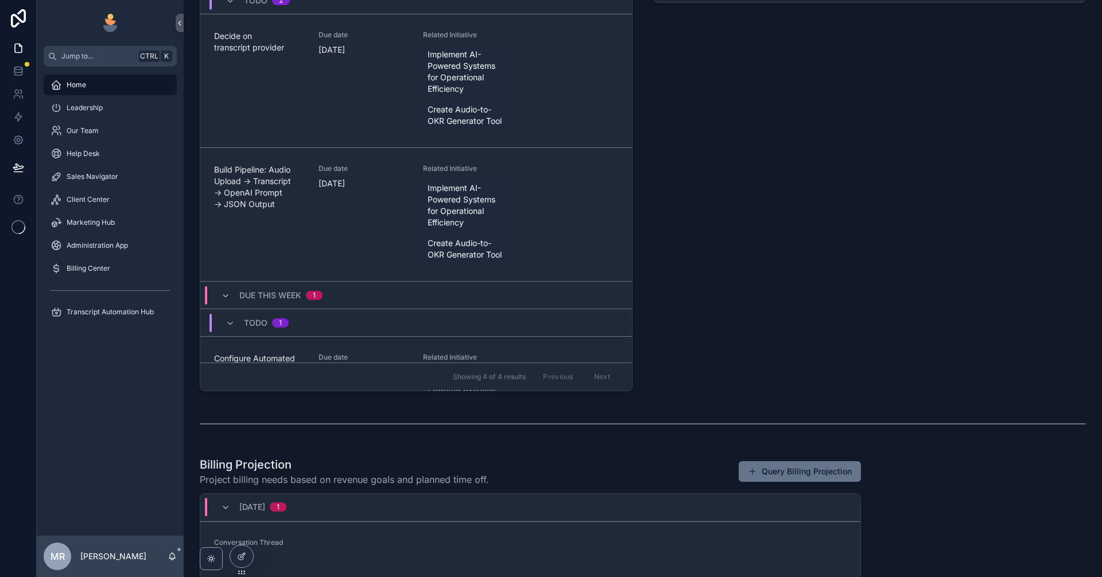
scroll to position [519, 0]
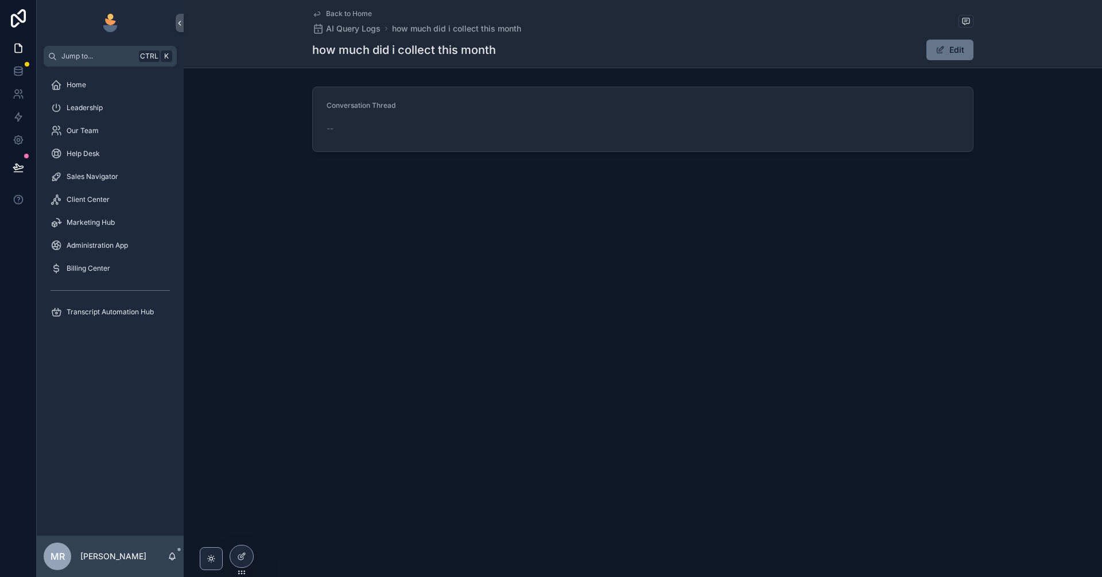
click at [421, 128] on div "--" at bounding box center [643, 128] width 633 height 11
click at [500, 124] on div "--" at bounding box center [643, 128] width 633 height 11
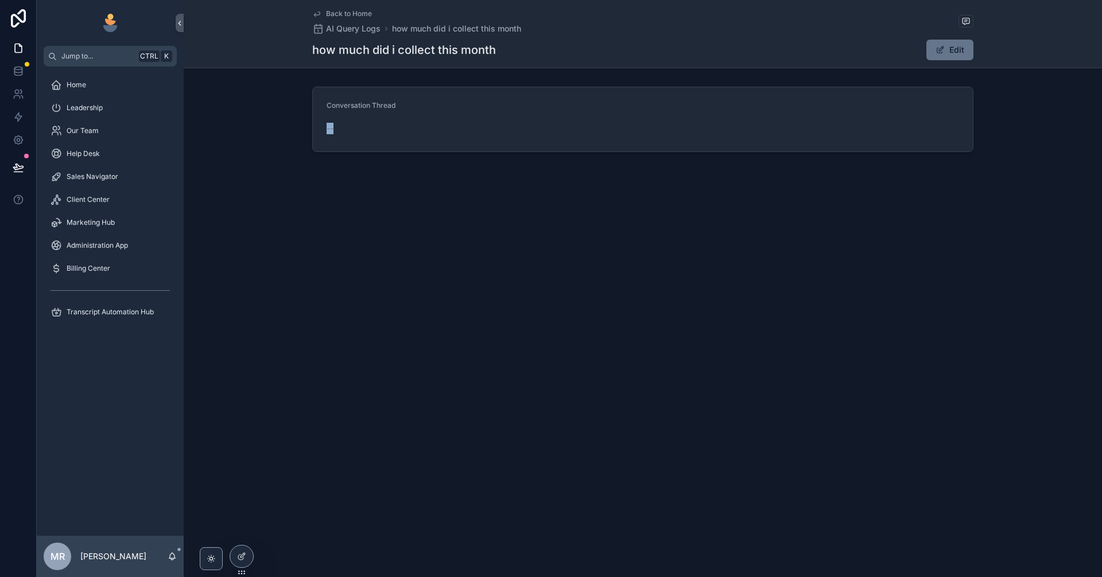
click at [376, 121] on div "--" at bounding box center [643, 128] width 633 height 18
click at [360, 103] on span "Conversation Thread" at bounding box center [361, 105] width 69 height 9
click at [426, 123] on div "--" at bounding box center [643, 128] width 633 height 11
click at [413, 135] on div "--" at bounding box center [643, 128] width 633 height 18
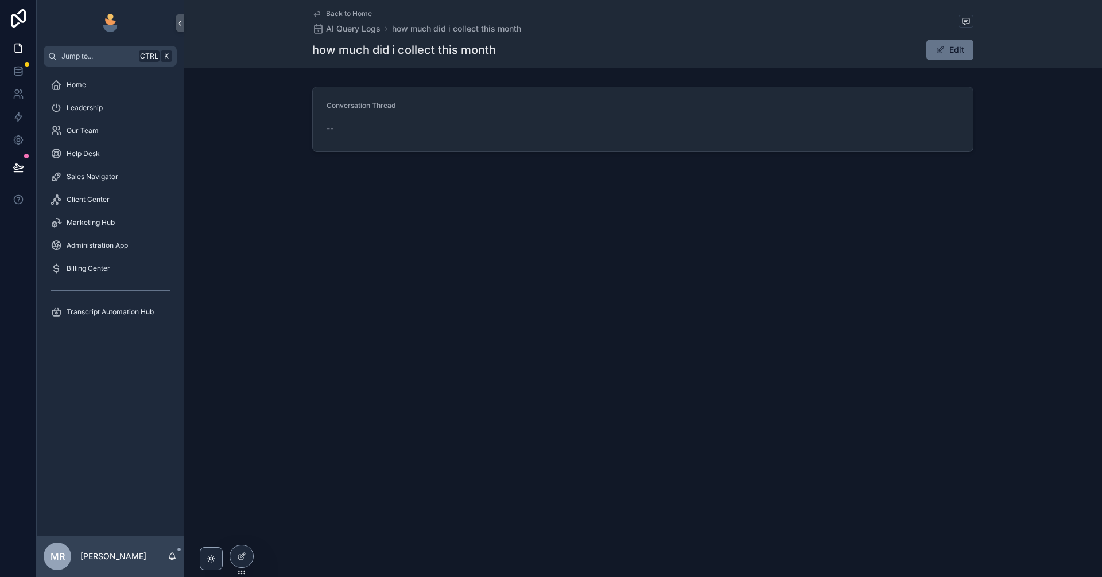
drag, startPoint x: 411, startPoint y: 135, endPoint x: 383, endPoint y: 108, distance: 39.0
click at [409, 134] on div "--" at bounding box center [643, 128] width 633 height 18
drag, startPoint x: 383, startPoint y: 108, endPoint x: 408, endPoint y: 98, distance: 26.5
click at [387, 104] on span "Conversation Thread" at bounding box center [361, 105] width 69 height 9
drag, startPoint x: 408, startPoint y: 98, endPoint x: 406, endPoint y: 104, distance: 6.0
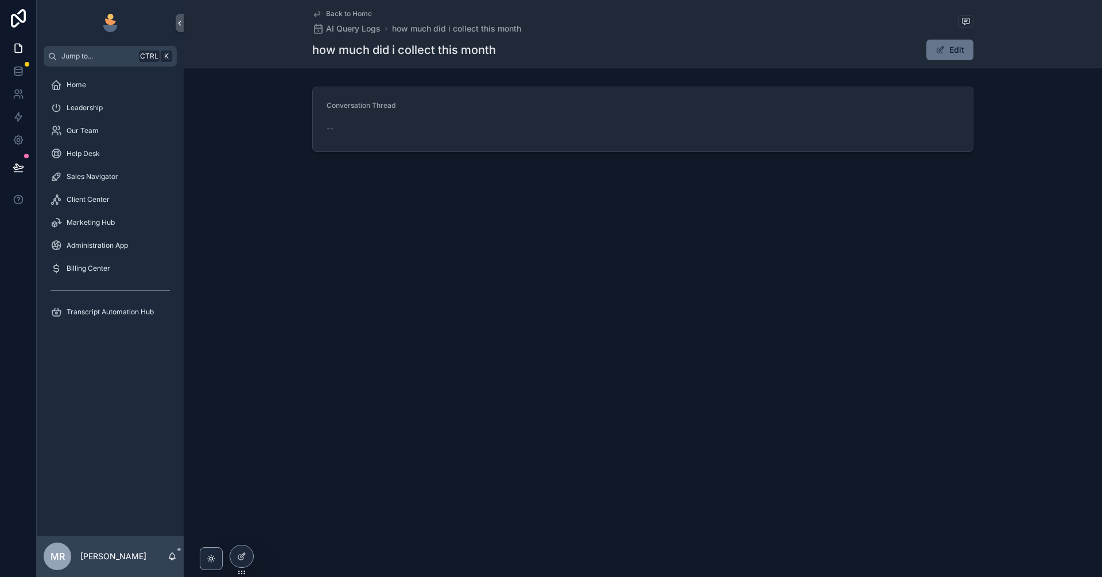
click at [408, 102] on form "Conversation Thread --" at bounding box center [643, 119] width 660 height 64
drag, startPoint x: 380, startPoint y: 115, endPoint x: 161, endPoint y: 65, distance: 224.9
click at [338, 108] on div "Conversation Thread" at bounding box center [643, 108] width 633 height 14
click at [71, 90] on div "Home" at bounding box center [110, 85] width 119 height 18
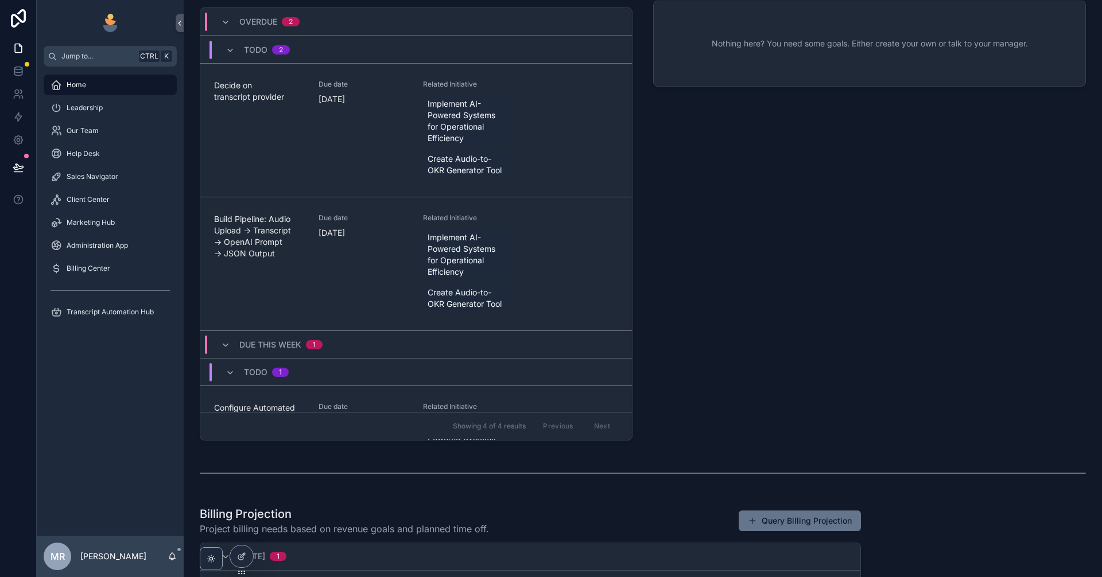
scroll to position [519, 0]
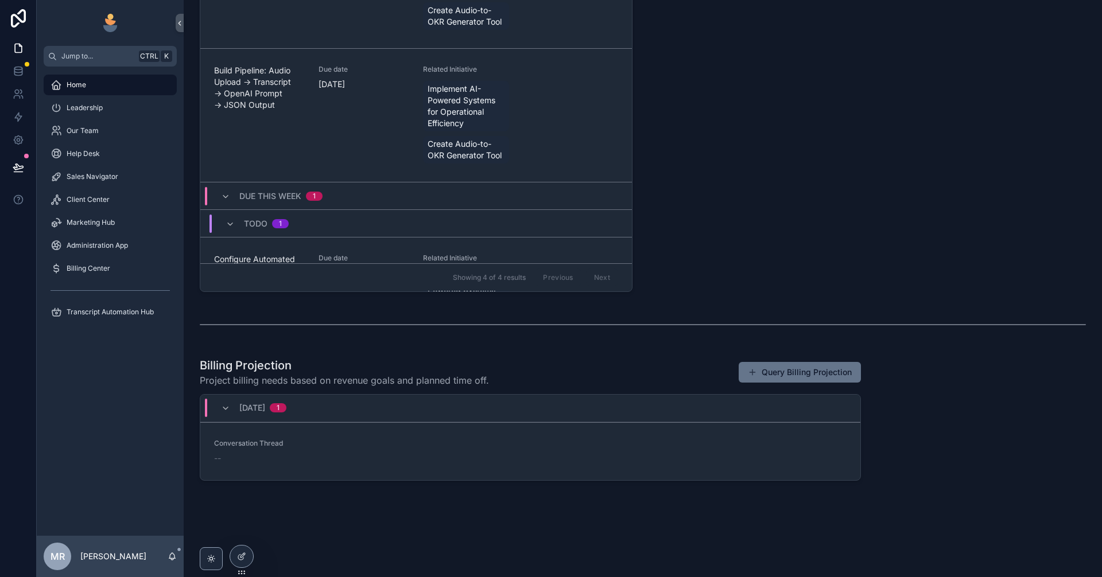
click at [271, 387] on span "Project billing needs based on revenue goals and planned time off." at bounding box center [344, 381] width 289 height 14
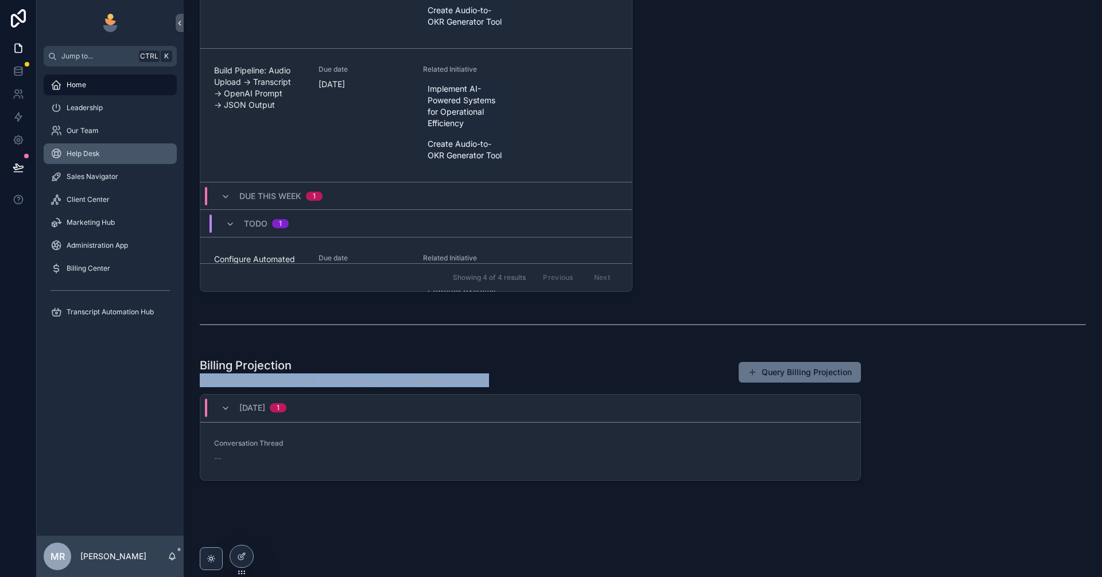
click at [121, 160] on div "Help Desk" at bounding box center [110, 154] width 119 height 18
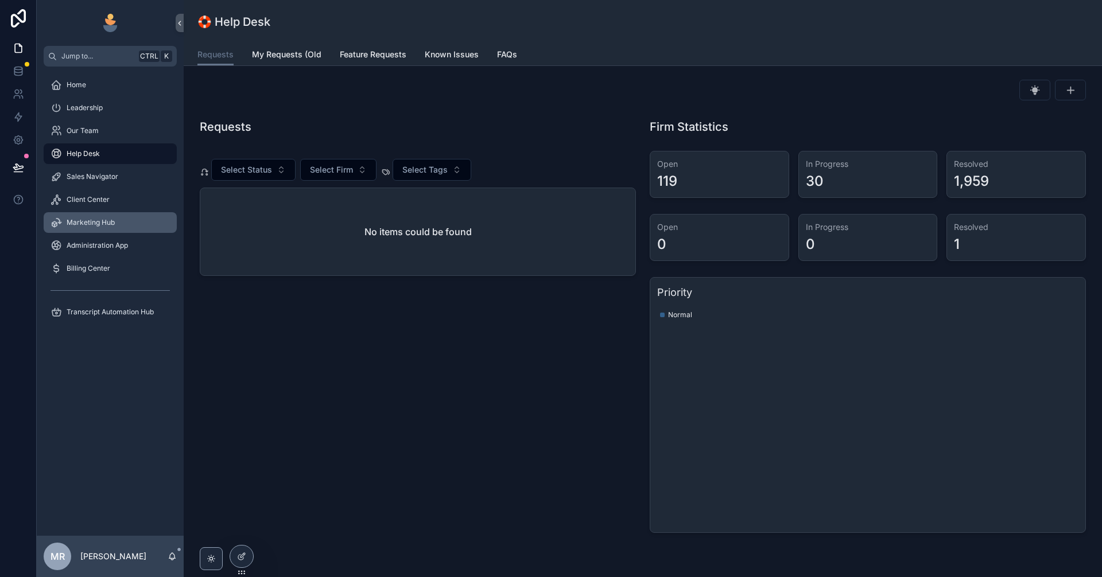
click at [110, 222] on span "Marketing Hub" at bounding box center [91, 222] width 48 height 9
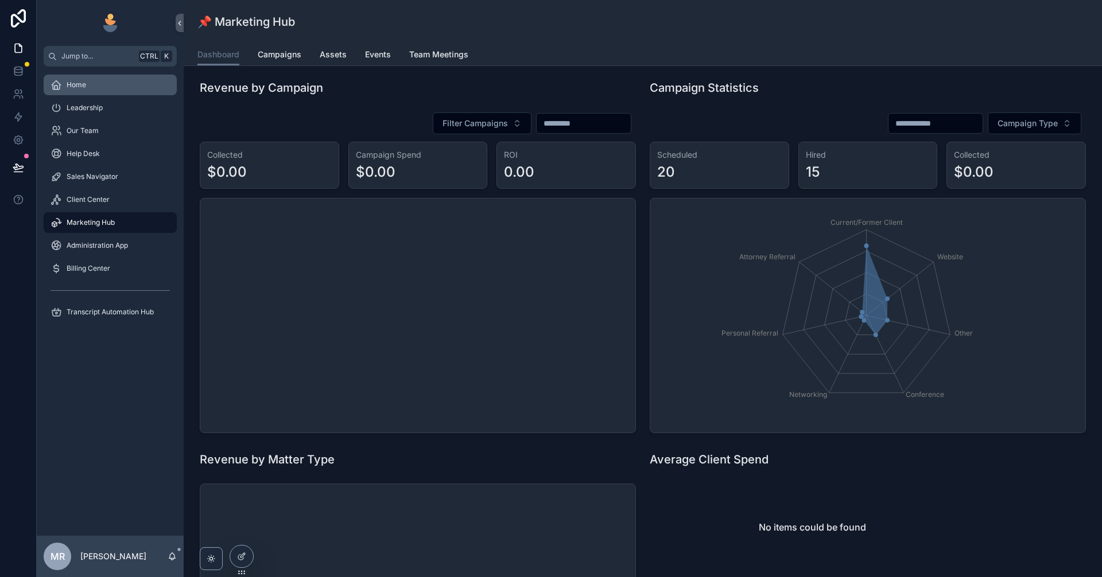
click at [106, 80] on div "Home" at bounding box center [110, 85] width 119 height 18
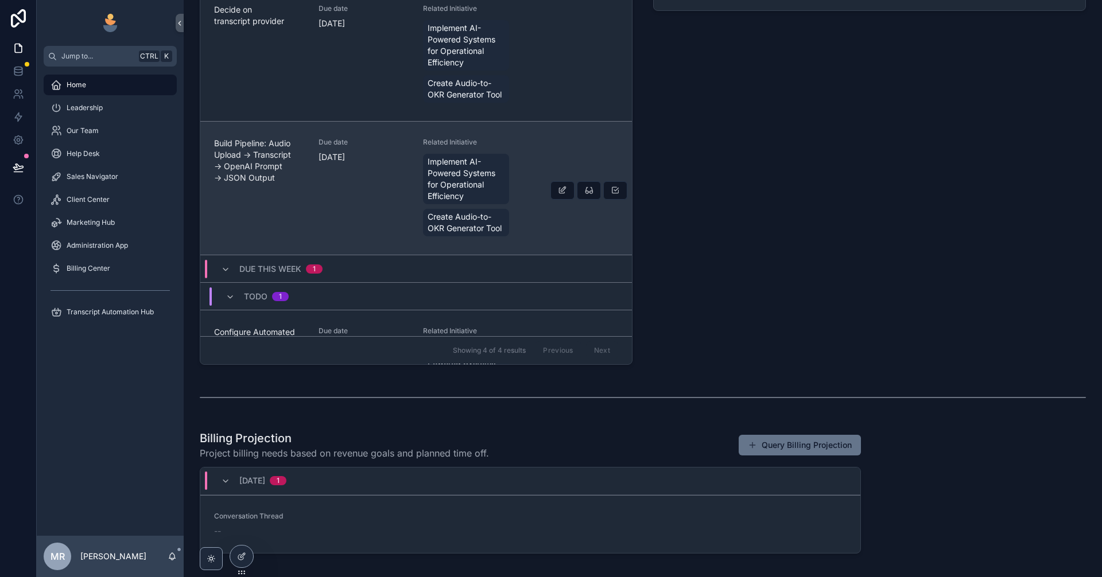
scroll to position [481, 0]
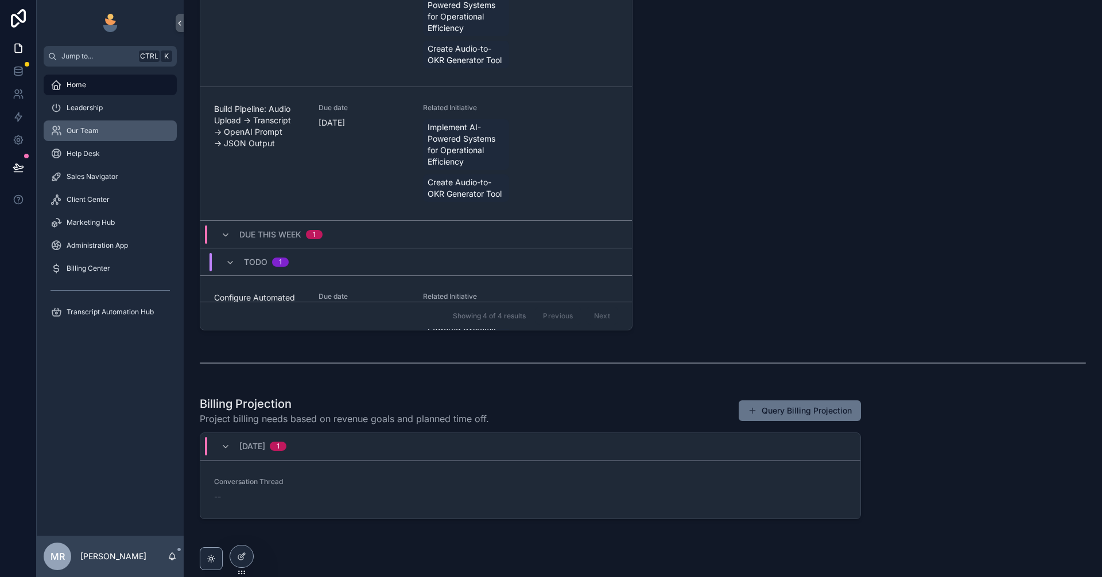
click at [128, 131] on div "Our Team" at bounding box center [110, 131] width 119 height 18
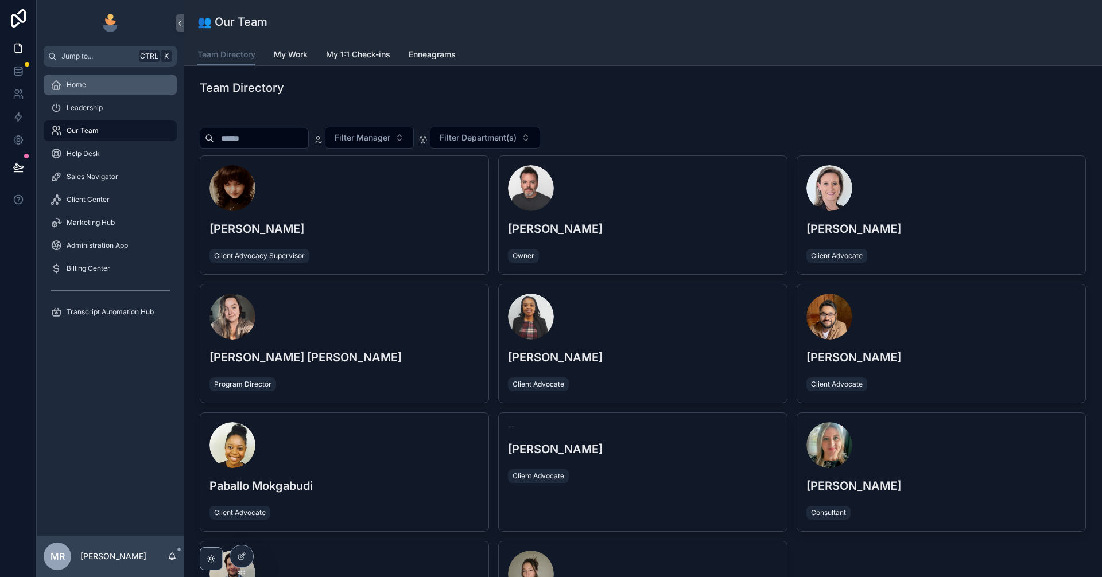
click at [105, 88] on div "Home" at bounding box center [110, 85] width 119 height 18
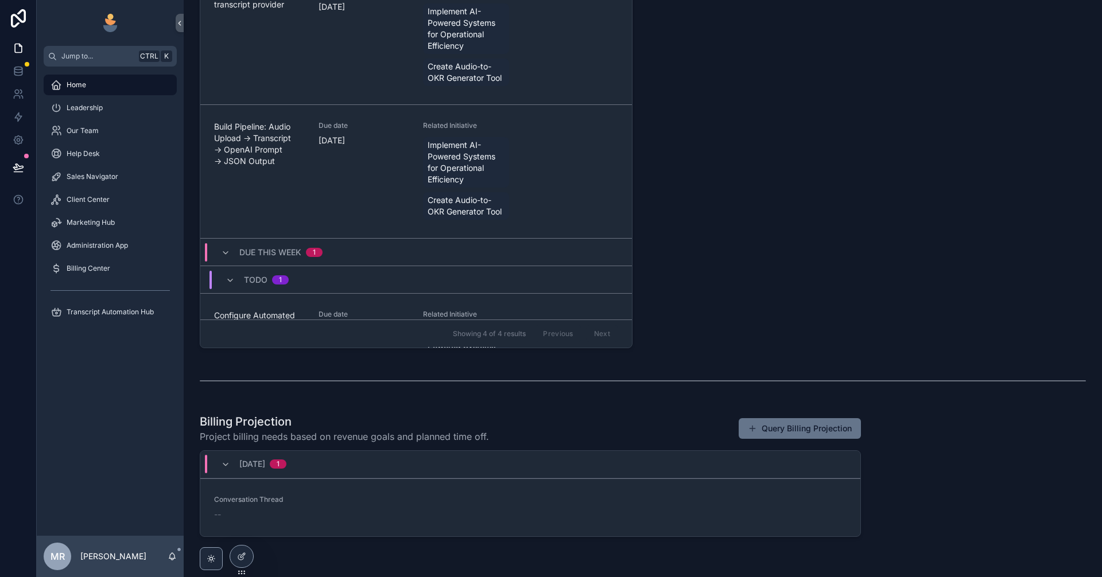
scroll to position [519, 0]
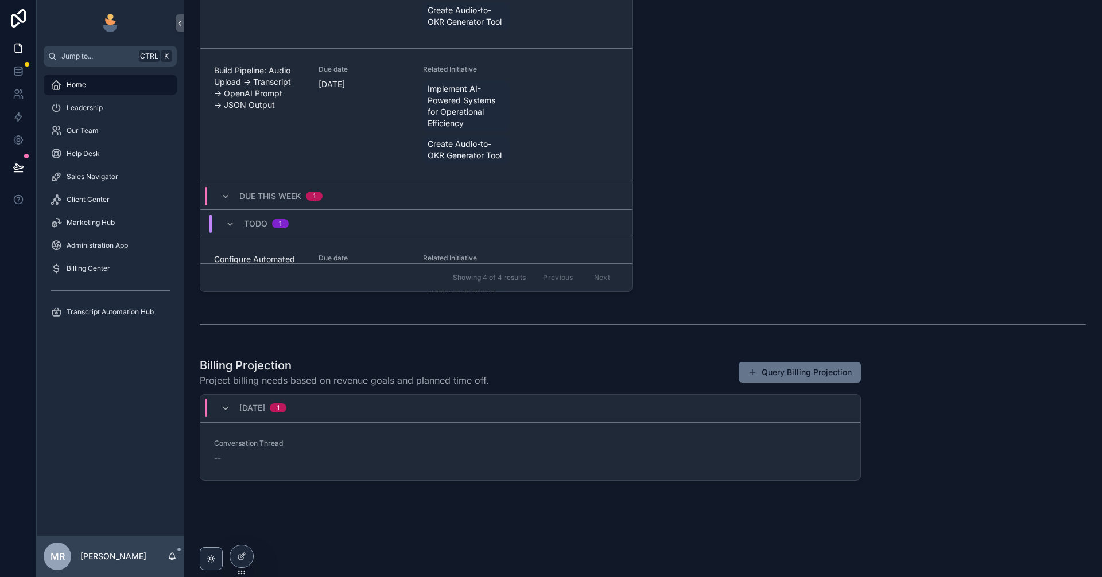
click at [227, 414] on div "[DATE] 1" at bounding box center [253, 408] width 65 height 18
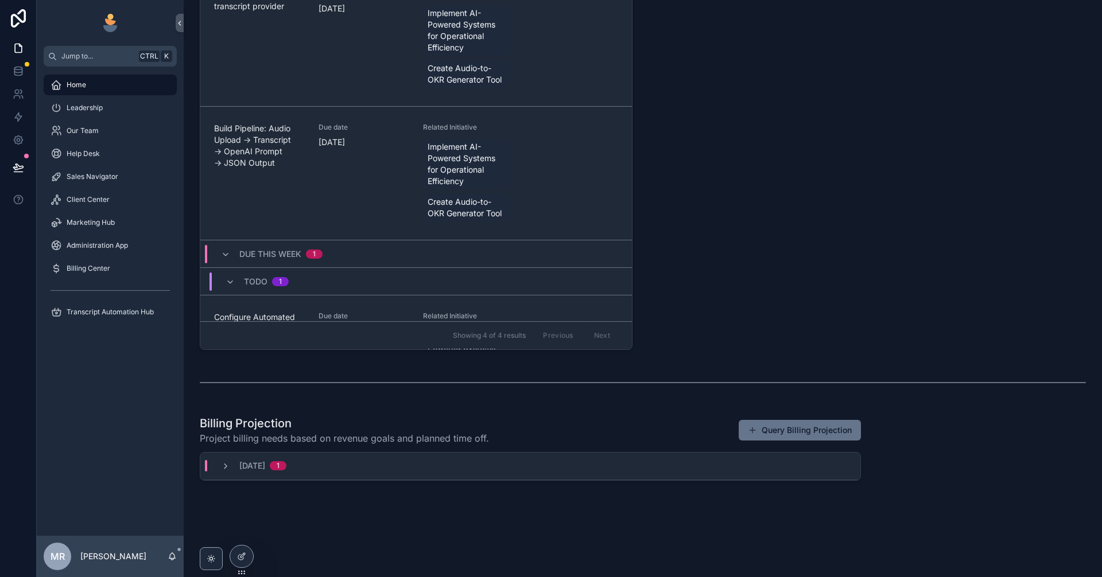
scroll to position [461, 0]
click at [220, 466] on div "[DATE] 1" at bounding box center [253, 465] width 93 height 11
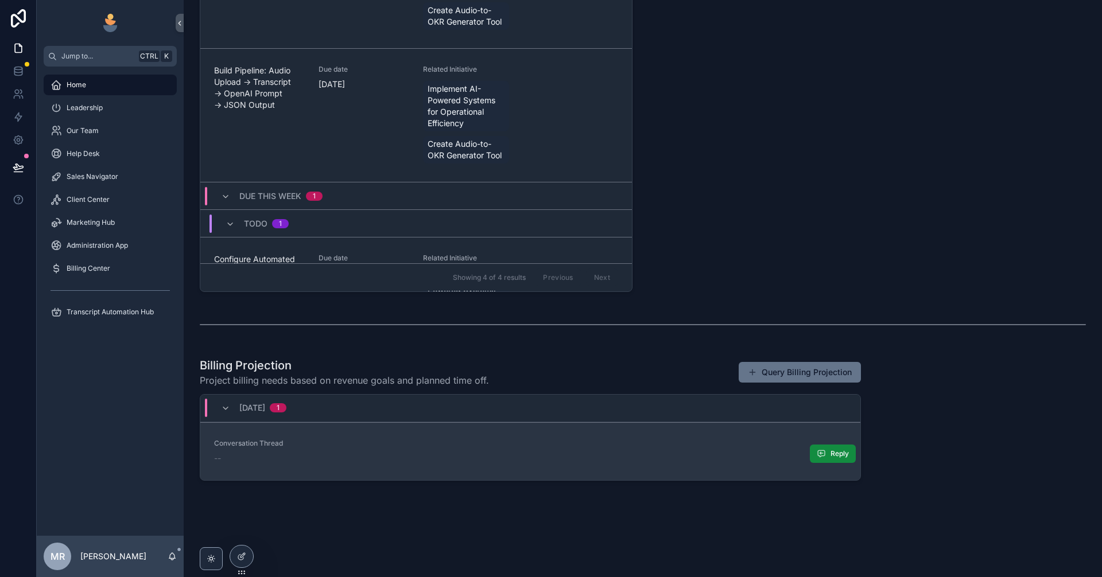
click at [527, 449] on div "Conversation Thread --" at bounding box center [530, 451] width 633 height 25
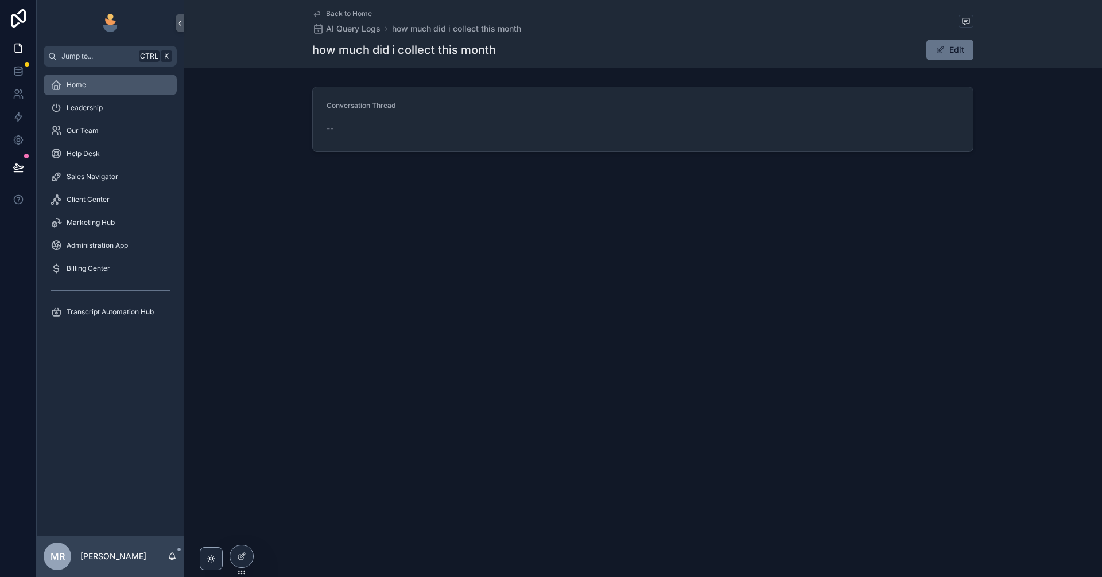
click at [101, 89] on div "Home" at bounding box center [110, 85] width 119 height 18
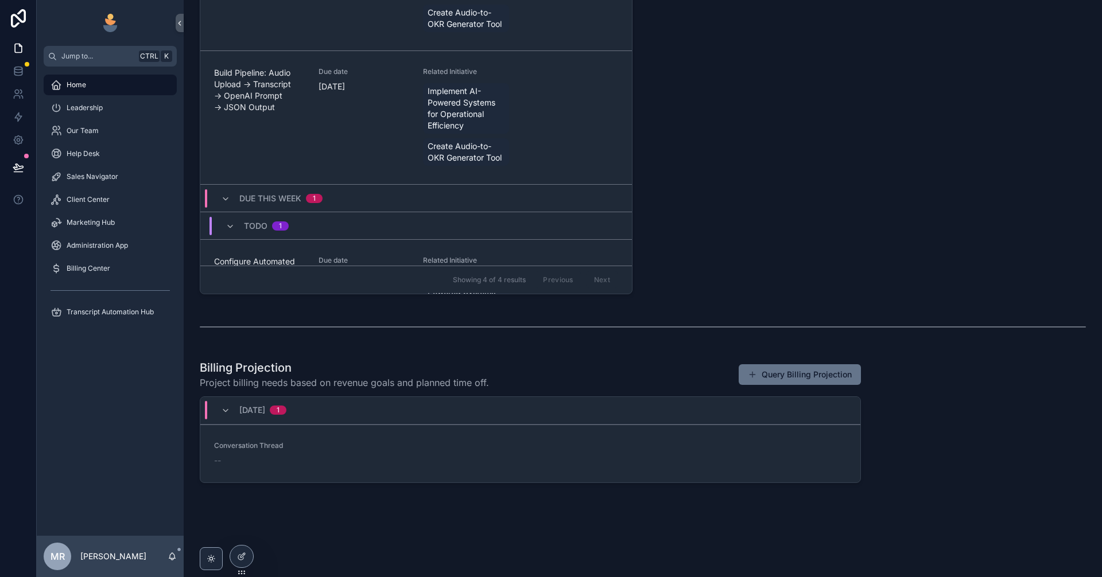
scroll to position [519, 0]
click at [235, 562] on div at bounding box center [241, 557] width 23 height 22
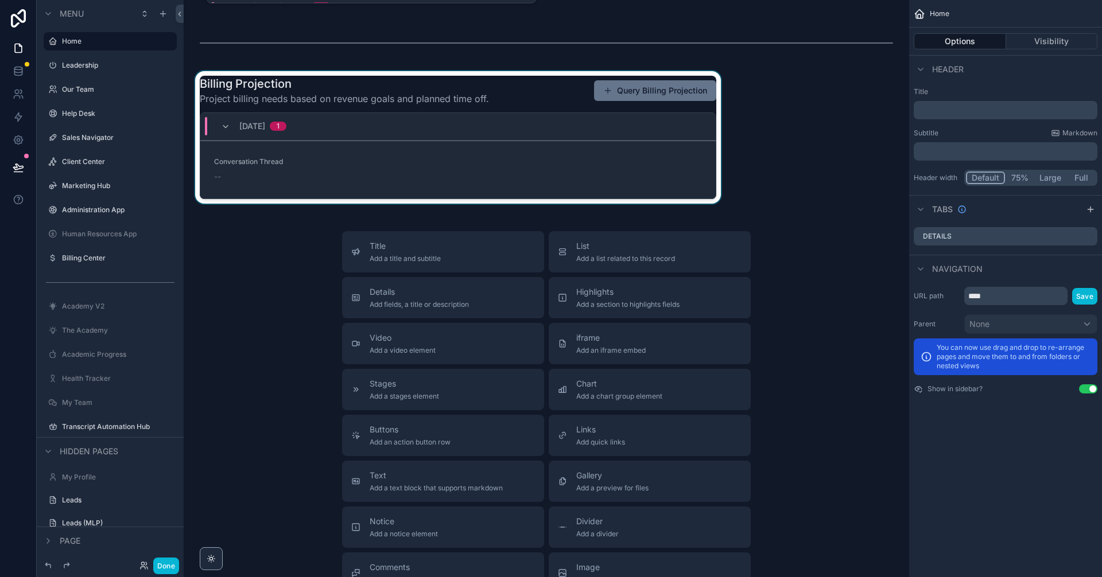
scroll to position [1625, 0]
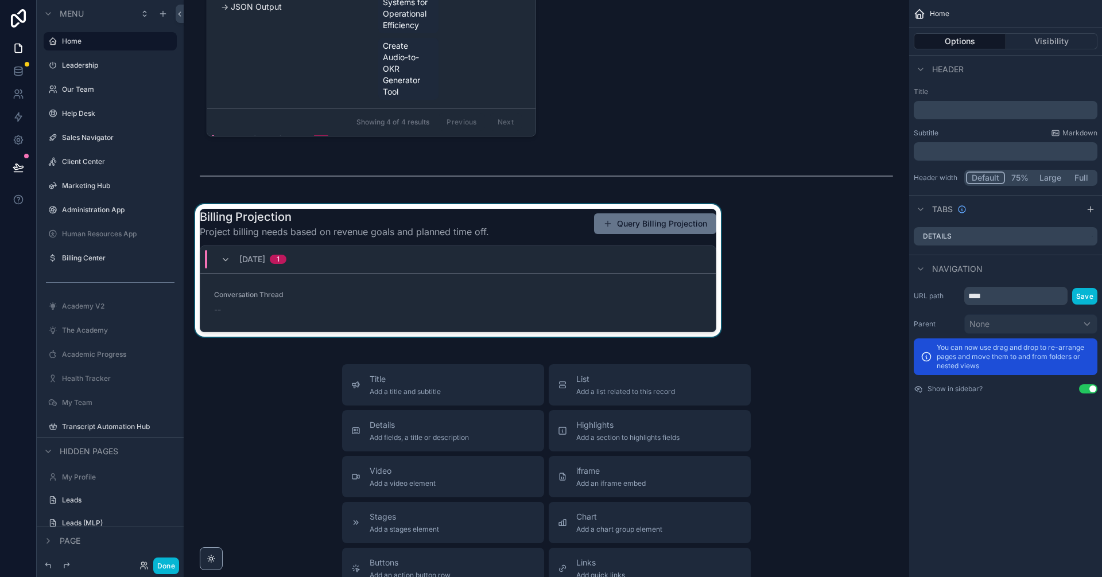
click at [481, 304] on div "scrollable content" at bounding box center [458, 270] width 530 height 133
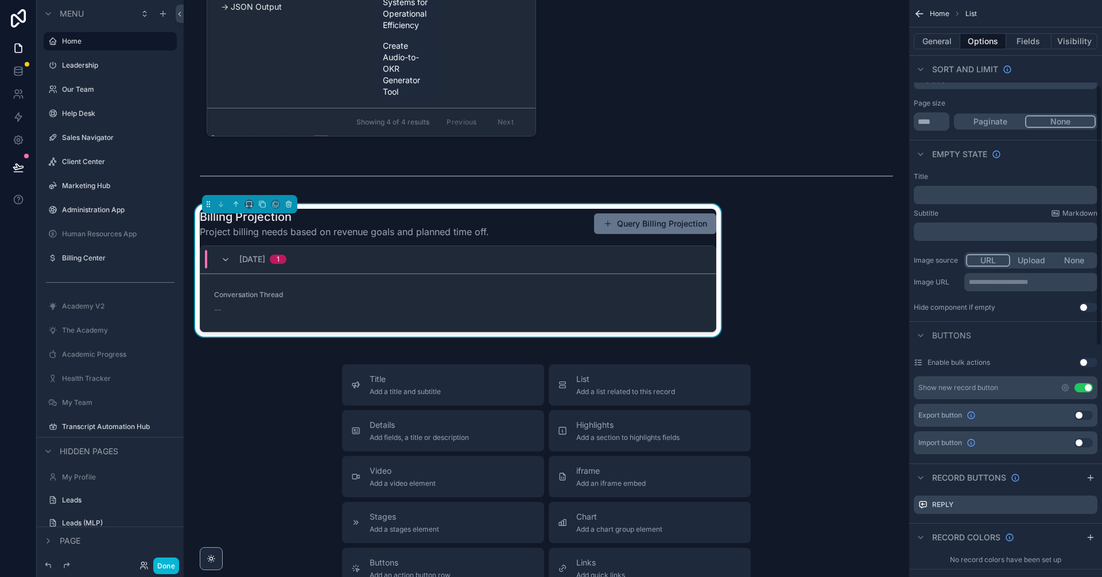
scroll to position [76, 0]
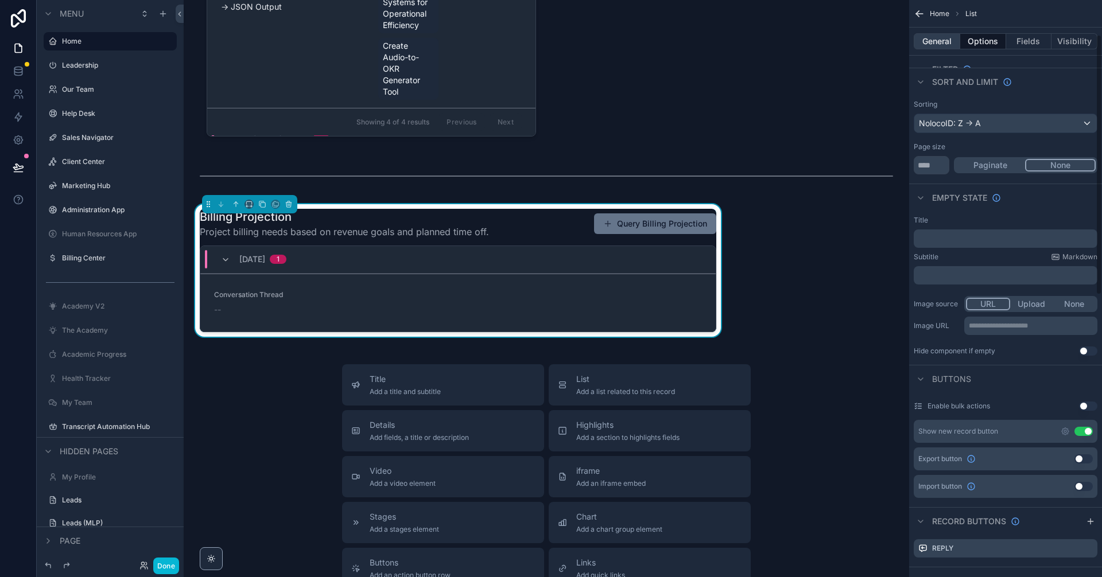
click at [942, 48] on button "General" at bounding box center [937, 41] width 46 height 16
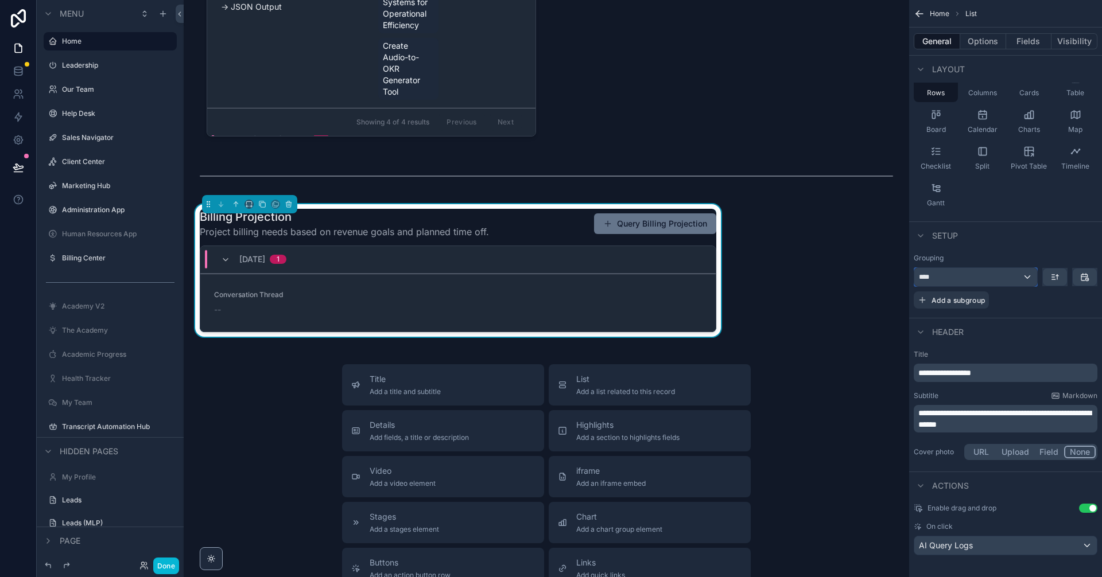
click at [1000, 274] on div "****" at bounding box center [975, 277] width 123 height 18
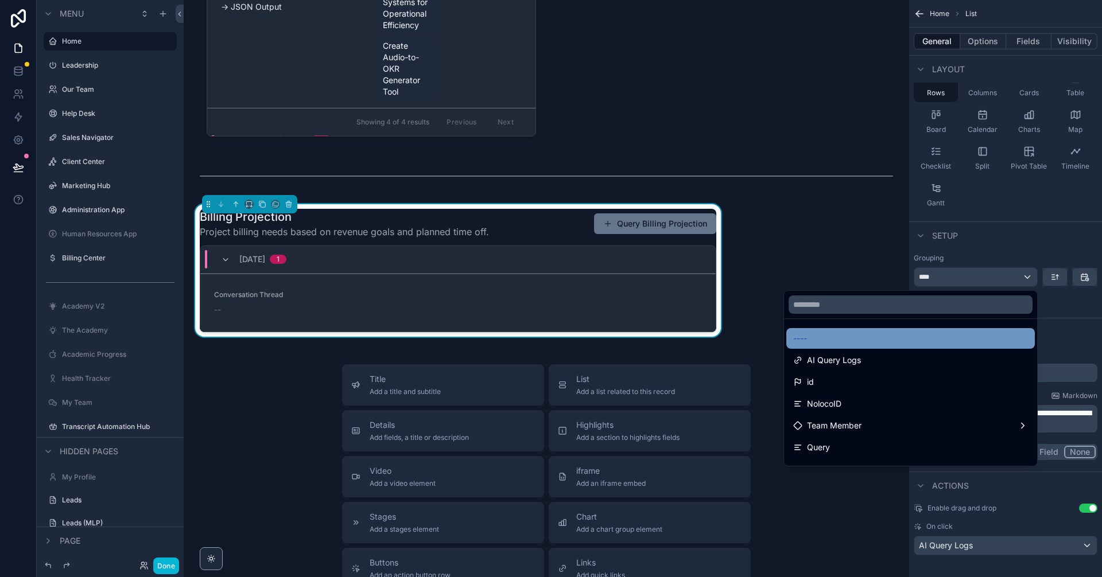
click at [914, 343] on div "----" at bounding box center [910, 339] width 235 height 14
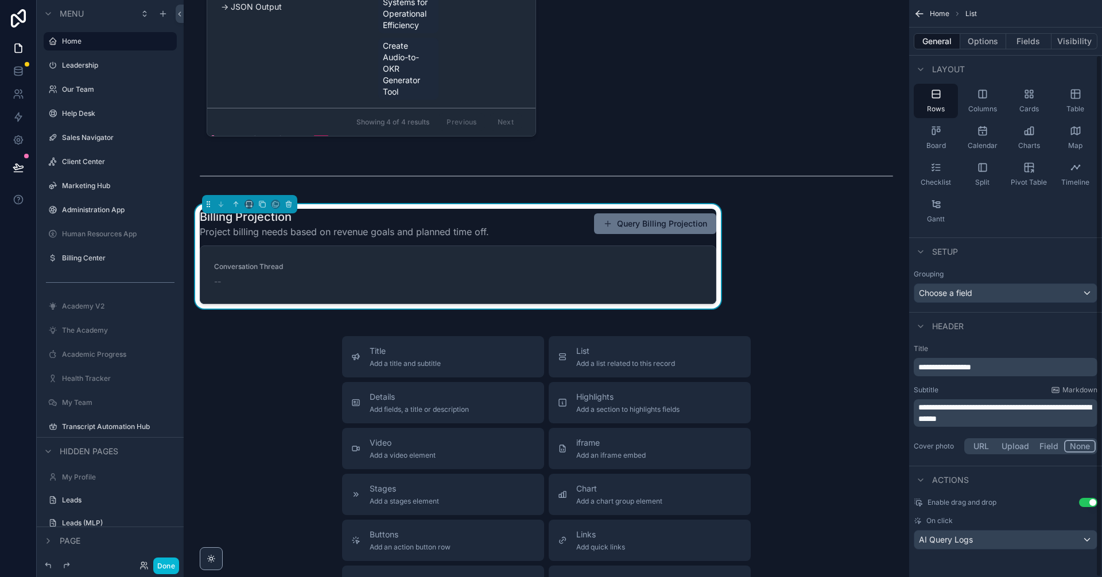
scroll to position [60, 0]
click at [172, 566] on button "Done" at bounding box center [166, 566] width 26 height 17
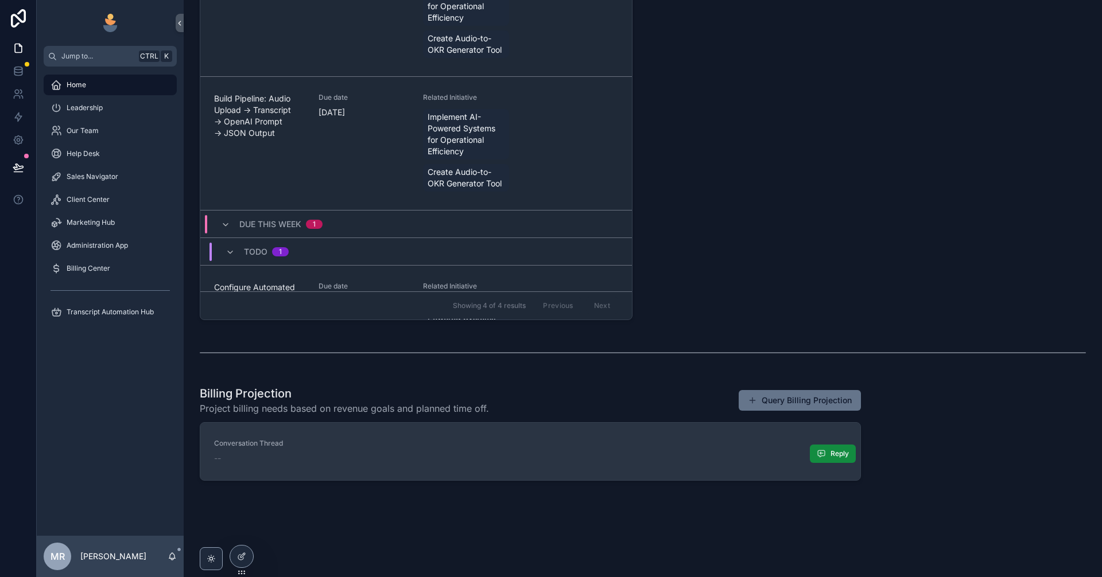
scroll to position [491, 0]
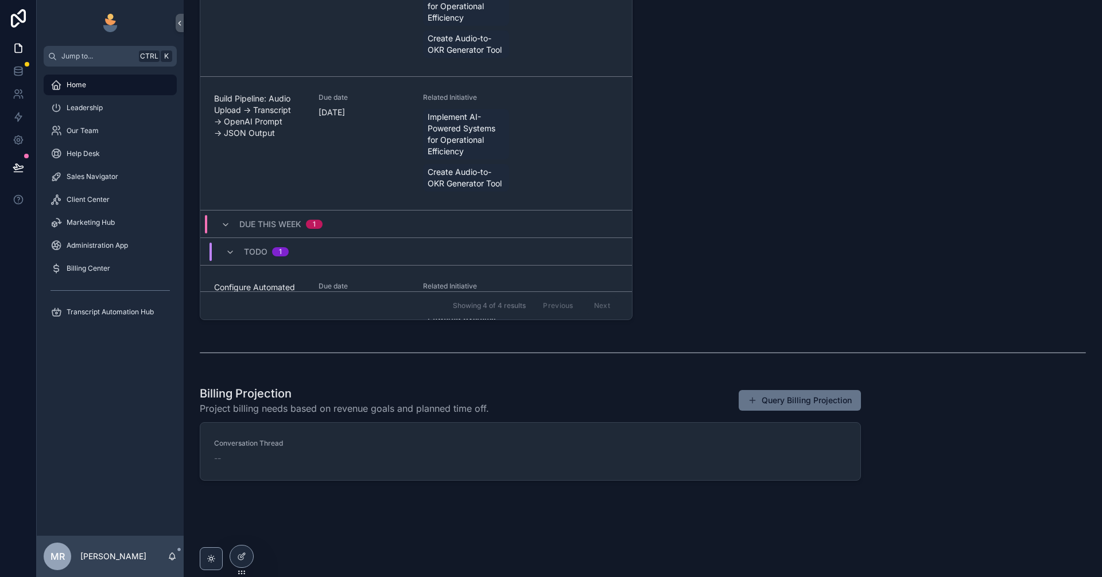
click at [610, 390] on div "Billing Projection Project billing needs based on revenue goals and planned tim…" at bounding box center [530, 401] width 661 height 30
click at [119, 107] on div "Leadership" at bounding box center [110, 108] width 119 height 18
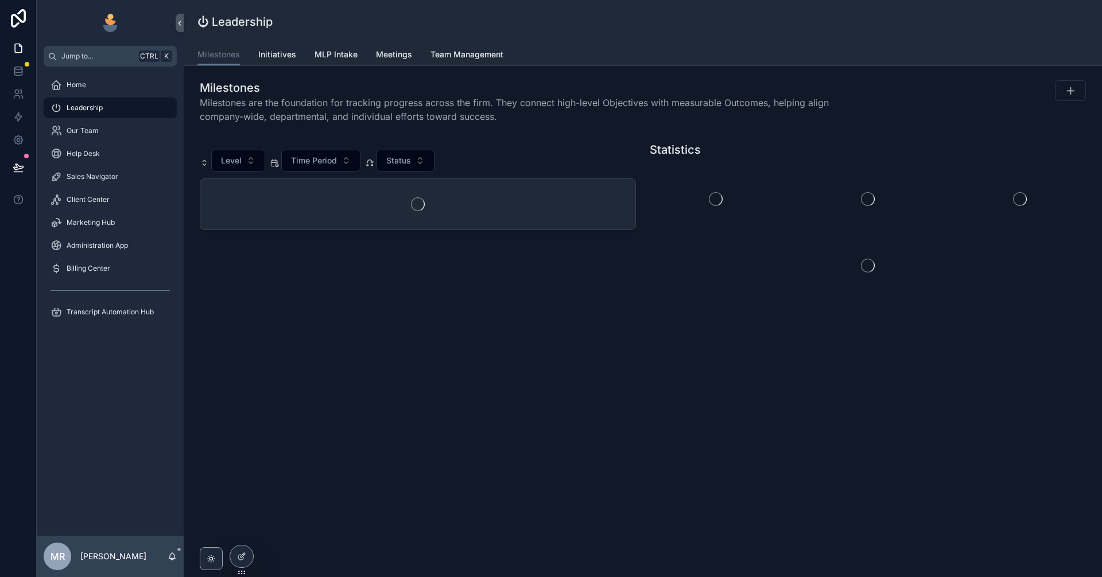
click at [105, 141] on div "Our Team" at bounding box center [110, 130] width 147 height 23
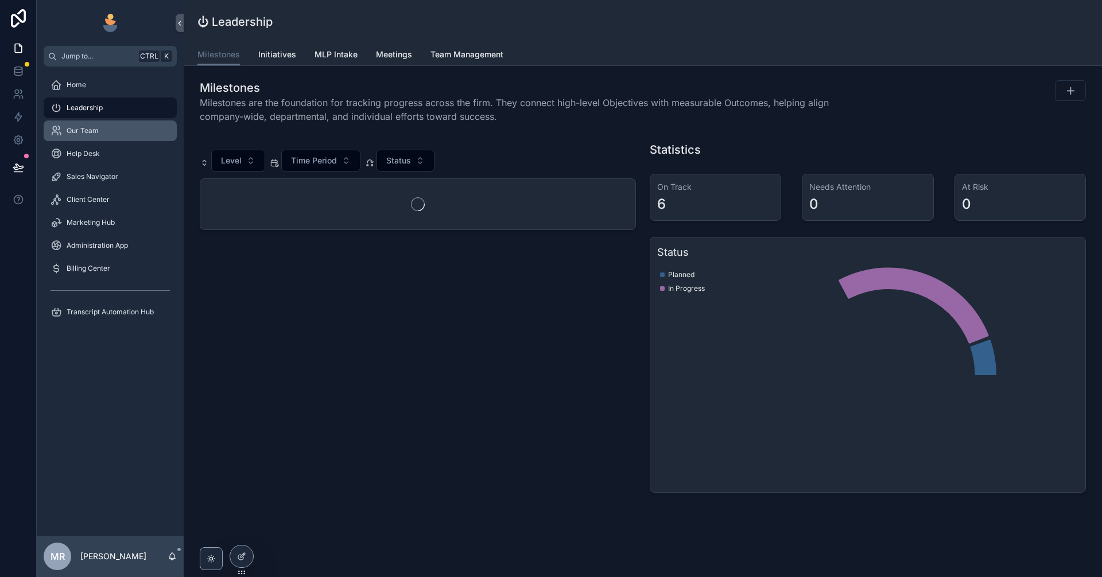
click at [109, 129] on div "Our Team" at bounding box center [110, 131] width 119 height 18
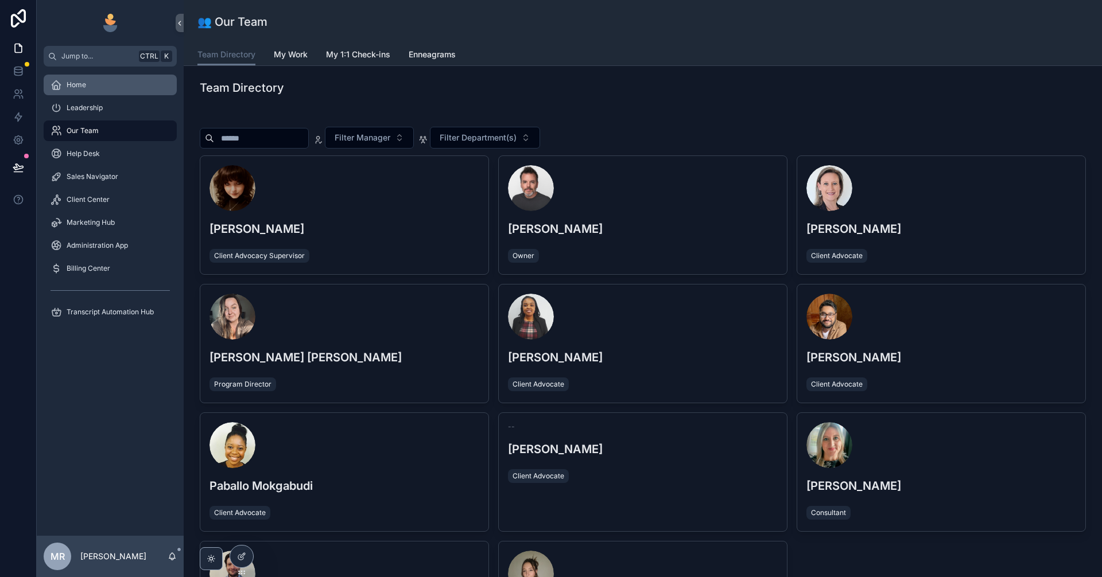
click at [106, 84] on div "Home" at bounding box center [110, 85] width 119 height 18
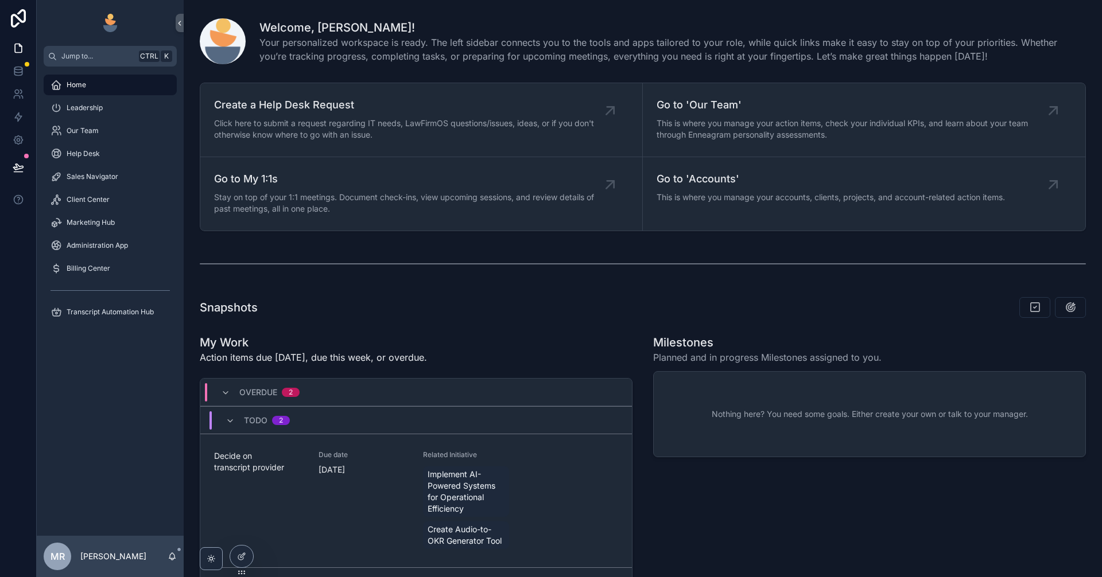
scroll to position [491, 0]
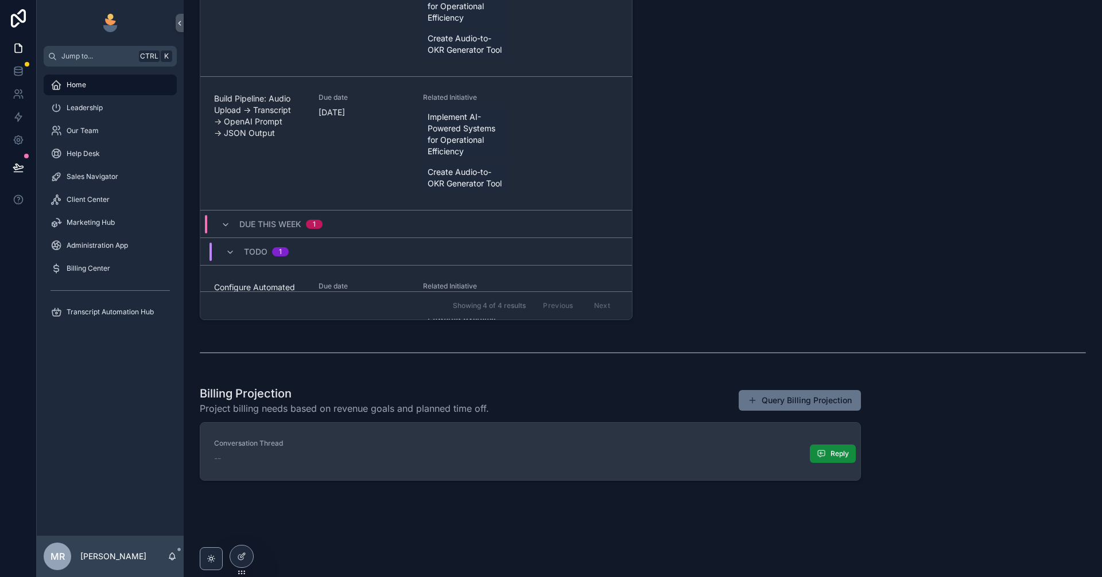
click at [639, 449] on div "Conversation Thread --" at bounding box center [530, 451] width 633 height 25
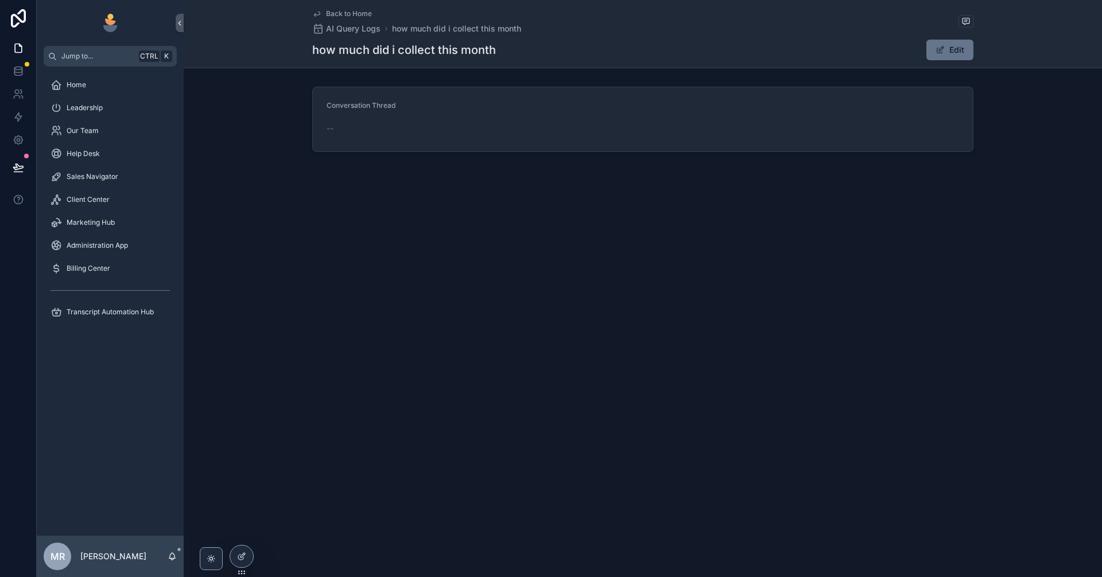
click at [505, 141] on form "Conversation Thread --" at bounding box center [643, 119] width 660 height 64
click at [100, 81] on div "Home" at bounding box center [110, 85] width 119 height 18
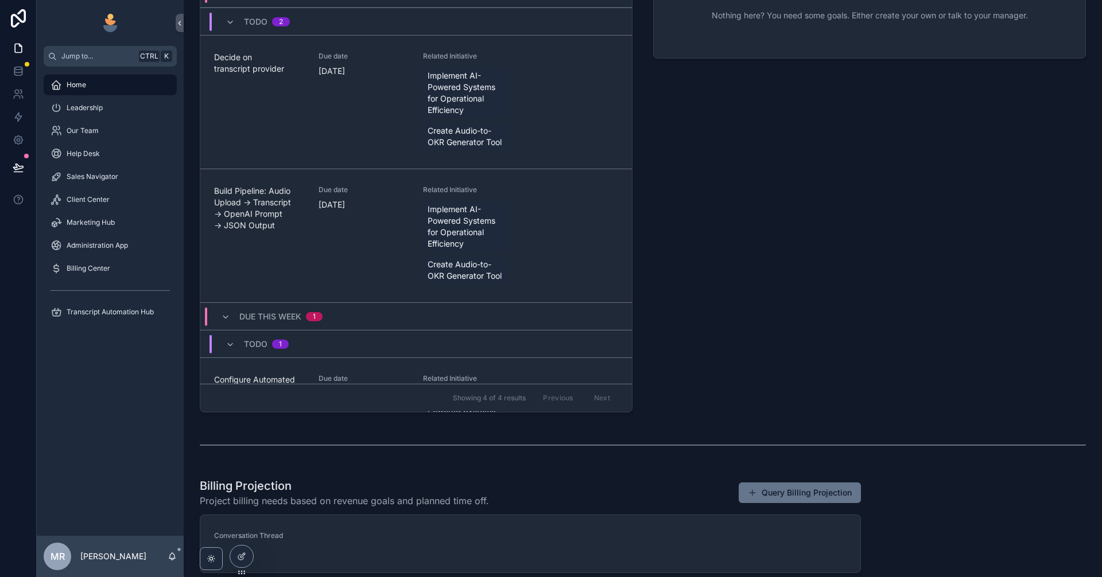
scroll to position [491, 0]
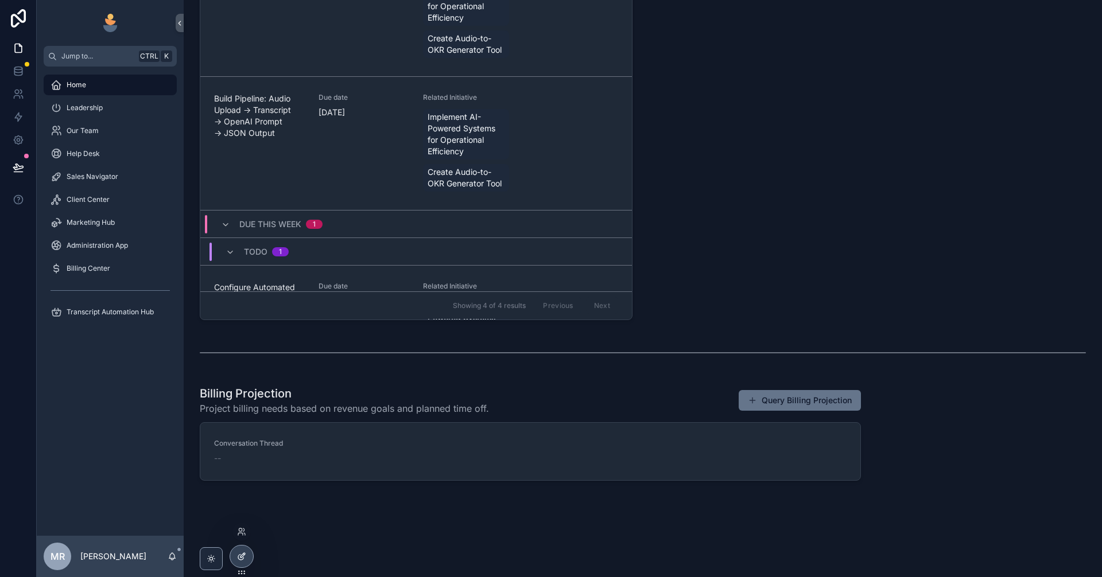
click at [243, 560] on icon at bounding box center [241, 556] width 9 height 9
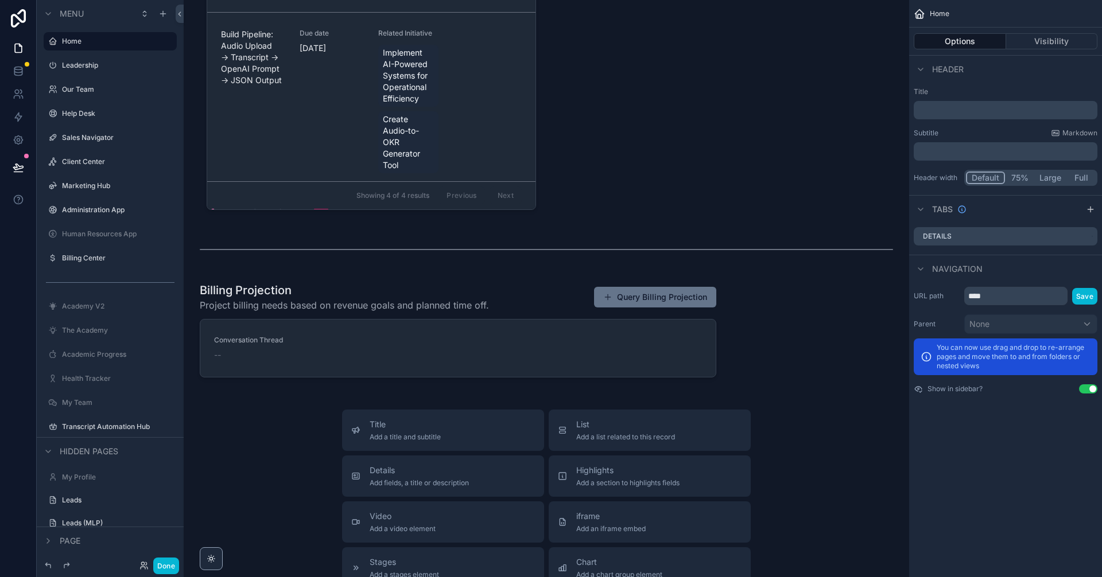
scroll to position [1549, 0]
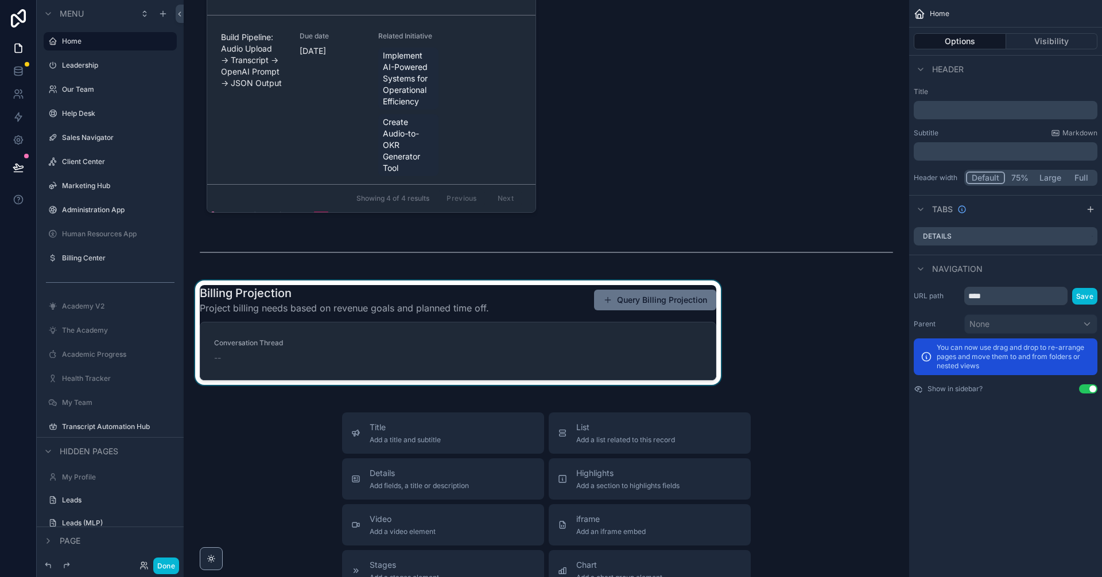
click at [586, 352] on div "scrollable content" at bounding box center [458, 333] width 530 height 104
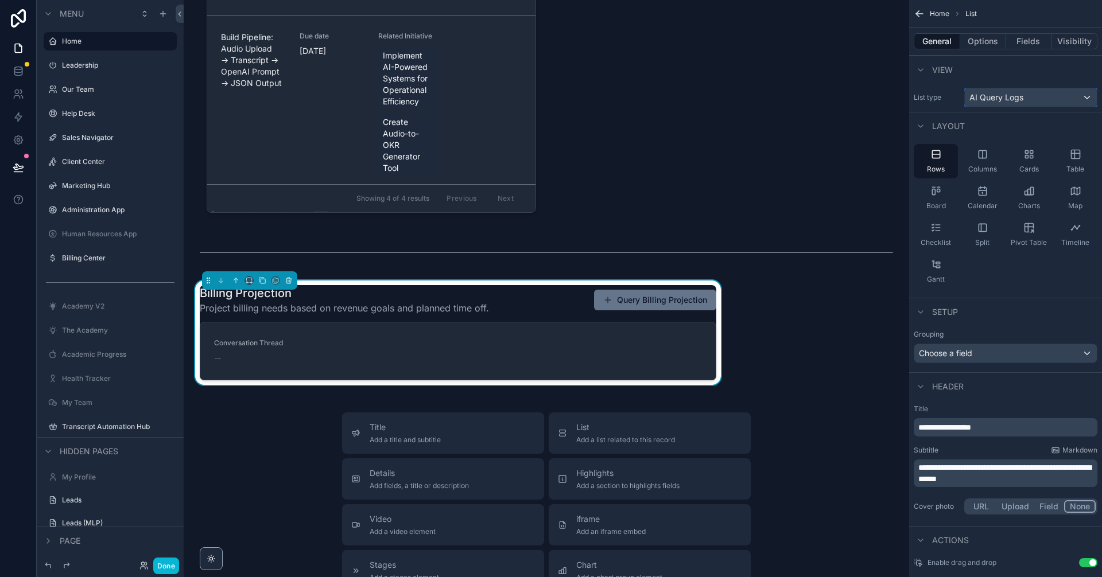
click at [1003, 98] on span "AI Query Logs" at bounding box center [996, 97] width 54 height 11
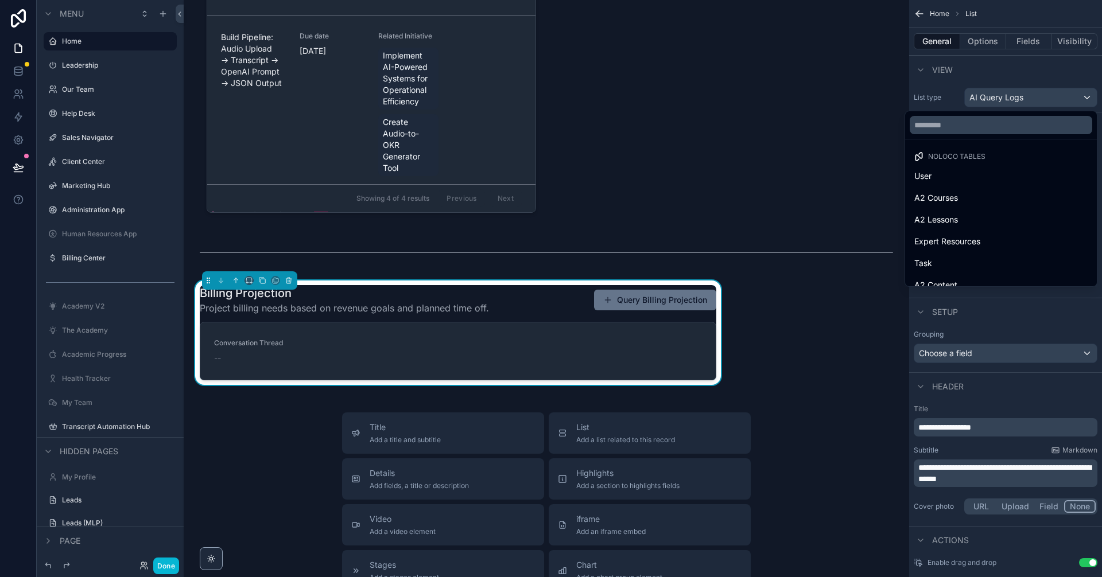
click at [1003, 98] on div "scrollable content" at bounding box center [551, 288] width 1102 height 577
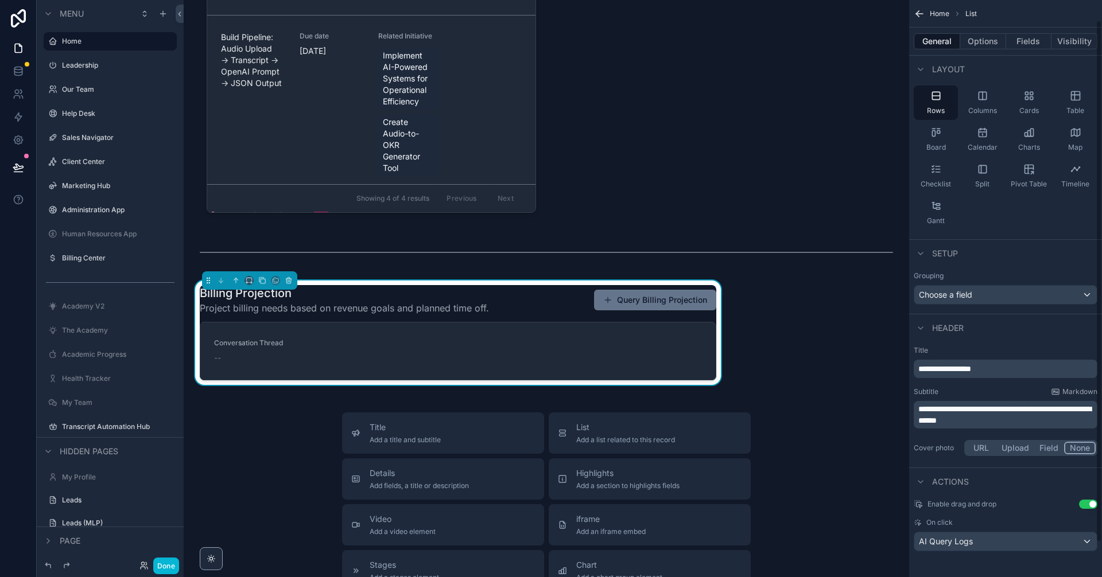
scroll to position [60, 0]
click at [1091, 497] on div "Enable drag and drop Use setting On click AI Query Logs" at bounding box center [1005, 524] width 193 height 61
click at [1087, 504] on button "Use setting" at bounding box center [1088, 502] width 18 height 9
click at [987, 44] on button "Options" at bounding box center [983, 41] width 46 height 16
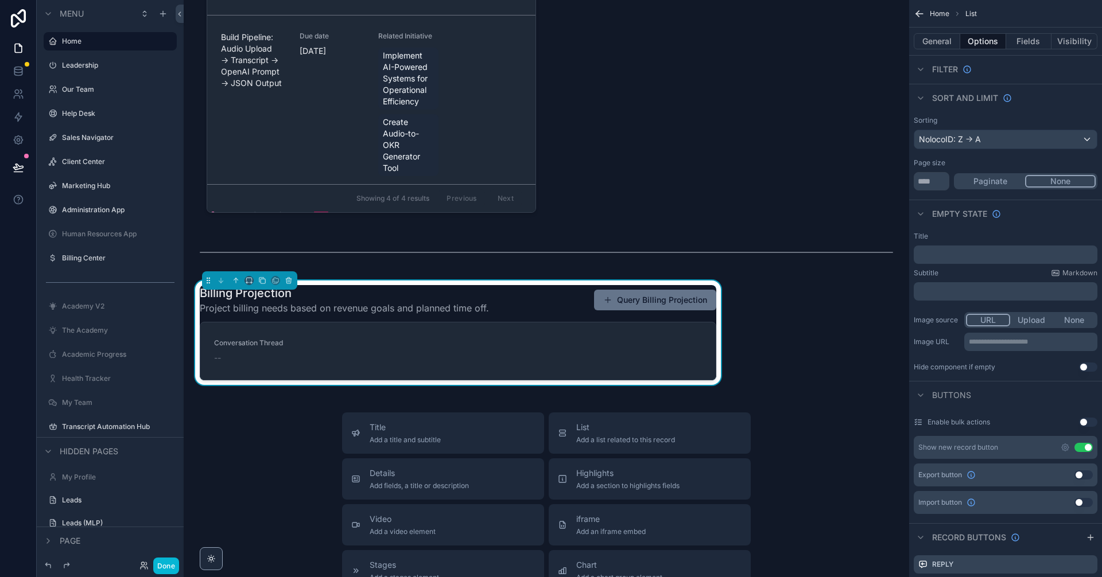
click at [993, 184] on button "Paginate" at bounding box center [990, 181] width 69 height 13
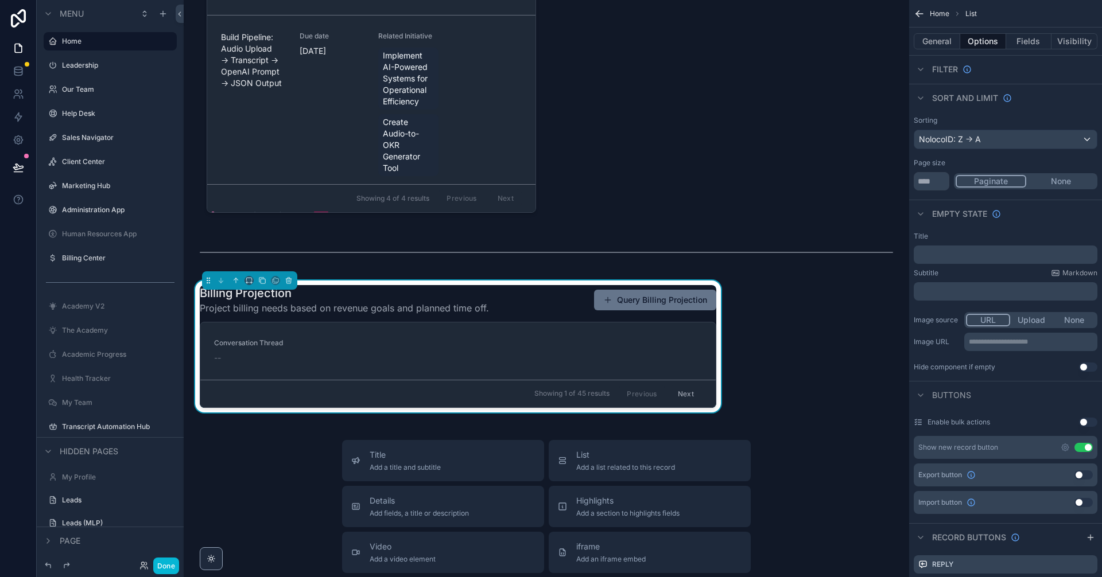
click at [1070, 180] on button "None" at bounding box center [1060, 181] width 69 height 13
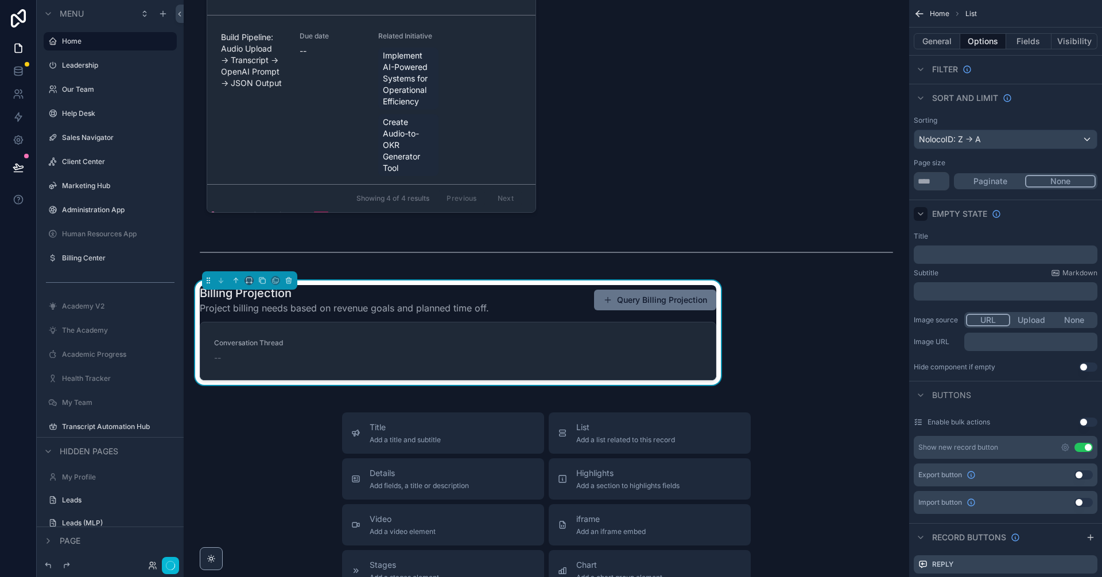
click at [925, 213] on icon "scrollable content" at bounding box center [920, 213] width 9 height 9
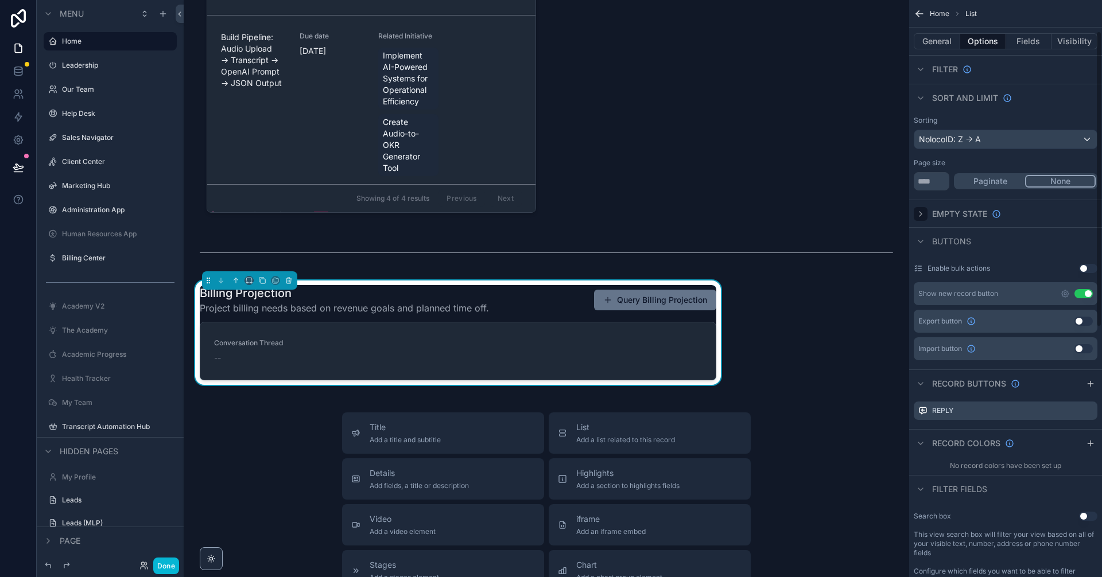
click at [925, 213] on icon "scrollable content" at bounding box center [920, 213] width 9 height 9
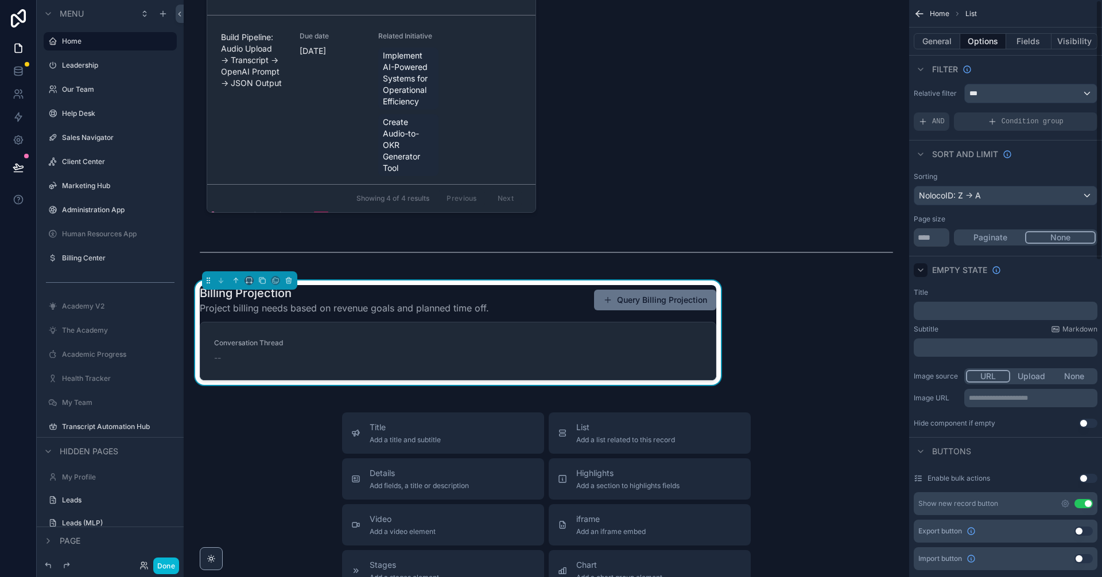
scroll to position [0, 0]
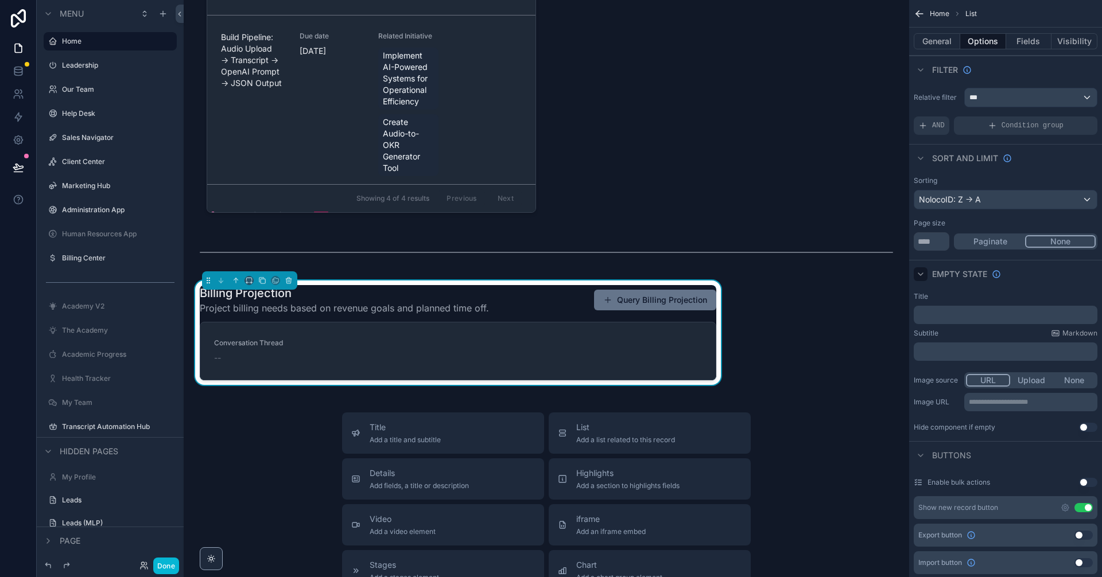
click at [914, 274] on div "scrollable content" at bounding box center [921, 274] width 14 height 14
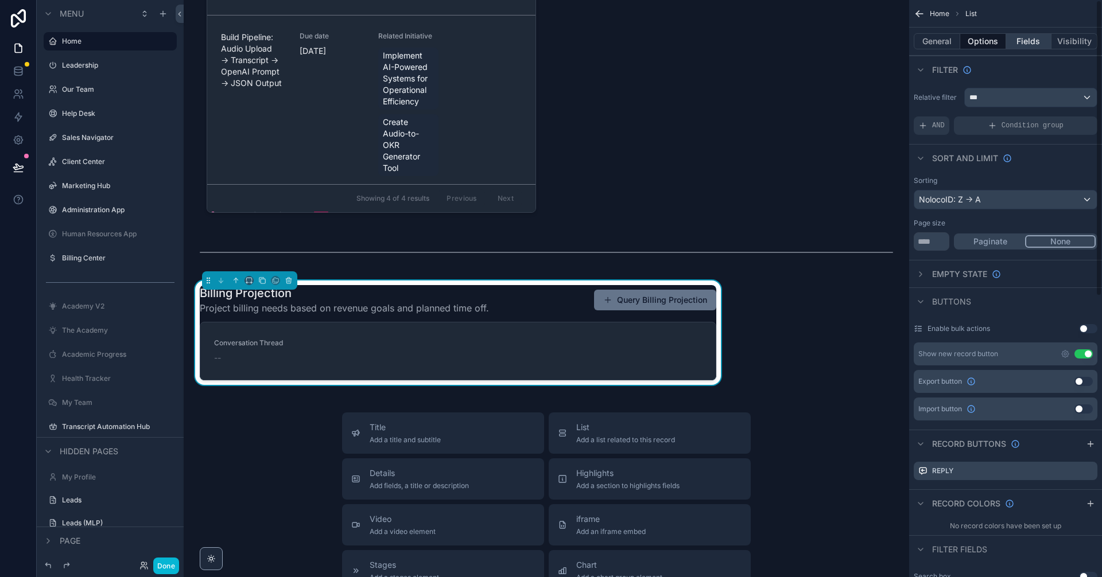
click at [1035, 47] on button "Fields" at bounding box center [1029, 41] width 46 height 16
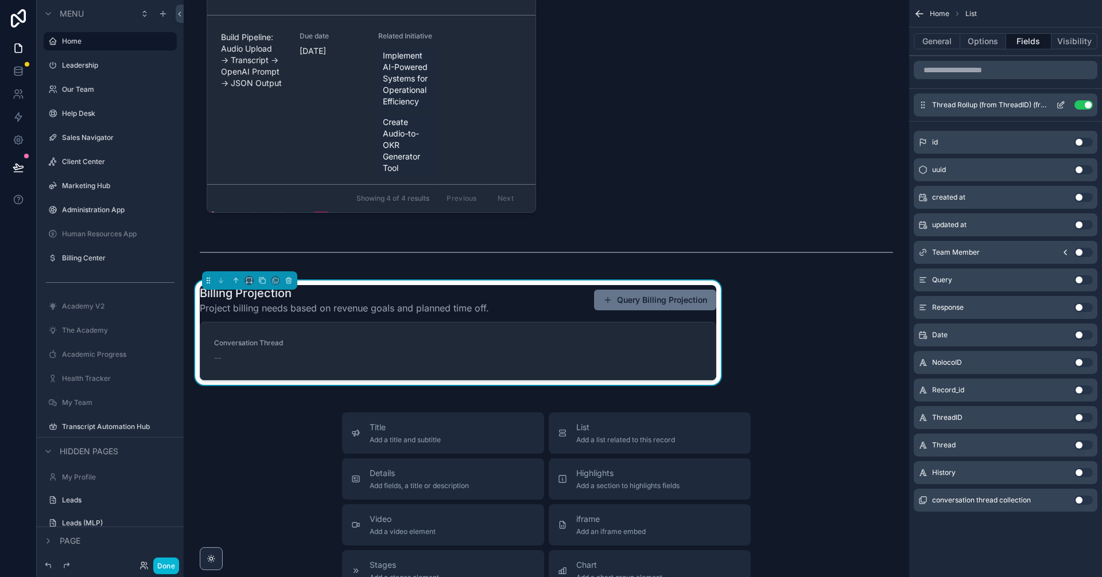
click at [1059, 105] on icon "scrollable content" at bounding box center [1060, 104] width 9 height 9
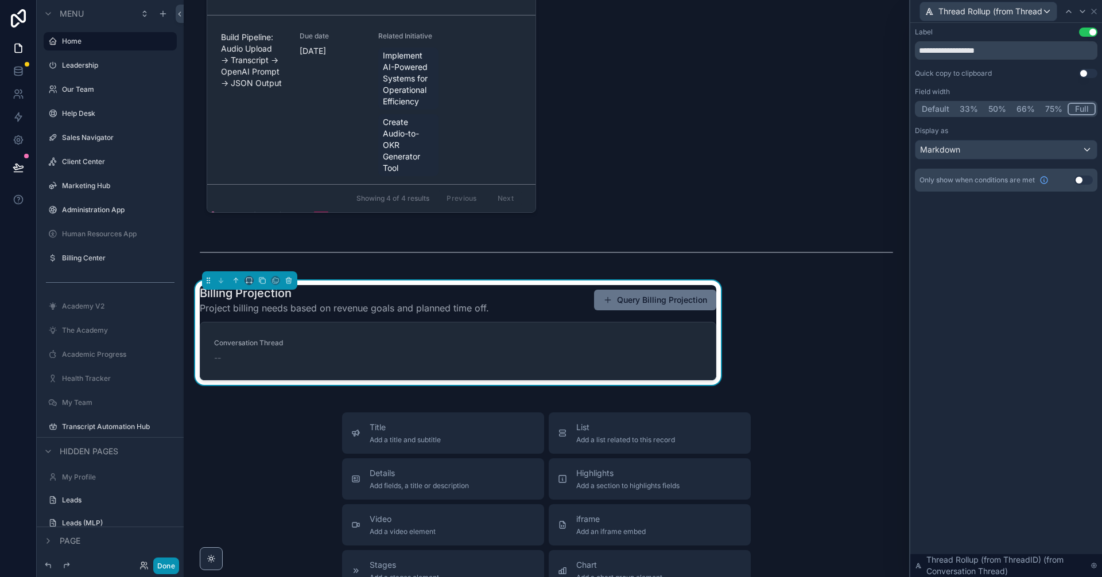
click at [165, 572] on button "Done" at bounding box center [166, 566] width 26 height 17
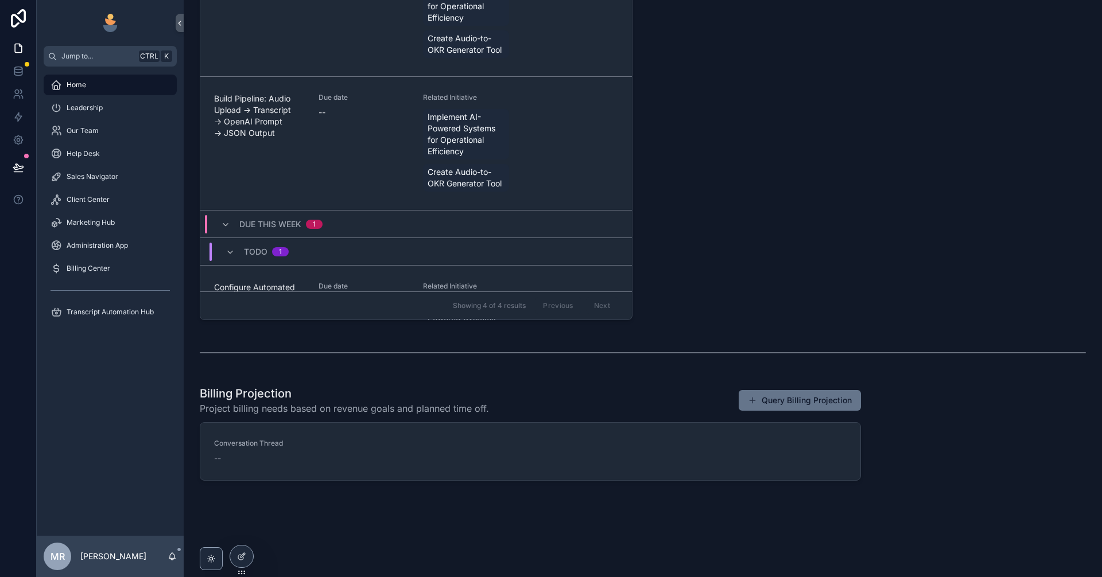
scroll to position [491, 0]
click at [131, 209] on link "Client Center" at bounding box center [110, 199] width 133 height 21
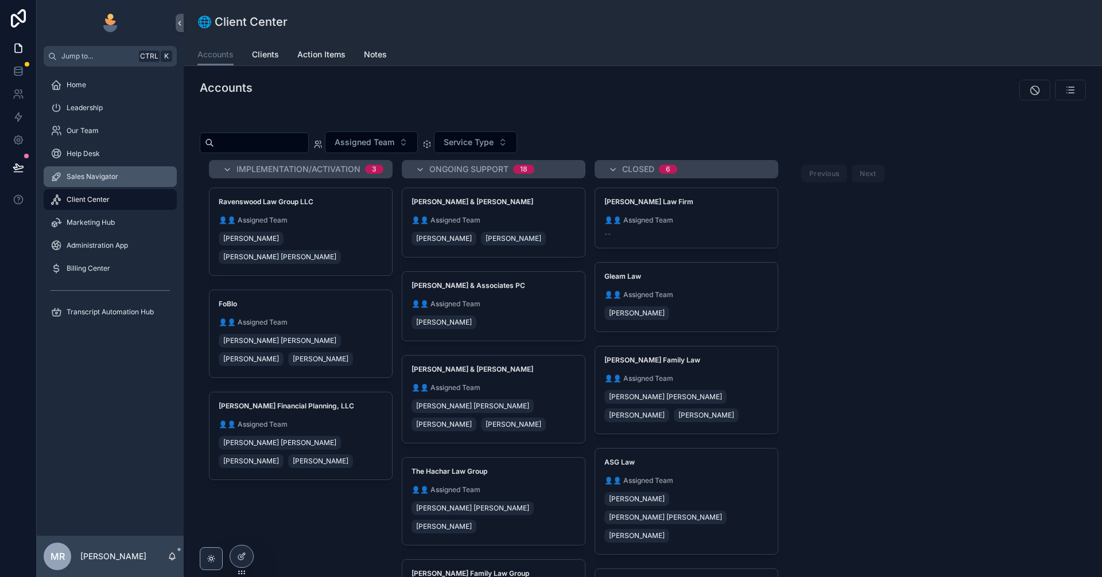
click at [111, 183] on div "Sales Navigator" at bounding box center [110, 177] width 119 height 18
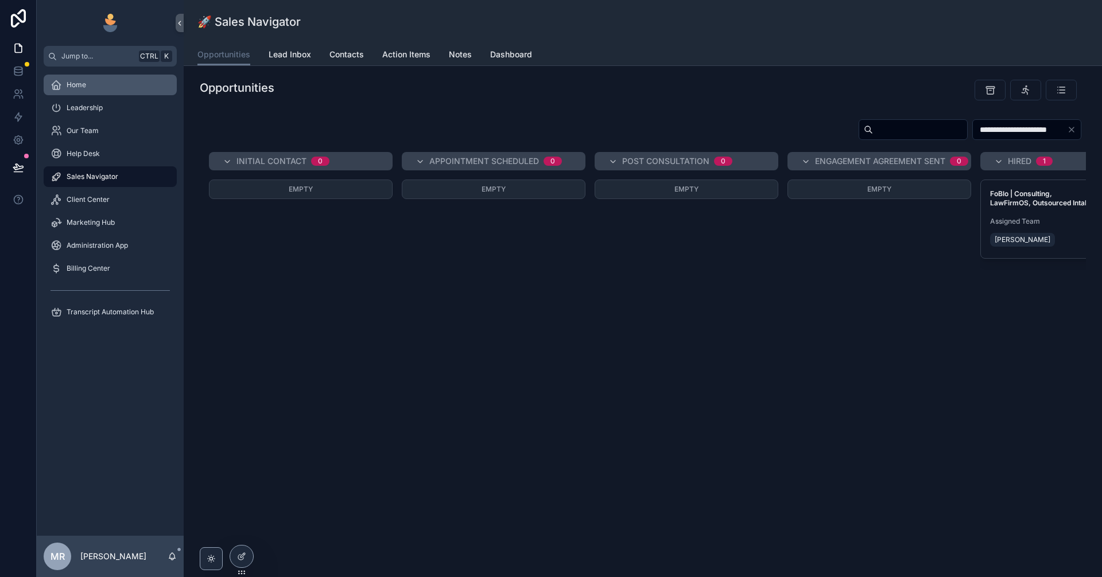
click at [87, 88] on div "Home" at bounding box center [110, 85] width 119 height 18
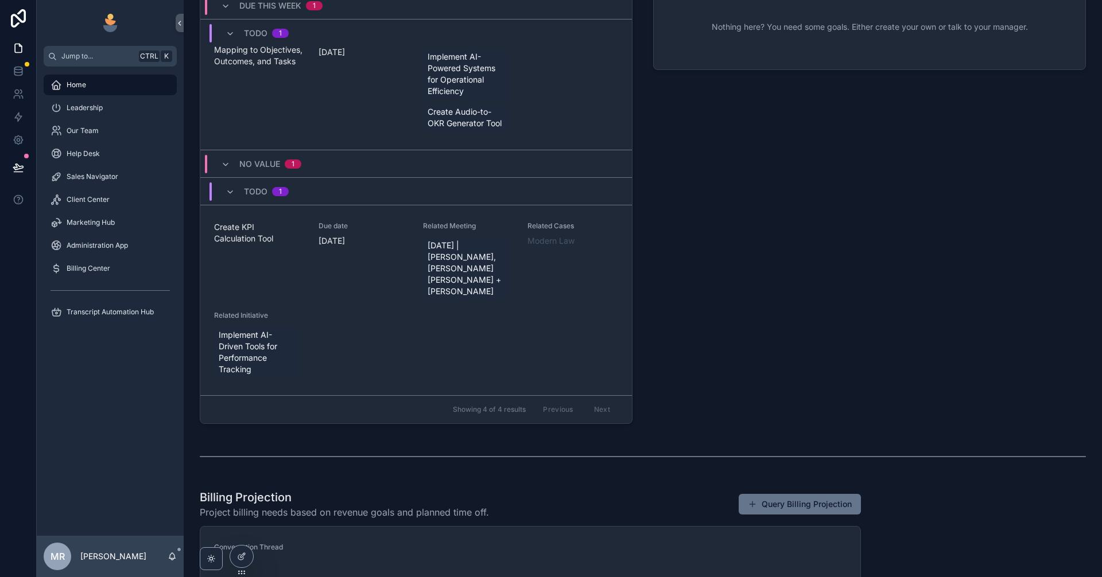
scroll to position [491, 0]
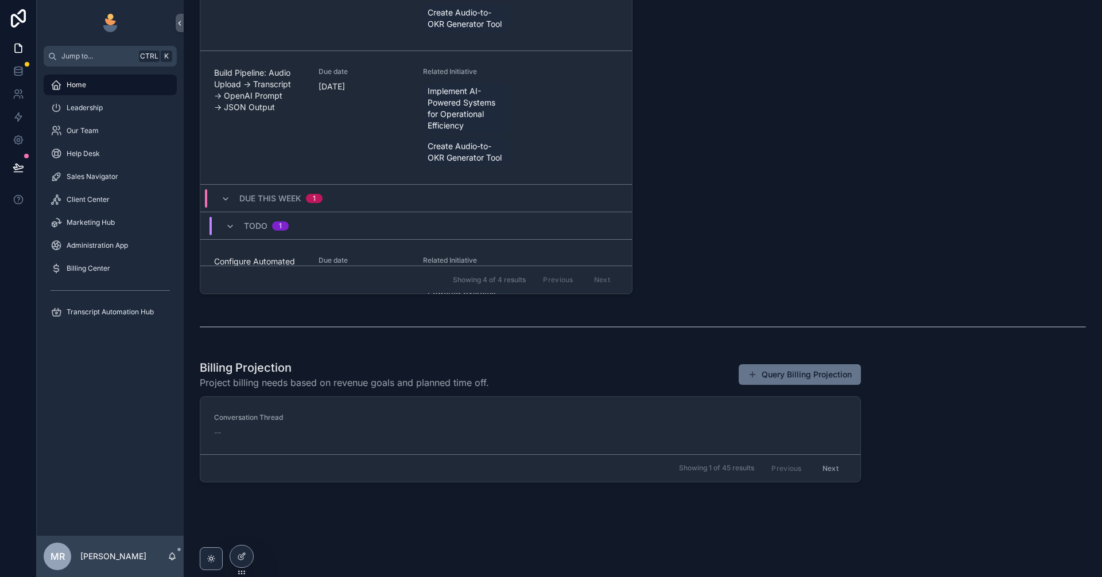
scroll to position [519, 0]
click at [242, 560] on icon at bounding box center [241, 556] width 9 height 9
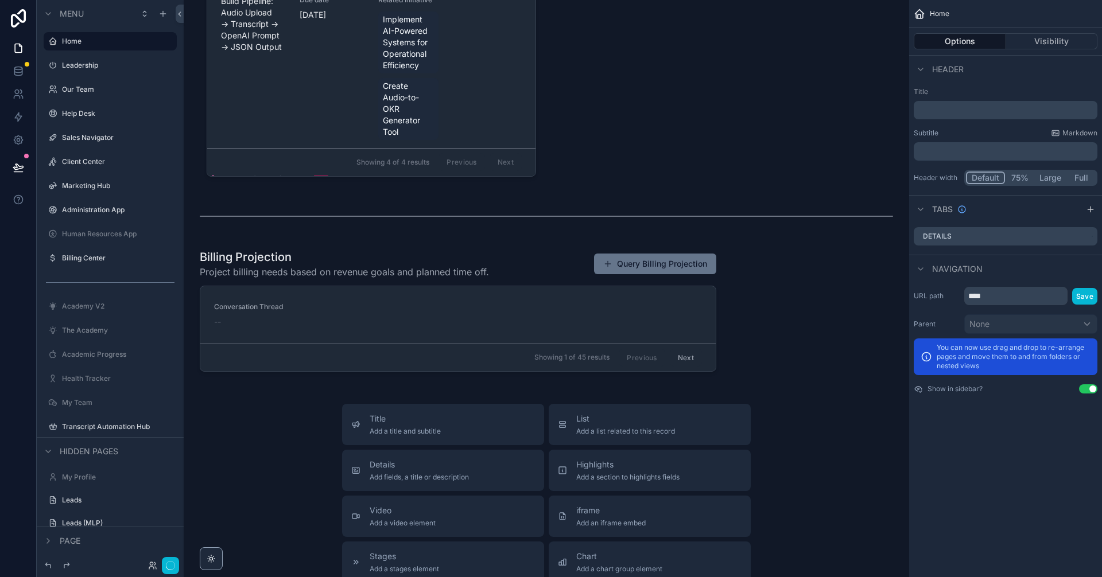
scroll to position [1743, 0]
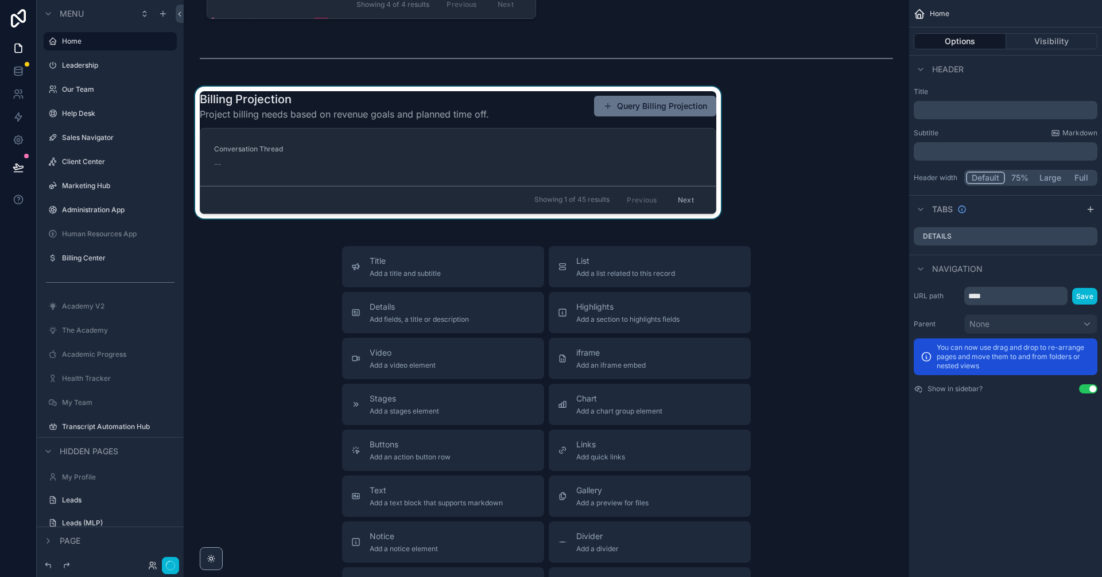
click at [577, 161] on div "scrollable content" at bounding box center [458, 153] width 530 height 132
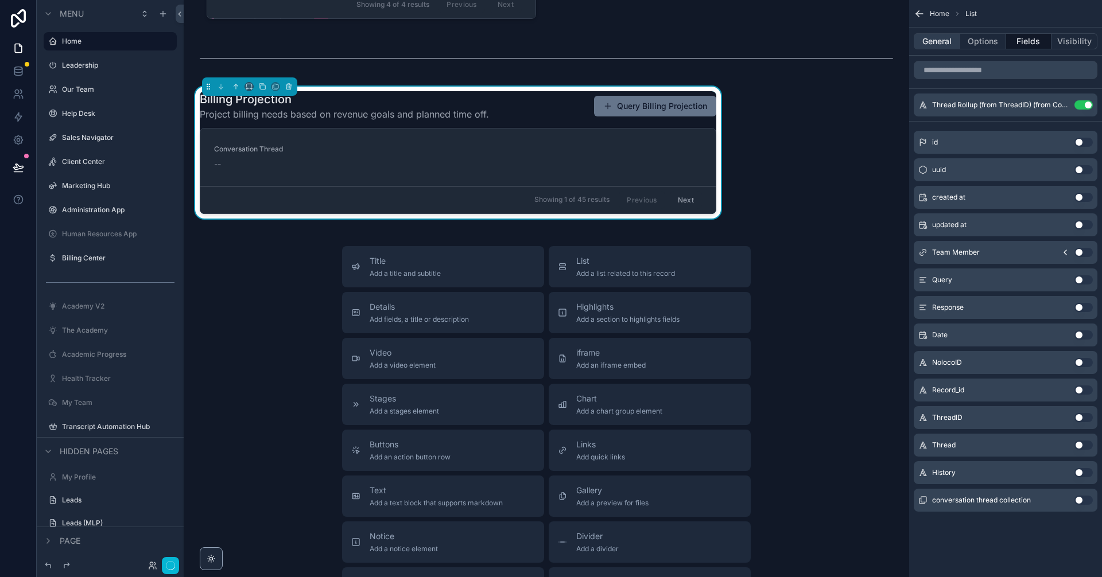
click at [940, 34] on button "General" at bounding box center [937, 41] width 46 height 16
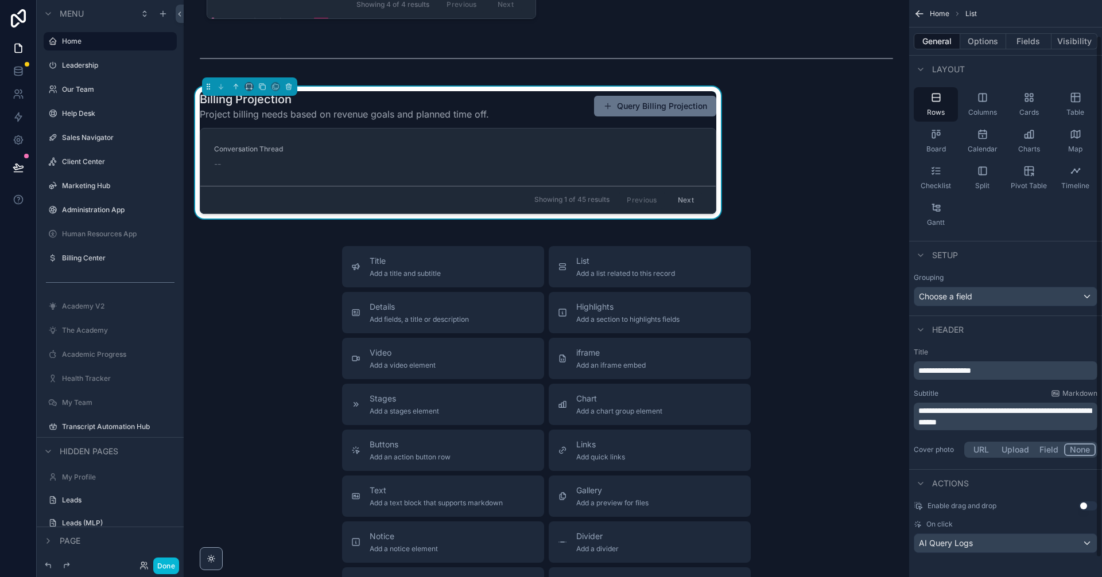
scroll to position [60, 0]
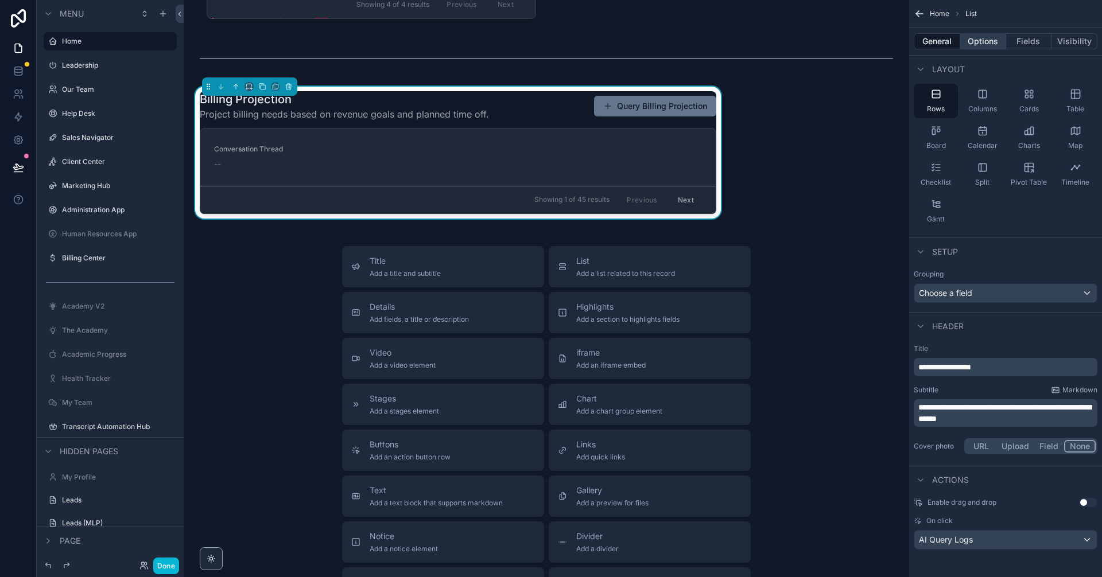
click at [976, 38] on button "Options" at bounding box center [983, 41] width 46 height 16
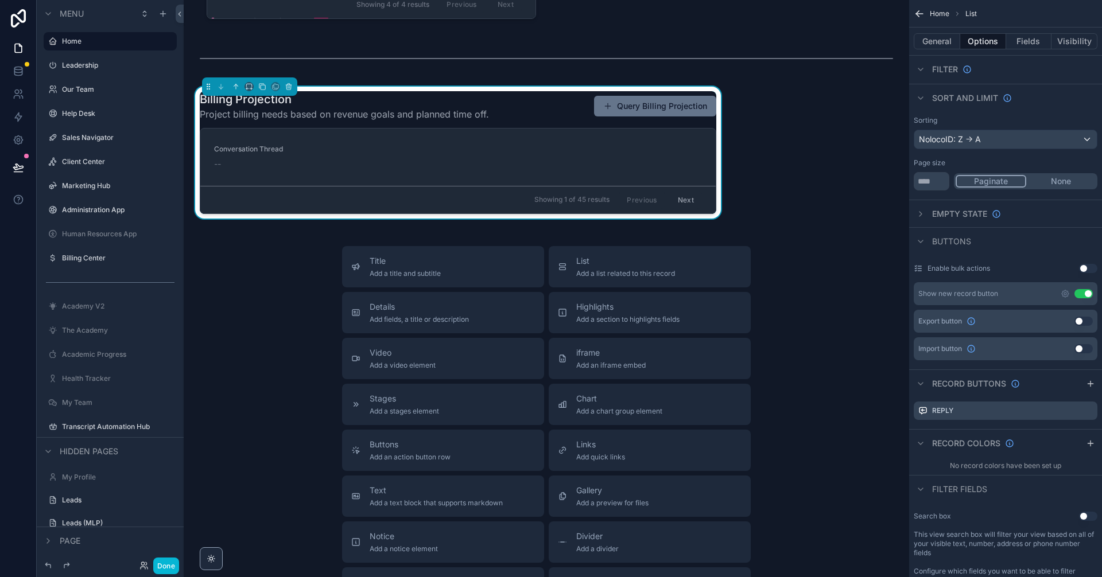
click at [1065, 186] on button "None" at bounding box center [1060, 181] width 69 height 13
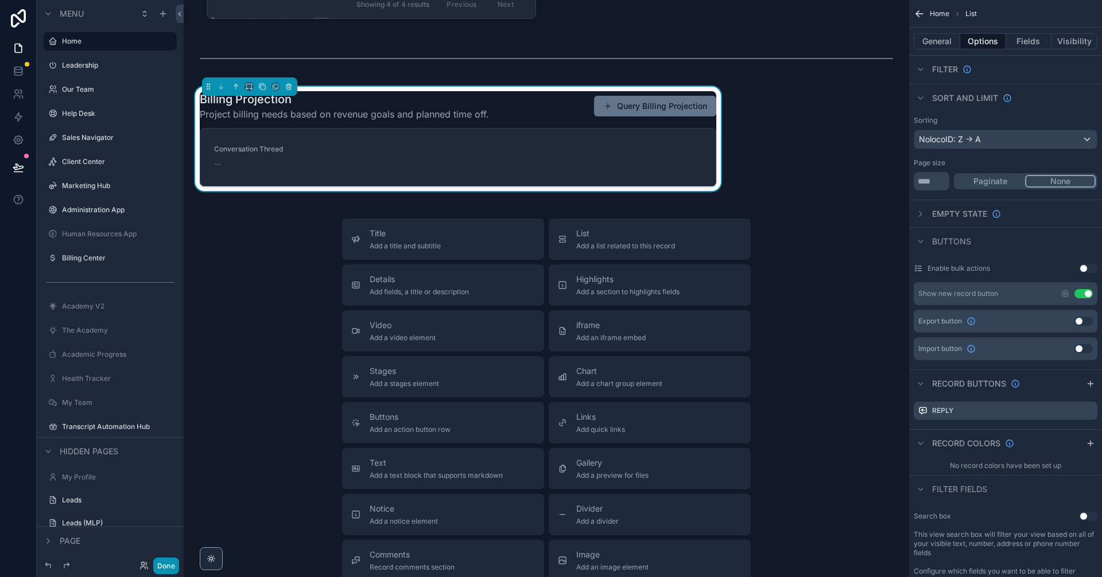
click at [164, 566] on button "Done" at bounding box center [166, 566] width 26 height 17
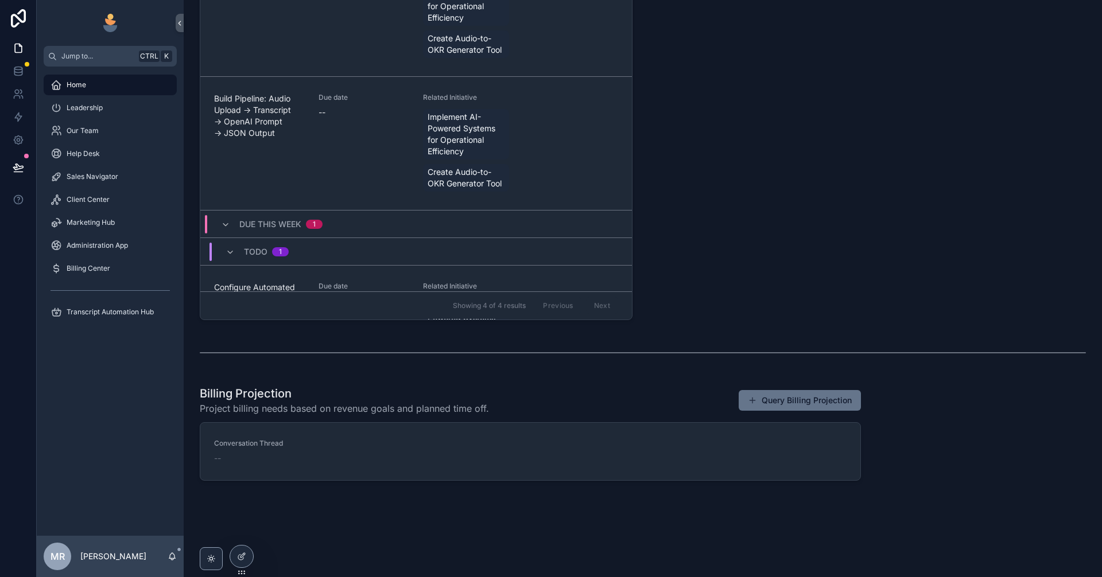
scroll to position [491, 0]
click at [245, 556] on icon at bounding box center [241, 556] width 9 height 9
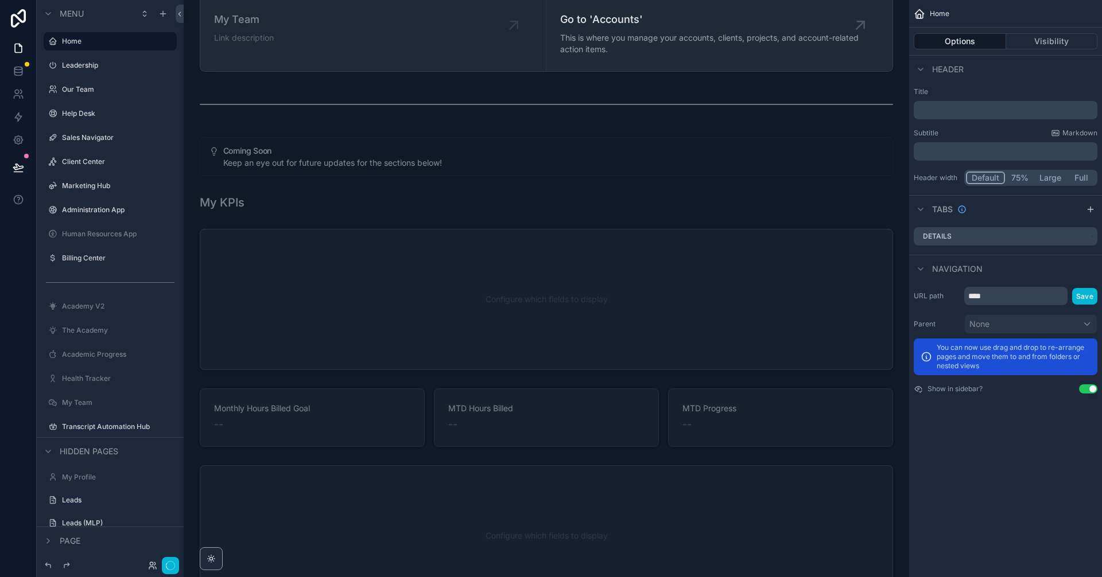
scroll to position [1743, 0]
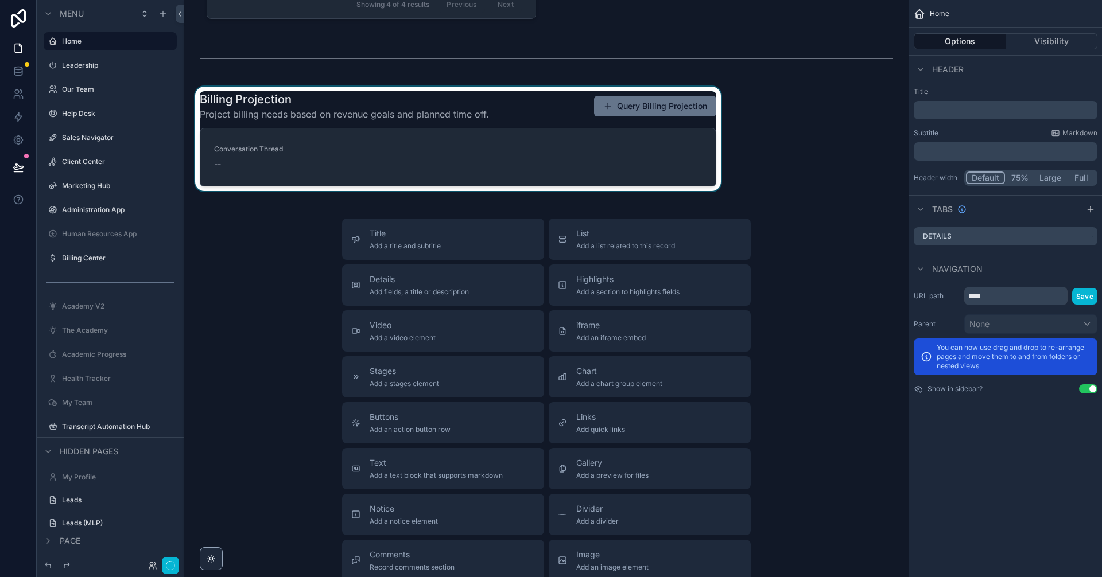
click at [645, 169] on div "scrollable content" at bounding box center [458, 139] width 530 height 104
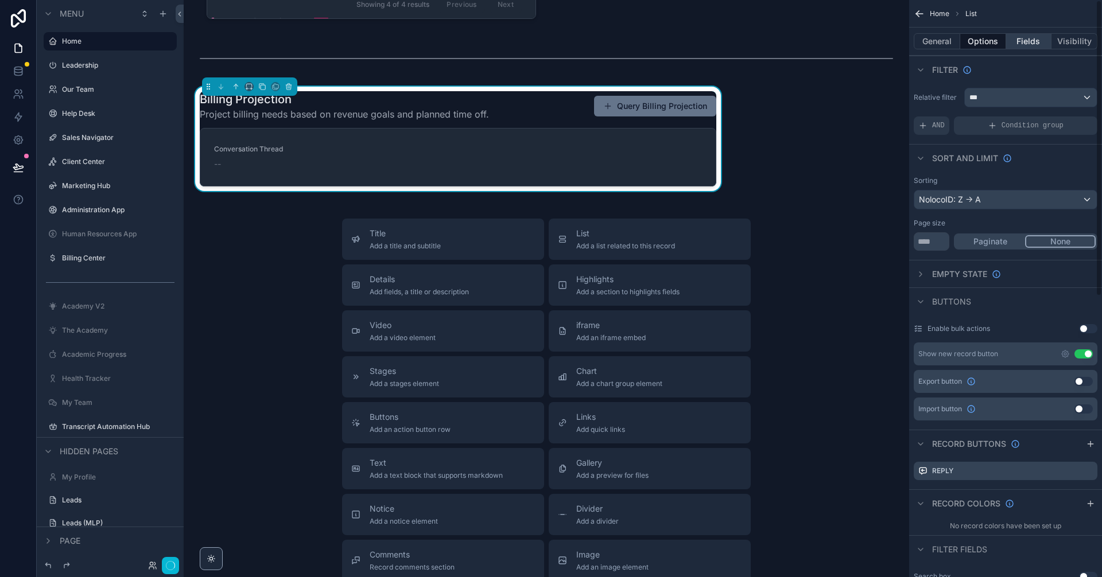
click at [1030, 33] on button "Fields" at bounding box center [1029, 41] width 46 height 16
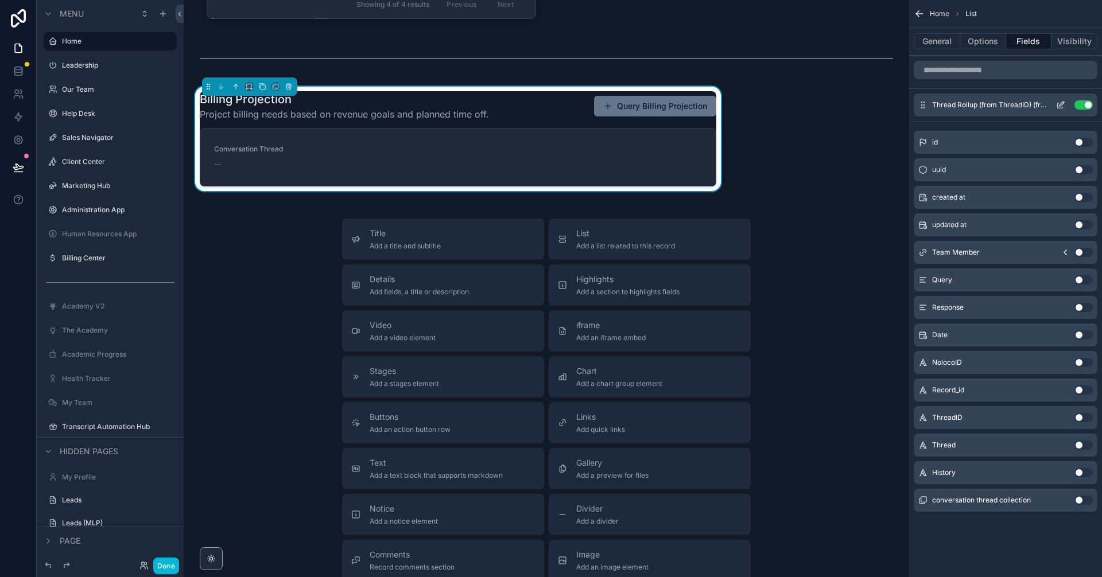
click at [1062, 100] on div "Thread Rollup (from ThreadID) (from Conversation Thread) Use setting" at bounding box center [1006, 105] width 184 height 23
click at [1058, 106] on icon "scrollable content" at bounding box center [1060, 105] width 5 height 5
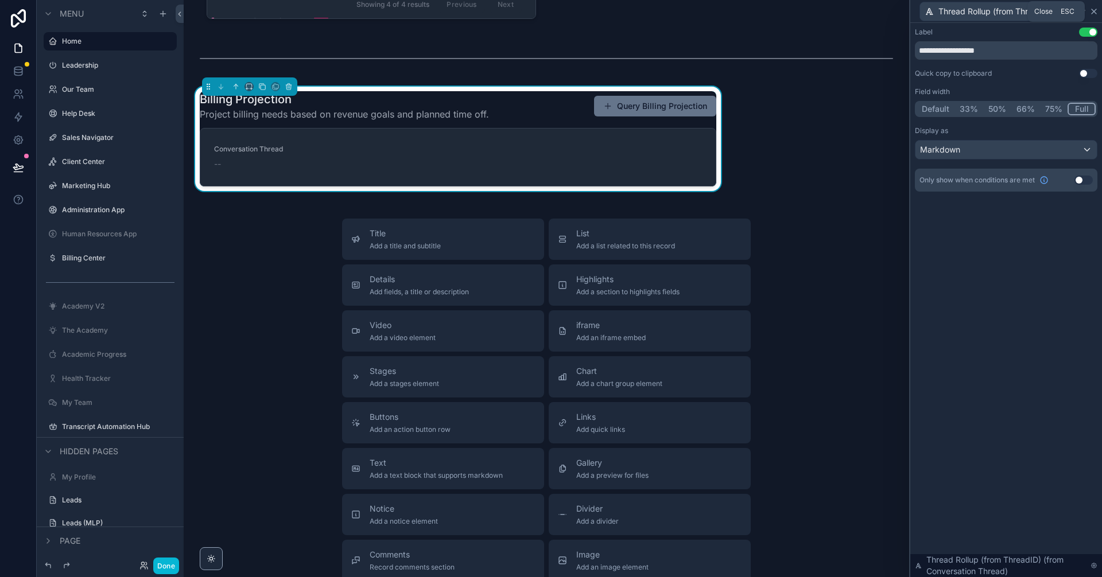
click at [1095, 11] on icon at bounding box center [1093, 11] width 9 height 9
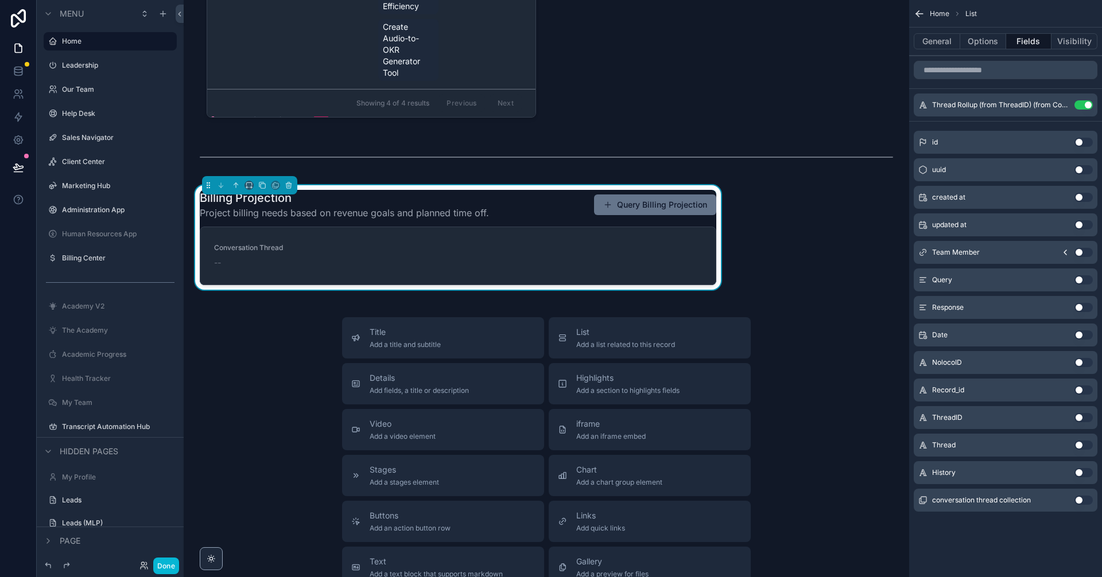
scroll to position [1628, 0]
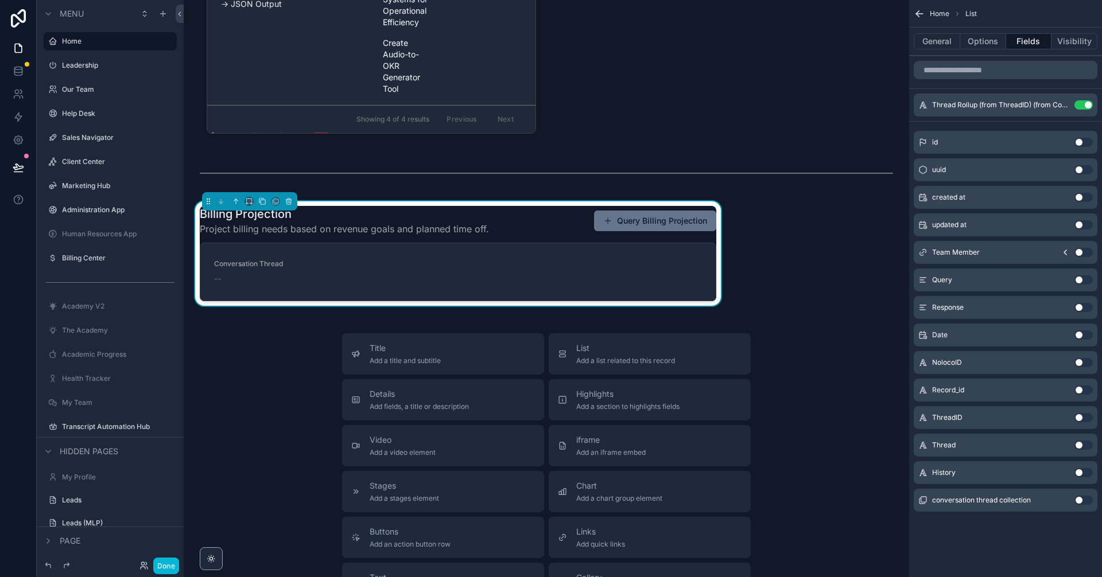
click at [847, 370] on div "Title Add a title and subtitle List Add a list related to this record Details A…" at bounding box center [546, 537] width 707 height 409
click at [170, 568] on button "Done" at bounding box center [166, 566] width 26 height 17
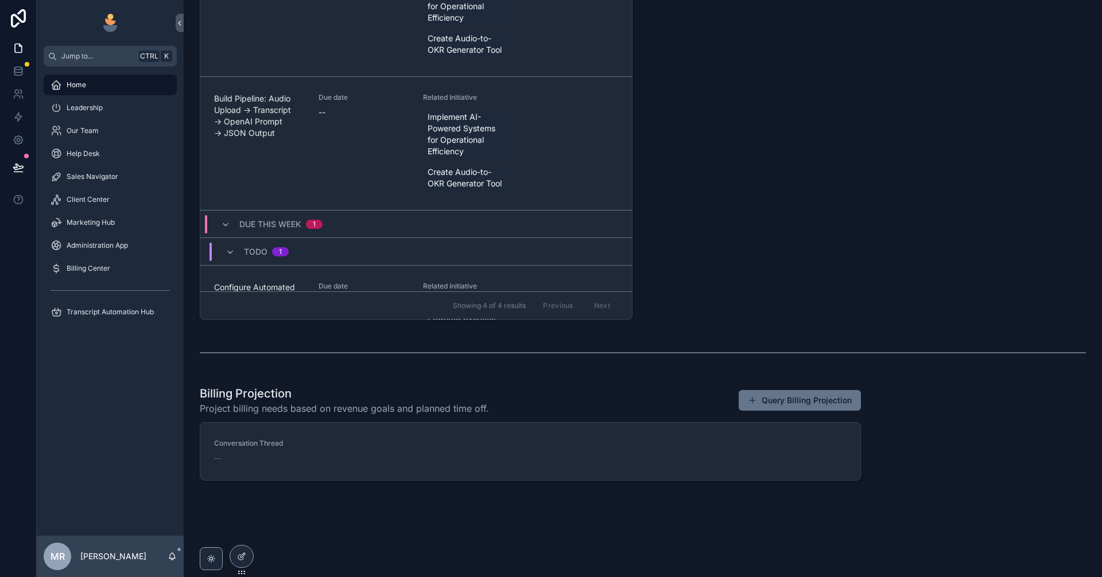
scroll to position [491, 0]
click at [99, 187] on link "Sales Navigator" at bounding box center [110, 176] width 133 height 21
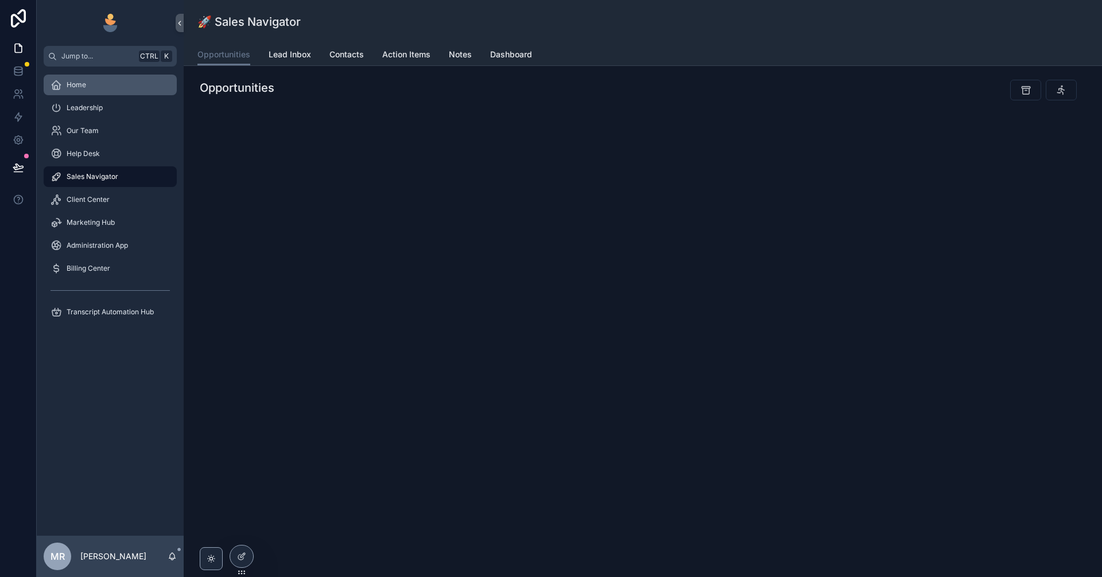
click at [78, 86] on span "Home" at bounding box center [77, 84] width 20 height 9
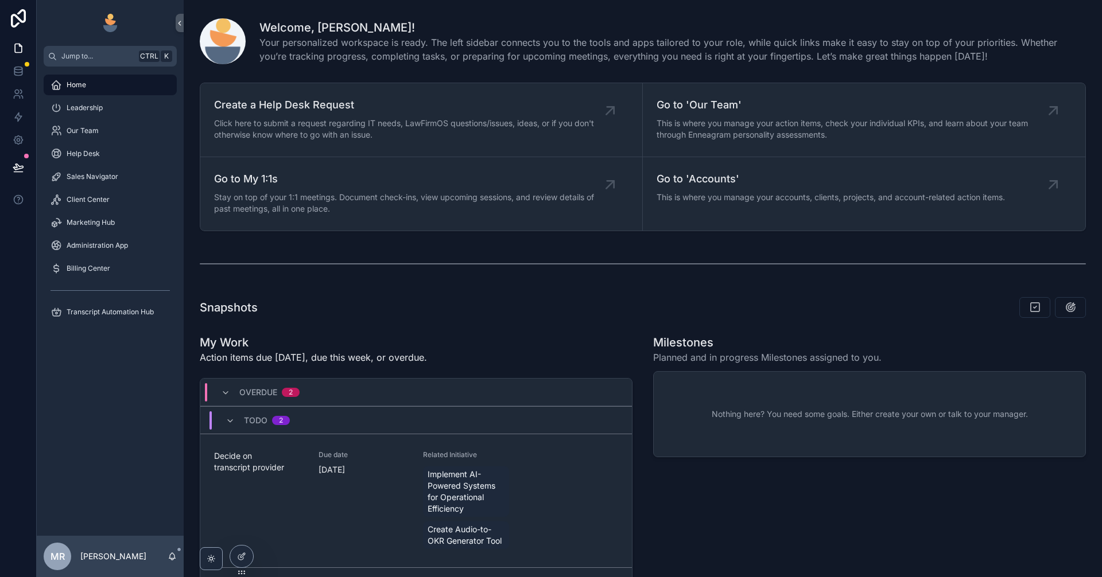
scroll to position [491, 0]
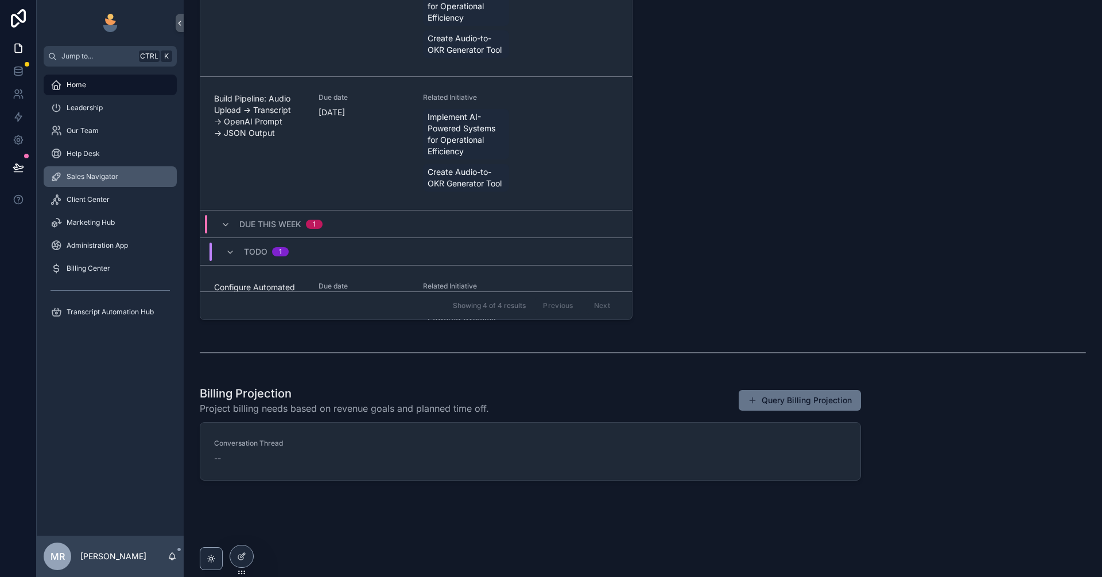
click at [89, 176] on span "Sales Navigator" at bounding box center [93, 176] width 52 height 9
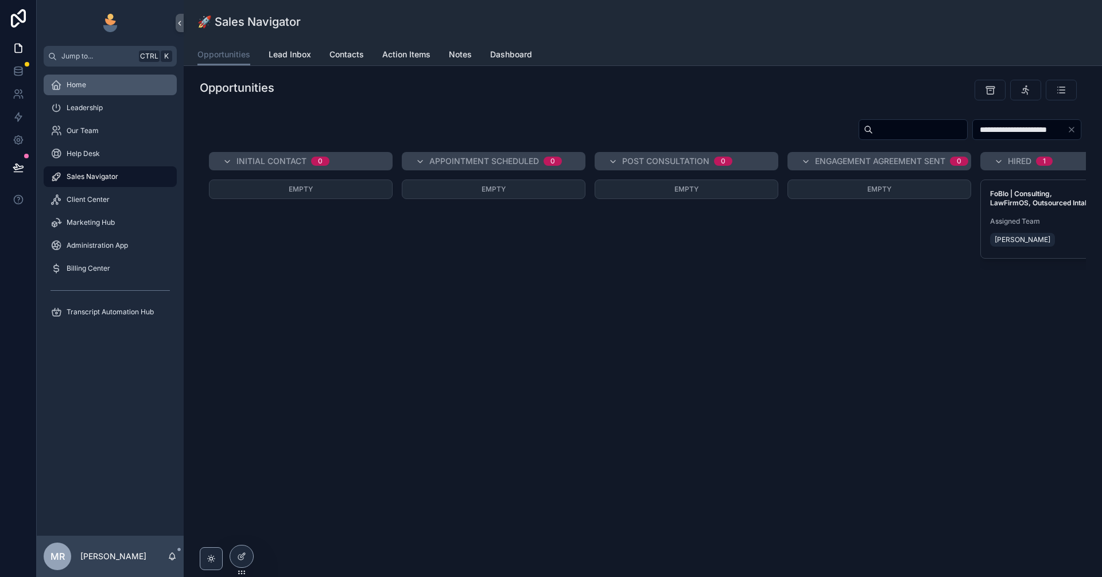
click at [94, 84] on div "Home" at bounding box center [110, 85] width 119 height 18
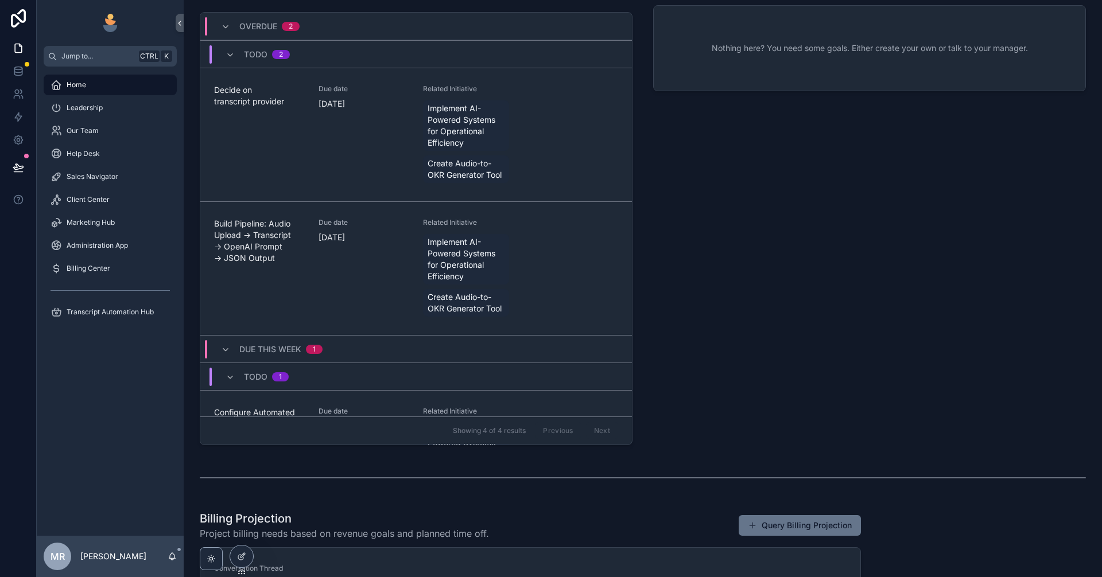
scroll to position [491, 0]
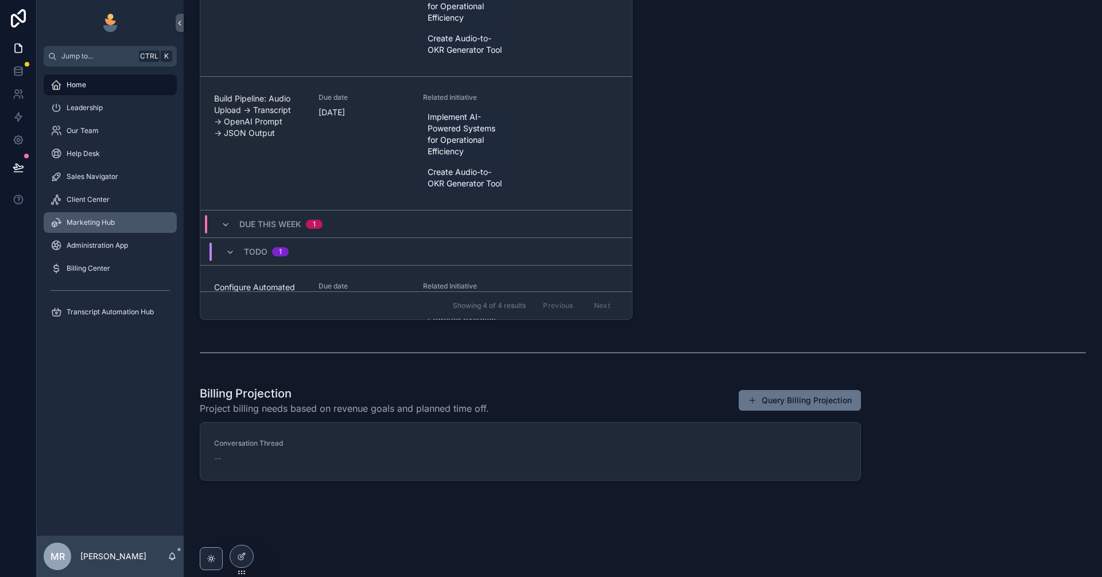
click at [102, 222] on span "Marketing Hub" at bounding box center [91, 222] width 48 height 9
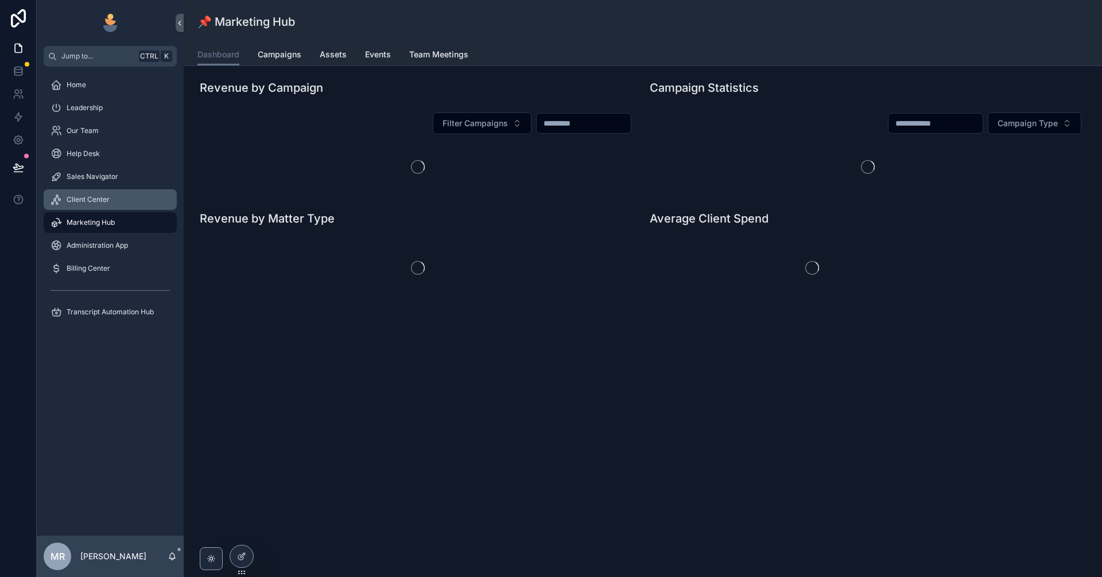
click at [96, 191] on div "Client Center" at bounding box center [110, 200] width 119 height 18
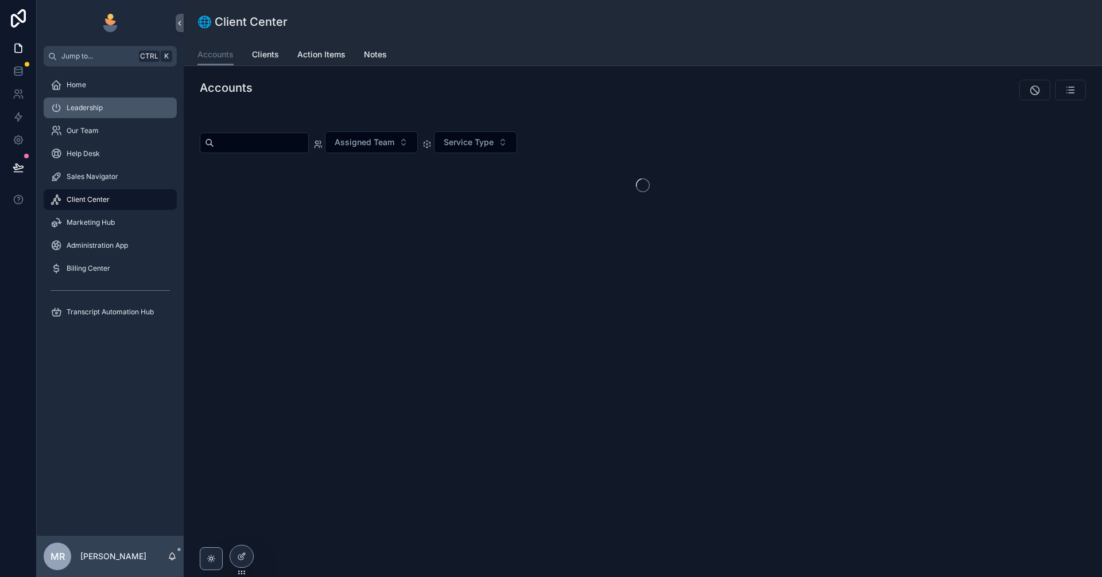
click at [90, 103] on div "Leadership" at bounding box center [110, 108] width 119 height 18
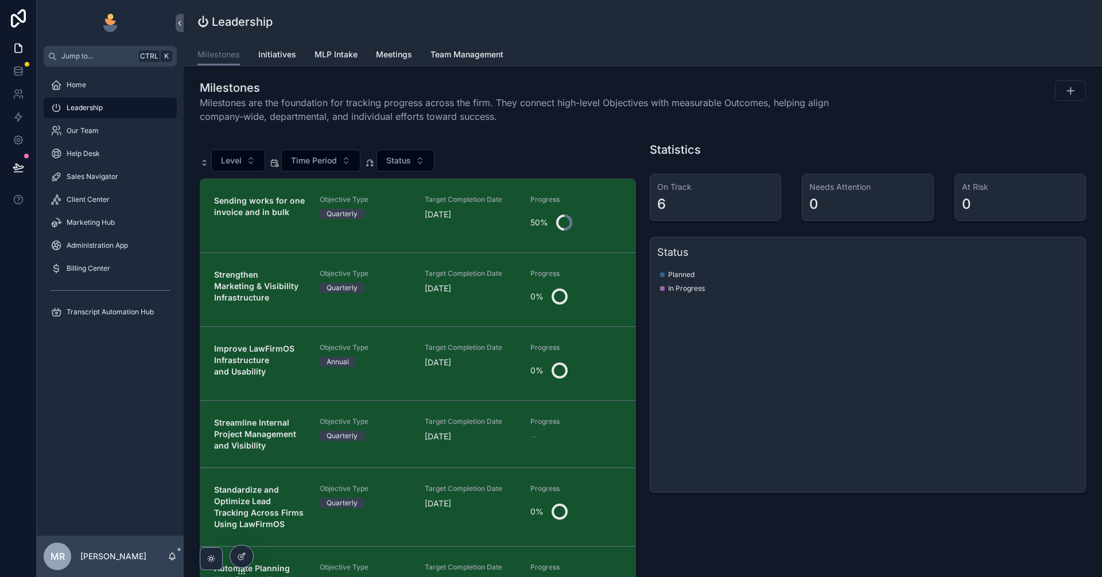
scroll to position [131, 0]
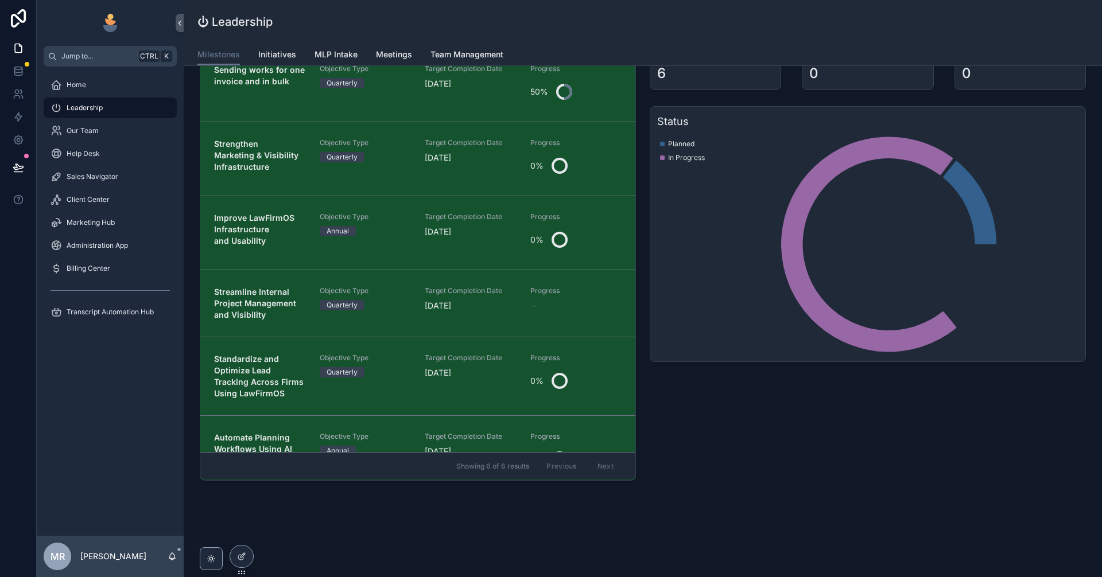
click at [97, 74] on div "Home" at bounding box center [110, 84] width 147 height 23
click at [104, 84] on div "Home" at bounding box center [110, 85] width 119 height 18
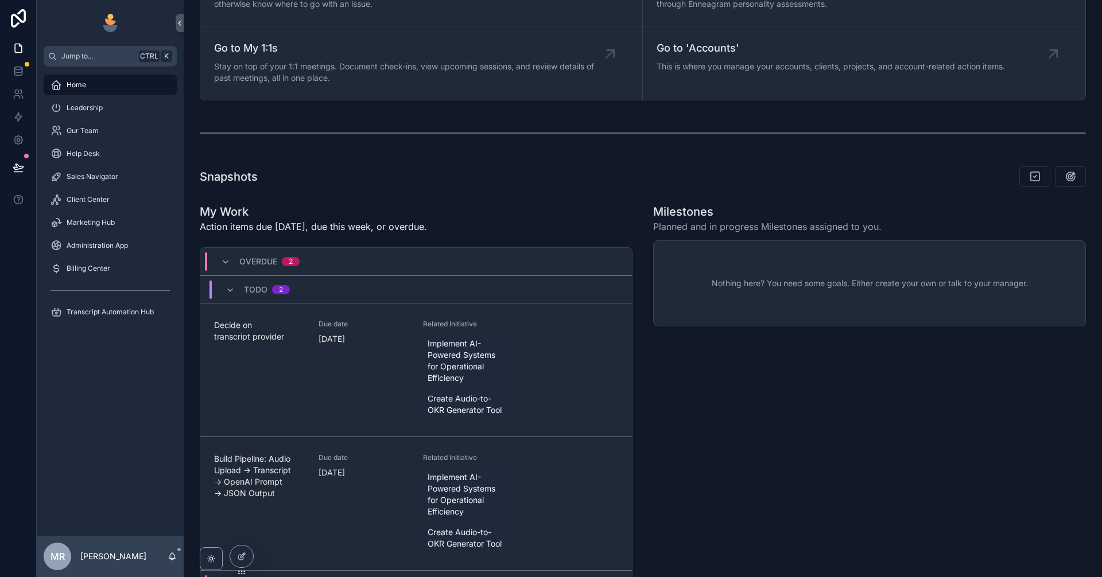
scroll to position [491, 0]
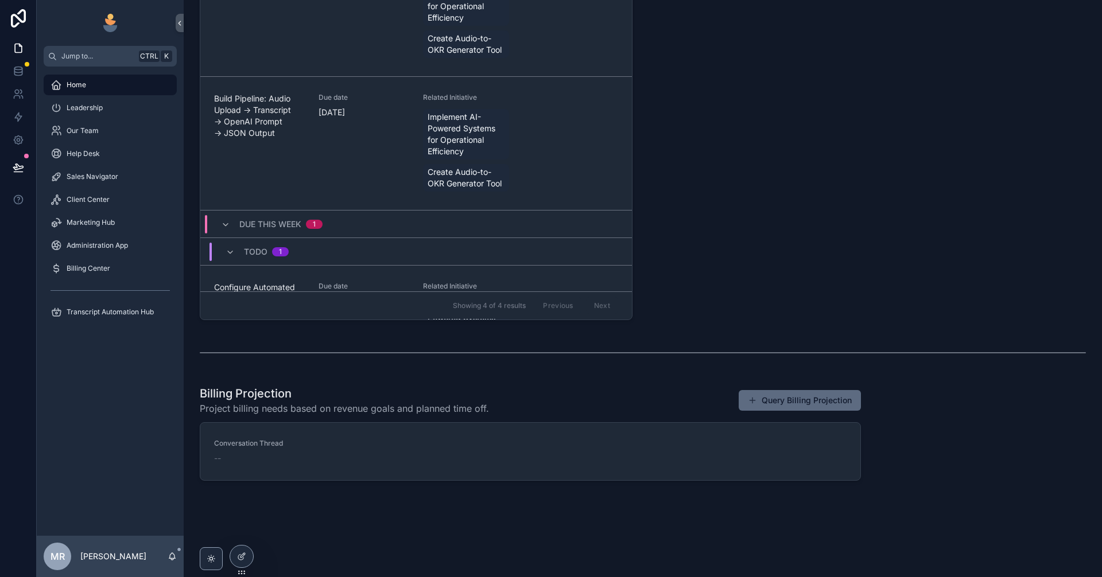
click at [838, 394] on button "Query Billing Projection" at bounding box center [800, 400] width 122 height 21
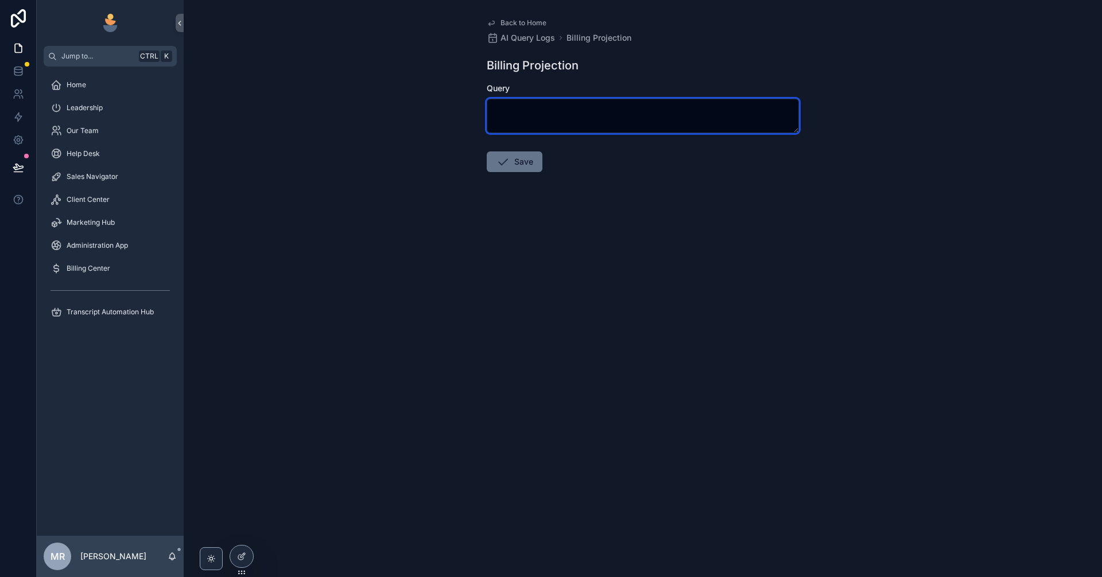
click at [555, 108] on textarea "scrollable content" at bounding box center [643, 116] width 312 height 34
paste textarea "**********"
type textarea "**********"
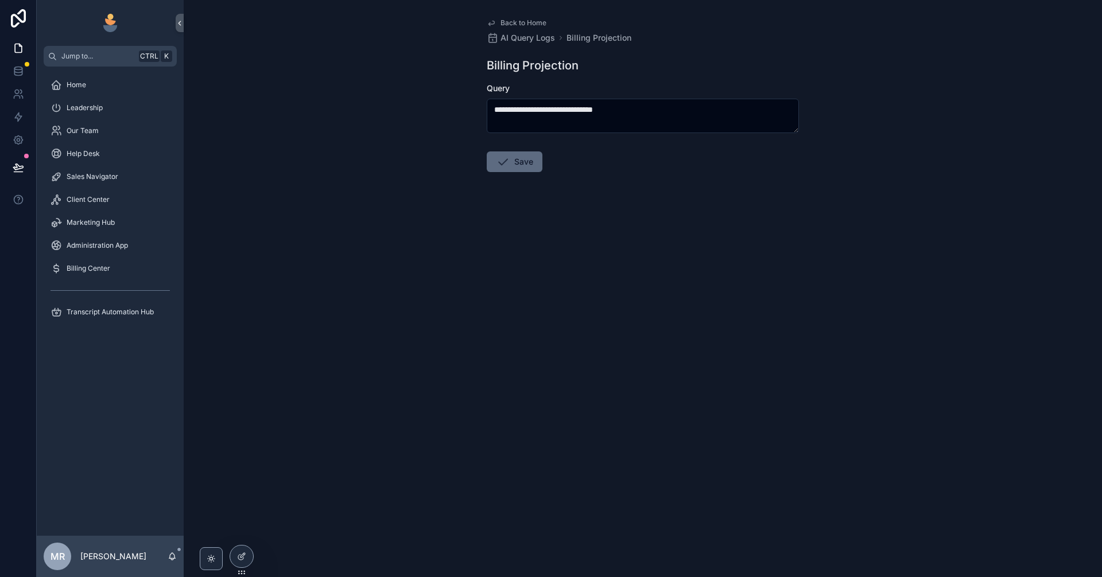
click at [511, 160] on button "Save" at bounding box center [515, 162] width 56 height 21
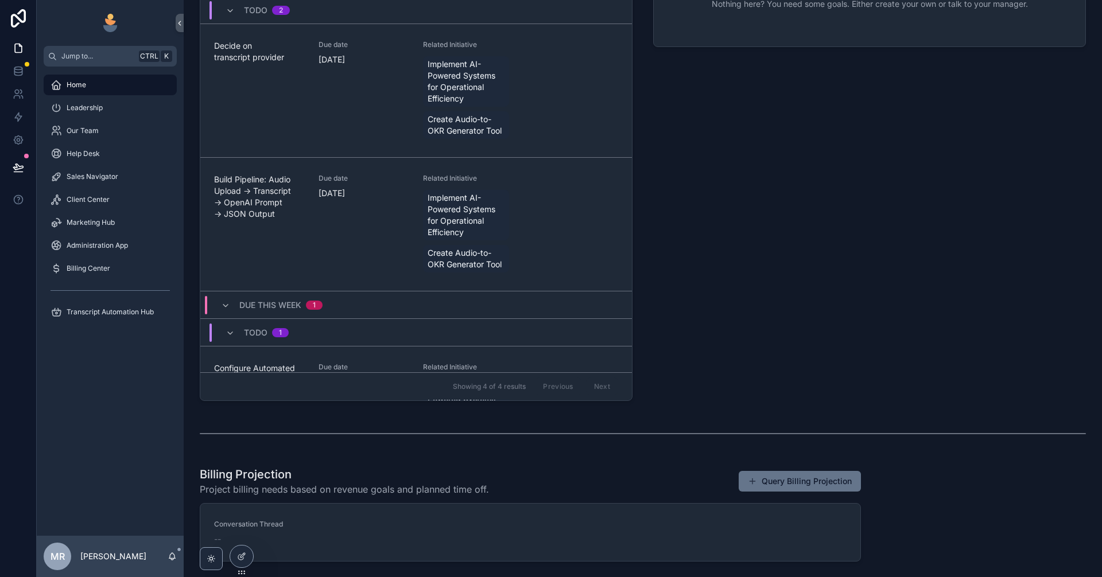
scroll to position [453, 0]
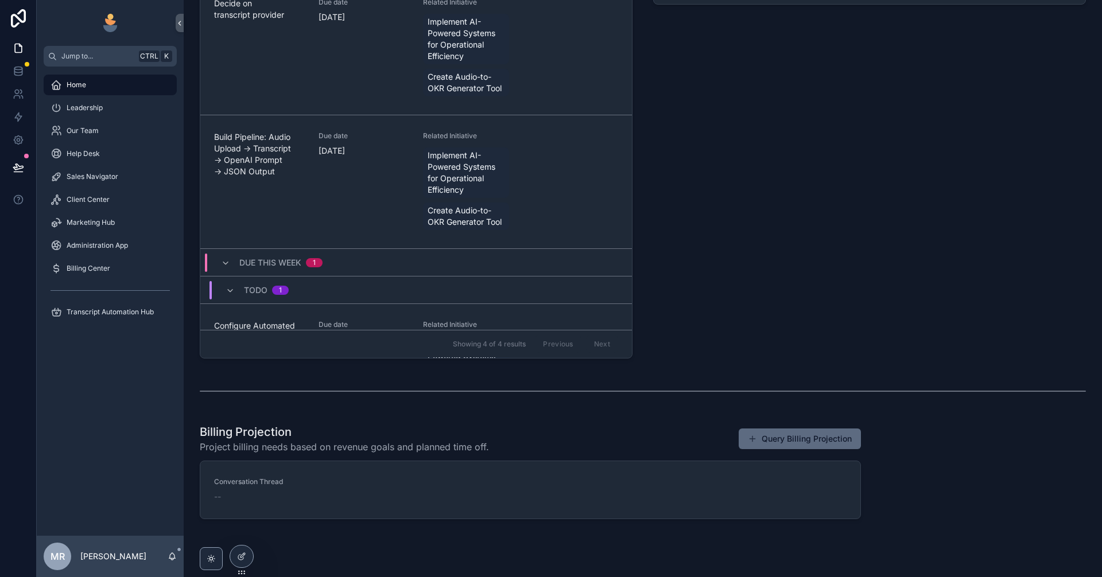
click at [787, 441] on button "Query Billing Projection" at bounding box center [800, 439] width 122 height 21
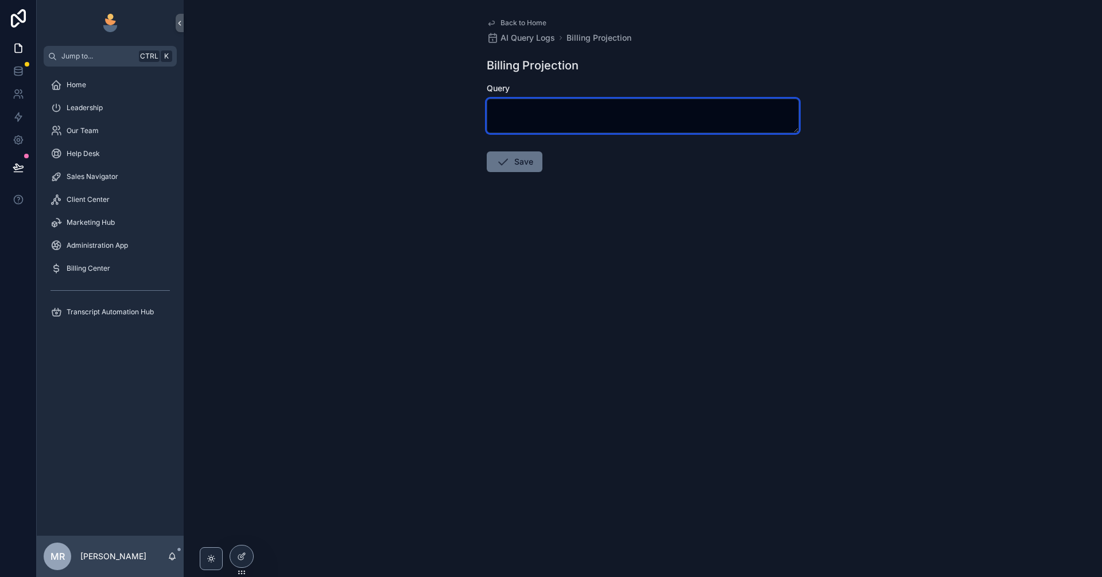
click at [604, 106] on textarea "scrollable content" at bounding box center [643, 116] width 312 height 34
paste textarea "**********"
type textarea "**********"
paste textarea "**********"
type textarea "**********"
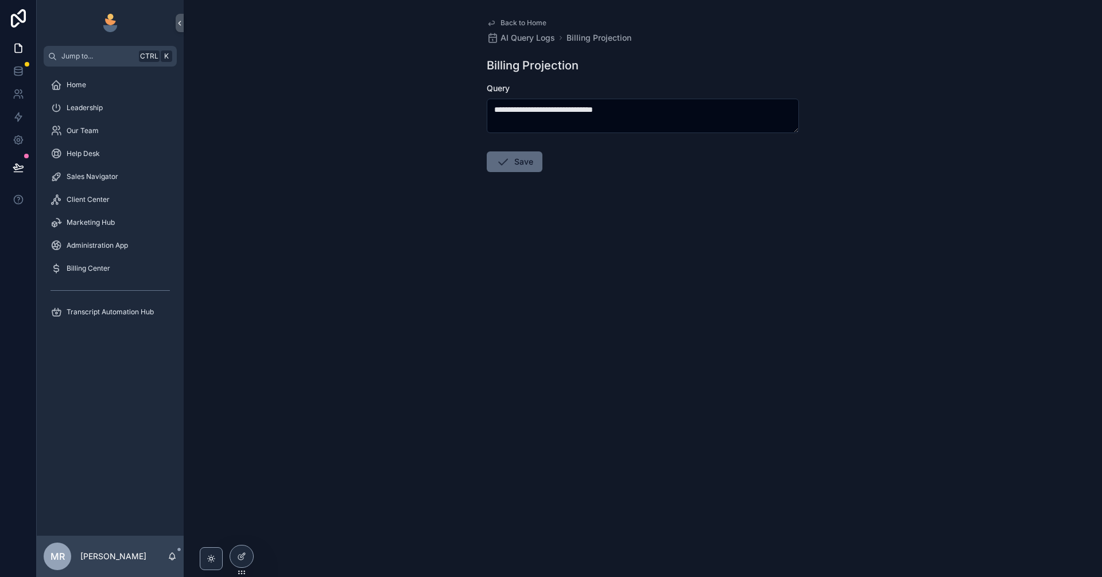
click at [521, 153] on button "Save" at bounding box center [515, 162] width 56 height 21
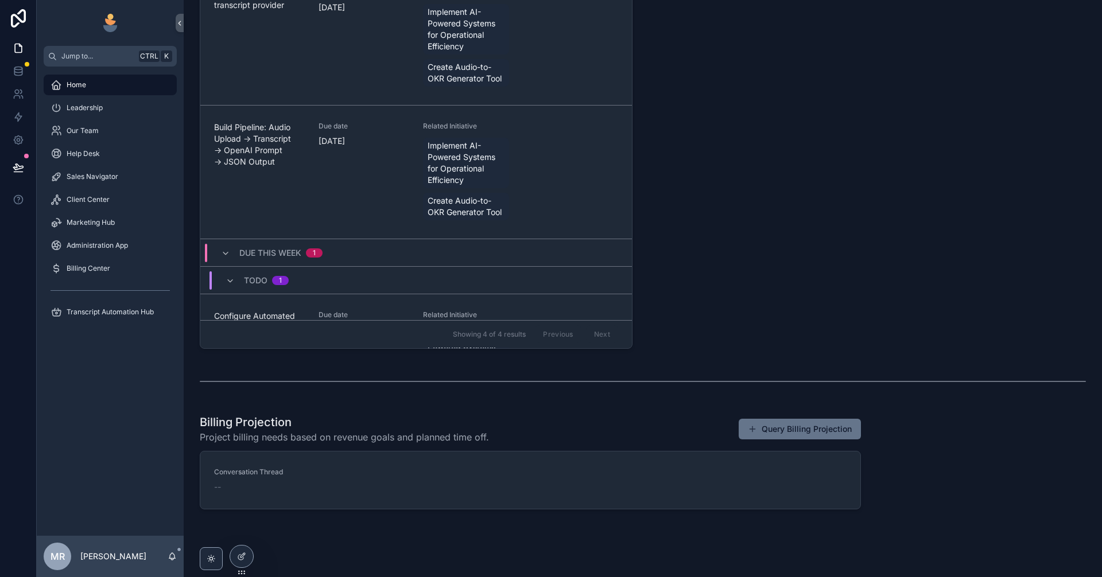
scroll to position [491, 0]
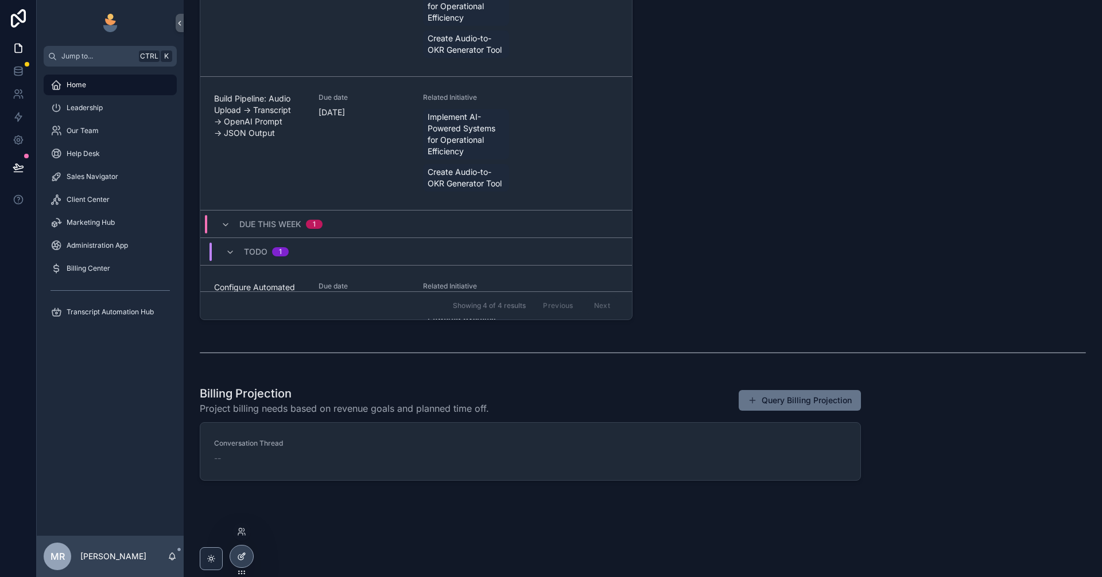
click at [243, 562] on div at bounding box center [241, 557] width 23 height 22
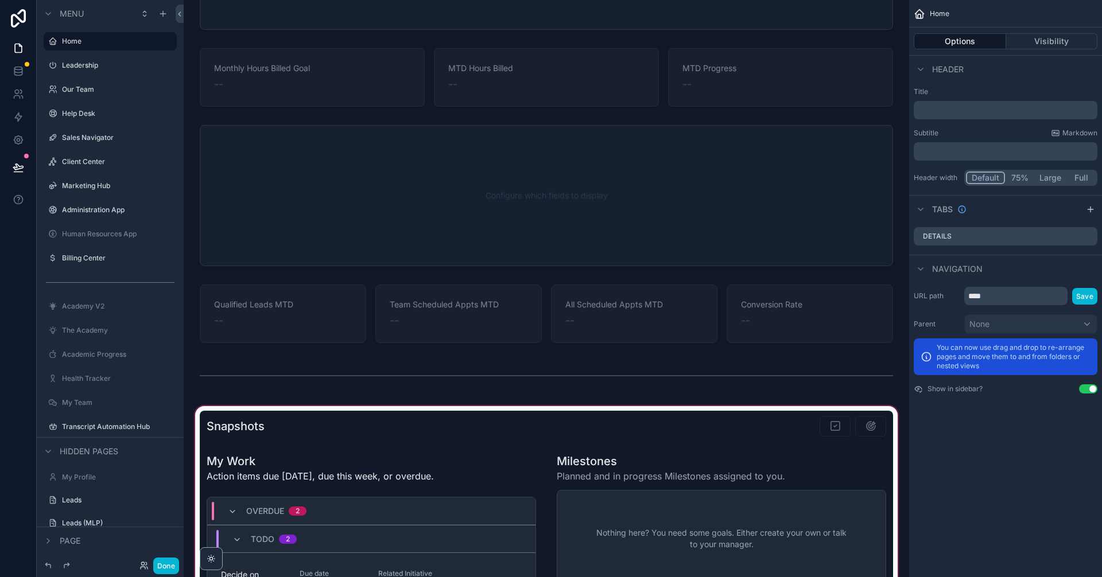
scroll to position [836, 0]
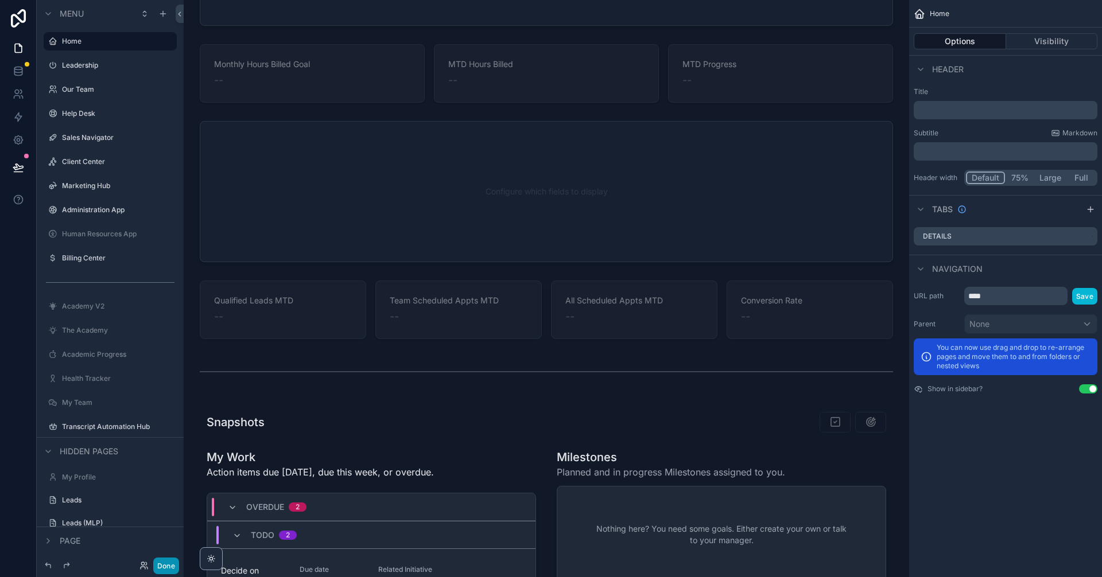
click at [168, 570] on button "Done" at bounding box center [166, 566] width 26 height 17
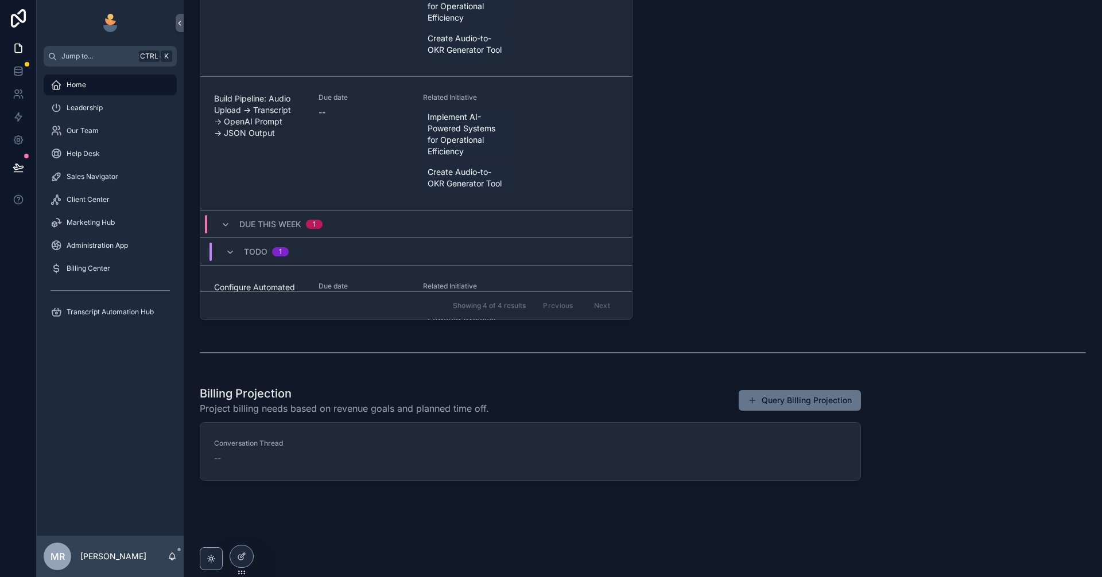
scroll to position [491, 0]
drag, startPoint x: 1091, startPoint y: 304, endPoint x: 1091, endPoint y: 399, distance: 95.3
click at [1091, 409] on div "Welcome, Michael! Your personalized workspace is ready. The left sidebar connec…" at bounding box center [643, 34] width 918 height 1050
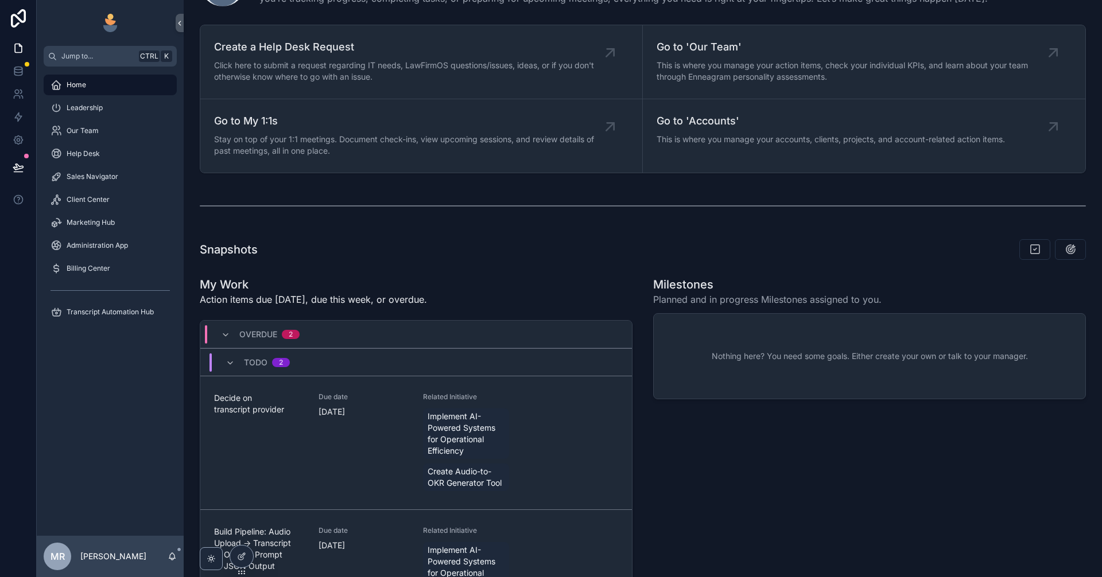
scroll to position [0, 0]
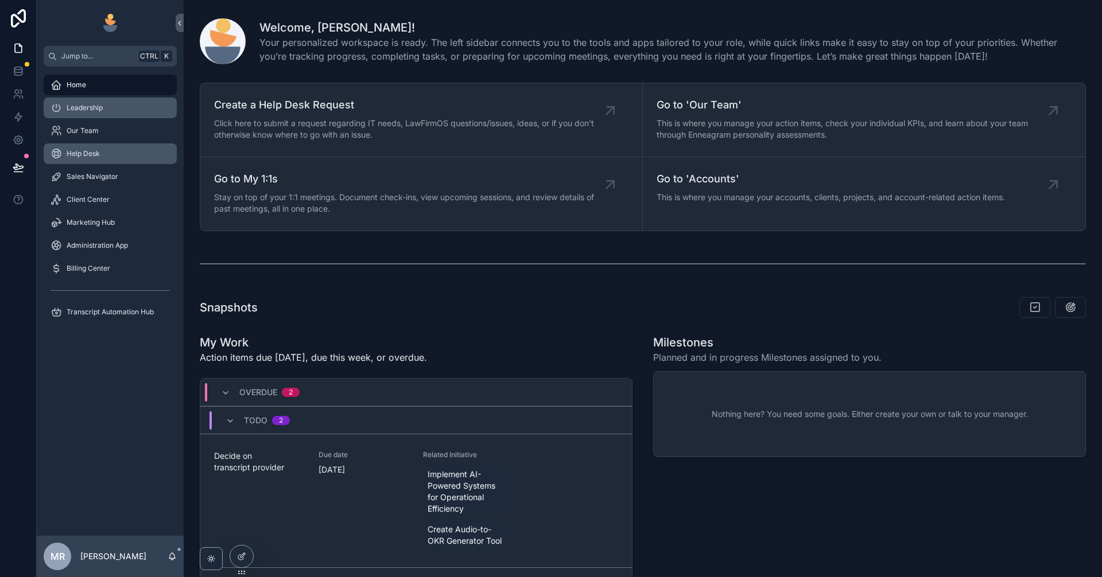
drag, startPoint x: 94, startPoint y: 109, endPoint x: 122, endPoint y: 153, distance: 52.4
click at [92, 109] on span "Leadership" at bounding box center [85, 107] width 36 height 9
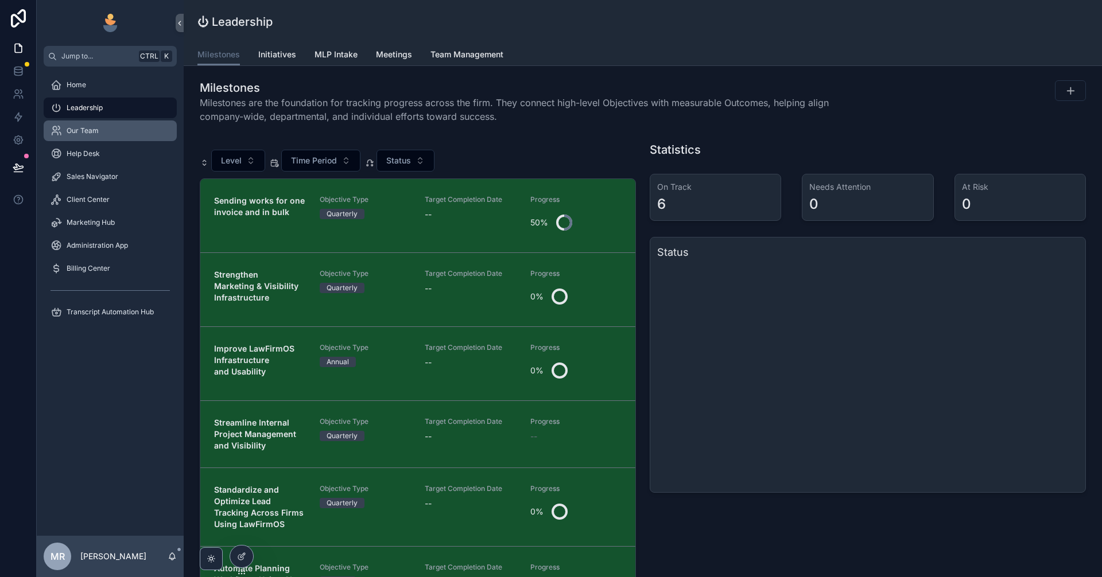
click at [114, 133] on div "Our Team" at bounding box center [110, 131] width 119 height 18
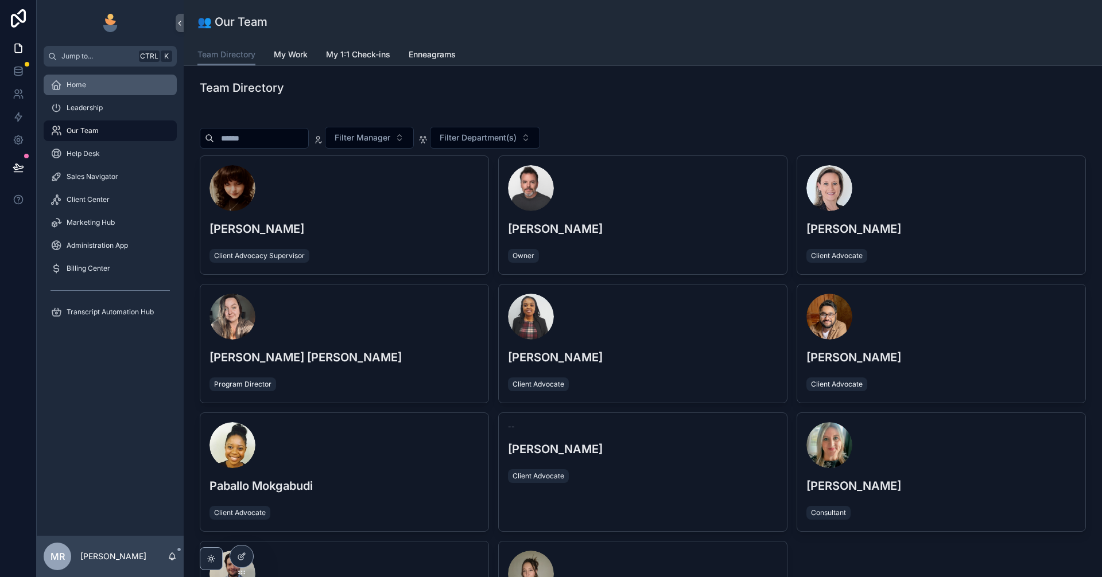
click at [113, 94] on link "Home" at bounding box center [110, 85] width 133 height 21
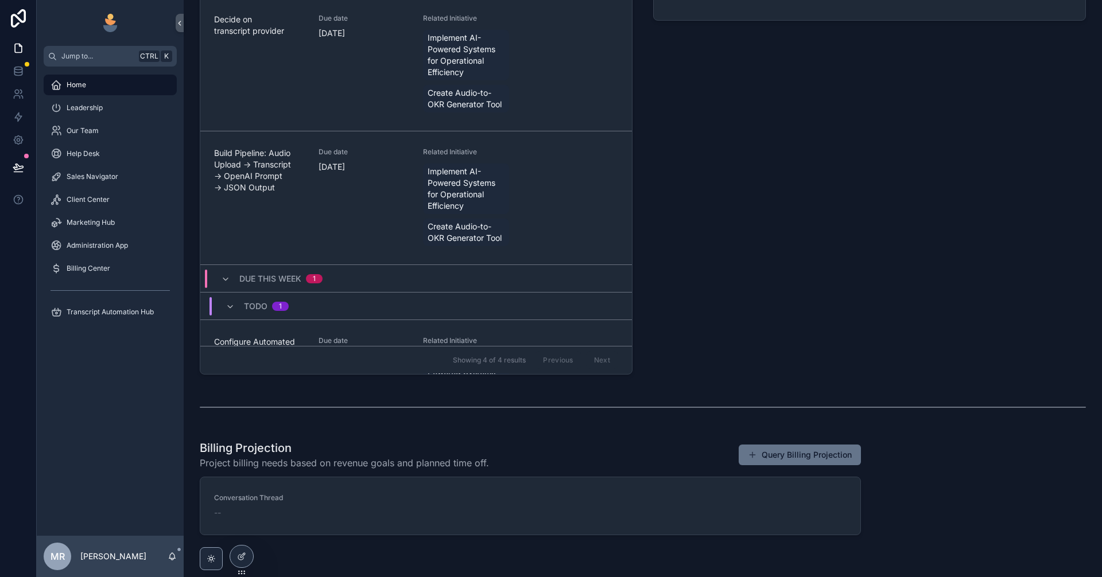
scroll to position [491, 0]
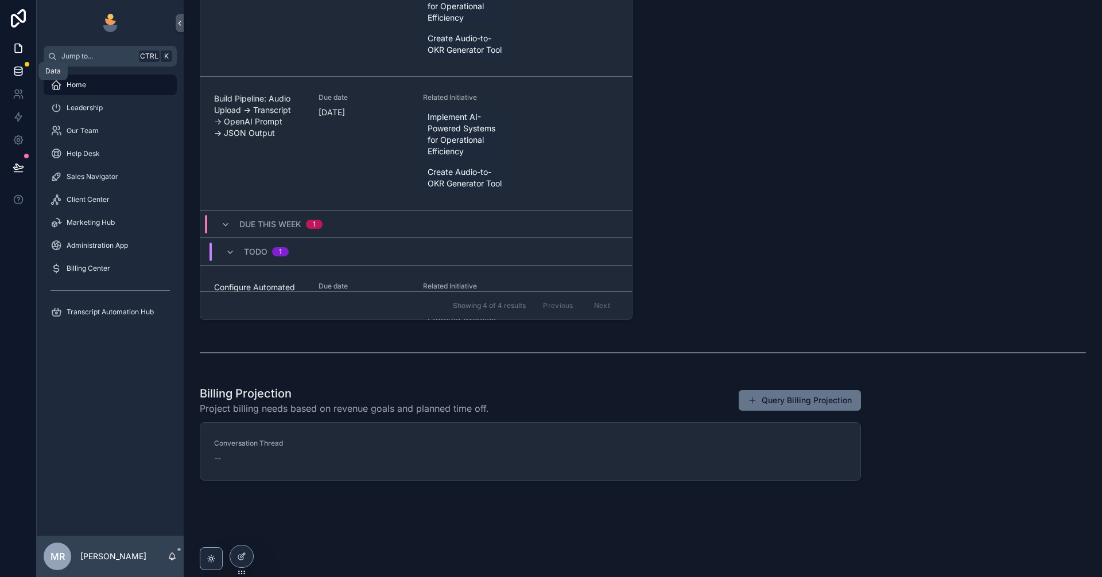
click at [17, 70] on icon at bounding box center [17, 68] width 7 height 3
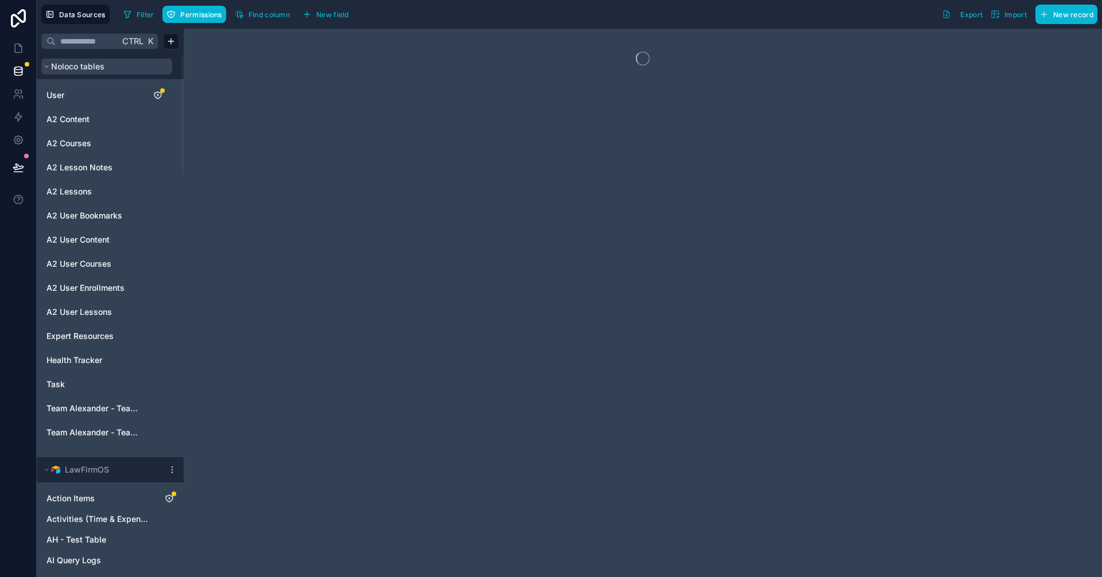
click at [117, 63] on button "Noloco tables" at bounding box center [106, 67] width 131 height 16
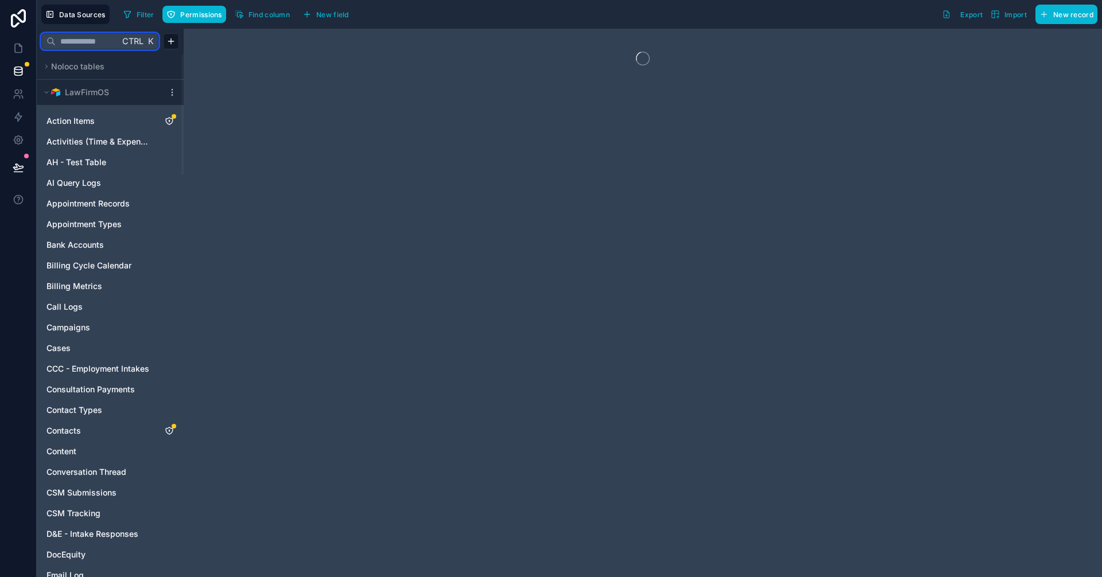
click at [100, 40] on input "text" at bounding box center [88, 41] width 64 height 21
type input "**"
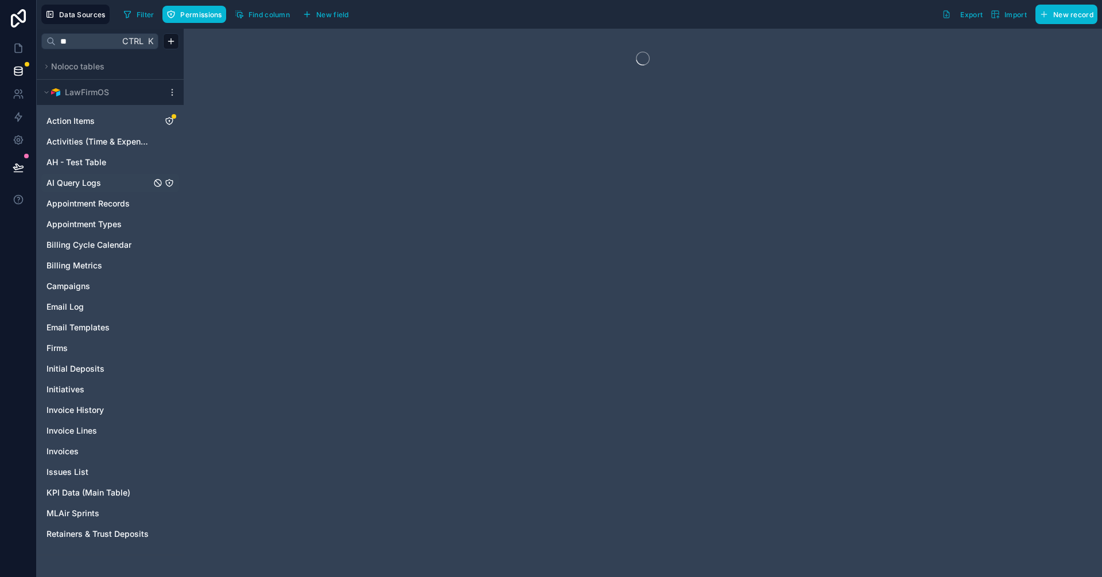
click at [86, 184] on span "AI Query Logs" at bounding box center [73, 182] width 55 height 11
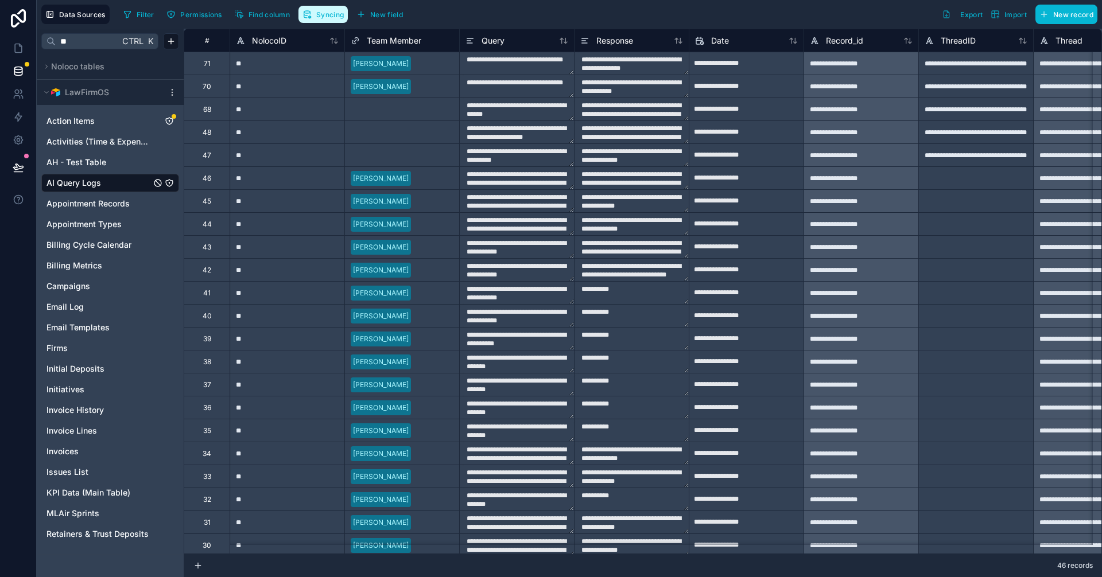
click at [315, 11] on button "Syncing" at bounding box center [322, 14] width 49 height 17
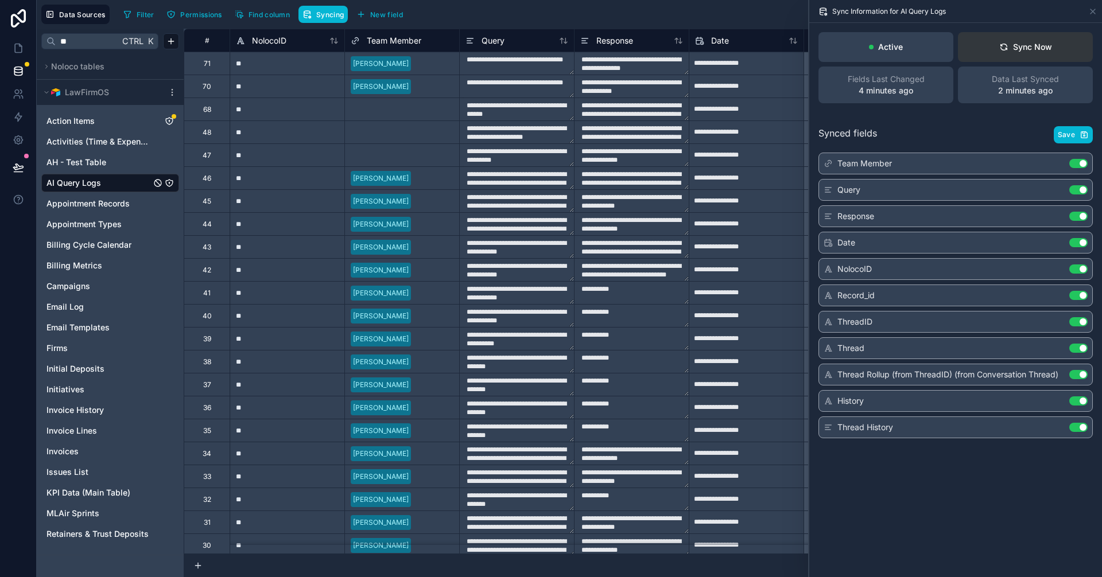
click at [1014, 46] on div "Sync Now" at bounding box center [1025, 46] width 53 height 11
click at [17, 48] on icon at bounding box center [18, 47] width 11 height 11
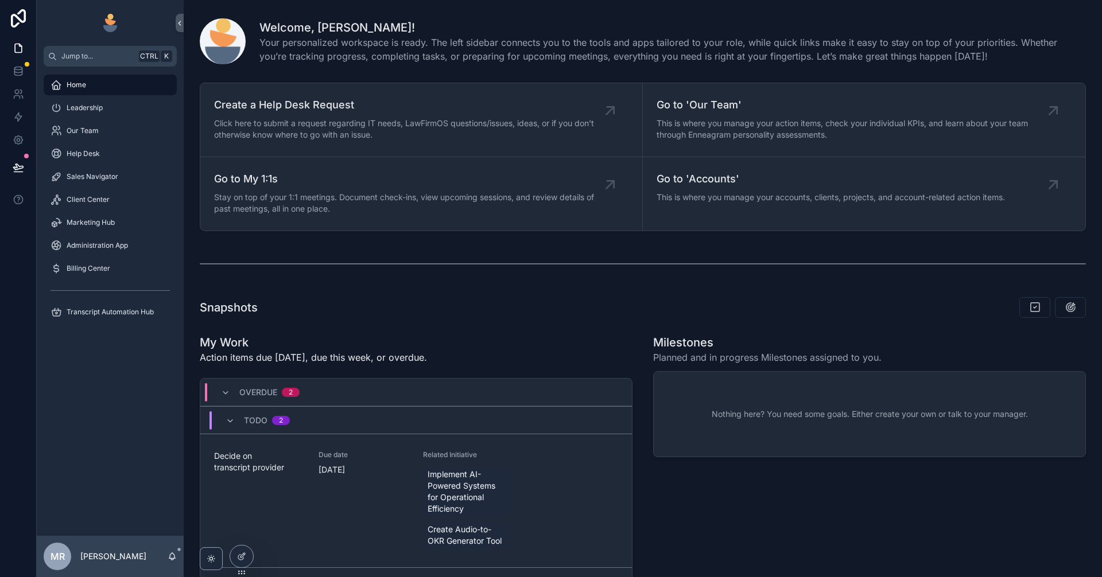
click at [88, 87] on div "Home" at bounding box center [110, 85] width 119 height 18
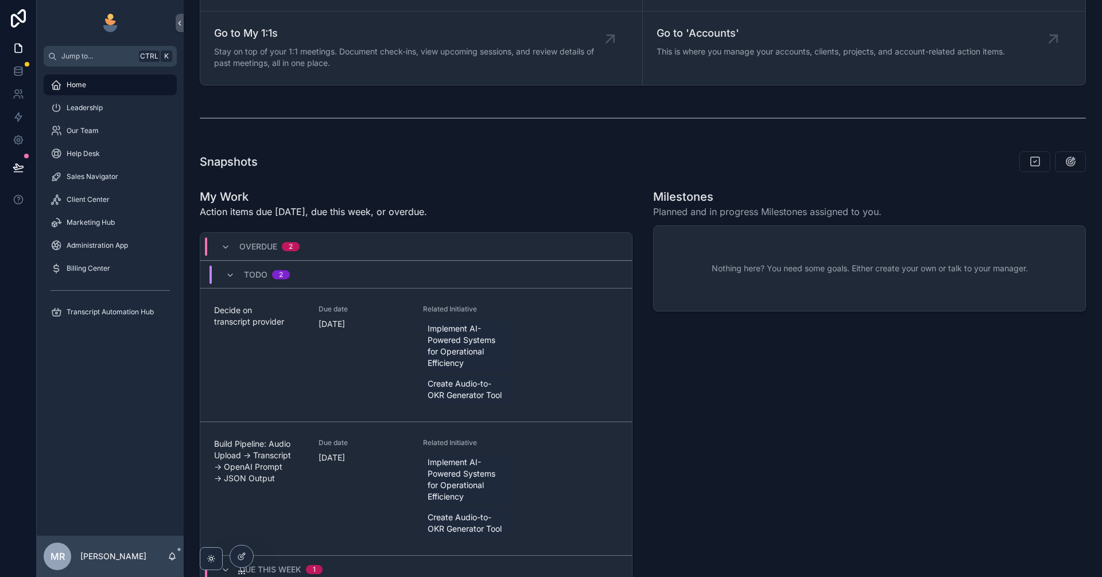
scroll to position [491, 0]
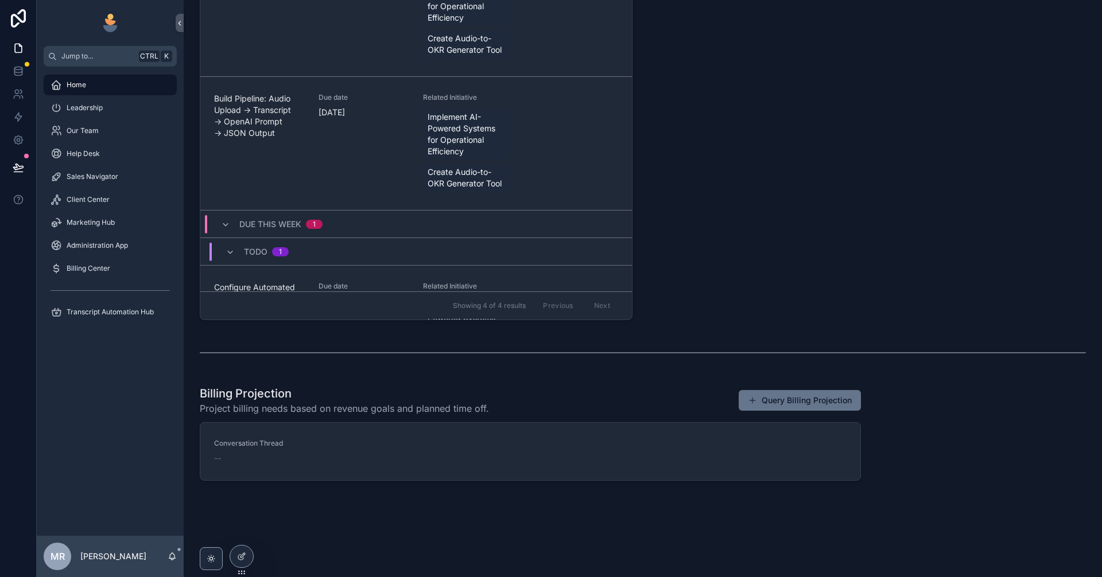
drag, startPoint x: 590, startPoint y: 445, endPoint x: 562, endPoint y: 383, distance: 67.8
click at [562, 383] on div "Billing Projection Project billing needs based on revenue goals and planned tim…" at bounding box center [530, 433] width 675 height 104
click at [244, 561] on div at bounding box center [241, 557] width 23 height 22
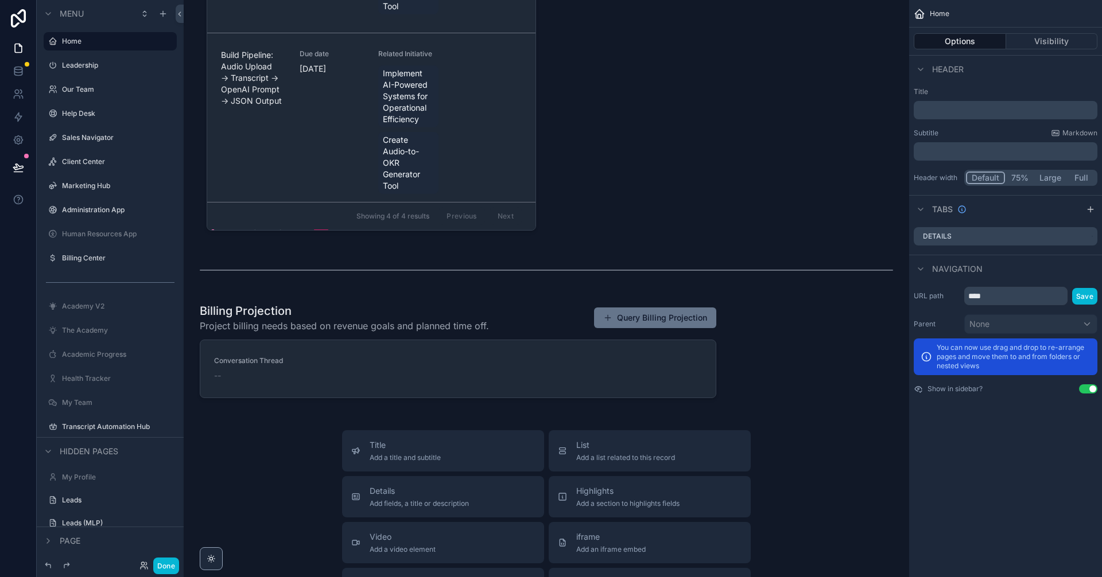
scroll to position [1542, 0]
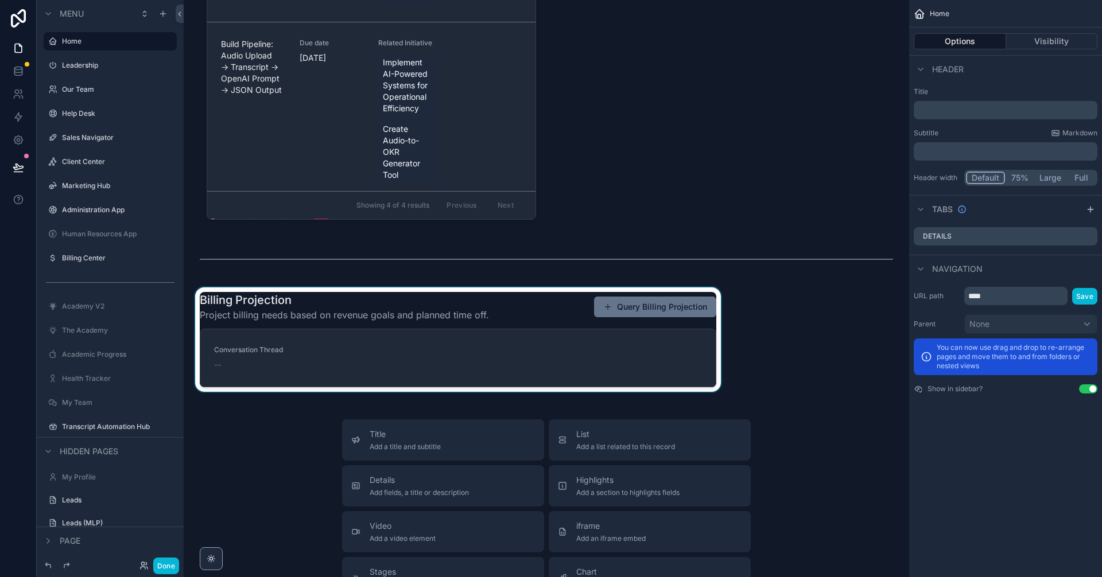
click at [397, 355] on div "scrollable content" at bounding box center [458, 340] width 530 height 104
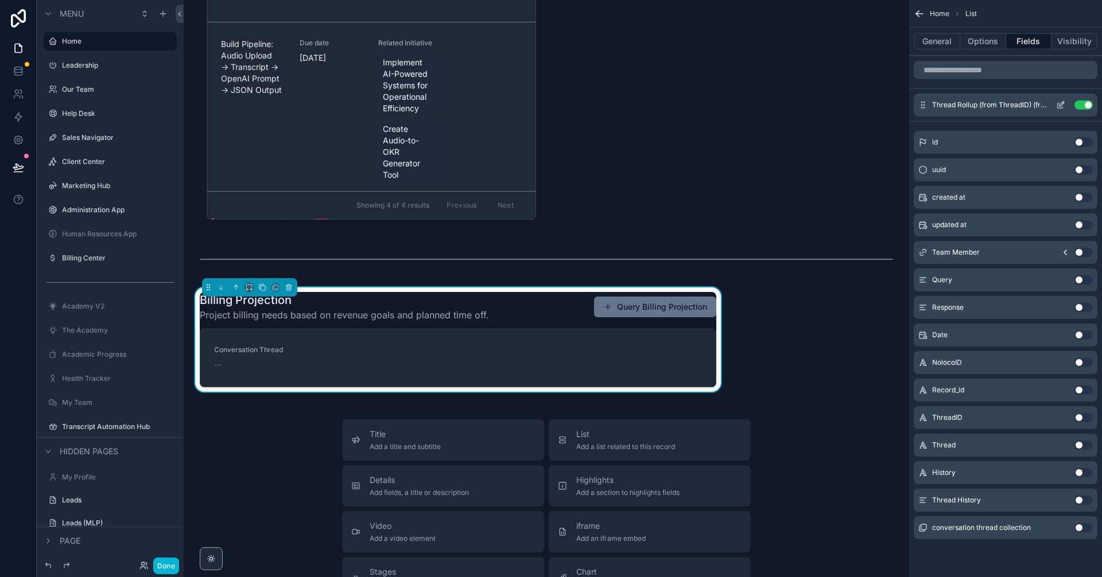
click at [1063, 106] on icon "scrollable content" at bounding box center [1060, 104] width 9 height 9
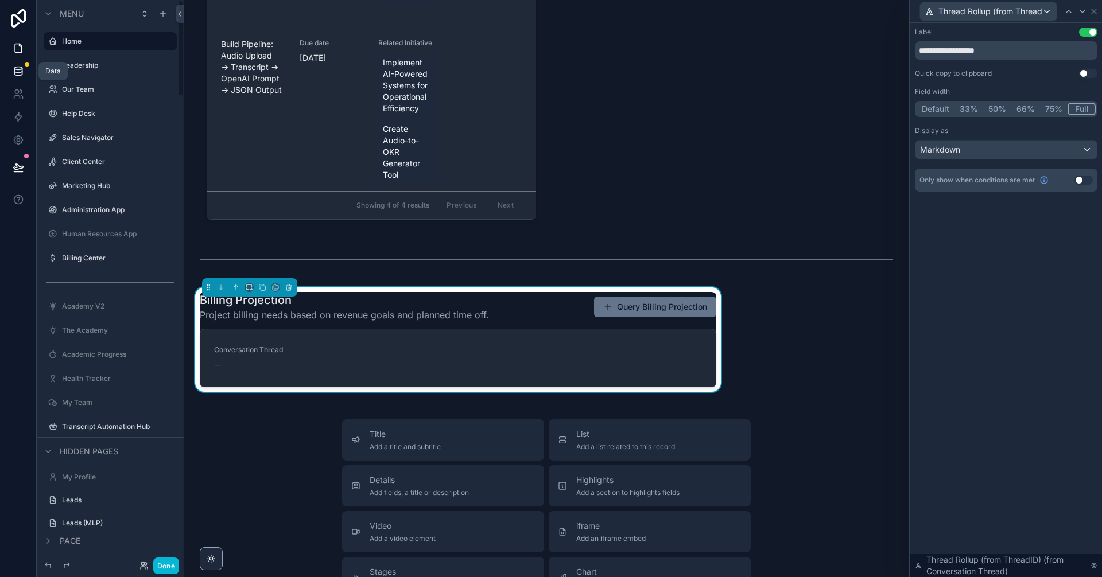
click at [18, 72] on icon at bounding box center [18, 70] width 11 height 11
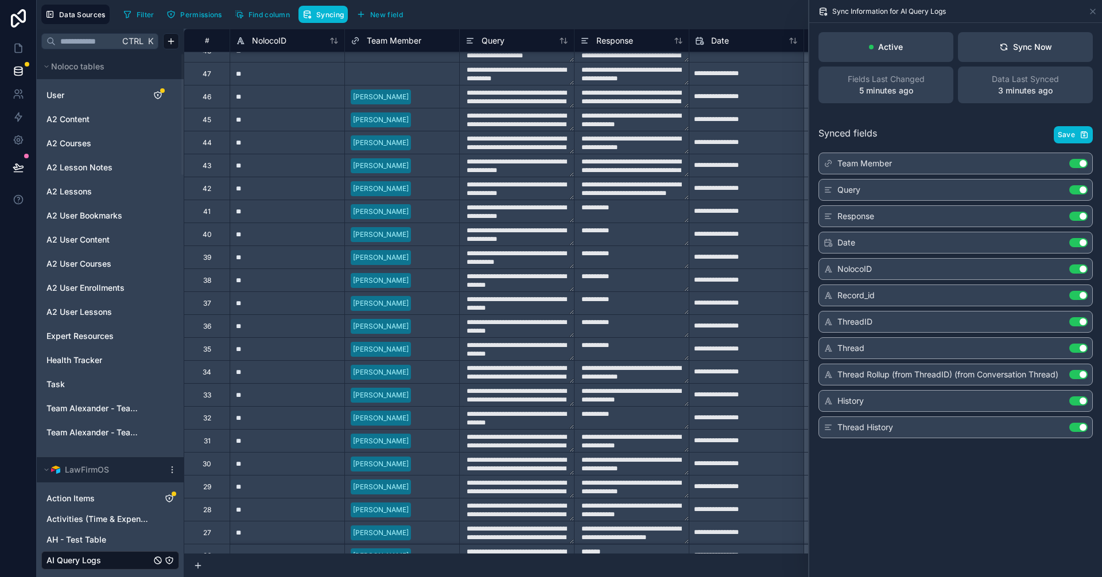
scroll to position [115, 0]
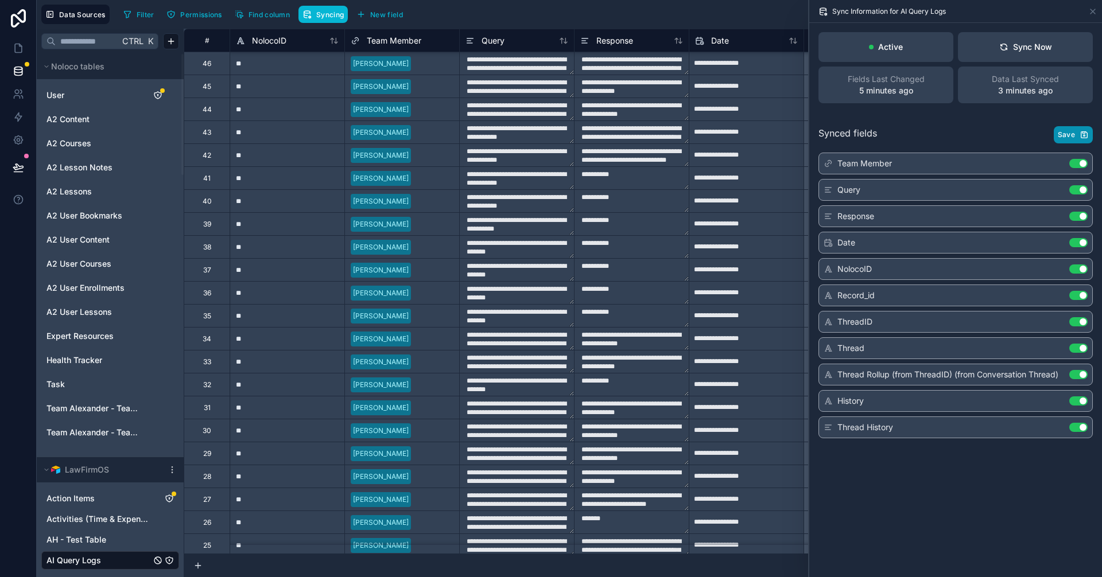
click at [1060, 131] on span "Save" at bounding box center [1066, 134] width 17 height 9
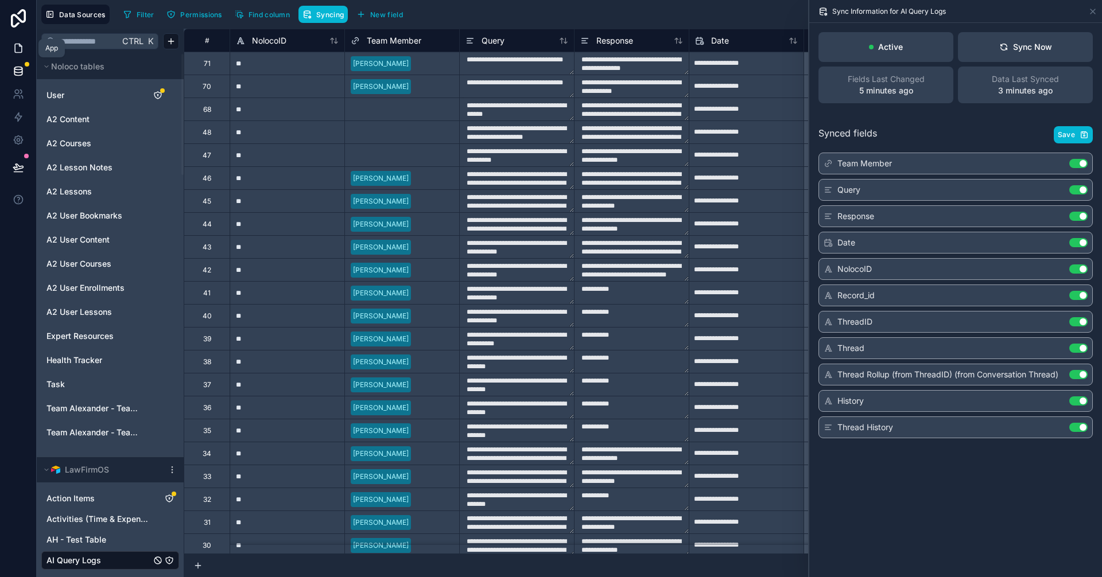
click at [14, 52] on icon at bounding box center [18, 47] width 11 height 11
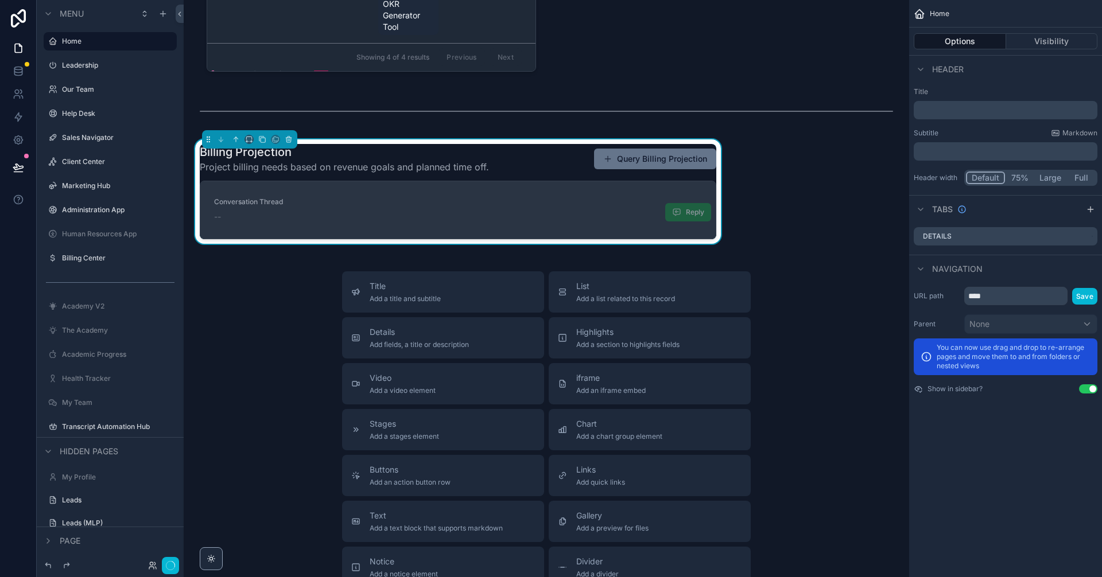
scroll to position [1635, 0]
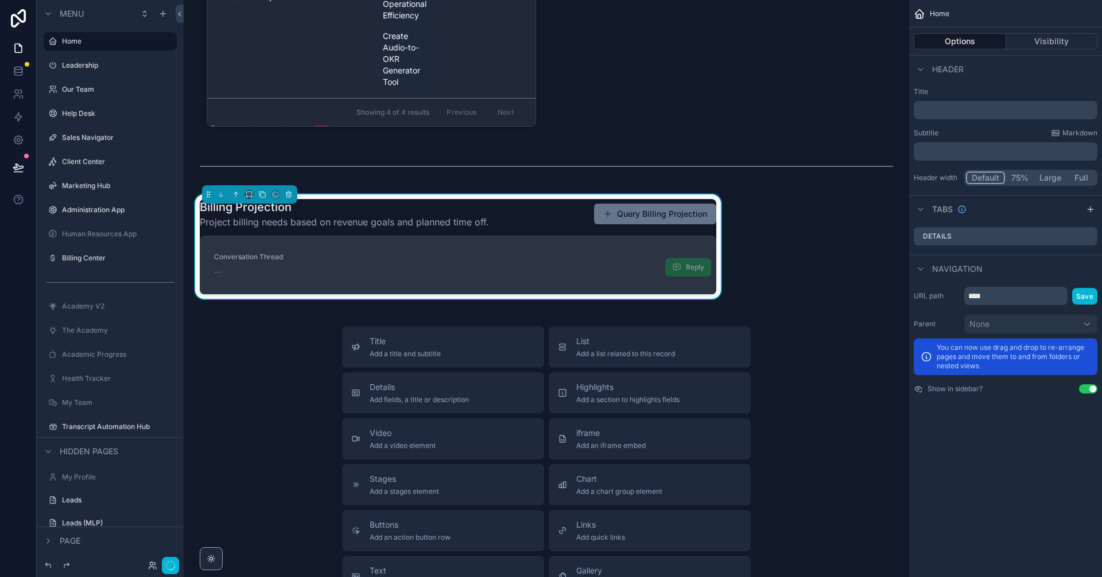
click at [497, 267] on div "--" at bounding box center [458, 271] width 488 height 11
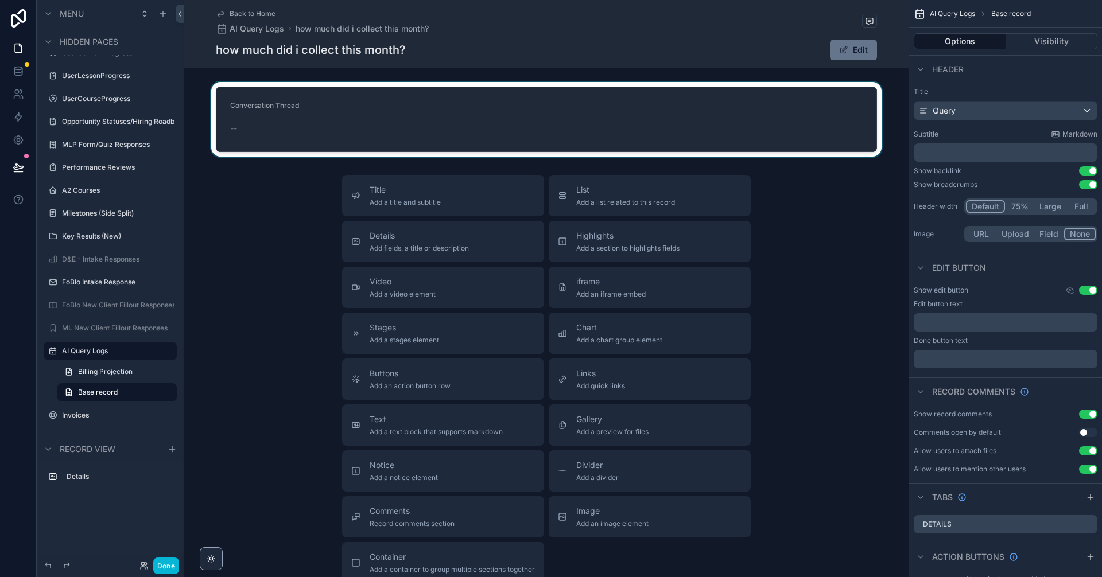
click at [504, 123] on div "scrollable content" at bounding box center [546, 119] width 725 height 75
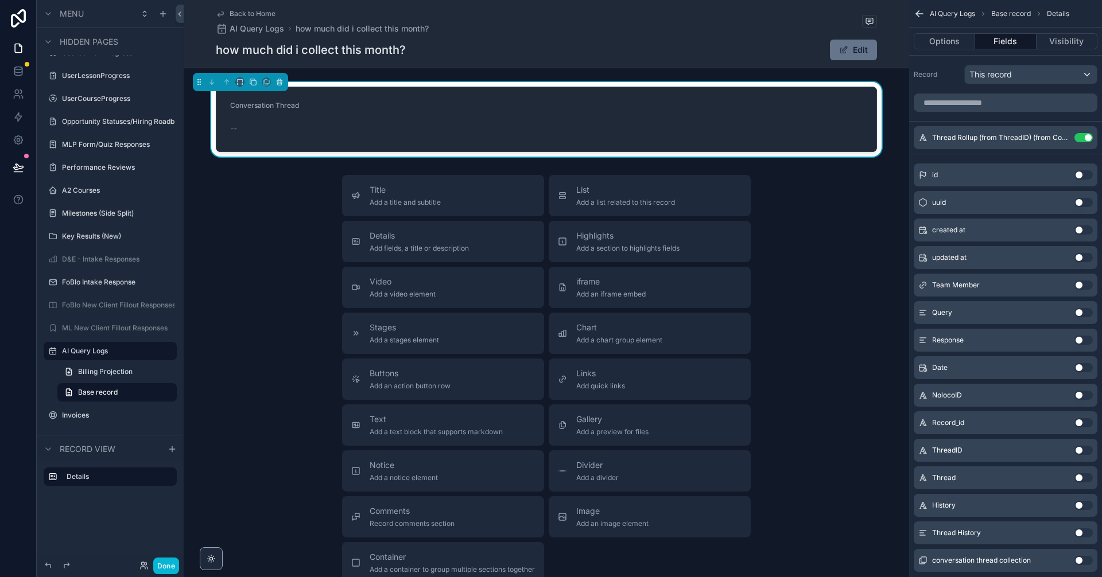
click at [705, 123] on div "--" at bounding box center [546, 128] width 633 height 11
click at [828, 410] on div "Title Add a title and subtitle List Add a list related to this record Details A…" at bounding box center [546, 379] width 725 height 409
click at [1061, 137] on icon "scrollable content" at bounding box center [1060, 137] width 9 height 9
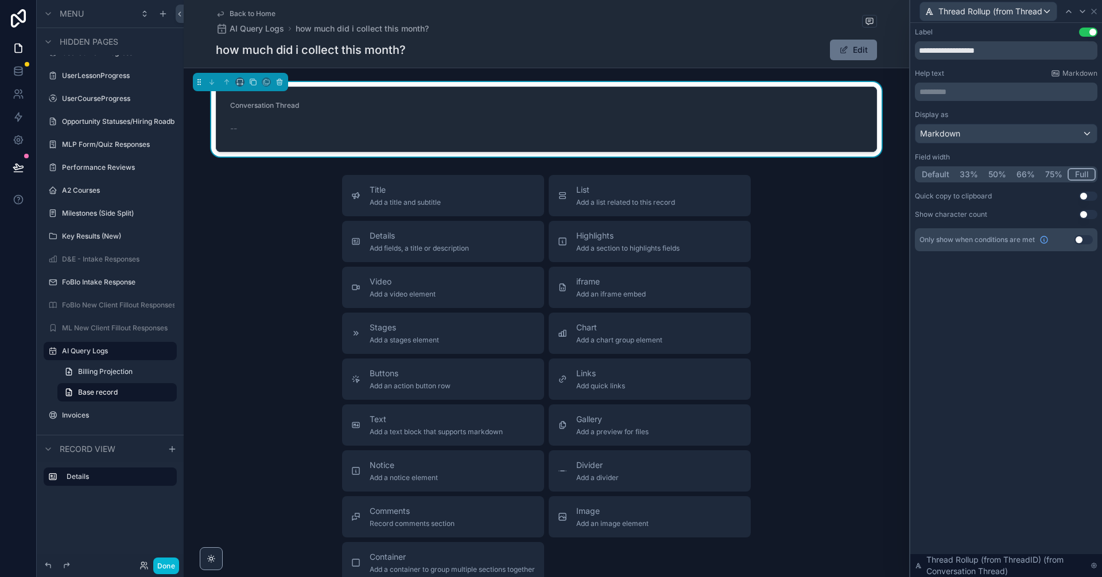
click at [816, 110] on div "Conversation Thread" at bounding box center [546, 108] width 633 height 14
click at [1098, 10] on icon at bounding box center [1093, 11] width 9 height 9
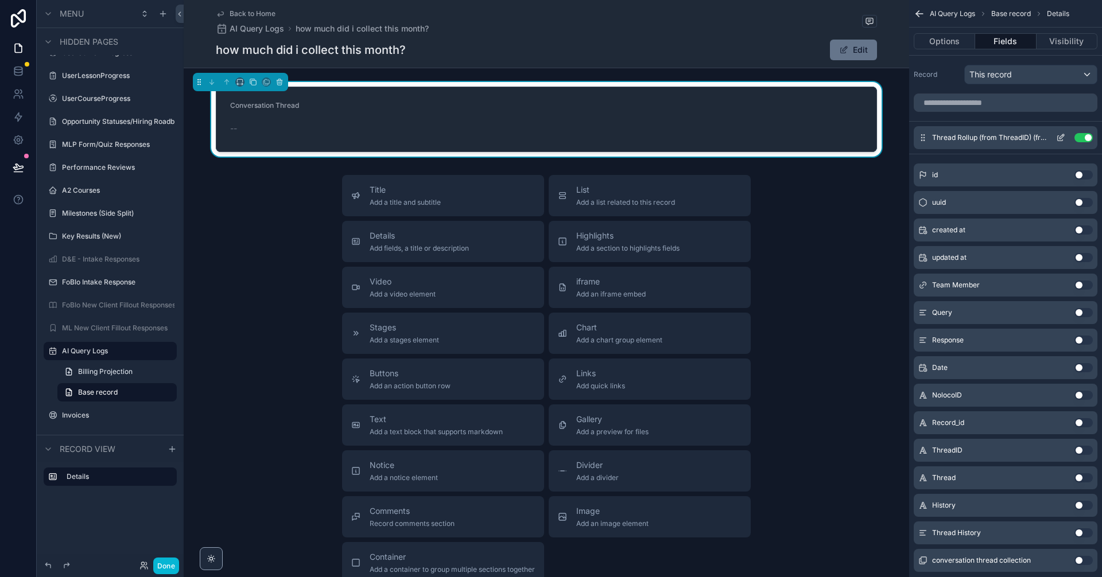
click at [1081, 137] on button "Use setting" at bounding box center [1083, 137] width 18 height 9
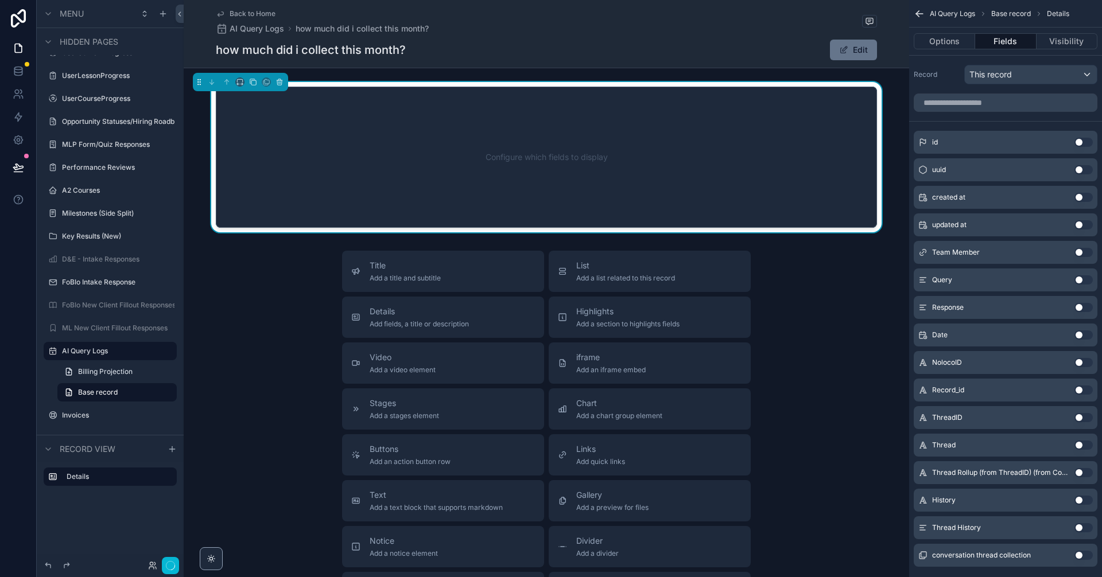
click at [1082, 501] on button "Use setting" at bounding box center [1083, 500] width 18 height 9
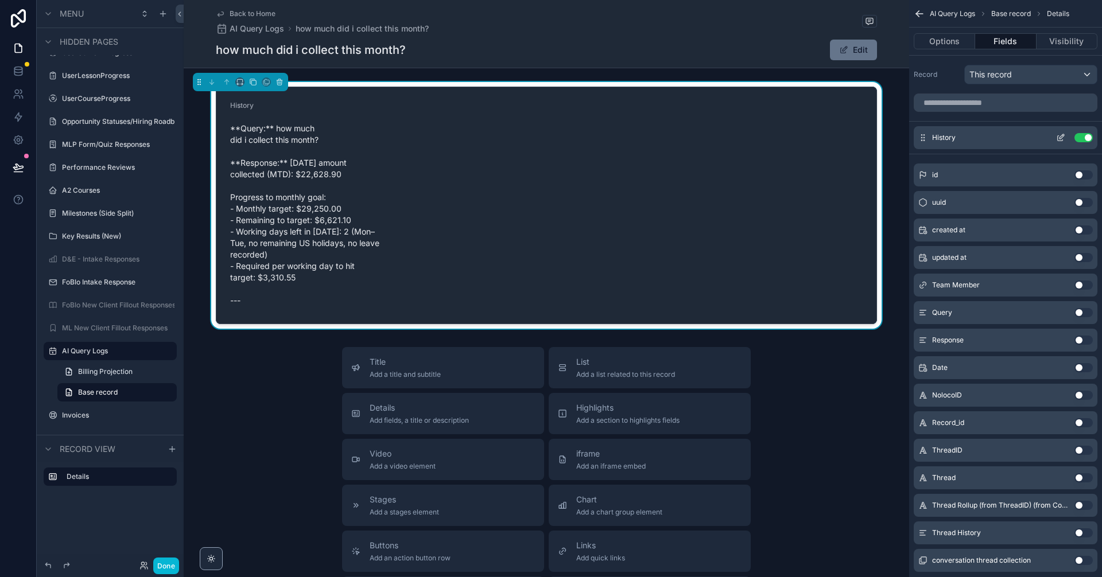
scroll to position [27, 0]
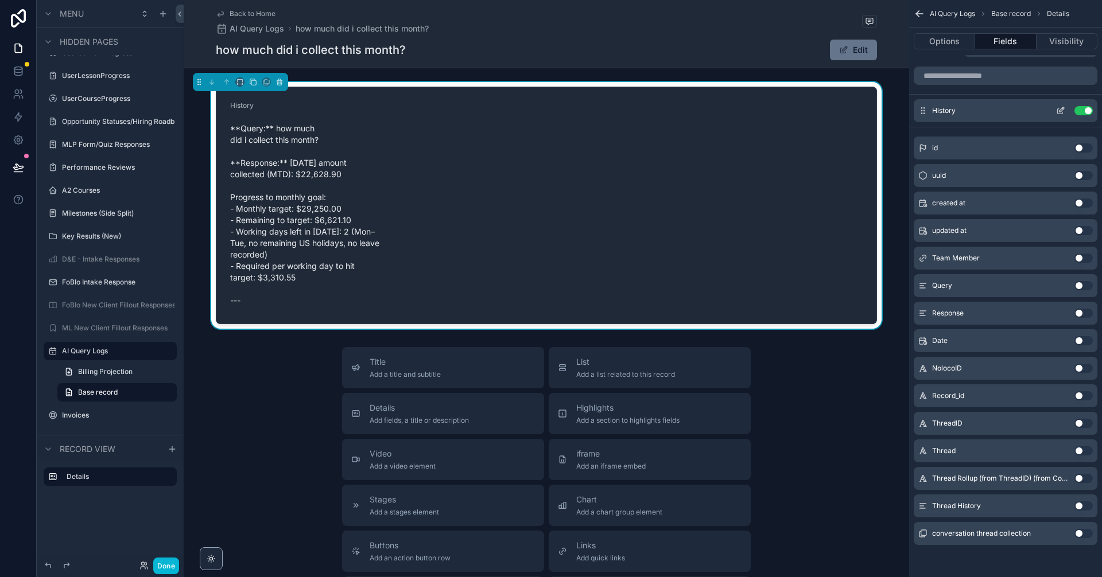
click at [1060, 111] on icon "scrollable content" at bounding box center [1062, 109] width 5 height 5
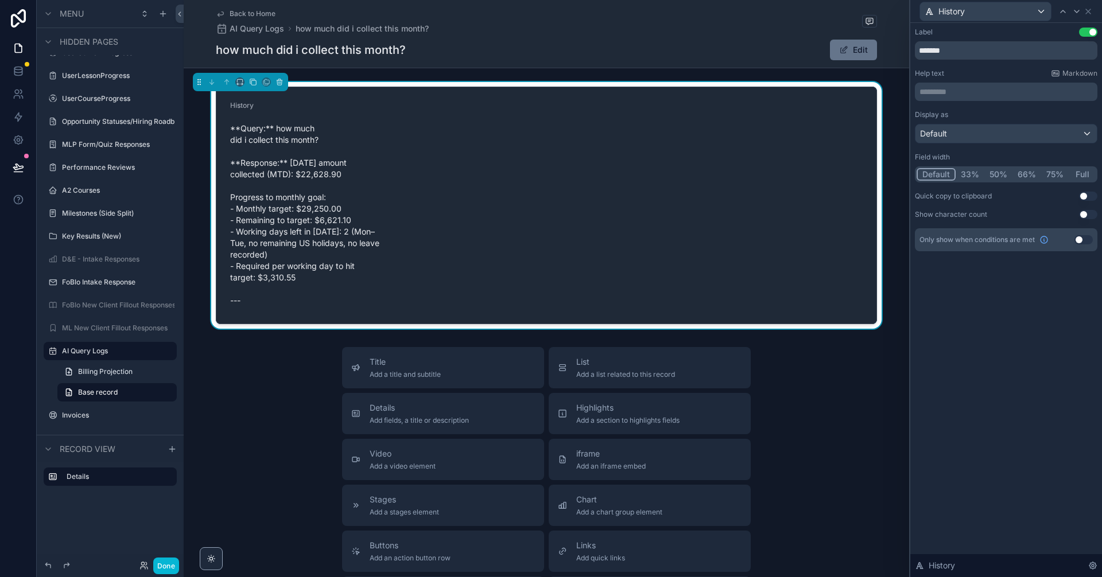
click at [967, 94] on p "********* ﻿" at bounding box center [1007, 91] width 176 height 11
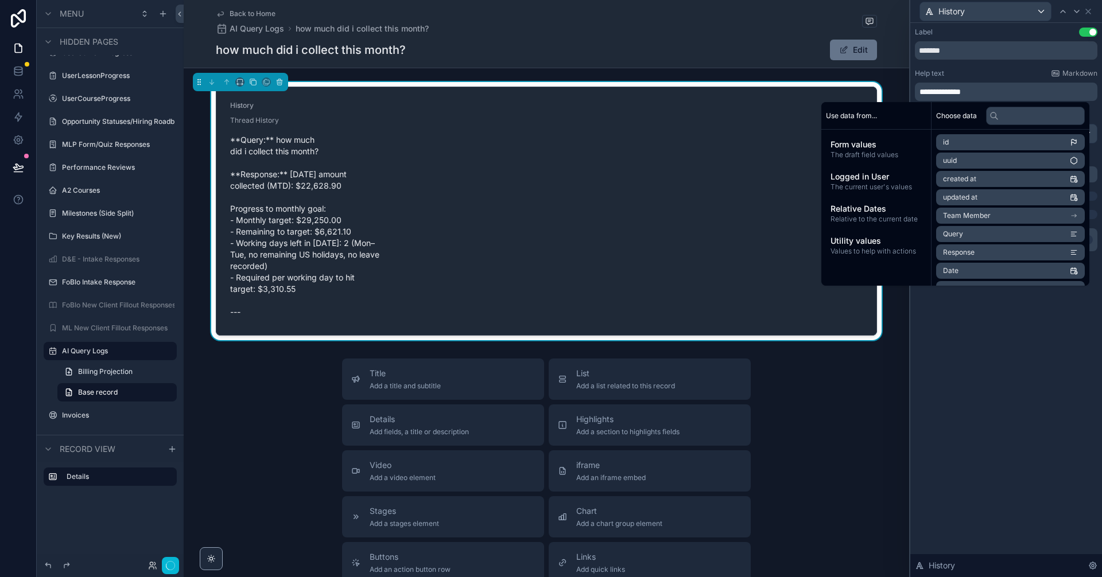
click at [991, 351] on div "**********" at bounding box center [1006, 300] width 192 height 554
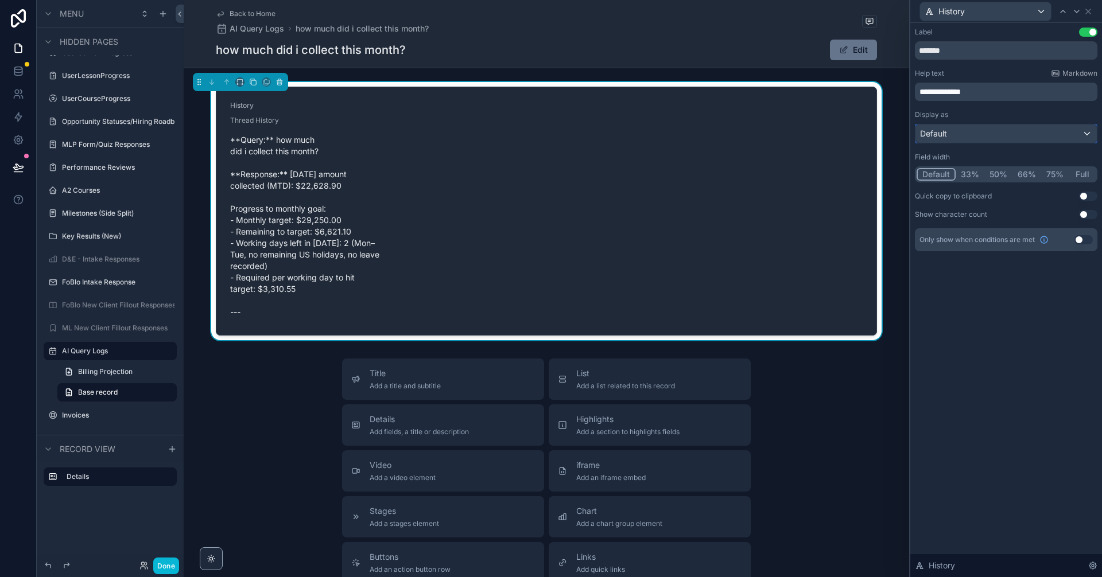
click at [1082, 132] on div "Default" at bounding box center [1005, 134] width 181 height 18
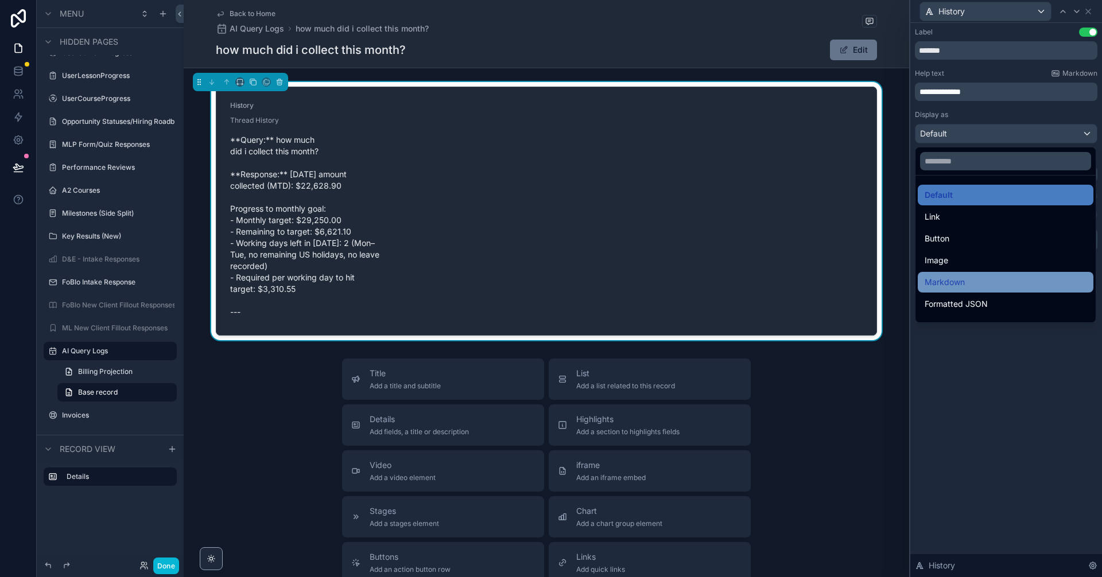
click at [986, 285] on div "Markdown" at bounding box center [1006, 283] width 162 height 14
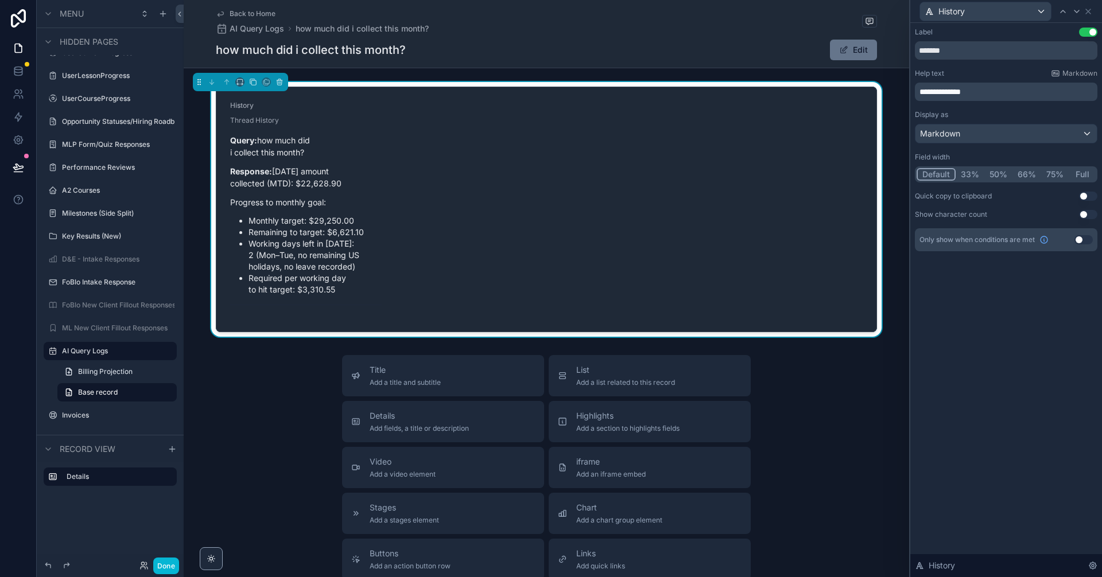
click at [1081, 173] on button "Full" at bounding box center [1082, 174] width 27 height 13
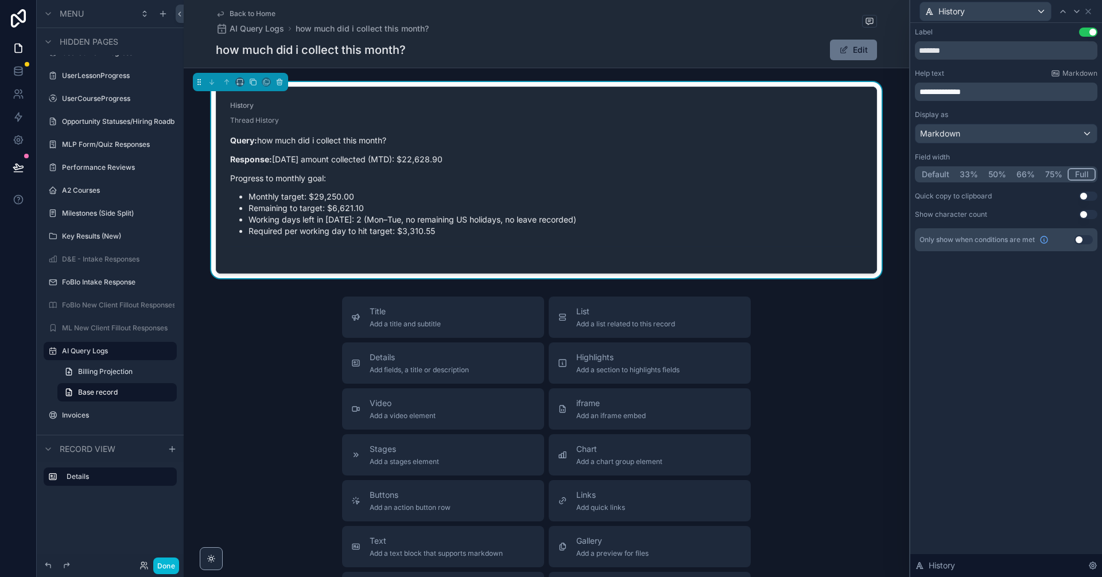
click at [719, 166] on div "Query: how much did i collect this month? Response: September 2025 amount colle…" at bounding box center [546, 190] width 633 height 112
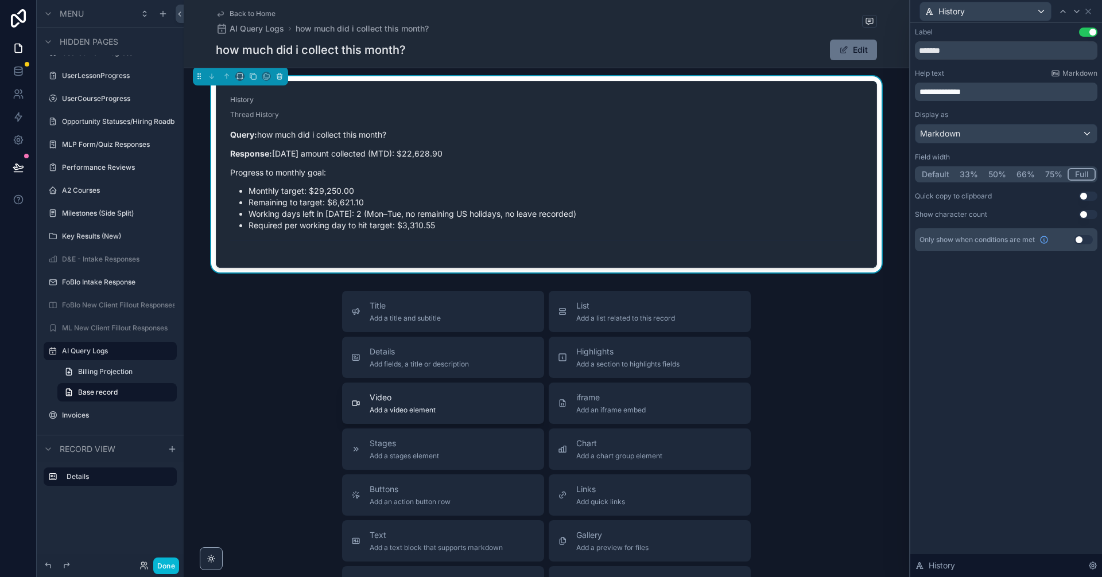
scroll to position [0, 0]
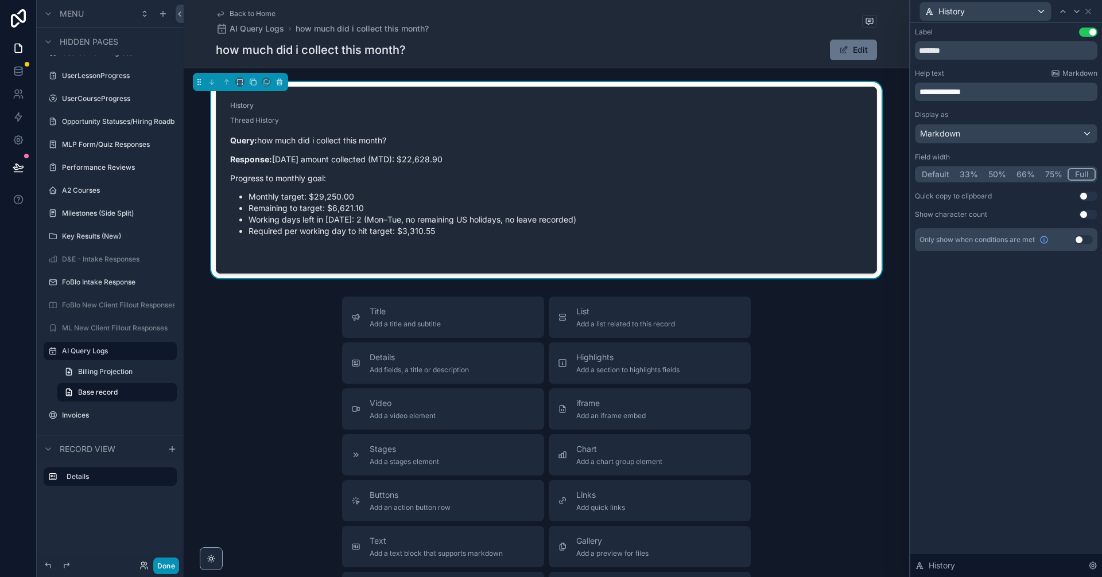
click at [176, 564] on button "Done" at bounding box center [166, 566] width 26 height 17
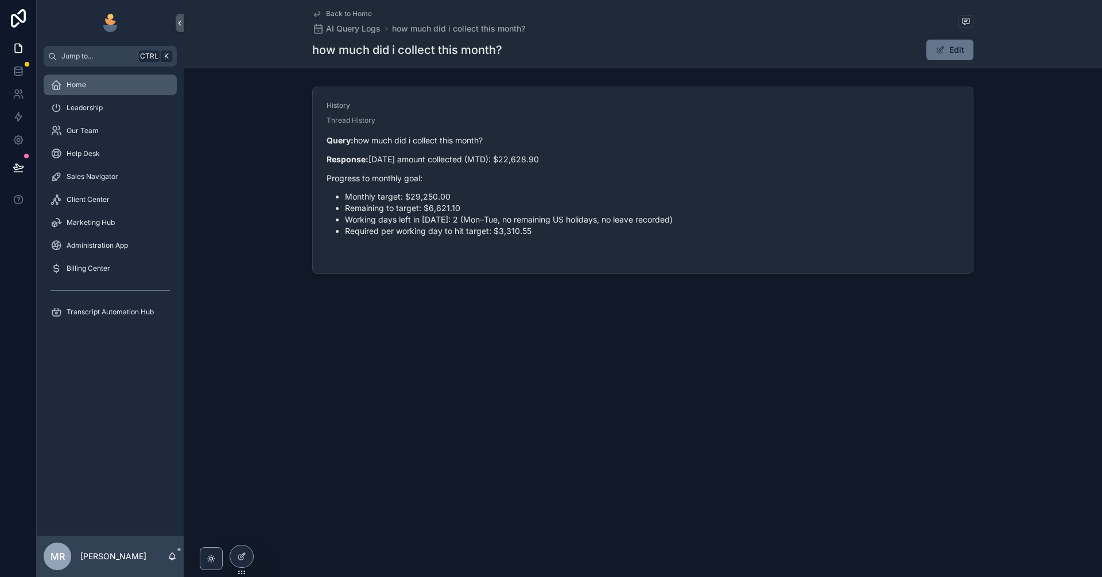
click at [76, 84] on span "Home" at bounding box center [77, 84] width 20 height 9
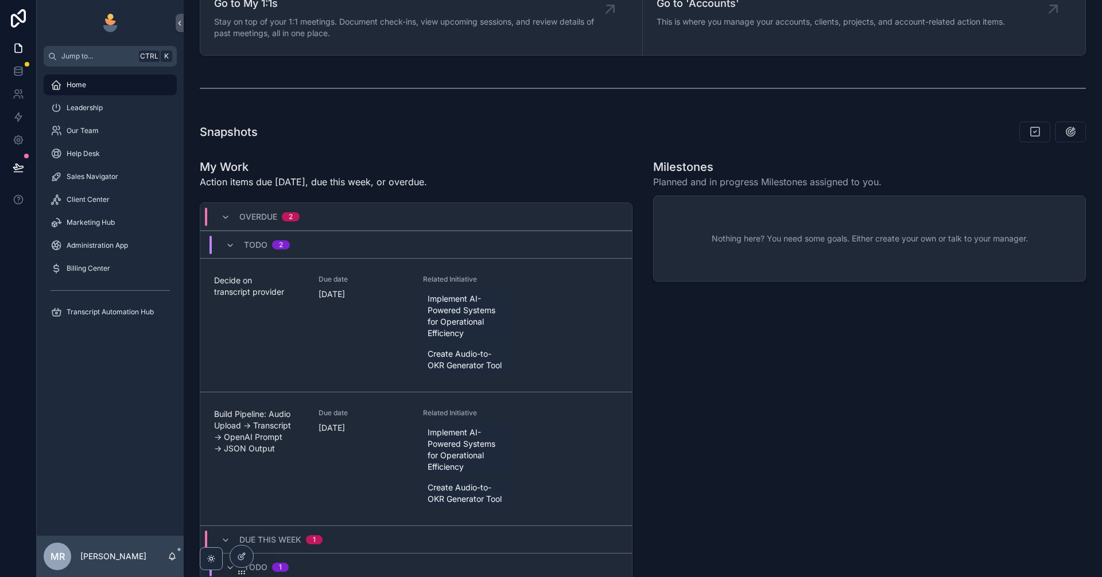
scroll to position [491, 0]
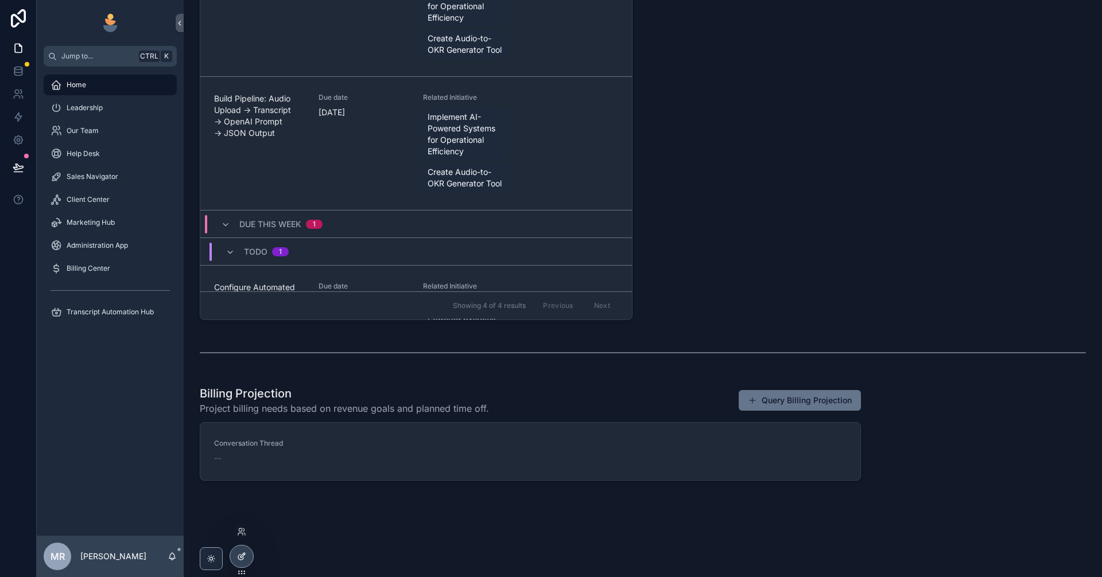
click at [251, 563] on div at bounding box center [241, 557] width 23 height 22
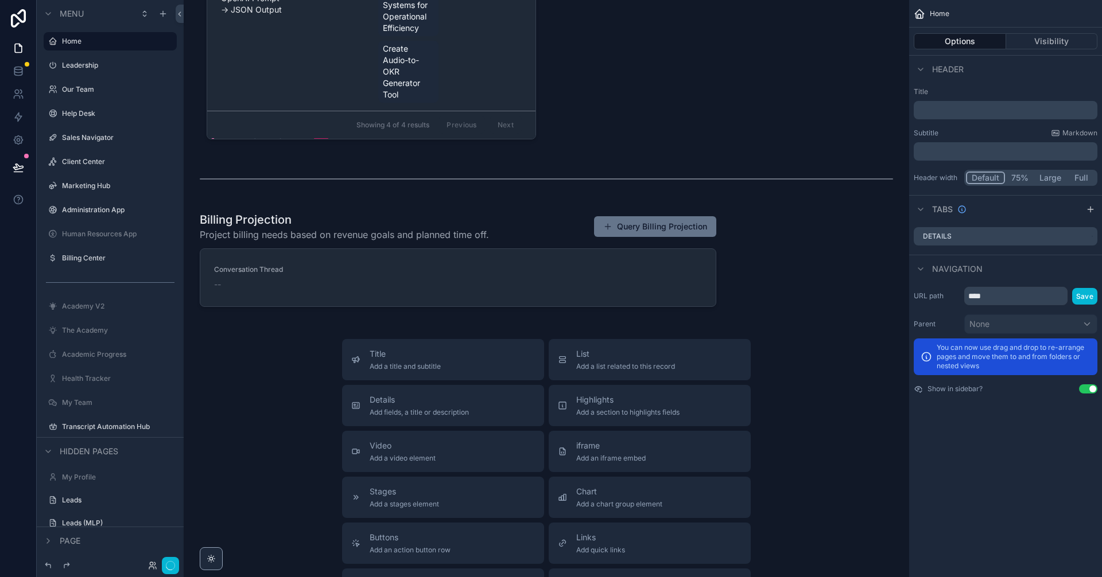
scroll to position [1519, 0]
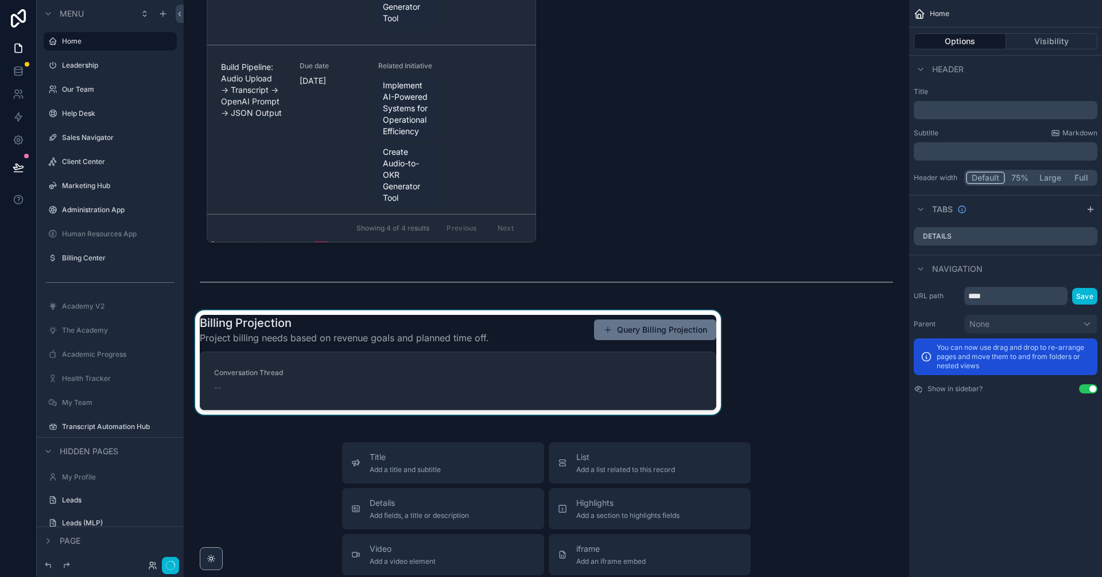
click at [455, 383] on div "scrollable content" at bounding box center [458, 363] width 530 height 104
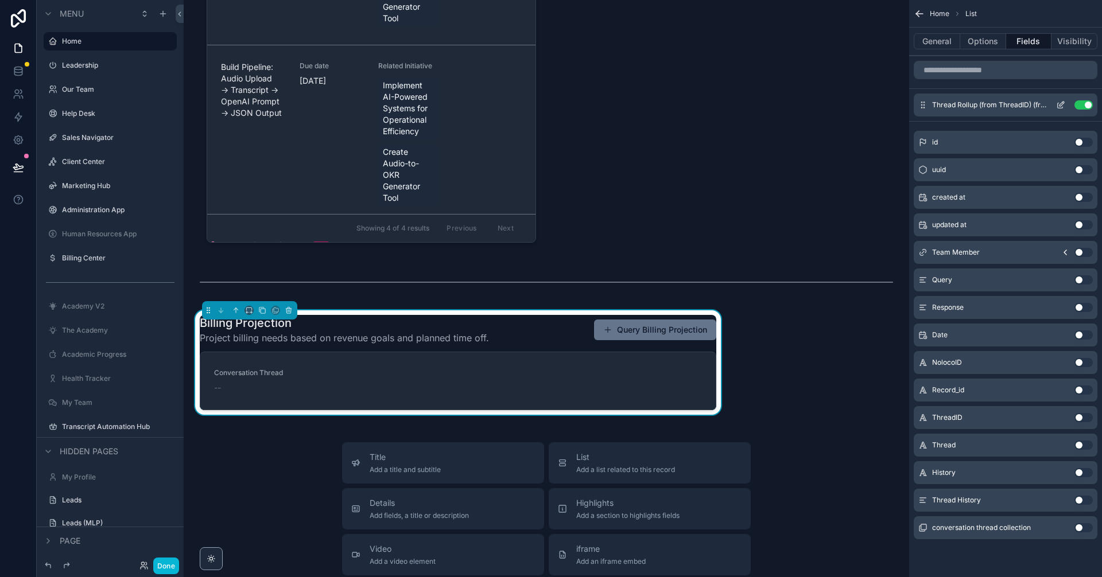
click at [1078, 106] on button "Use setting" at bounding box center [1083, 104] width 18 height 9
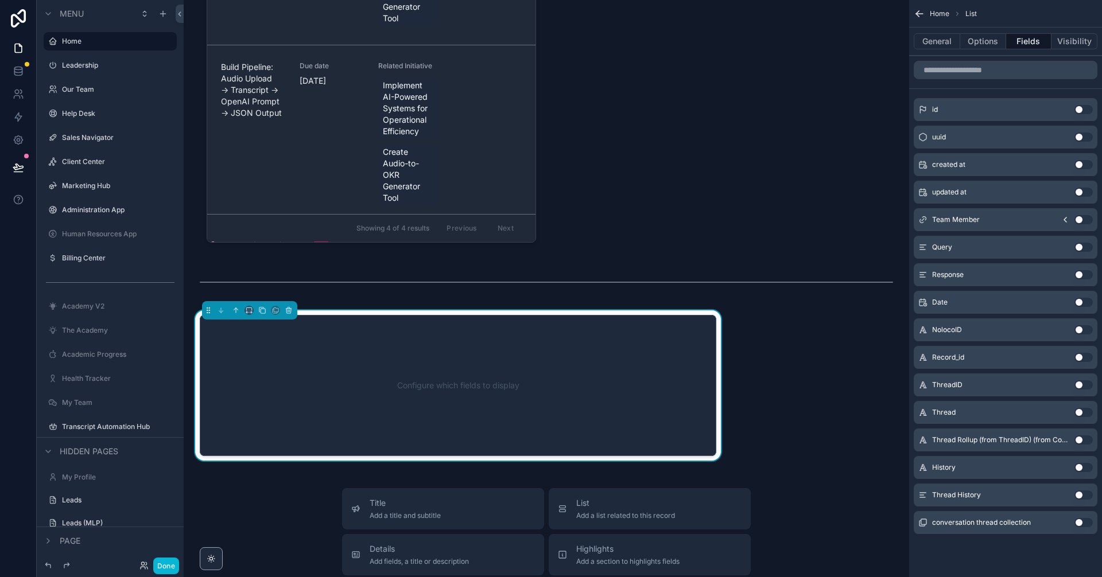
click at [1081, 466] on button "Use setting" at bounding box center [1083, 467] width 18 height 9
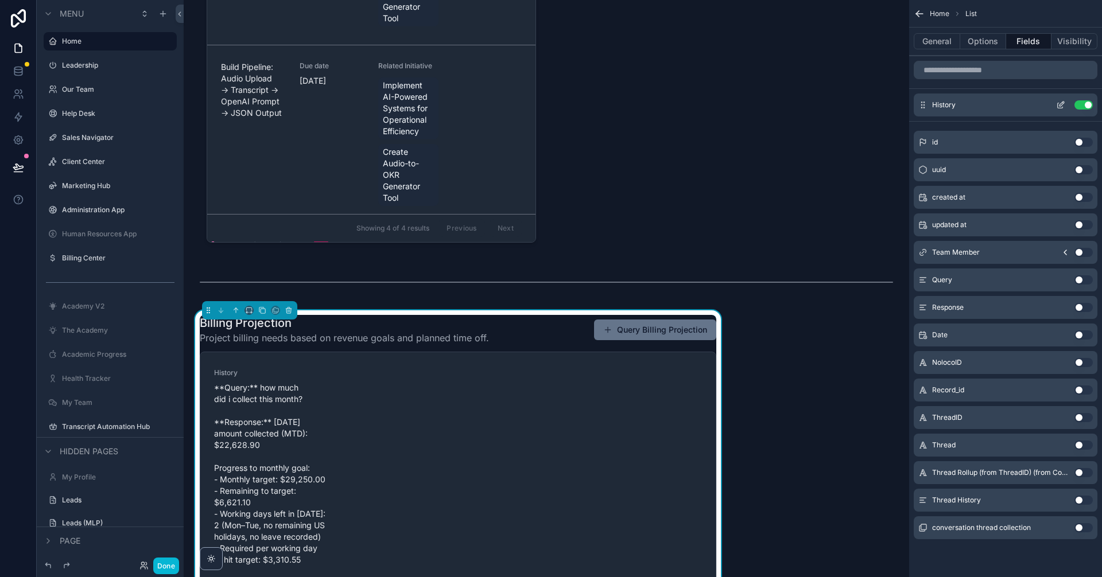
click at [1060, 103] on icon "scrollable content" at bounding box center [1060, 104] width 9 height 9
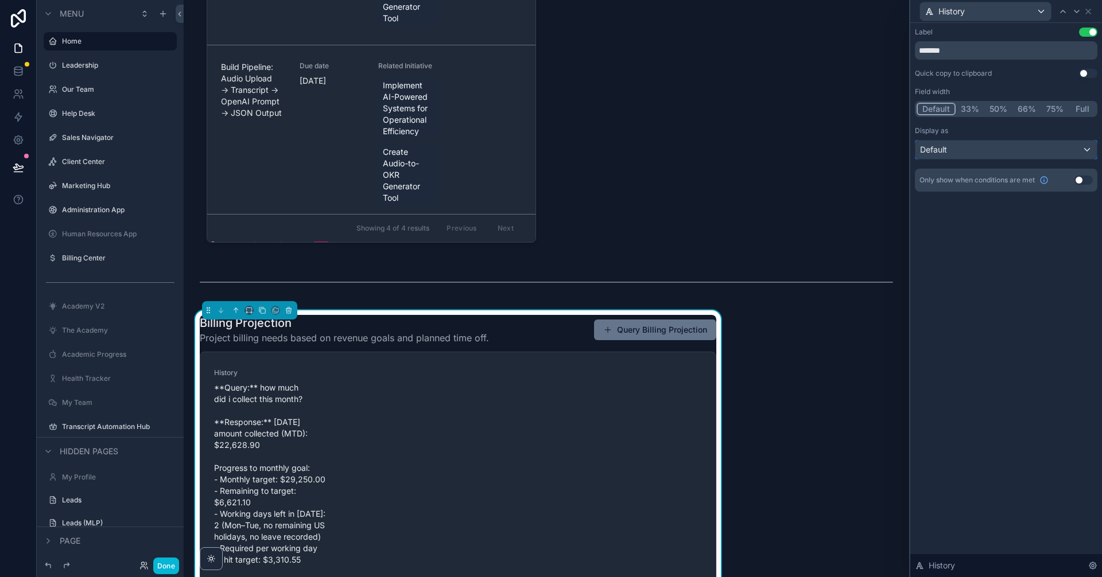
click at [1019, 158] on div "Default" at bounding box center [1005, 150] width 181 height 18
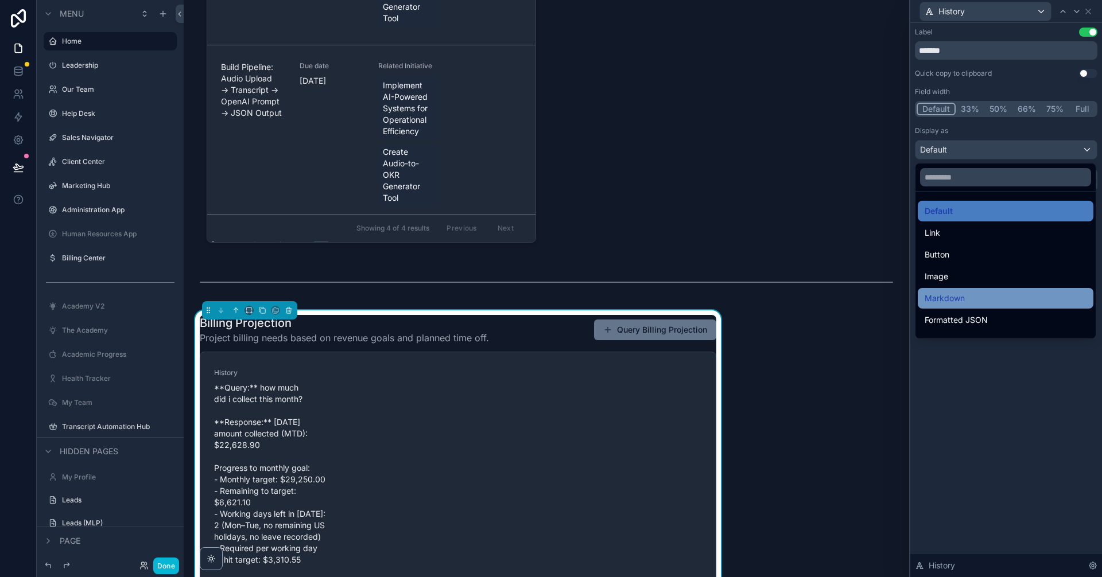
click at [995, 297] on div "Markdown" at bounding box center [1006, 299] width 162 height 14
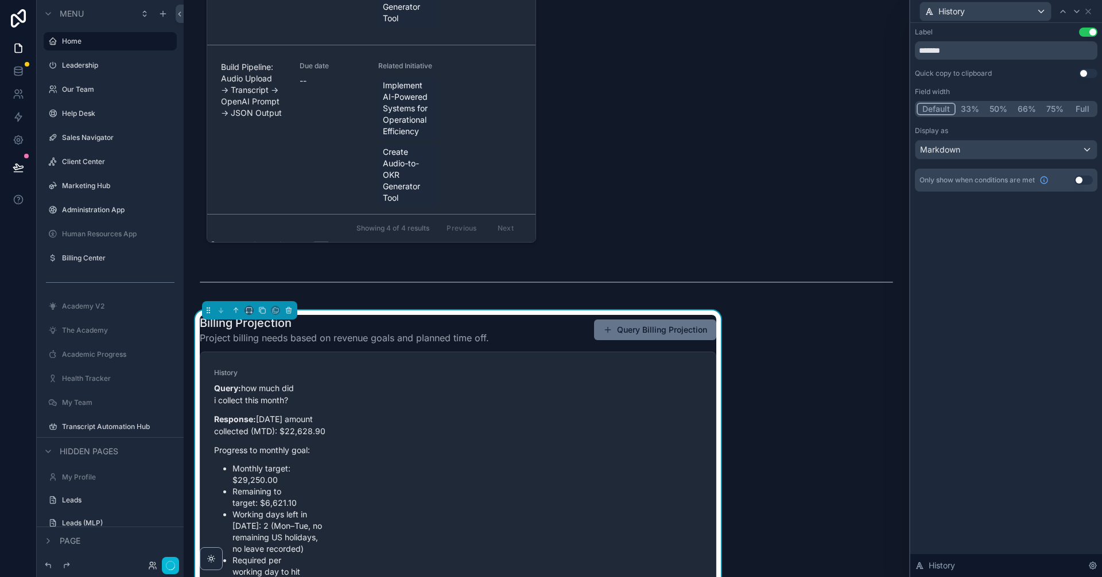
click at [1084, 108] on button "Full" at bounding box center [1082, 109] width 27 height 13
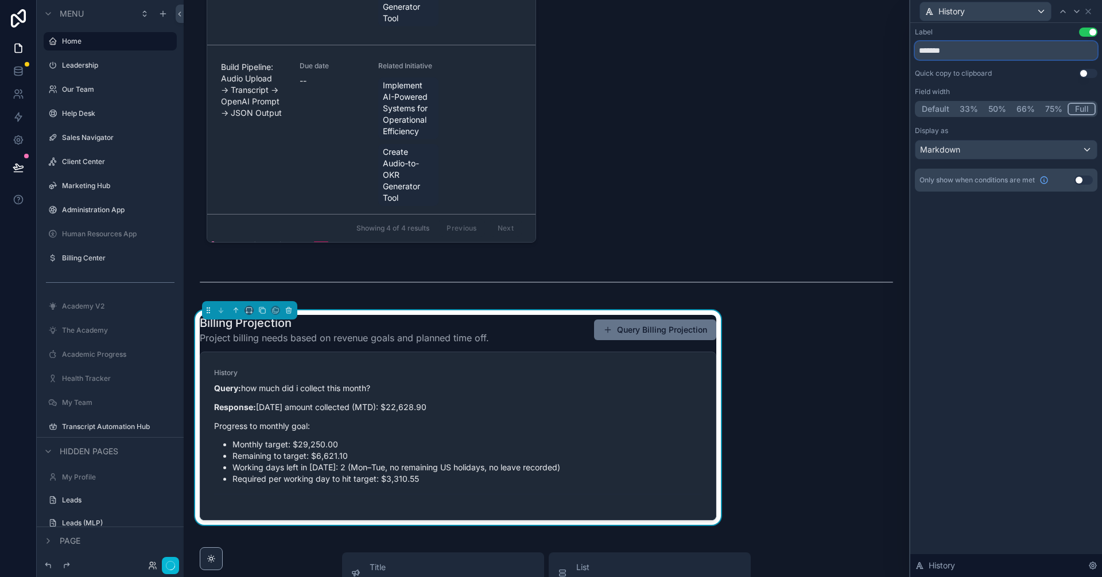
click at [979, 46] on input "*******" at bounding box center [1006, 50] width 183 height 18
click at [978, 46] on input "*******" at bounding box center [1006, 50] width 183 height 18
type input "**********"
click at [172, 562] on icon "button" at bounding box center [170, 565] width 9 height 9
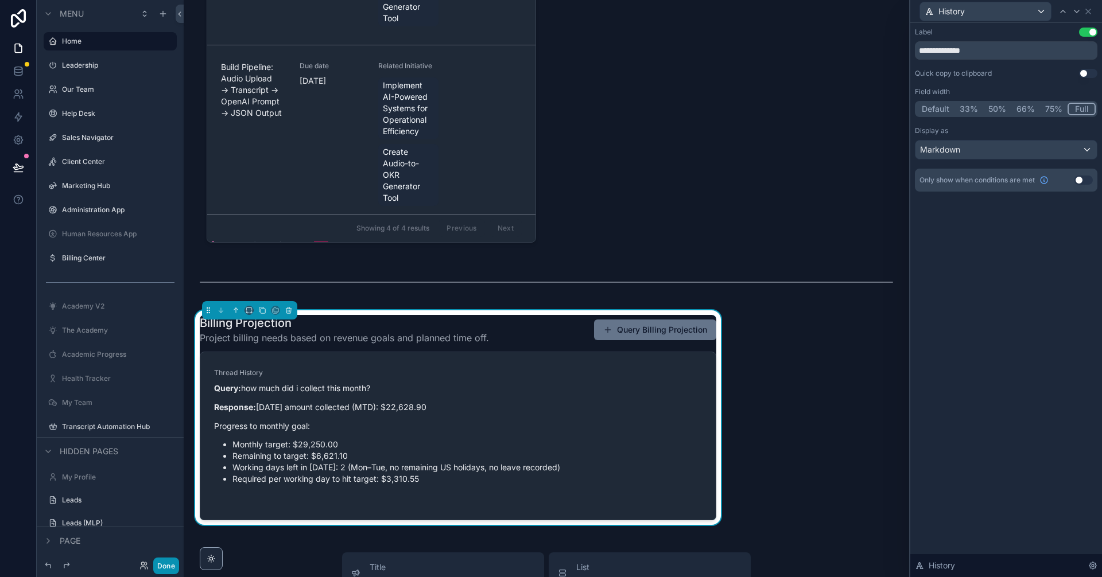
click at [165, 568] on button "Done" at bounding box center [166, 566] width 26 height 17
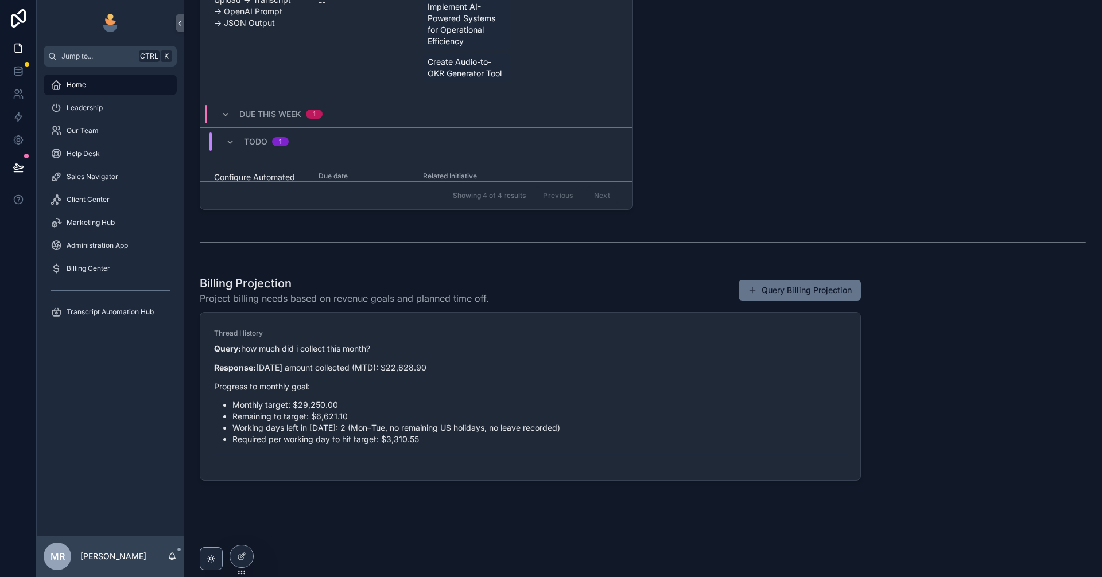
scroll to position [602, 0]
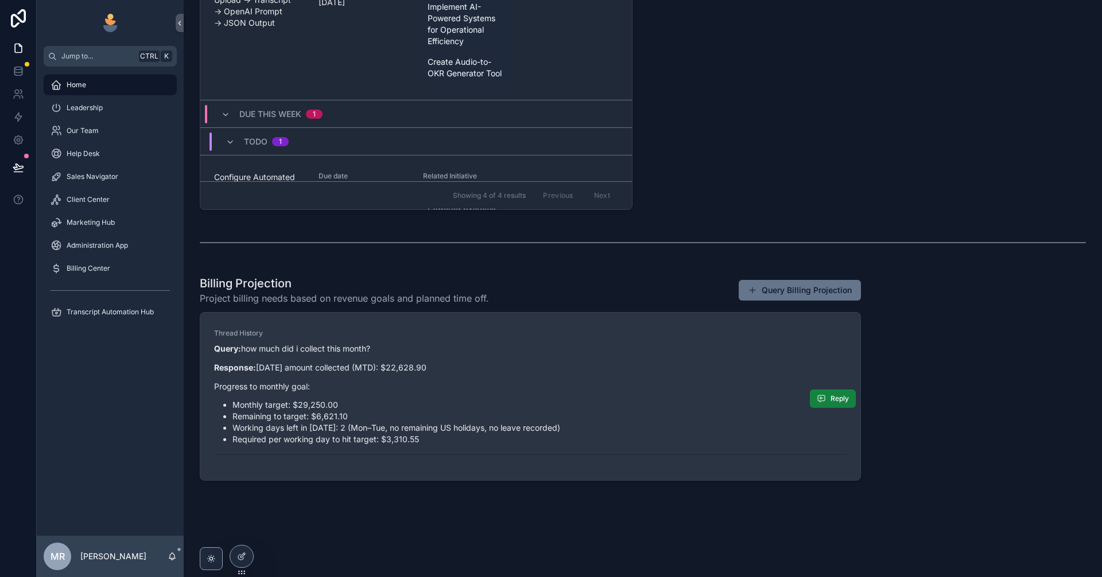
click at [845, 397] on button "Reply" at bounding box center [833, 399] width 46 height 18
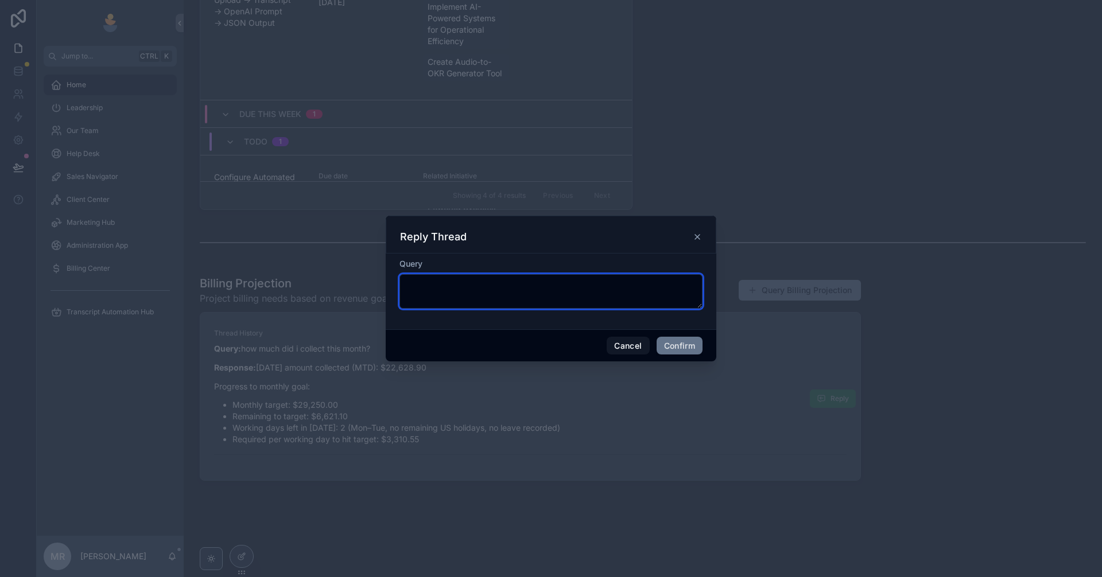
click at [537, 291] on textarea at bounding box center [550, 291] width 303 height 34
click at [536, 299] on textarea at bounding box center [550, 291] width 303 height 34
type textarea "**********"
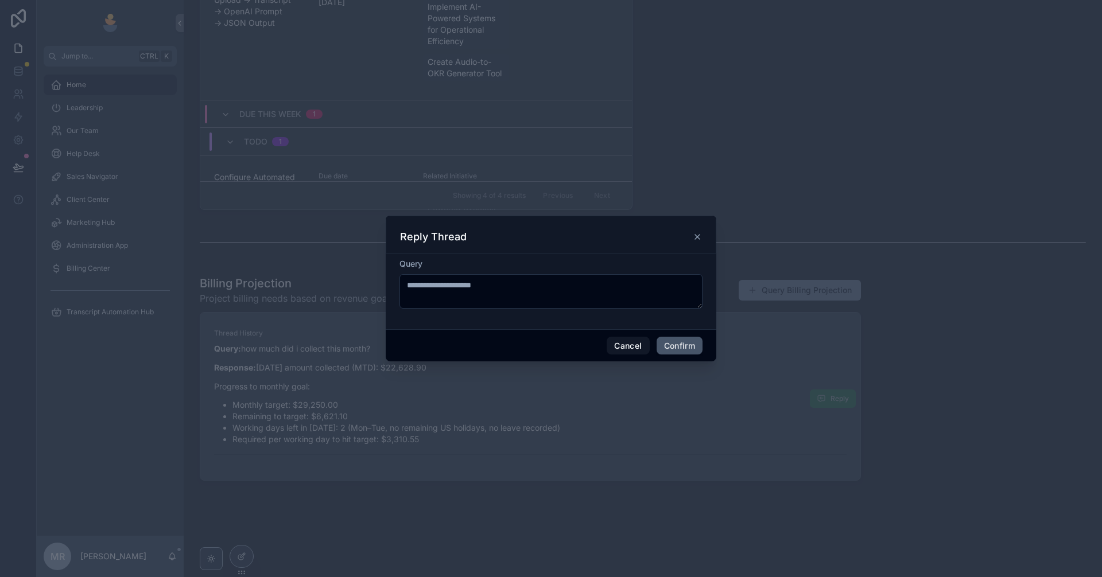
click at [686, 344] on button "Confirm" at bounding box center [680, 346] width 46 height 18
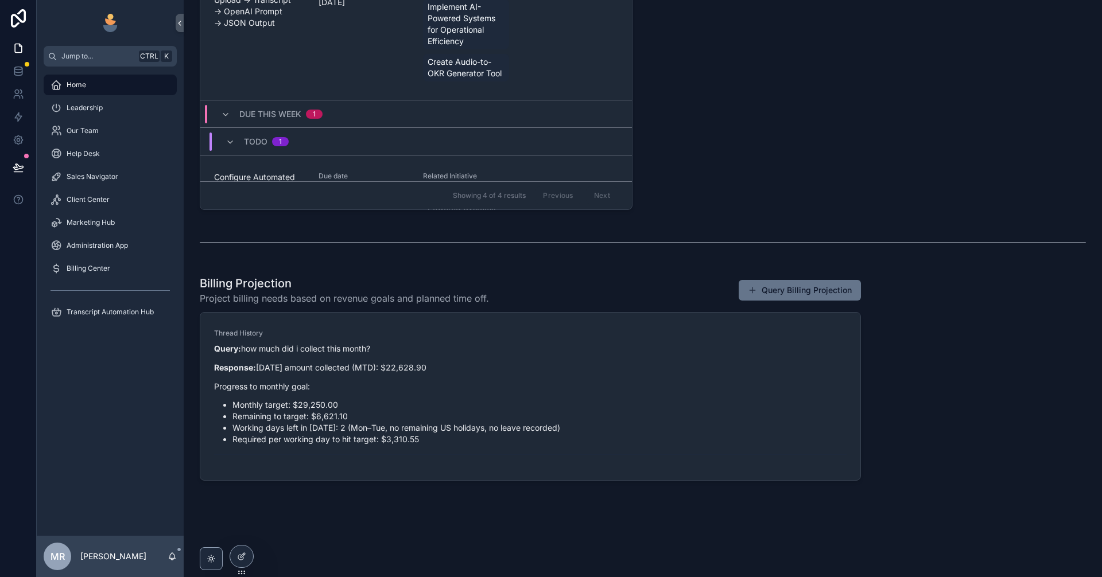
click at [91, 107] on span "Leadership" at bounding box center [85, 107] width 36 height 9
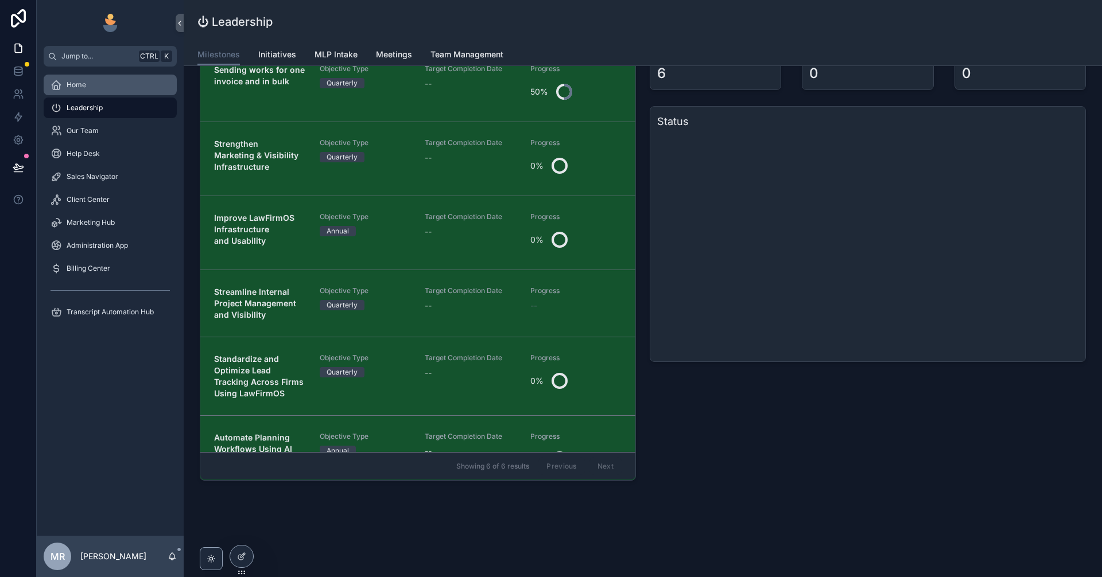
click at [94, 86] on div "Home" at bounding box center [110, 85] width 119 height 18
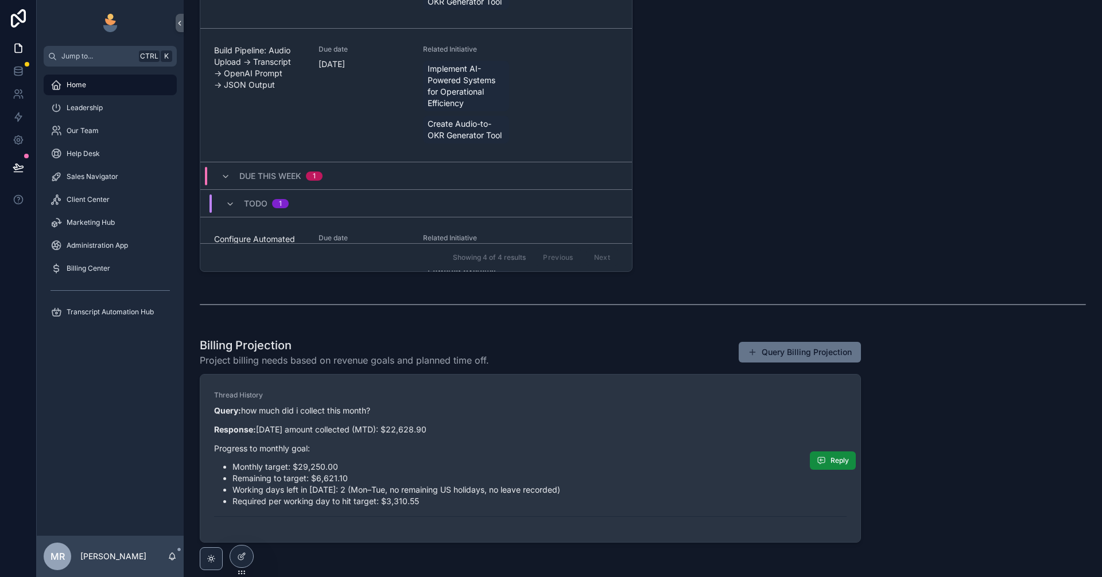
scroll to position [602, 0]
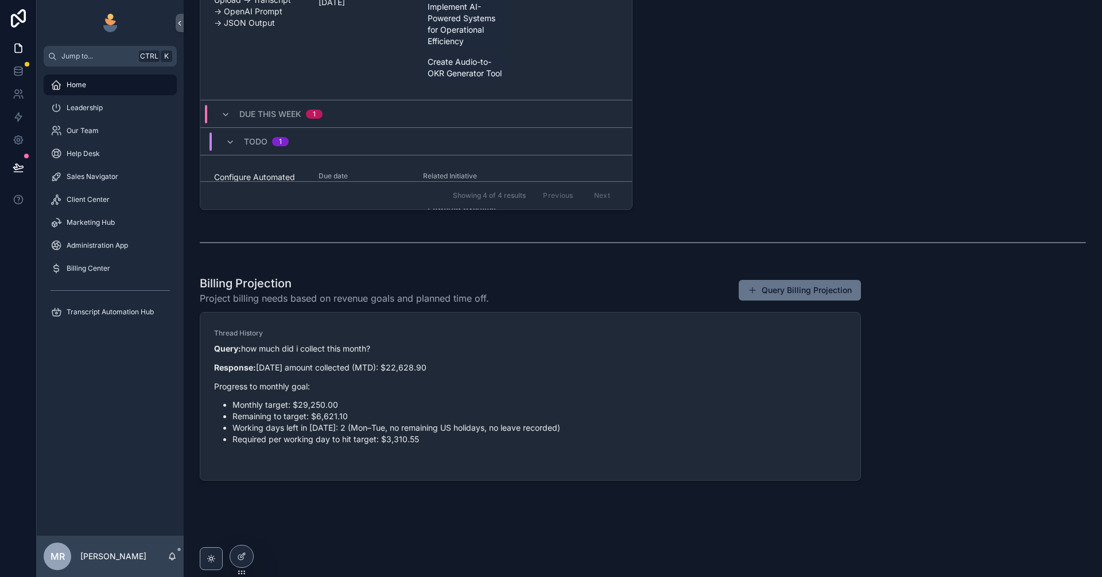
click at [115, 120] on div "Our Team" at bounding box center [110, 130] width 147 height 23
click at [117, 132] on div "Our Team" at bounding box center [110, 131] width 119 height 18
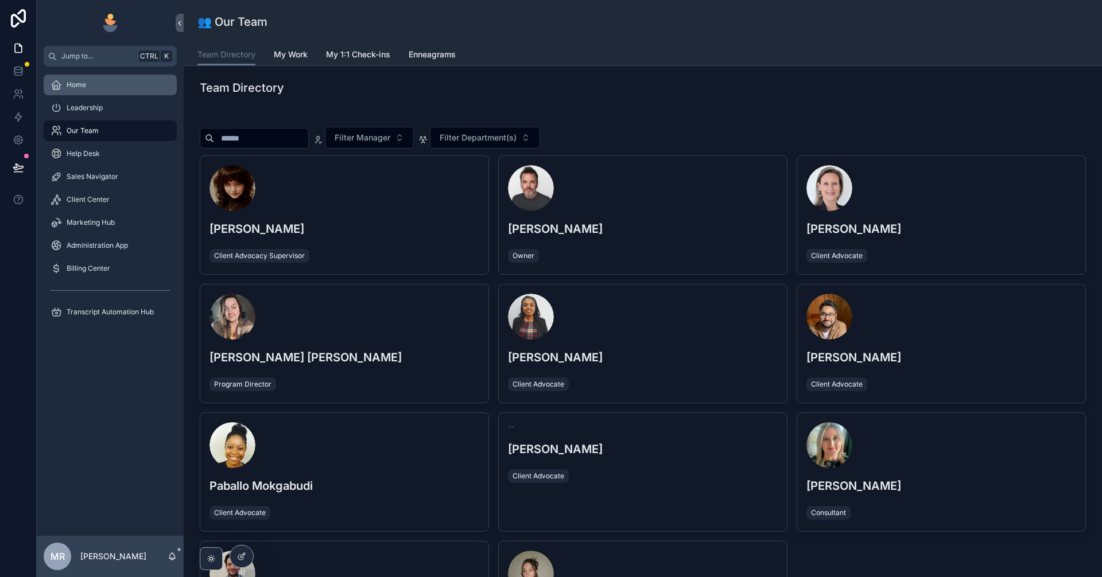
click at [106, 85] on div "Home" at bounding box center [110, 85] width 119 height 18
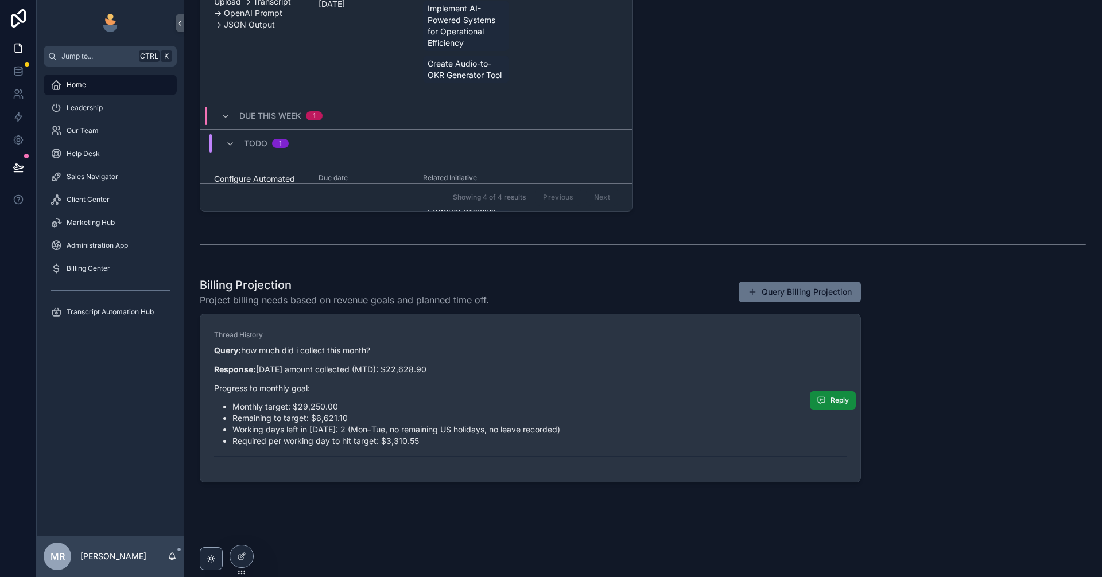
scroll to position [602, 0]
click at [417, 384] on p "Progress to monthly goal:" at bounding box center [530, 387] width 633 height 12
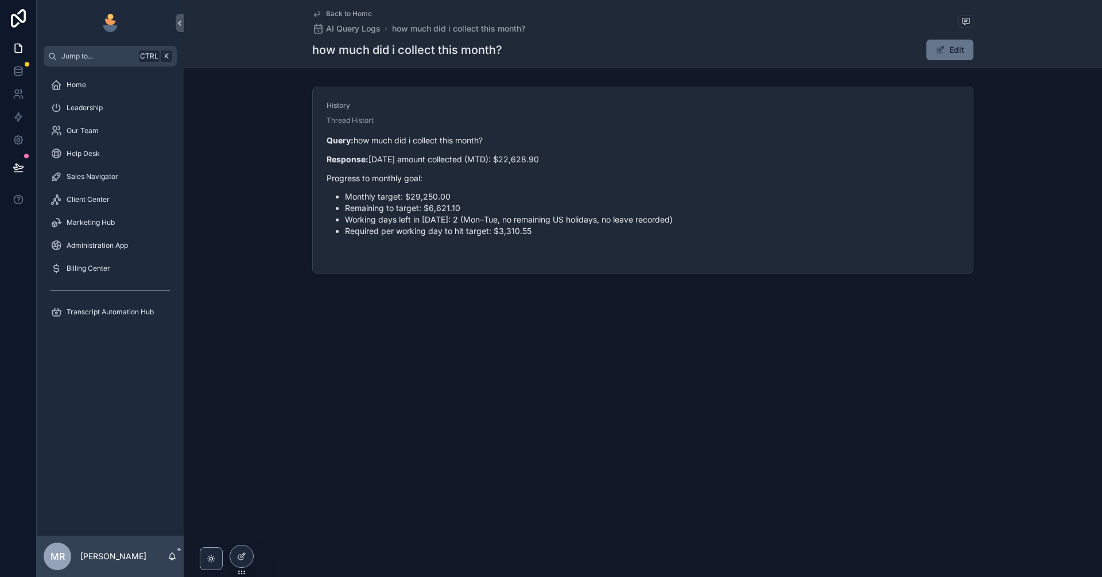
click at [504, 167] on div "Query: how much did i collect this month? Response: September 2025 amount colle…" at bounding box center [643, 190] width 633 height 112
click at [96, 80] on div "Home" at bounding box center [110, 85] width 119 height 18
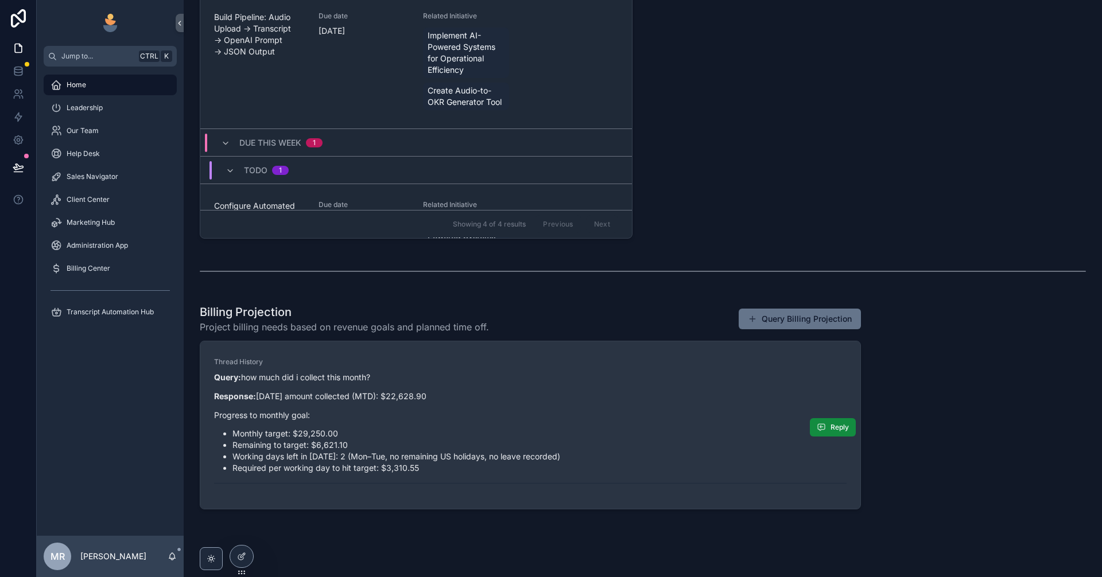
scroll to position [576, 0]
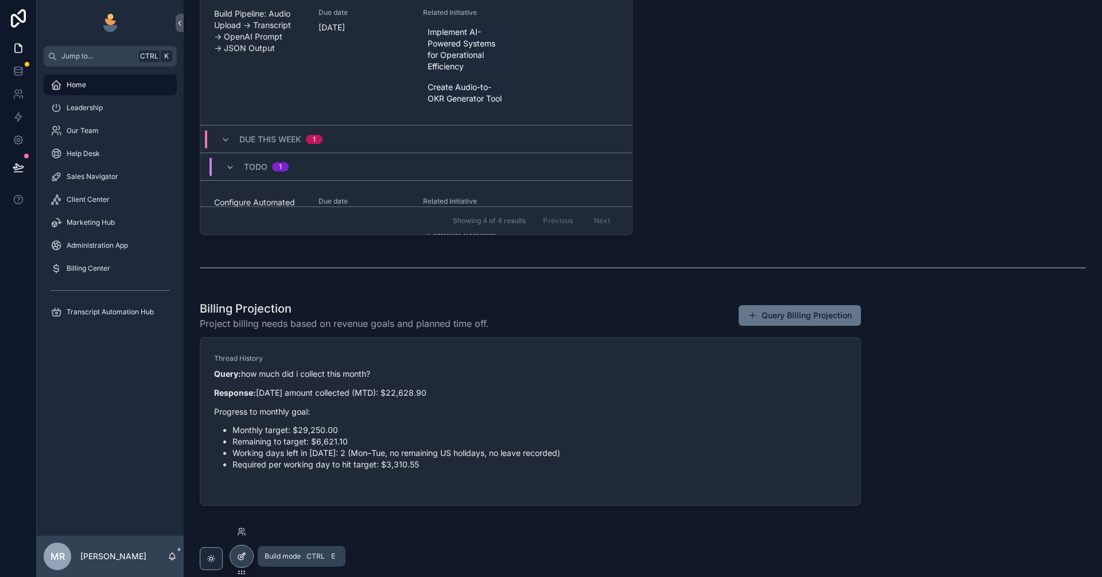
click at [238, 552] on icon at bounding box center [241, 556] width 9 height 9
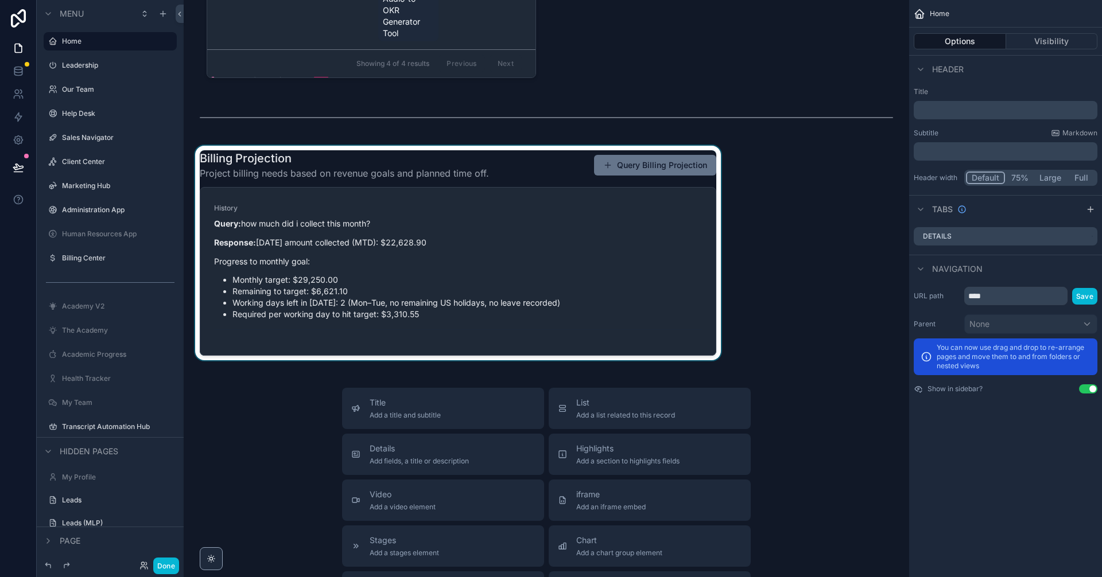
scroll to position [1686, 0]
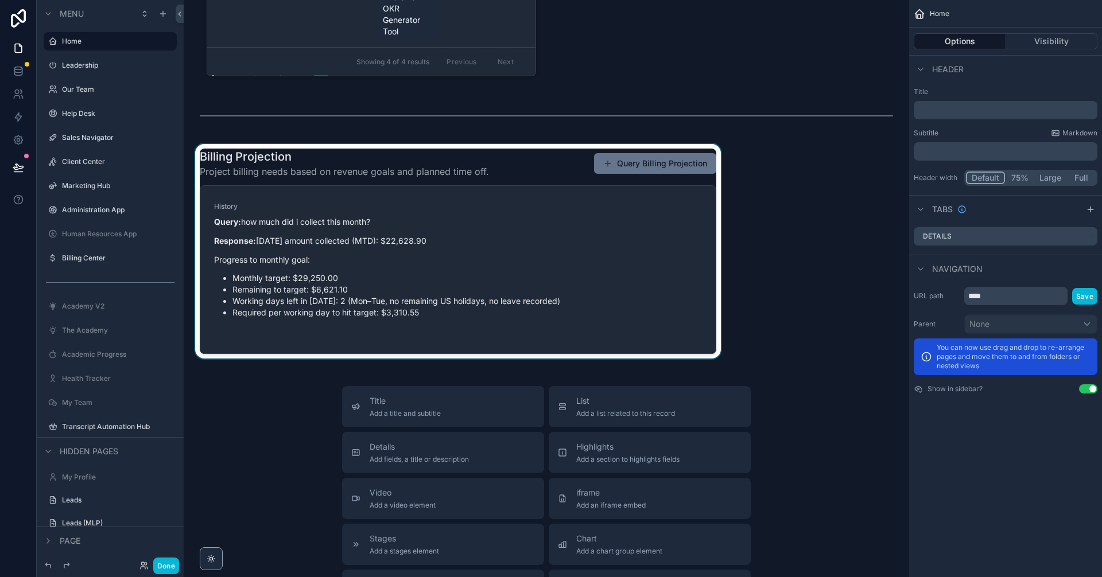
click at [596, 277] on div "scrollable content" at bounding box center [458, 251] width 530 height 215
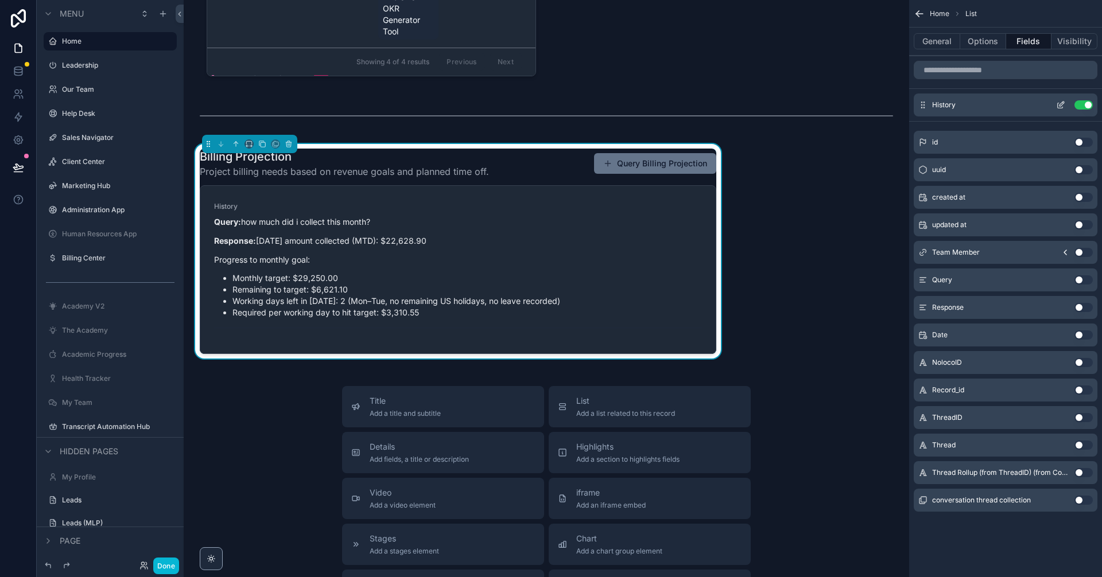
click at [1060, 107] on icon "scrollable content" at bounding box center [1060, 104] width 9 height 9
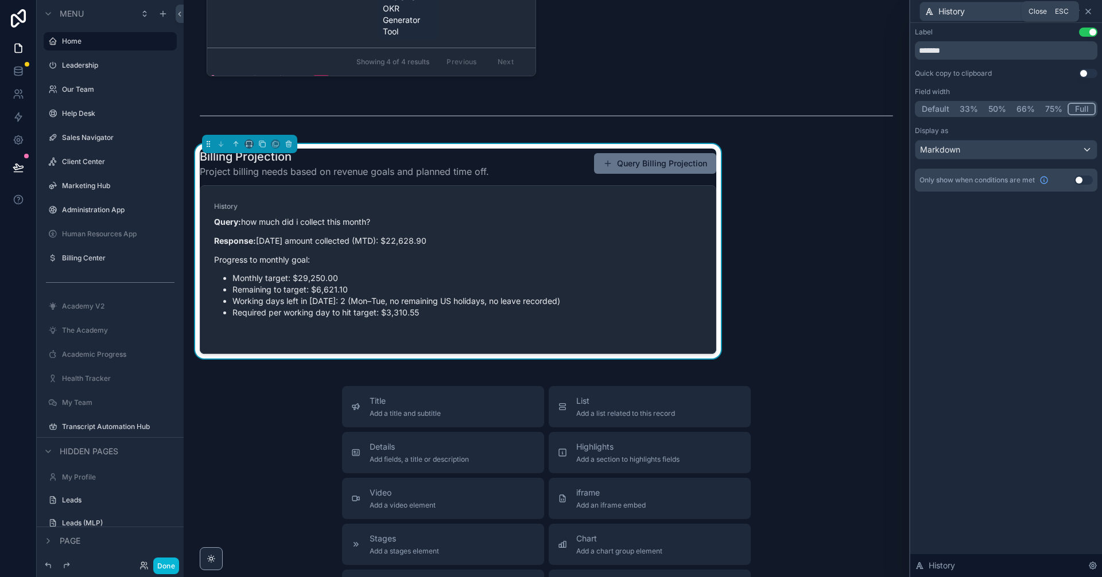
click at [1089, 9] on icon at bounding box center [1088, 11] width 9 height 9
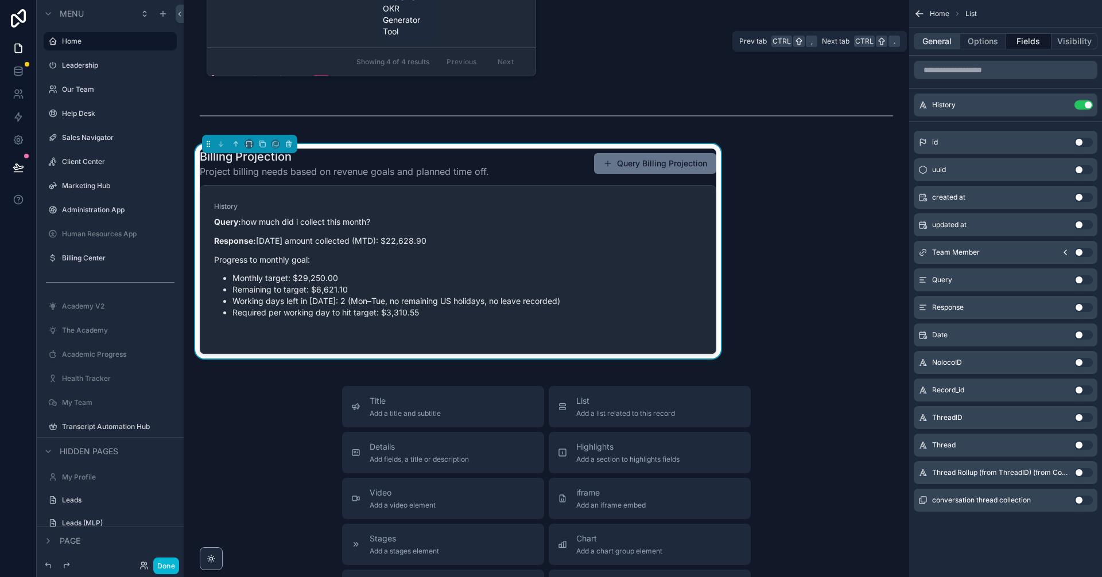
click at [949, 40] on button "General" at bounding box center [937, 41] width 46 height 16
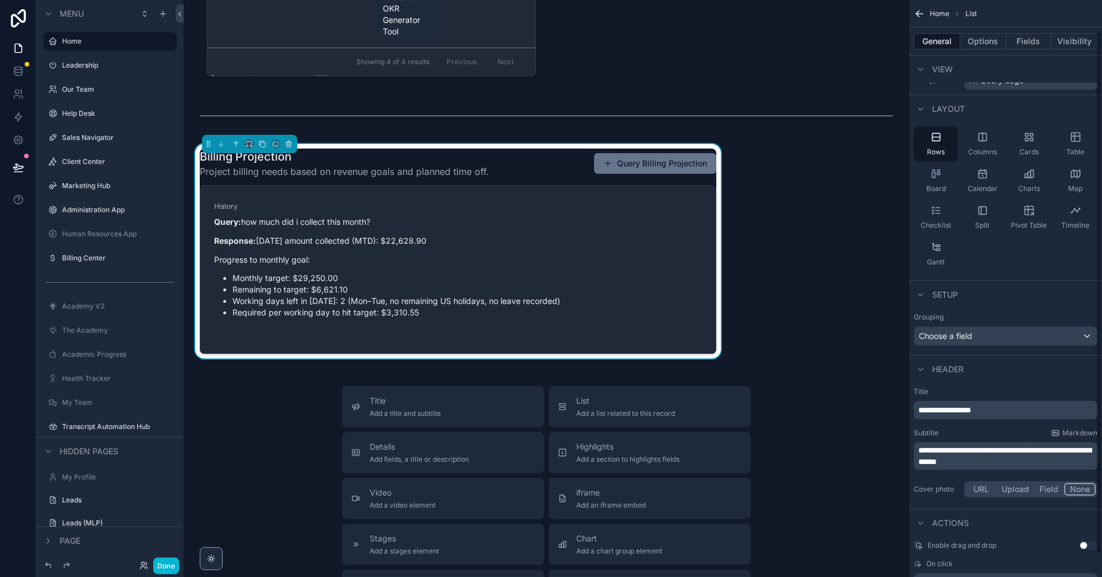
scroll to position [60, 0]
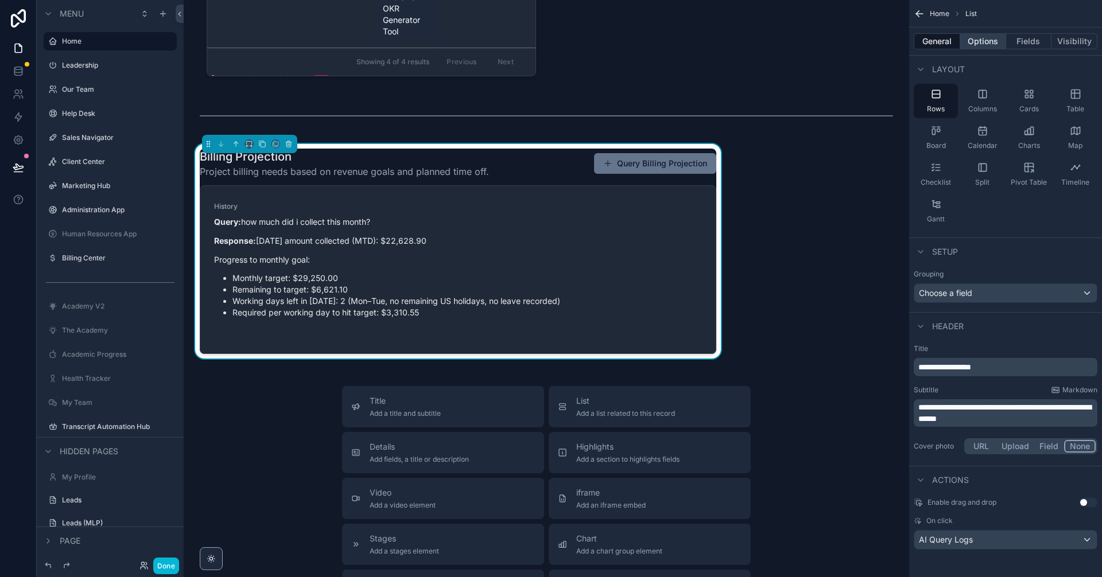
click at [985, 39] on button "Options" at bounding box center [983, 41] width 46 height 16
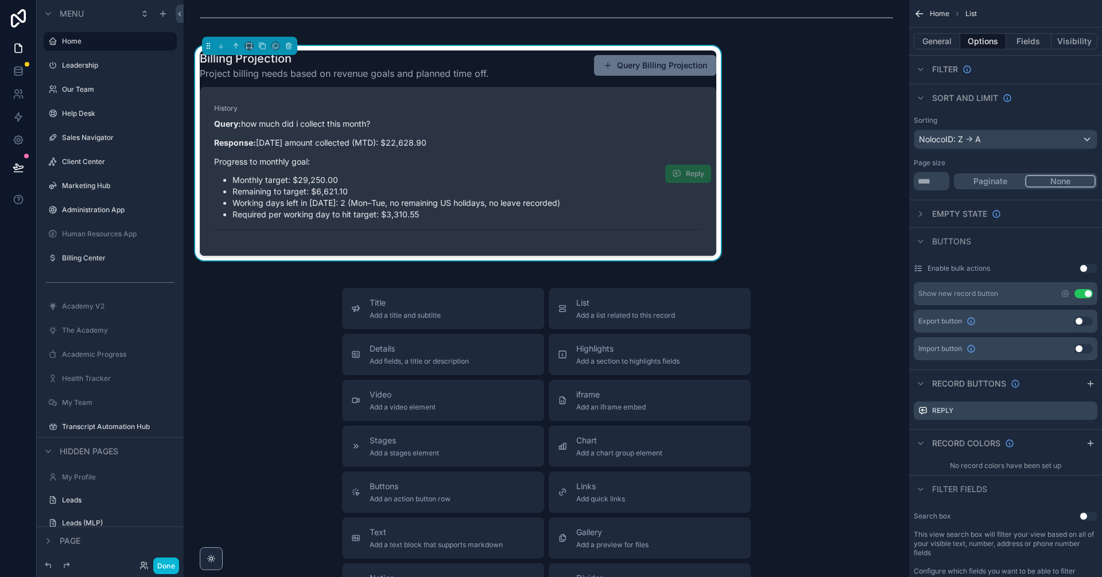
scroll to position [1763, 0]
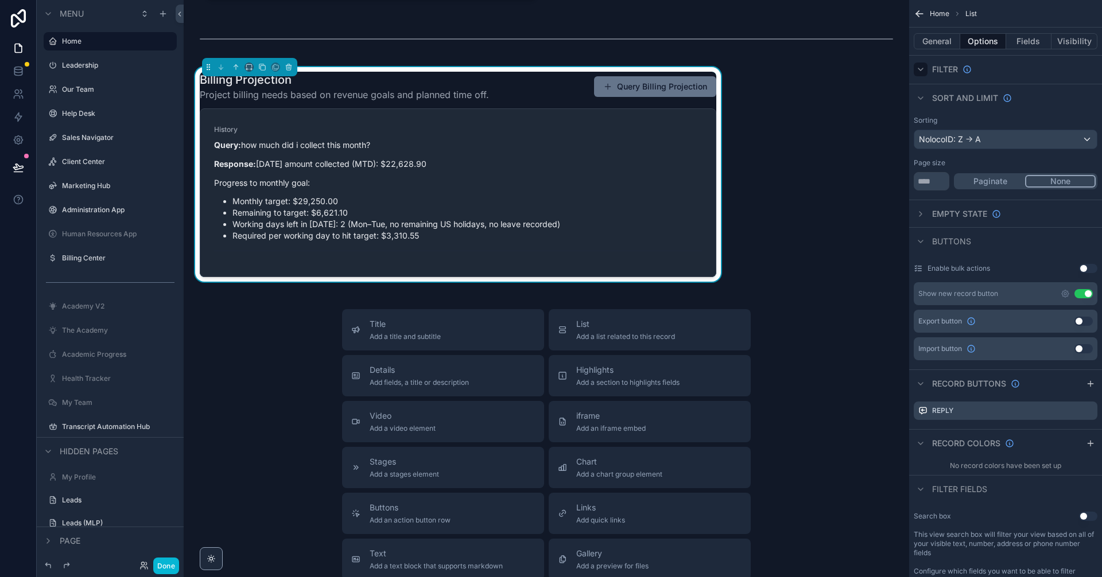
click at [919, 74] on div "scrollable content" at bounding box center [921, 70] width 14 height 14
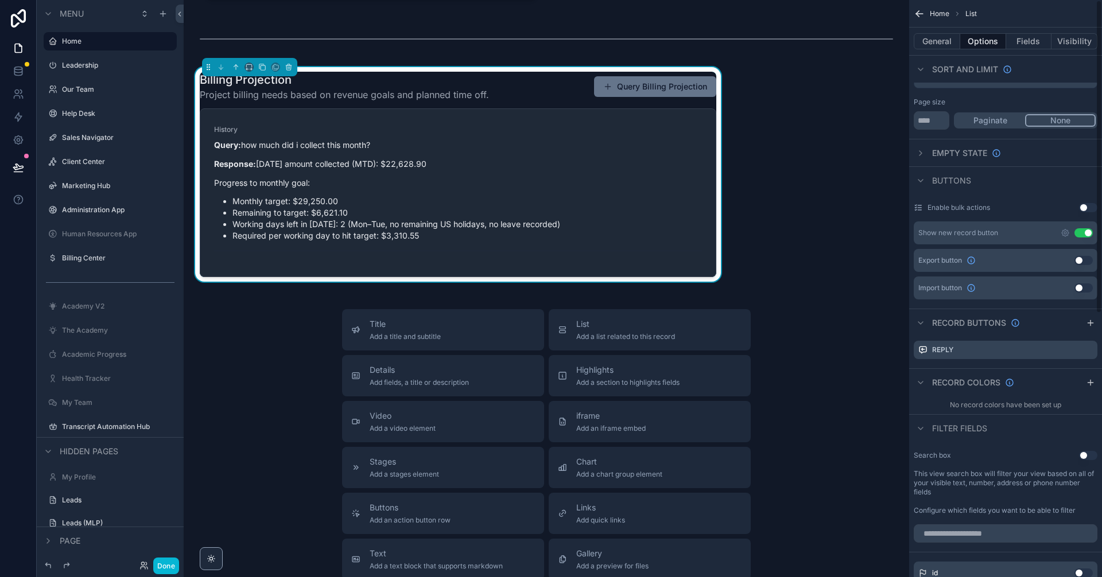
scroll to position [0, 0]
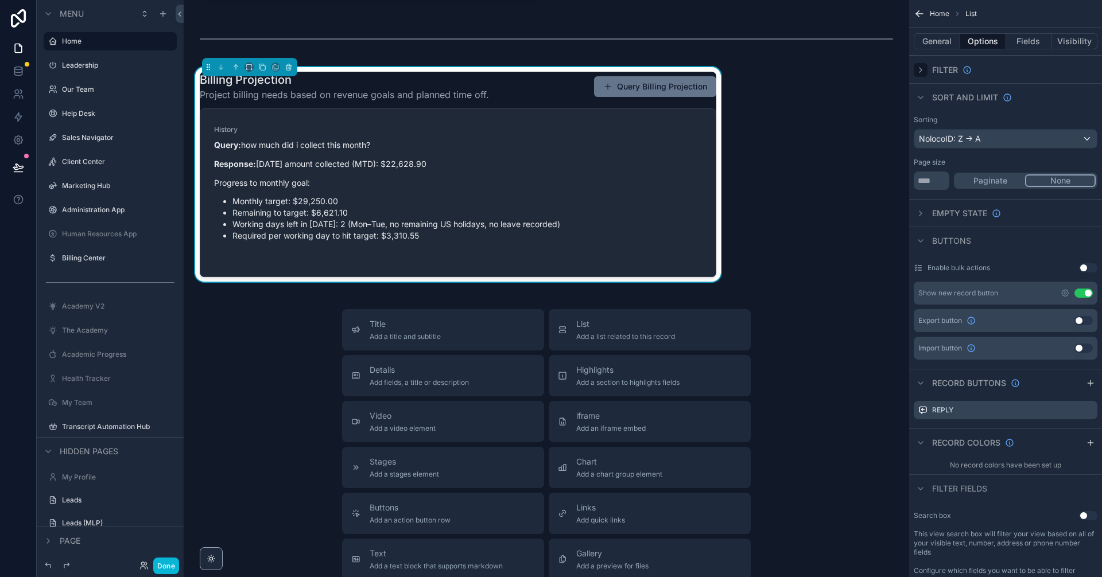
click at [923, 75] on div "scrollable content" at bounding box center [921, 70] width 14 height 14
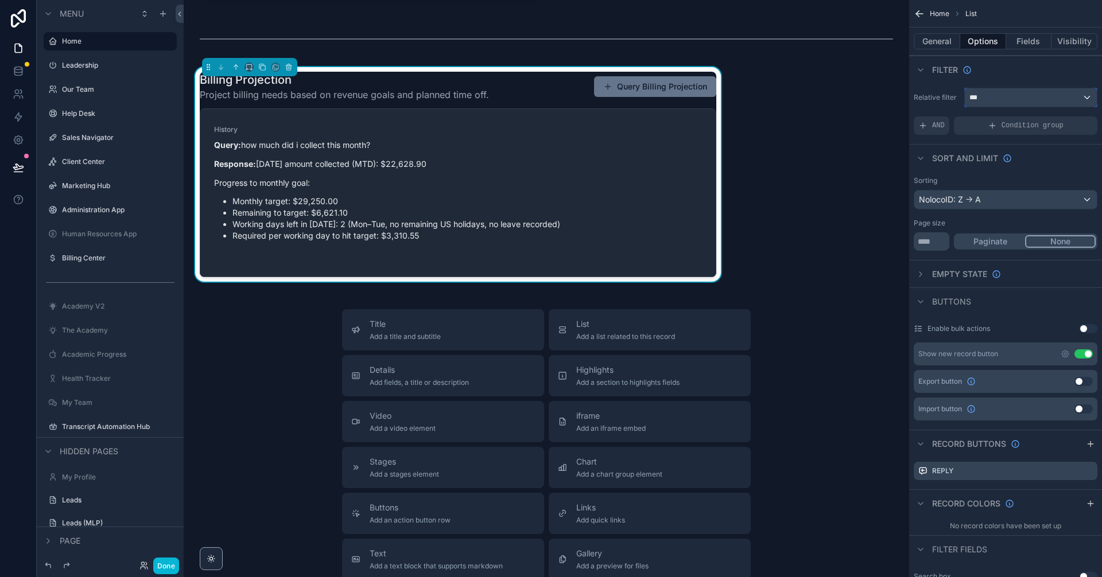
click at [1033, 104] on div "***" at bounding box center [1031, 97] width 132 height 18
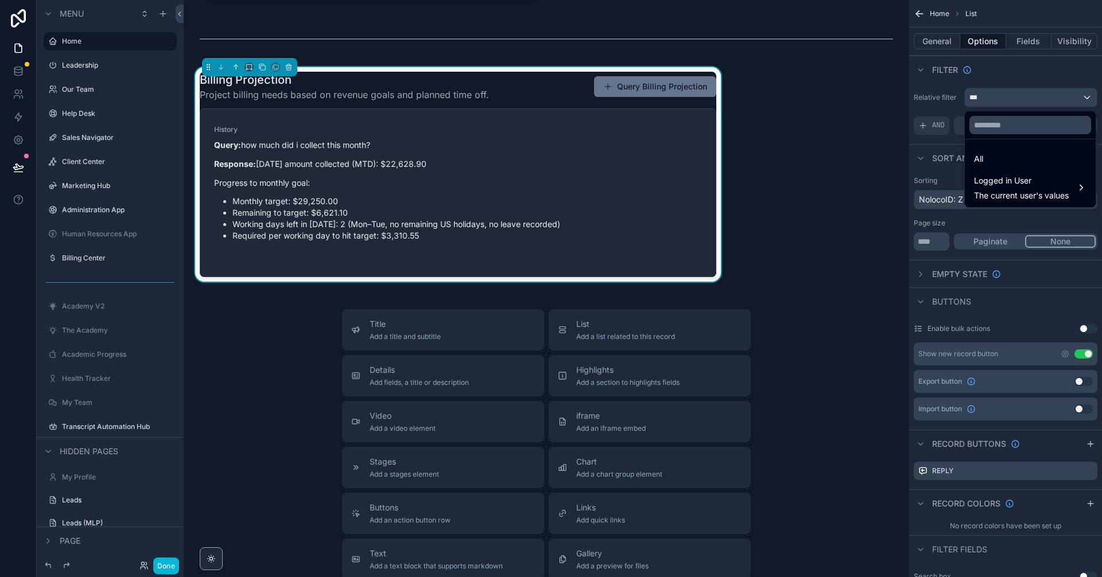
click at [1033, 104] on div "scrollable content" at bounding box center [551, 288] width 1102 height 577
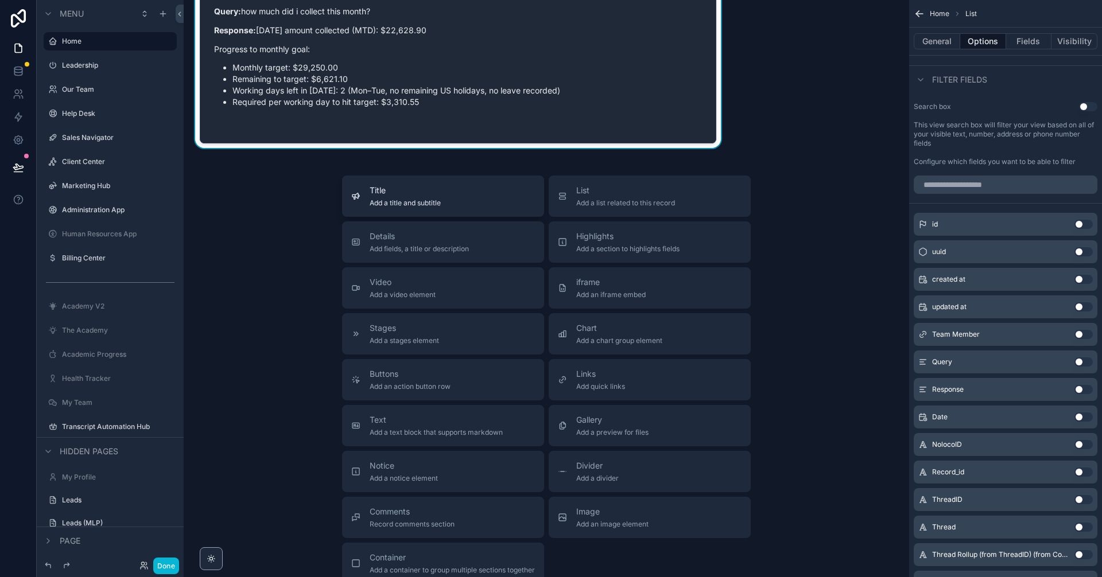
scroll to position [1763, 0]
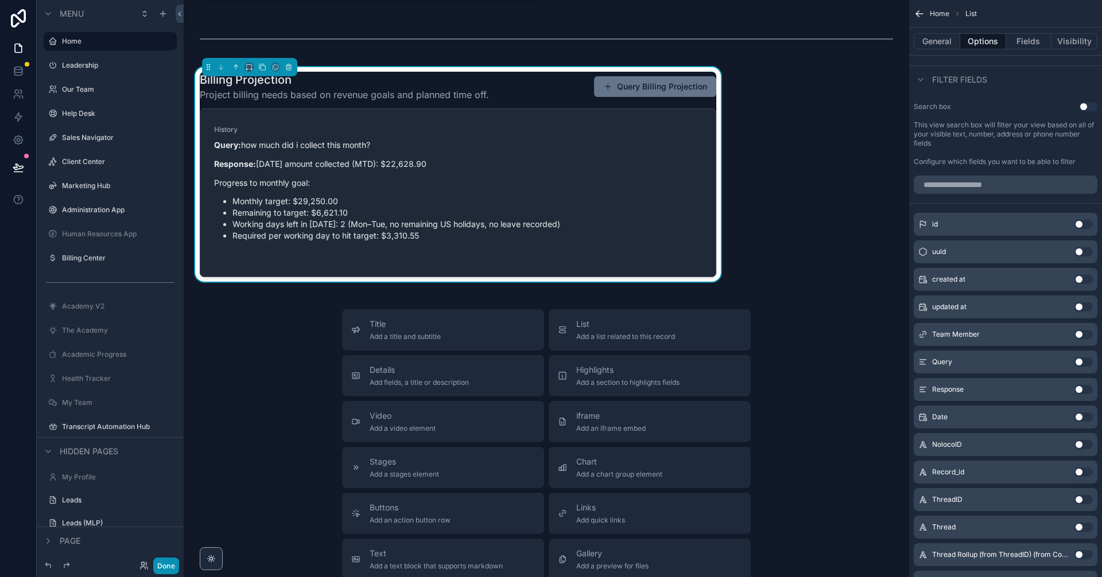
click at [173, 565] on button "Done" at bounding box center [166, 566] width 26 height 17
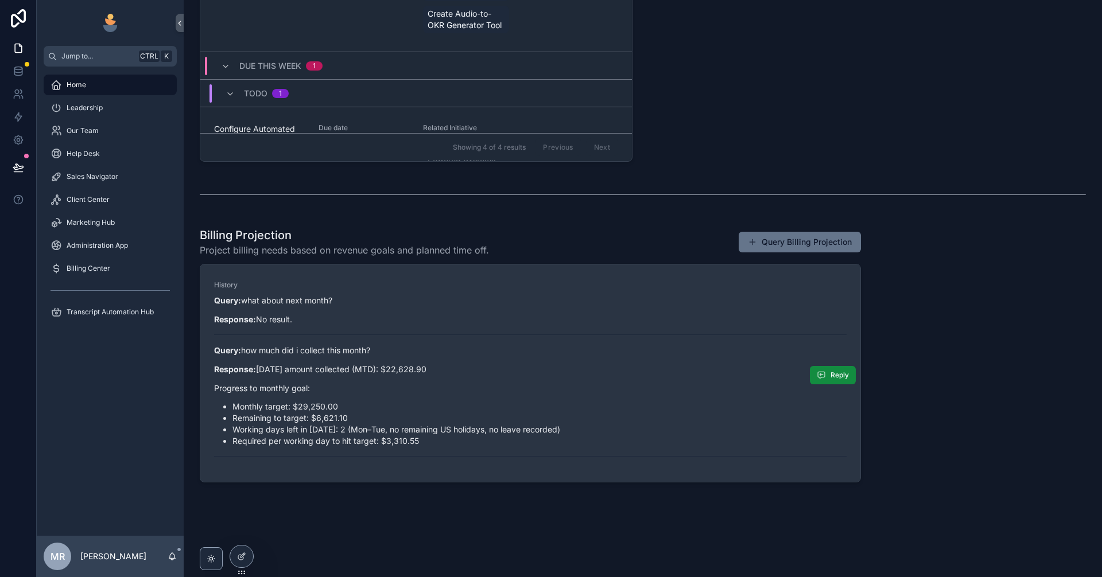
scroll to position [651, 0]
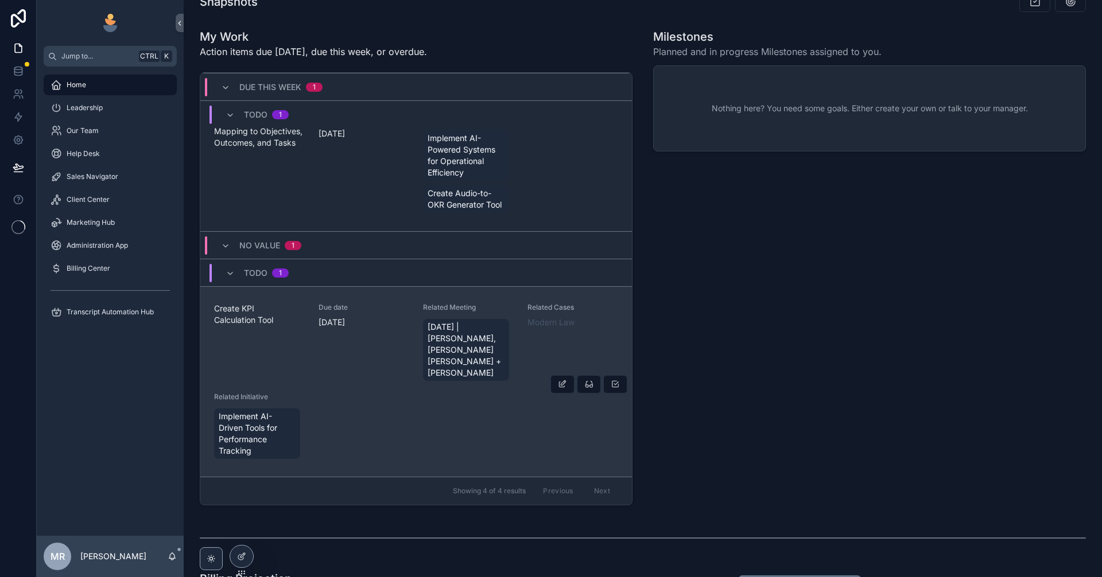
scroll to position [387, 0]
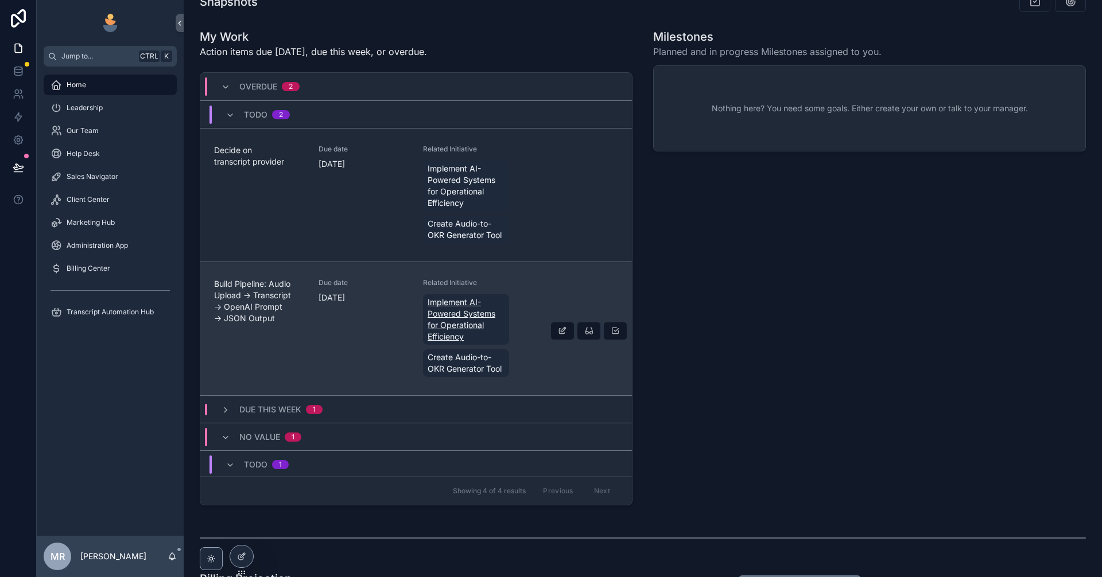
click at [445, 332] on span "Implement AI-Powered Systems for Operational Efficiency" at bounding box center [466, 320] width 77 height 46
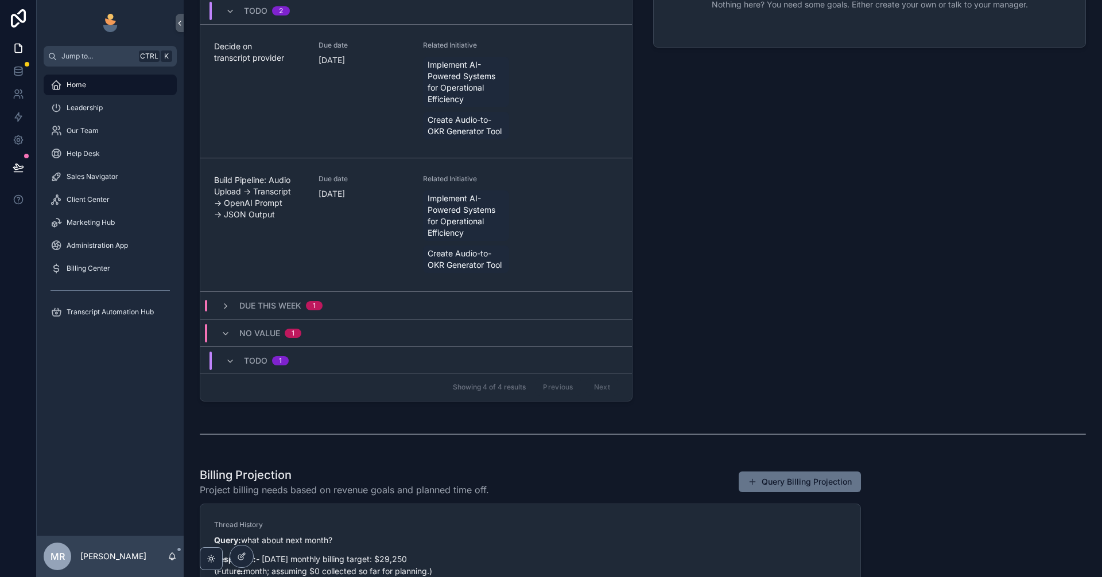
scroll to position [421, 0]
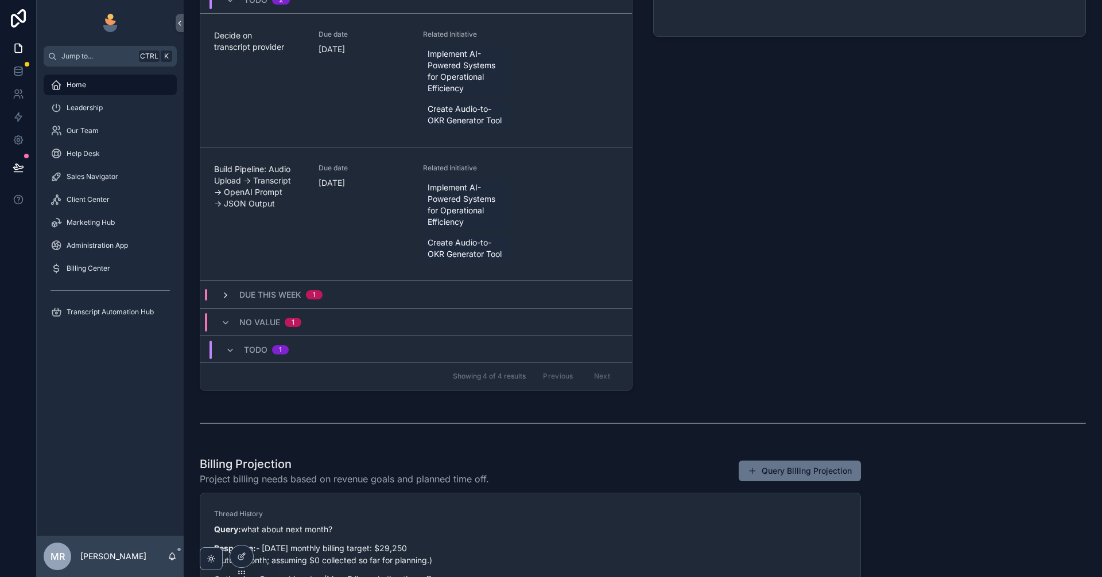
click at [222, 300] on icon "scrollable content" at bounding box center [225, 295] width 9 height 9
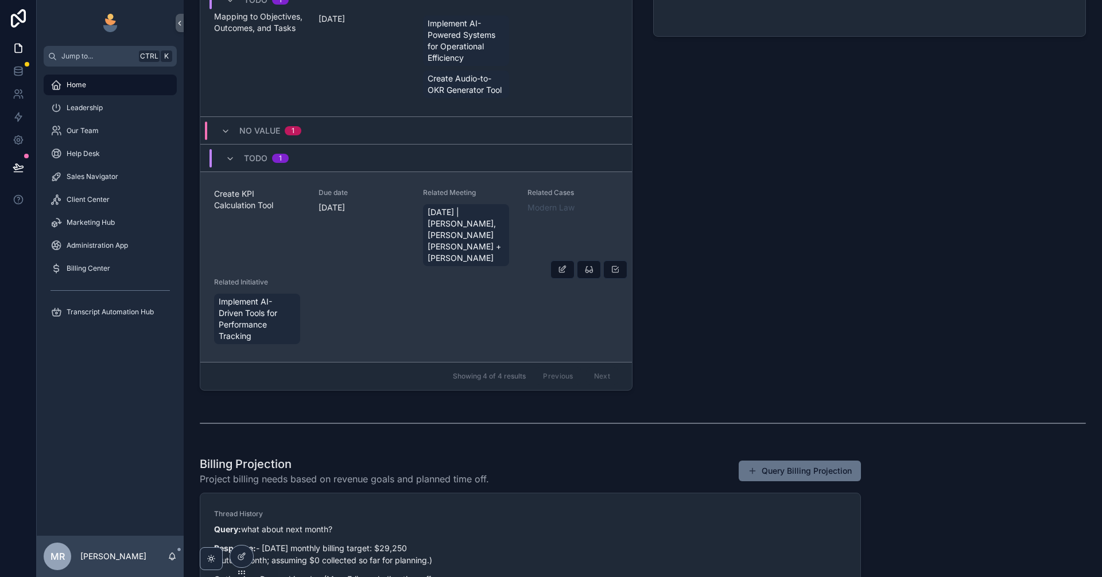
scroll to position [387, 0]
click at [242, 197] on span "Create KPI Calculation Tool" at bounding box center [259, 199] width 91 height 23
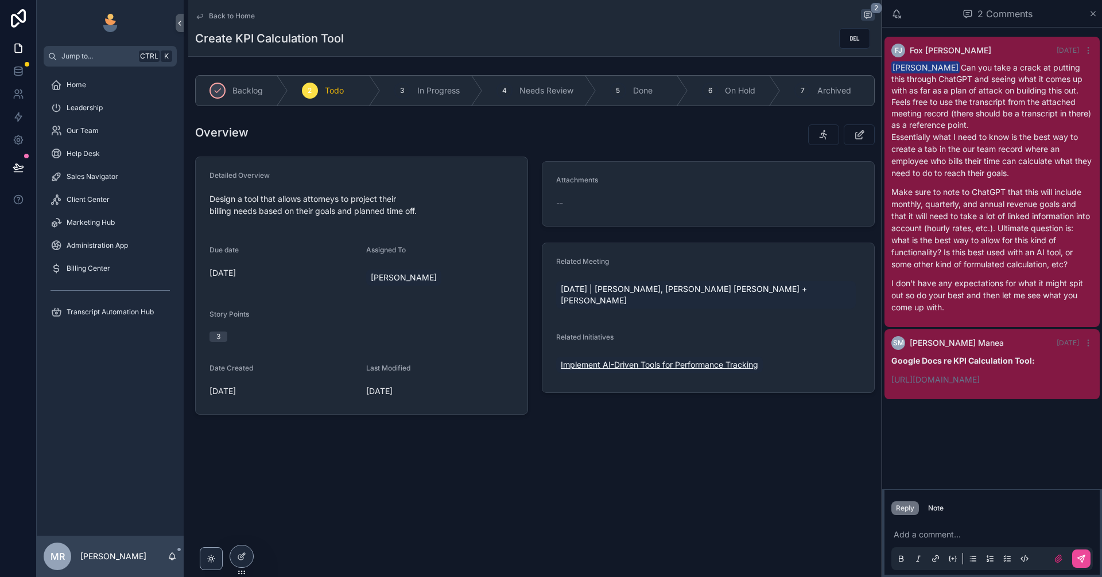
click at [640, 368] on span "Implement AI-Driven Tools for Performance Tracking" at bounding box center [659, 364] width 197 height 11
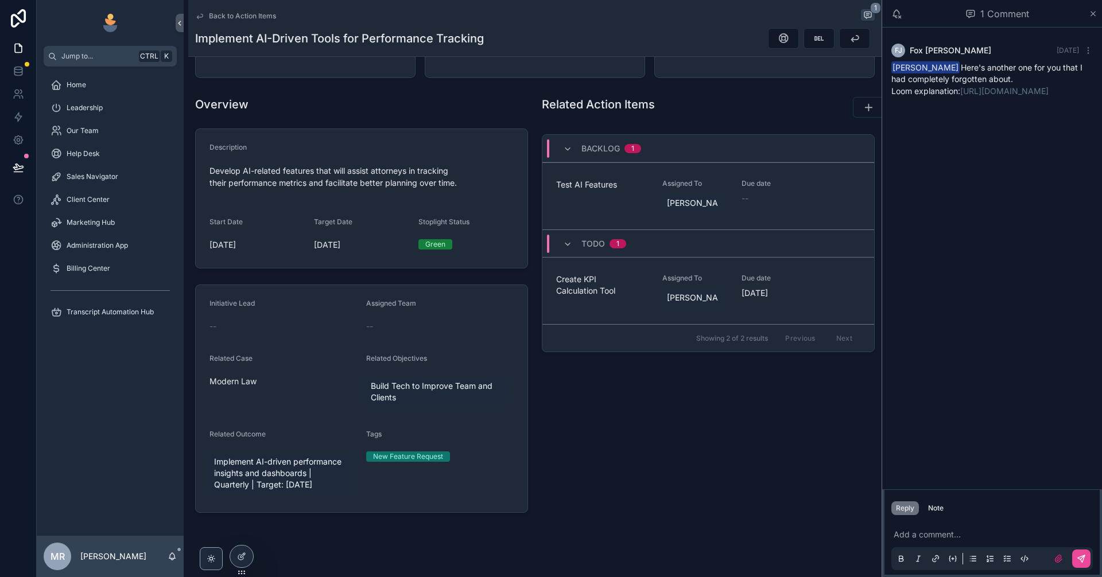
scroll to position [153, 0]
click at [953, 536] on p "scrollable content" at bounding box center [994, 534] width 201 height 11
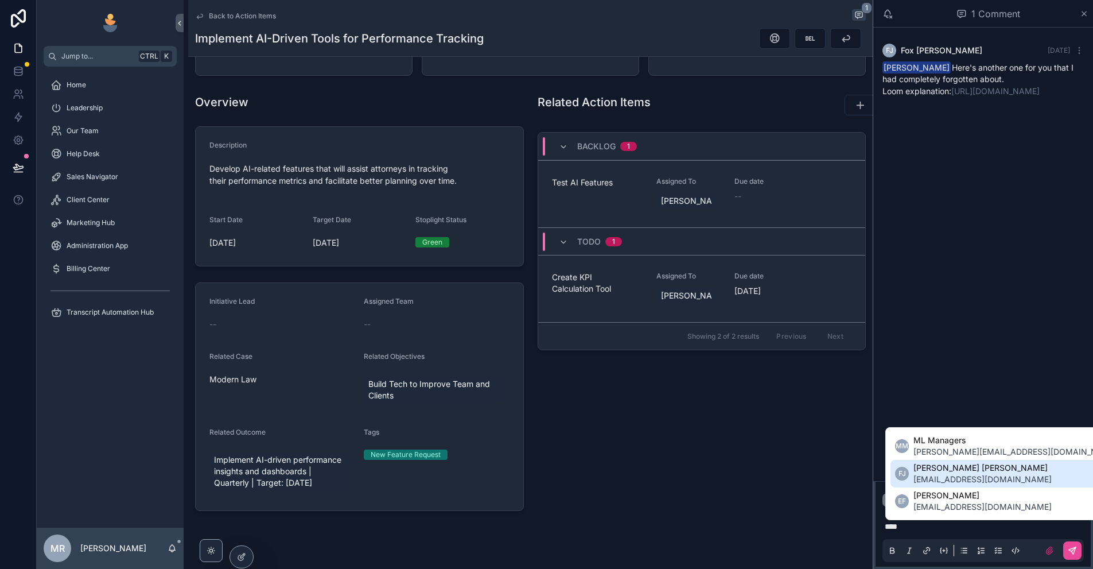
click at [990, 476] on span "[EMAIL_ADDRESS][DOMAIN_NAME]" at bounding box center [983, 479] width 138 height 11
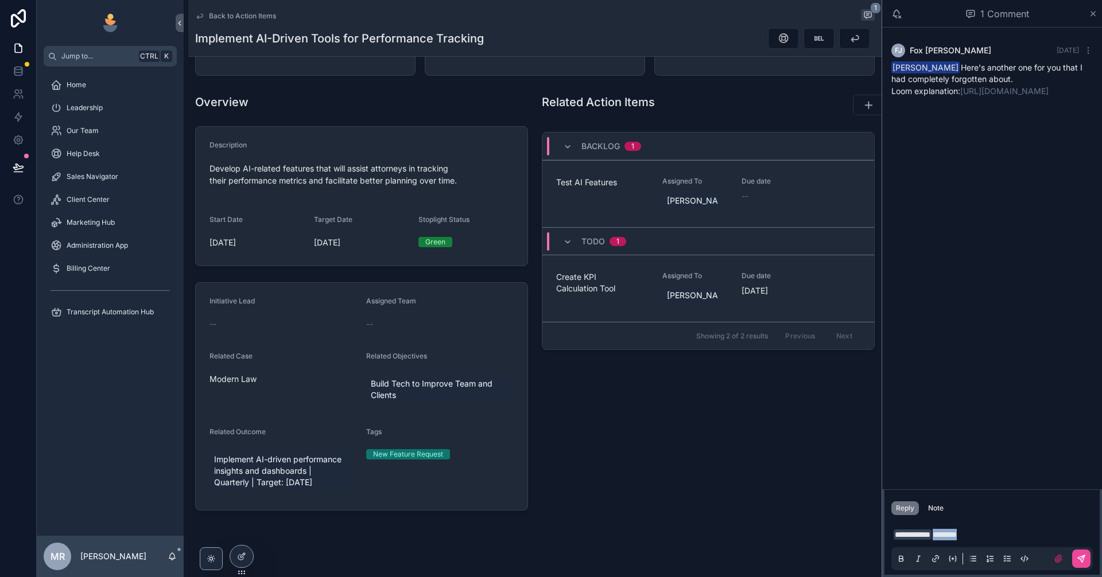
drag, startPoint x: 980, startPoint y: 537, endPoint x: 947, endPoint y: 533, distance: 33.0
click at [947, 533] on p "**********" at bounding box center [994, 534] width 201 height 11
click at [895, 531] on span "**********" at bounding box center [913, 535] width 38 height 10
click at [999, 536] on p "**********" at bounding box center [994, 534] width 201 height 11
click at [1081, 565] on button "scrollable content" at bounding box center [1081, 559] width 18 height 18
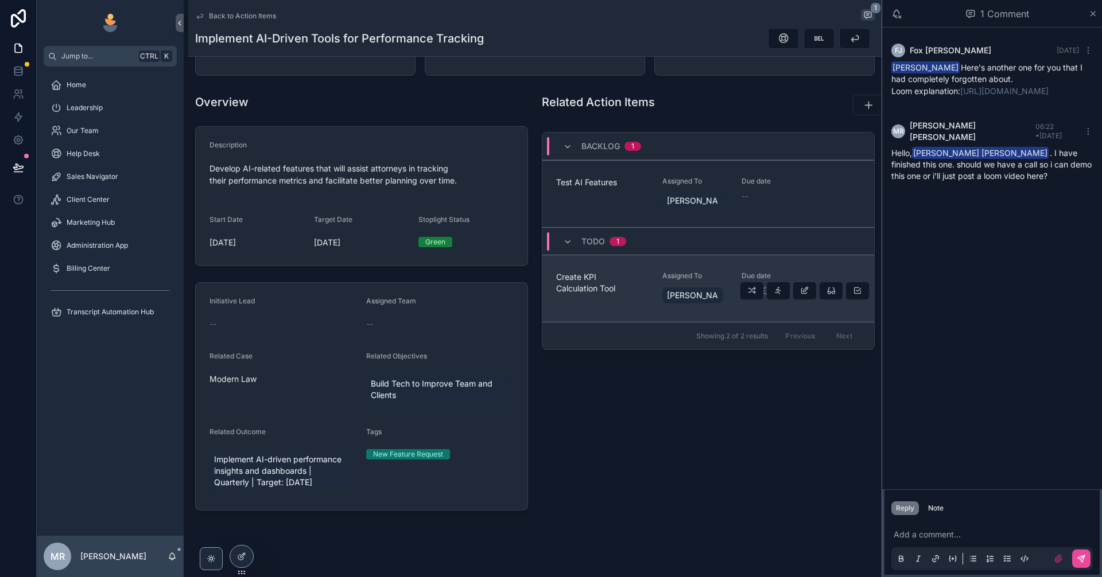
click at [580, 278] on span "Create KPI Calculation Tool" at bounding box center [602, 282] width 92 height 23
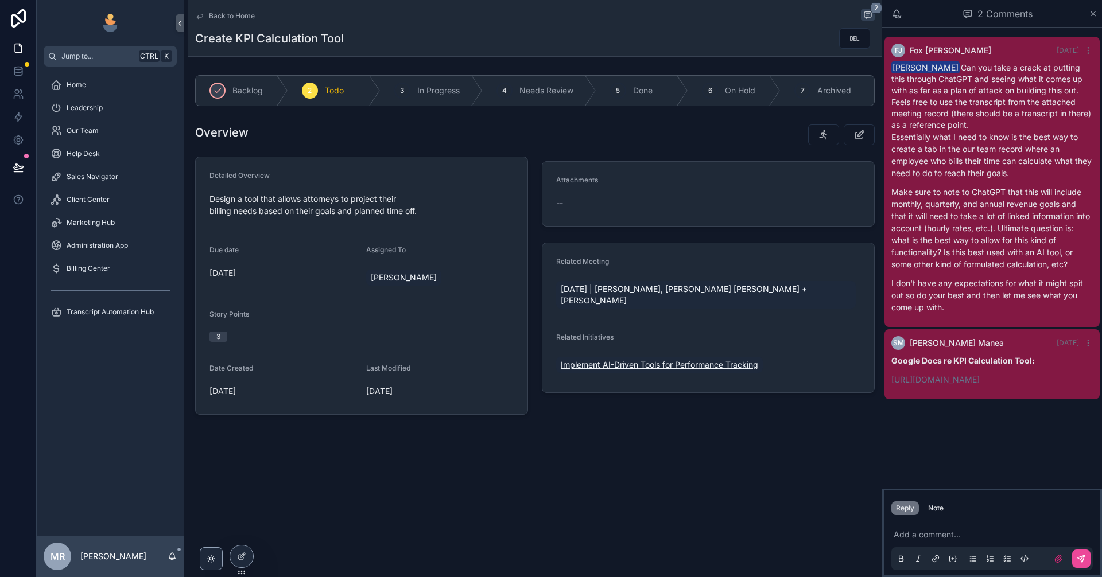
click at [611, 369] on span "Implement AI-Driven Tools for Performance Tracking" at bounding box center [659, 364] width 197 height 11
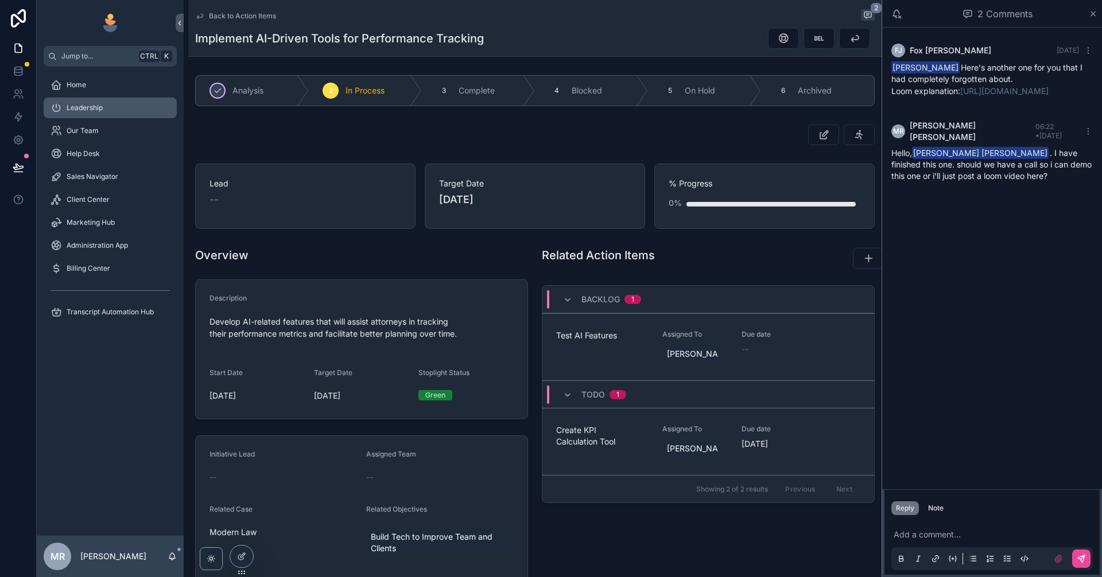
click at [96, 107] on span "Leadership" at bounding box center [85, 107] width 36 height 9
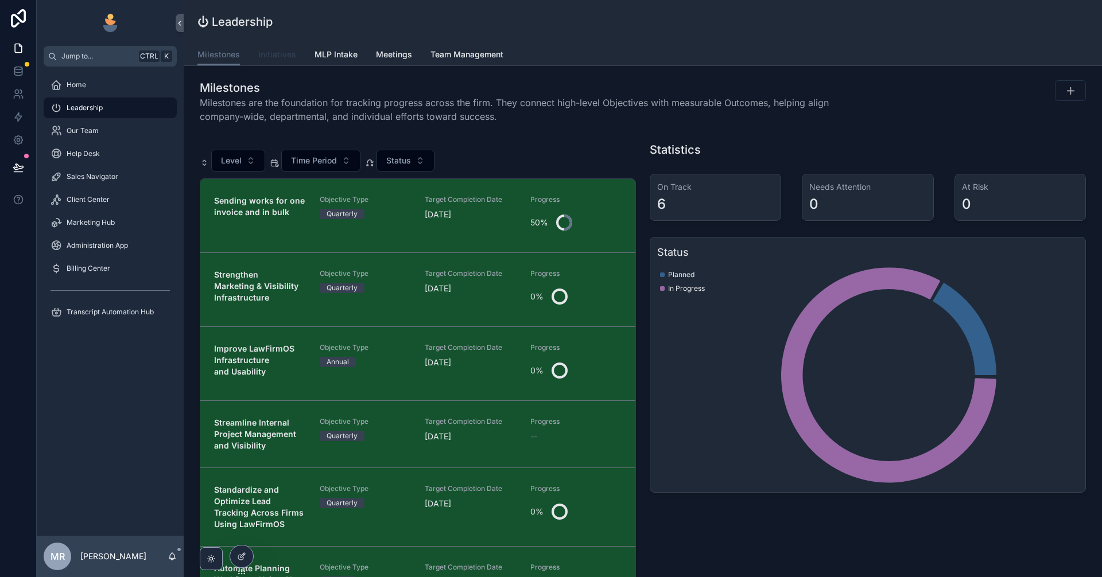
click at [281, 56] on span "Initiatives" at bounding box center [277, 54] width 38 height 11
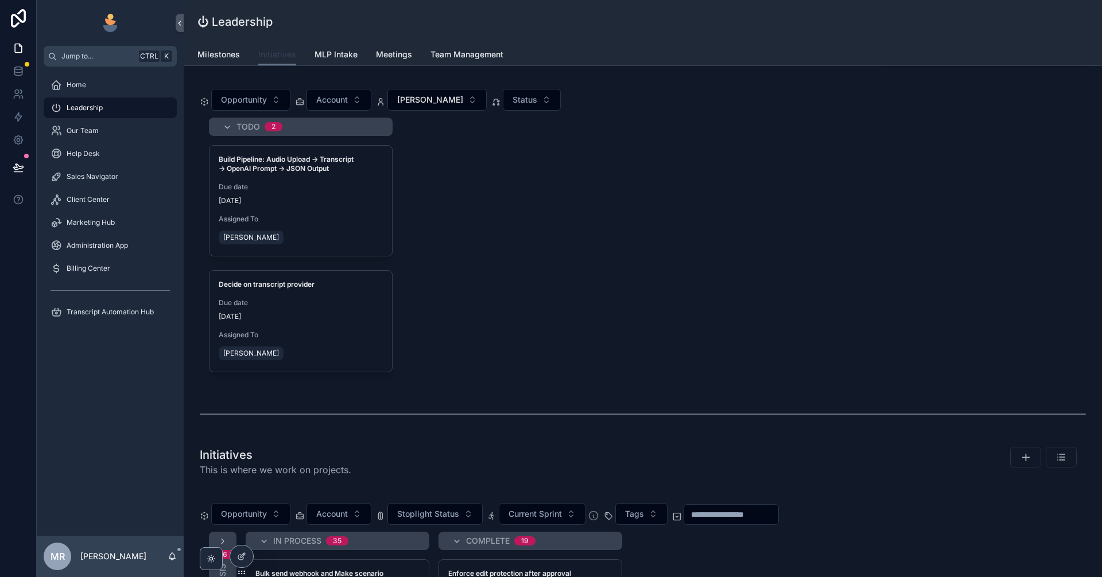
scroll to position [38, 0]
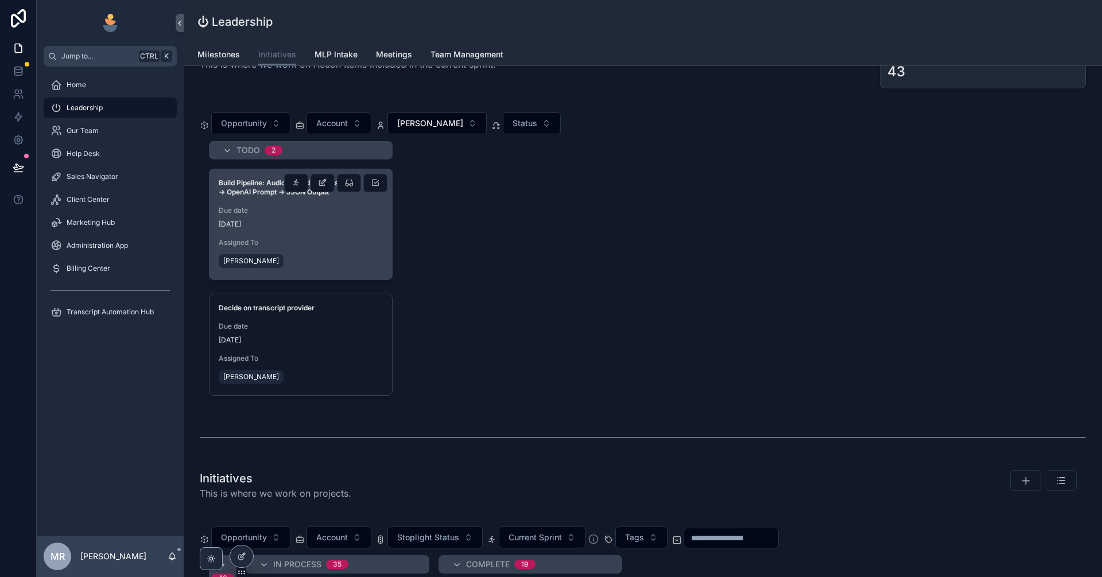
click at [367, 249] on div "Assigned To Michael Romero" at bounding box center [301, 254] width 164 height 32
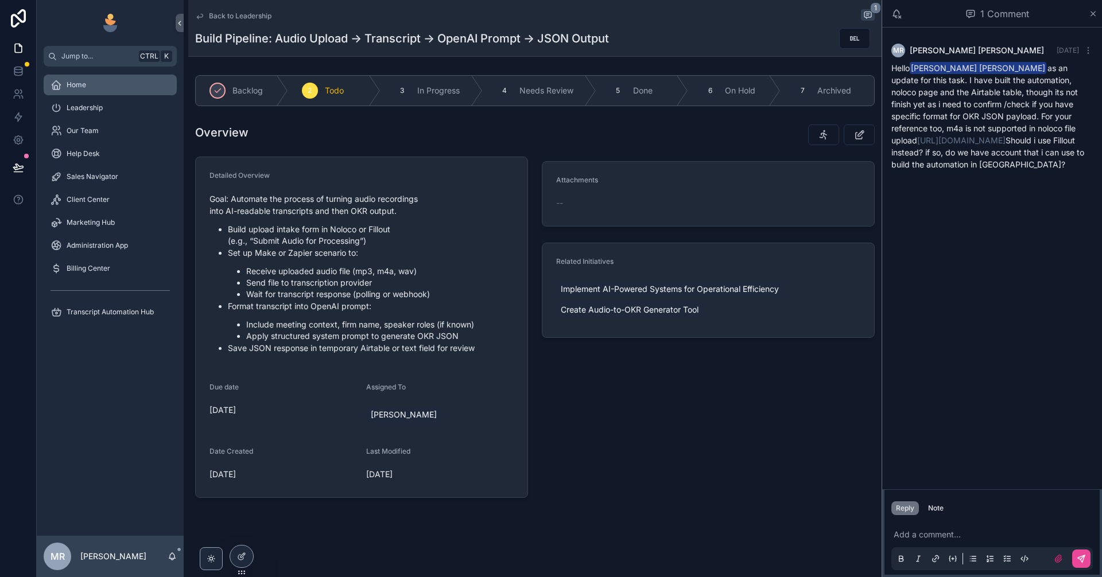
click at [117, 86] on div "Home" at bounding box center [110, 85] width 119 height 18
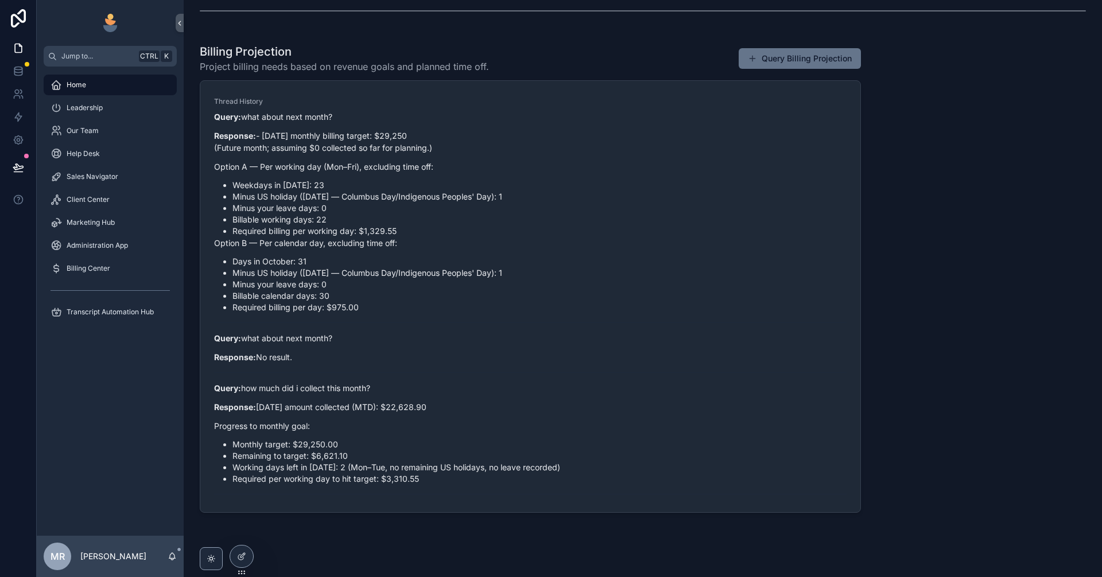
scroll to position [818, 0]
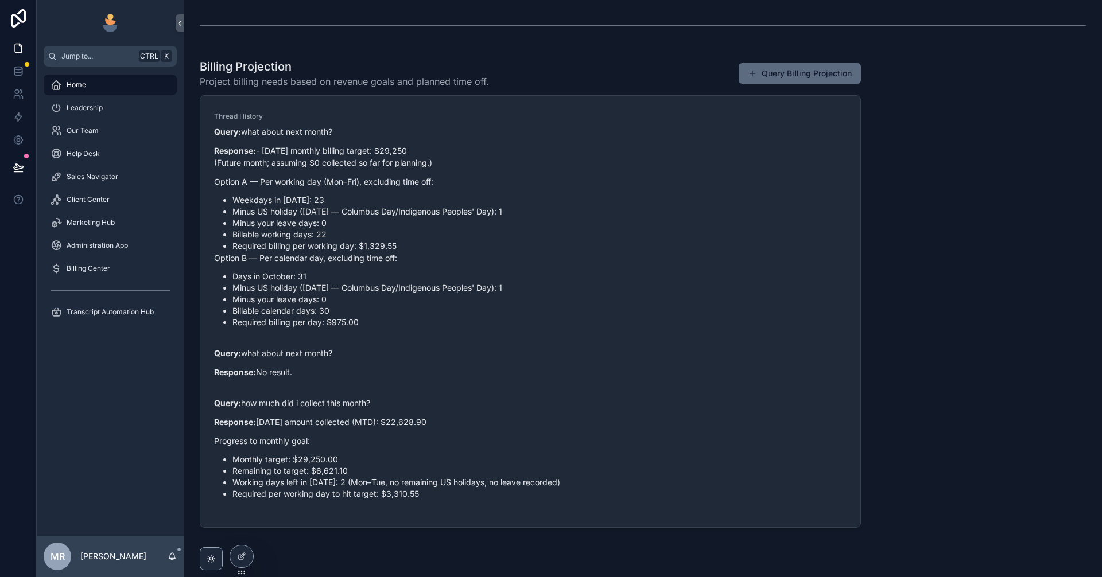
click at [828, 69] on button "Query Billing Projection" at bounding box center [800, 73] width 122 height 21
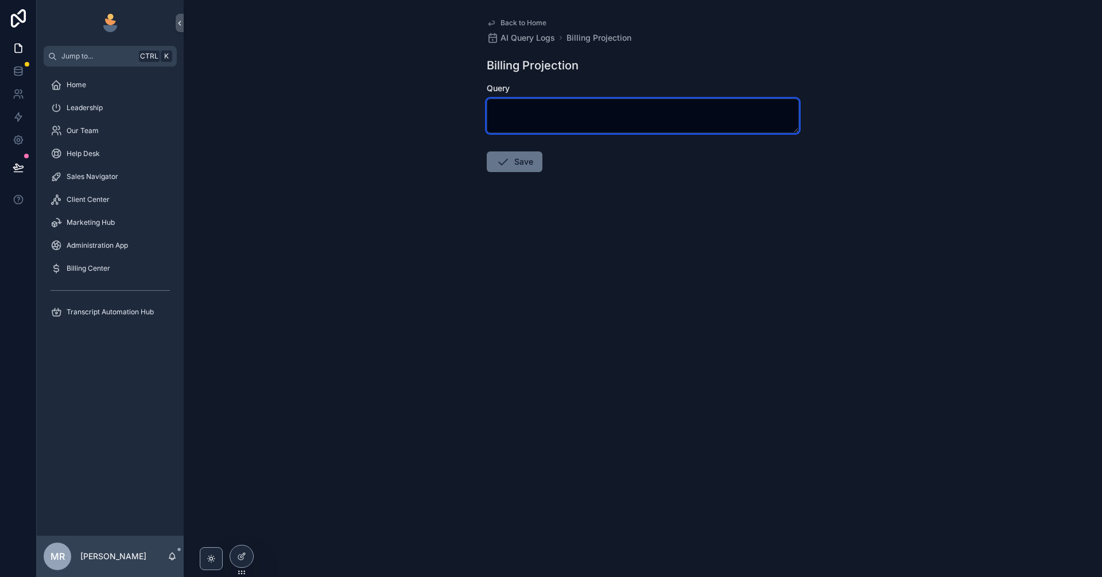
click at [507, 119] on textarea "scrollable content" at bounding box center [643, 116] width 312 height 34
type textarea "**********"
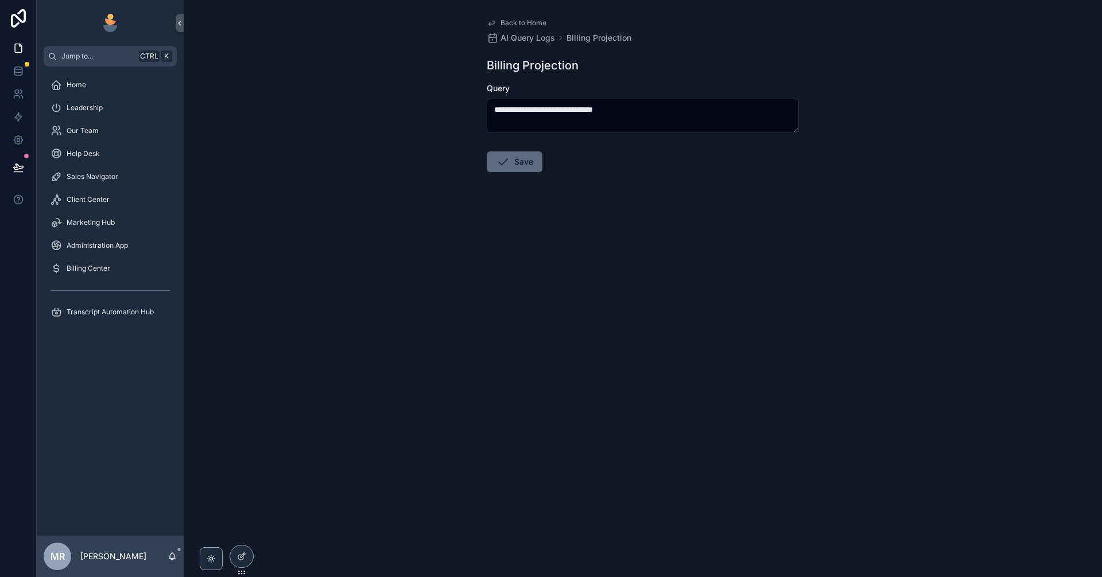
click at [516, 159] on button "Save" at bounding box center [515, 162] width 56 height 21
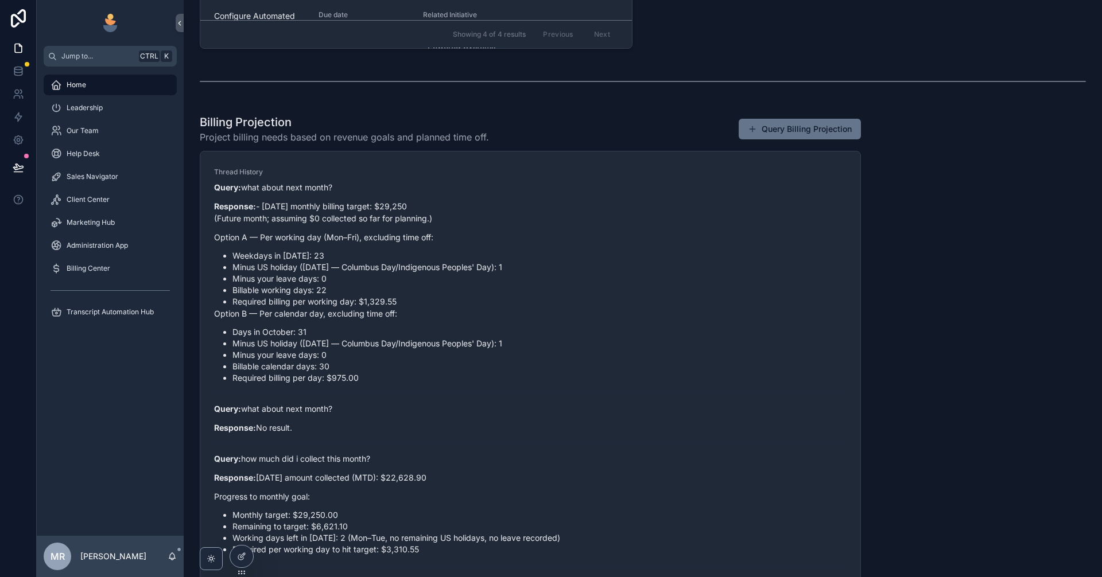
scroll to position [751, 0]
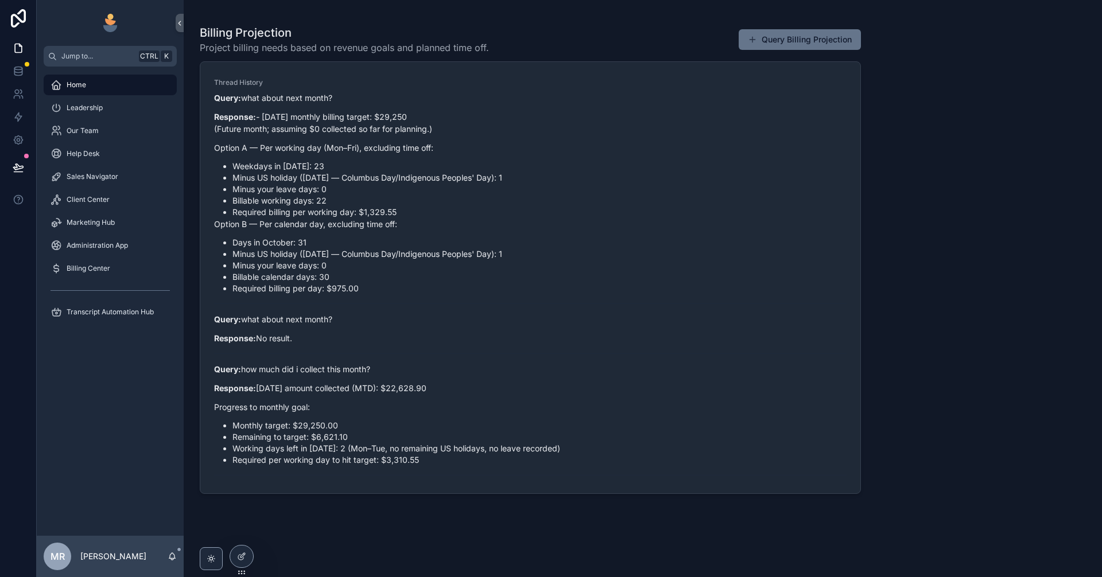
scroll to position [866, 0]
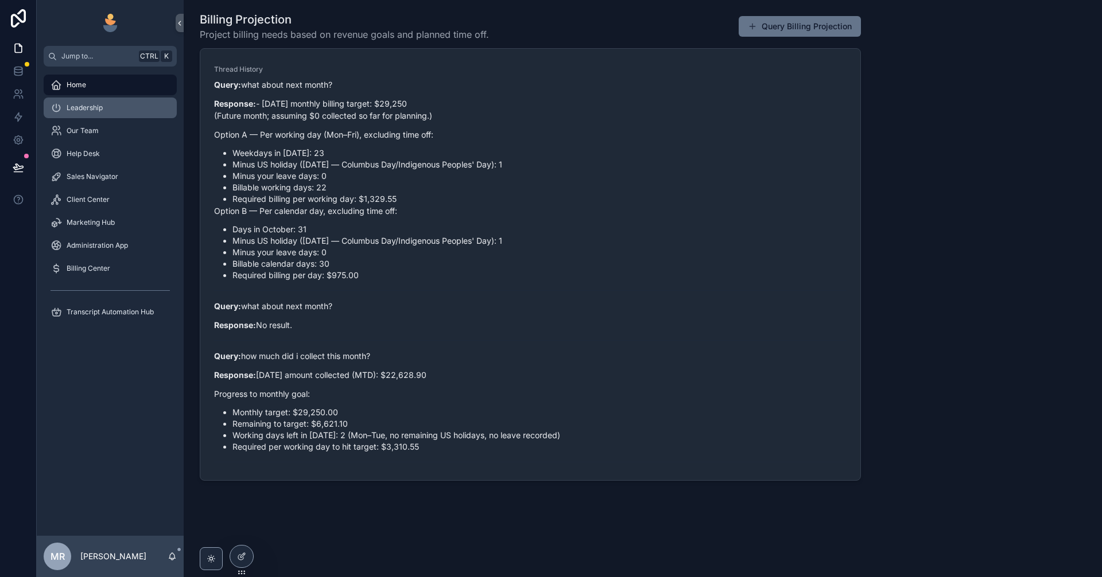
click at [95, 98] on link "Leadership" at bounding box center [110, 108] width 133 height 21
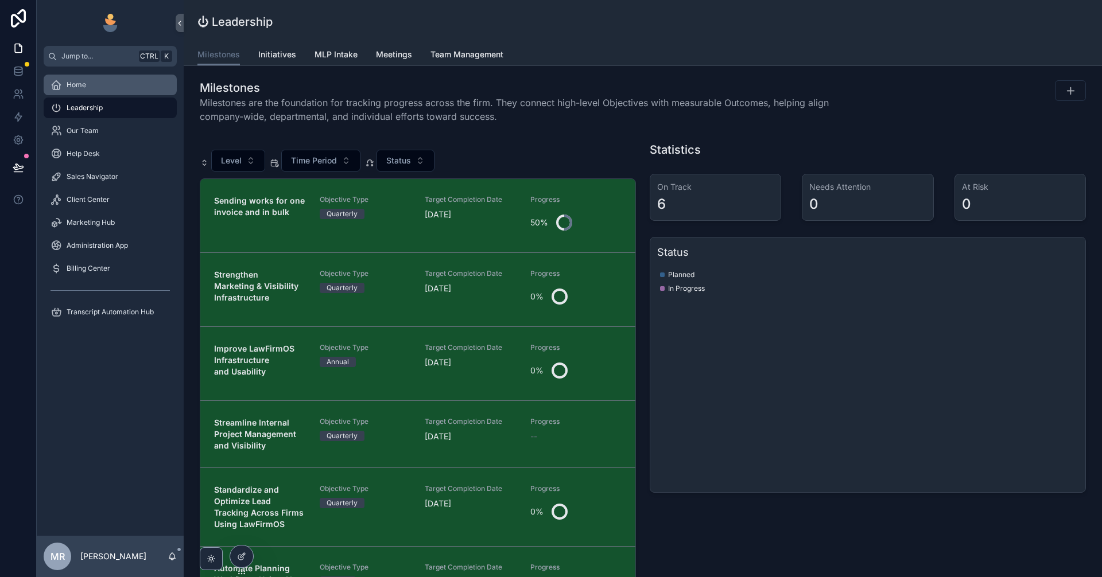
click at [115, 88] on div "Home" at bounding box center [110, 85] width 119 height 18
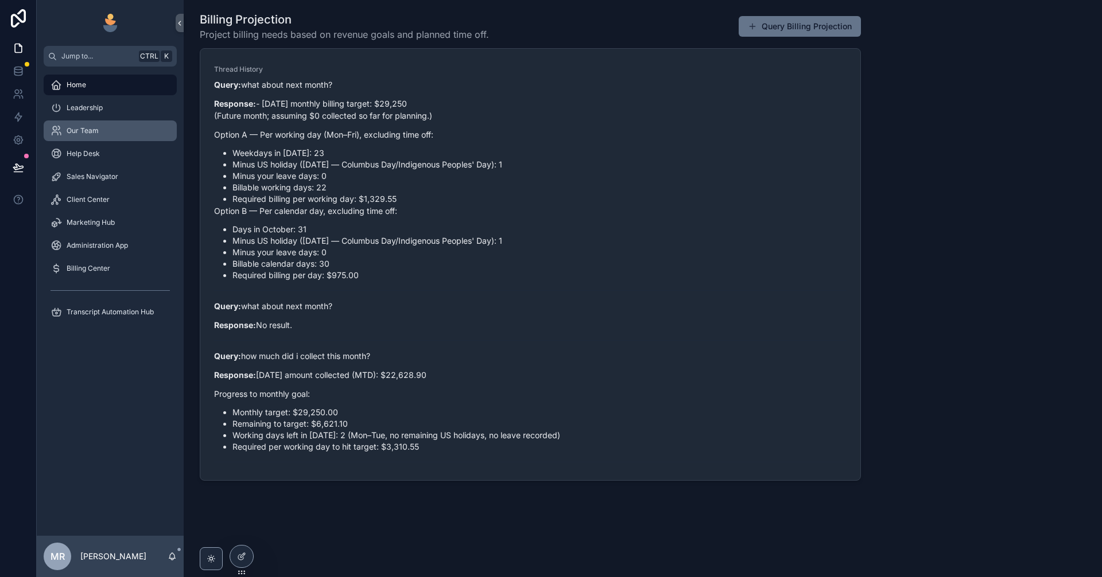
click at [101, 121] on div "Our Team" at bounding box center [110, 130] width 147 height 23
click at [103, 104] on div "Leadership" at bounding box center [110, 108] width 119 height 18
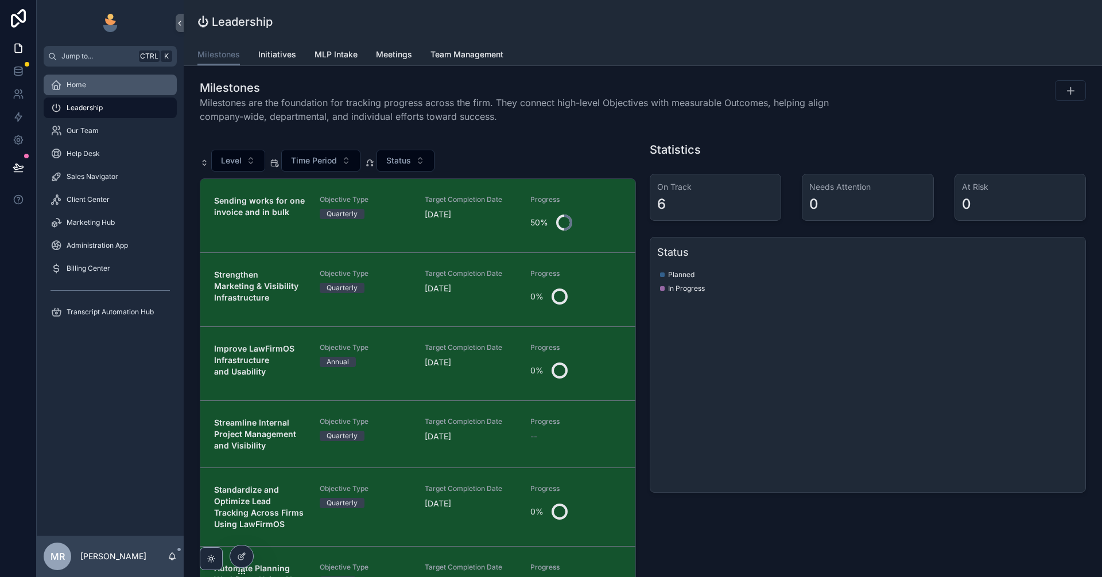
click at [114, 84] on div "Home" at bounding box center [110, 85] width 119 height 18
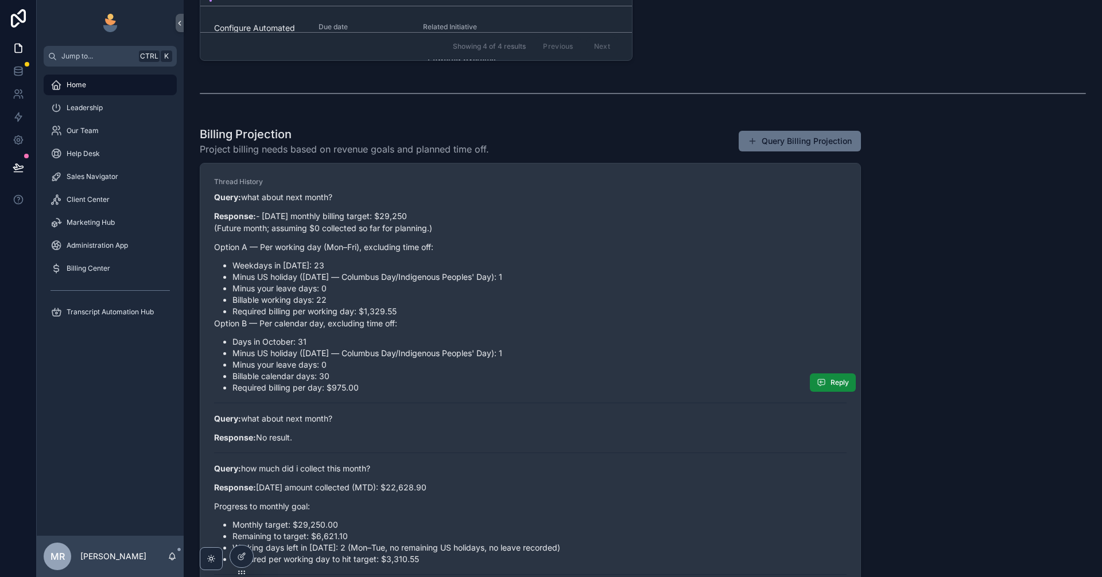
scroll to position [7, 0]
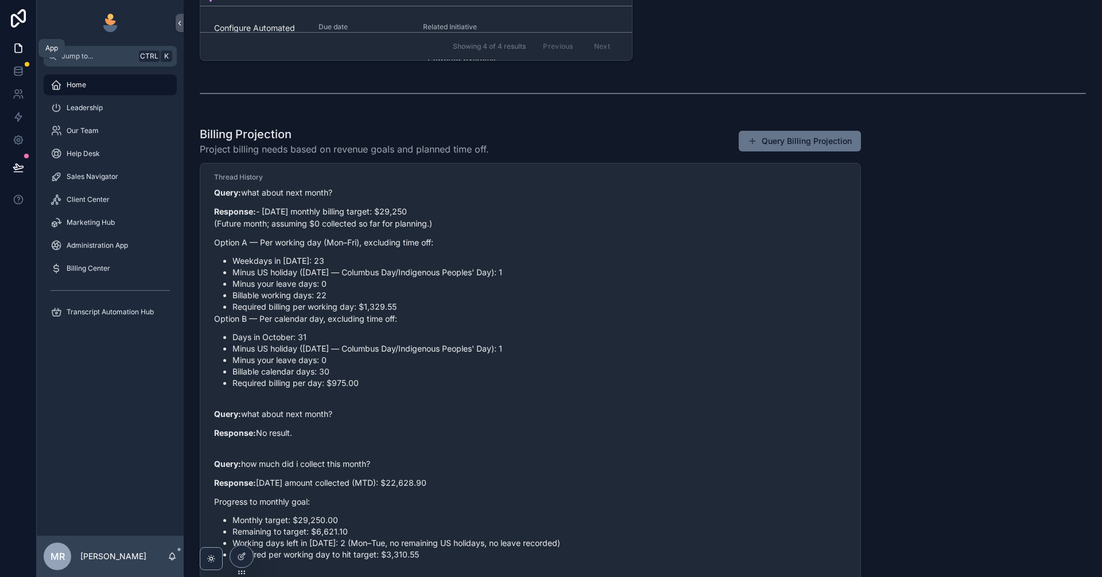
click at [16, 48] on icon at bounding box center [18, 47] width 11 height 11
click at [19, 67] on icon at bounding box center [17, 68] width 7 height 3
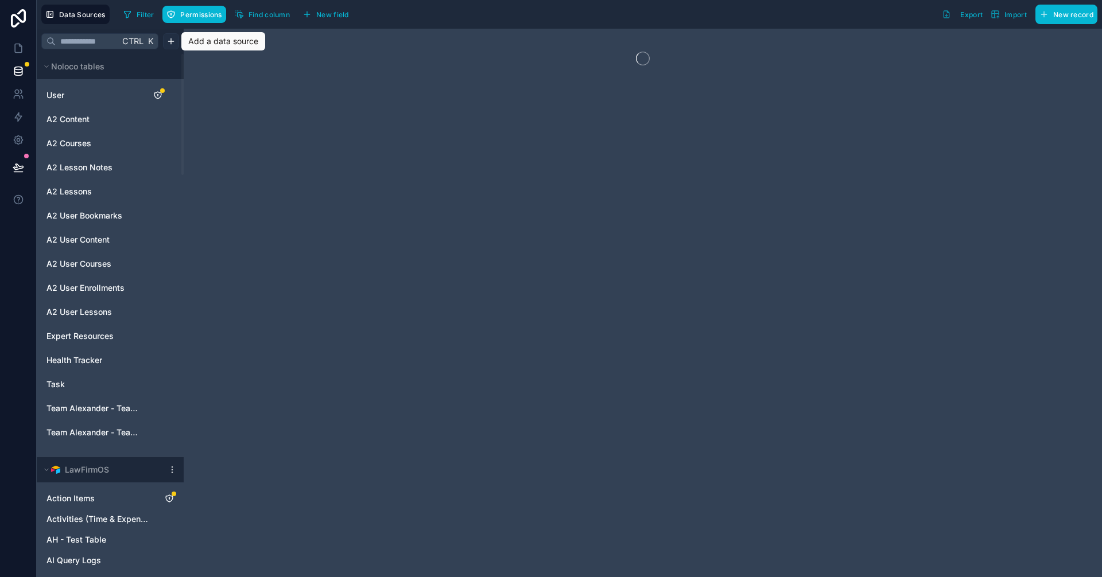
click at [168, 46] on html "Data Sources Filter Permissions Find column New field Export Import New record …" at bounding box center [551, 288] width 1102 height 577
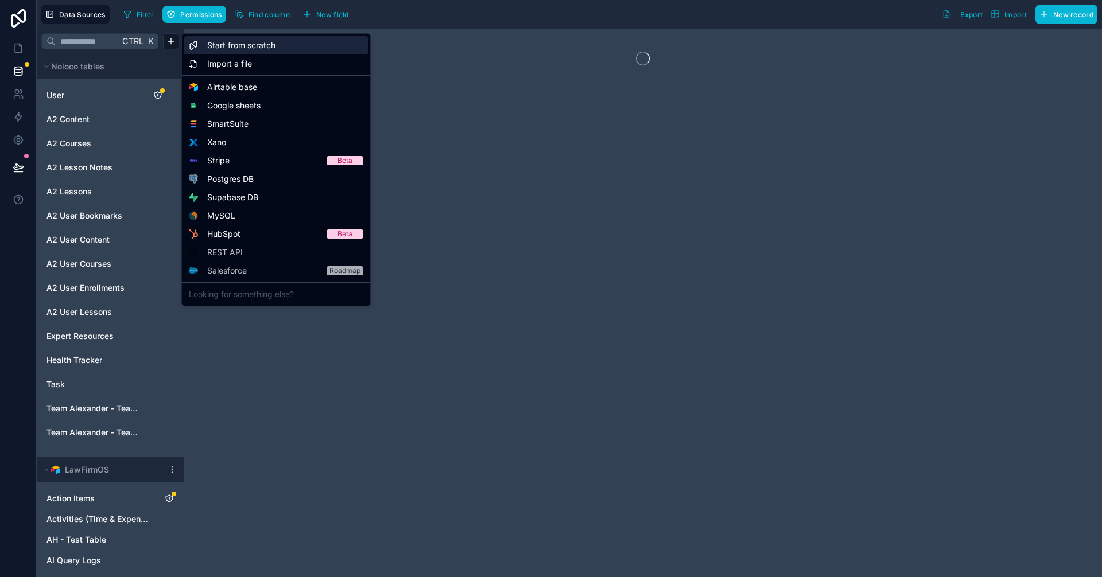
click at [216, 44] on span "Start from scratch" at bounding box center [241, 45] width 68 height 11
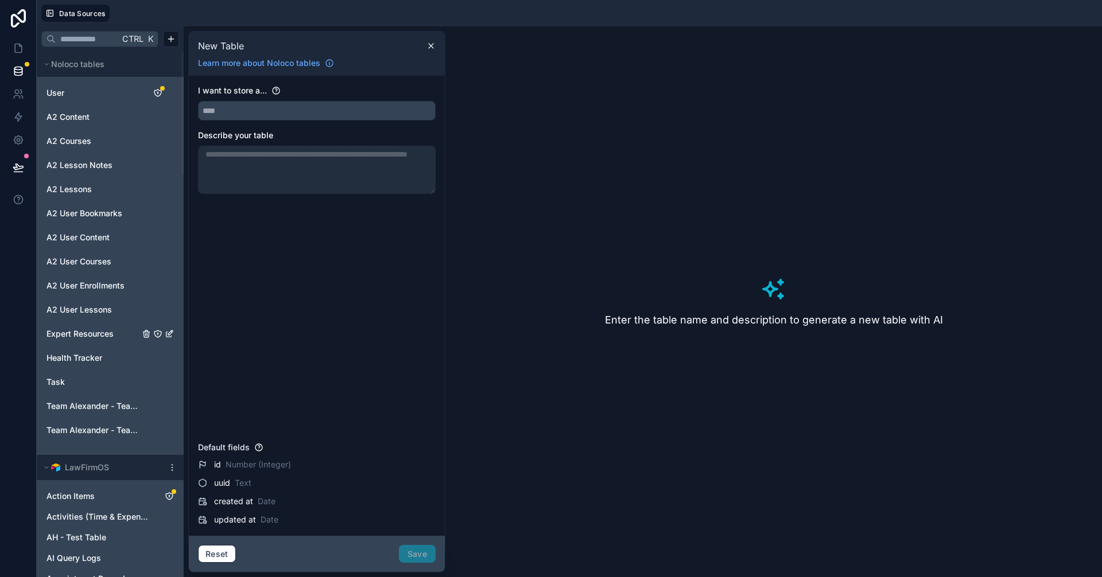
click at [89, 338] on span "Expert Resources" at bounding box center [79, 333] width 67 height 11
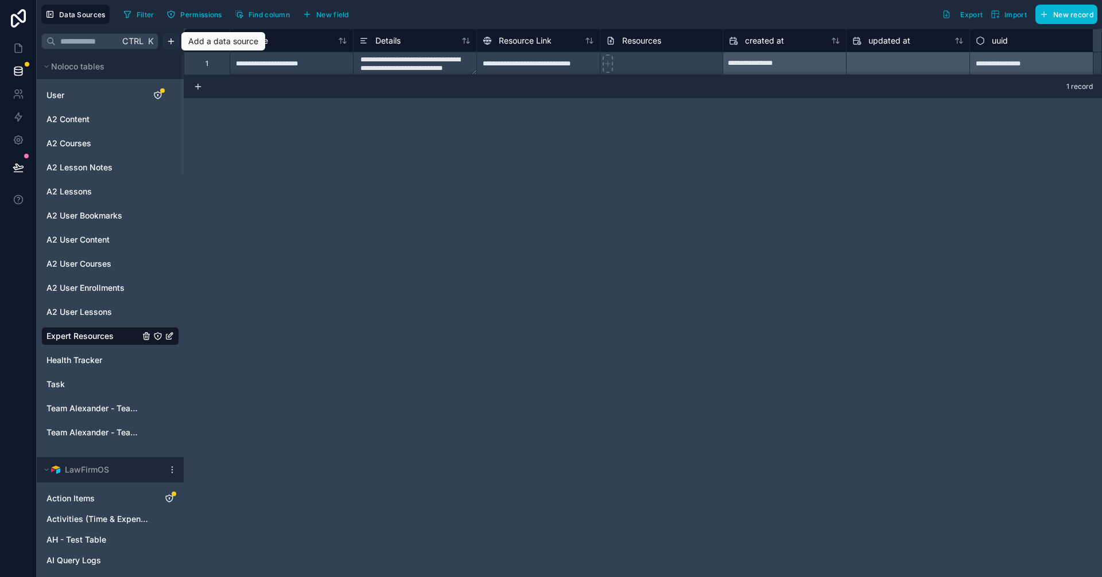
click at [169, 41] on html "Data Sources Filter Permissions Find column New field Export Import New record …" at bounding box center [551, 288] width 1102 height 577
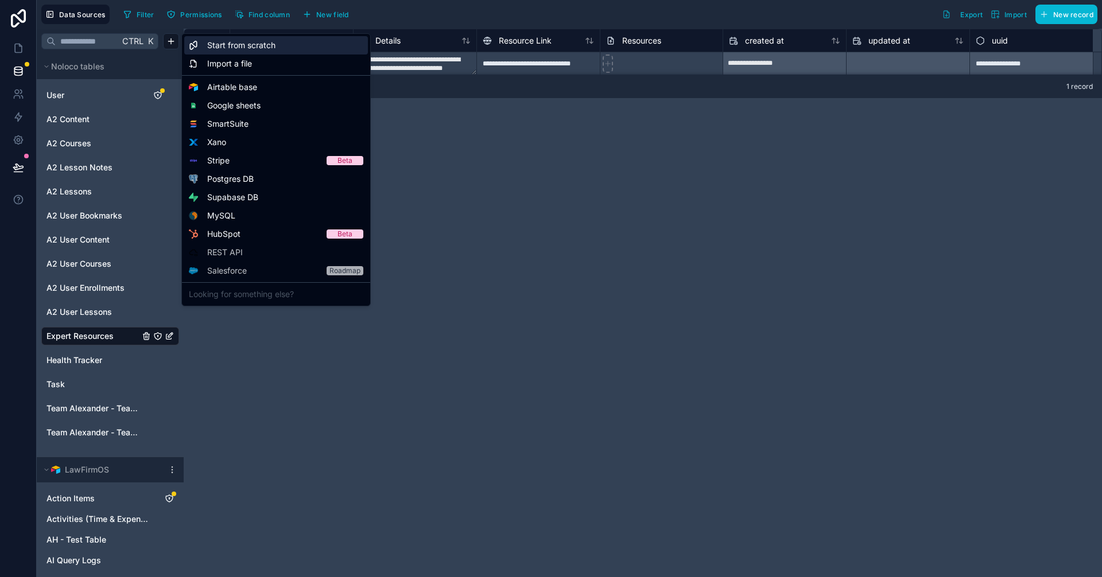
click at [276, 47] on div "Start from scratch" at bounding box center [276, 45] width 184 height 18
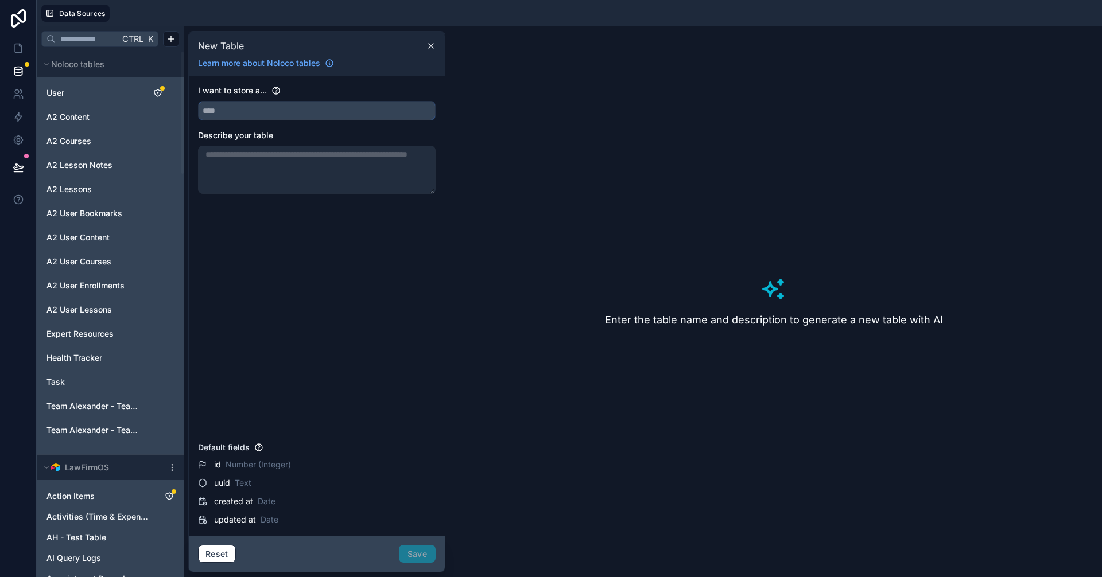
click at [277, 110] on input "text" at bounding box center [317, 111] width 236 height 18
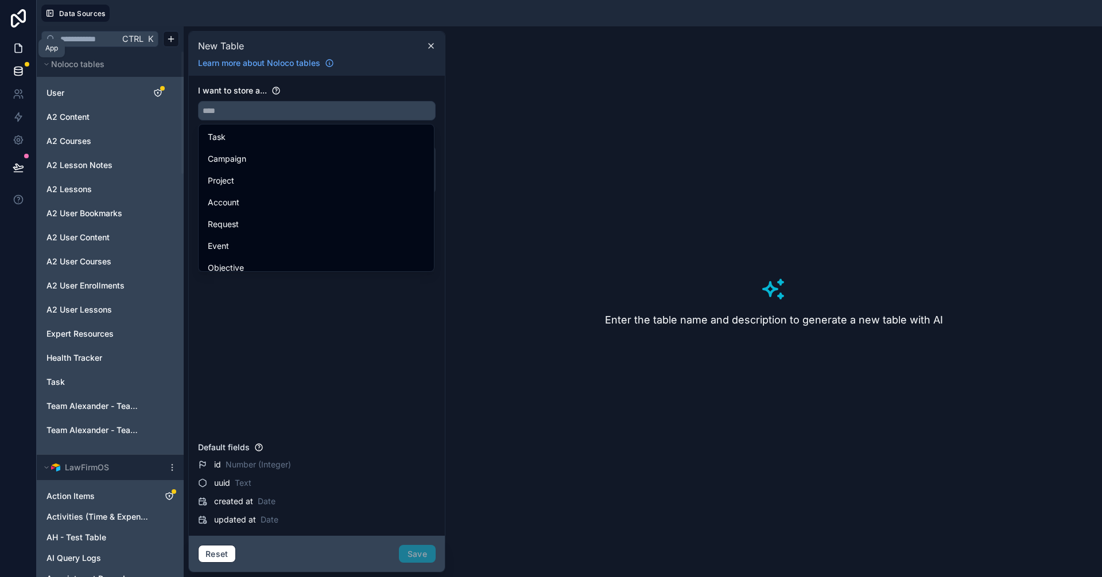
click at [19, 42] on link at bounding box center [18, 48] width 36 height 23
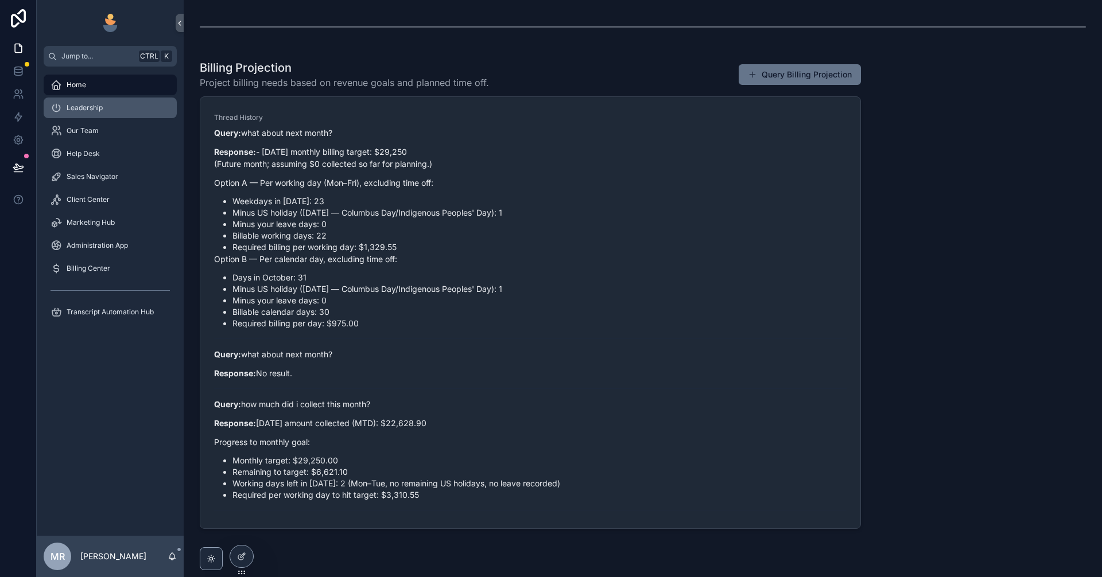
click at [80, 114] on div "Leadership" at bounding box center [110, 108] width 119 height 18
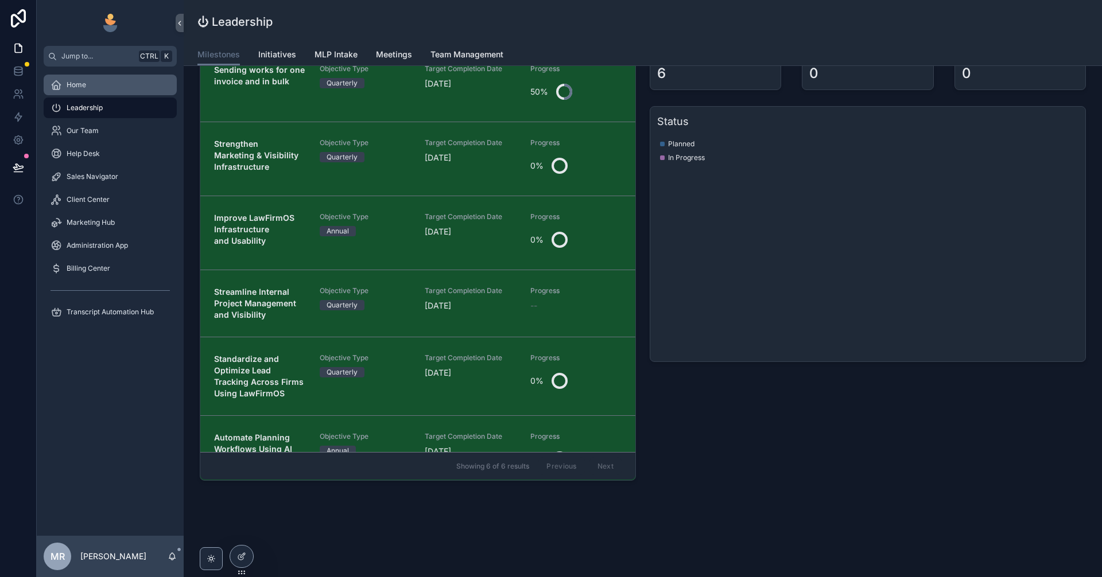
click at [91, 90] on div "Home" at bounding box center [110, 85] width 119 height 18
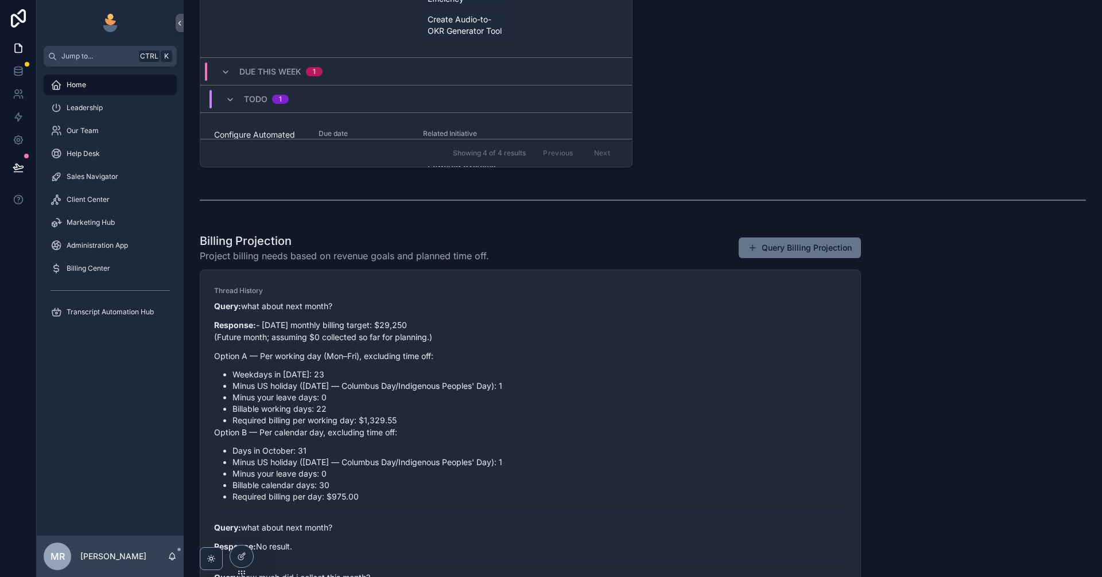
scroll to position [636, 0]
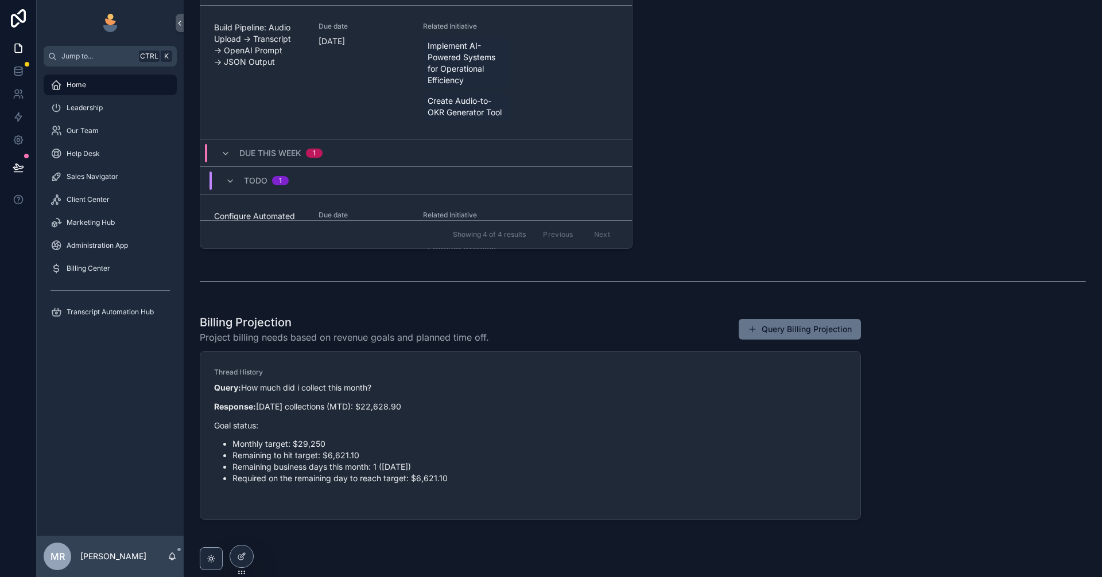
scroll to position [602, 0]
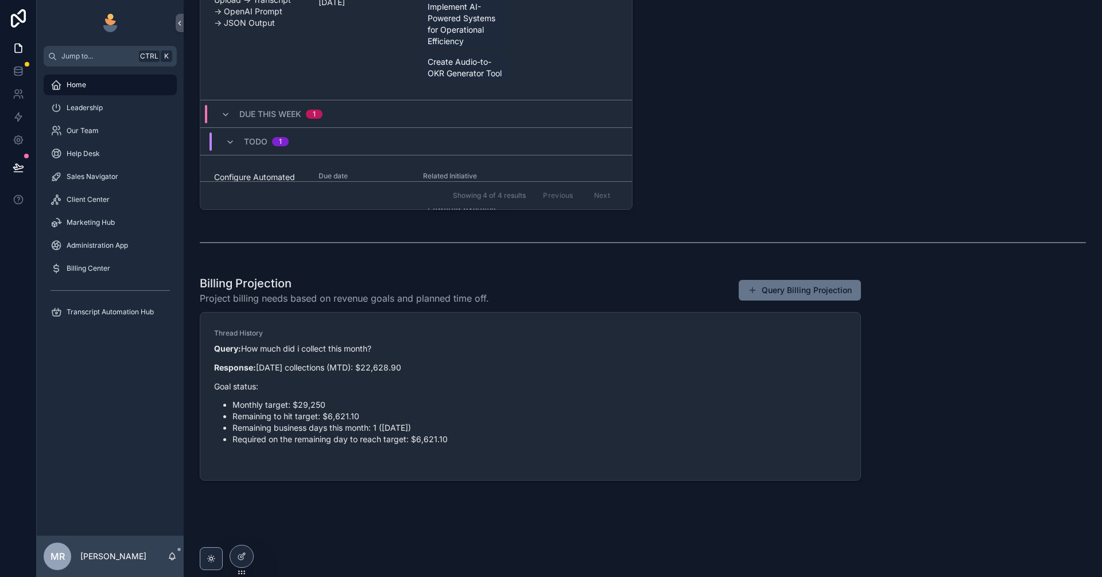
click at [772, 292] on button "Query Billing Projection" at bounding box center [800, 290] width 122 height 21
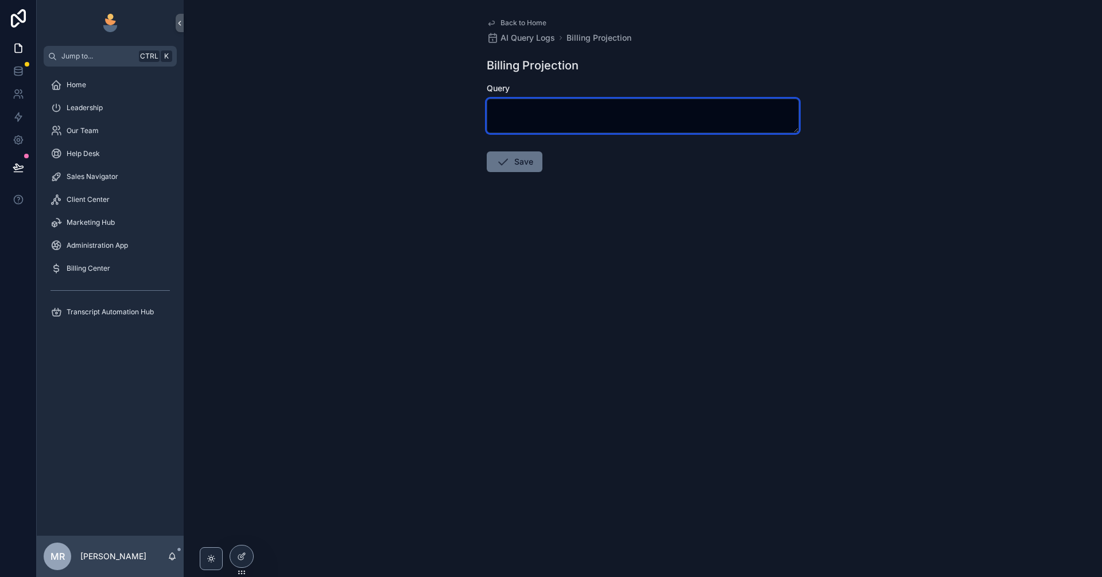
click at [559, 109] on textarea "scrollable content" at bounding box center [643, 116] width 312 height 34
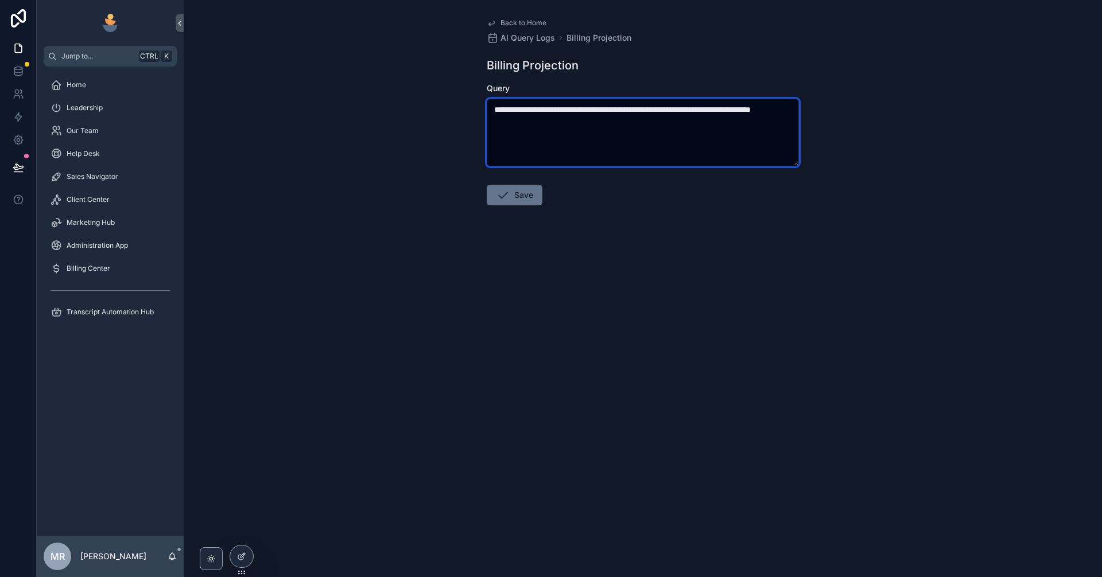
click at [575, 126] on textarea "**********" at bounding box center [643, 133] width 312 height 68
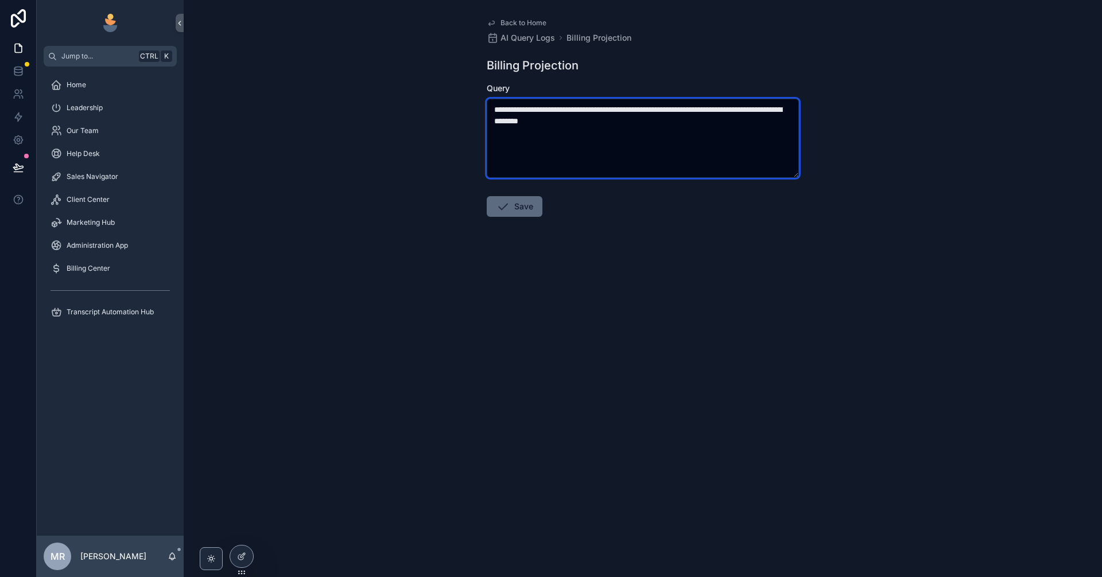
type textarea "**********"
click at [517, 205] on button "Save" at bounding box center [515, 206] width 56 height 21
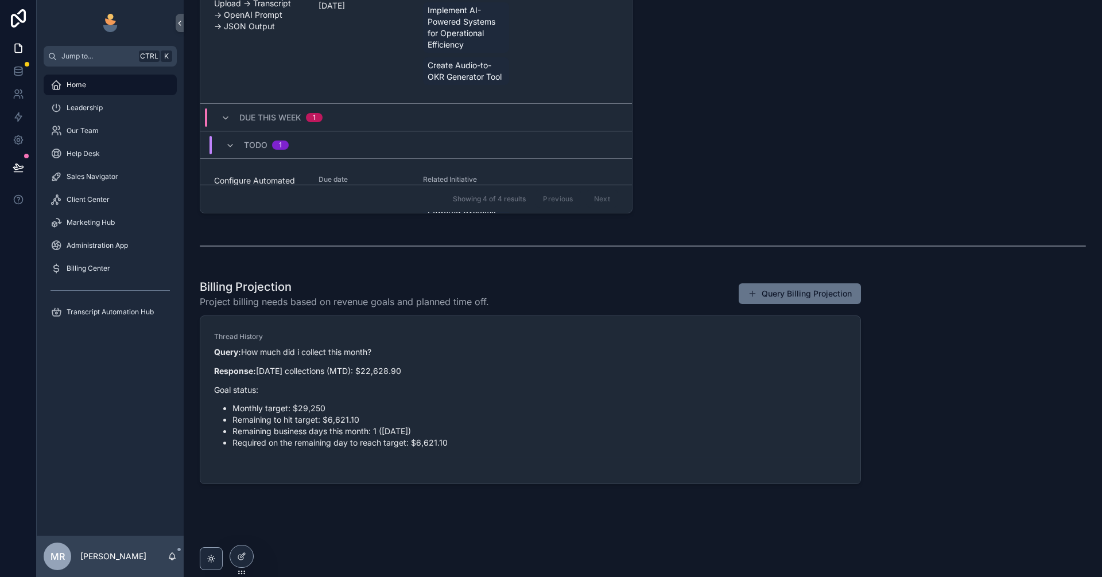
scroll to position [602, 0]
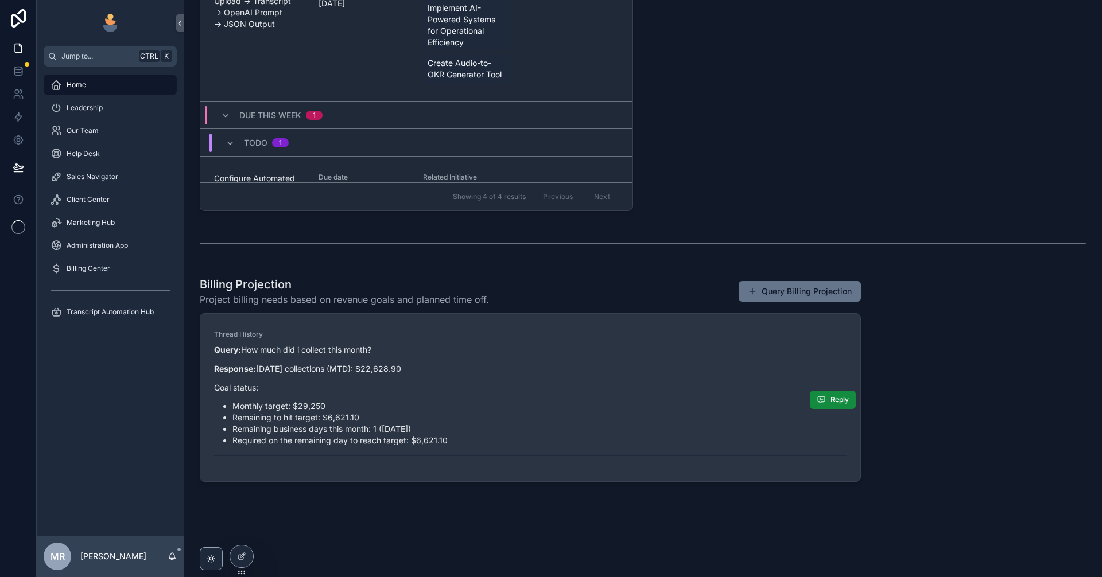
scroll to position [602, 0]
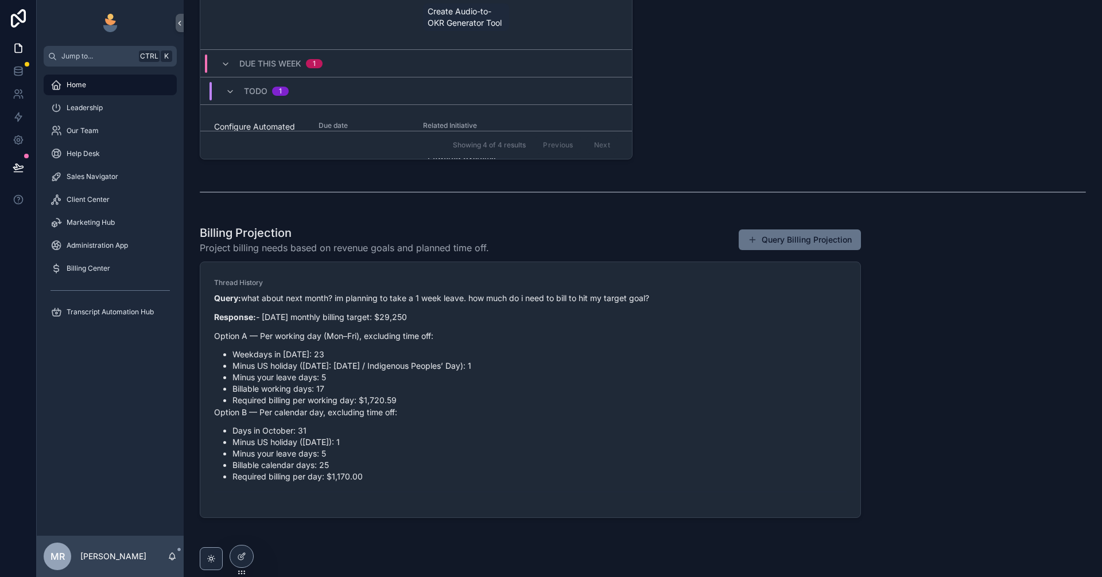
scroll to position [689, 0]
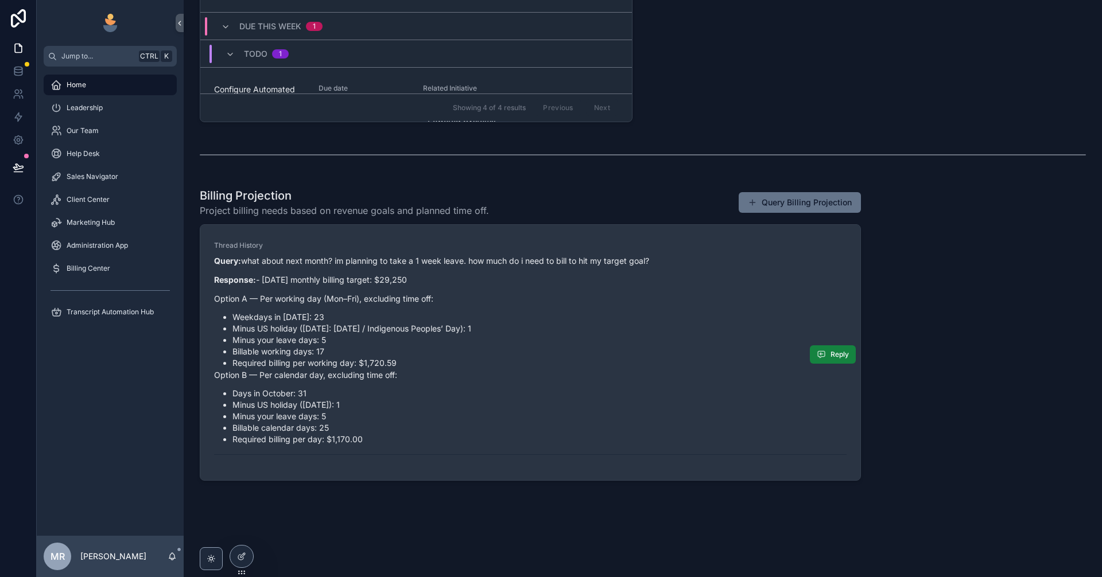
click at [834, 362] on button "Reply" at bounding box center [833, 355] width 46 height 18
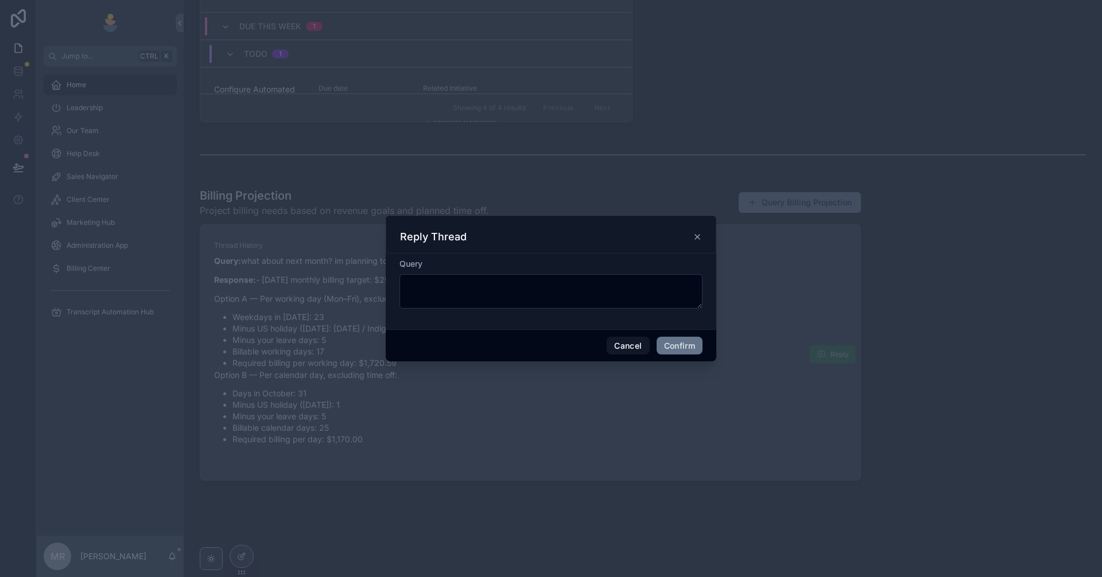
click at [701, 234] on icon at bounding box center [697, 236] width 9 height 9
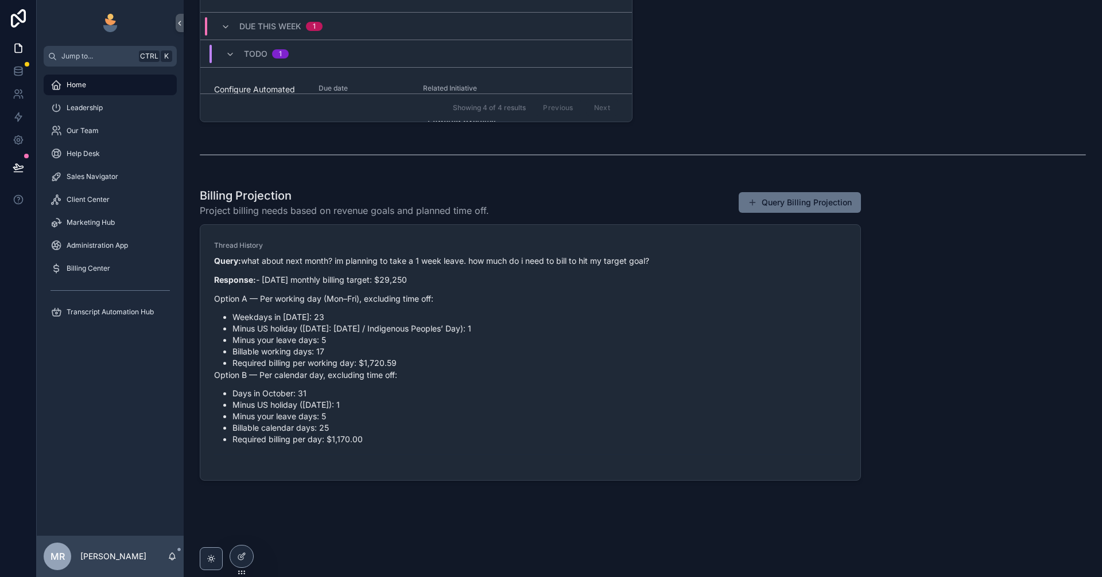
click at [804, 215] on div "Billing Projection Project billing needs based on revenue goals and planned tim…" at bounding box center [530, 203] width 661 height 30
click at [813, 198] on button "Query Billing Projection" at bounding box center [800, 202] width 122 height 21
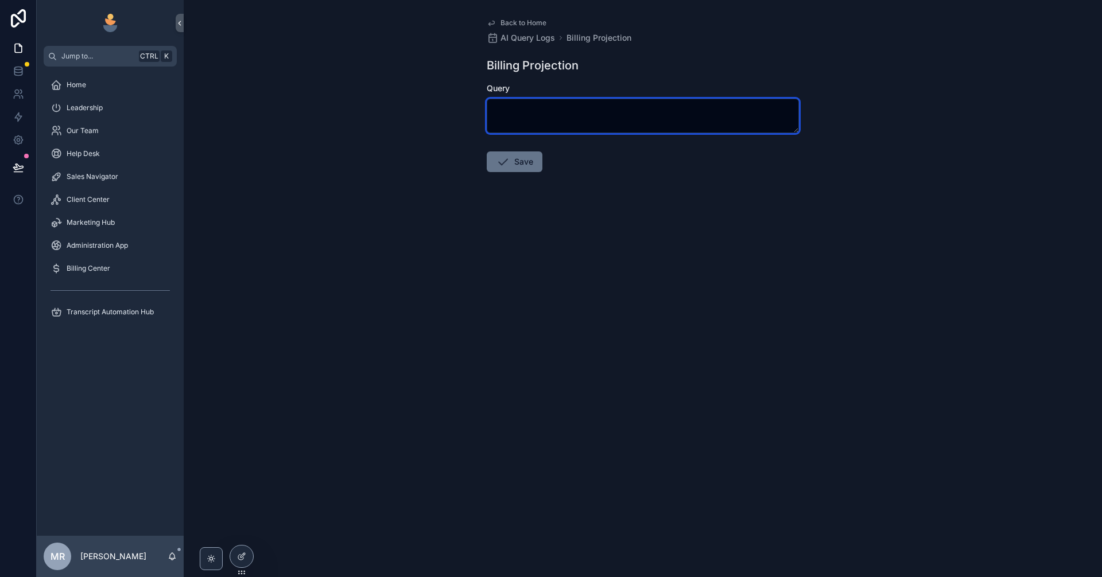
click at [553, 123] on textarea "scrollable content" at bounding box center [643, 116] width 312 height 34
click at [553, 115] on textarea "**********" at bounding box center [643, 116] width 312 height 34
click at [552, 107] on textarea "**********" at bounding box center [643, 116] width 312 height 34
click at [662, 113] on textarea "**********" at bounding box center [643, 116] width 312 height 34
type textarea "**********"
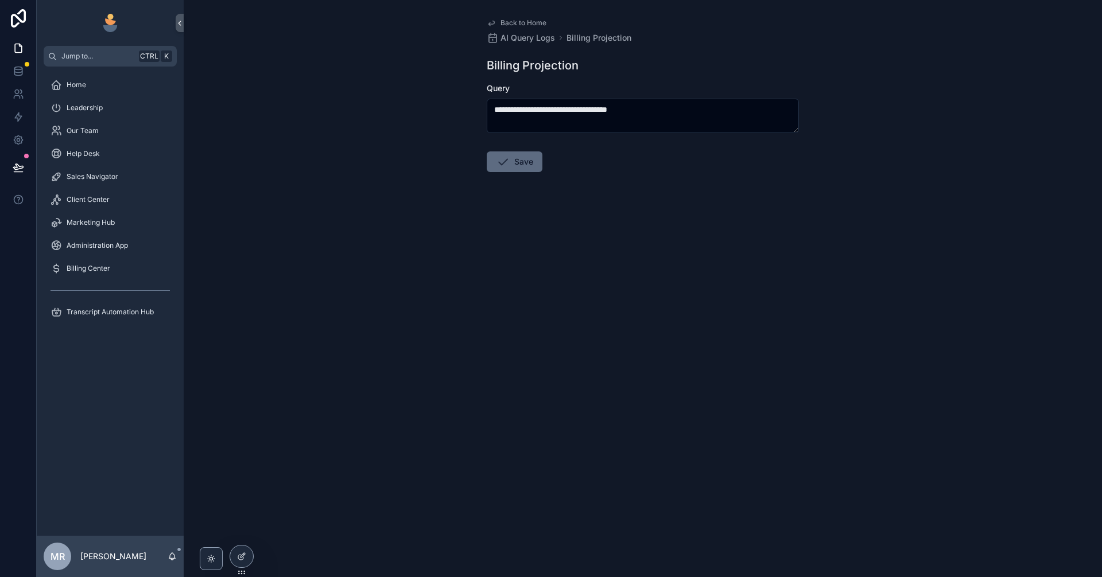
click at [534, 167] on button "Save" at bounding box center [515, 162] width 56 height 21
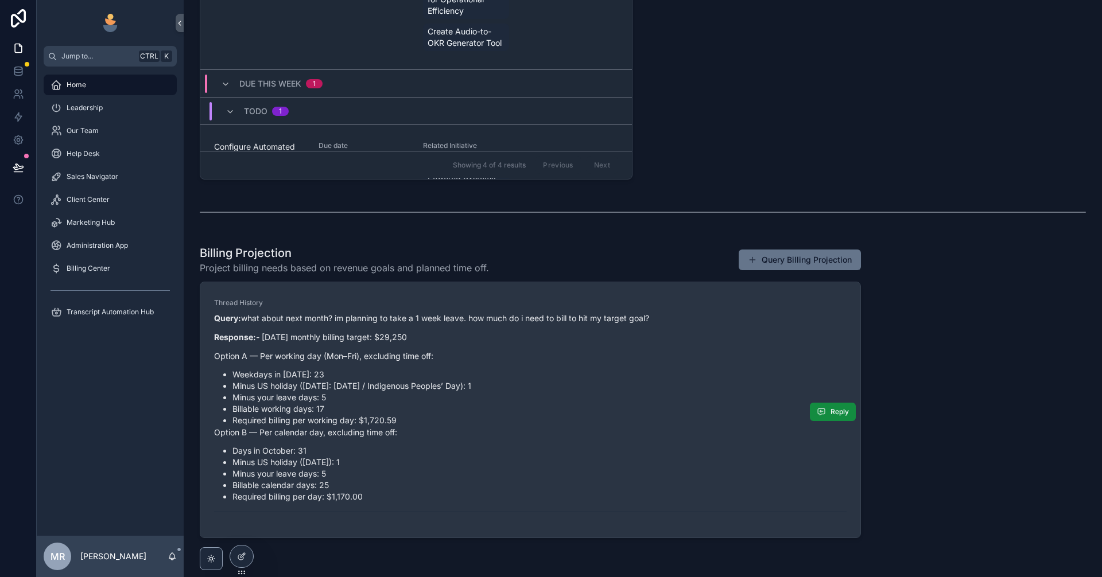
scroll to position [650, 0]
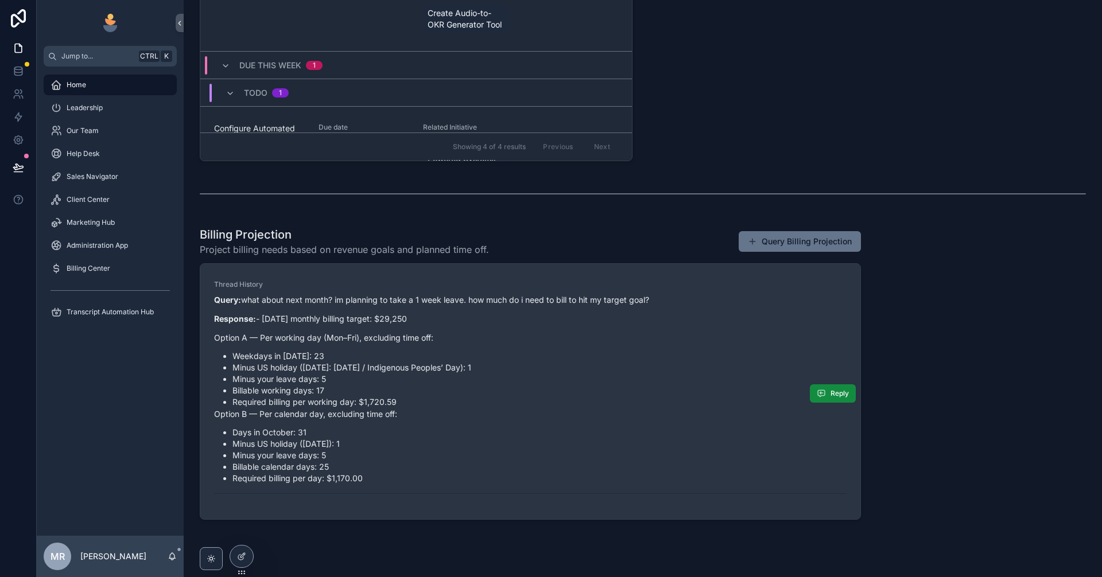
click at [251, 305] on p "Query: what about next month? im planning to take a 1 week leave. how much do i…" at bounding box center [530, 300] width 633 height 12
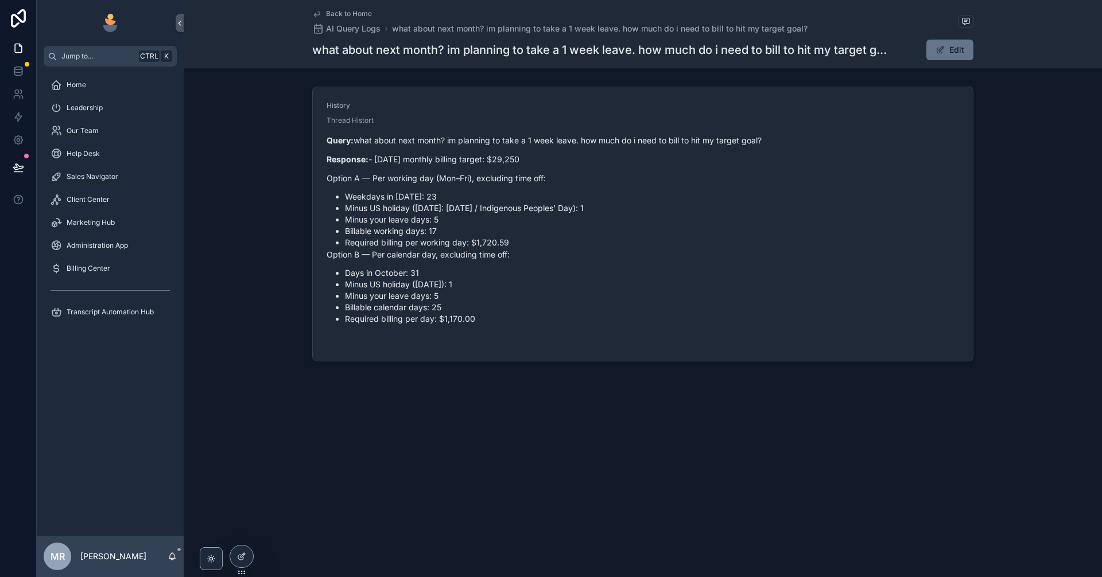
drag, startPoint x: 356, startPoint y: 141, endPoint x: 788, endPoint y: 132, distance: 432.3
click at [788, 132] on div "Query: what about next month? im planning to take a 1 week leave. how much do i…" at bounding box center [643, 239] width 633 height 216
copy p "what about next month? im planning to take a 1 week leave. how much do i need t…"
click at [90, 79] on div "Home" at bounding box center [110, 85] width 119 height 18
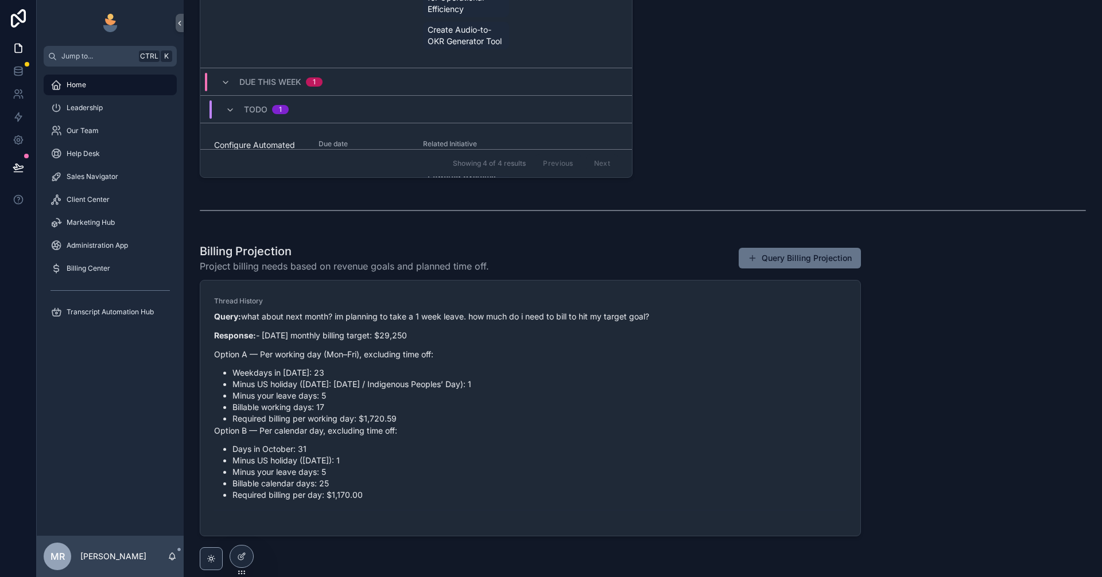
scroll to position [689, 0]
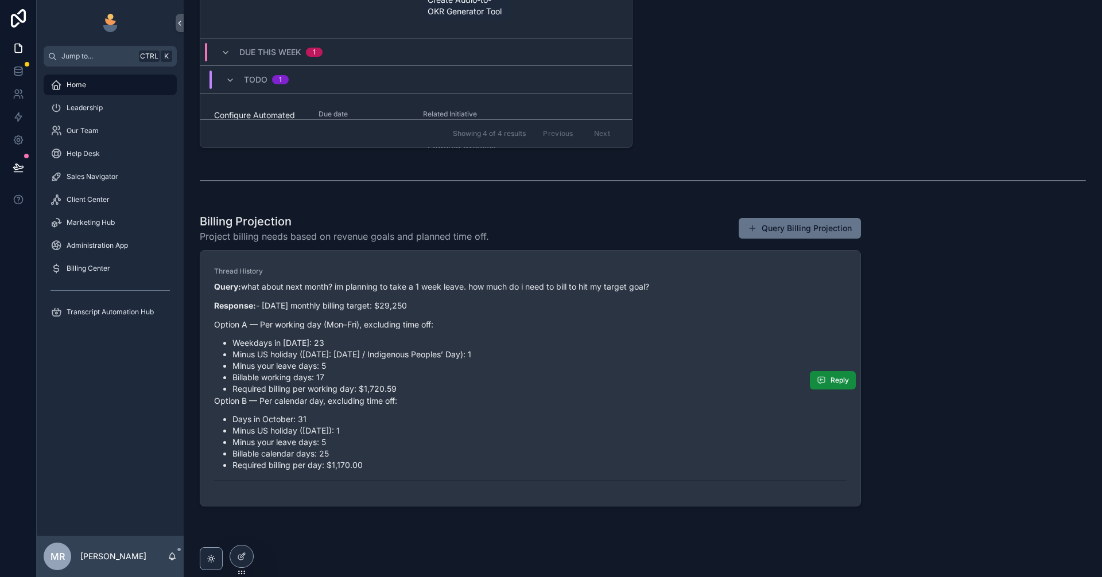
scroll to position [689, 0]
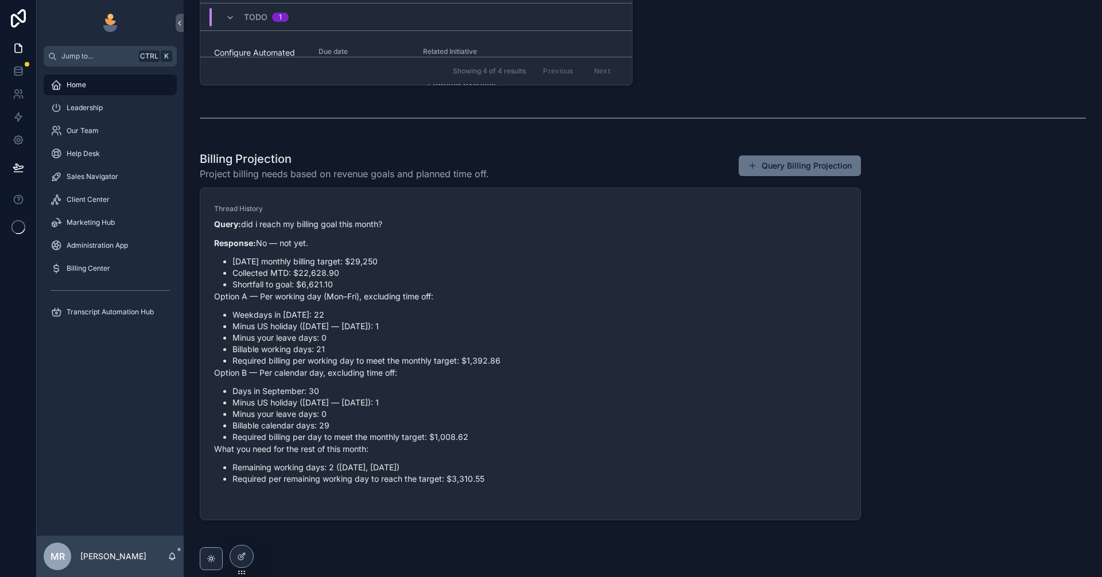
scroll to position [727, 0]
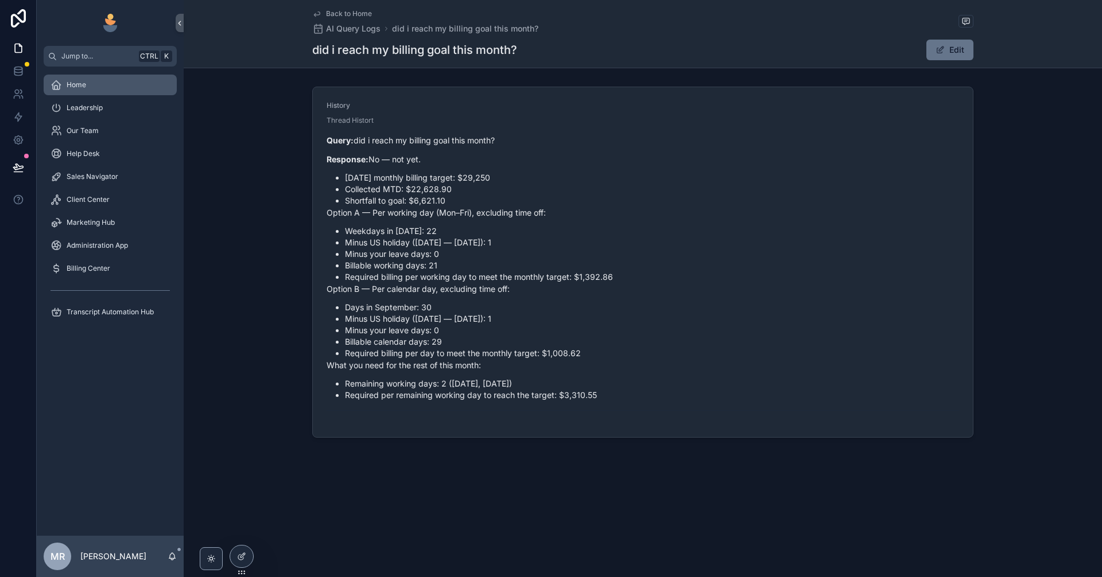
click at [96, 87] on div "Home" at bounding box center [110, 85] width 119 height 18
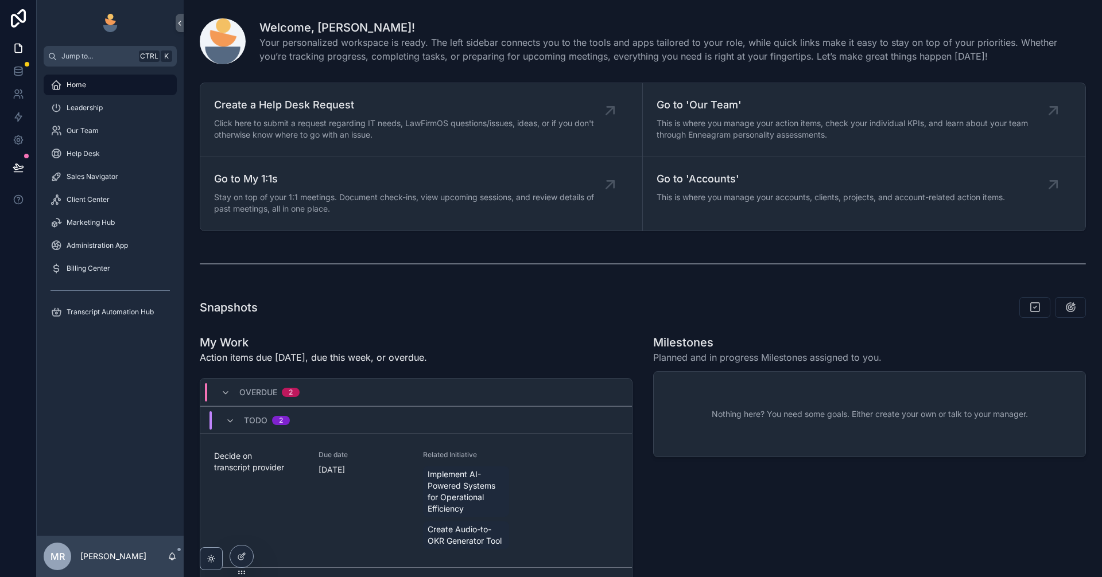
scroll to position [766, 0]
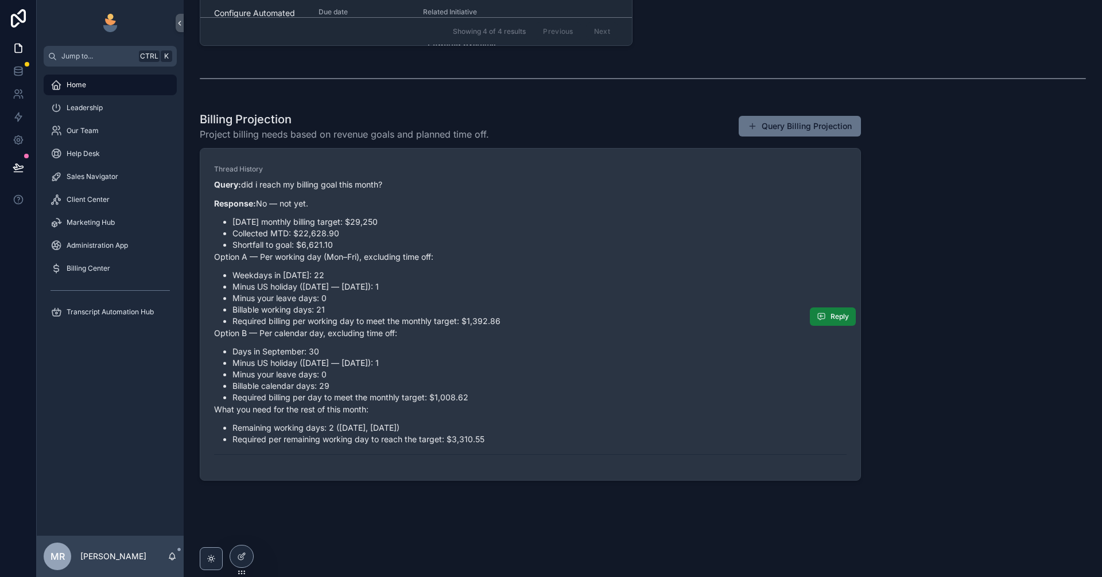
click at [817, 312] on icon "scrollable content" at bounding box center [821, 316] width 9 height 9
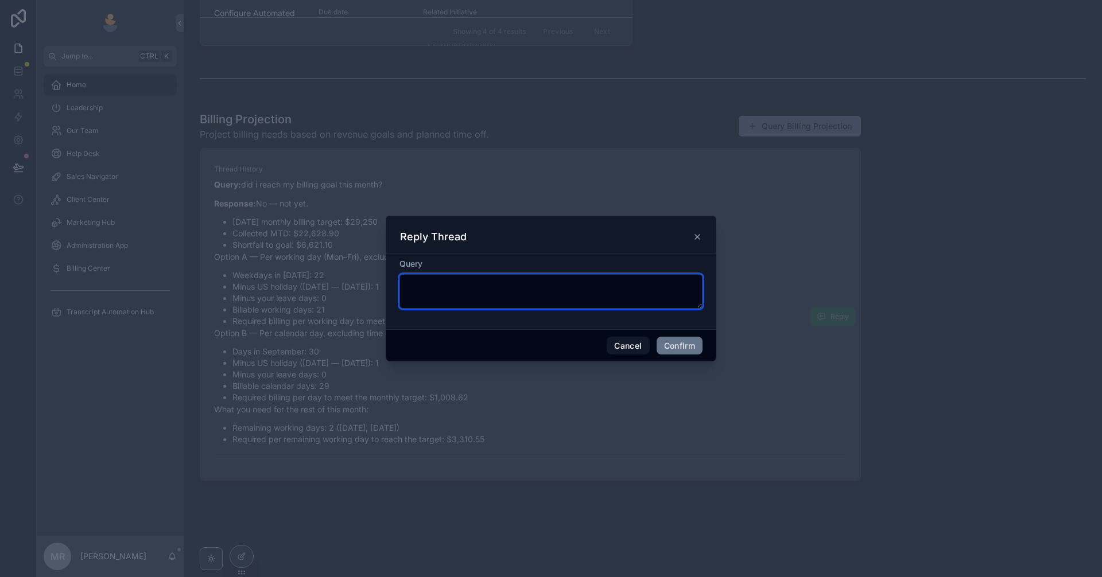
click at [577, 295] on textarea at bounding box center [550, 291] width 303 height 34
paste textarea "**********"
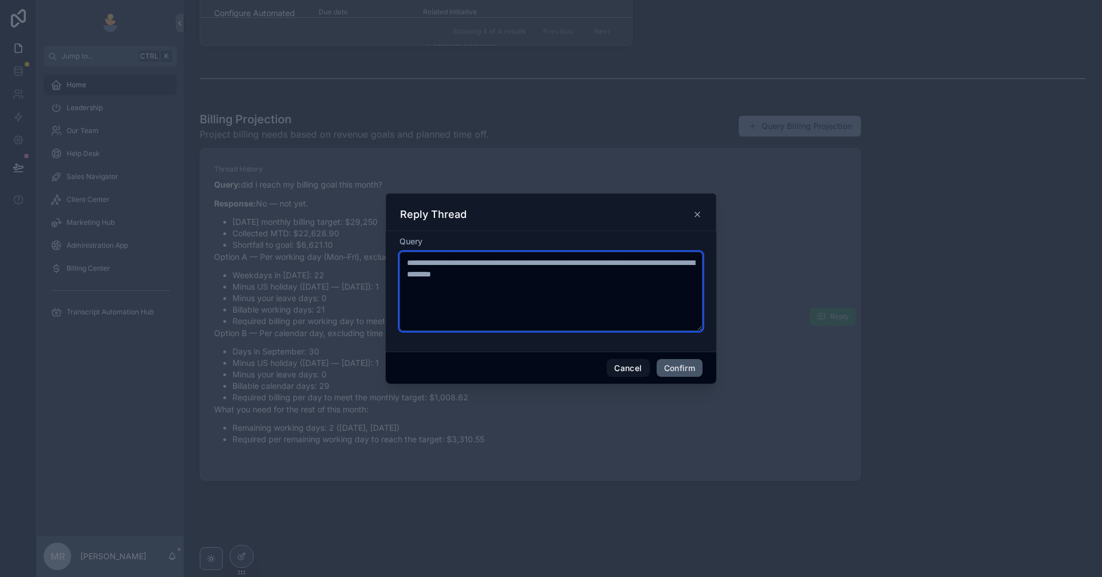
type textarea "**********"
click at [681, 371] on button "Confirm" at bounding box center [680, 368] width 46 height 18
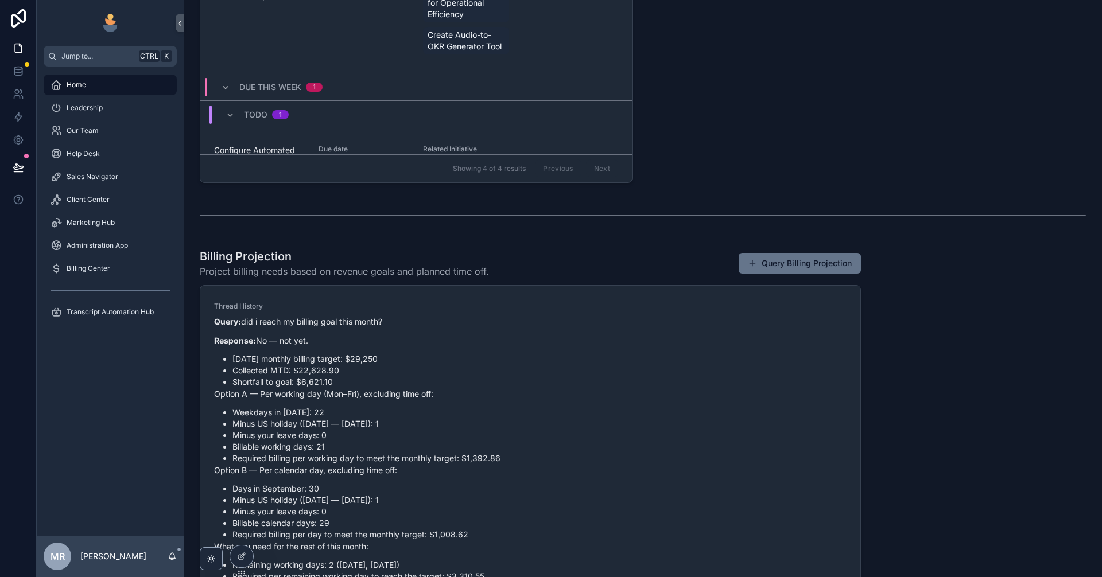
scroll to position [727, 0]
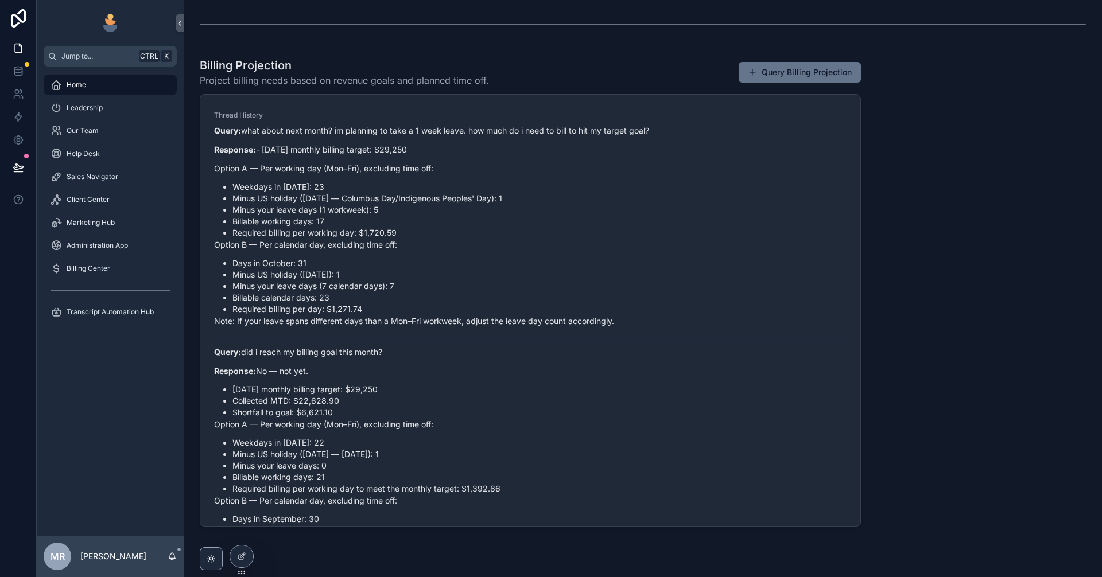
scroll to position [827, 0]
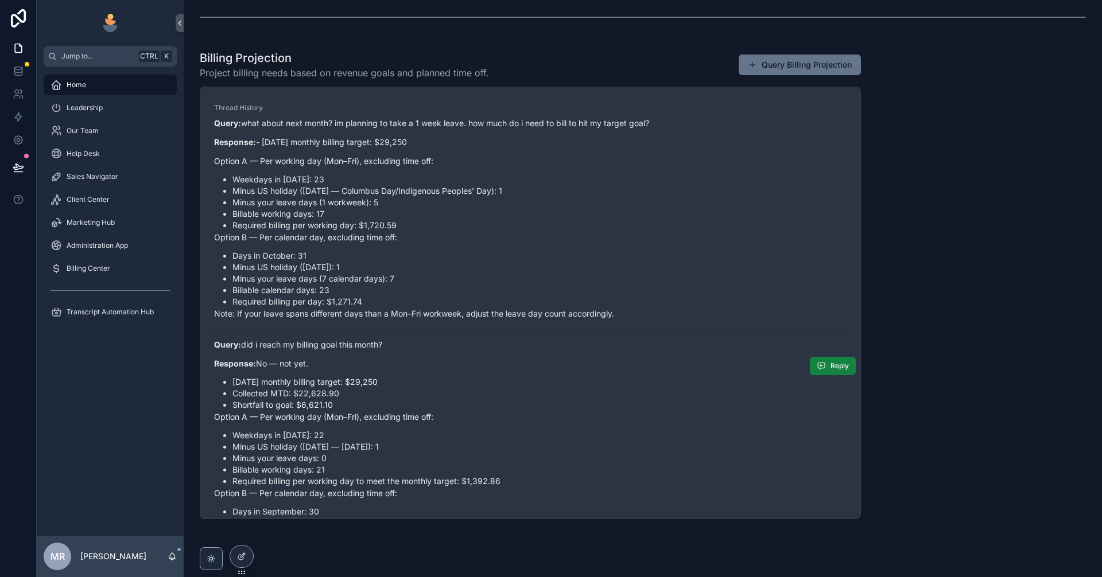
click at [831, 367] on span "Reply" at bounding box center [840, 366] width 18 height 9
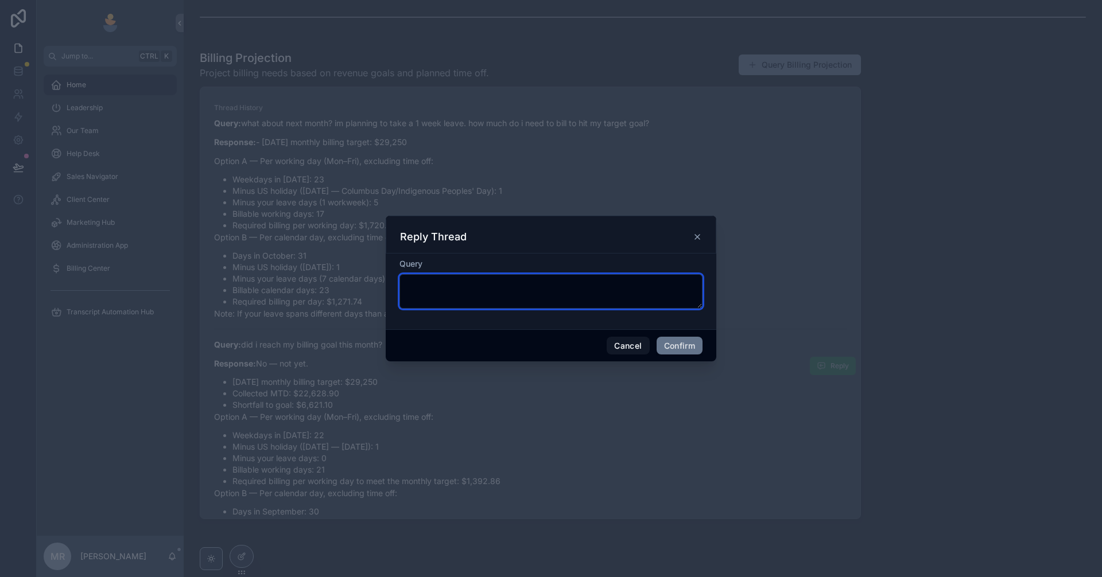
click at [482, 288] on textarea at bounding box center [550, 291] width 303 height 34
type textarea "*"
click at [694, 237] on icon at bounding box center [697, 236] width 9 height 9
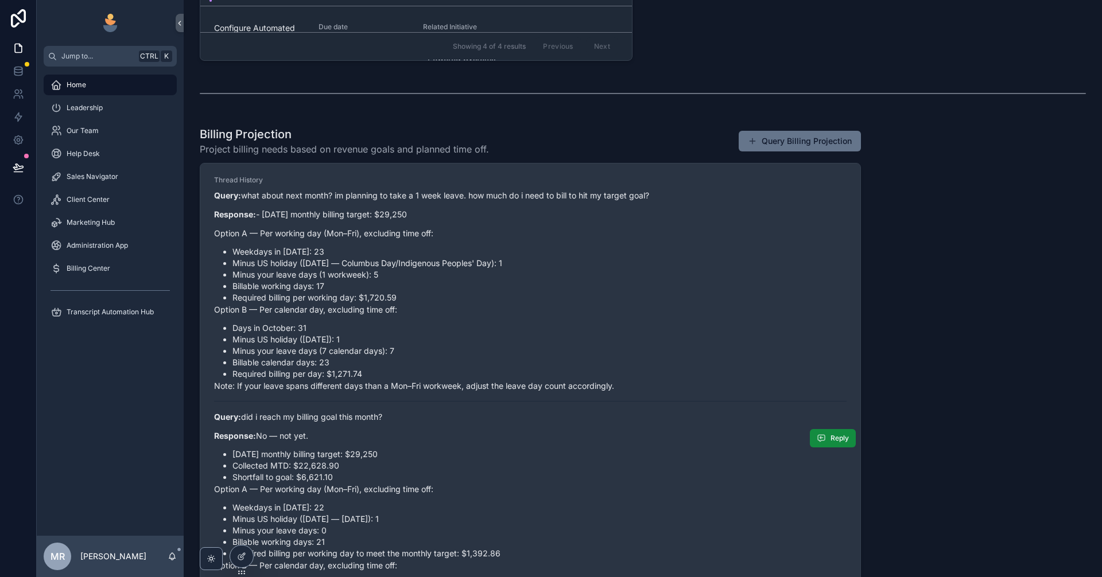
scroll to position [0, 0]
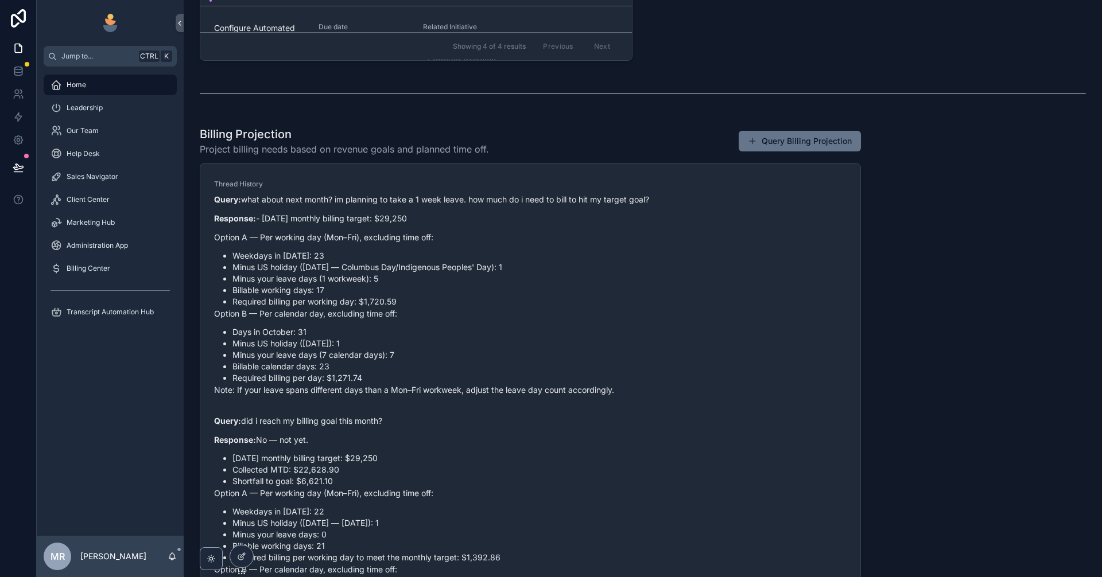
click at [0, 0] on div "Reply" at bounding box center [0, 0] width 0 height 0
click at [0, 0] on button "Reply" at bounding box center [0, 0] width 0 height 0
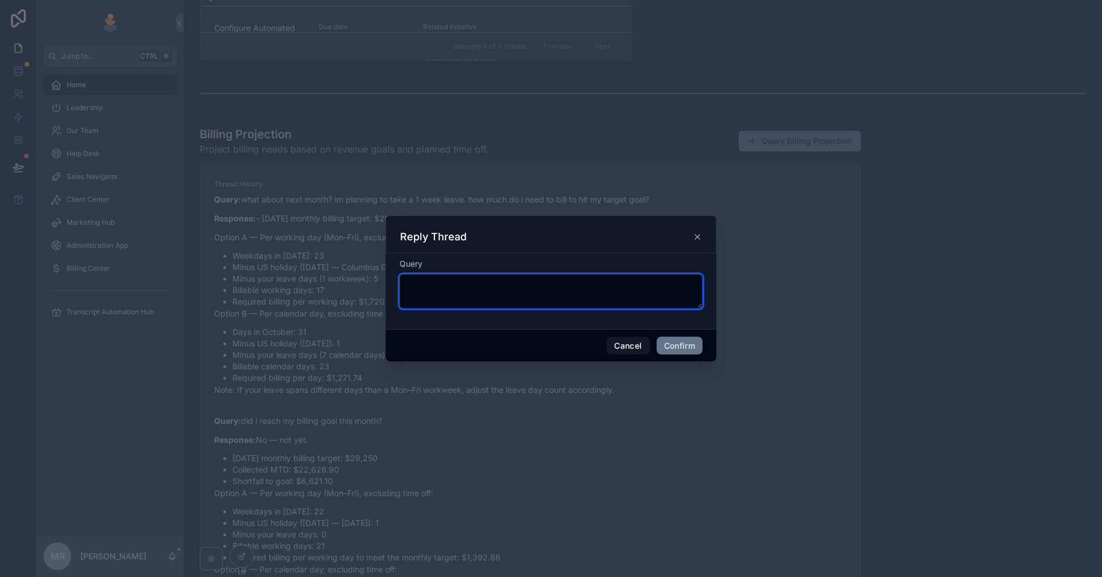
click at [549, 281] on textarea at bounding box center [550, 291] width 303 height 34
click at [530, 285] on textarea at bounding box center [550, 291] width 303 height 34
type textarea "**********"
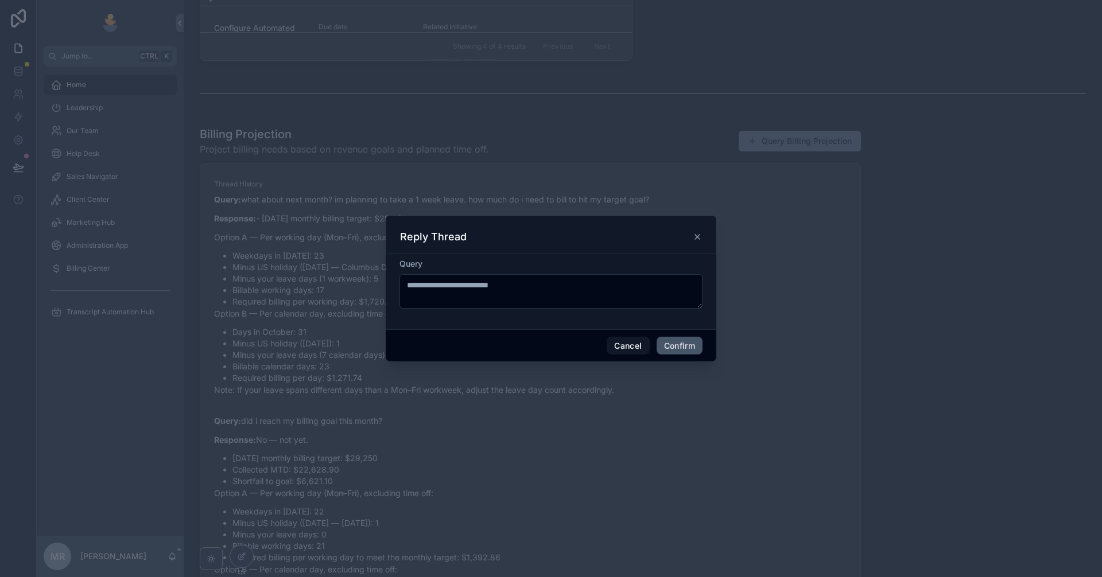
click at [682, 340] on button "Confirm" at bounding box center [680, 346] width 46 height 18
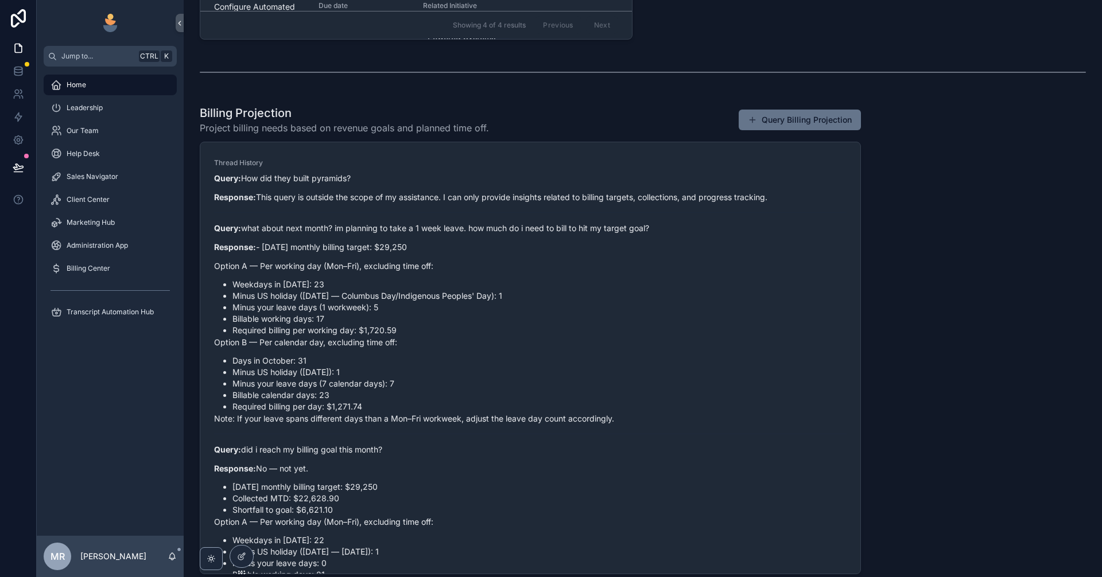
scroll to position [804, 0]
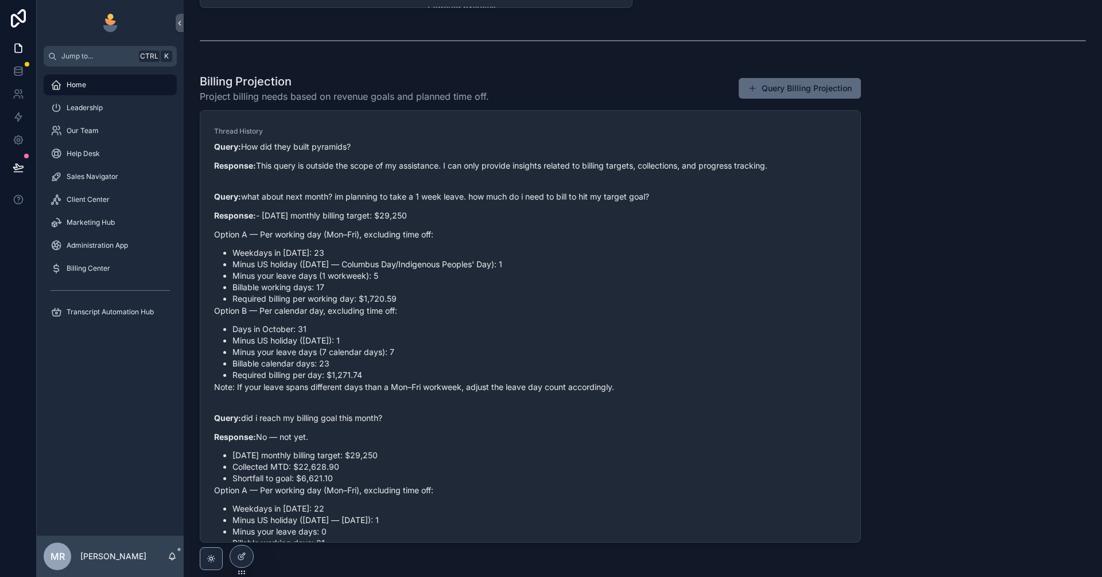
click at [770, 88] on button "Query Billing Projection" at bounding box center [800, 88] width 122 height 21
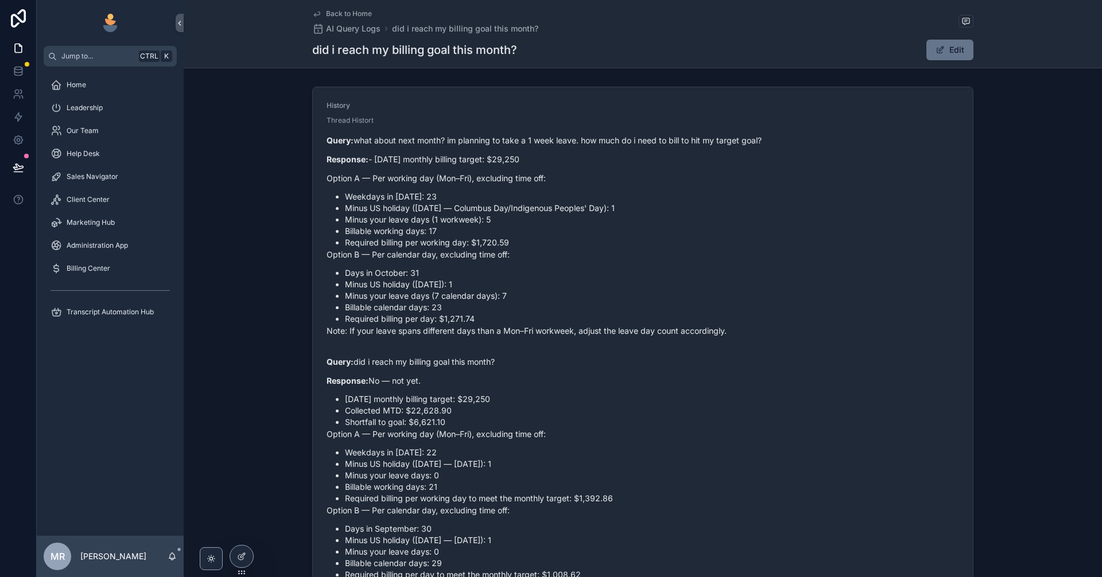
click at [91, 65] on button "Jump to... Ctrl K" at bounding box center [110, 56] width 133 height 21
click at [90, 74] on div "Home Leadership Our Team Help Desk Sales Navigator Client Center Marketing Hub …" at bounding box center [551, 288] width 1102 height 577
click at [89, 83] on div "Home" at bounding box center [110, 85] width 119 height 18
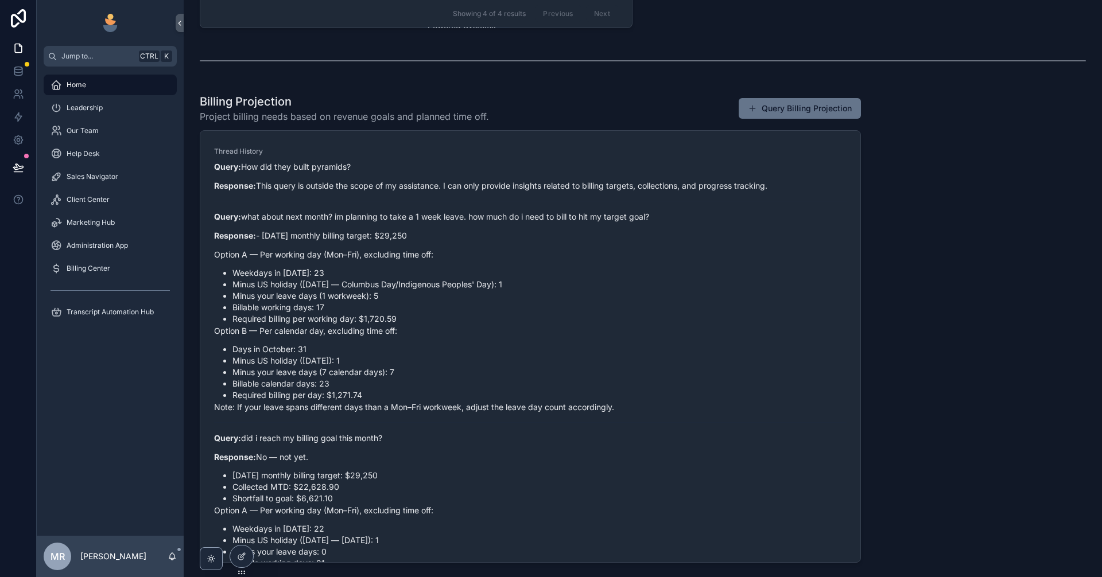
scroll to position [866, 0]
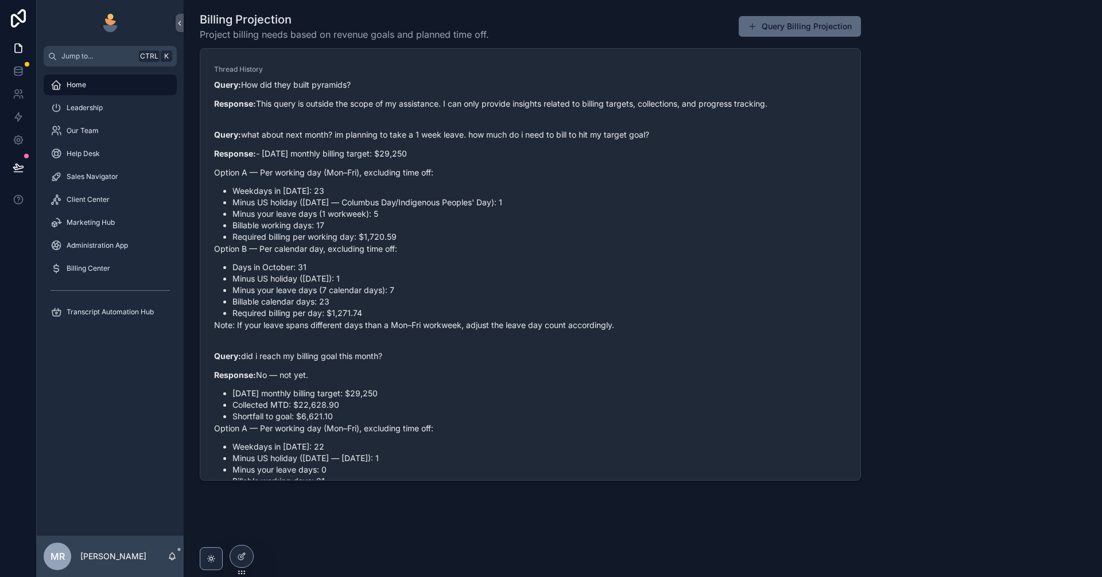
click at [804, 26] on button "Query Billing Projection" at bounding box center [800, 26] width 122 height 21
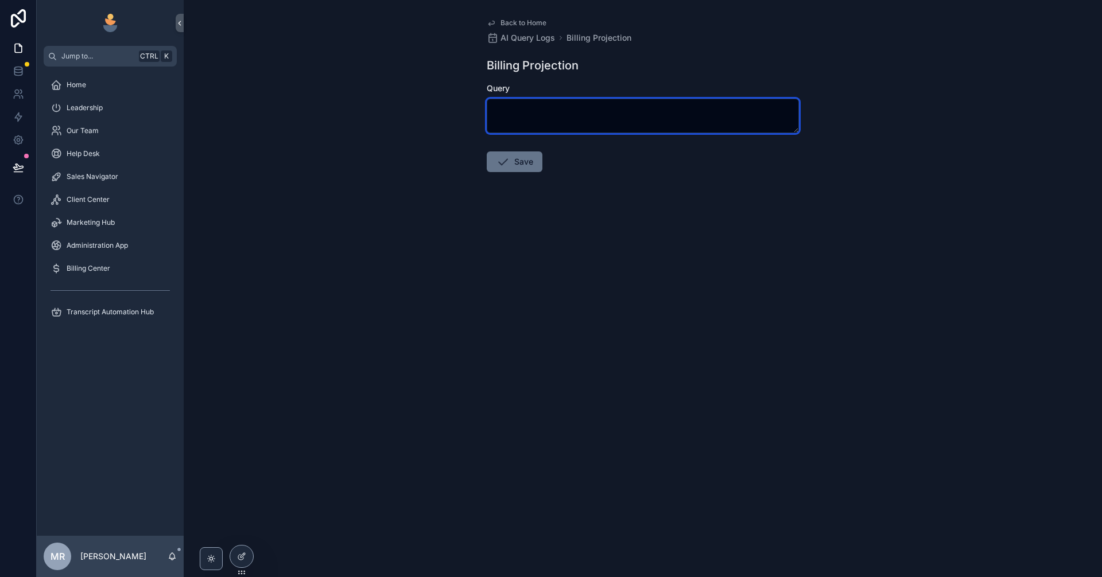
click at [563, 119] on textarea "scrollable content" at bounding box center [643, 116] width 312 height 34
paste textarea "**********"
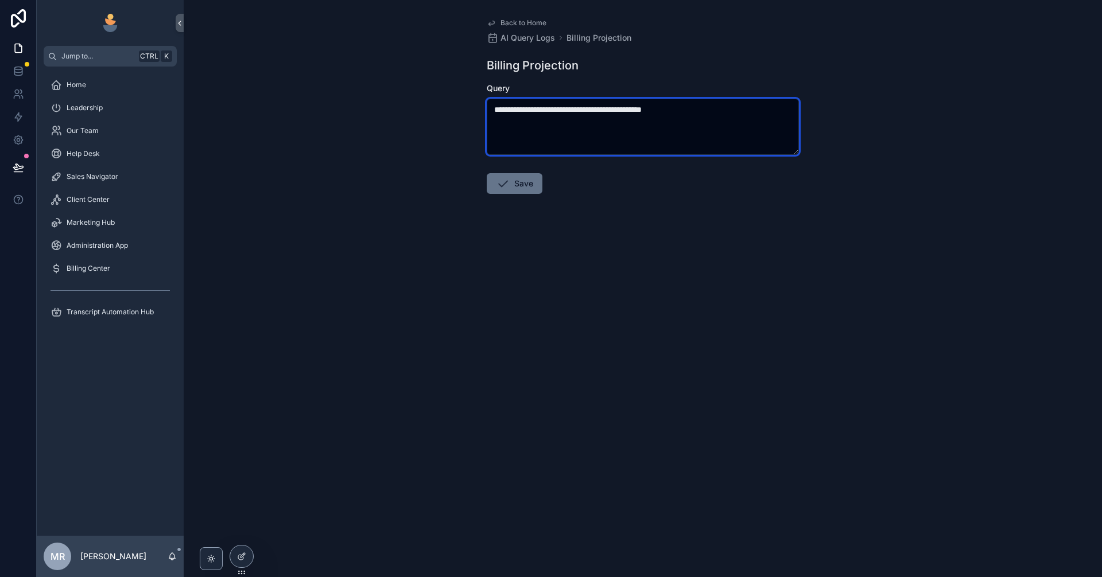
drag, startPoint x: 541, startPoint y: 112, endPoint x: 411, endPoint y: 102, distance: 130.1
click at [411, 102] on div "**********" at bounding box center [643, 288] width 918 height 577
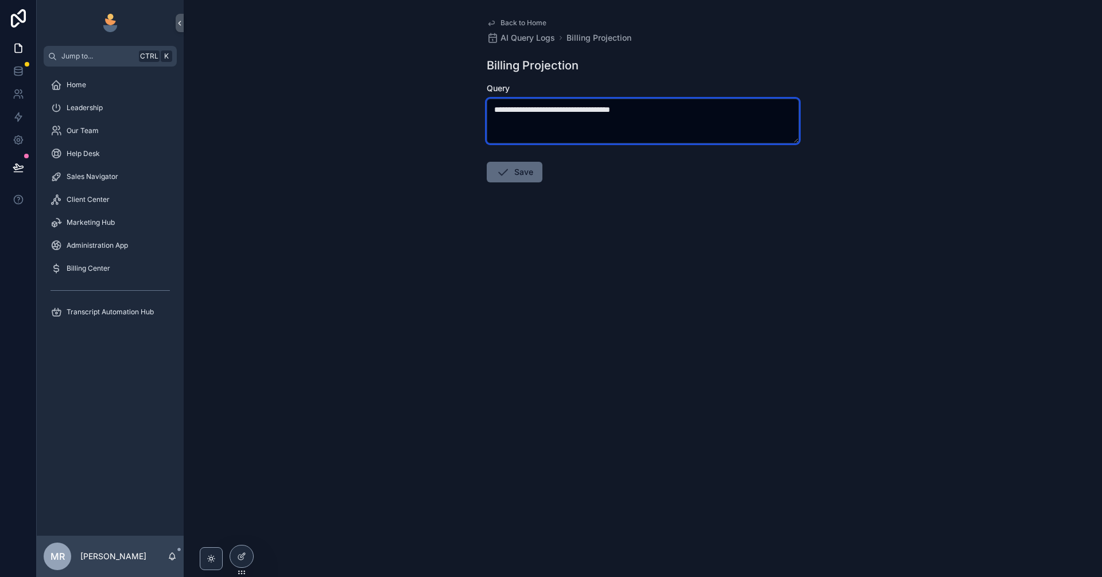
type textarea "**********"
click at [522, 170] on button "Save" at bounding box center [515, 172] width 56 height 21
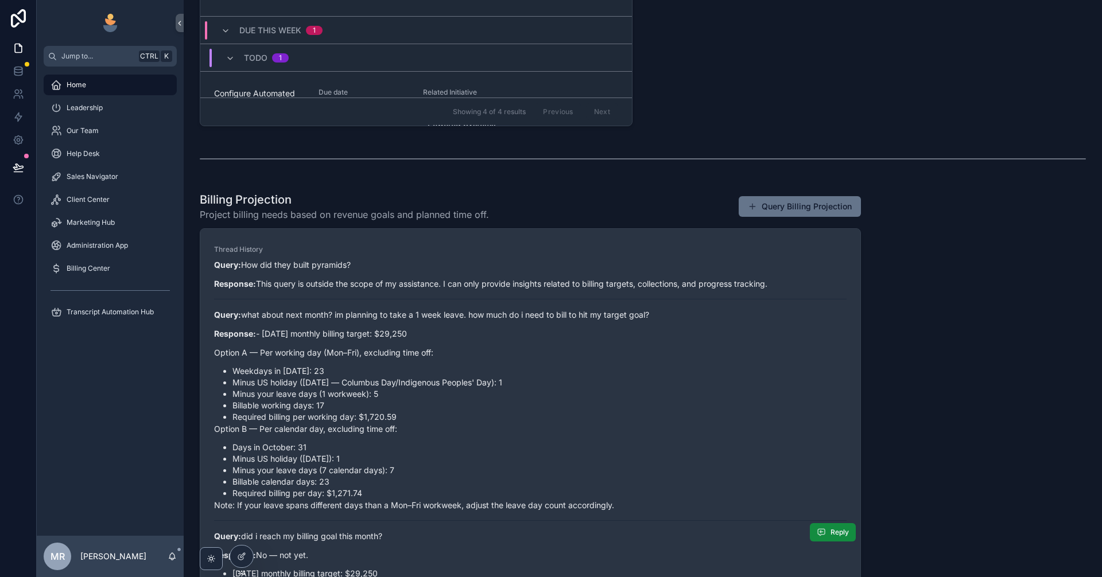
scroll to position [674, 0]
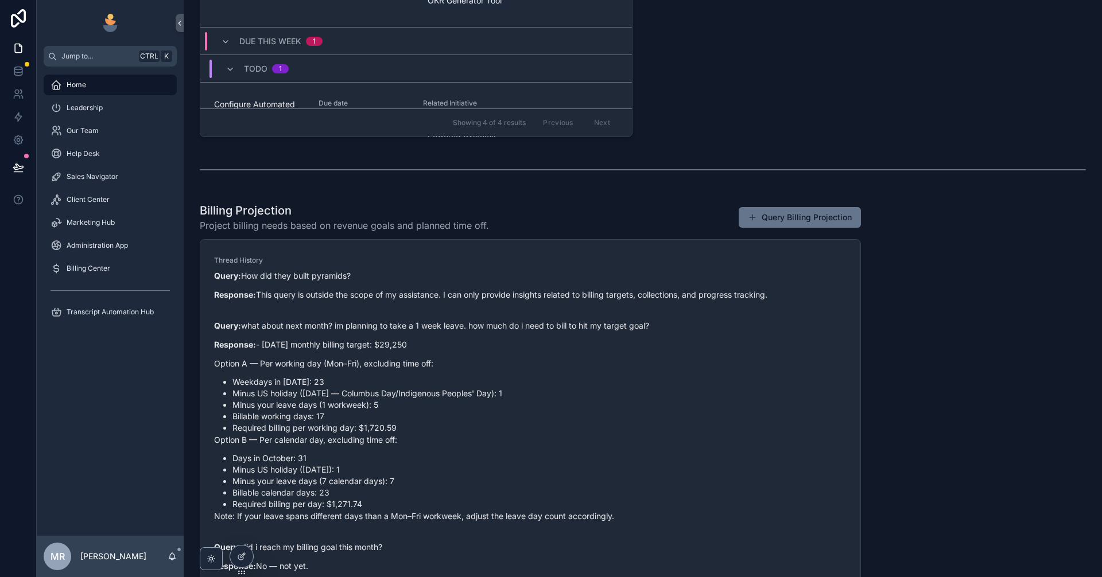
click at [977, 389] on div "Welcome, Michael! Your personalized workspace is ready. The left sidebar connec…" at bounding box center [643, 38] width 918 height 1425
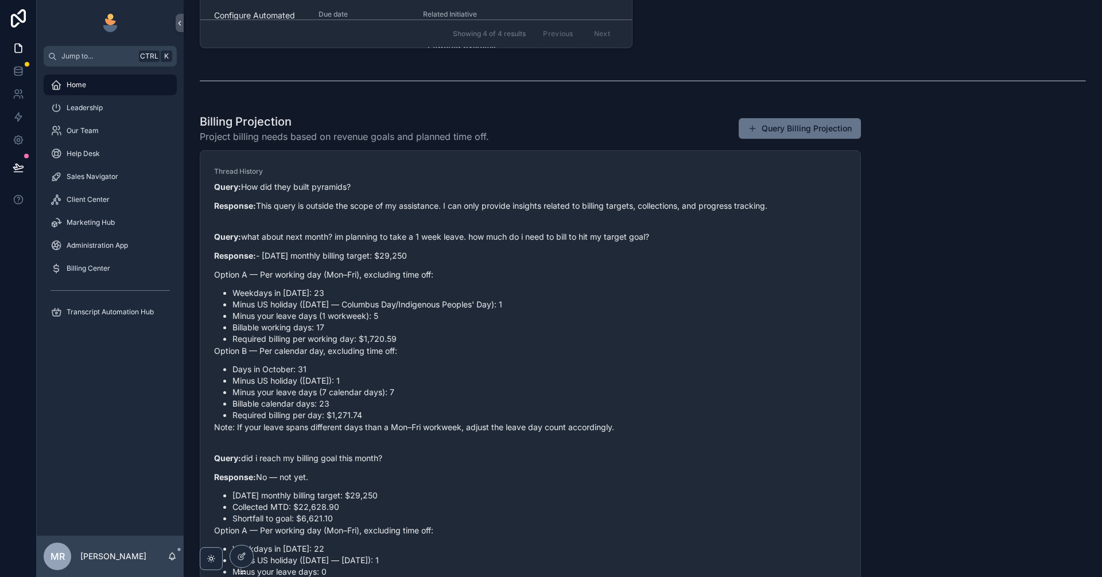
scroll to position [789, 0]
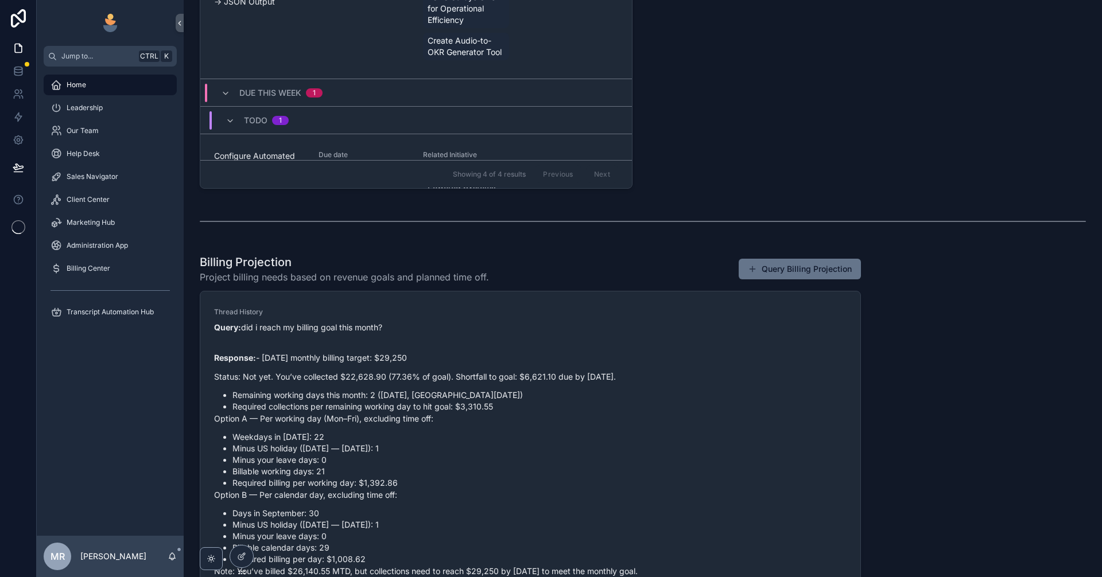
scroll to position [755, 0]
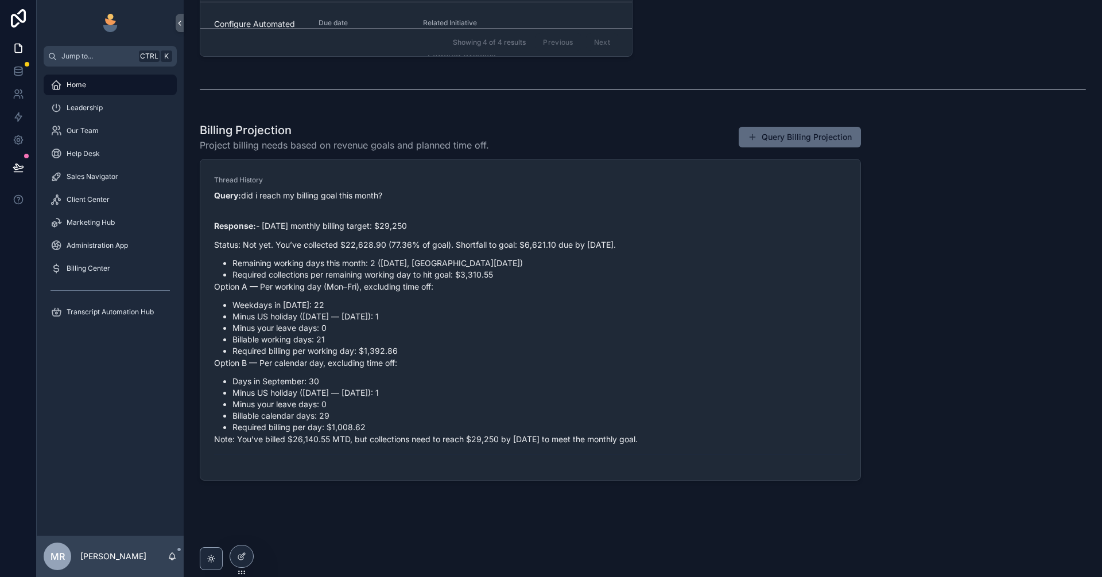
click at [779, 145] on button "Query Billing Projection" at bounding box center [800, 137] width 122 height 21
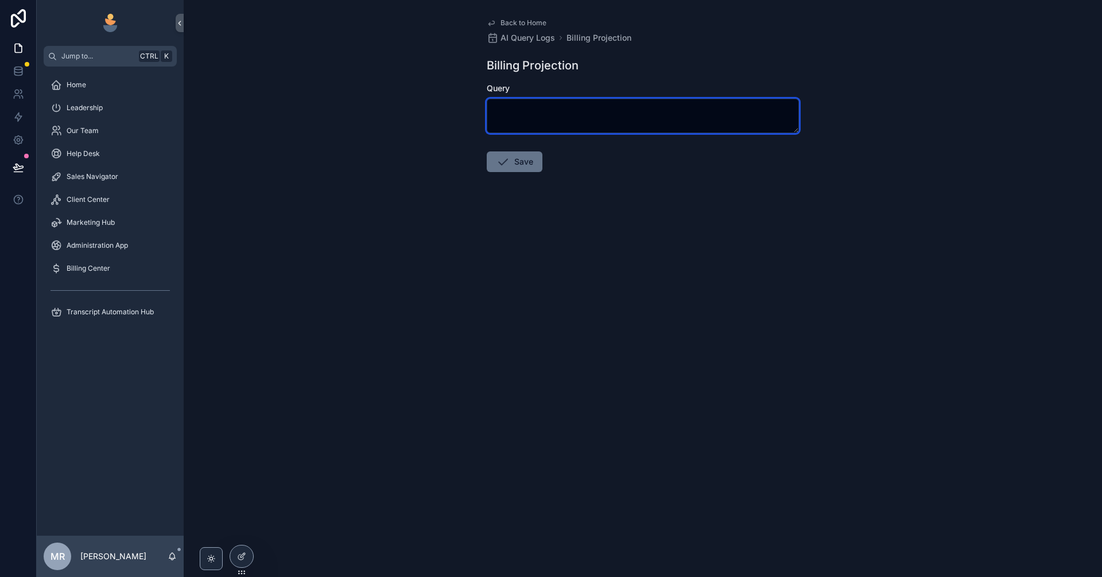
click at [576, 125] on textarea "scrollable content" at bounding box center [643, 116] width 312 height 34
type textarea "**********"
click at [648, 123] on textarea "**********" at bounding box center [643, 116] width 312 height 34
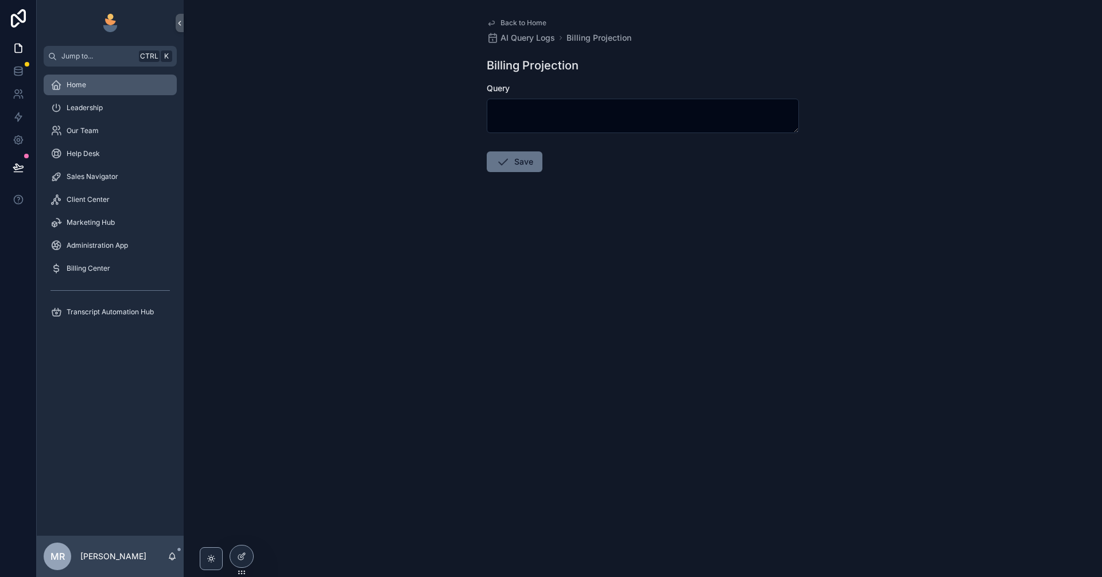
click at [107, 88] on div "Home" at bounding box center [110, 85] width 119 height 18
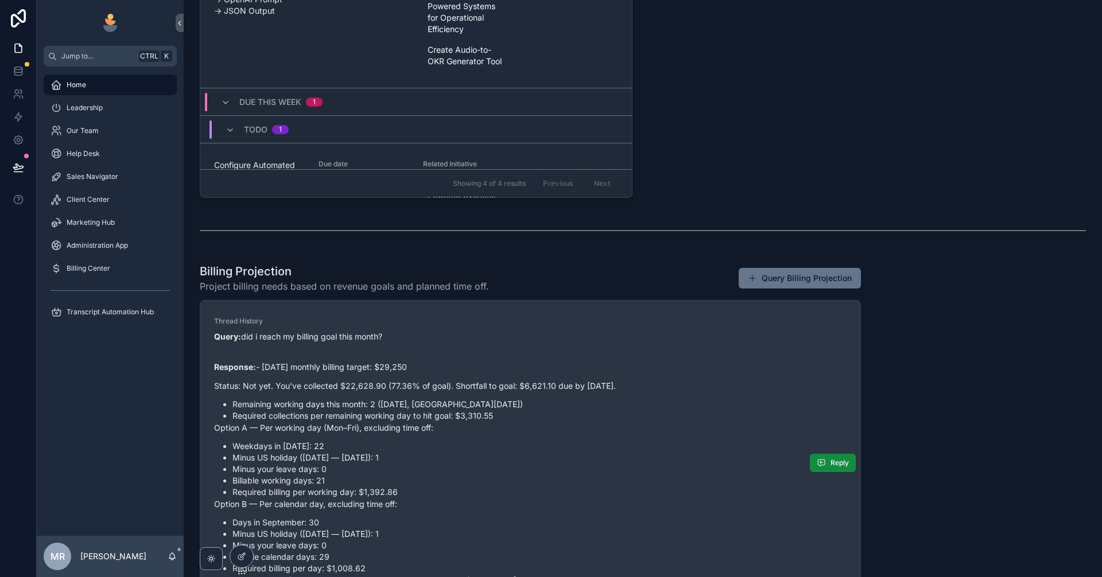
scroll to position [755, 0]
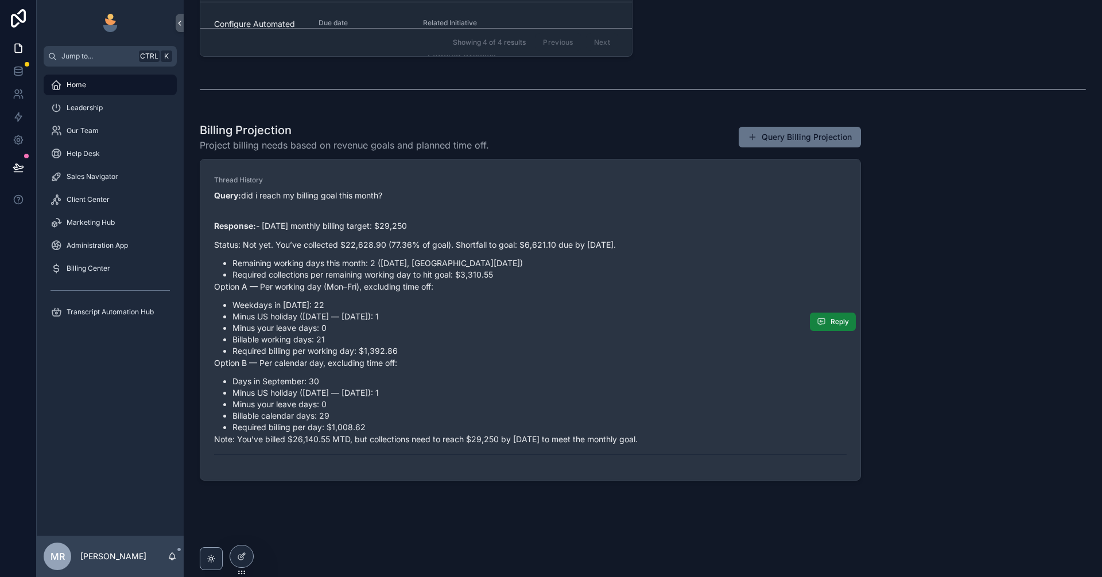
click at [824, 327] on button "Reply" at bounding box center [833, 322] width 46 height 18
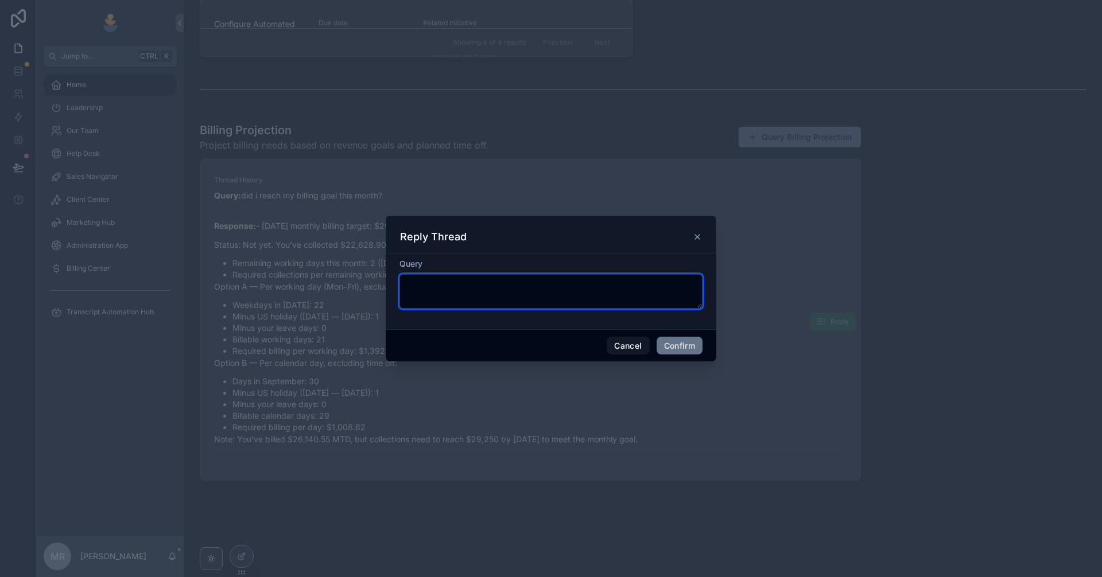
click at [443, 297] on textarea at bounding box center [550, 291] width 303 height 34
paste textarea "**********"
type textarea "**********"
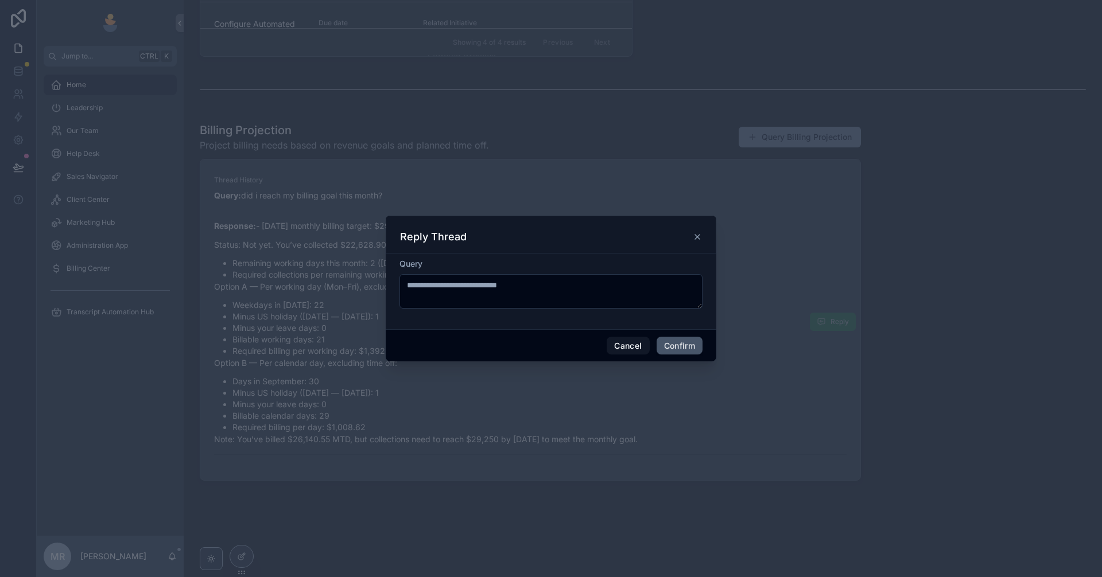
click at [679, 351] on button "Confirm" at bounding box center [680, 346] width 46 height 18
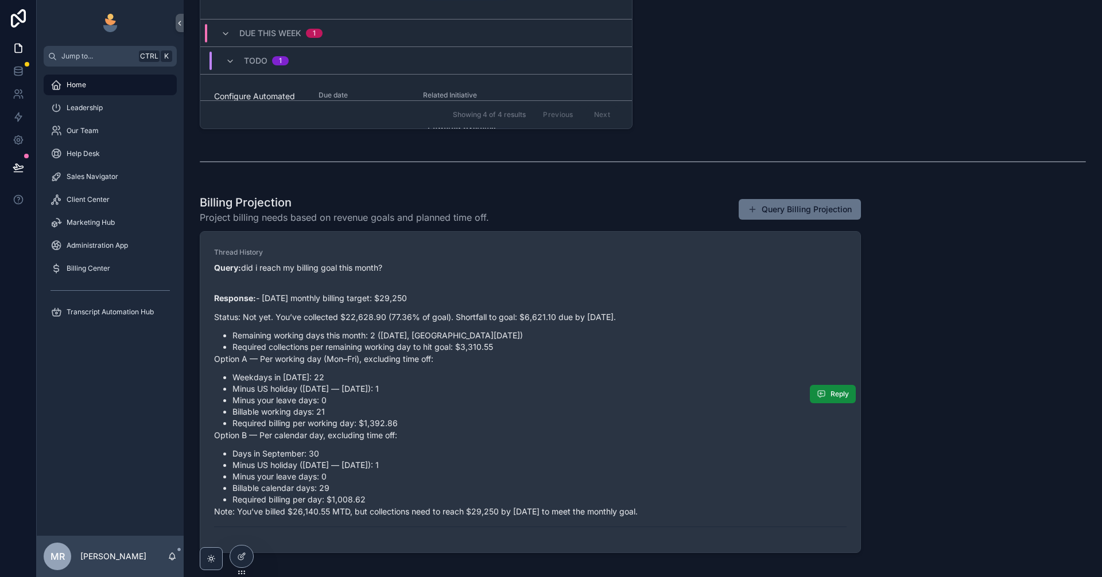
scroll to position [678, 0]
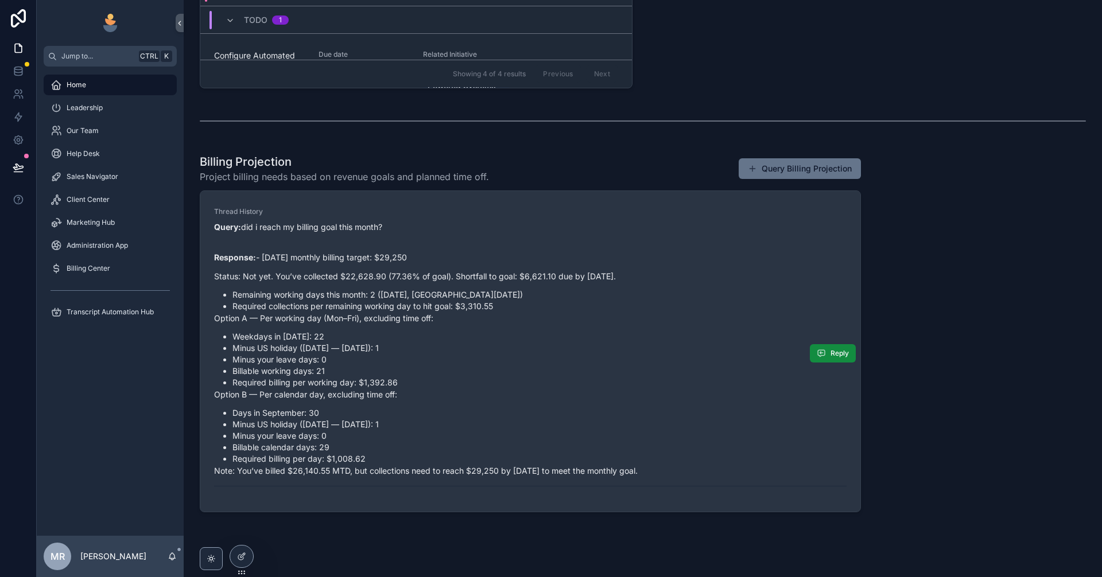
scroll to position [755, 0]
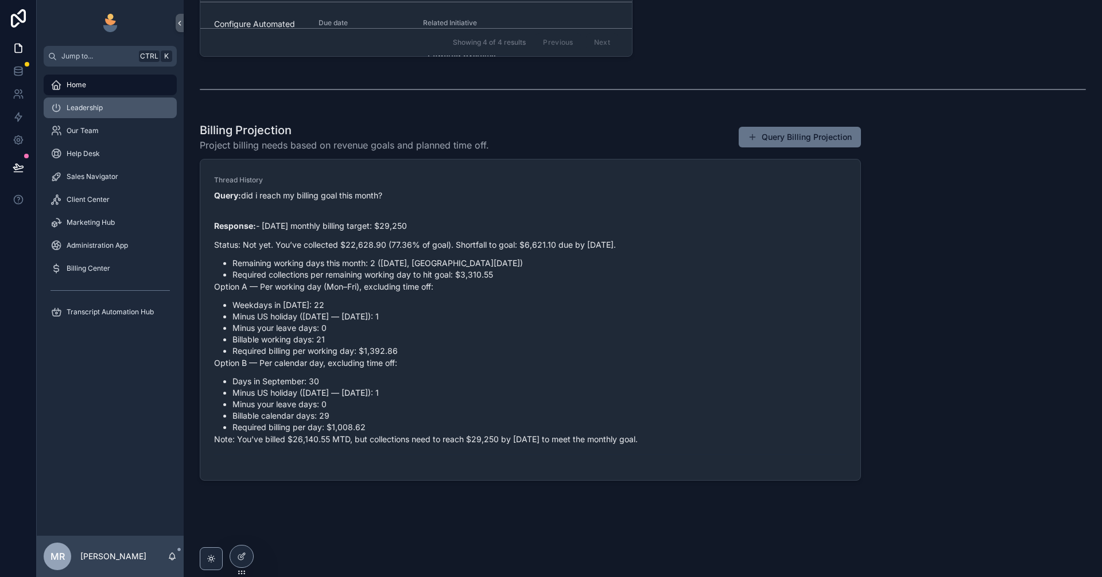
click at [116, 106] on div "Leadership" at bounding box center [110, 108] width 119 height 18
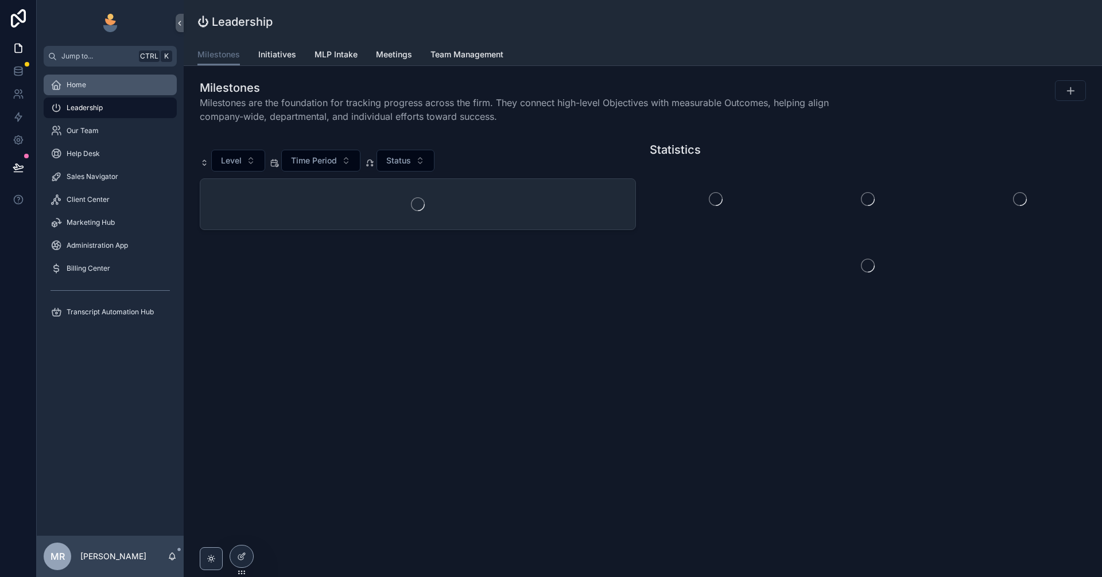
click at [119, 85] on div "Home" at bounding box center [110, 85] width 119 height 18
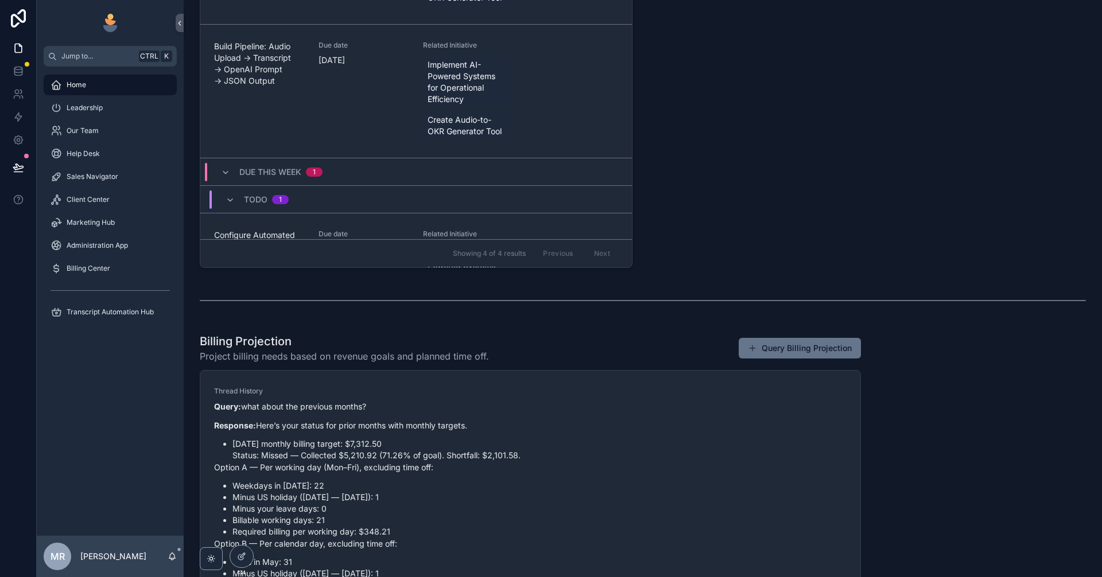
click at [919, 441] on div "Welcome, [PERSON_NAME]! Your personalized workspace is ready. The left sidebar …" at bounding box center [643, 168] width 918 height 1425
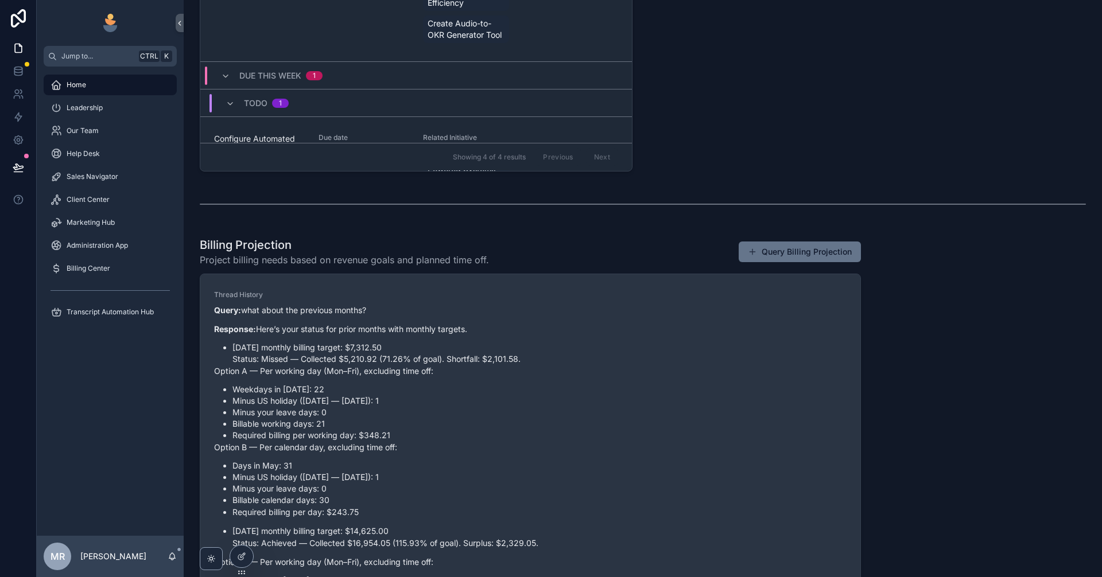
scroll to position [597, 0]
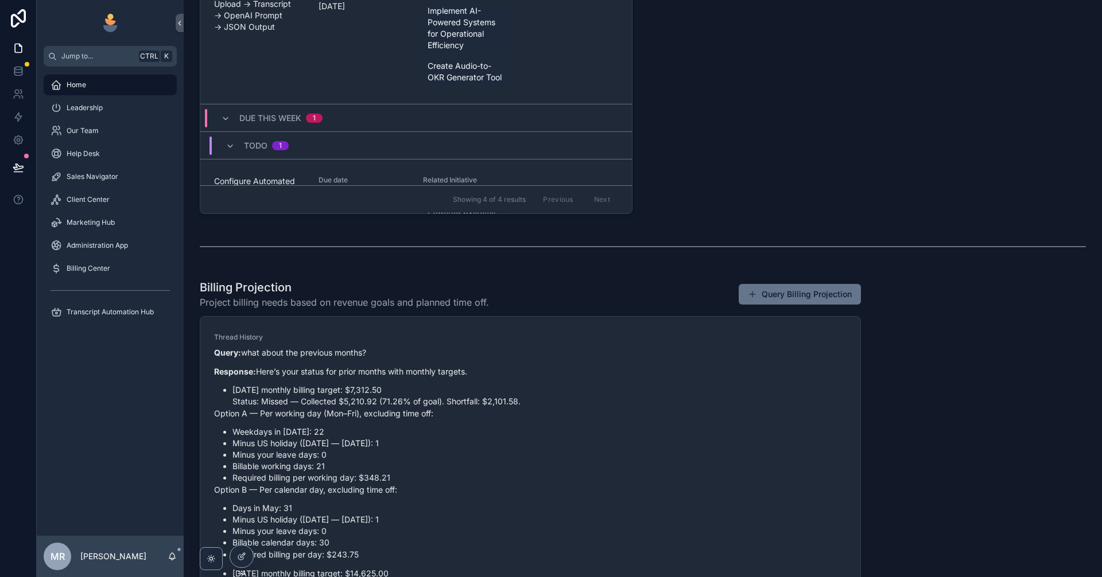
click at [1000, 437] on div "Welcome, [PERSON_NAME]! Your personalized workspace is ready. The left sidebar …" at bounding box center [643, 115] width 918 height 1425
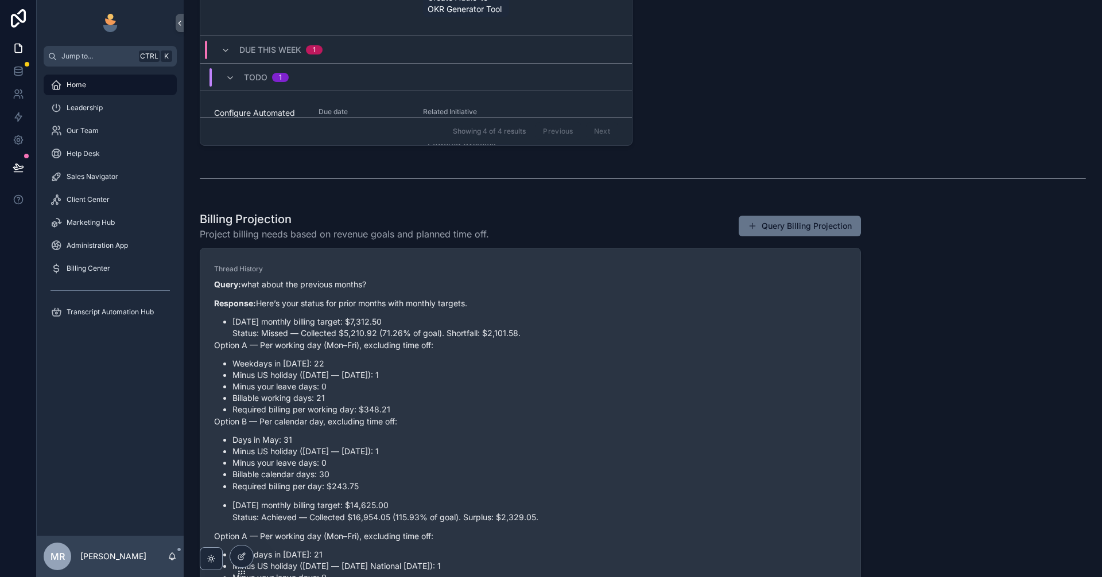
scroll to position [521, 0]
